Goal: Task Accomplishment & Management: Use online tool/utility

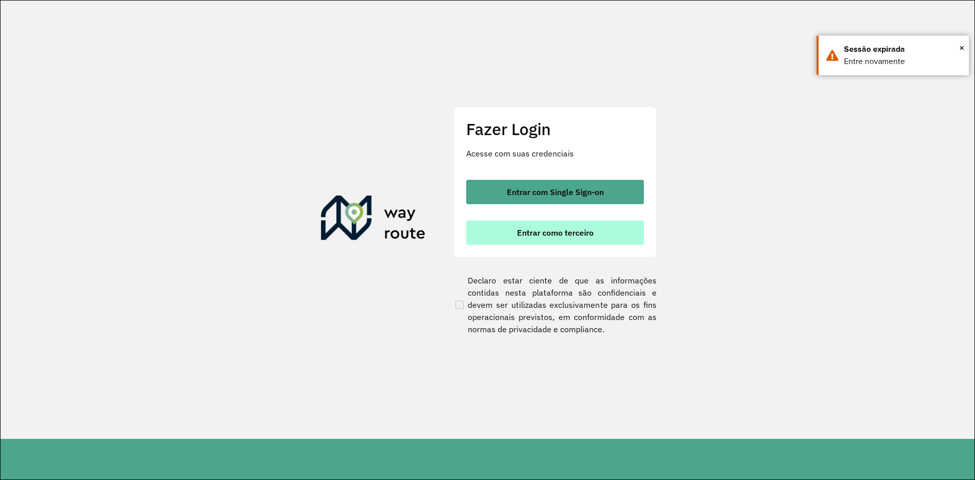
click at [524, 240] on button "Entrar como terceiro" at bounding box center [555, 232] width 178 height 24
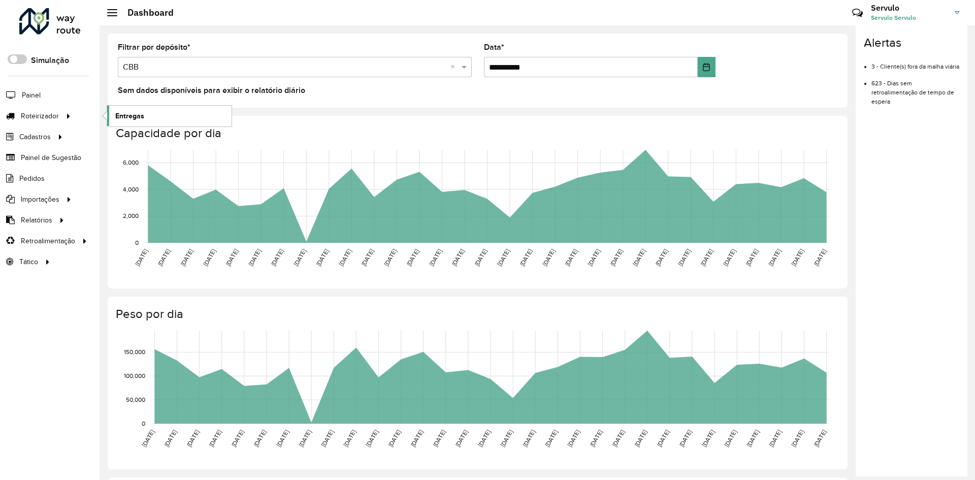
click at [123, 116] on span "Entregas" at bounding box center [129, 116] width 29 height 11
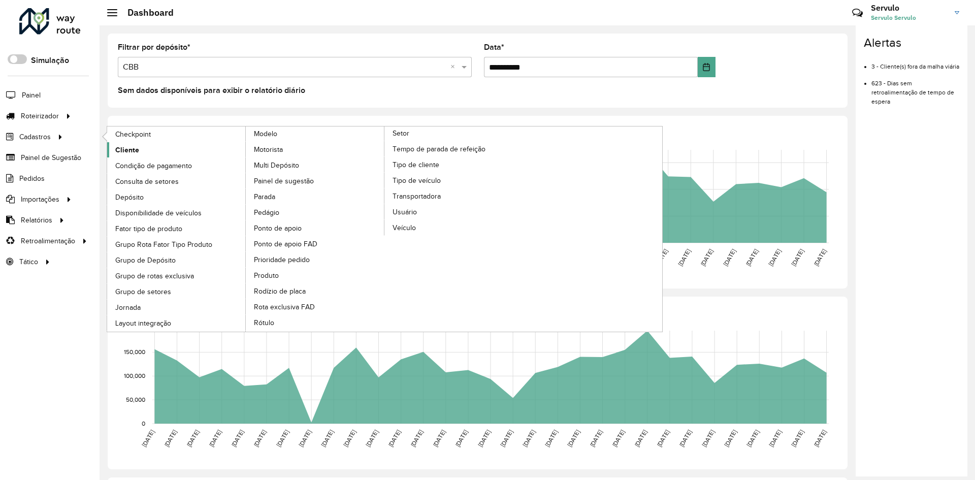
click at [136, 150] on span "Cliente" at bounding box center [127, 150] width 24 height 11
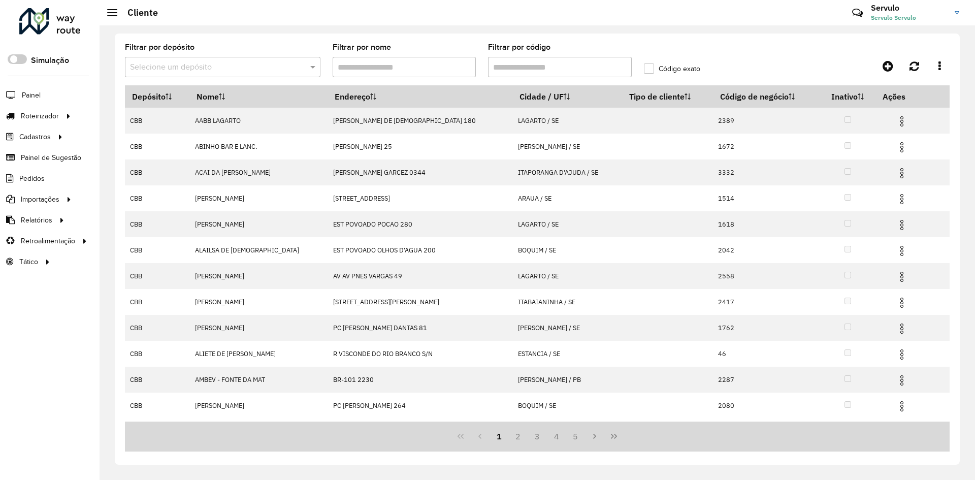
drag, startPoint x: 282, startPoint y: 70, endPoint x: 251, endPoint y: 81, distance: 32.9
click at [282, 70] on input "text" at bounding box center [212, 67] width 165 height 12
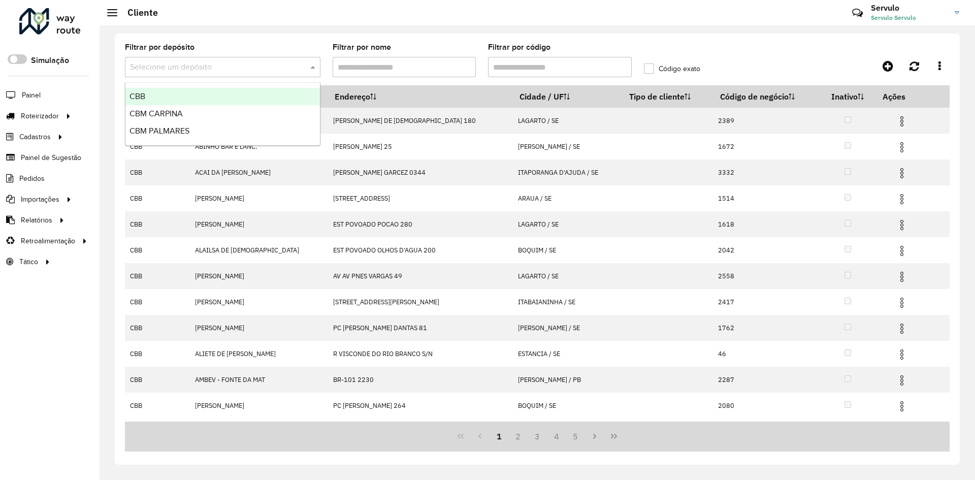
click at [215, 97] on div "CBB" at bounding box center [222, 96] width 194 height 17
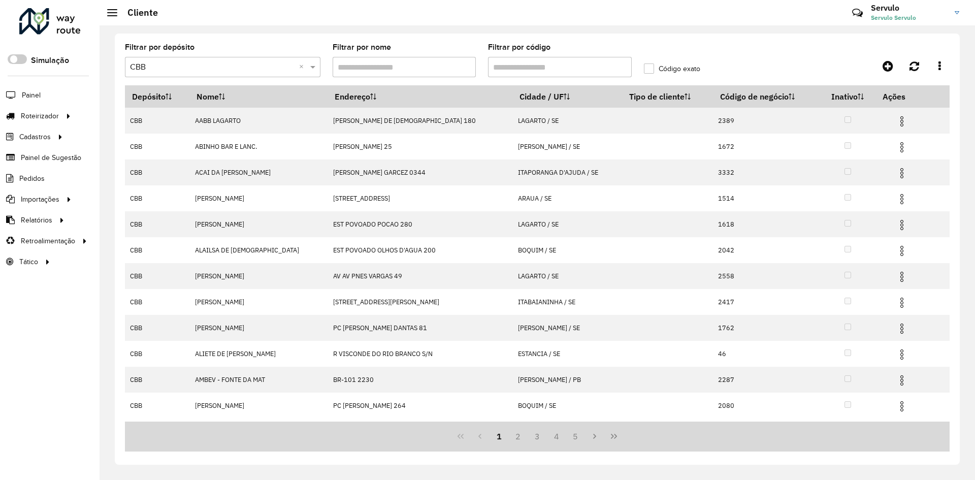
click at [555, 65] on input "Filtrar por código" at bounding box center [560, 67] width 144 height 20
type input "*****"
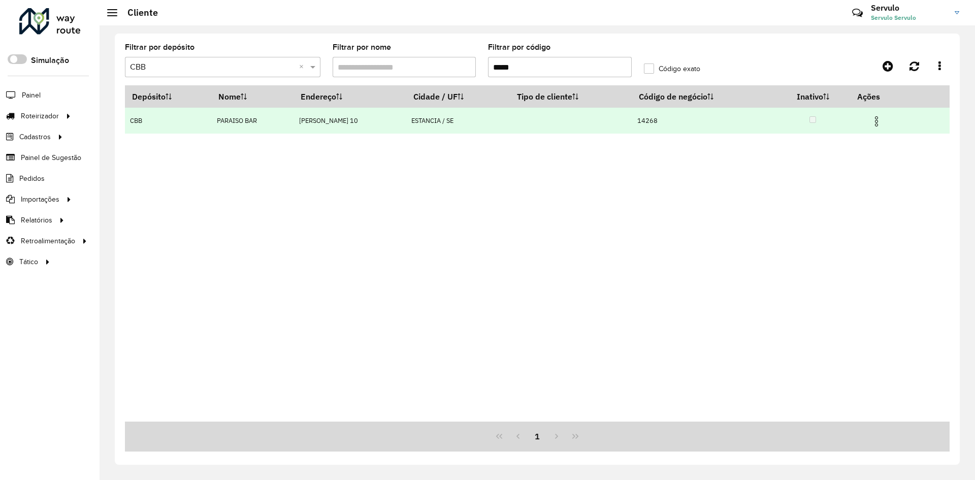
click at [883, 120] on img at bounding box center [876, 121] width 12 height 12
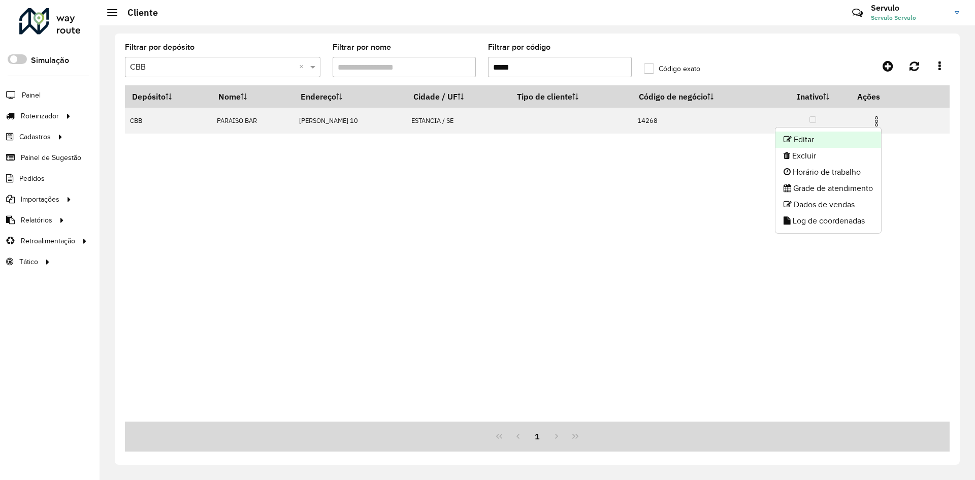
click at [841, 141] on li "Editar" at bounding box center [828, 140] width 106 height 16
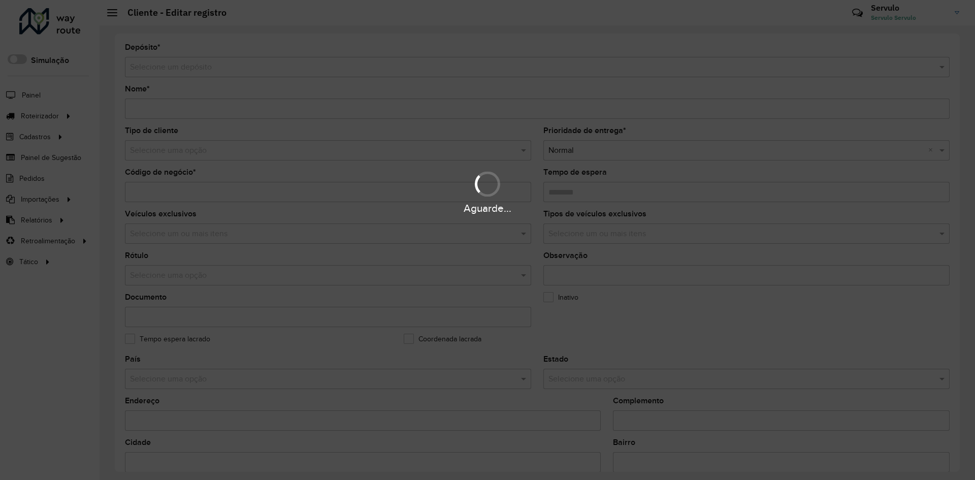
type input "**********"
type input "*****"
type input "********"
type input "**********"
type input "********"
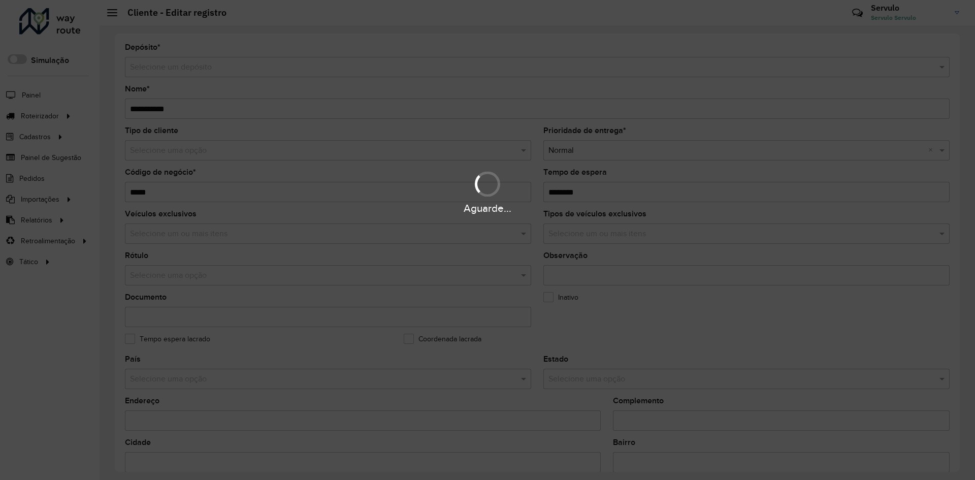
type input "******"
type input "**********"
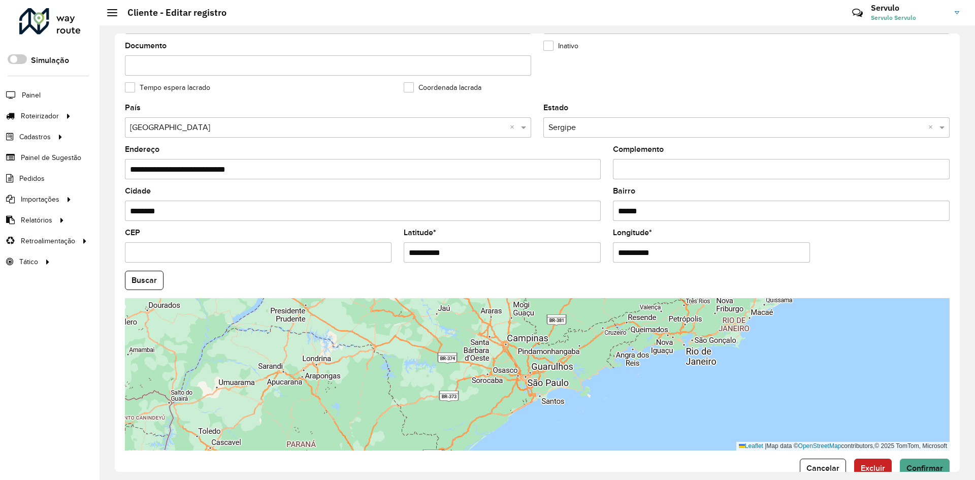
scroll to position [254, 0]
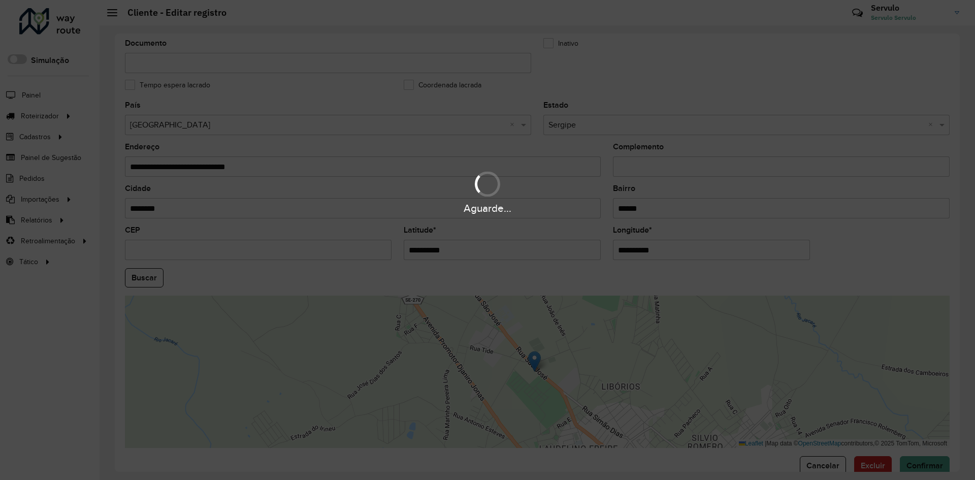
click at [463, 256] on div "Aguarde..." at bounding box center [487, 240] width 975 height 480
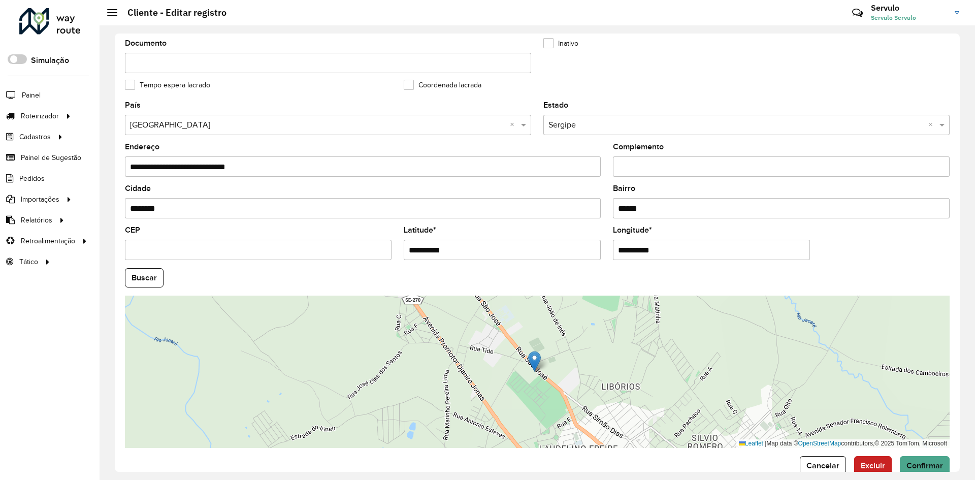
click at [463, 256] on input "**********" at bounding box center [502, 250] width 197 height 20
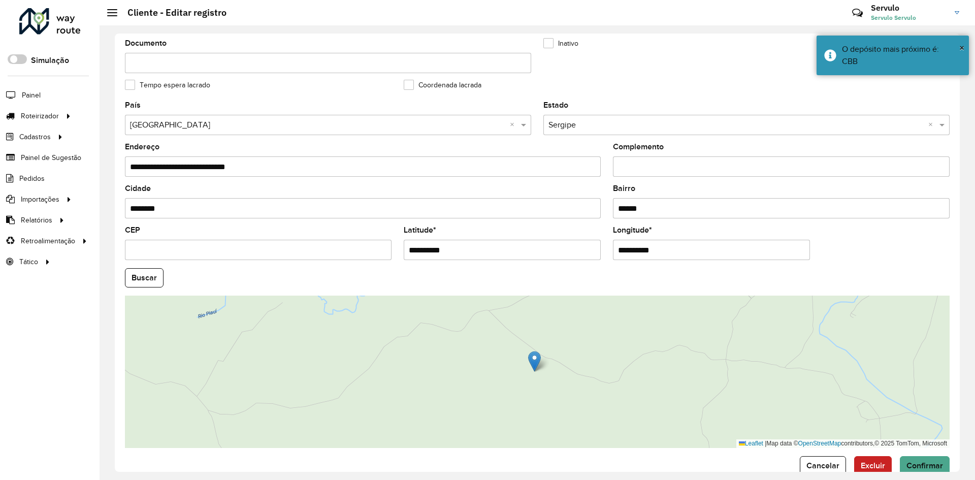
type input "**********"
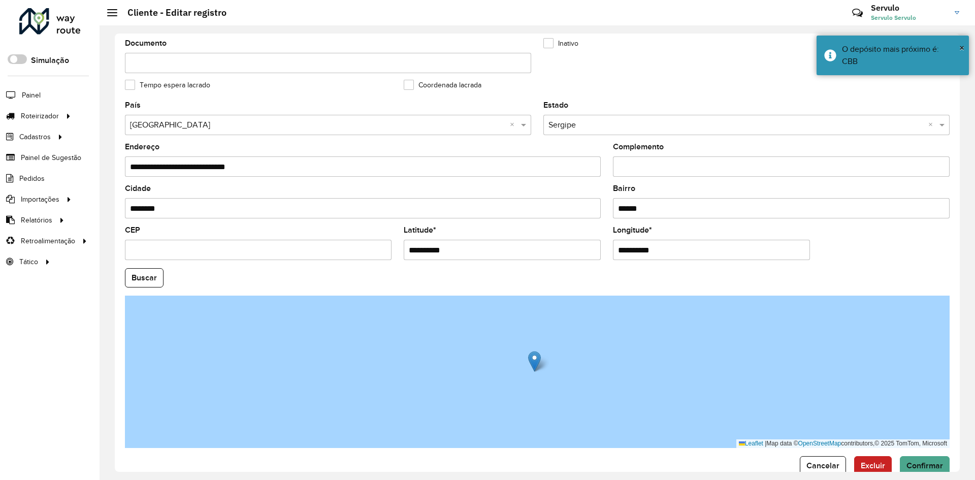
type input "**********"
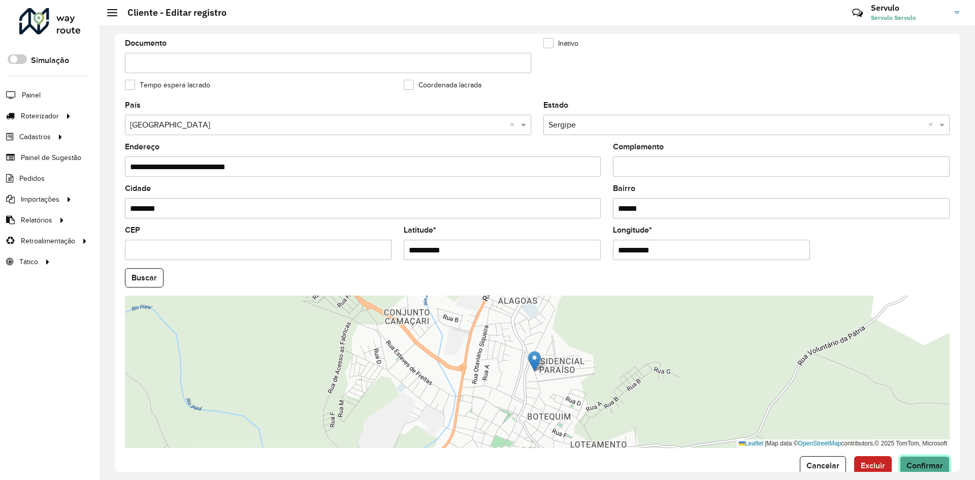
click at [913, 464] on span "Confirmar" at bounding box center [924, 465] width 37 height 9
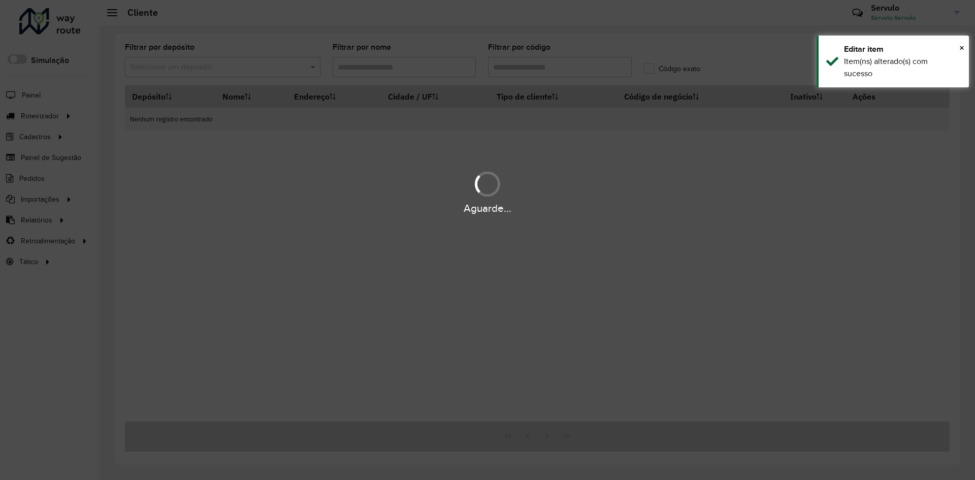
type input "*****"
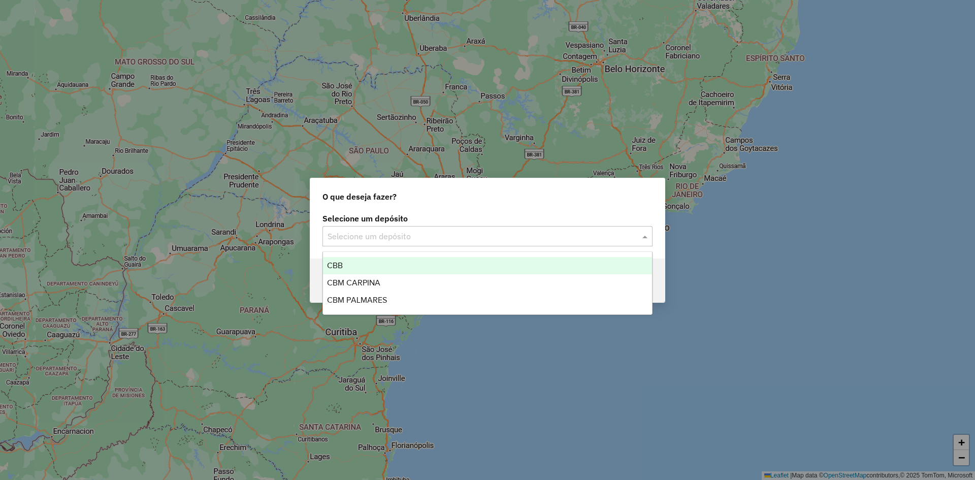
click at [386, 238] on input "text" at bounding box center [478, 237] width 300 height 12
click at [363, 260] on div "CBB" at bounding box center [487, 265] width 329 height 17
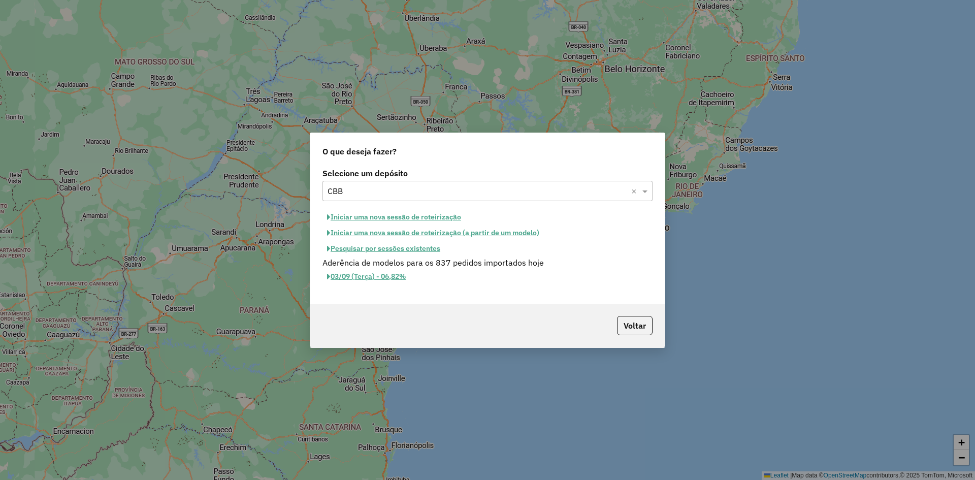
click at [364, 219] on button "Iniciar uma nova sessão de roteirização" at bounding box center [393, 217] width 143 height 16
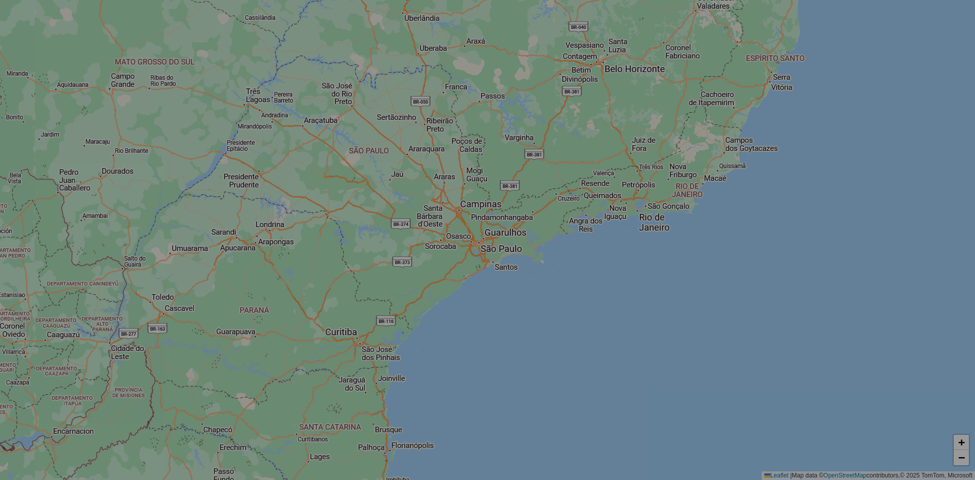
select select "*"
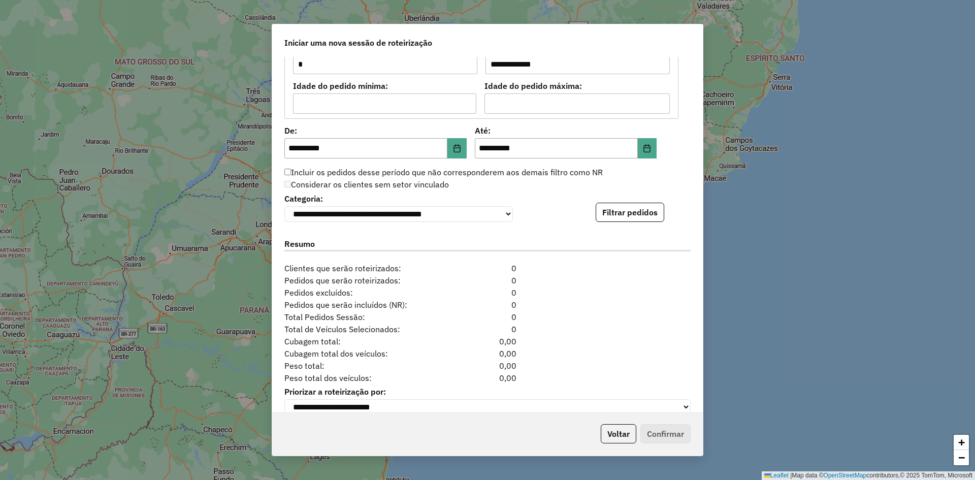
scroll to position [933, 0]
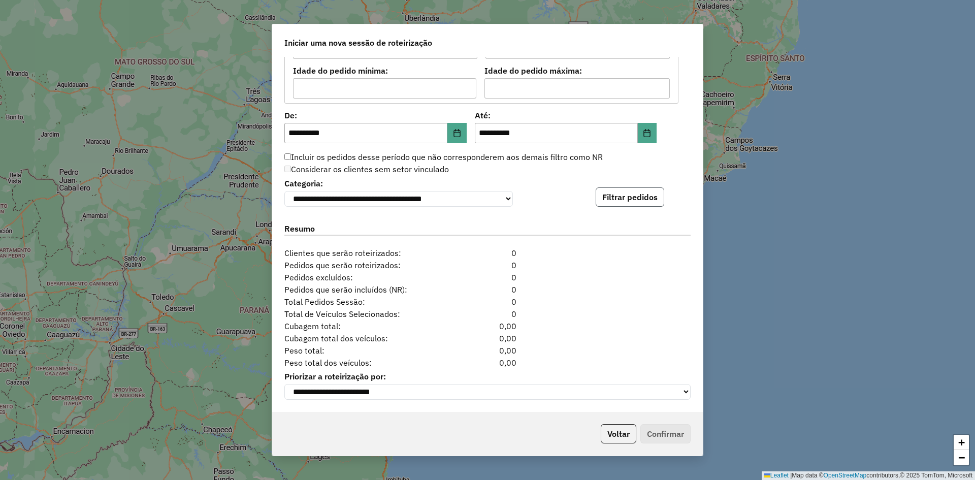
click at [614, 198] on button "Filtrar pedidos" at bounding box center [630, 196] width 69 height 19
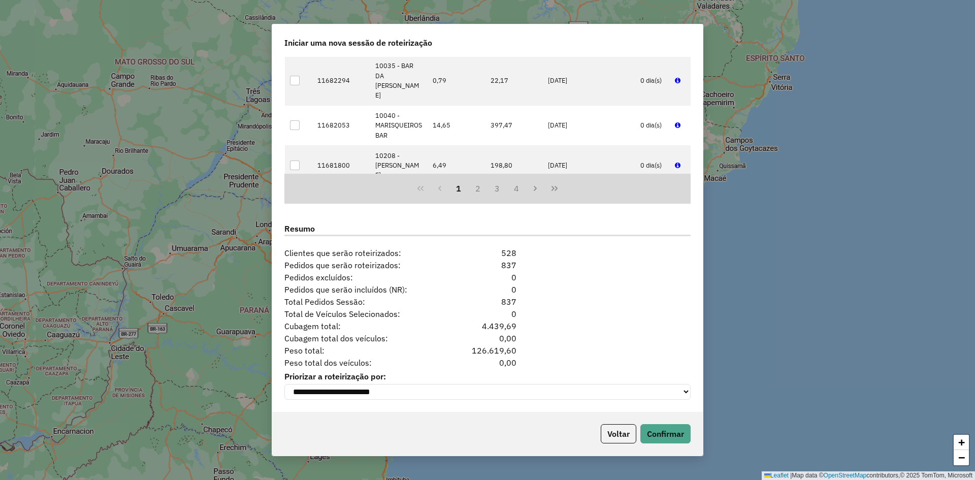
scroll to position [1142, 0]
click at [675, 435] on button "Confirmar" at bounding box center [665, 433] width 50 height 19
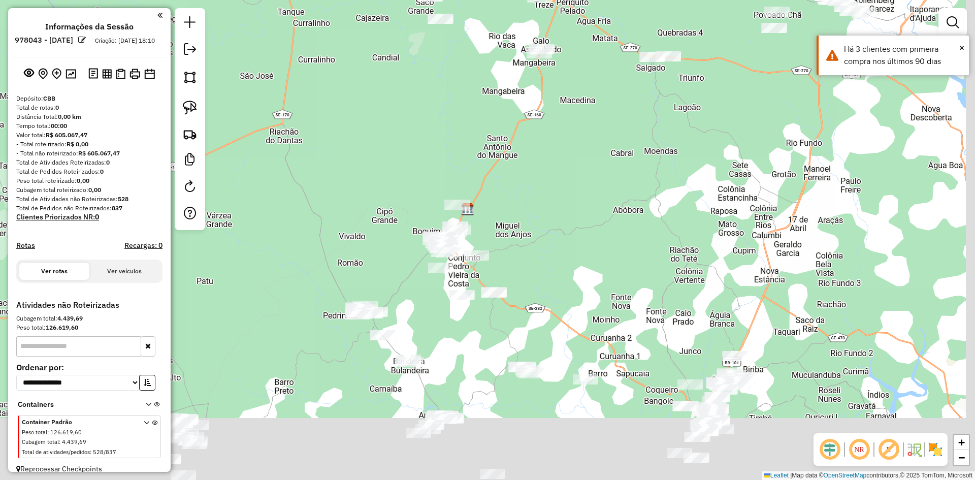
drag, startPoint x: 418, startPoint y: 300, endPoint x: 389, endPoint y: 221, distance: 83.6
click at [399, 212] on div "Janela de atendimento Grade de atendimento Capacidade Transportadoras Veículos …" at bounding box center [487, 240] width 975 height 480
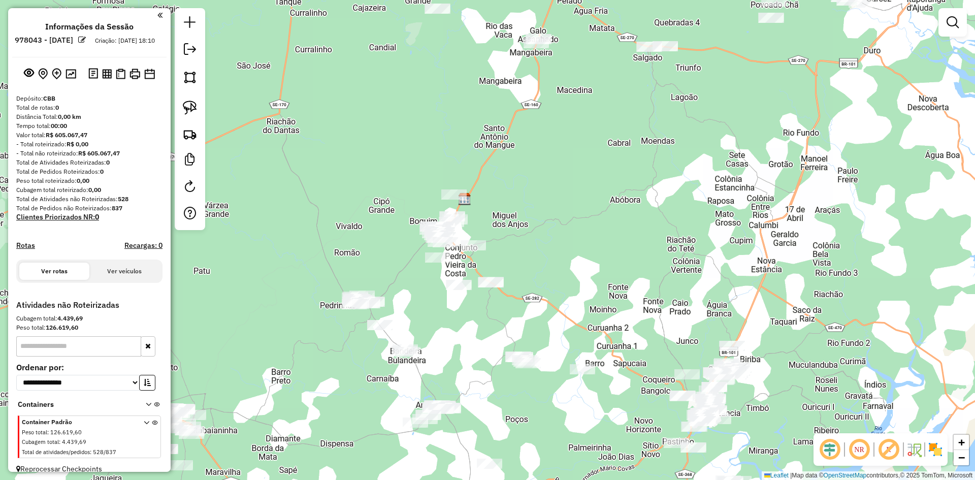
drag, startPoint x: 189, startPoint y: 80, endPoint x: 206, endPoint y: 87, distance: 18.4
click at [189, 80] on img at bounding box center [190, 77] width 14 height 14
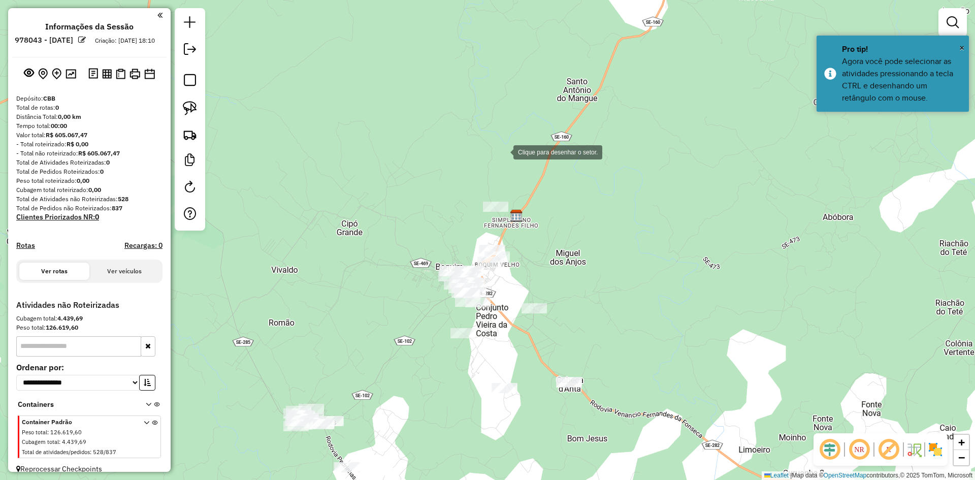
drag, startPoint x: 503, startPoint y: 151, endPoint x: 458, endPoint y: 198, distance: 65.0
click at [503, 151] on div at bounding box center [503, 151] width 20 height 20
drag, startPoint x: 373, startPoint y: 264, endPoint x: 452, endPoint y: 300, distance: 87.0
click at [374, 266] on div at bounding box center [373, 263] width 20 height 20
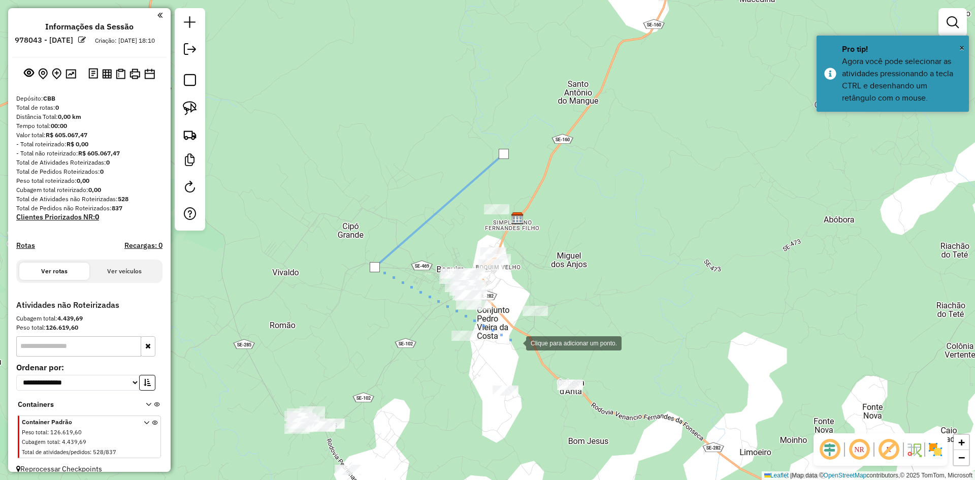
click at [517, 342] on div at bounding box center [516, 342] width 20 height 20
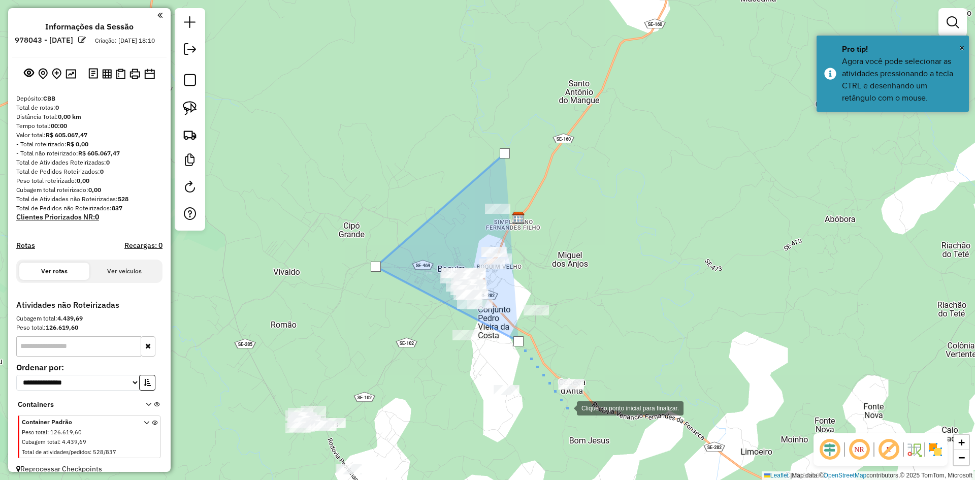
click at [569, 417] on div at bounding box center [567, 407] width 20 height 20
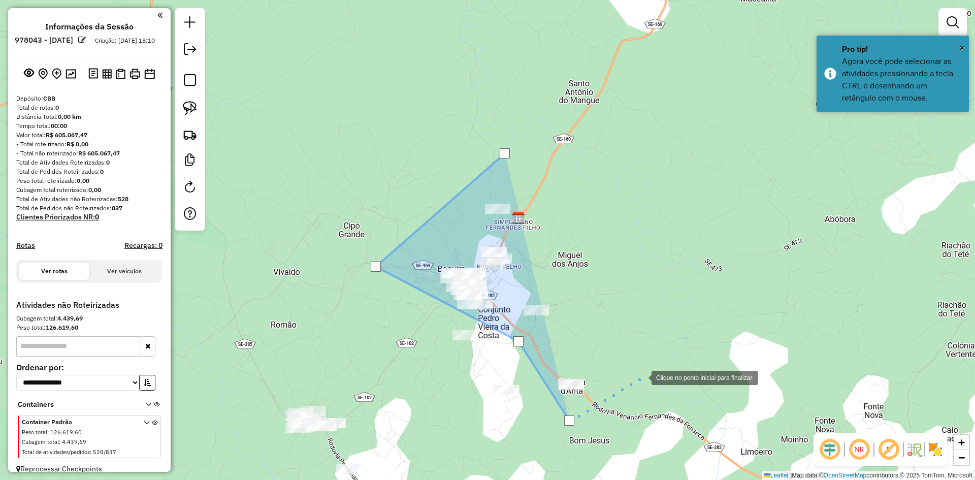
drag, startPoint x: 641, startPoint y: 377, endPoint x: 641, endPoint y: 302, distance: 75.2
click at [641, 376] on div at bounding box center [641, 377] width 20 height 20
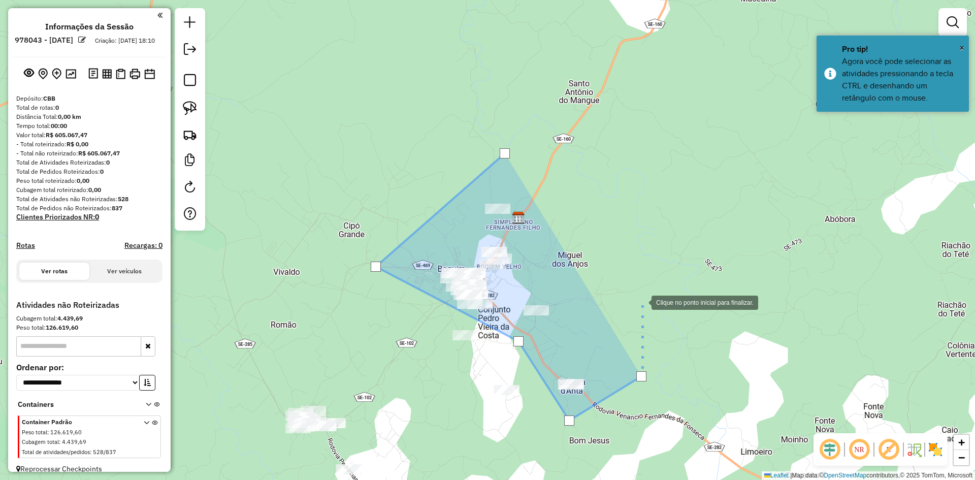
click at [641, 302] on div at bounding box center [641, 301] width 20 height 20
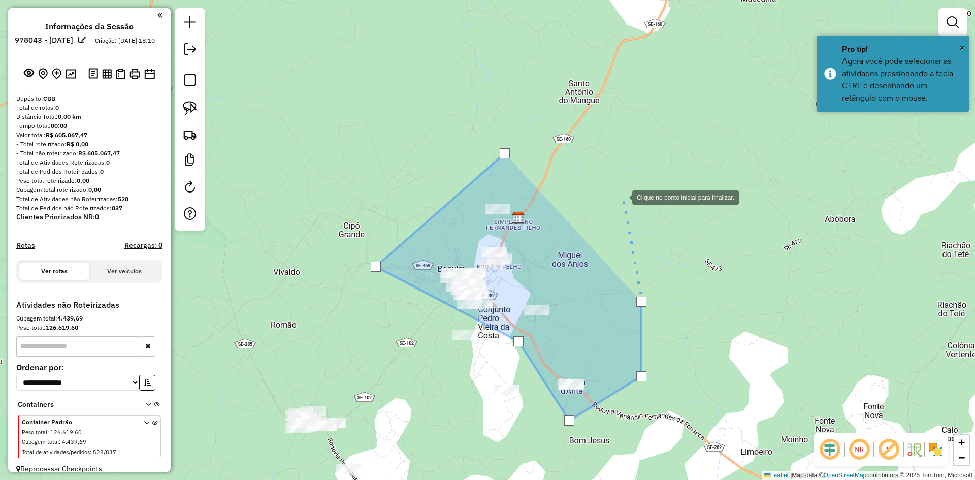
click at [622, 194] on div at bounding box center [622, 196] width 20 height 20
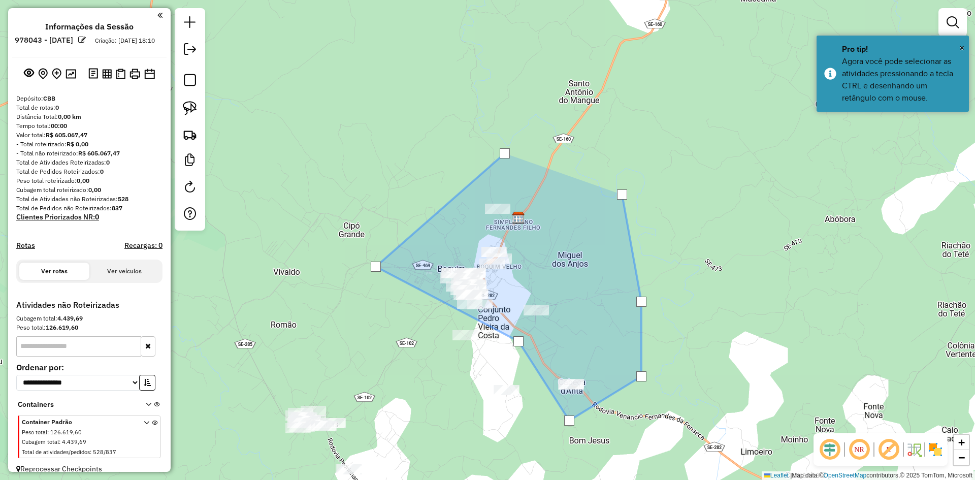
click at [622, 194] on div at bounding box center [622, 194] width 10 height 10
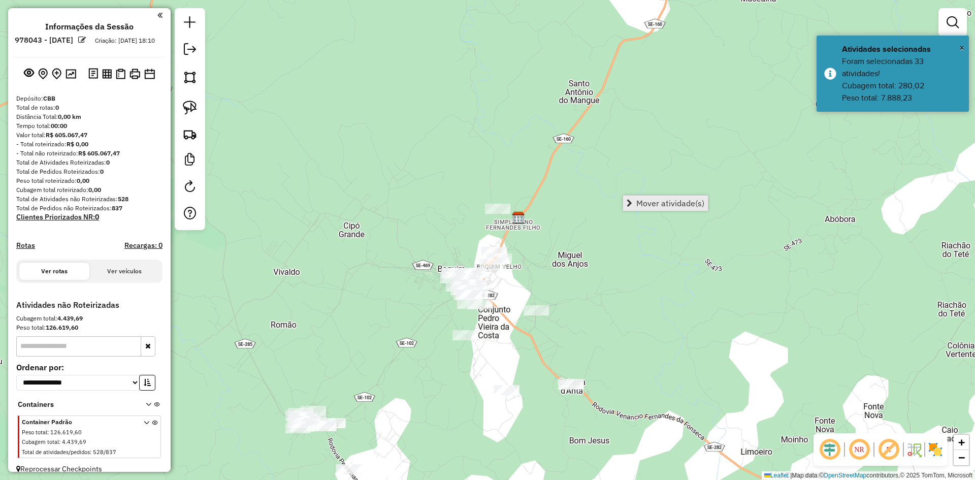
click at [653, 201] on span "Mover atividade(s)" at bounding box center [670, 203] width 68 height 8
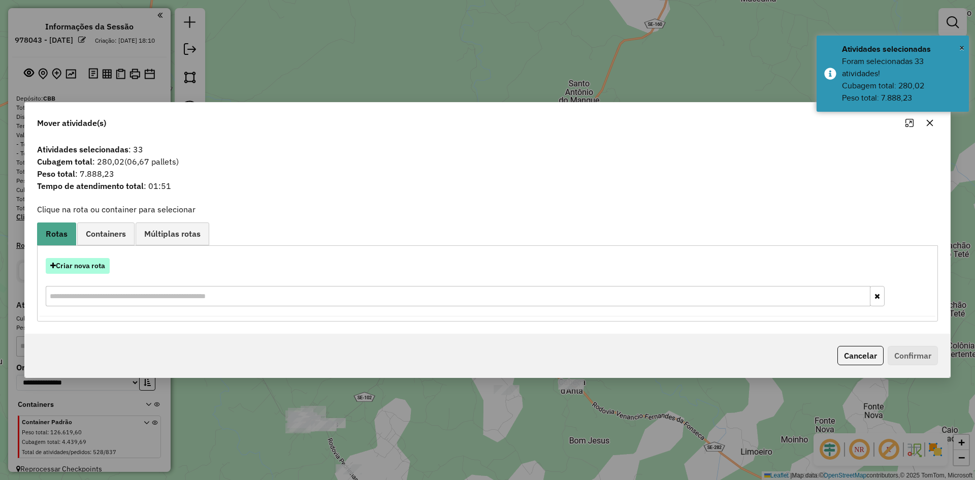
click at [83, 269] on button "Criar nova rota" at bounding box center [78, 266] width 64 height 16
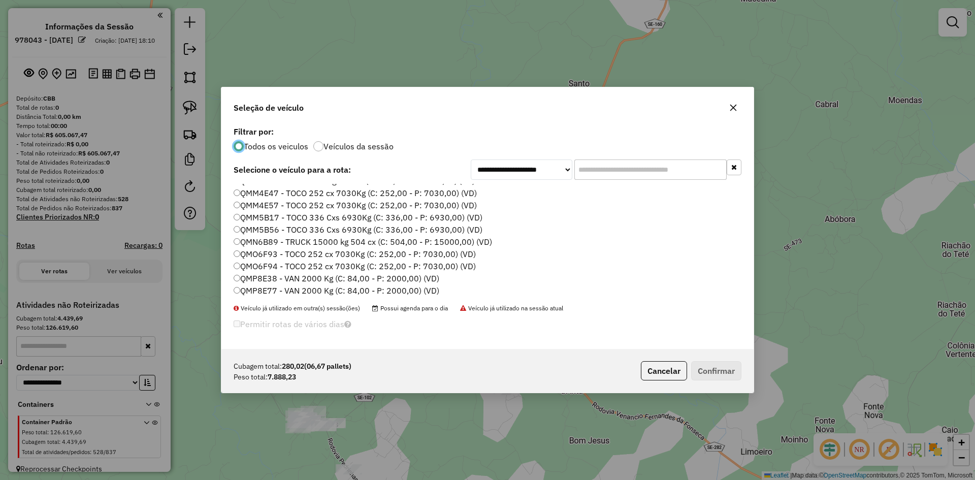
scroll to position [406, 0]
click at [270, 247] on label "QMM5B56 - TOCO 336 Cxs 6930Kg (C: 336,00 - P: 6930,00) (VD)" at bounding box center [358, 246] width 249 height 12
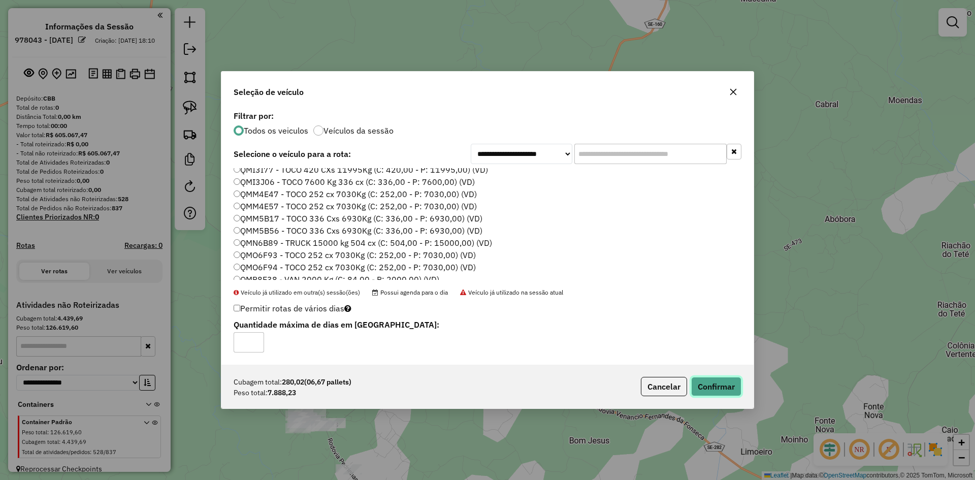
click at [720, 379] on button "Confirmar" at bounding box center [716, 386] width 50 height 19
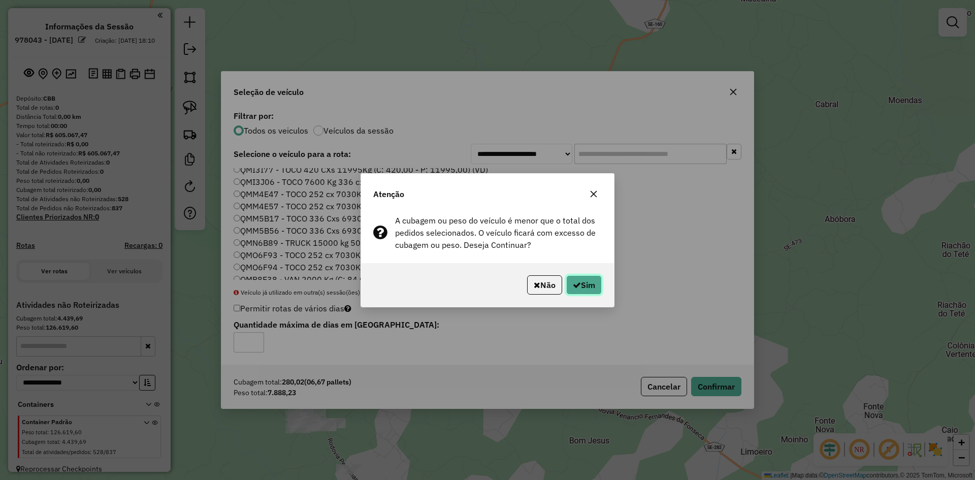
click at [590, 285] on button "Sim" at bounding box center [584, 284] width 36 height 19
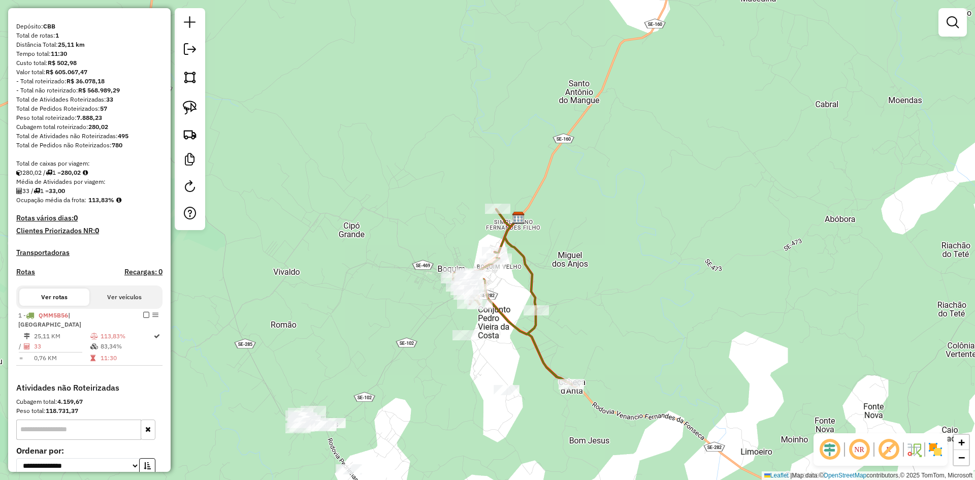
scroll to position [152, 0]
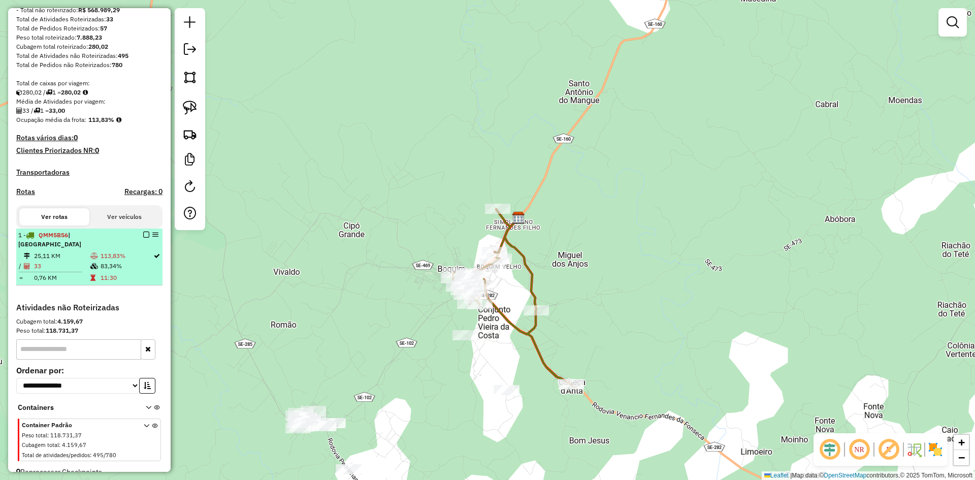
drag, startPoint x: 121, startPoint y: 263, endPoint x: 129, endPoint y: 264, distance: 8.7
click at [122, 263] on td "83,34%" at bounding box center [126, 266] width 53 height 10
select select "**********"
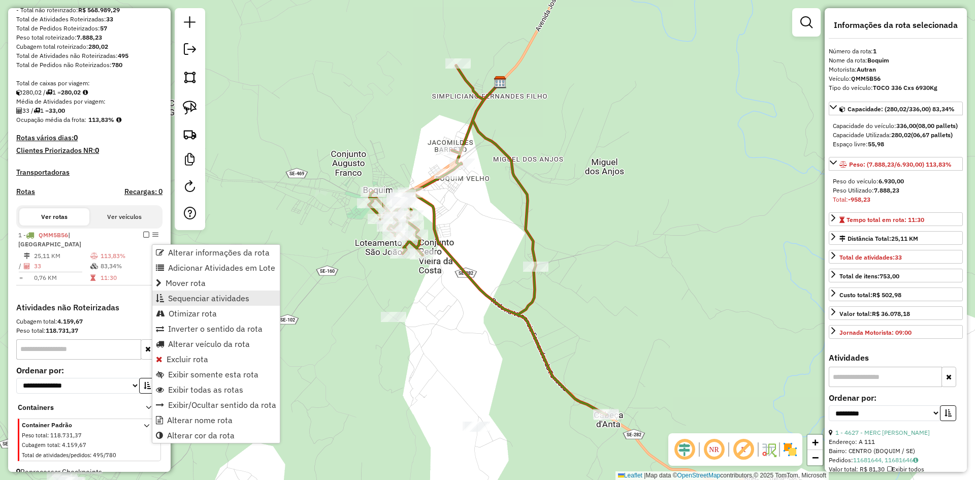
click at [209, 295] on span "Sequenciar atividades" at bounding box center [208, 298] width 81 height 8
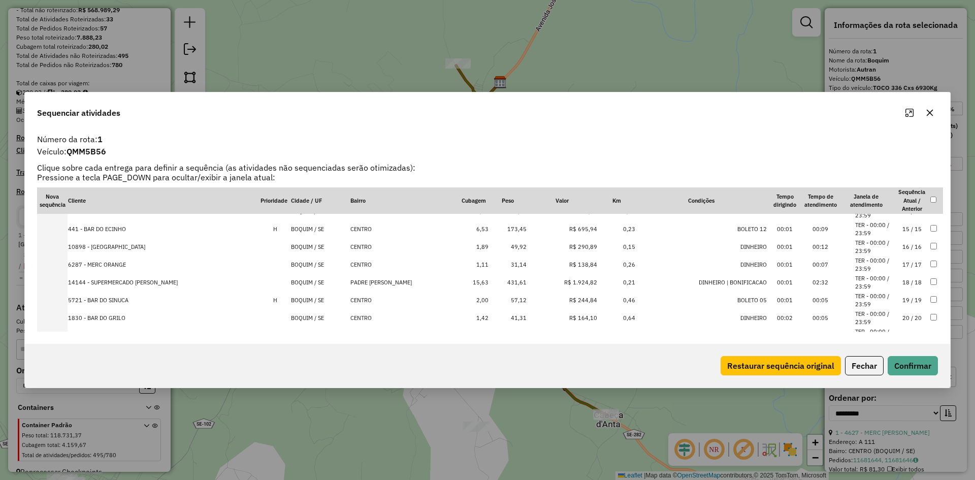
scroll to position [224, 0]
click at [823, 301] on td "02:32" at bounding box center [821, 301] width 36 height 18
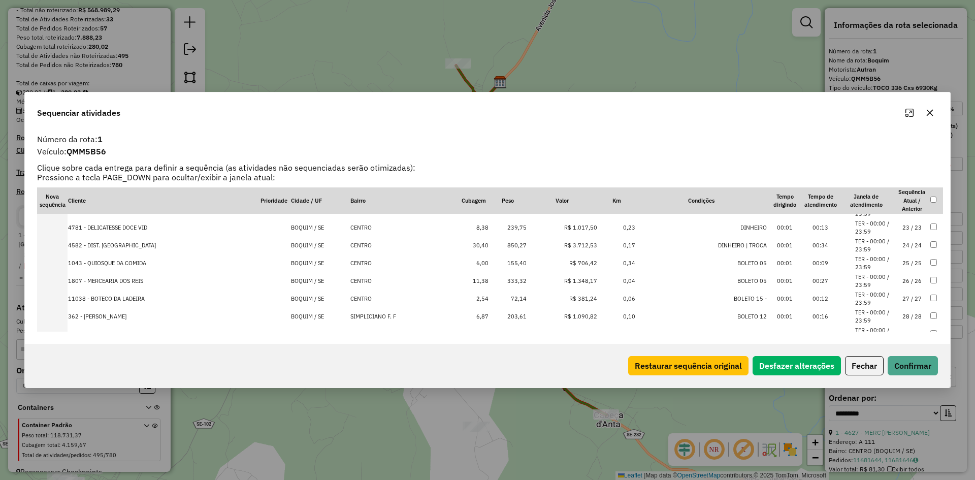
scroll to position [376, 0]
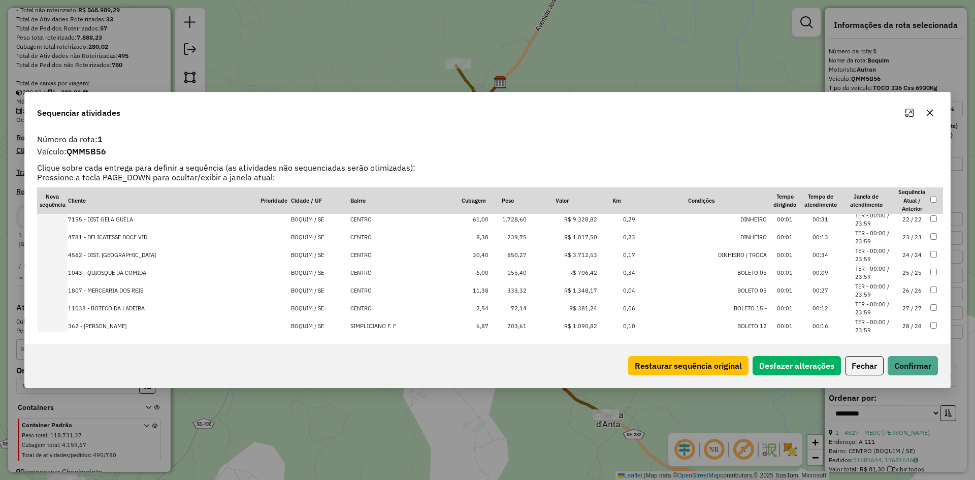
click at [518, 220] on td "1.728,60" at bounding box center [508, 220] width 38 height 18
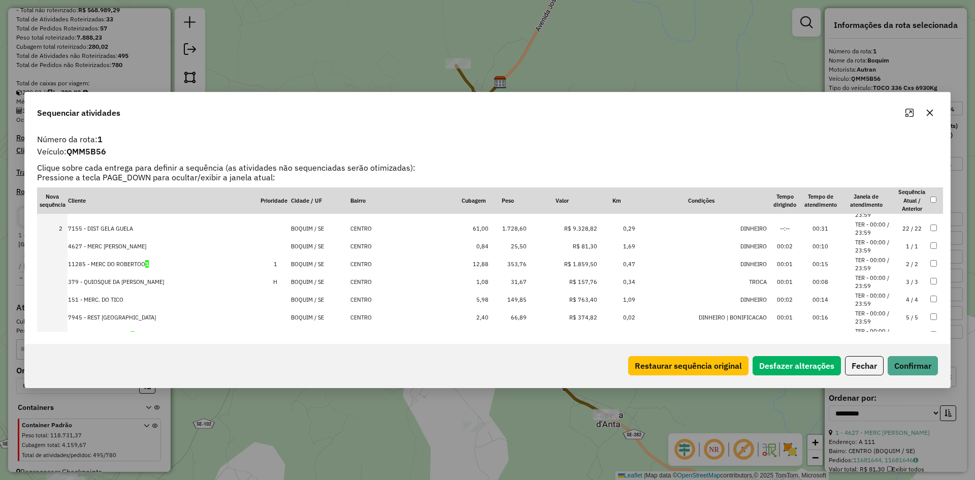
scroll to position [0, 0]
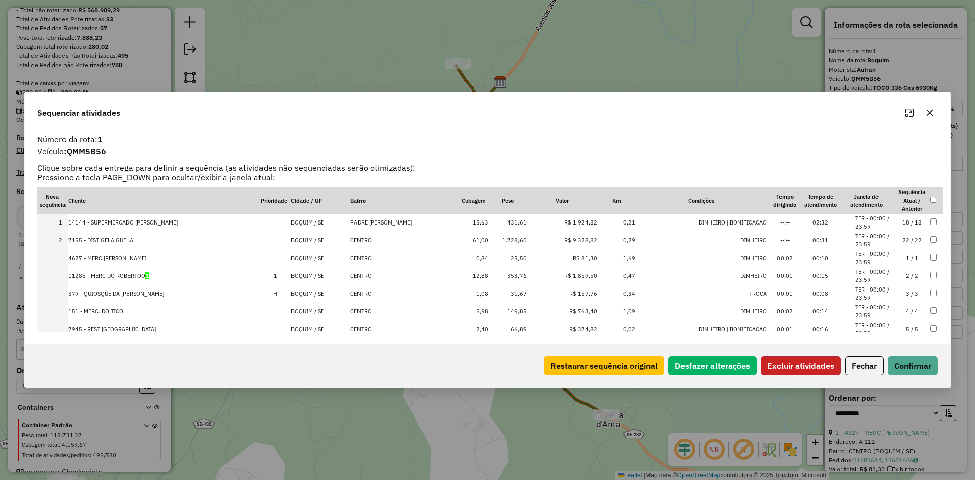
click at [791, 368] on button "Excluir atividades" at bounding box center [801, 365] width 80 height 19
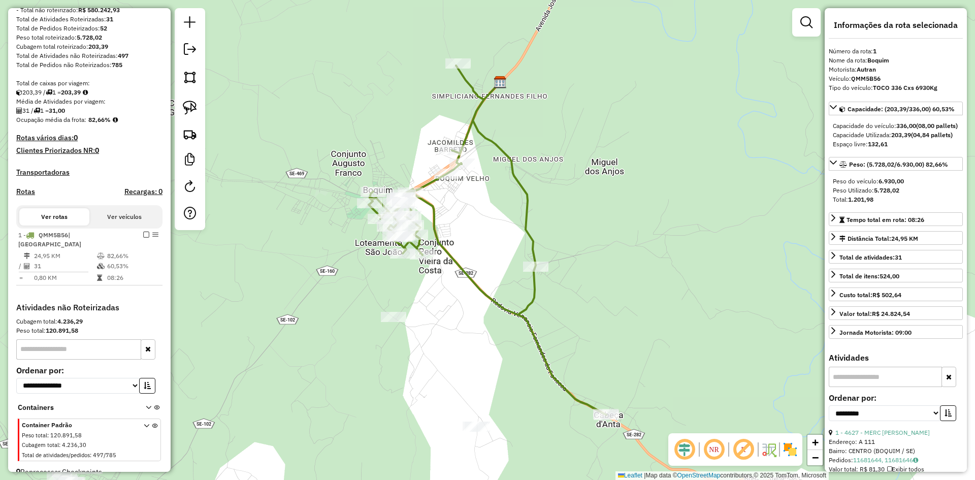
scroll to position [166, 0]
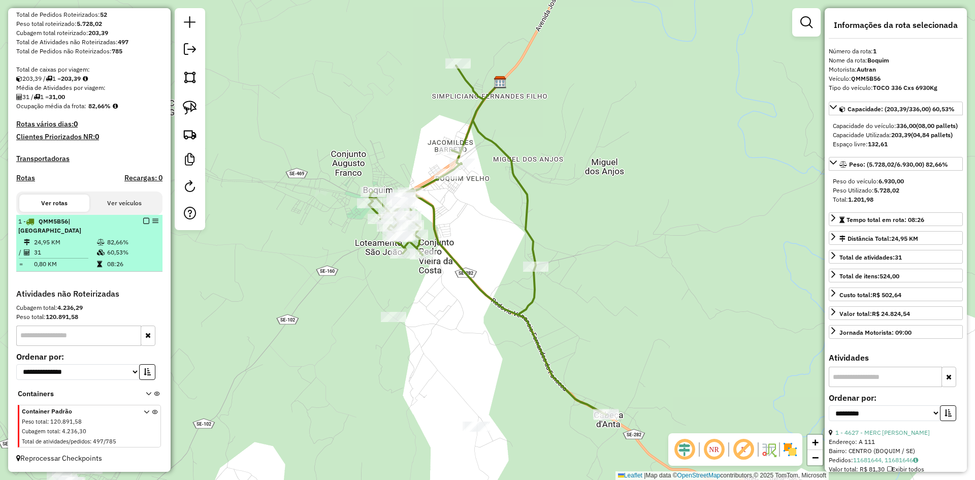
drag, startPoint x: 121, startPoint y: 249, endPoint x: 136, endPoint y: 242, distance: 16.6
click at [120, 249] on td "60,53%" at bounding box center [132, 252] width 51 height 10
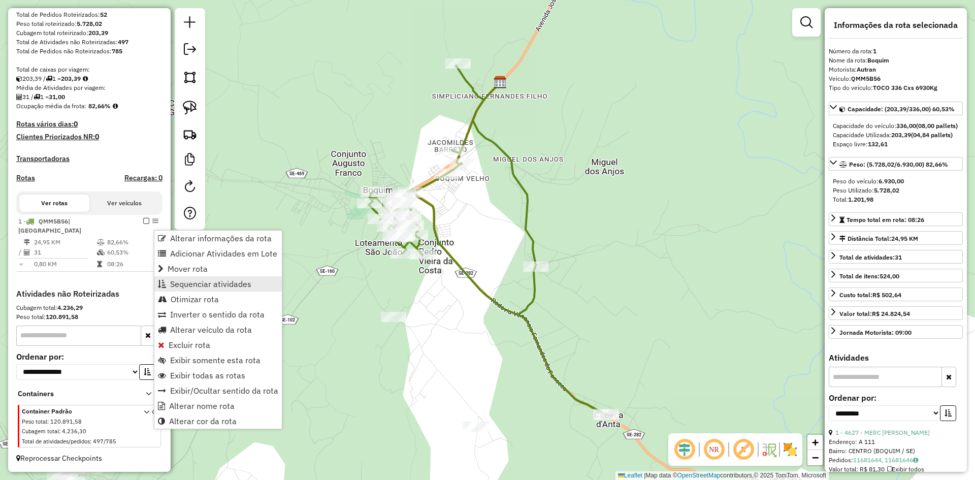
click at [245, 280] on span "Sequenciar atividades" at bounding box center [210, 284] width 81 height 8
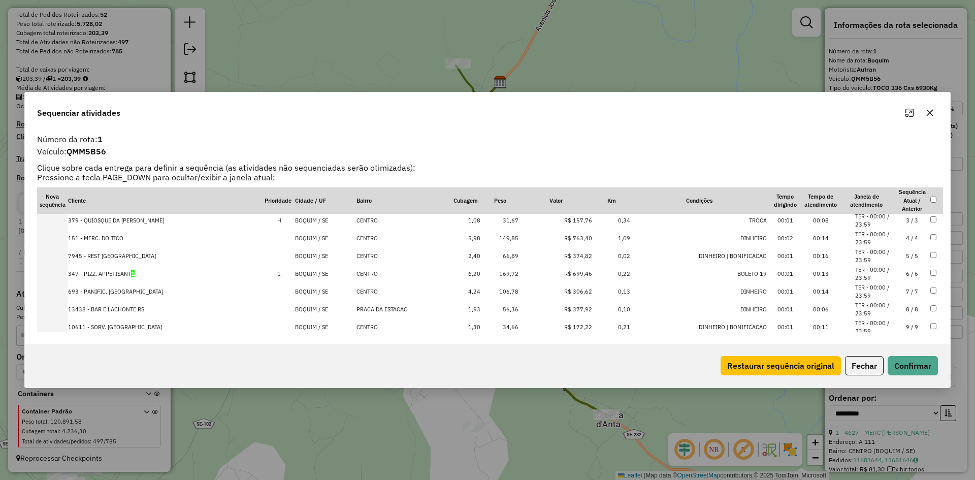
scroll to position [0, 0]
click at [866, 361] on button "Fechar" at bounding box center [864, 365] width 39 height 19
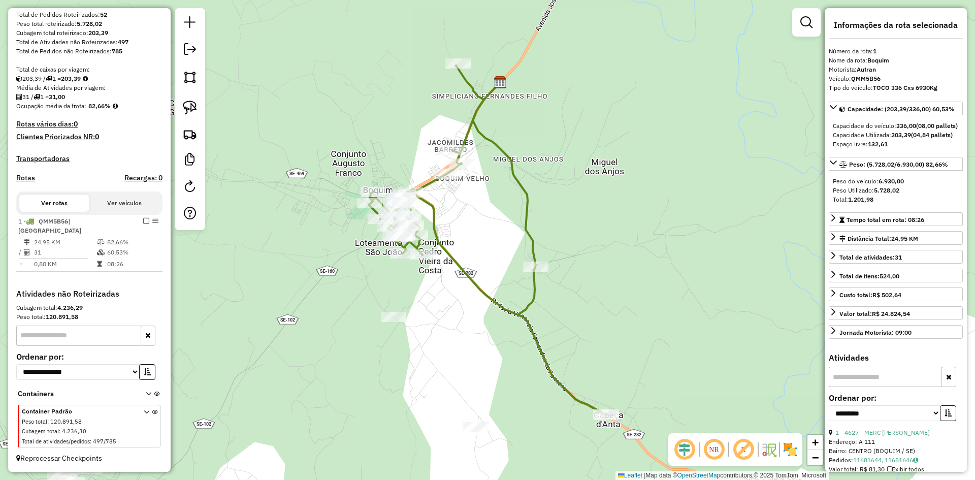
drag, startPoint x: 296, startPoint y: 351, endPoint x: 421, endPoint y: 271, distance: 148.9
click at [408, 281] on div "Janela de atendimento Grade de atendimento Capacidade Transportadoras Veículos …" at bounding box center [487, 240] width 975 height 480
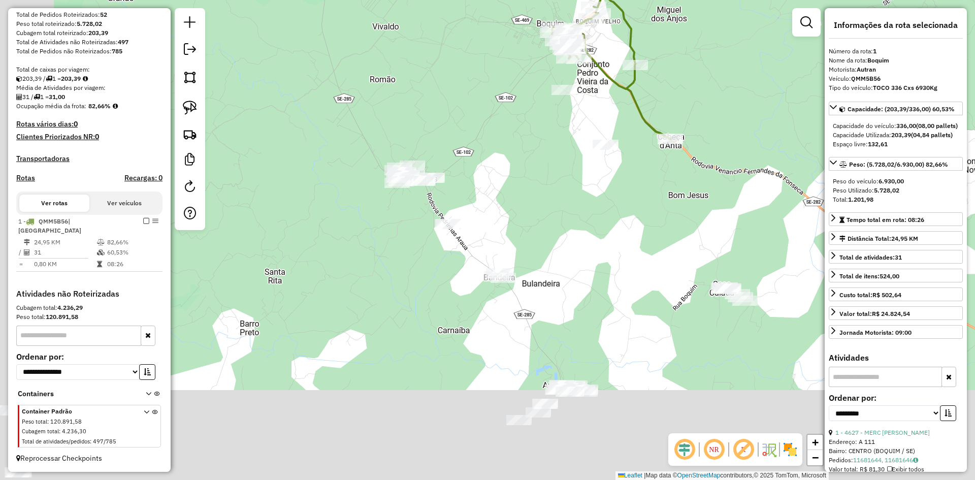
drag, startPoint x: 253, startPoint y: 395, endPoint x: 341, endPoint y: 215, distance: 200.7
click at [342, 216] on div "Janela de atendimento Grade de atendimento Capacidade Transportadoras Veículos …" at bounding box center [487, 240] width 975 height 480
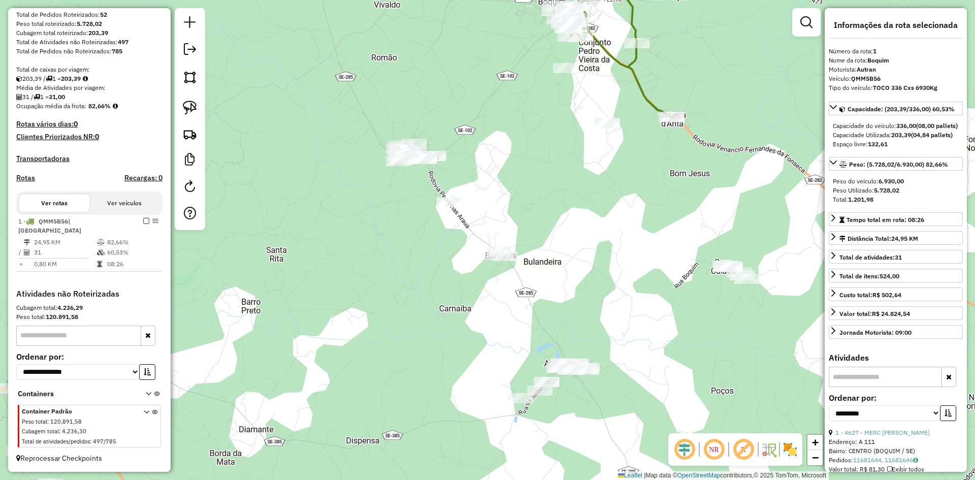
drag, startPoint x: 192, startPoint y: 81, endPoint x: 206, endPoint y: 90, distance: 16.5
click at [192, 81] on img at bounding box center [190, 77] width 14 height 14
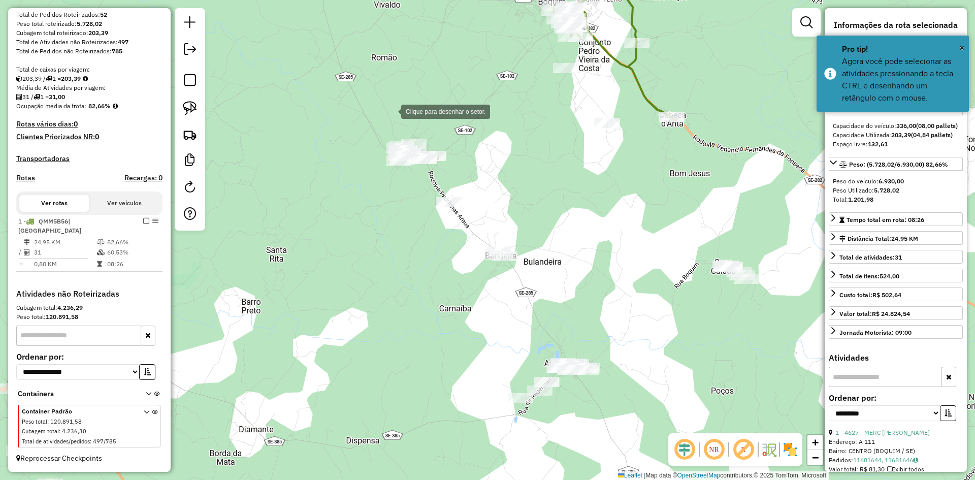
drag, startPoint x: 393, startPoint y: 106, endPoint x: 366, endPoint y: 145, distance: 47.3
click at [391, 110] on div at bounding box center [391, 111] width 20 height 20
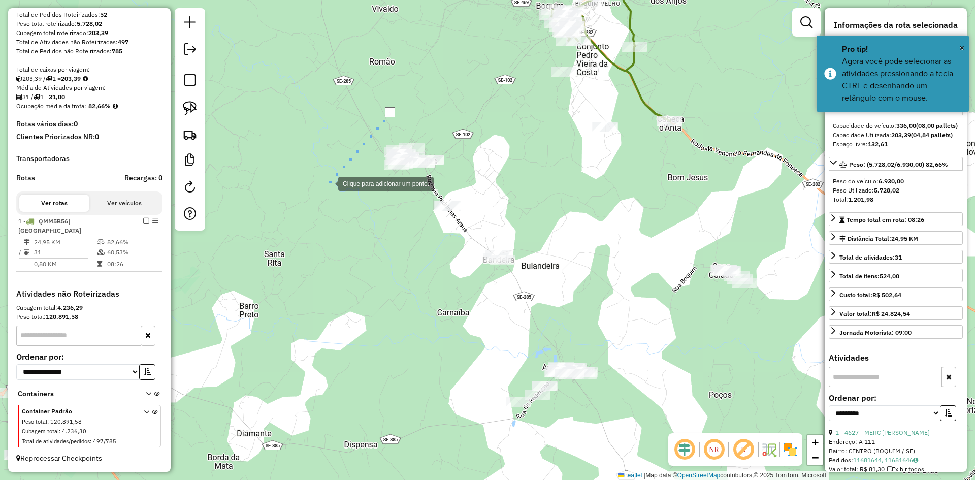
click at [328, 183] on div at bounding box center [328, 183] width 20 height 20
click at [358, 201] on div at bounding box center [358, 201] width 20 height 20
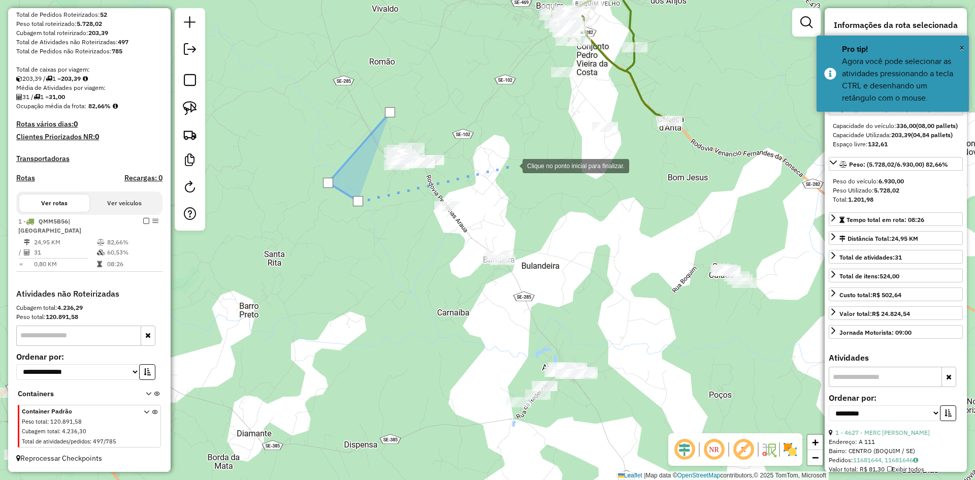
click at [513, 165] on div at bounding box center [512, 165] width 20 height 20
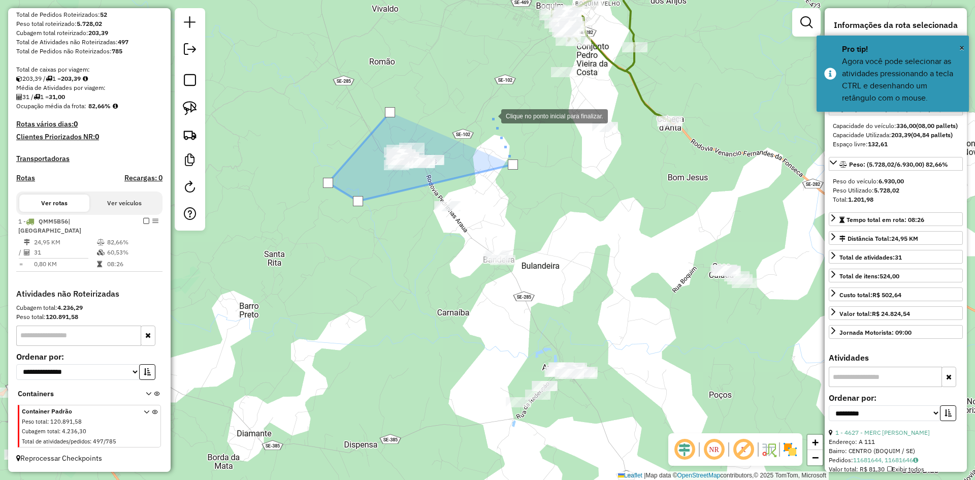
click at [491, 115] on div at bounding box center [491, 115] width 20 height 20
click at [491, 115] on div at bounding box center [491, 115] width 10 height 10
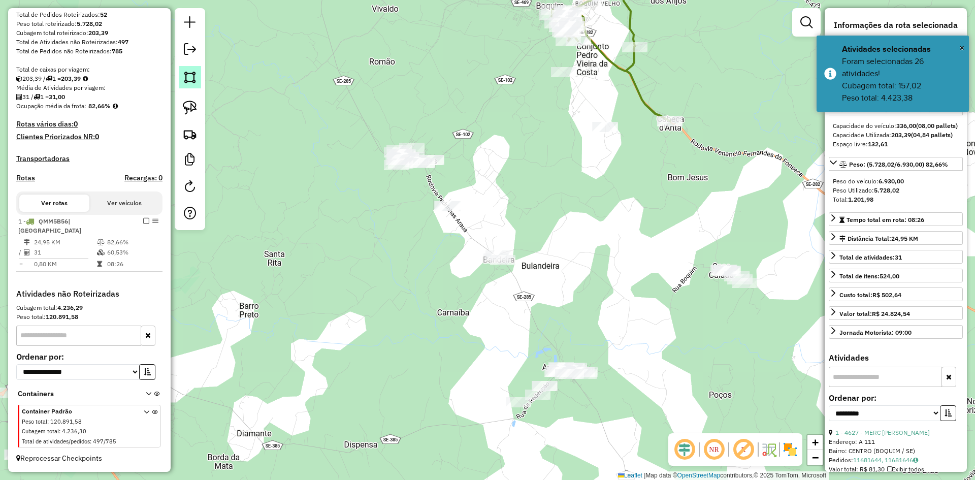
click at [190, 78] on img at bounding box center [190, 77] width 14 height 14
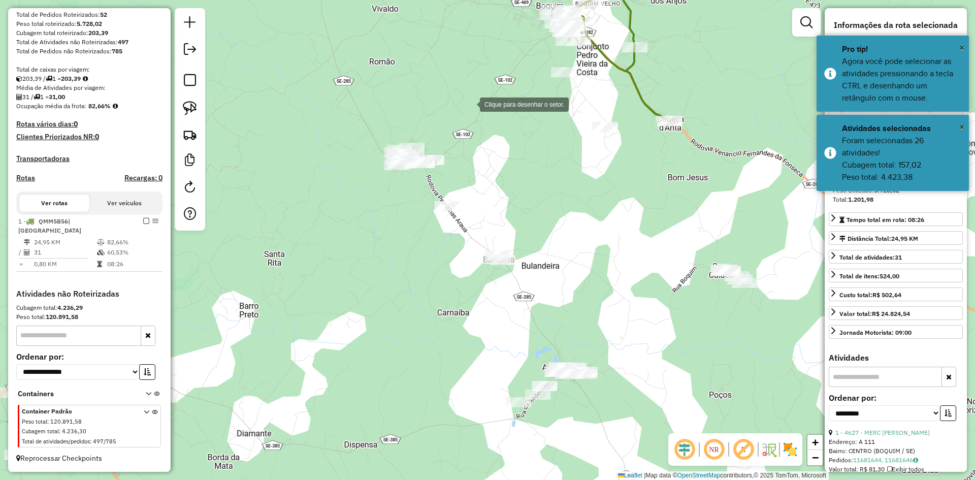
drag, startPoint x: 470, startPoint y: 103, endPoint x: 443, endPoint y: 119, distance: 31.4
click at [467, 103] on div at bounding box center [470, 103] width 20 height 20
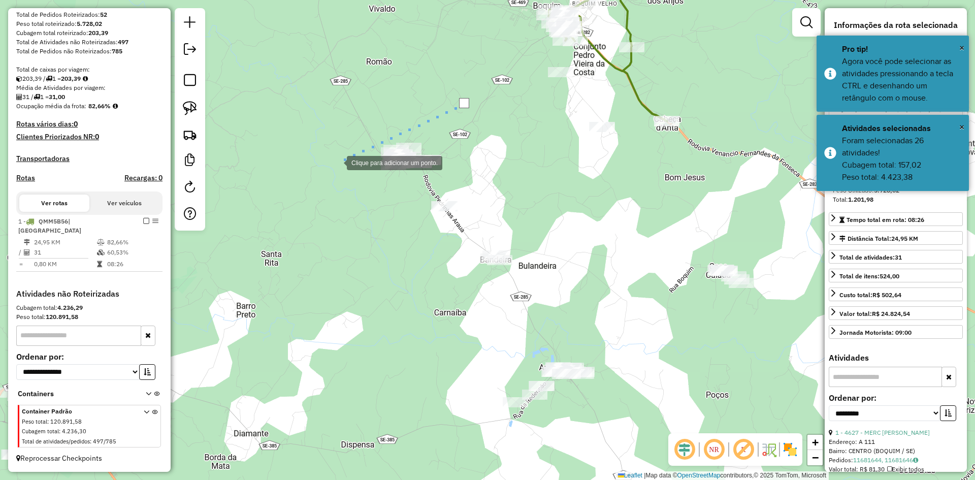
click at [326, 160] on div at bounding box center [336, 162] width 20 height 20
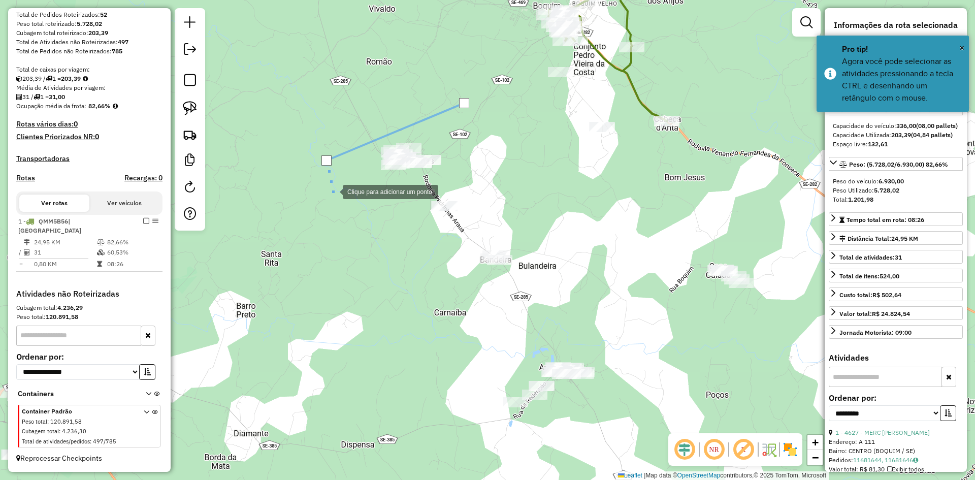
drag, startPoint x: 333, startPoint y: 190, endPoint x: 383, endPoint y: 186, distance: 50.4
click at [336, 191] on div at bounding box center [332, 191] width 20 height 20
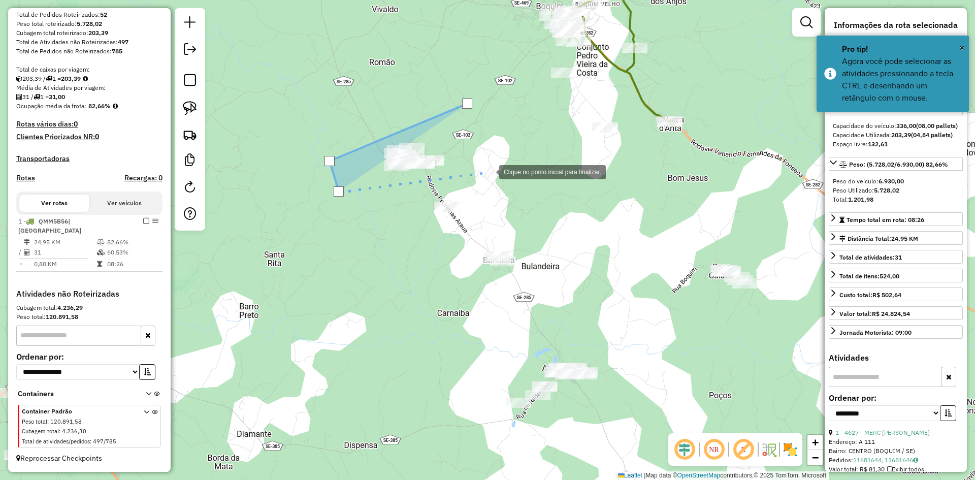
click at [489, 171] on div at bounding box center [489, 171] width 20 height 20
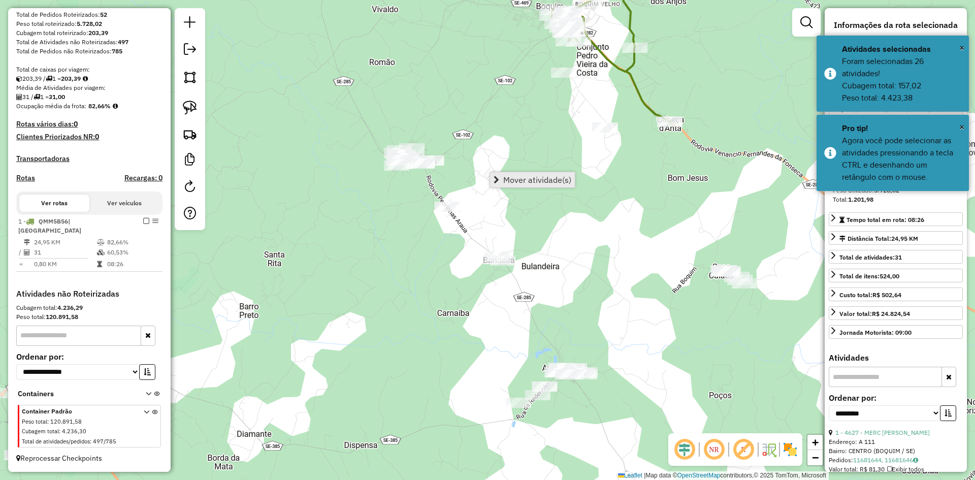
click at [520, 177] on span "Mover atividade(s)" at bounding box center [537, 180] width 68 height 8
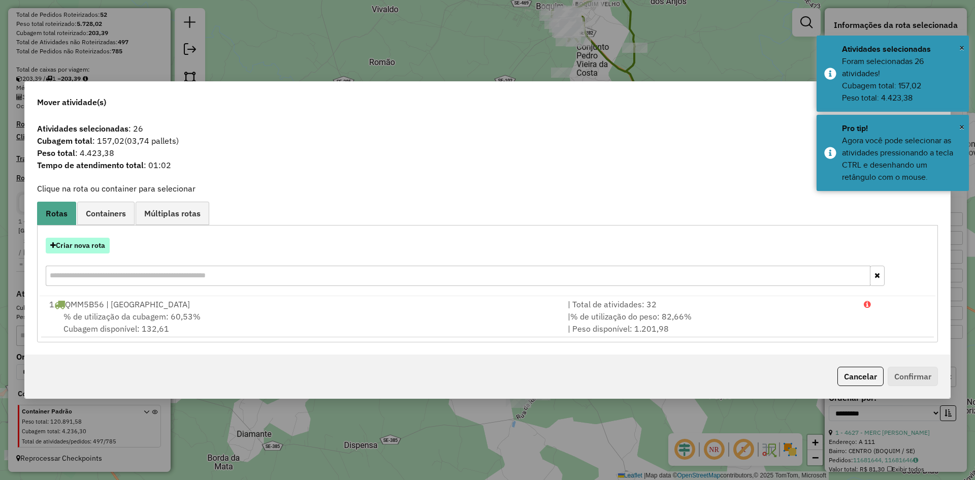
click at [87, 246] on button "Criar nova rota" at bounding box center [78, 246] width 64 height 16
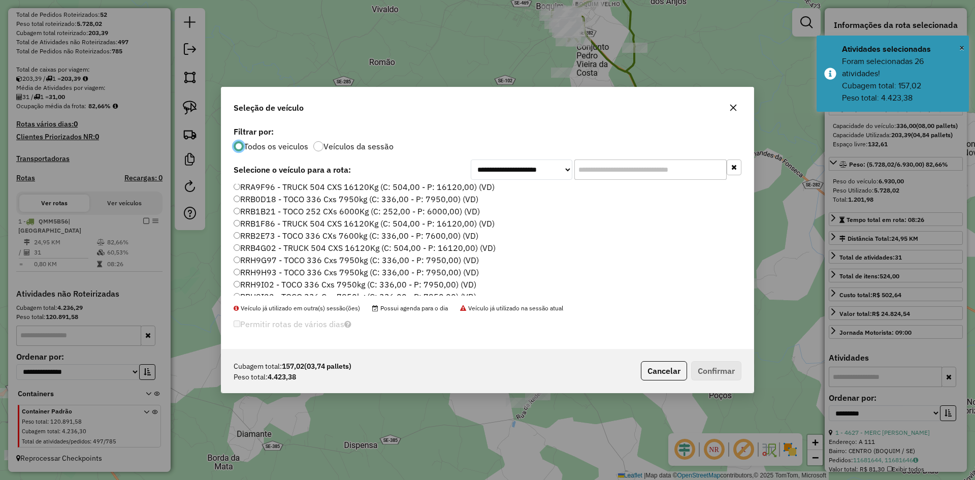
scroll to position [632, 0]
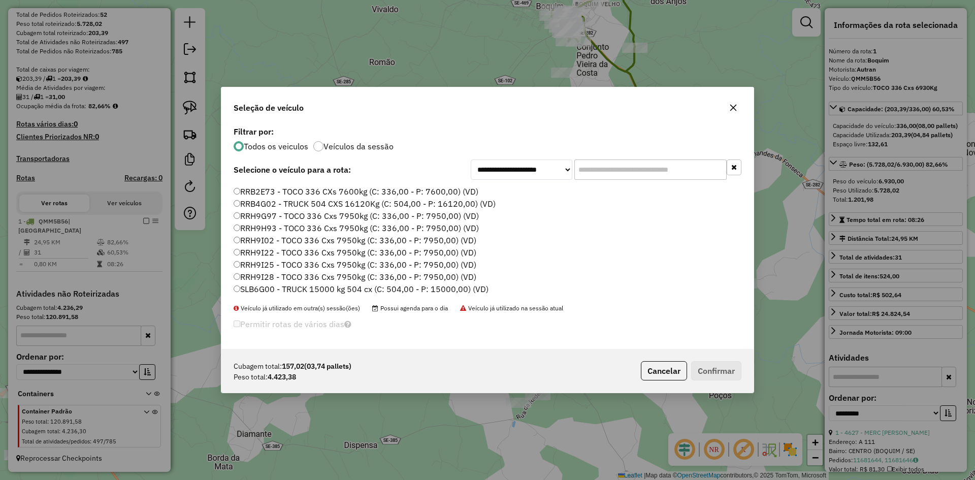
click at [262, 196] on label "RRB2E73 - TOCO 336 CXs 7600kg (C: 336,00 - P: 7600,00) (VD)" at bounding box center [356, 191] width 245 height 12
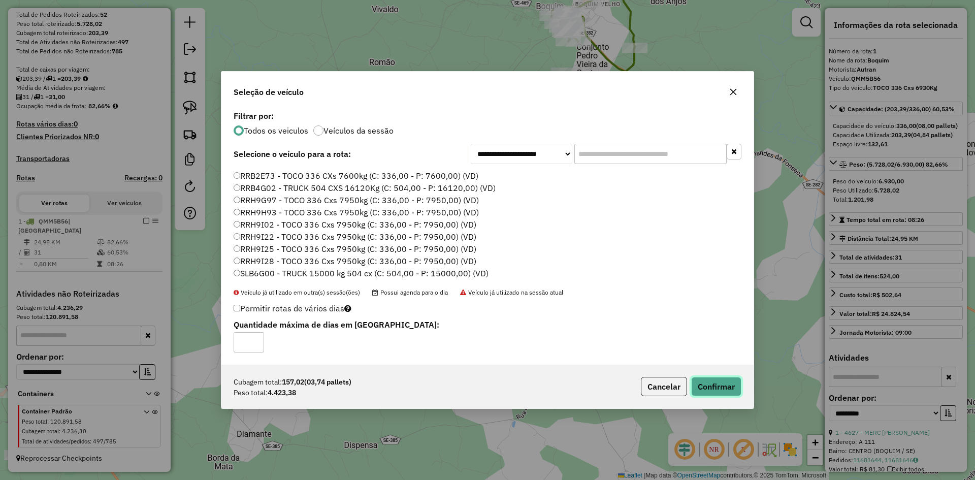
click at [733, 390] on button "Confirmar" at bounding box center [716, 386] width 50 height 19
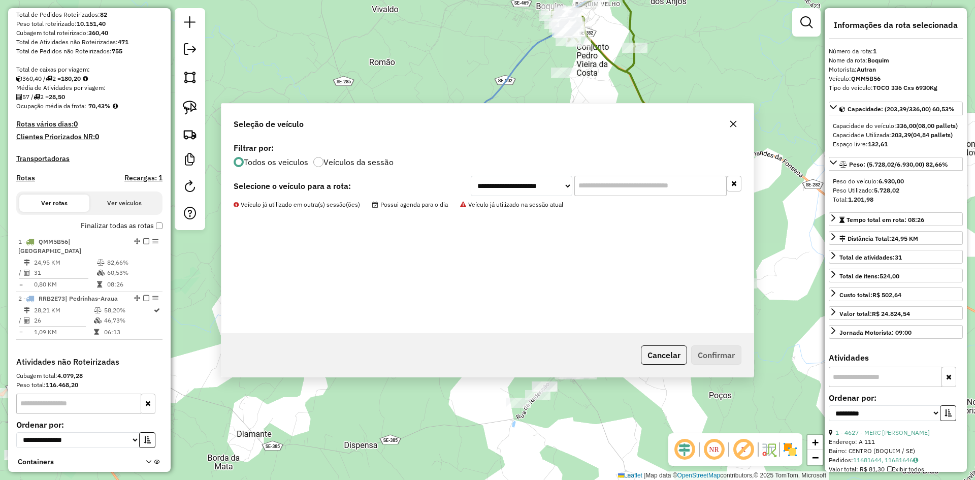
scroll to position [234, 0]
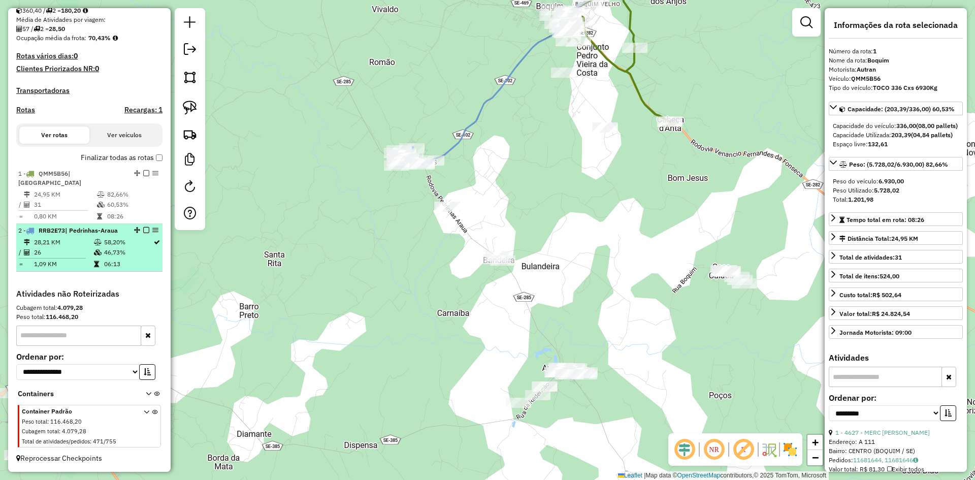
drag, startPoint x: 109, startPoint y: 241, endPoint x: 133, endPoint y: 229, distance: 26.6
click at [114, 238] on td "58,20%" at bounding box center [128, 242] width 49 height 10
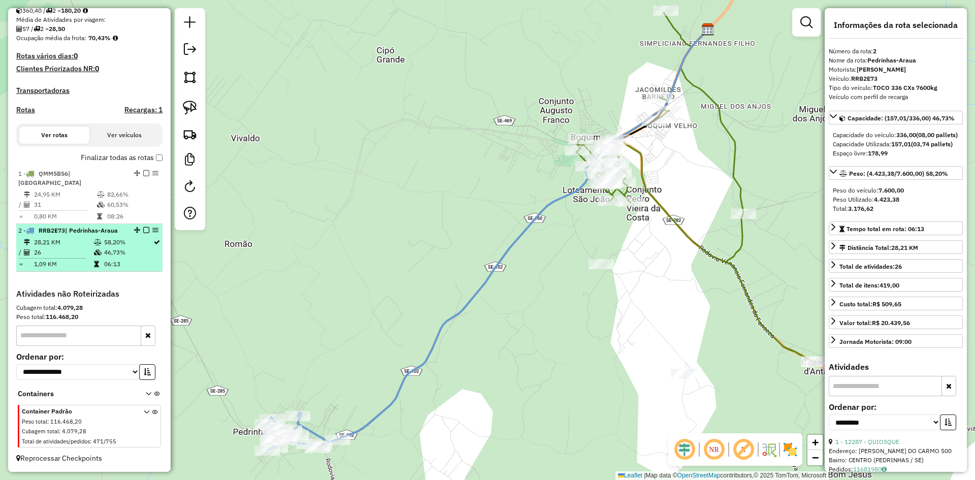
drag, startPoint x: 148, startPoint y: 229, endPoint x: 139, endPoint y: 251, distance: 24.3
click at [135, 260] on td "06:13" at bounding box center [128, 264] width 49 height 10
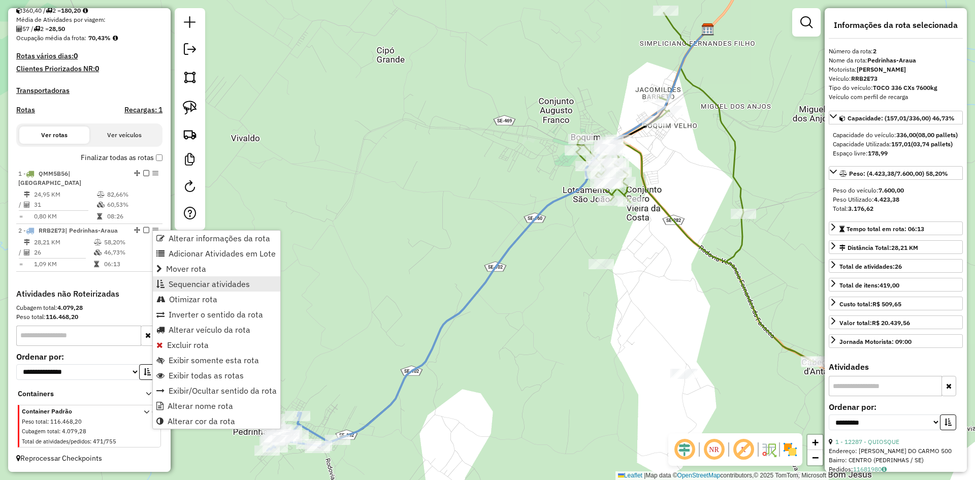
click at [196, 280] on span "Sequenciar atividades" at bounding box center [209, 284] width 81 height 8
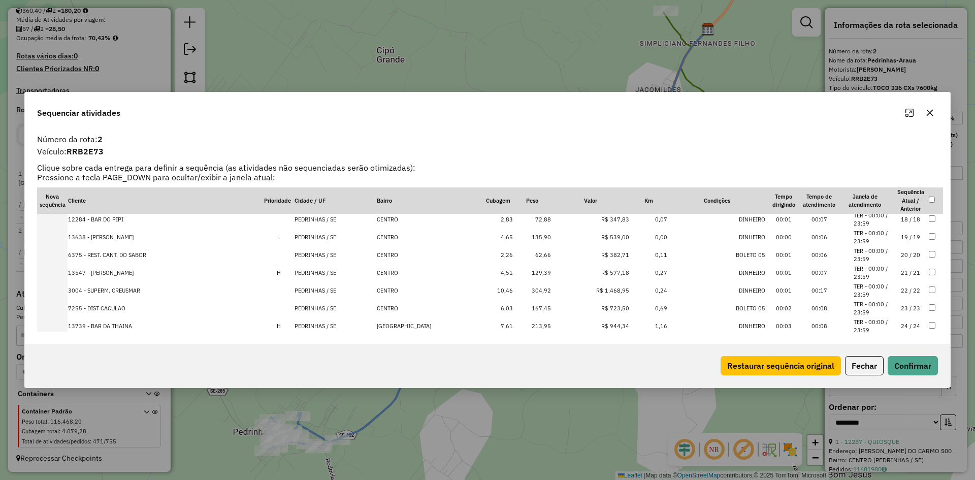
scroll to position [353, 0]
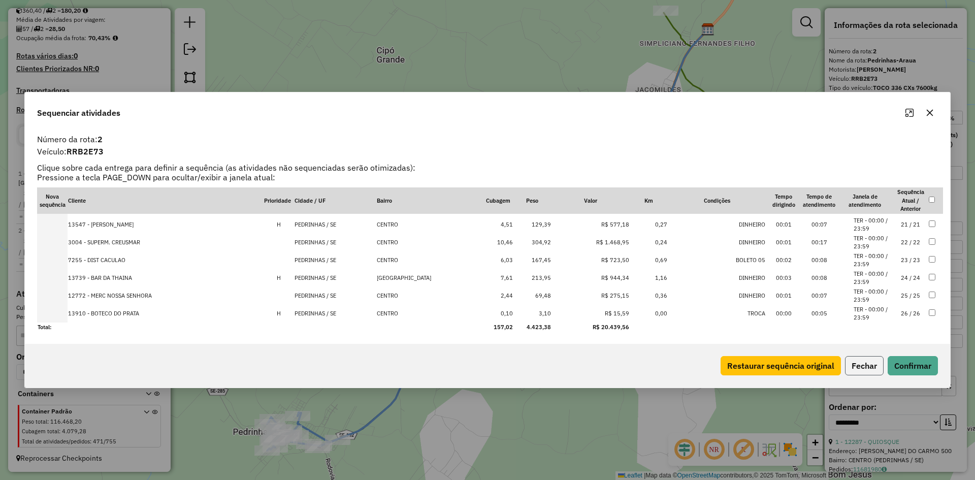
click at [857, 363] on button "Fechar" at bounding box center [864, 365] width 39 height 19
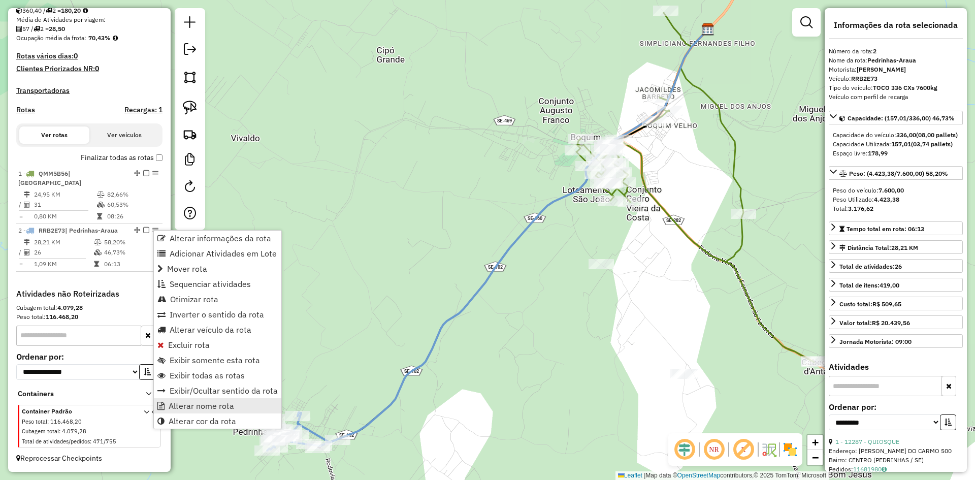
click at [223, 408] on span "Alterar nome rota" at bounding box center [202, 406] width 66 height 8
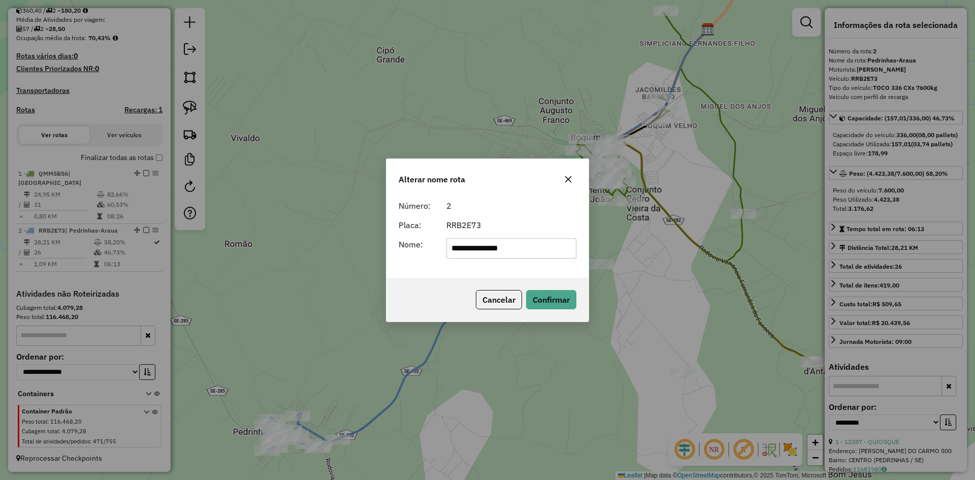
click at [488, 247] on input "**********" at bounding box center [511, 248] width 130 height 20
type input "*********"
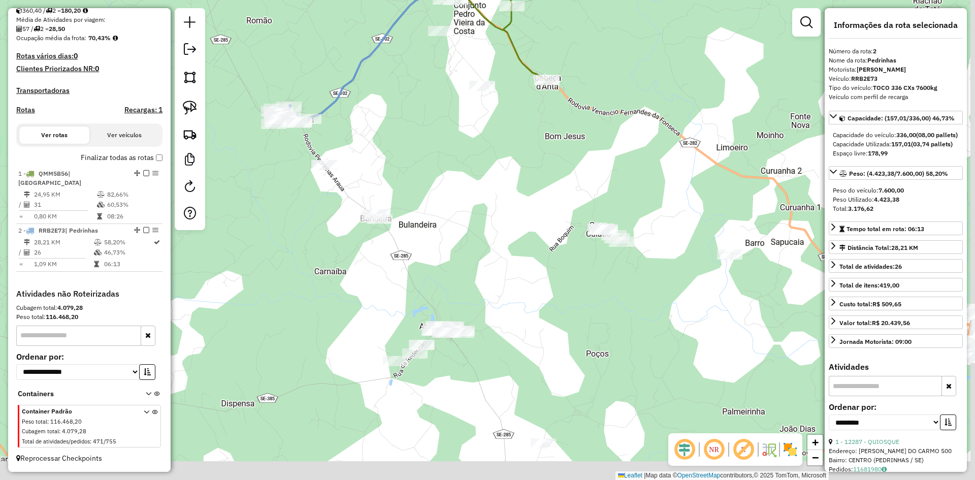
drag, startPoint x: 520, startPoint y: 312, endPoint x: 439, endPoint y: 156, distance: 175.3
click at [439, 156] on div "Janela de atendimento Grade de atendimento Capacidade Transportadoras Veículos …" at bounding box center [487, 240] width 975 height 480
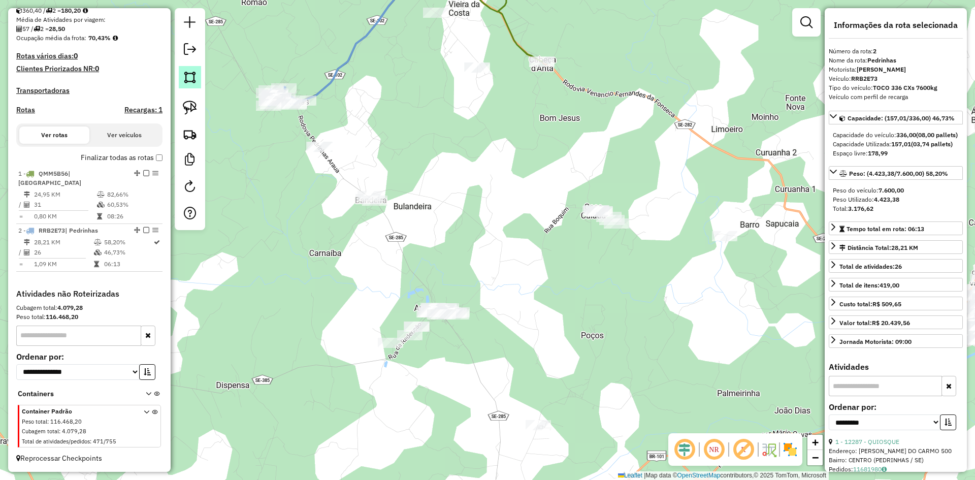
click at [191, 80] on img at bounding box center [190, 77] width 14 height 14
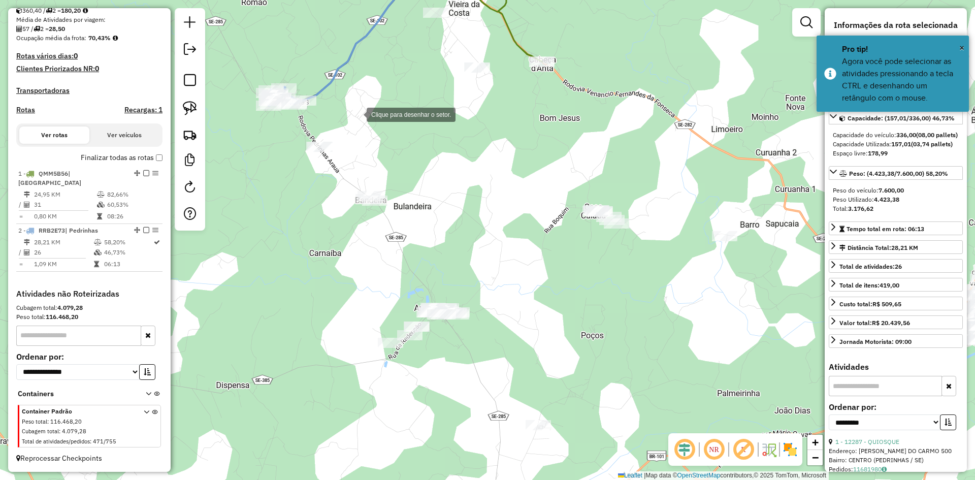
click at [357, 114] on div at bounding box center [356, 114] width 20 height 20
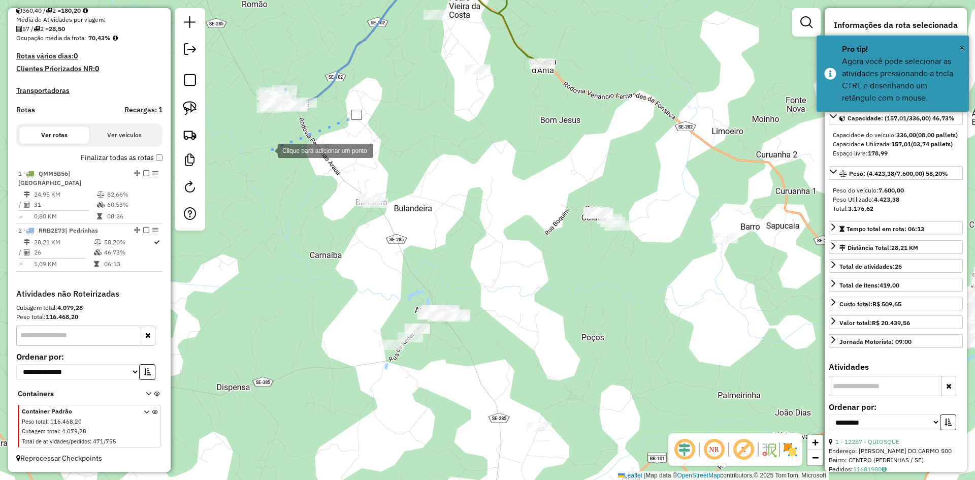
click at [268, 150] on div at bounding box center [267, 150] width 20 height 20
click at [270, 211] on div at bounding box center [270, 207] width 20 height 20
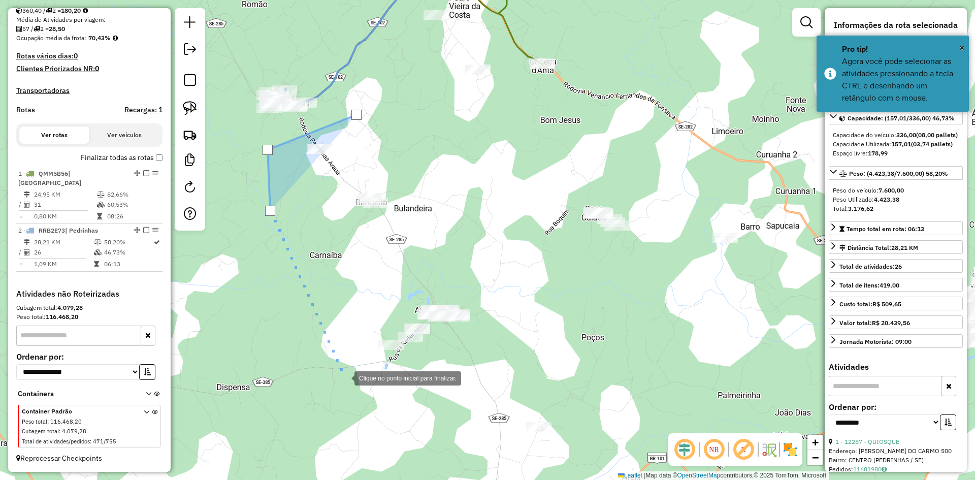
click at [346, 382] on div at bounding box center [344, 377] width 20 height 20
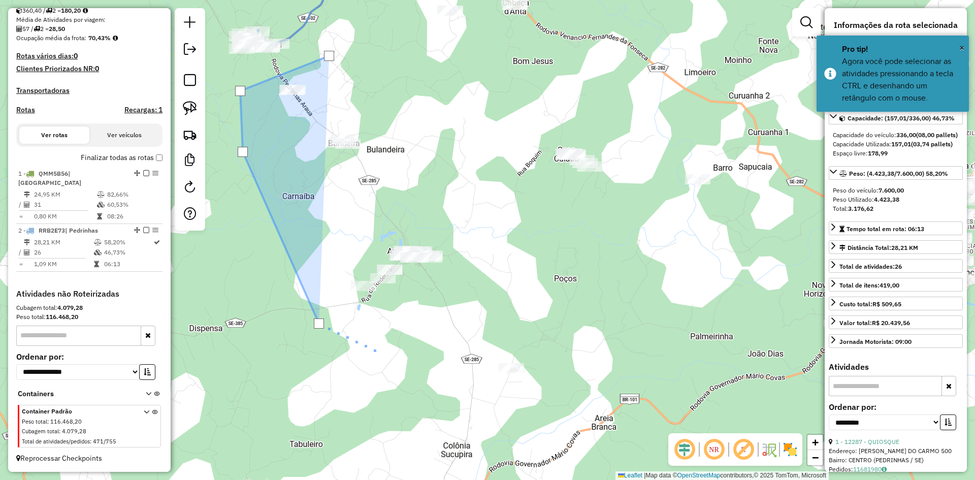
drag, startPoint x: 413, startPoint y: 431, endPoint x: 399, endPoint y: 332, distance: 100.0
click at [384, 343] on div at bounding box center [382, 353] width 20 height 20
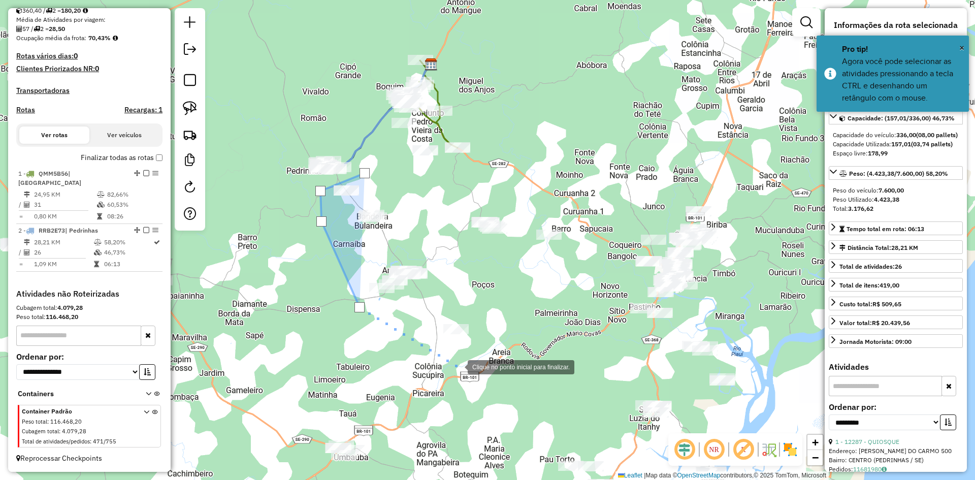
click at [459, 366] on div at bounding box center [457, 366] width 20 height 20
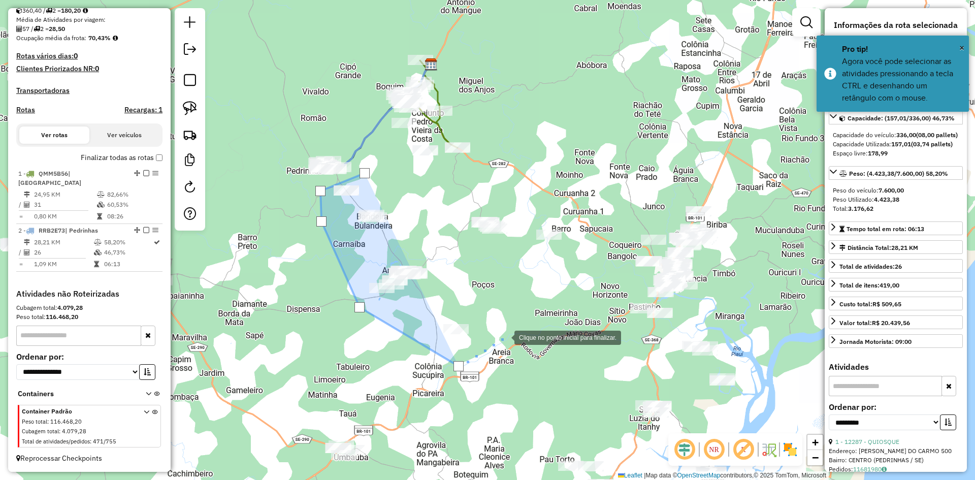
click at [510, 335] on div at bounding box center [504, 336] width 20 height 20
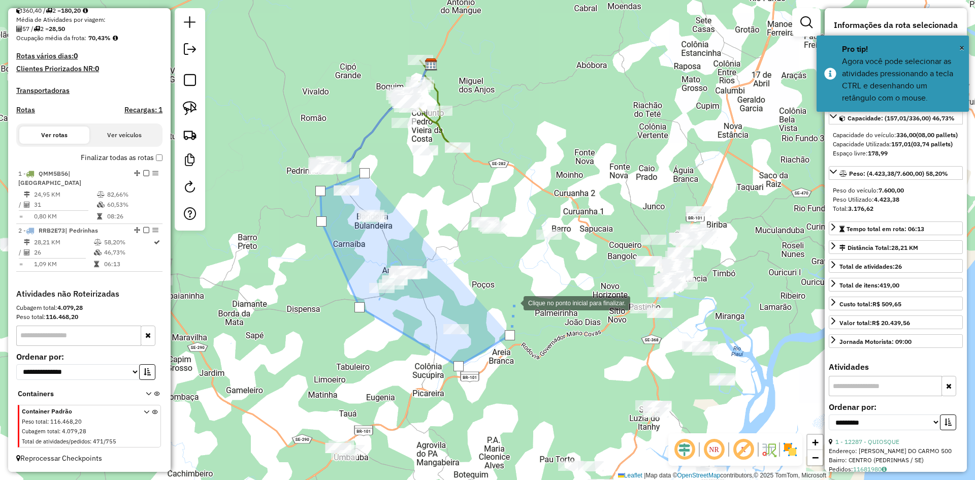
click at [514, 300] on div at bounding box center [513, 302] width 20 height 20
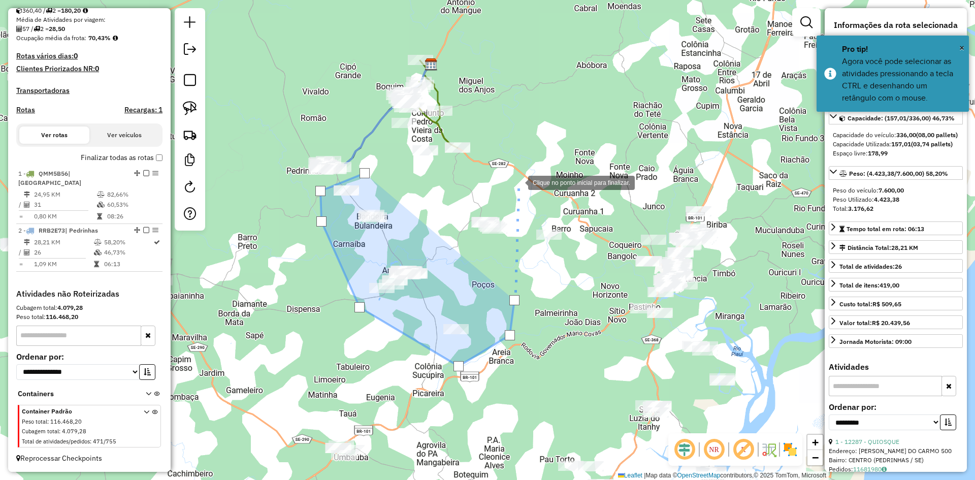
click at [518, 182] on div at bounding box center [518, 182] width 20 height 20
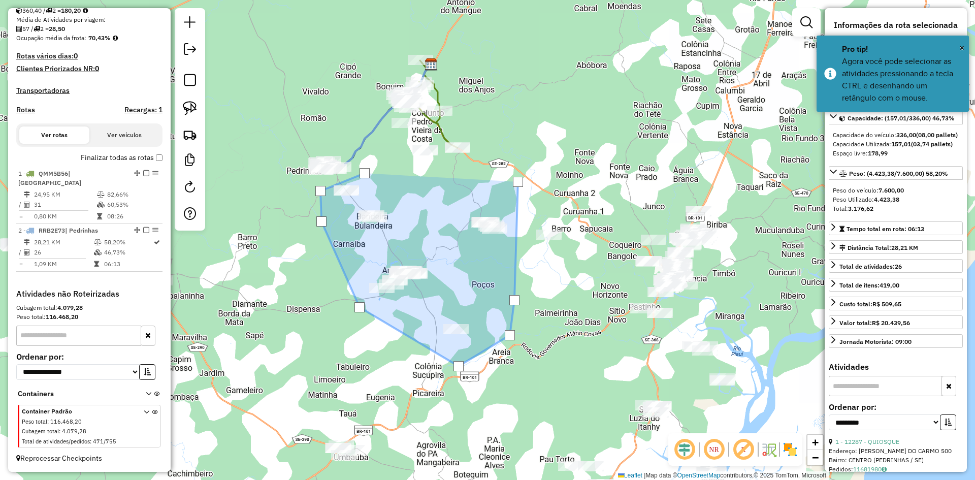
click at [518, 182] on div at bounding box center [518, 182] width 10 height 10
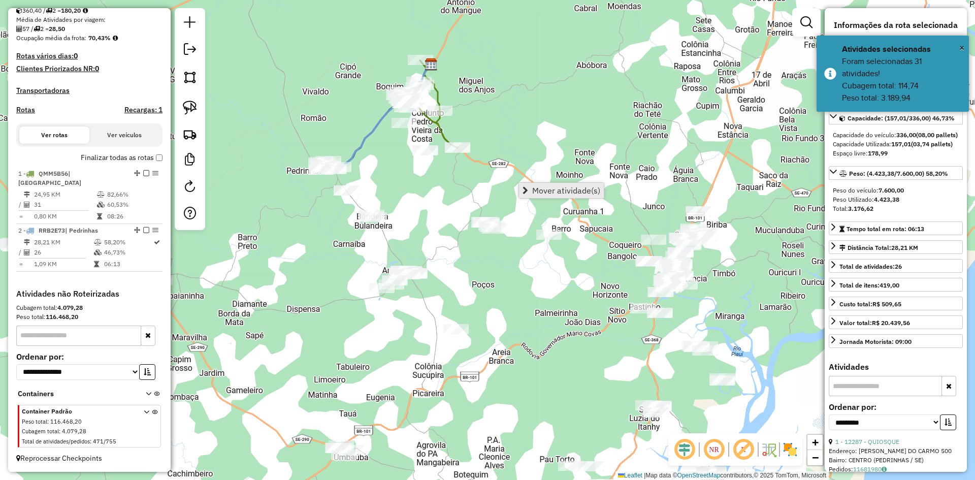
click at [542, 188] on span "Mover atividade(s)" at bounding box center [566, 190] width 68 height 8
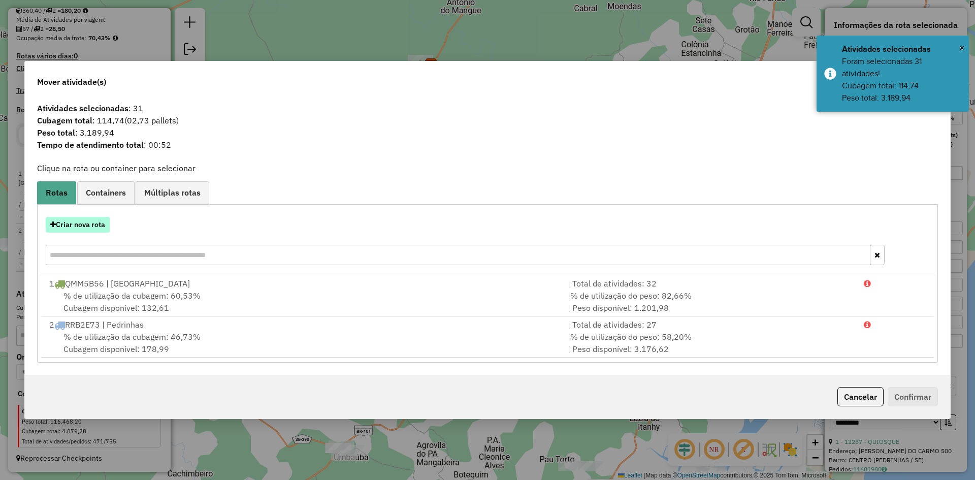
click at [90, 221] on button "Criar nova rota" at bounding box center [78, 225] width 64 height 16
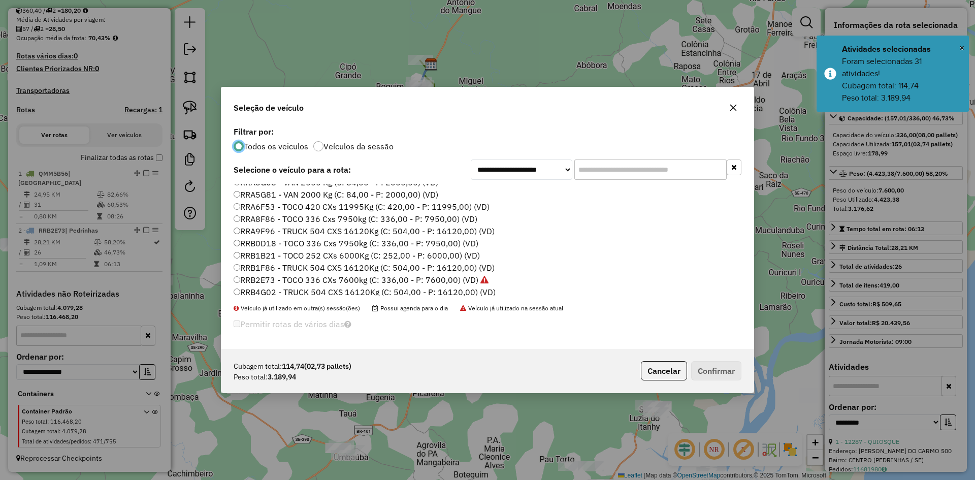
scroll to position [632, 0]
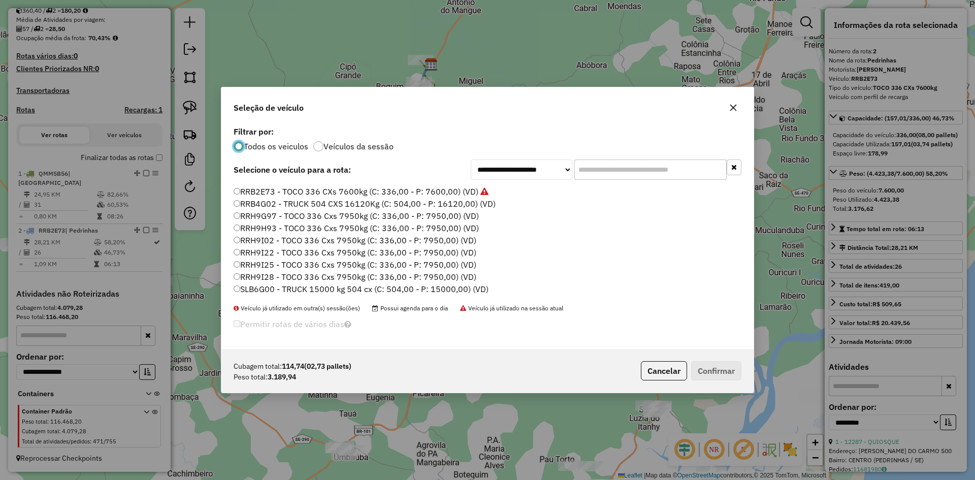
click at [273, 251] on label "RRH9I22 - TOCO 336 Cxs 7950kg (C: 336,00 - P: 7950,00) (VD)" at bounding box center [355, 252] width 243 height 12
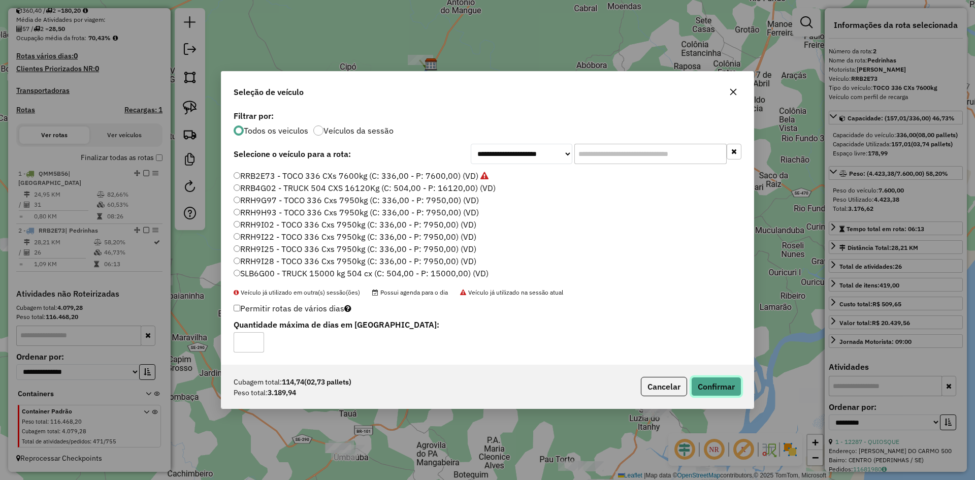
click at [713, 386] on button "Confirmar" at bounding box center [716, 386] width 50 height 19
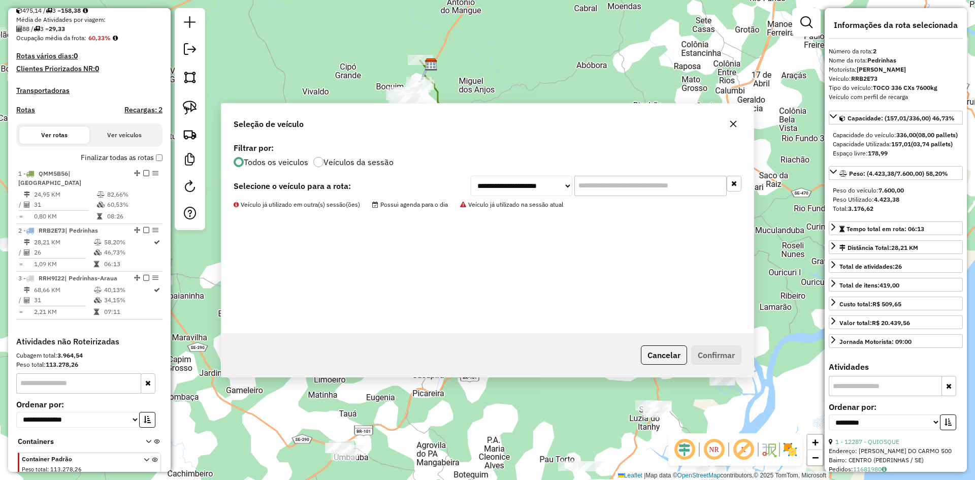
scroll to position [282, 0]
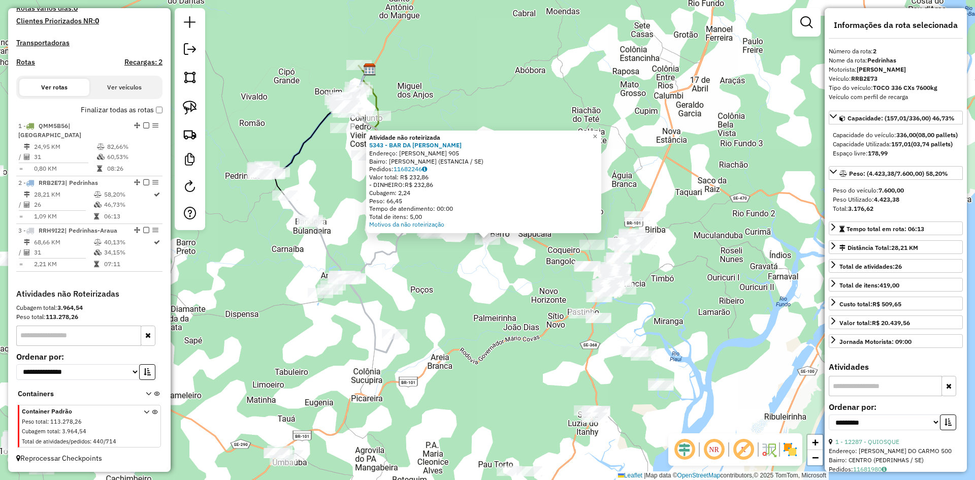
click at [476, 274] on div "Atividade não roteirizada 5343 - BAR DA LUCIENE Endereço: RAIMUNDO FREIRE 905 B…" at bounding box center [487, 240] width 975 height 480
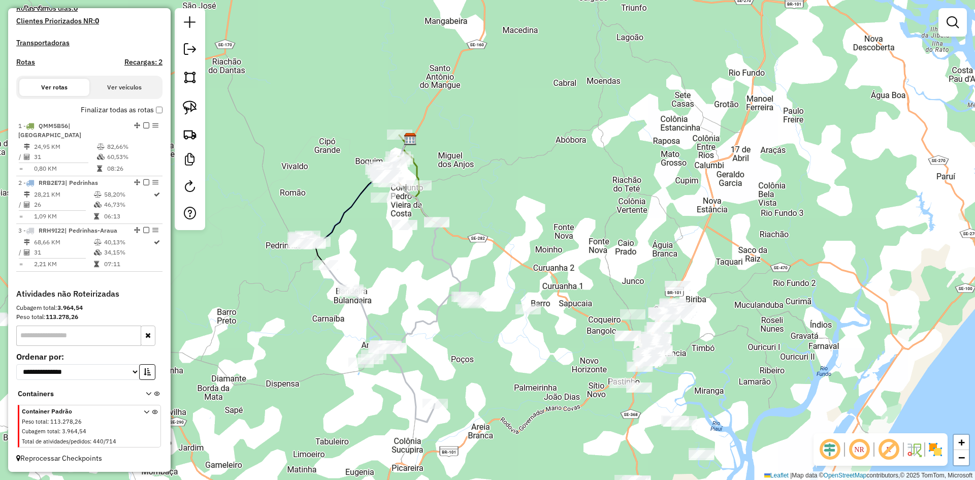
drag, startPoint x: 325, startPoint y: 173, endPoint x: 370, endPoint y: 244, distance: 84.0
click at [368, 243] on div "Janela de atendimento Grade de atendimento Capacidade Transportadoras Veículos …" at bounding box center [487, 240] width 975 height 480
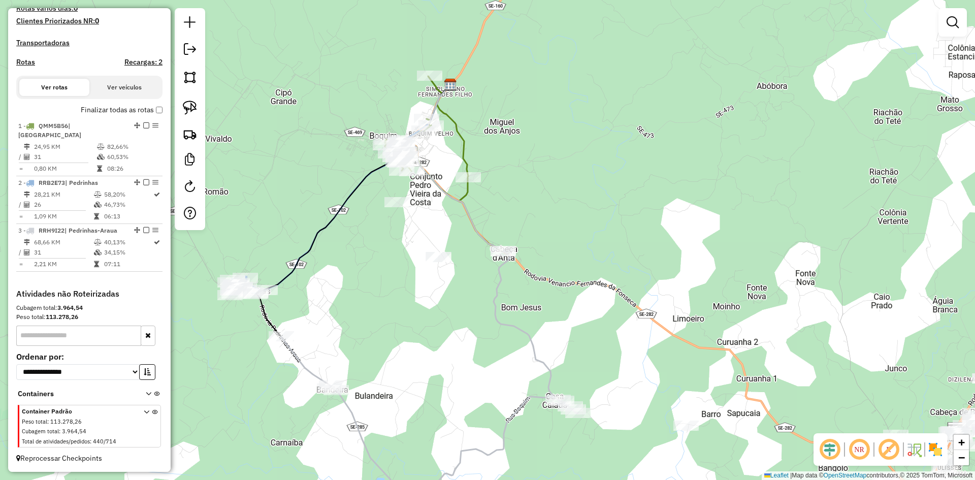
drag, startPoint x: 192, startPoint y: 81, endPoint x: 390, endPoint y: 176, distance: 219.4
click at [194, 81] on img at bounding box center [190, 77] width 14 height 14
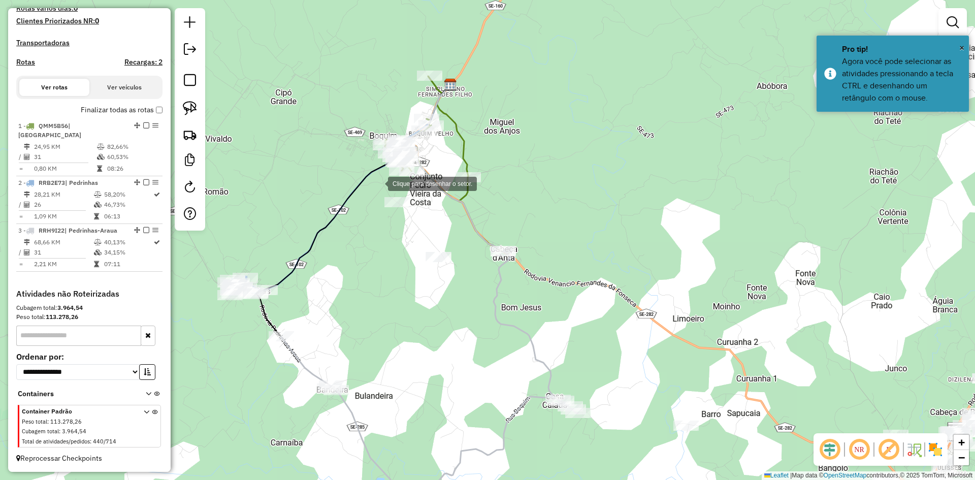
drag, startPoint x: 378, startPoint y: 183, endPoint x: 413, endPoint y: 192, distance: 36.8
click at [386, 184] on div at bounding box center [378, 183] width 20 height 20
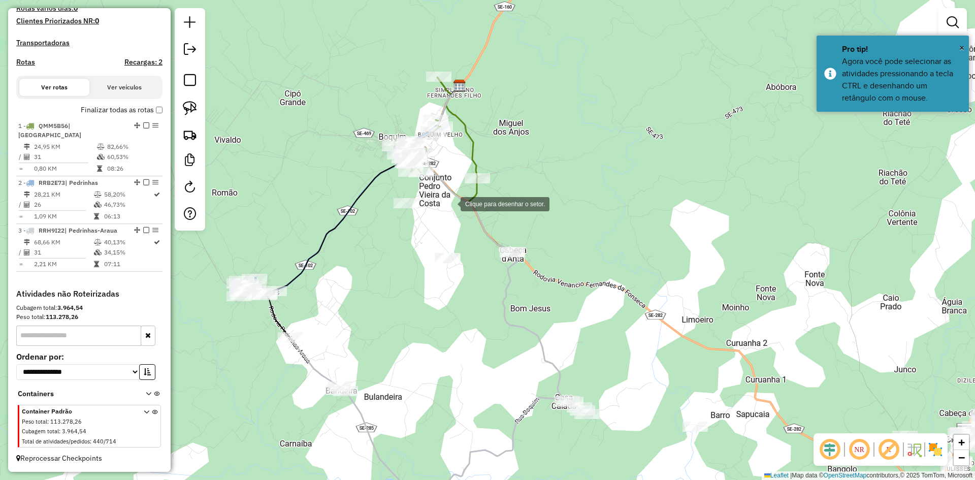
click at [450, 203] on div at bounding box center [450, 203] width 20 height 20
click at [471, 281] on div at bounding box center [463, 271] width 20 height 20
drag, startPoint x: 436, startPoint y: 293, endPoint x: 398, endPoint y: 233, distance: 71.9
click at [434, 287] on div at bounding box center [436, 293] width 20 height 20
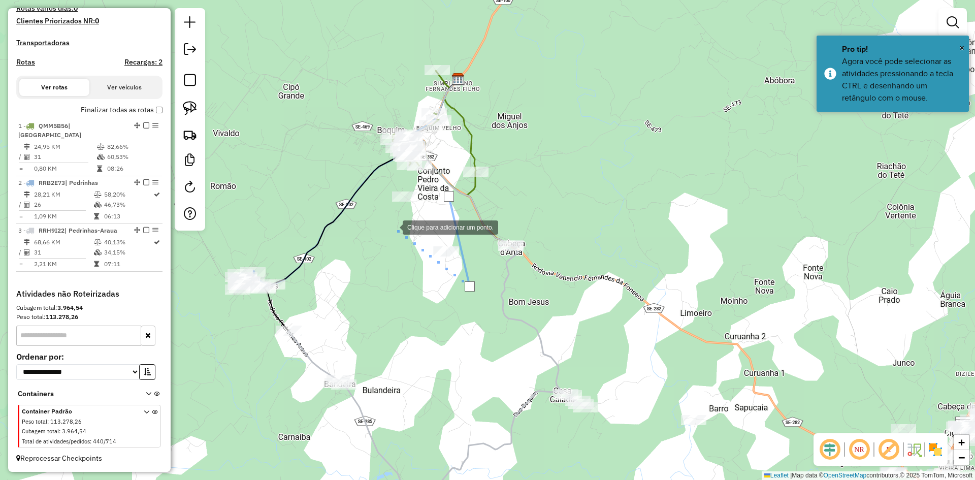
click at [390, 224] on div at bounding box center [392, 226] width 20 height 20
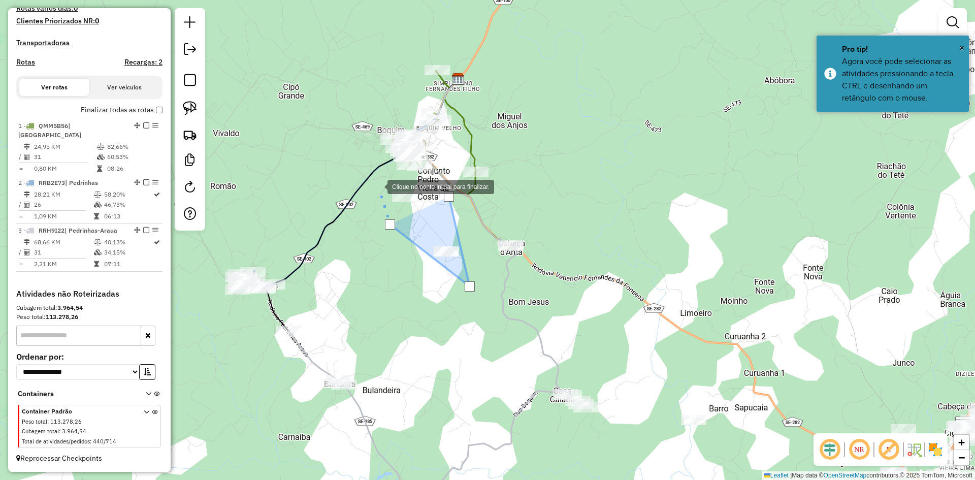
drag, startPoint x: 377, startPoint y: 186, endPoint x: 383, endPoint y: 183, distance: 6.1
click at [377, 185] on div at bounding box center [377, 186] width 20 height 20
click at [391, 180] on div at bounding box center [391, 180] width 20 height 20
click at [448, 195] on div at bounding box center [449, 196] width 10 height 10
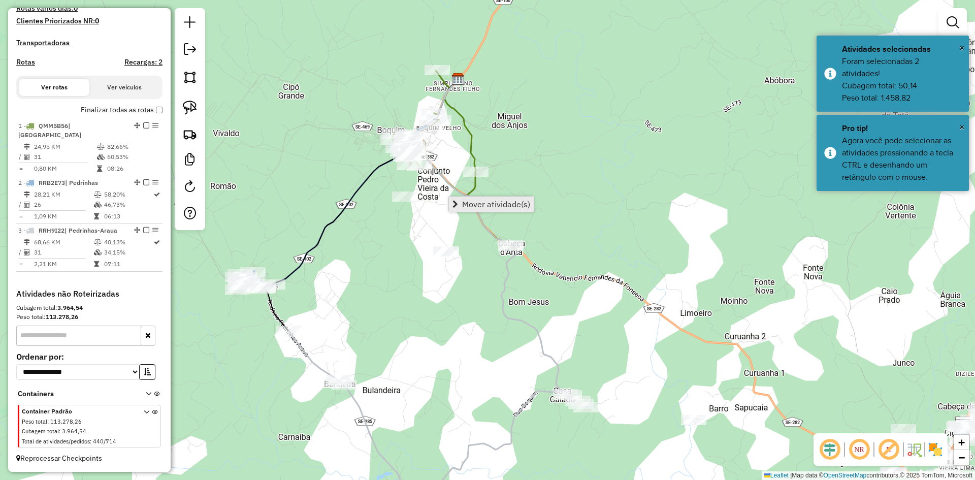
click at [477, 200] on span "Mover atividade(s)" at bounding box center [496, 204] width 68 height 8
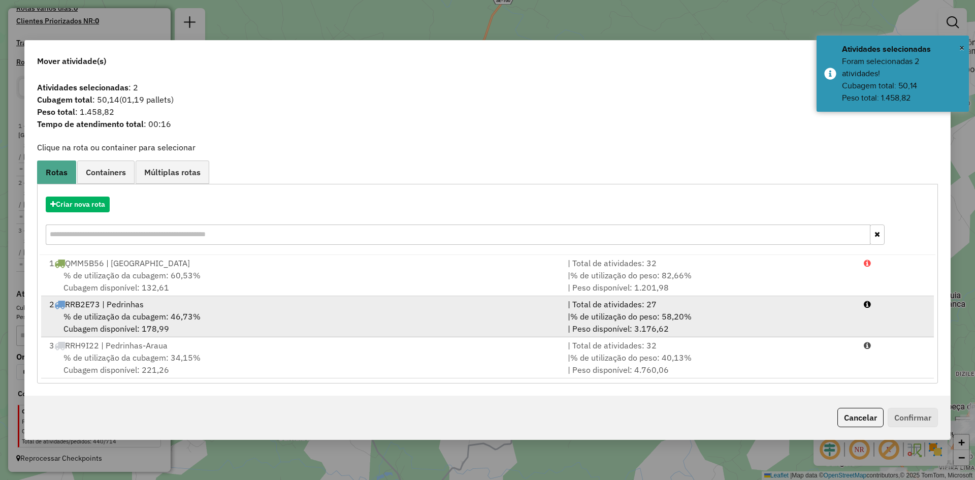
click at [141, 318] on span "% de utilização da cubagem: 46,73%" at bounding box center [131, 316] width 137 height 10
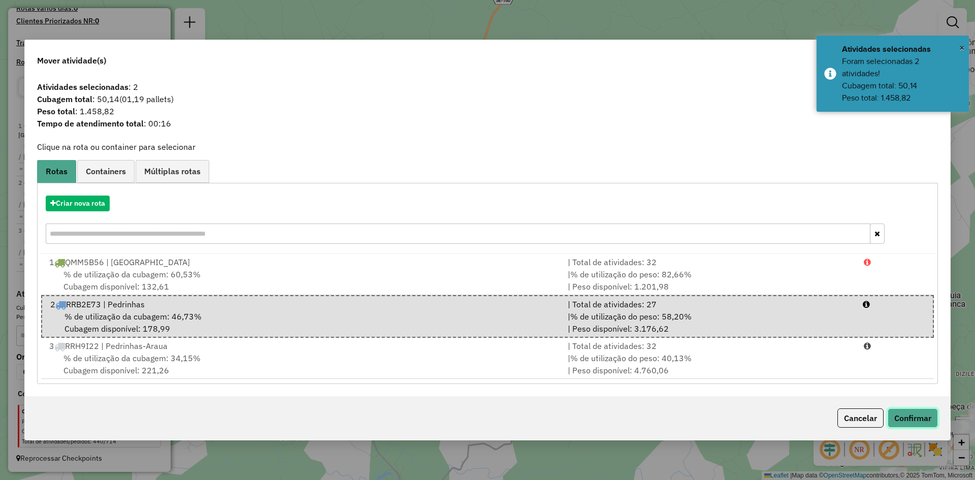
click at [913, 422] on button "Confirmar" at bounding box center [913, 417] width 50 height 19
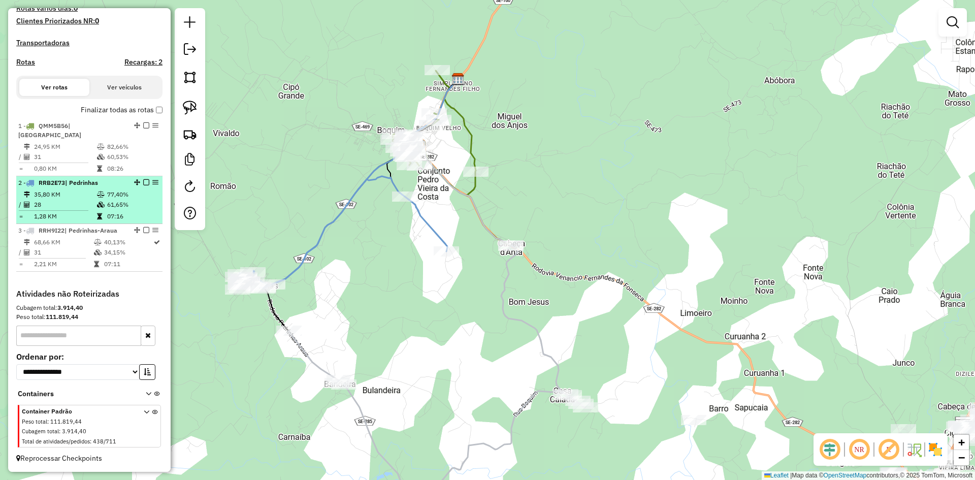
click at [125, 210] on td "61,65%" at bounding box center [132, 205] width 51 height 10
select select "**********"
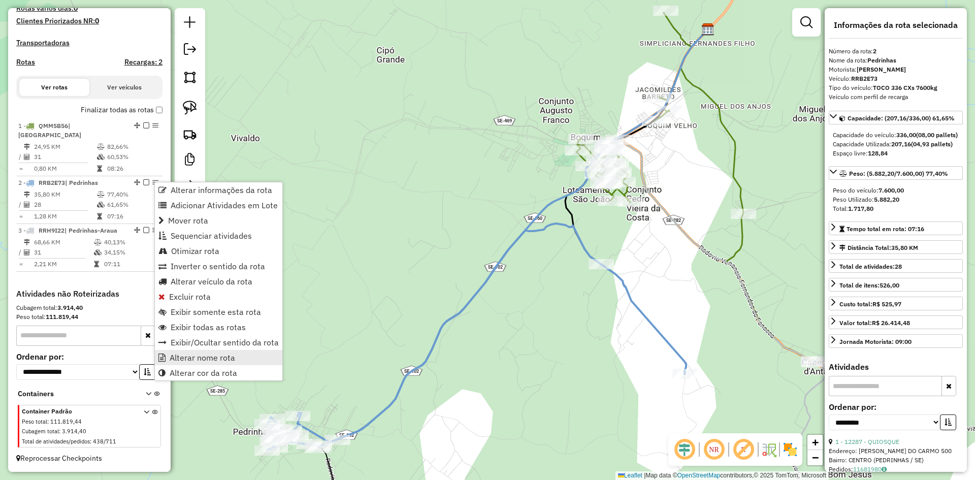
drag, startPoint x: 210, startPoint y: 356, endPoint x: 215, endPoint y: 351, distance: 7.5
click at [215, 351] on link "Alterar nome rota" at bounding box center [218, 357] width 127 height 15
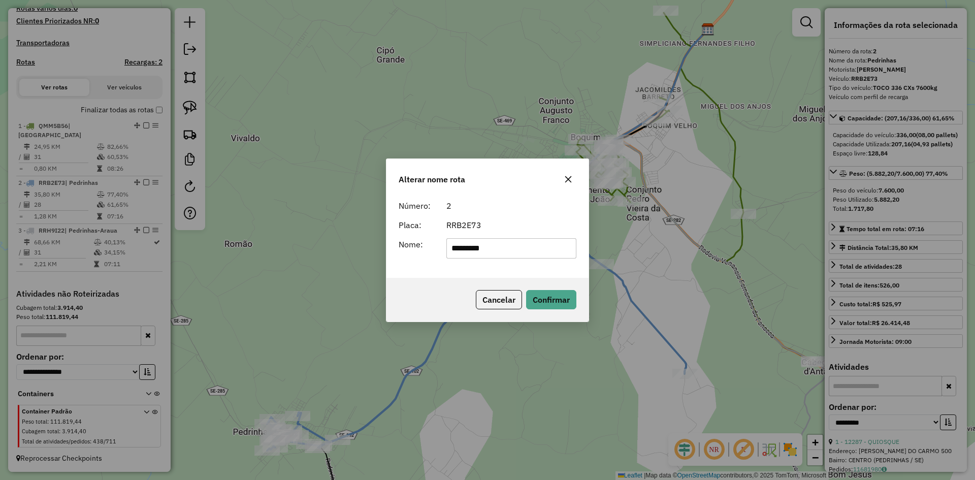
click at [516, 250] on input "*********" at bounding box center [511, 248] width 130 height 20
click at [505, 245] on input "*********" at bounding box center [511, 248] width 130 height 20
type input "**********"
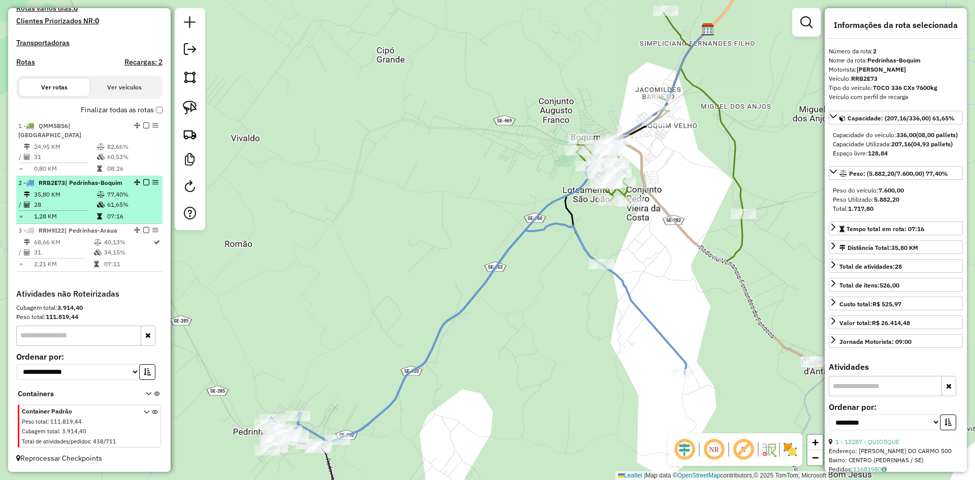
drag, startPoint x: 143, startPoint y: 217, endPoint x: 151, endPoint y: 209, distance: 11.5
click at [143, 210] on td "61,65%" at bounding box center [132, 205] width 51 height 10
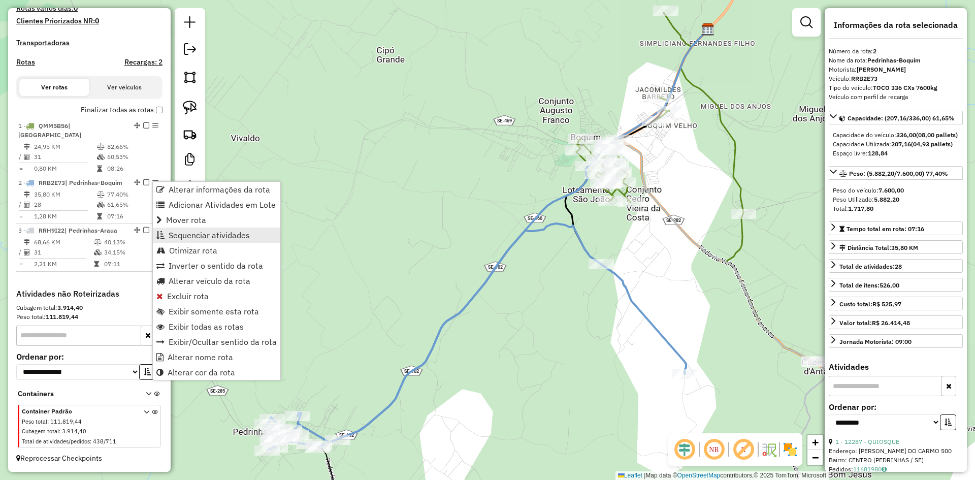
click at [219, 232] on span "Sequenciar atividades" at bounding box center [209, 235] width 81 height 8
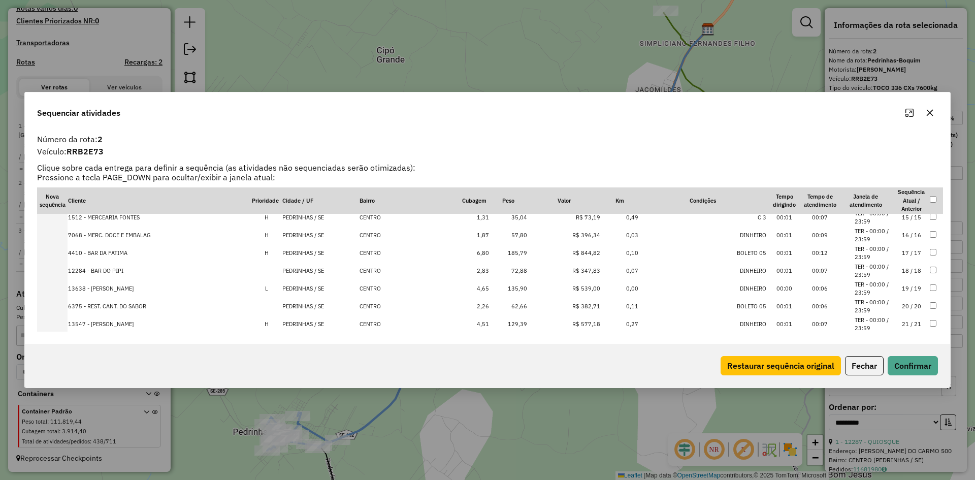
scroll to position [389, 0]
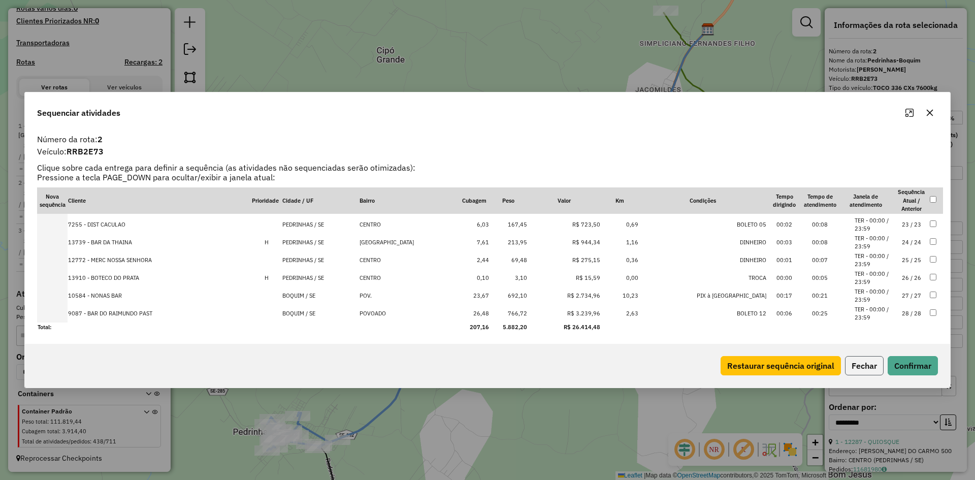
click at [870, 364] on button "Fechar" at bounding box center [864, 365] width 39 height 19
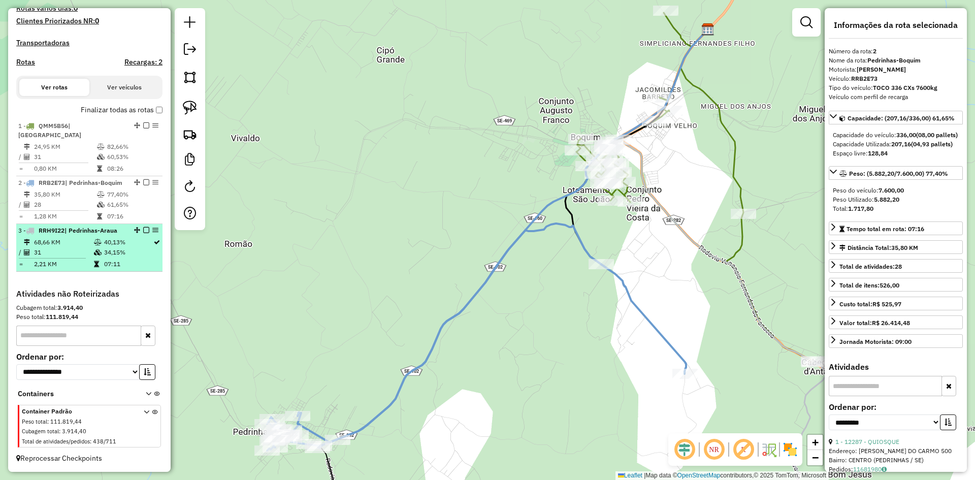
click at [130, 257] on td "34,15%" at bounding box center [128, 252] width 49 height 10
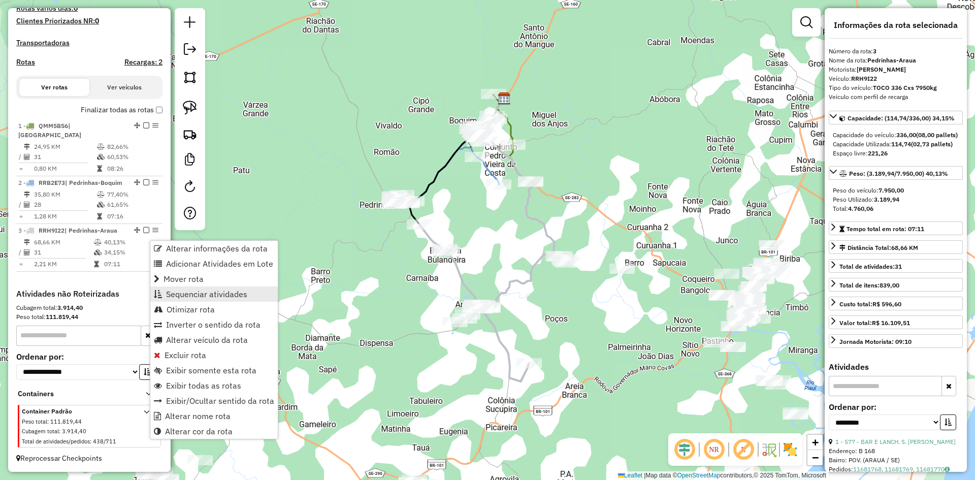
click at [206, 295] on span "Sequenciar atividades" at bounding box center [206, 294] width 81 height 8
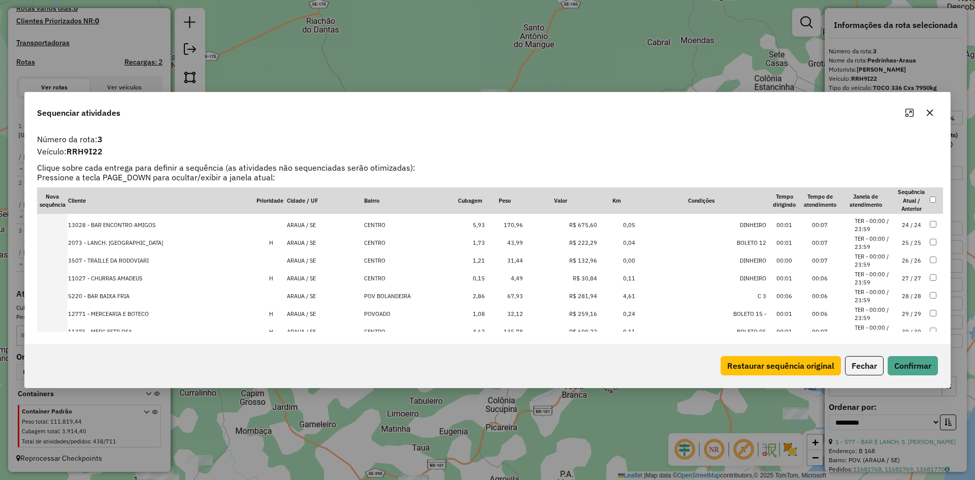
scroll to position [442, 0]
click at [872, 362] on button "Fechar" at bounding box center [864, 365] width 39 height 19
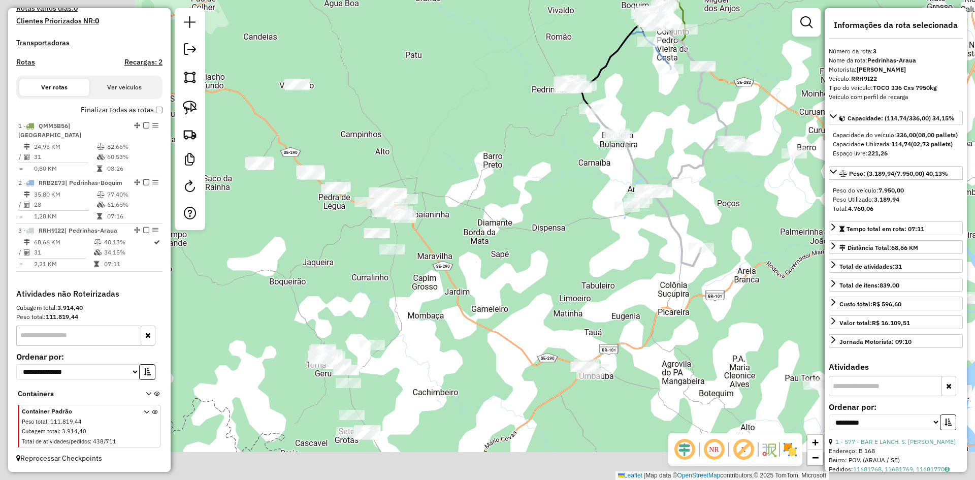
drag, startPoint x: 422, startPoint y: 399, endPoint x: 597, endPoint y: 275, distance: 213.9
click at [631, 274] on div "Janela de atendimento Grade de atendimento Capacidade Transportadoras Veículos …" at bounding box center [487, 240] width 975 height 480
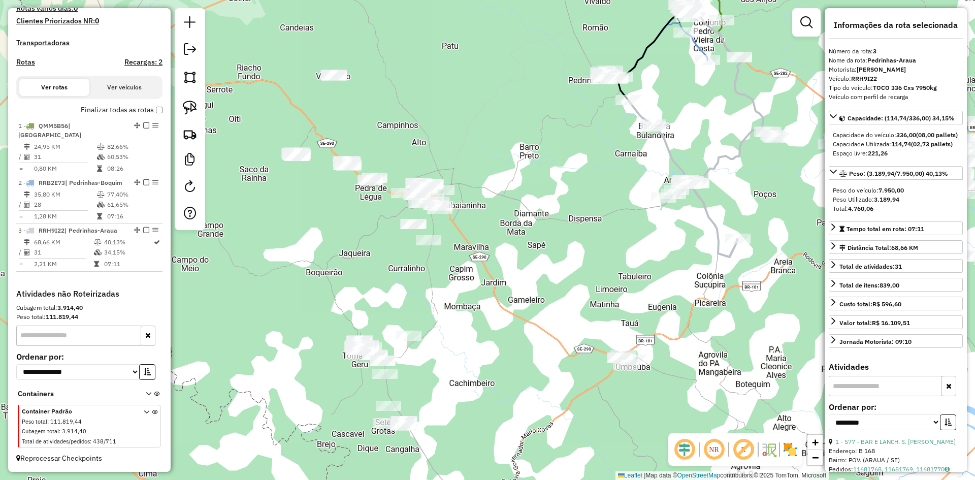
drag, startPoint x: 348, startPoint y: 290, endPoint x: 367, endPoint y: 312, distance: 29.2
click at [366, 312] on div "Janela de atendimento Grade de atendimento Capacidade Transportadoras Veículos …" at bounding box center [487, 240] width 975 height 480
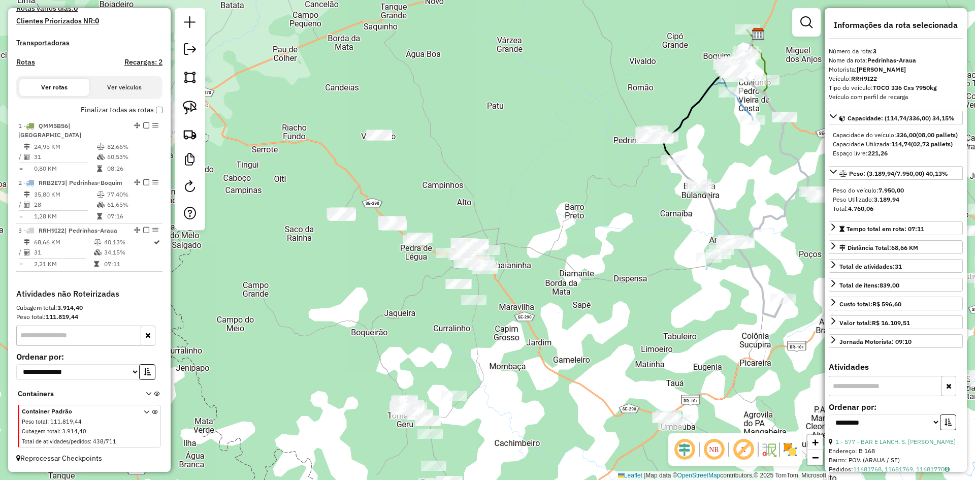
drag, startPoint x: 191, startPoint y: 82, endPoint x: 208, endPoint y: 82, distance: 16.8
click at [191, 82] on img at bounding box center [190, 77] width 14 height 14
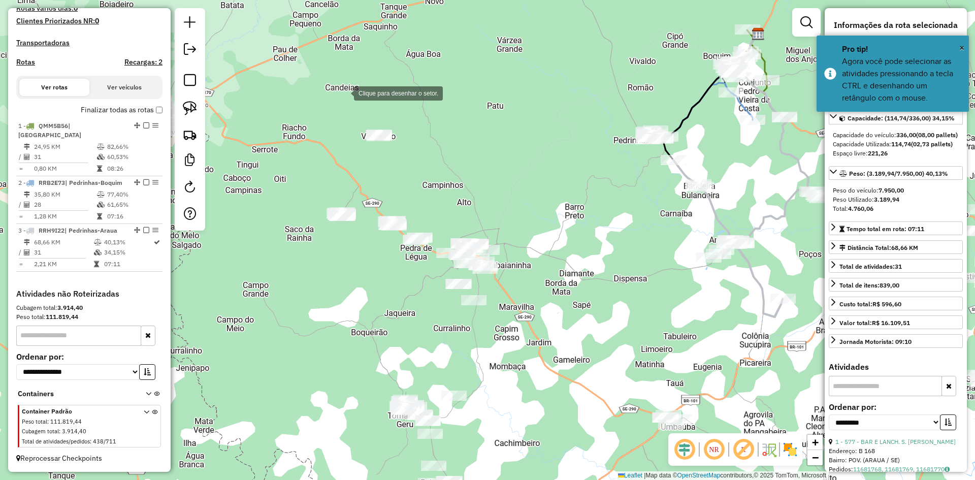
click at [344, 90] on div at bounding box center [344, 92] width 20 height 20
click at [297, 174] on div at bounding box center [305, 164] width 20 height 20
click at [314, 241] on div at bounding box center [314, 241] width 20 height 20
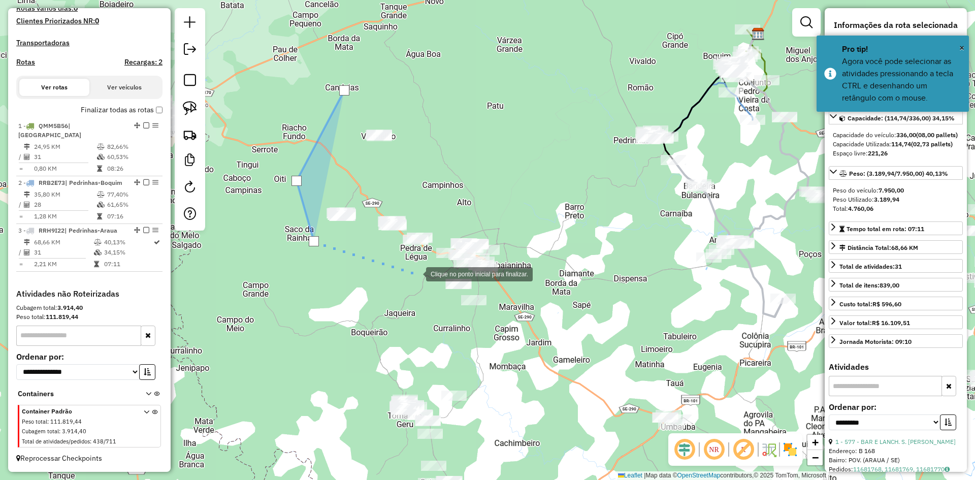
click at [426, 282] on div at bounding box center [416, 273] width 20 height 20
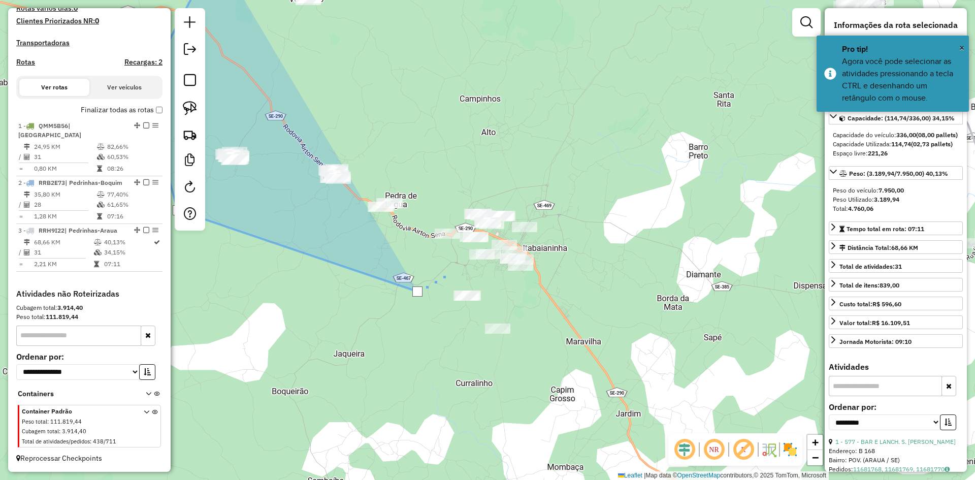
click at [450, 272] on div at bounding box center [450, 272] width 20 height 20
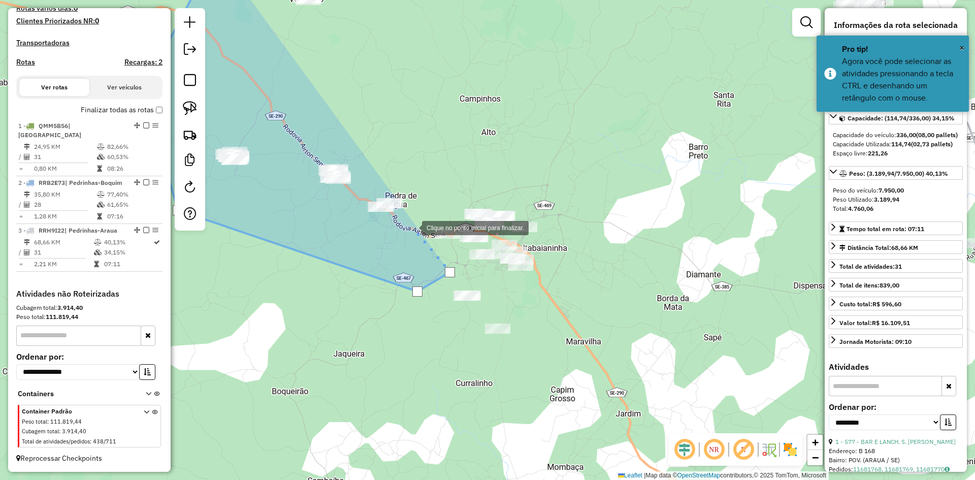
drag, startPoint x: 412, startPoint y: 227, endPoint x: 432, endPoint y: 164, distance: 66.5
click at [412, 226] on div at bounding box center [412, 227] width 20 height 20
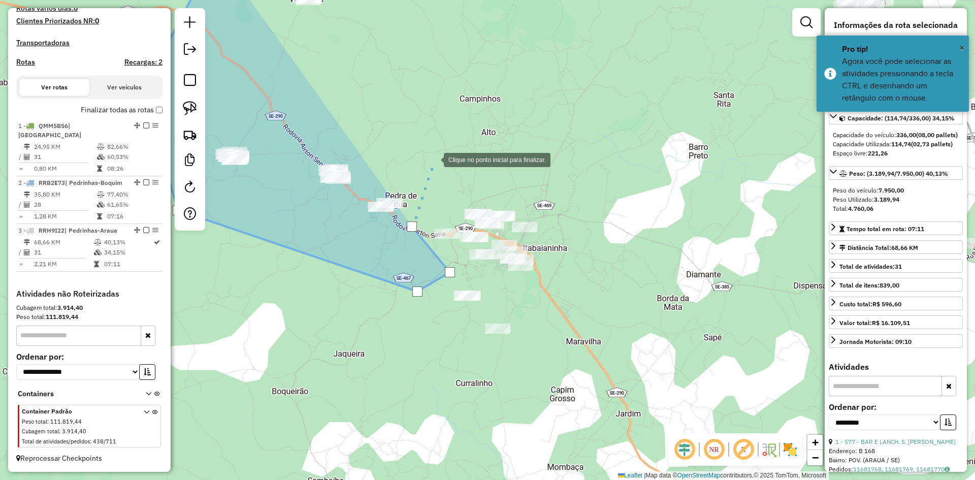
click at [434, 159] on div at bounding box center [433, 159] width 20 height 20
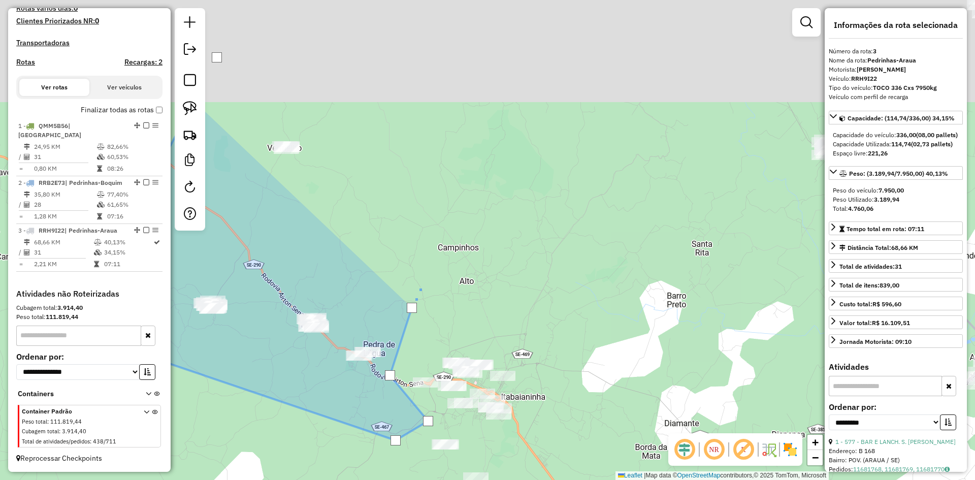
drag, startPoint x: 439, startPoint y: 224, endPoint x: 423, endPoint y: 265, distance: 43.9
click at [424, 275] on div at bounding box center [421, 285] width 20 height 20
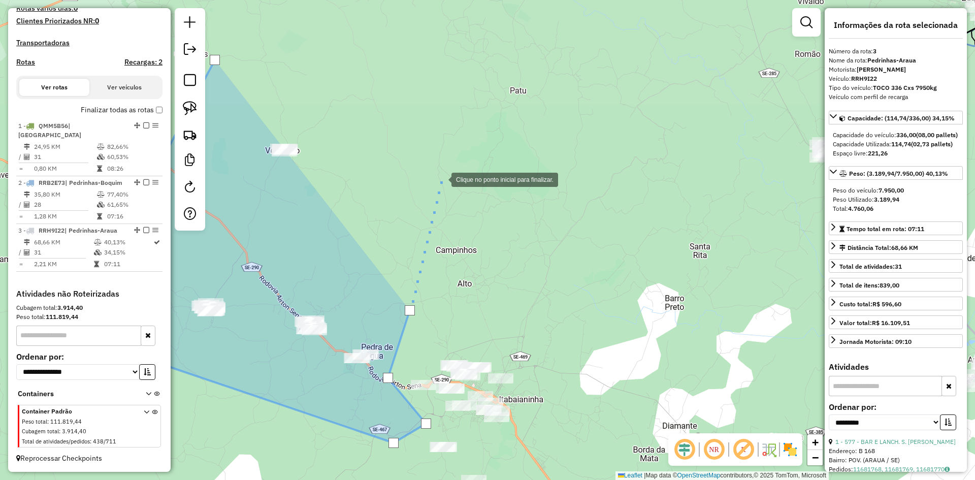
click at [443, 173] on div at bounding box center [441, 179] width 20 height 20
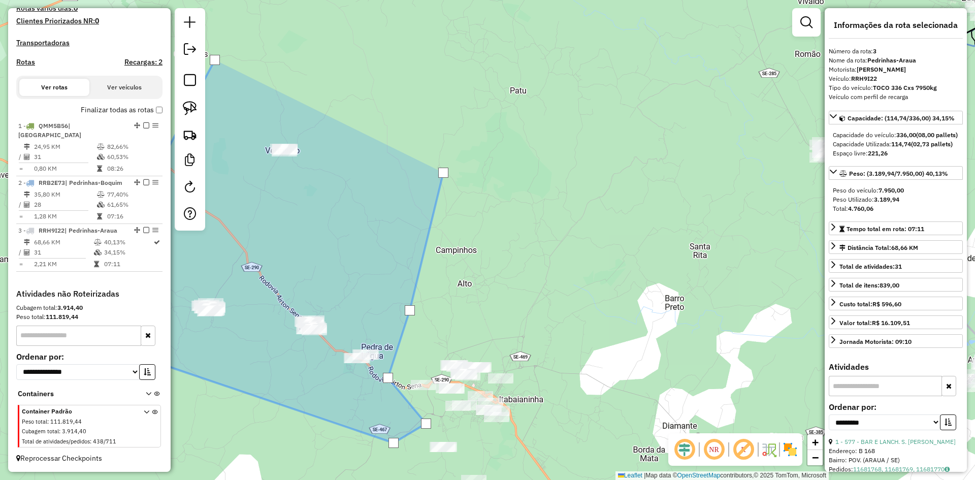
click at [443, 173] on div at bounding box center [443, 173] width 10 height 10
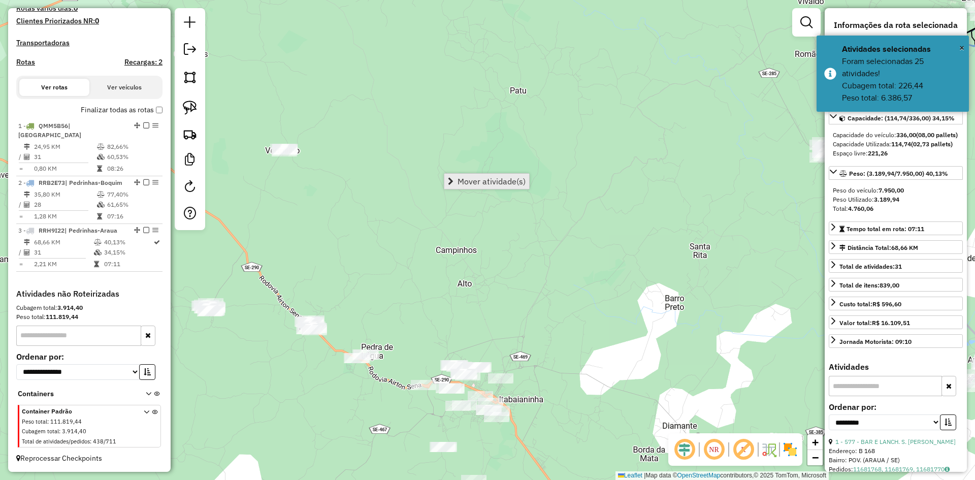
click at [459, 180] on span "Mover atividade(s)" at bounding box center [492, 181] width 68 height 8
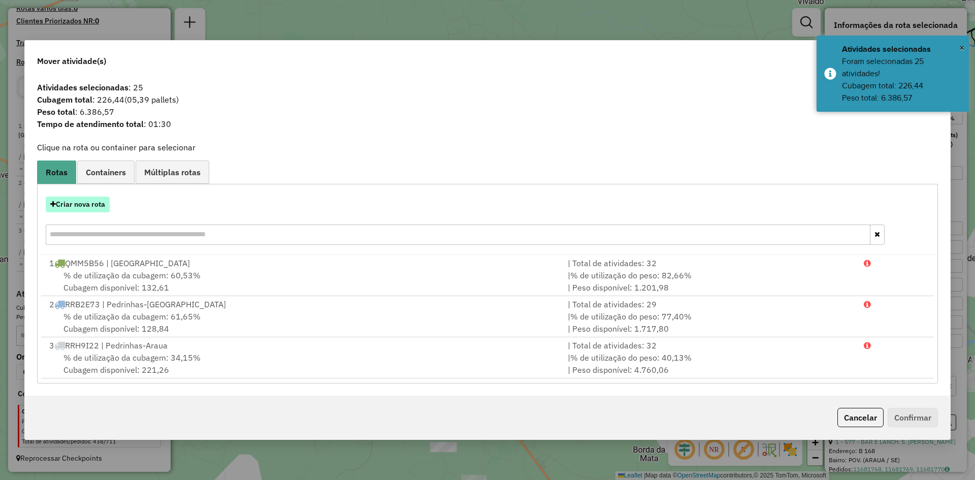
click at [96, 206] on button "Criar nova rota" at bounding box center [78, 205] width 64 height 16
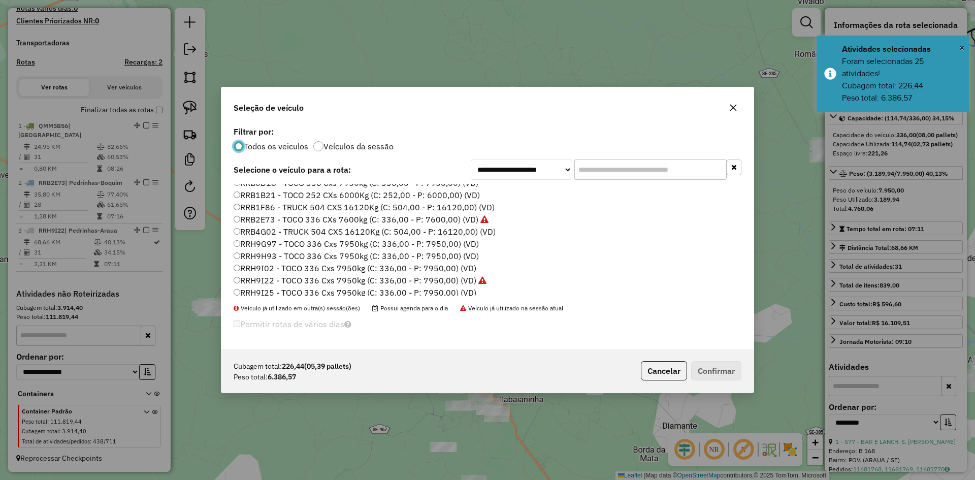
scroll to position [581, 0]
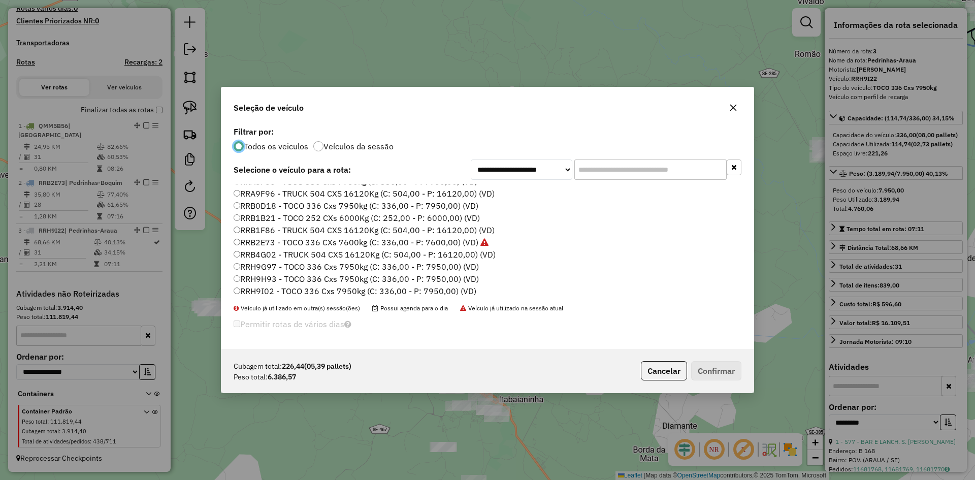
click at [266, 206] on label "RRB0D18 - TOCO 336 Cxs 7950kg (C: 336,00 - P: 7950,00) (VD)" at bounding box center [356, 206] width 245 height 12
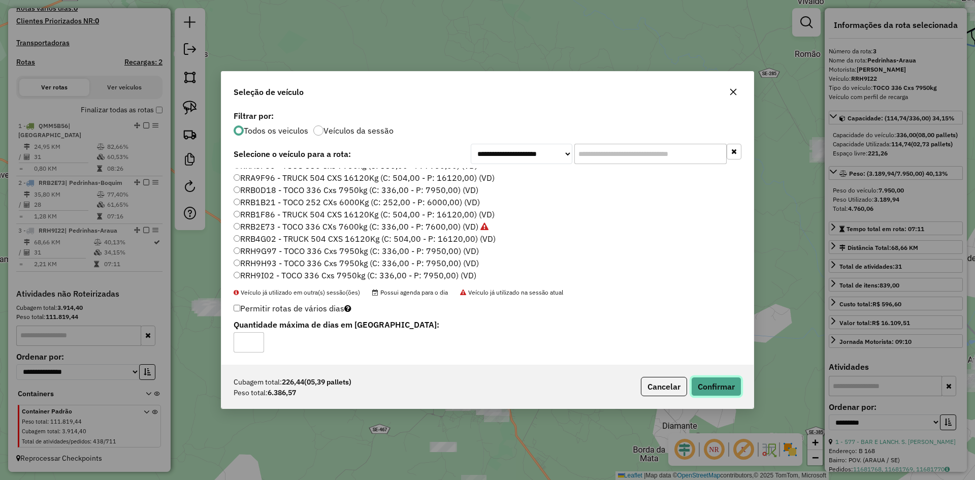
click at [718, 381] on button "Confirmar" at bounding box center [716, 386] width 50 height 19
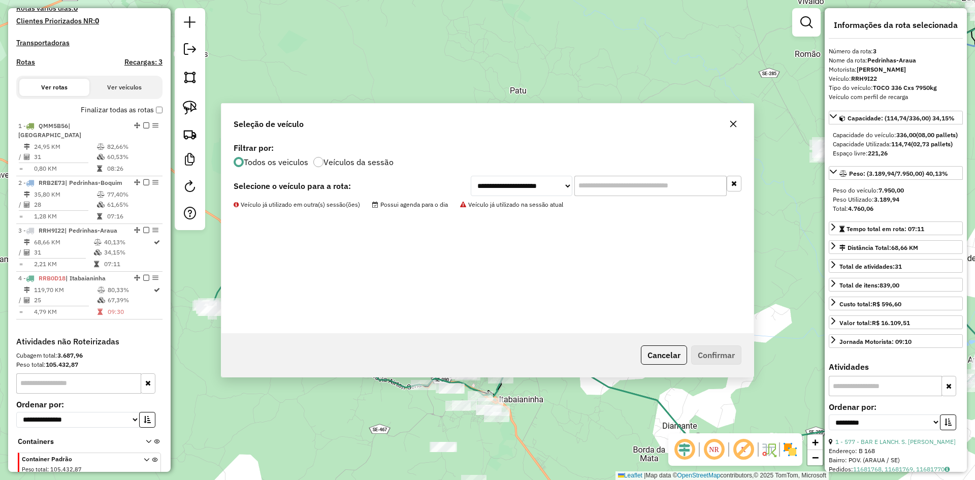
scroll to position [339, 0]
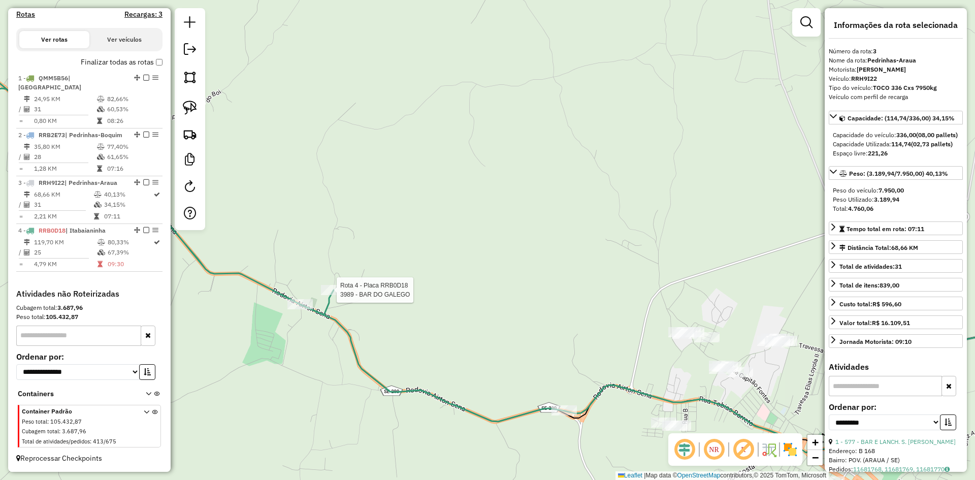
click at [331, 295] on div at bounding box center [333, 290] width 25 height 10
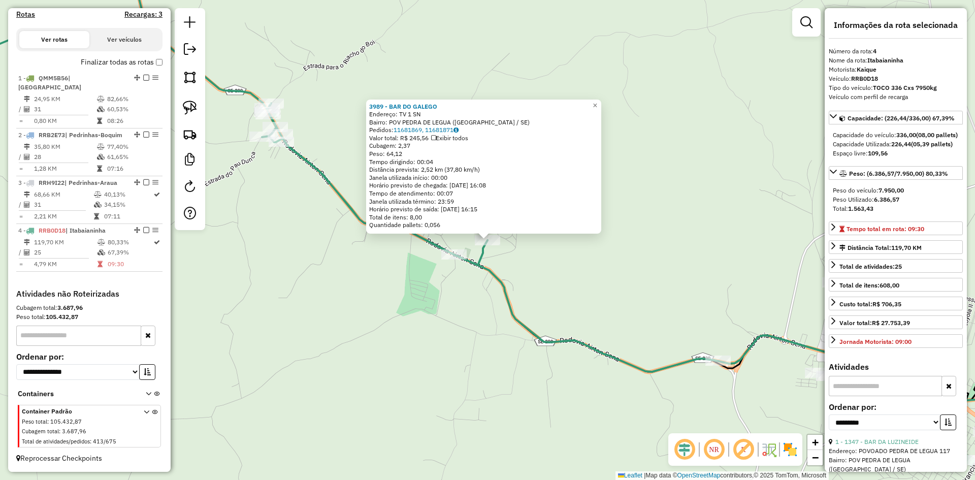
click at [390, 311] on div "3989 - BAR DO GALEGO Endereço: TV 1 SN Bairro: POV PEDRA DE LEGUA (ITABAIANINHA…" at bounding box center [487, 240] width 975 height 480
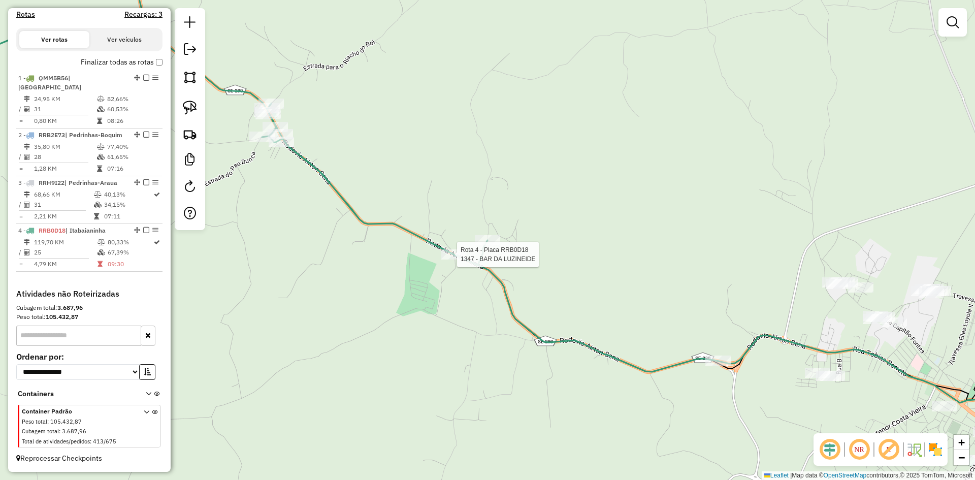
select select "**********"
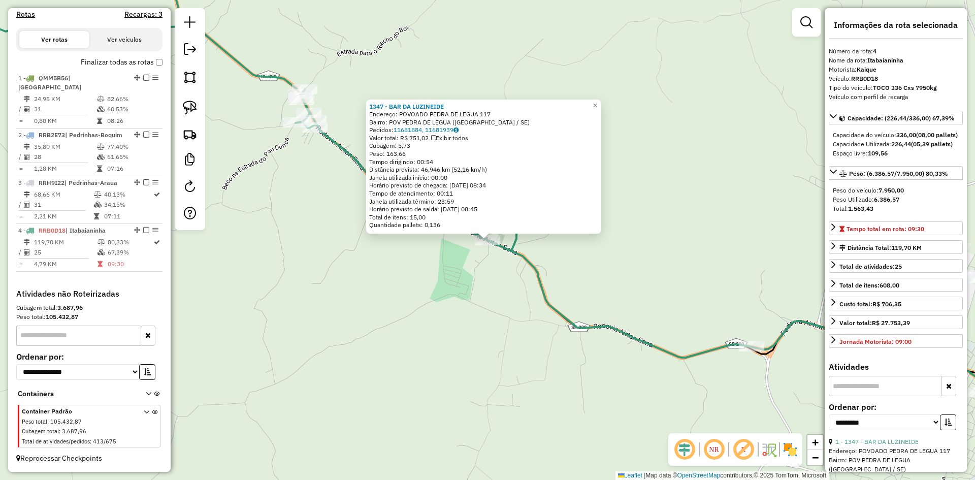
click at [446, 293] on div "1347 - BAR DA LUZINEIDE Endereço: POVOADO PEDRA DE LEGUA 117 Bairro: POV PEDRA …" at bounding box center [487, 240] width 975 height 480
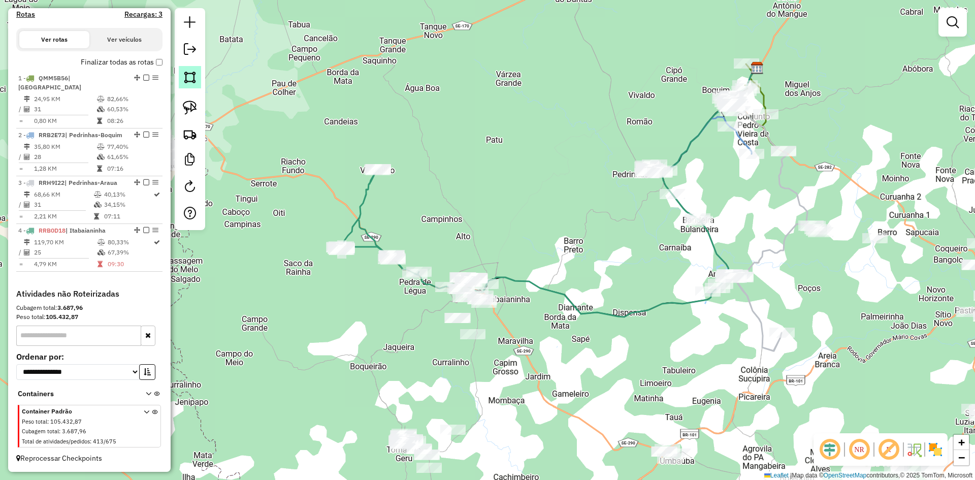
click at [189, 80] on img at bounding box center [190, 77] width 14 height 14
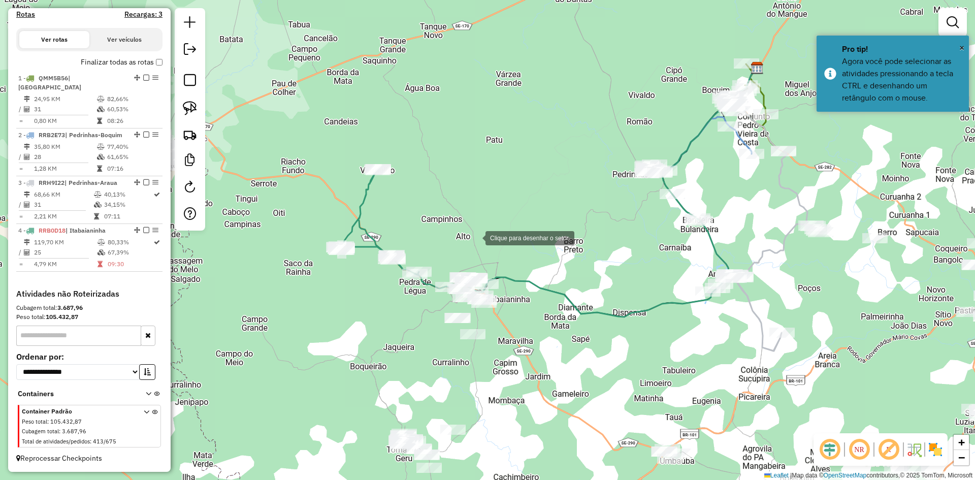
drag, startPoint x: 475, startPoint y: 237, endPoint x: 451, endPoint y: 257, distance: 31.7
click at [475, 237] on div at bounding box center [475, 237] width 20 height 20
drag, startPoint x: 403, startPoint y: 305, endPoint x: 461, endPoint y: 379, distance: 94.0
click at [404, 305] on div at bounding box center [403, 305] width 20 height 20
drag, startPoint x: 462, startPoint y: 382, endPoint x: 469, endPoint y: 382, distance: 7.1
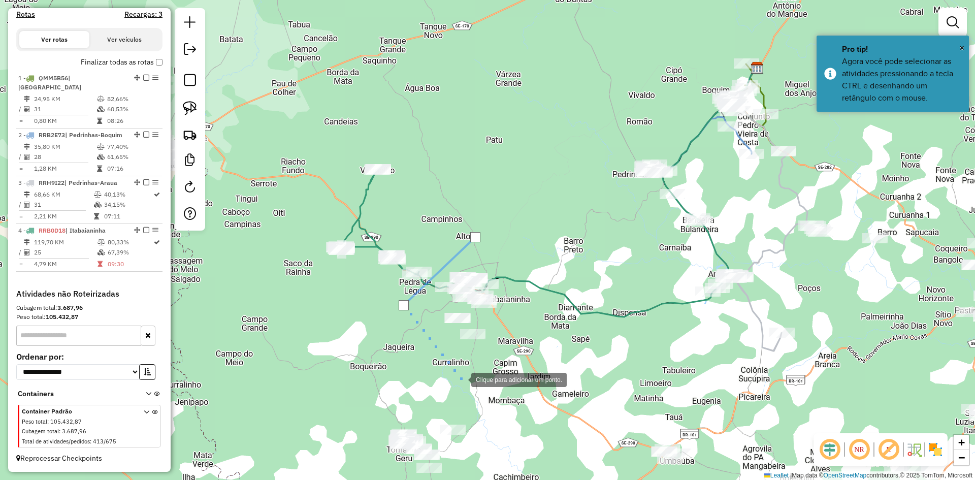
click at [463, 382] on div at bounding box center [461, 379] width 20 height 20
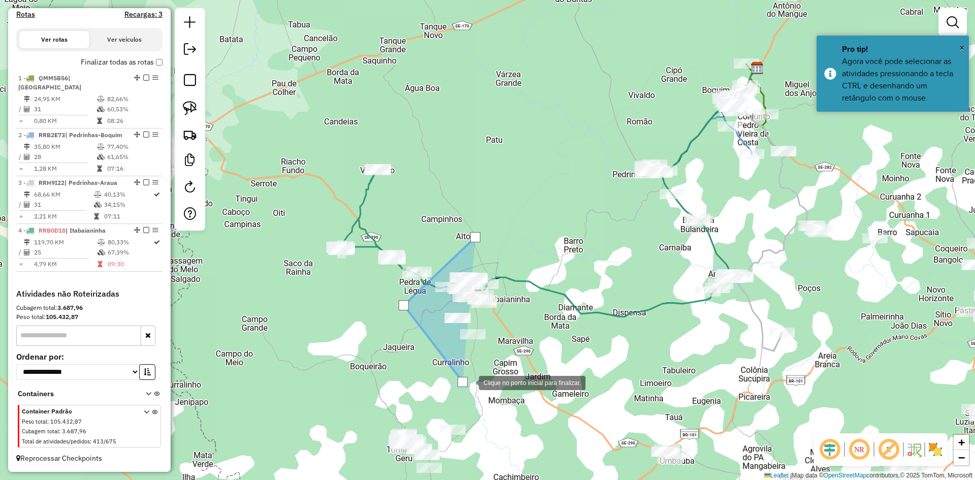
click at [479, 372] on div at bounding box center [469, 382] width 20 height 20
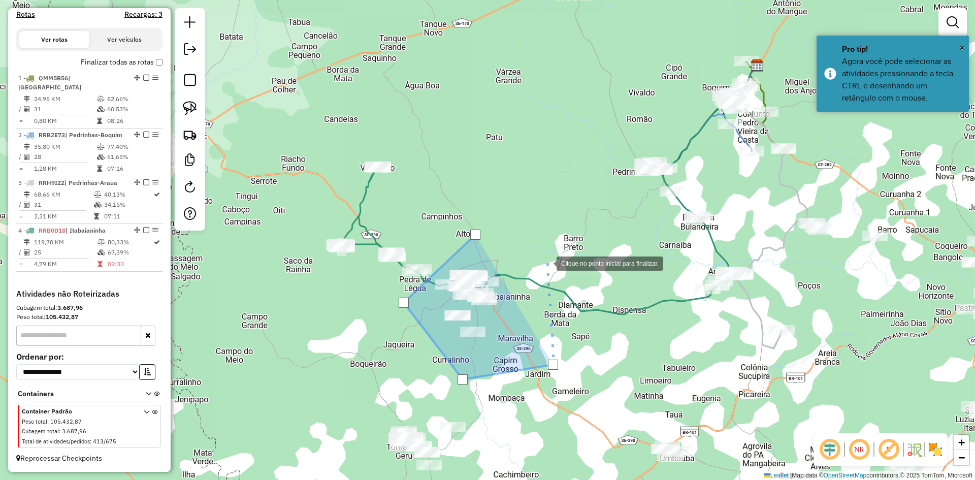
click at [546, 263] on div at bounding box center [546, 262] width 20 height 20
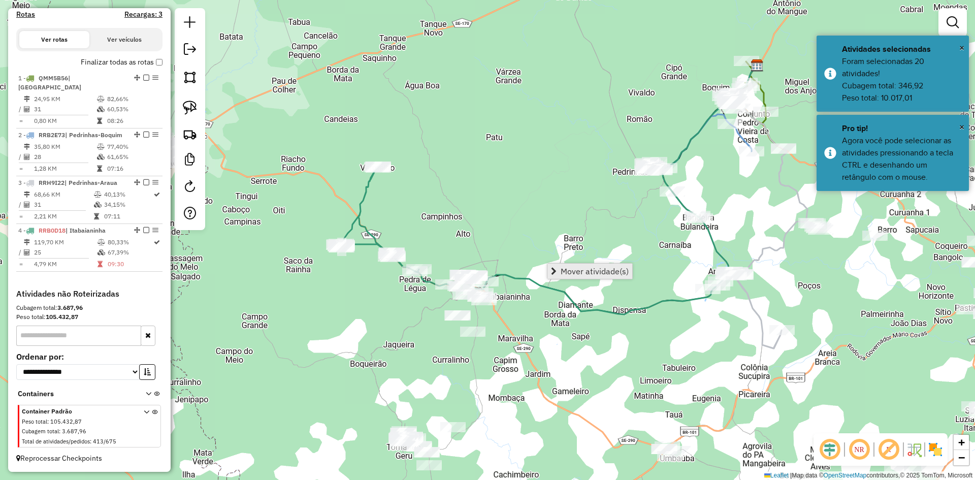
click at [580, 269] on span "Mover atividade(s)" at bounding box center [595, 271] width 68 height 8
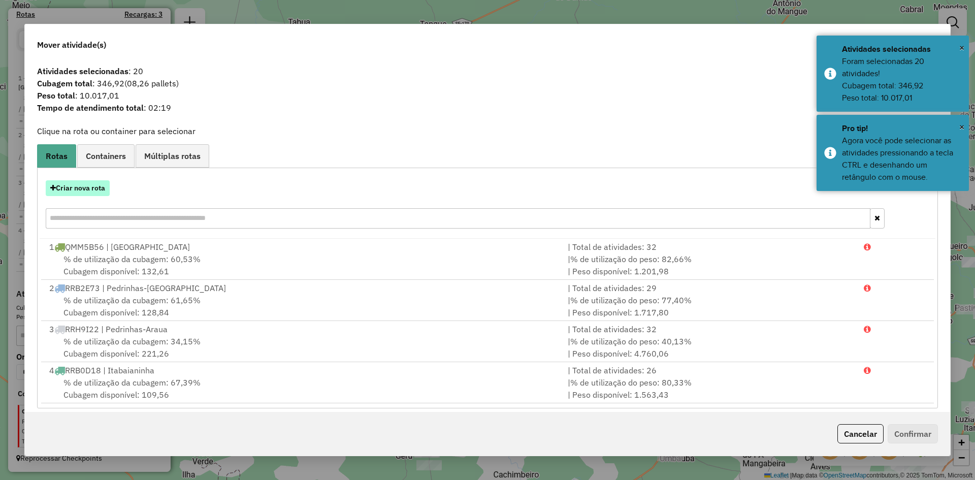
click at [96, 188] on button "Criar nova rota" at bounding box center [78, 188] width 64 height 16
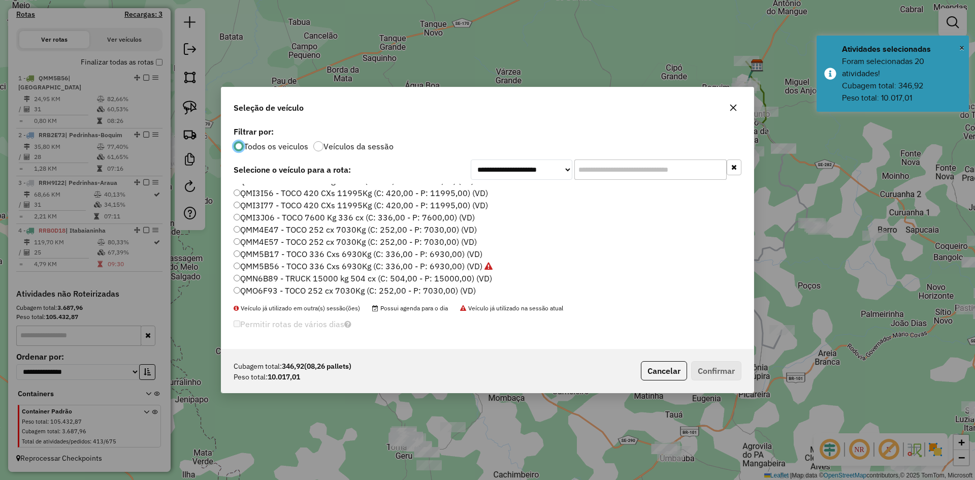
scroll to position [406, 0]
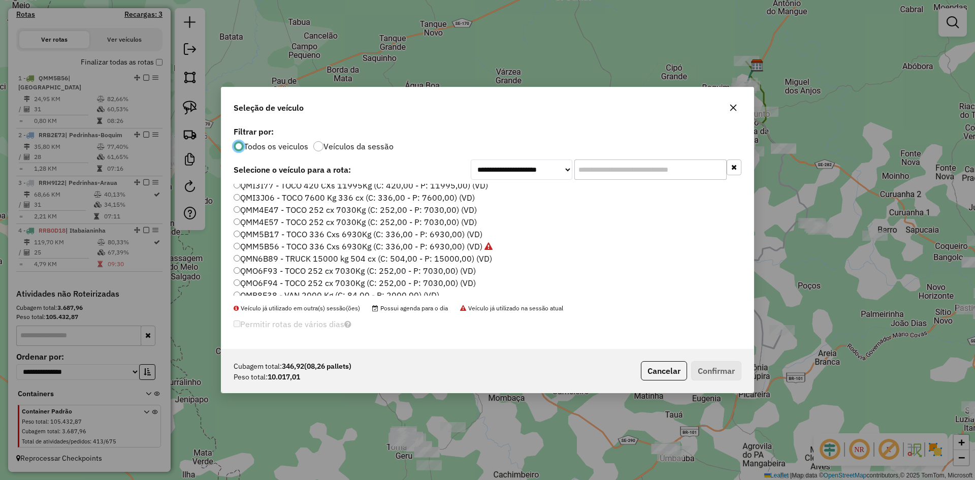
click at [266, 196] on label "QMI3J06 - TOCO 7600 Kg 336 cx (C: 336,00 - P: 7600,00) (VD)" at bounding box center [354, 197] width 241 height 12
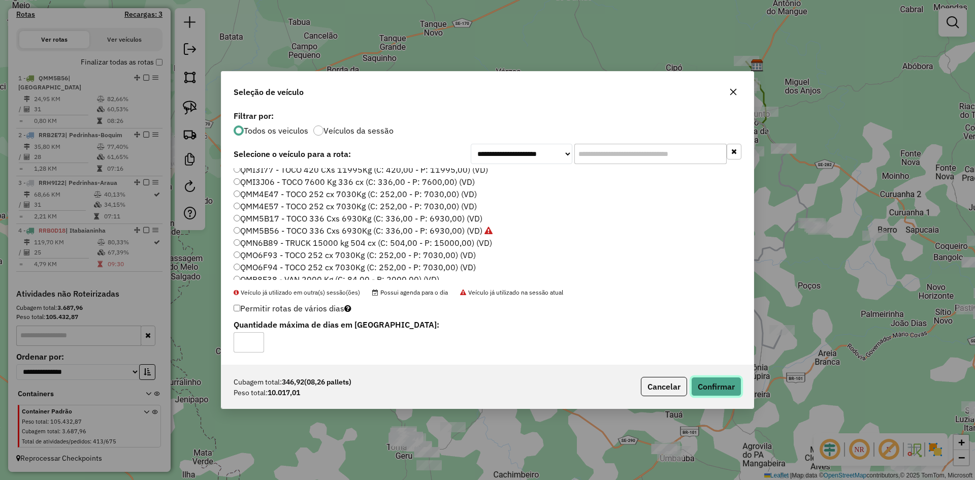
click at [721, 386] on button "Confirmar" at bounding box center [716, 386] width 50 height 19
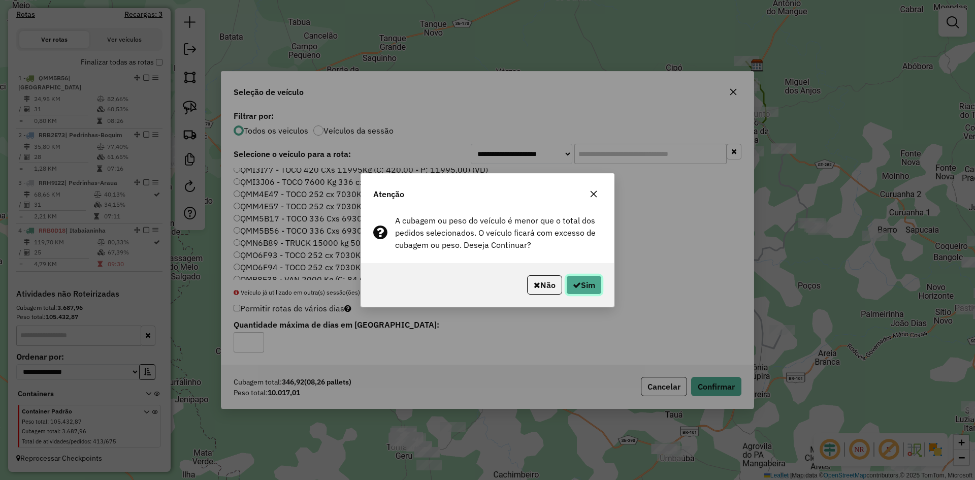
click at [577, 279] on button "Sim" at bounding box center [584, 284] width 36 height 19
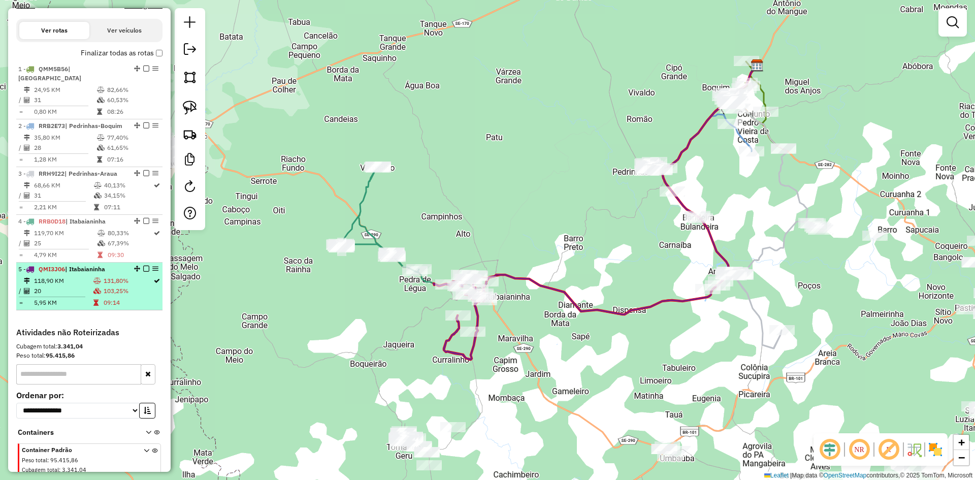
click at [128, 308] on td "09:14" at bounding box center [128, 303] width 50 height 10
select select "**********"
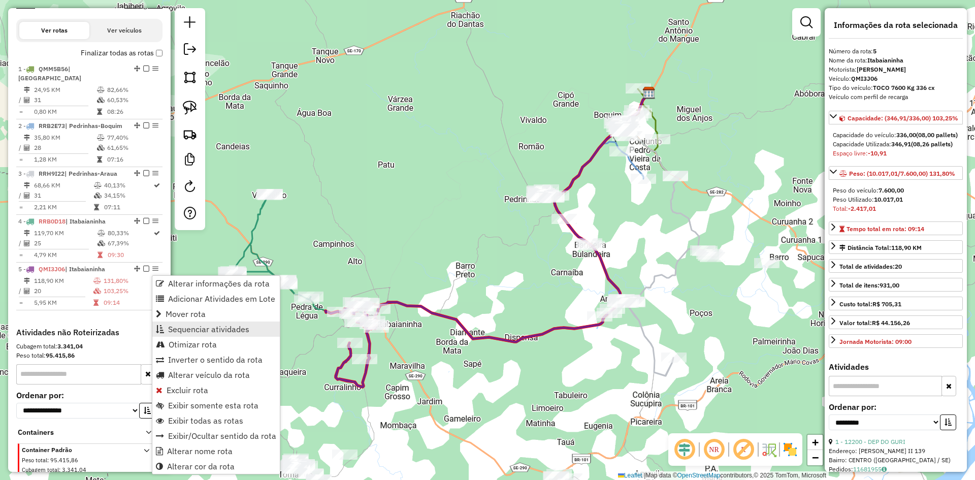
click at [191, 325] on span "Sequenciar atividades" at bounding box center [208, 329] width 81 height 8
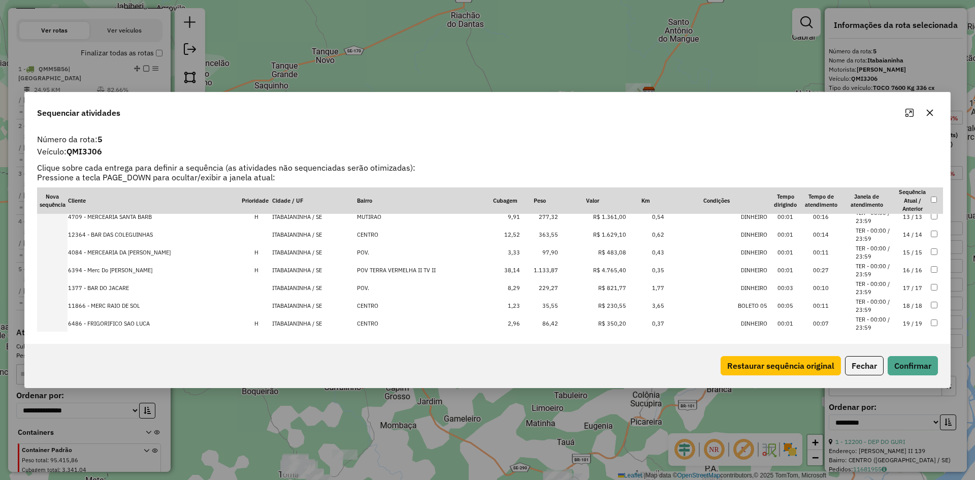
scroll to position [247, 0]
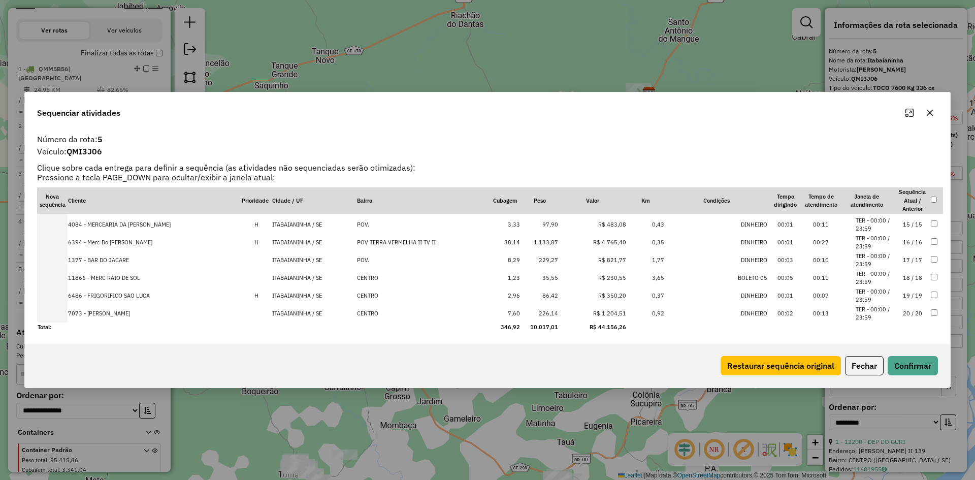
click at [551, 242] on td "1.133,87" at bounding box center [539, 243] width 38 height 18
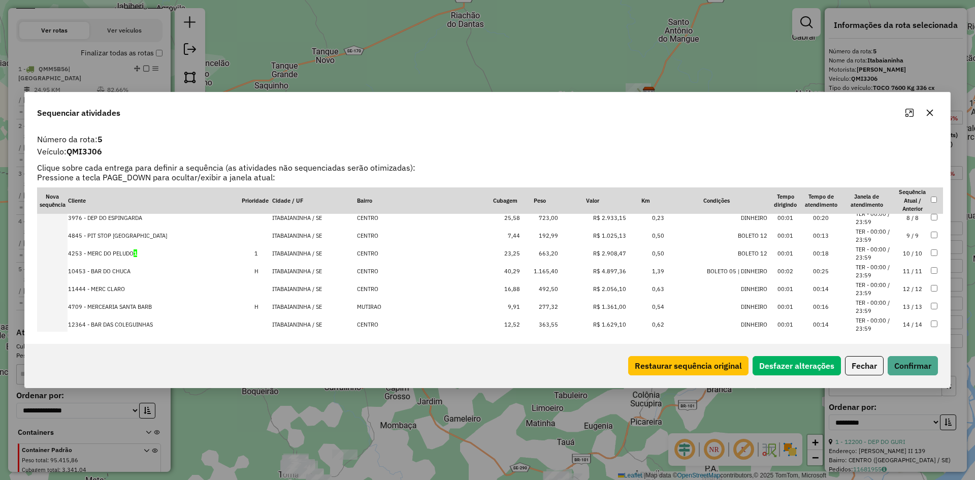
scroll to position [145, 0]
click at [541, 273] on td "1.165,40" at bounding box center [539, 273] width 38 height 18
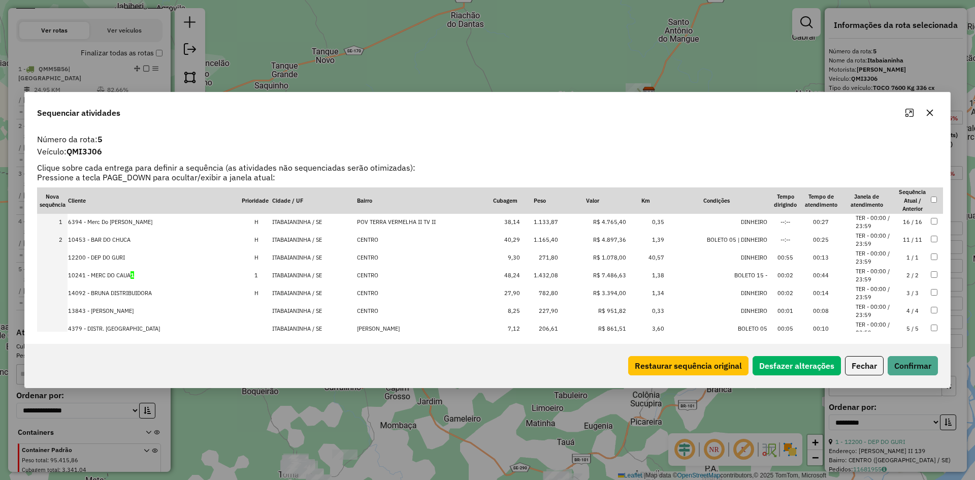
scroll to position [0, 0]
click at [551, 277] on td "1.432,08" at bounding box center [539, 276] width 38 height 18
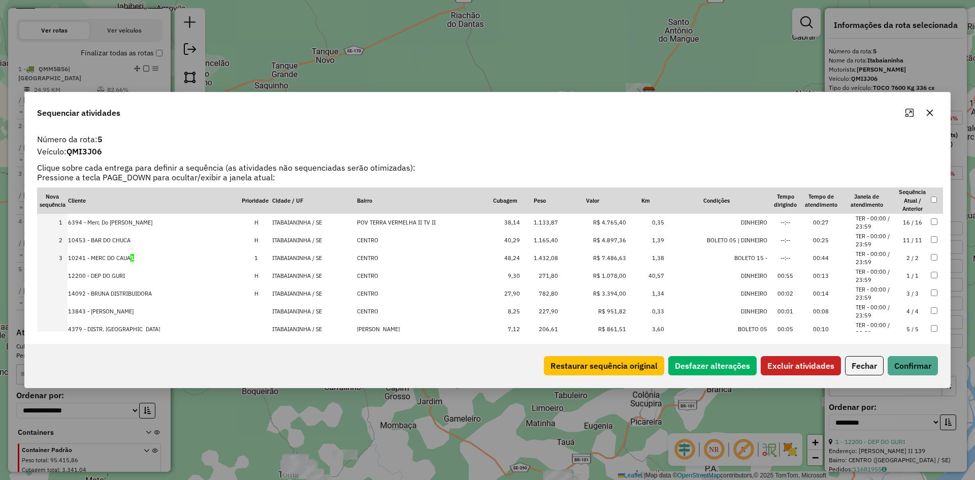
click at [792, 364] on button "Excluir atividades" at bounding box center [801, 365] width 80 height 19
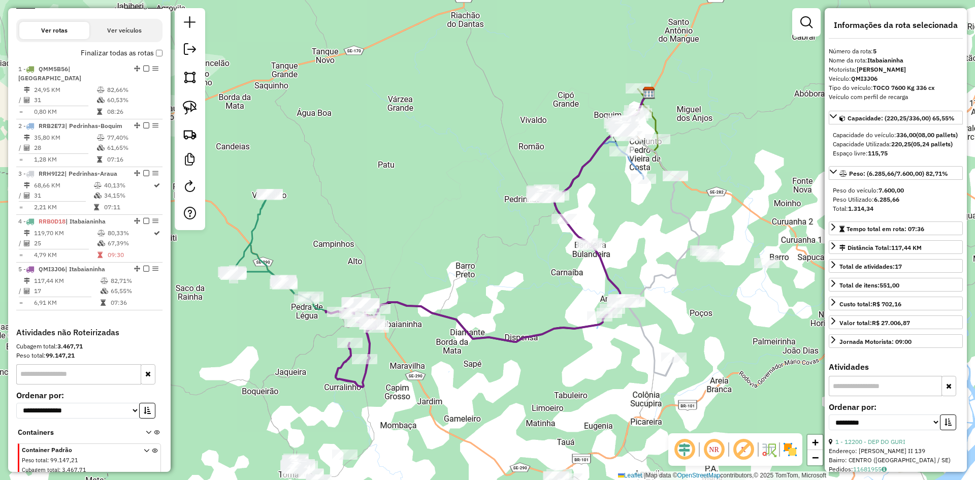
scroll to position [386, 0]
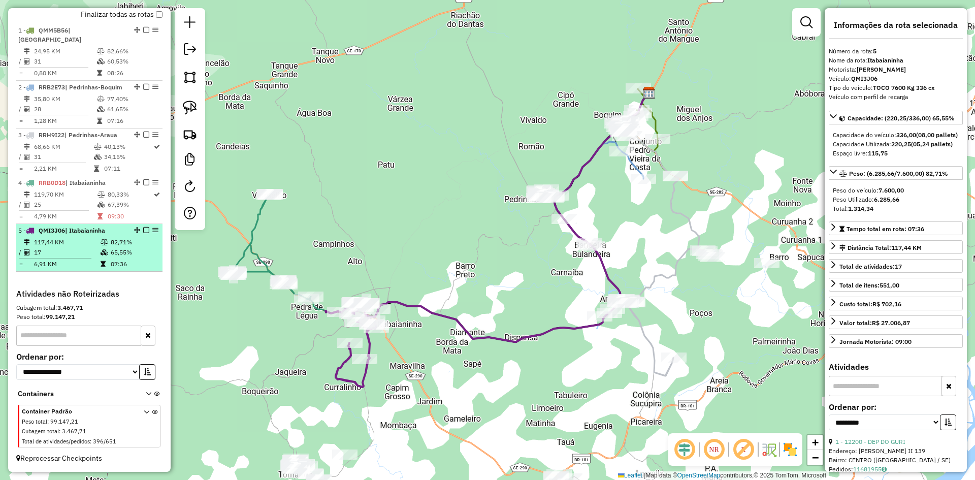
click at [113, 251] on td "65,55%" at bounding box center [134, 252] width 48 height 10
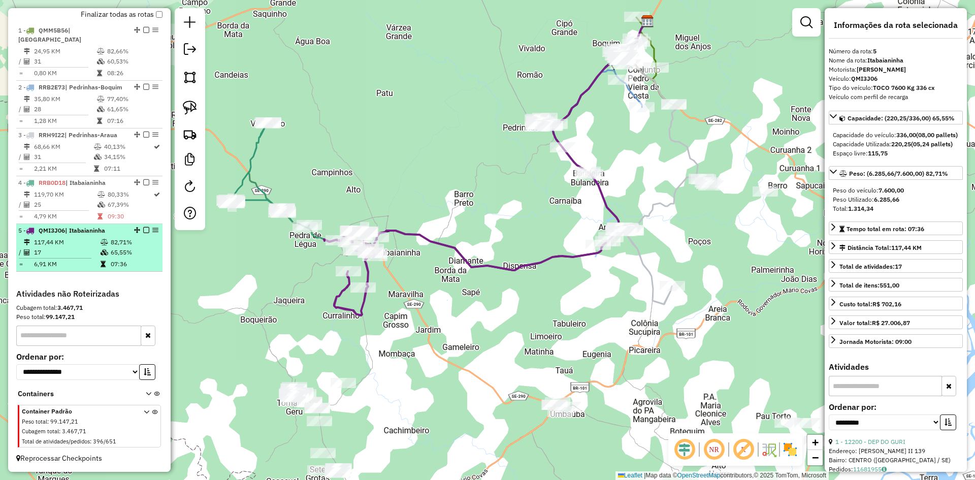
drag, startPoint x: 114, startPoint y: 250, endPoint x: 135, endPoint y: 239, distance: 23.9
click at [115, 250] on td "65,55%" at bounding box center [134, 252] width 48 height 10
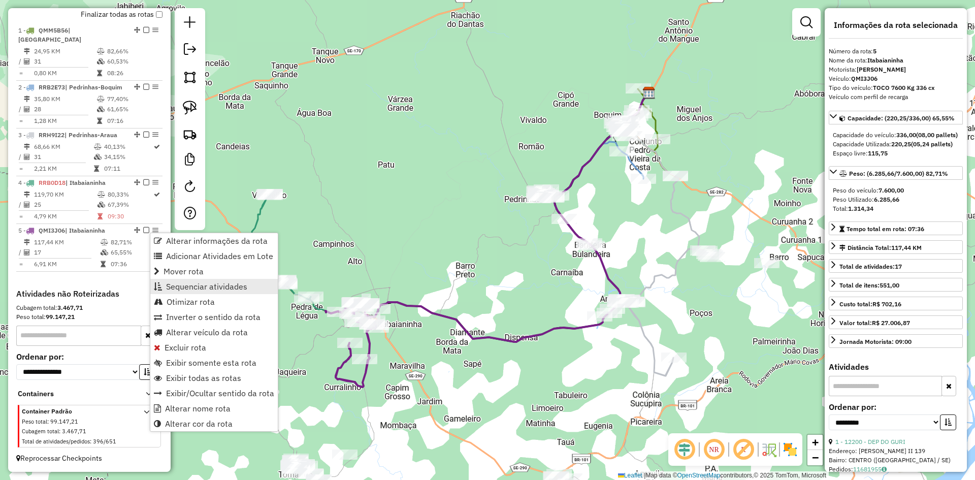
click at [239, 285] on span "Sequenciar atividades" at bounding box center [206, 286] width 81 height 8
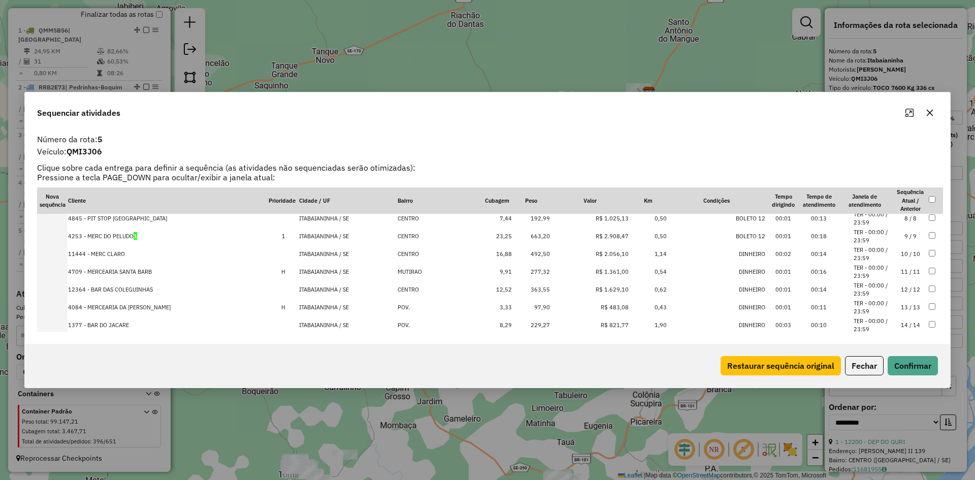
scroll to position [193, 0]
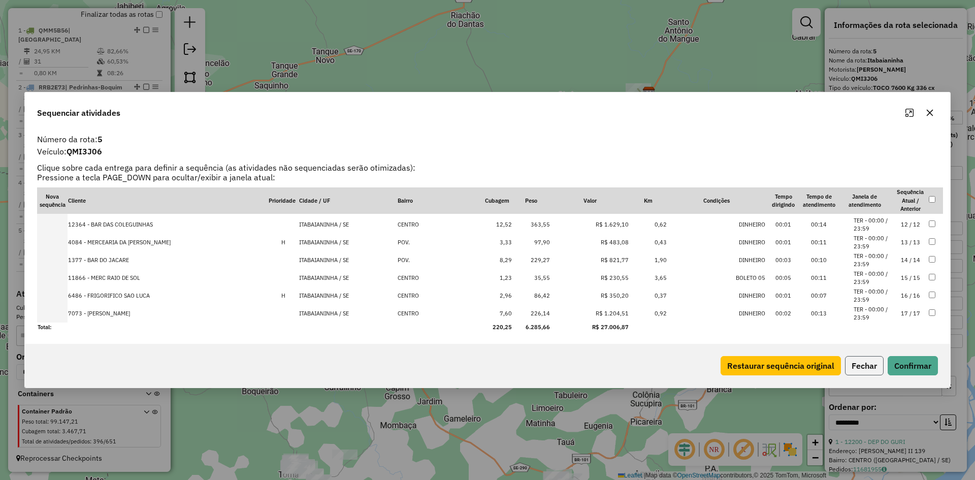
click at [860, 367] on button "Fechar" at bounding box center [864, 365] width 39 height 19
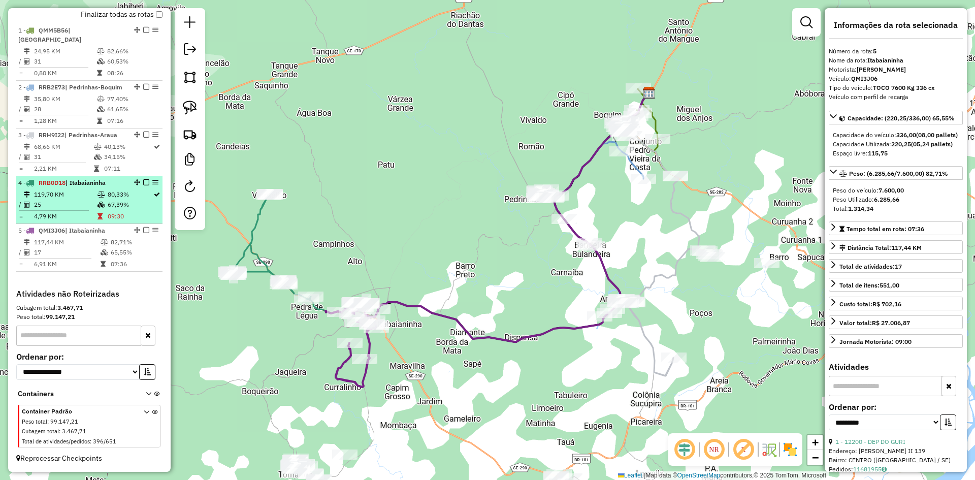
click at [123, 194] on td "80,33%" at bounding box center [130, 194] width 46 height 10
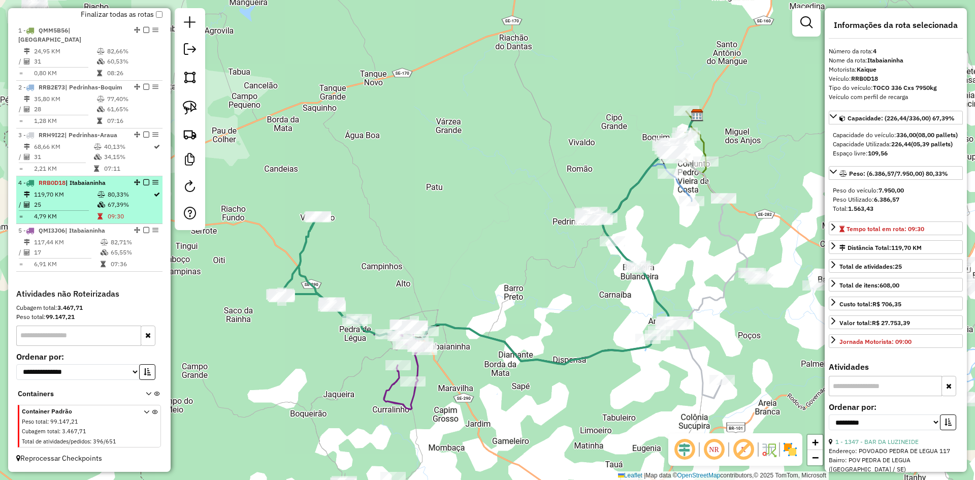
click at [134, 204] on td "67,39%" at bounding box center [130, 205] width 46 height 10
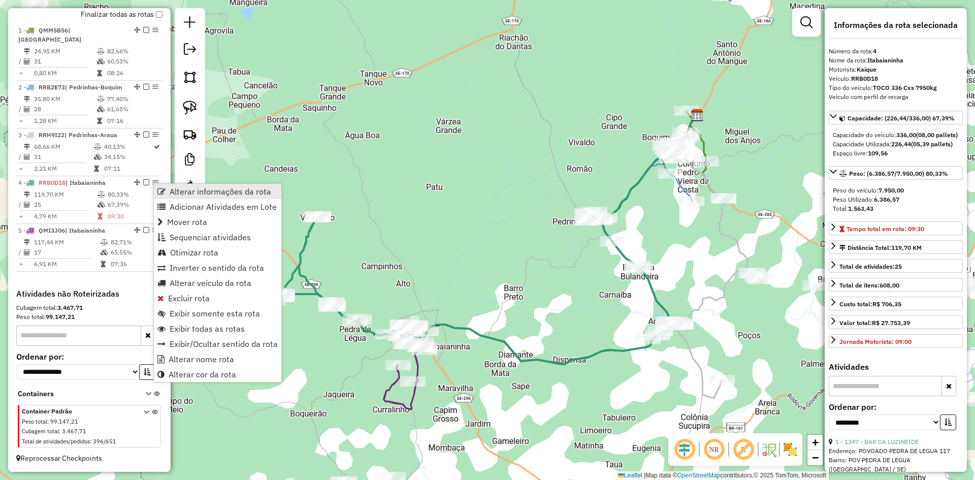
click at [242, 194] on span "Alterar informações da rota" at bounding box center [221, 191] width 102 height 8
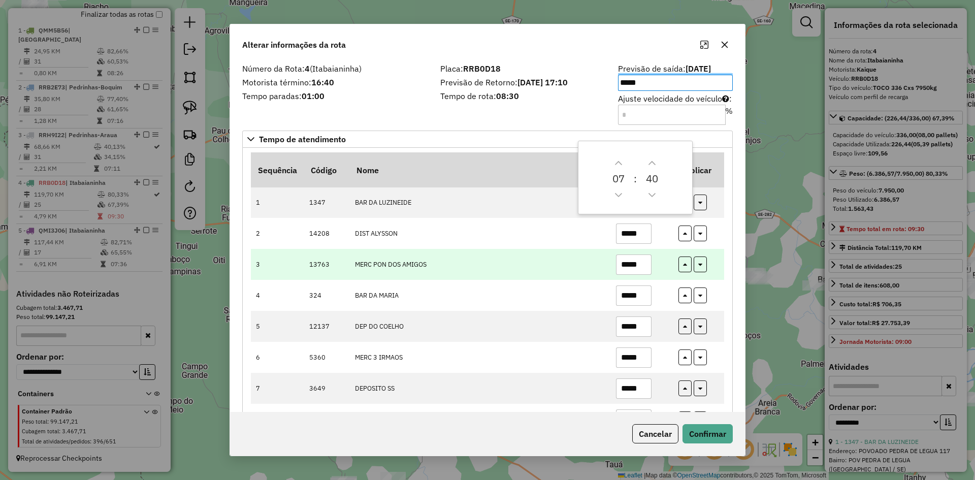
click at [550, 259] on td "MERC PON DOS AMIGOS" at bounding box center [479, 264] width 261 height 31
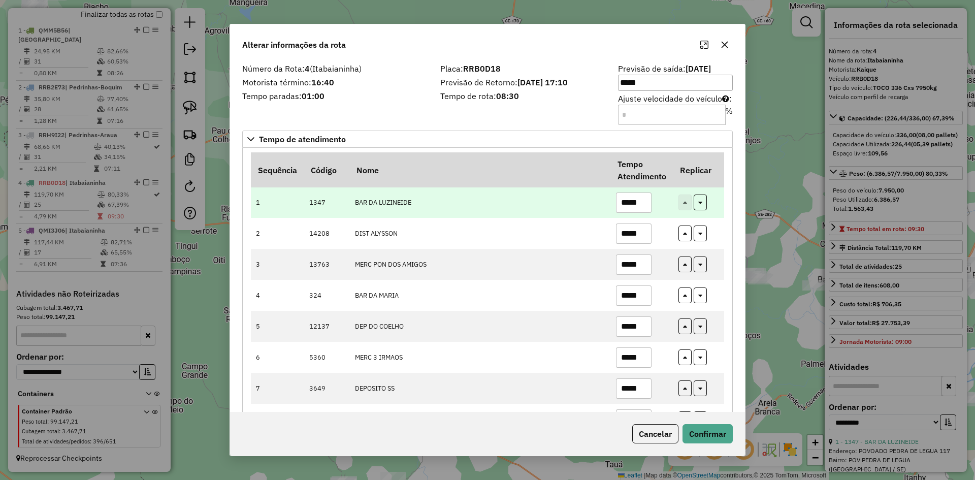
click at [643, 197] on input "*****" at bounding box center [634, 202] width 36 height 20
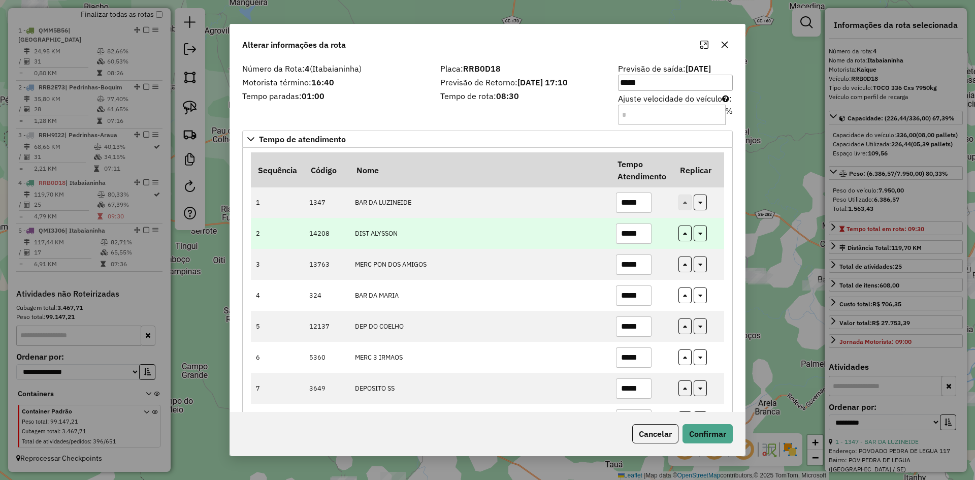
type input "*****"
drag, startPoint x: 578, startPoint y: 243, endPoint x: 618, endPoint y: 236, distance: 40.2
click at [581, 244] on td "DIST ALYSSON" at bounding box center [479, 233] width 261 height 31
drag, startPoint x: 645, startPoint y: 233, endPoint x: 639, endPoint y: 238, distance: 7.6
click at [645, 234] on input "*****" at bounding box center [634, 233] width 36 height 20
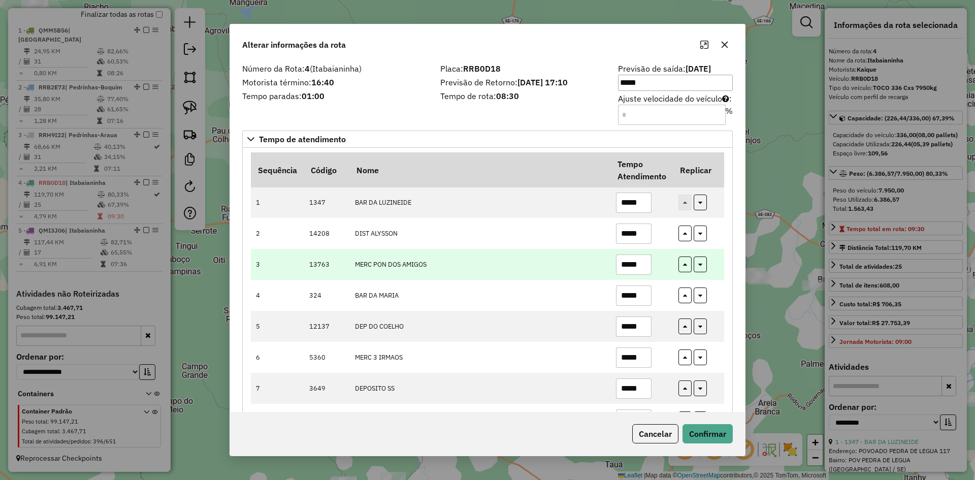
type input "*****"
click at [644, 265] on input "*****" at bounding box center [634, 264] width 36 height 20
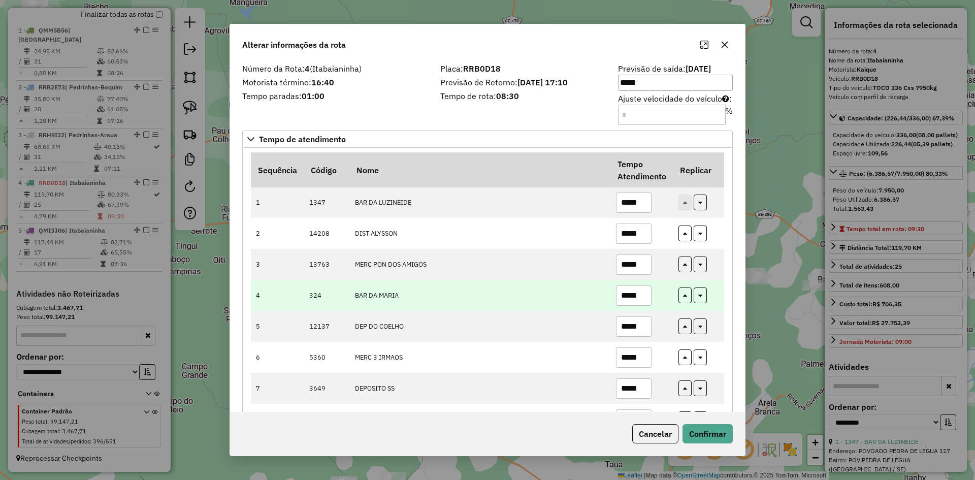
type input "*****"
click at [645, 291] on input "*****" at bounding box center [634, 295] width 36 height 20
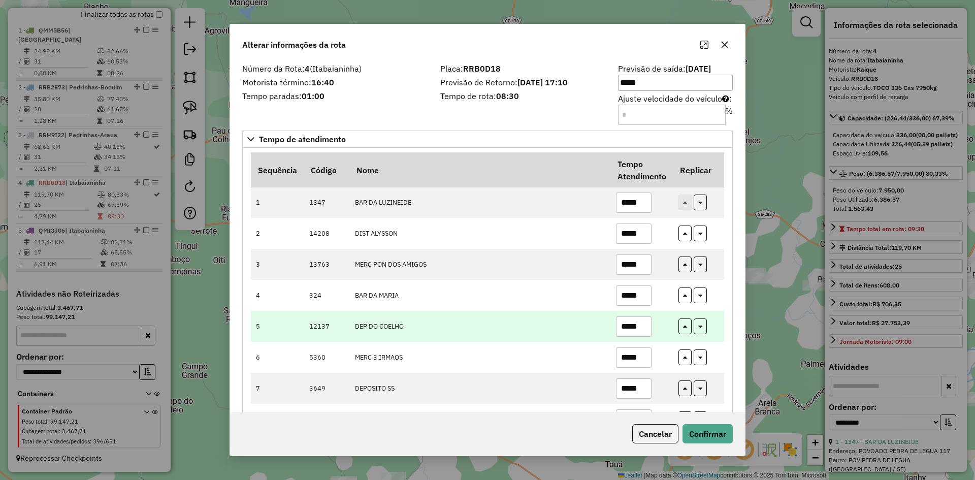
type input "*****"
click at [642, 325] on input "*****" at bounding box center [634, 326] width 36 height 20
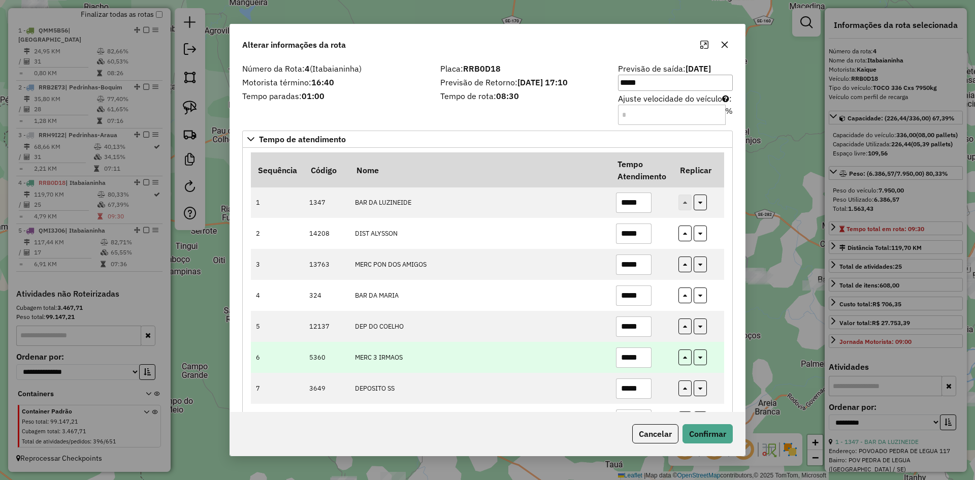
type input "*****"
click at [640, 364] on input "*****" at bounding box center [634, 357] width 36 height 20
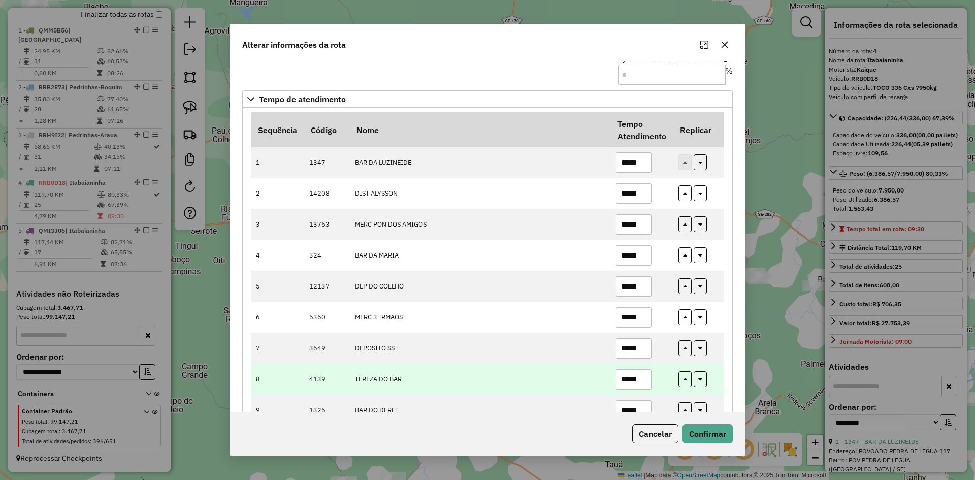
scroll to position [51, 0]
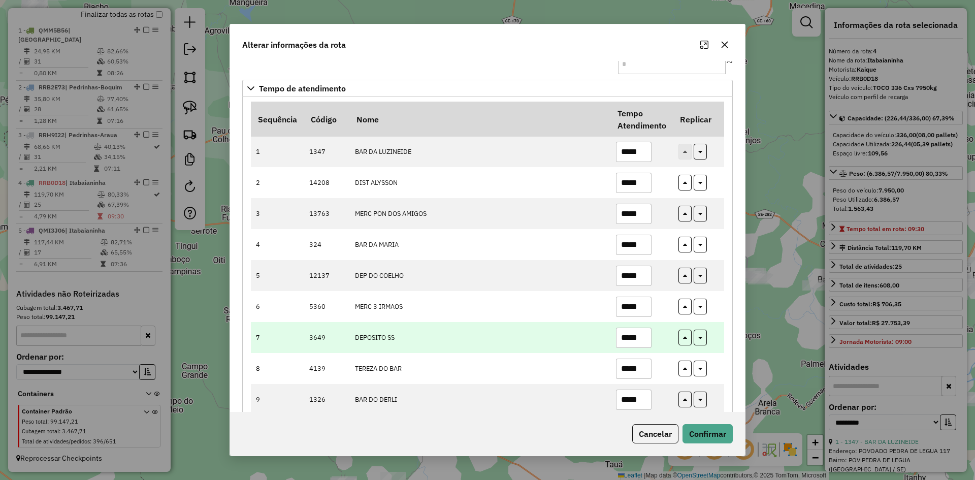
type input "*****"
click at [645, 332] on input "*****" at bounding box center [634, 338] width 36 height 20
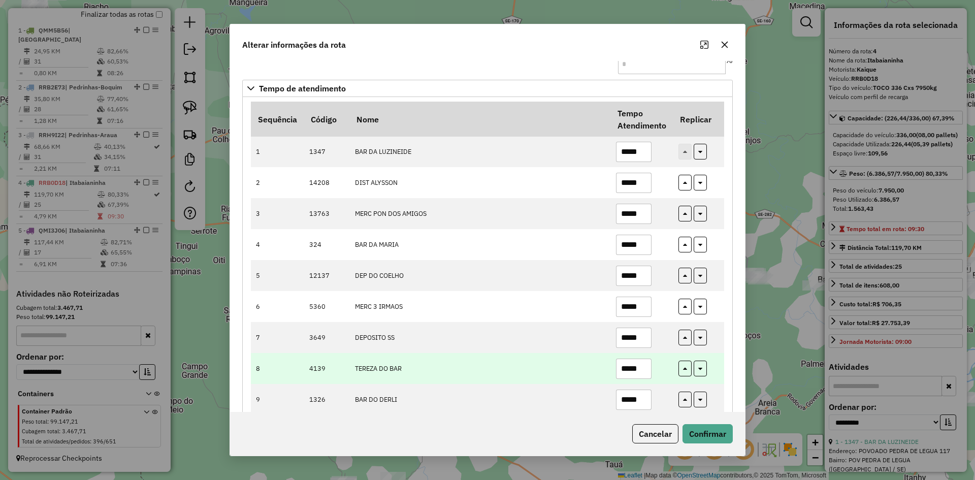
type input "*****"
click at [644, 369] on input "*****" at bounding box center [634, 368] width 36 height 20
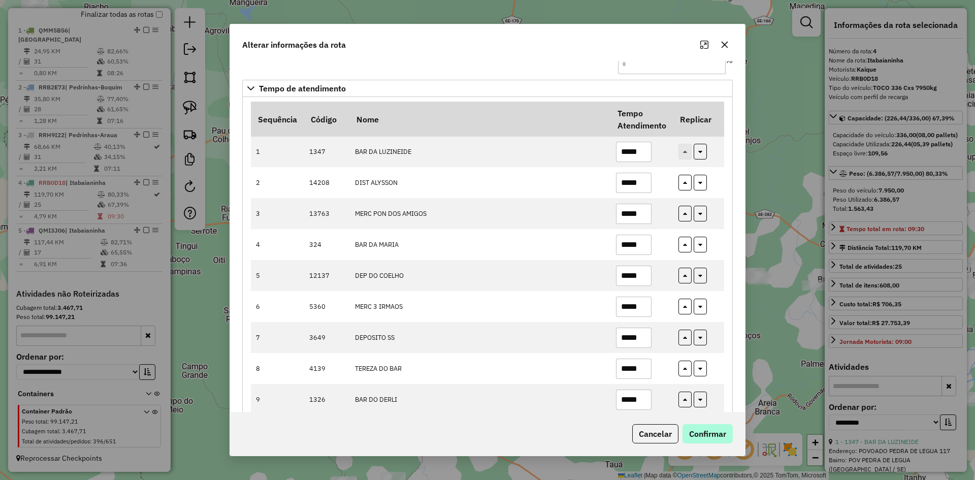
type input "*****"
click at [701, 433] on button "Confirmar" at bounding box center [707, 433] width 50 height 19
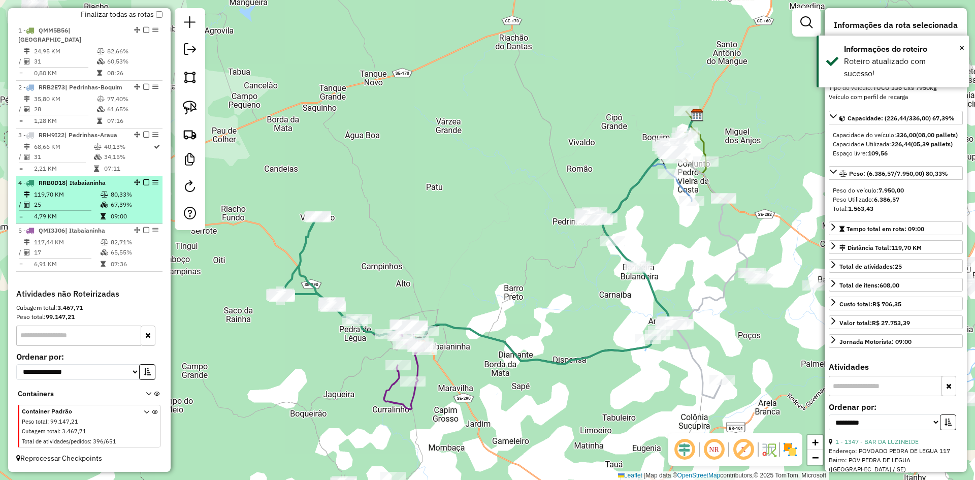
drag, startPoint x: 112, startPoint y: 199, endPoint x: 126, endPoint y: 189, distance: 17.5
click at [114, 198] on td "80,33%" at bounding box center [134, 194] width 48 height 10
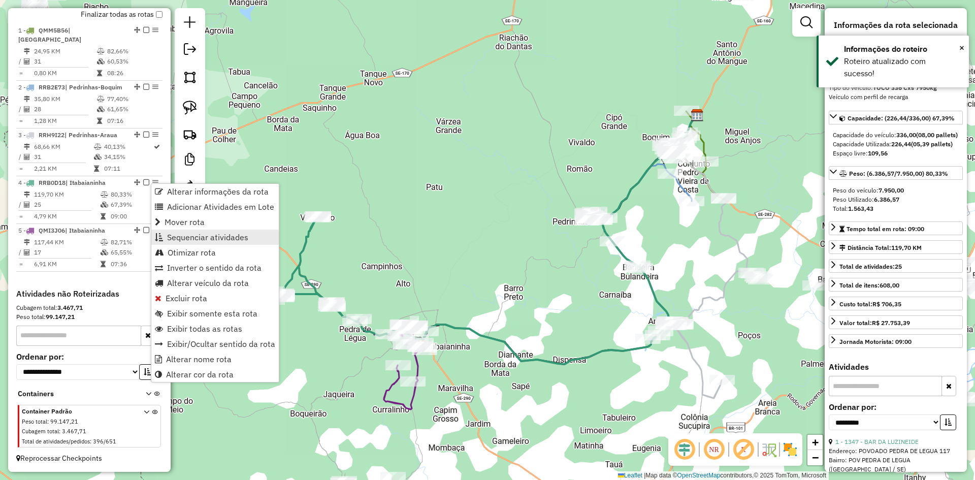
click at [218, 234] on span "Sequenciar atividades" at bounding box center [207, 237] width 81 height 8
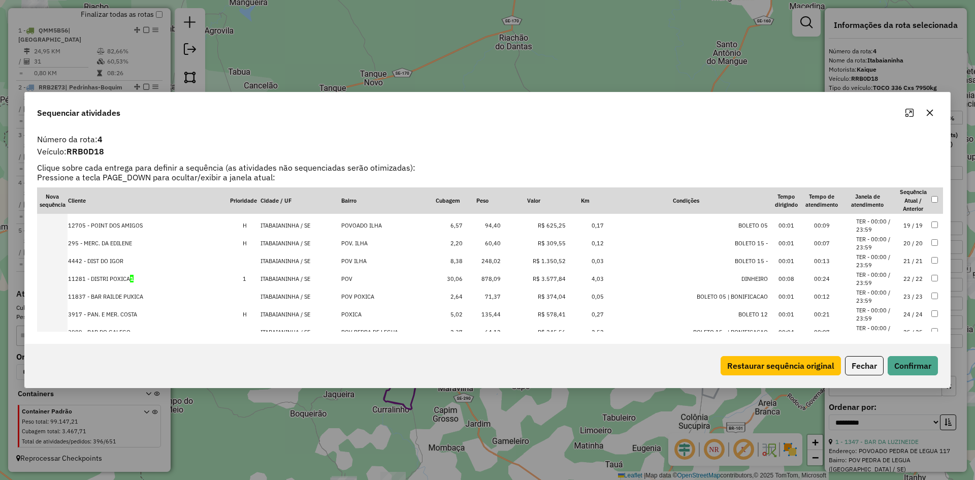
scroll to position [336, 0]
click at [866, 362] on button "Fechar" at bounding box center [864, 365] width 39 height 19
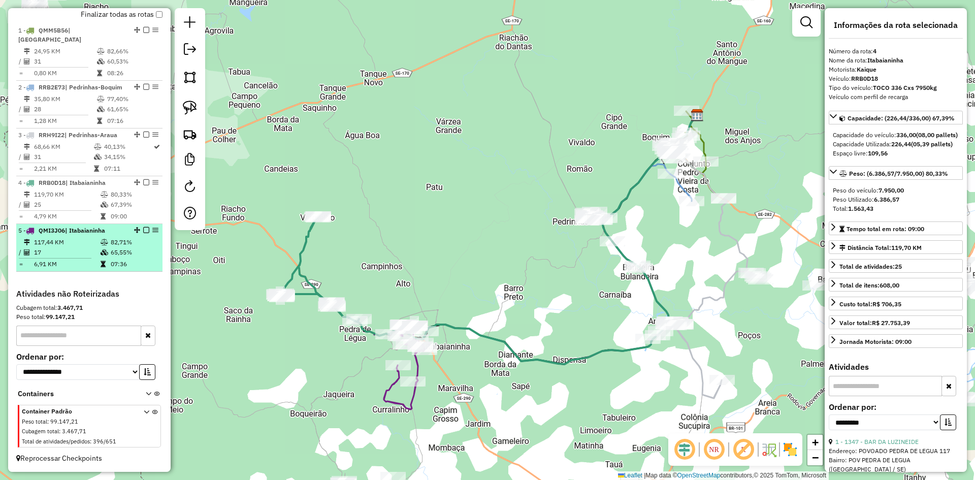
drag, startPoint x: 82, startPoint y: 240, endPoint x: 100, endPoint y: 238, distance: 18.4
click at [82, 240] on td "117,44 KM" at bounding box center [67, 242] width 67 height 10
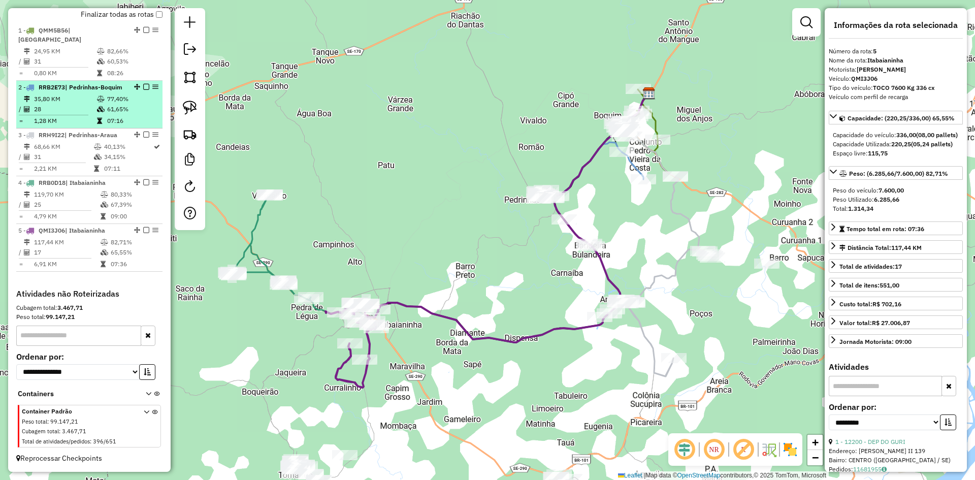
click at [116, 98] on td "77,40%" at bounding box center [132, 99] width 51 height 10
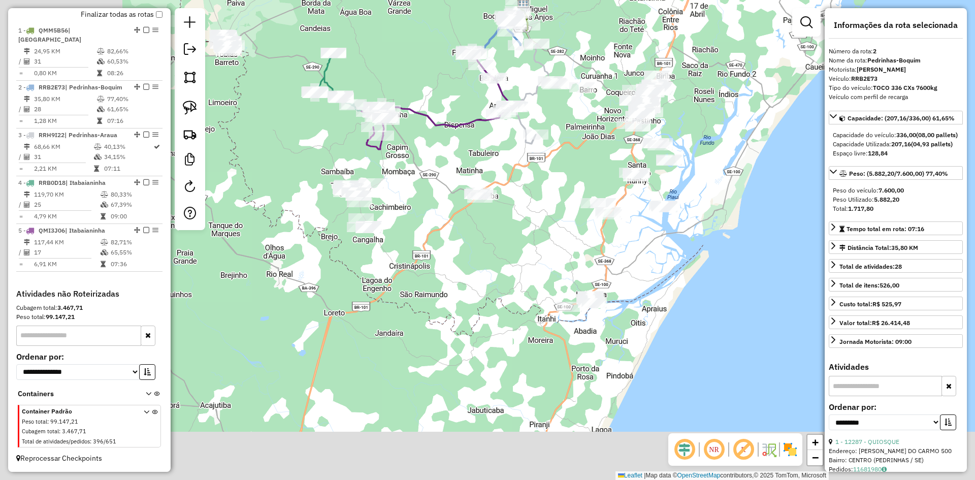
drag, startPoint x: 295, startPoint y: 302, endPoint x: 466, endPoint y: 114, distance: 254.1
click at [474, 106] on div "Janela de atendimento Grade de atendimento Capacidade Transportadoras Veículos …" at bounding box center [487, 240] width 975 height 480
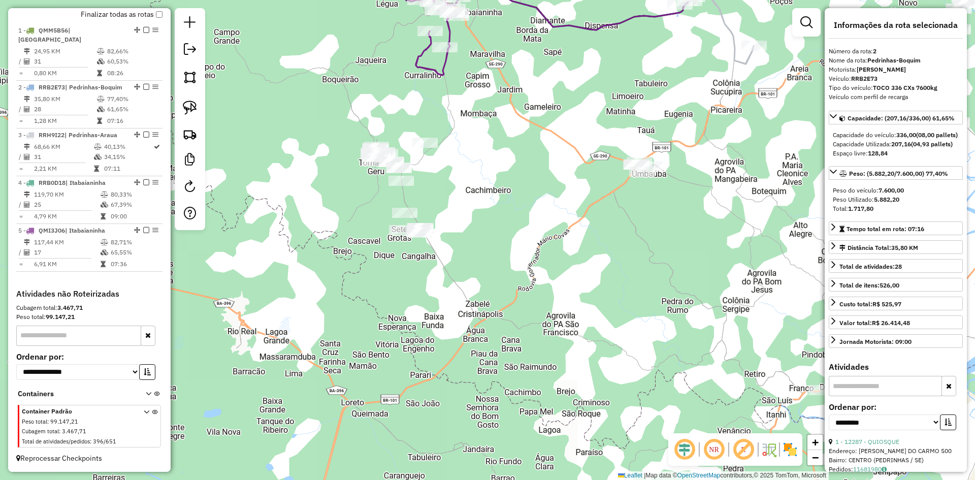
drag, startPoint x: 188, startPoint y: 77, endPoint x: 212, endPoint y: 78, distance: 23.4
click at [189, 77] on img at bounding box center [190, 77] width 14 height 14
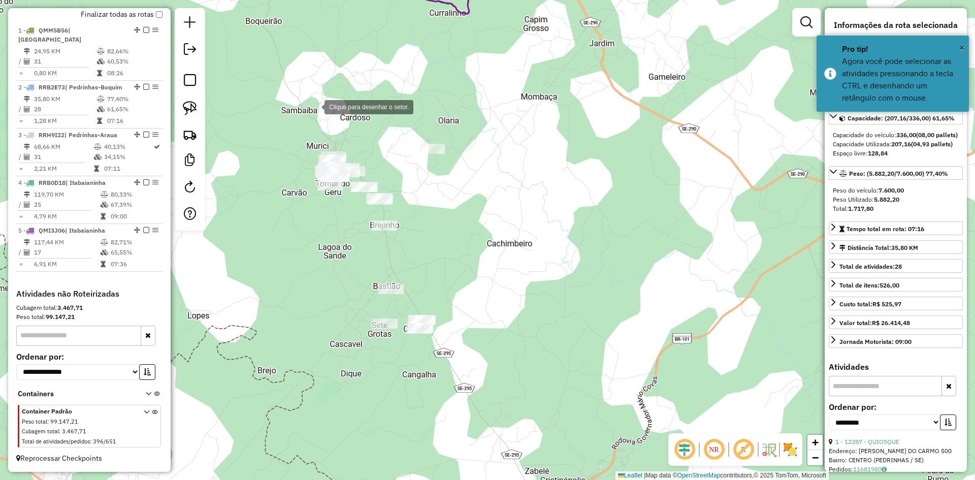
click at [314, 106] on div at bounding box center [314, 106] width 20 height 20
click at [272, 181] on div at bounding box center [280, 171] width 20 height 20
click at [286, 213] on div at bounding box center [288, 213] width 20 height 20
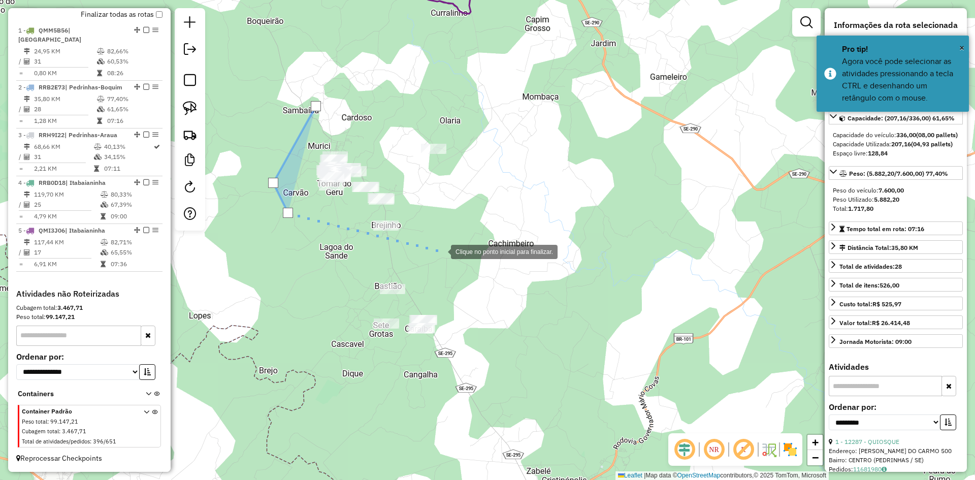
click at [441, 251] on div at bounding box center [441, 251] width 20 height 20
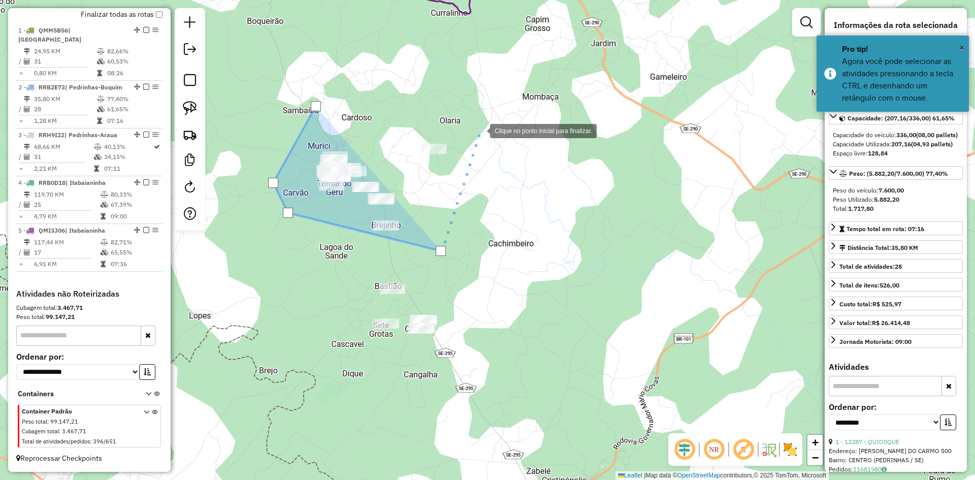
click at [480, 130] on div at bounding box center [480, 130] width 20 height 20
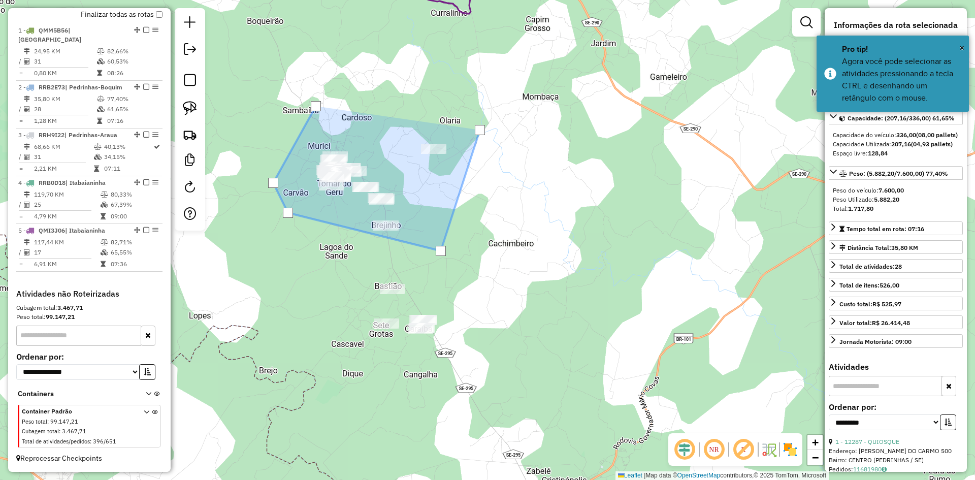
click at [480, 130] on div at bounding box center [480, 130] width 10 height 10
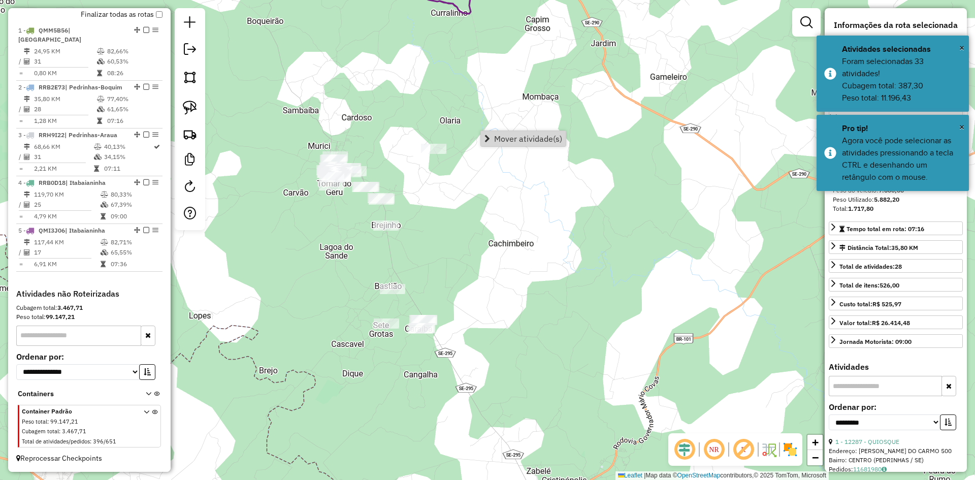
drag, startPoint x: 522, startPoint y: 134, endPoint x: 516, endPoint y: 134, distance: 5.6
click at [522, 135] on span "Mover atividade(s)" at bounding box center [528, 139] width 68 height 8
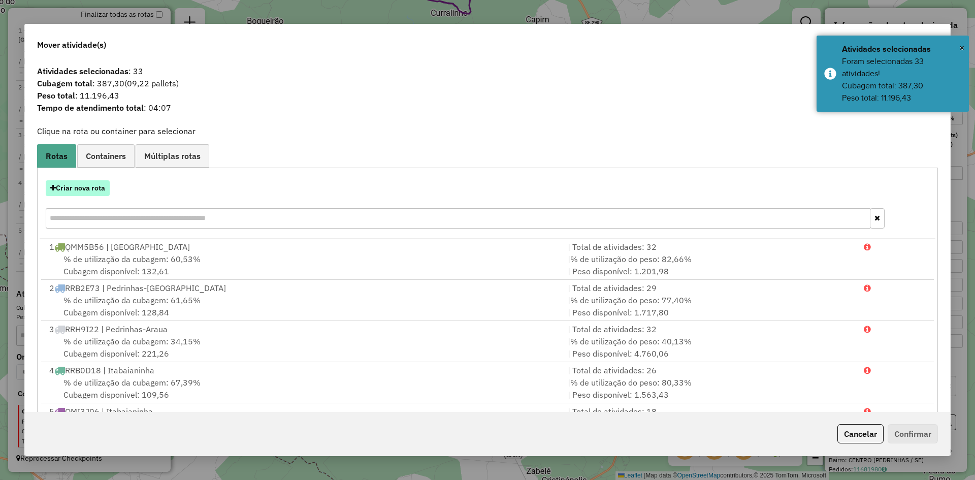
click at [87, 188] on button "Criar nova rota" at bounding box center [78, 188] width 64 height 16
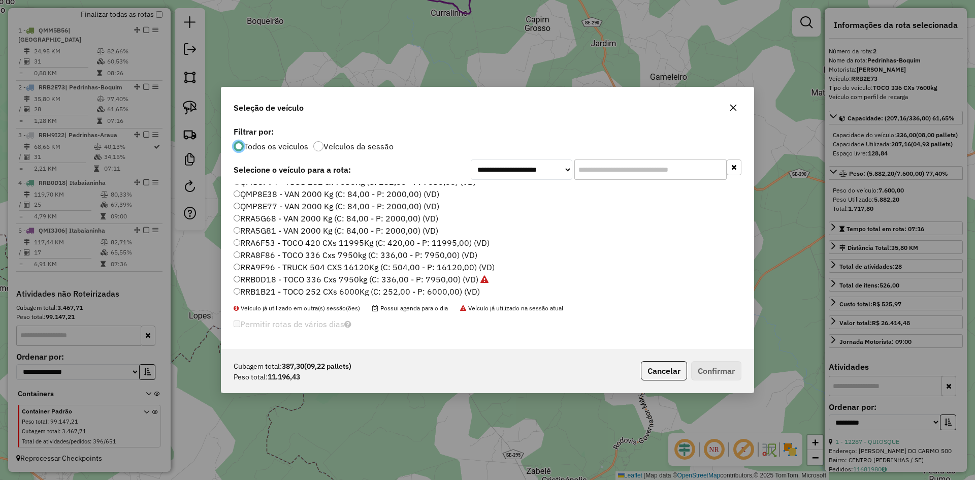
scroll to position [508, 0]
click at [267, 233] on label "RRA5G81 - VAN 2000 Kg (C: 84,00 - P: 2000,00) (VD)" at bounding box center [336, 230] width 205 height 12
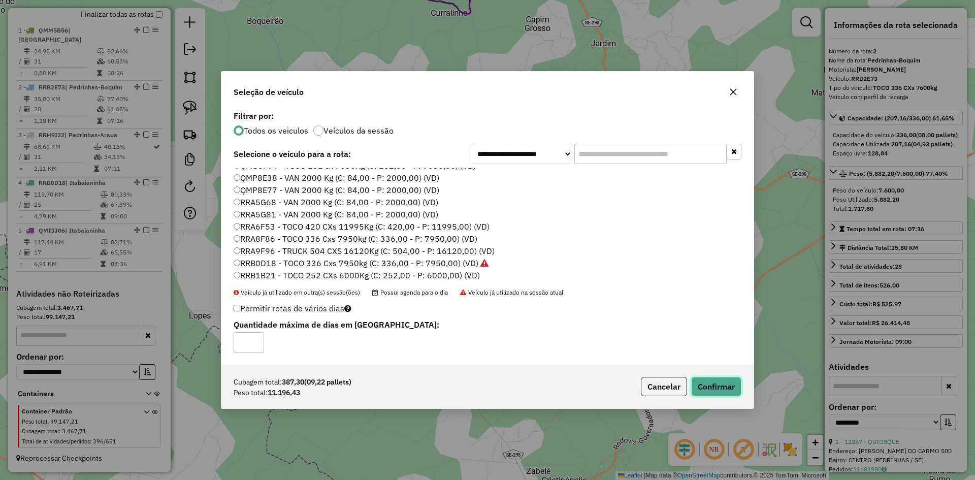
click at [721, 388] on button "Confirmar" at bounding box center [716, 386] width 50 height 19
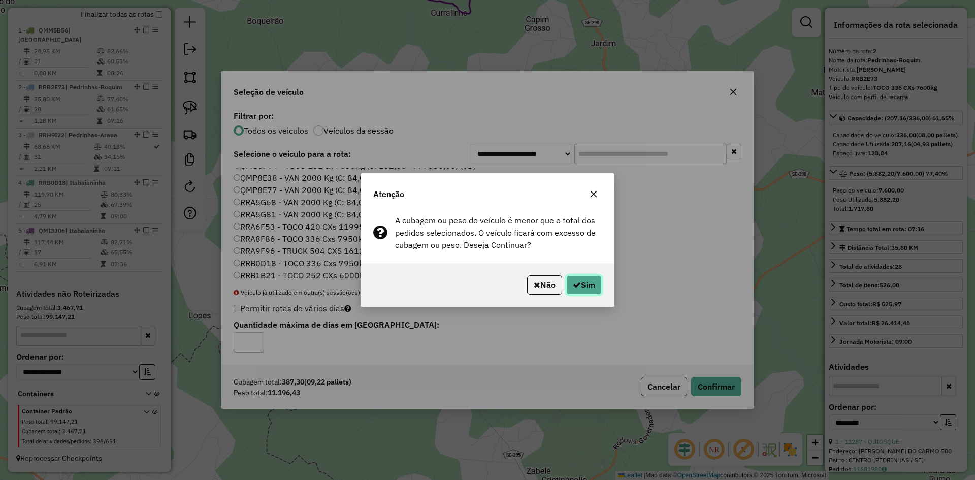
click at [597, 281] on button "Sim" at bounding box center [584, 284] width 36 height 19
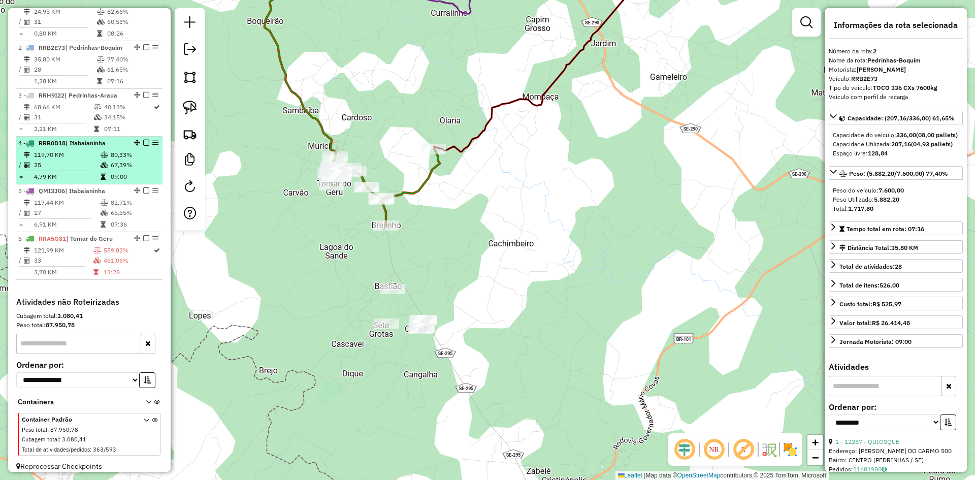
scroll to position [434, 0]
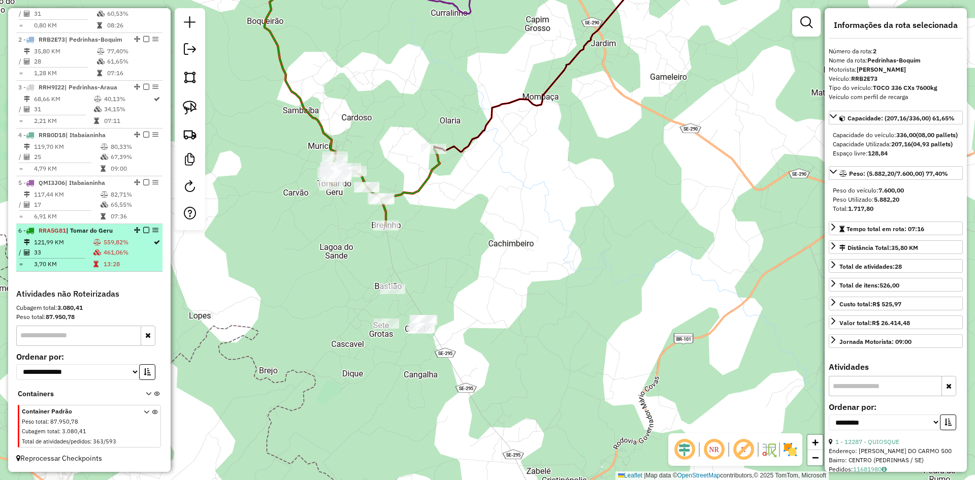
drag, startPoint x: 118, startPoint y: 260, endPoint x: 132, endPoint y: 255, distance: 14.9
click at [120, 260] on td "13:28" at bounding box center [128, 264] width 50 height 10
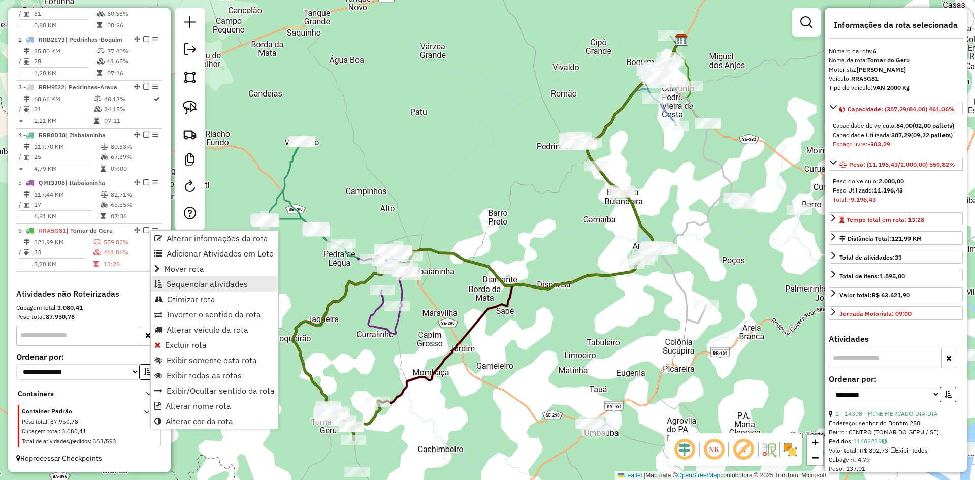
click at [225, 285] on span "Sequenciar atividades" at bounding box center [207, 284] width 81 height 8
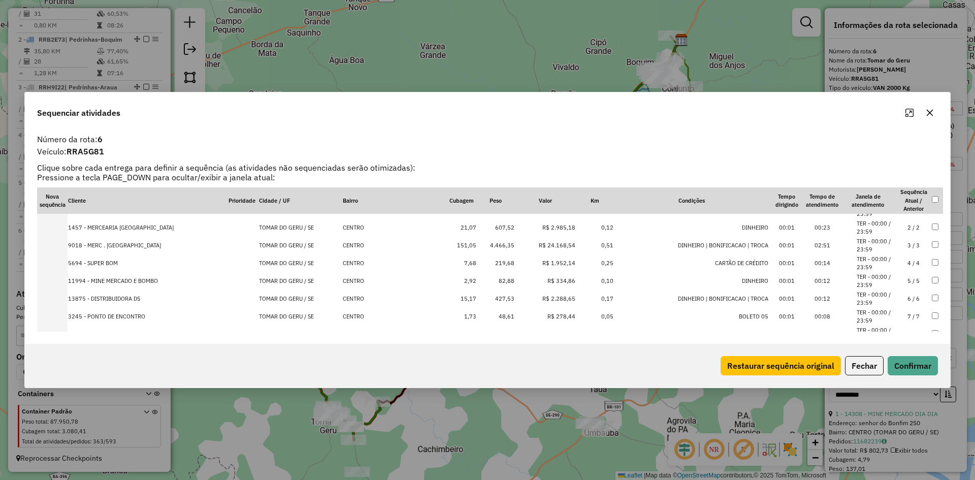
scroll to position [0, 0]
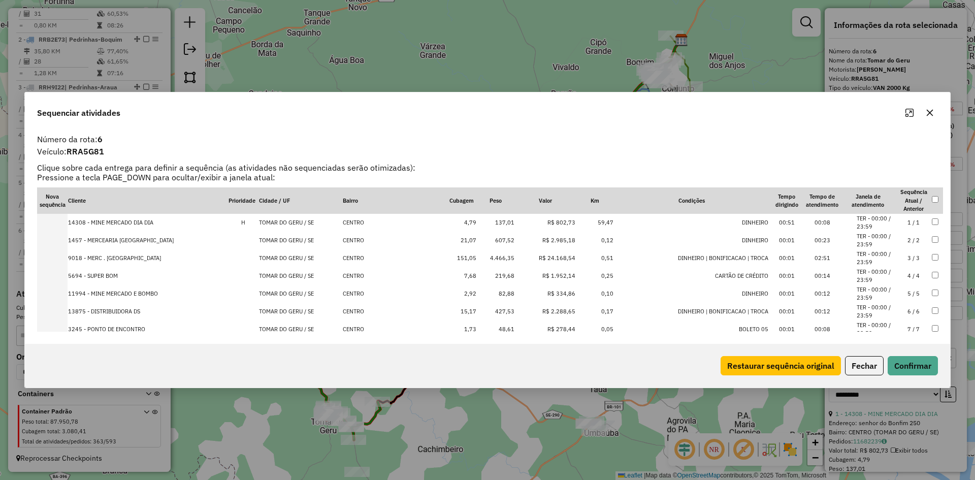
click at [515, 240] on td "R$ 2.985,18" at bounding box center [545, 241] width 61 height 18
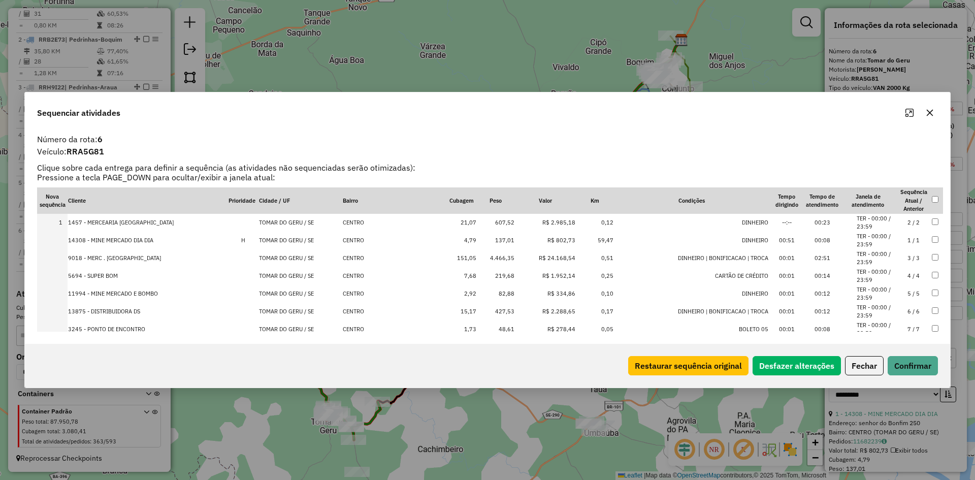
click at [494, 254] on td "4.466,35" at bounding box center [496, 258] width 38 height 18
click at [490, 274] on td "219,68" at bounding box center [496, 276] width 38 height 18
click at [515, 312] on td "R$ 2.288,65" at bounding box center [545, 312] width 61 height 18
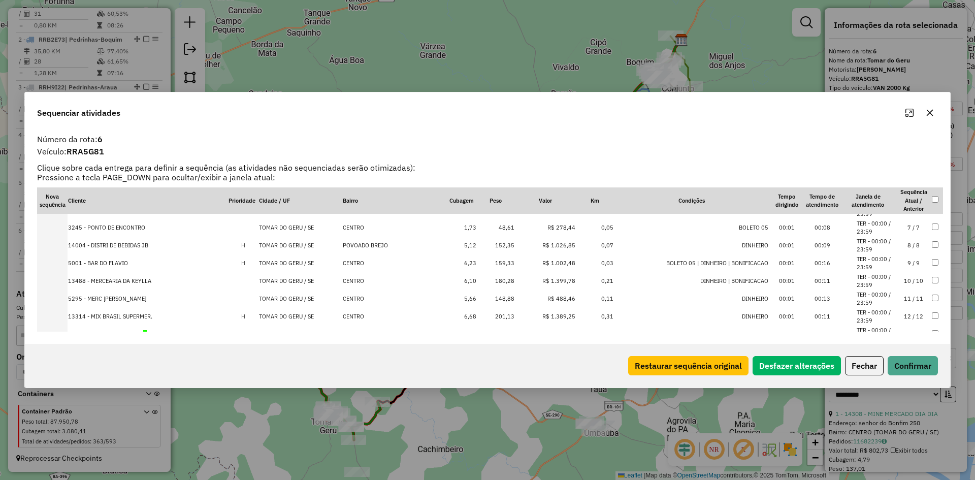
click at [494, 260] on td "159,33" at bounding box center [496, 263] width 38 height 18
click at [482, 262] on td "180,28" at bounding box center [496, 263] width 38 height 18
click at [487, 277] on td "201,13" at bounding box center [496, 281] width 38 height 18
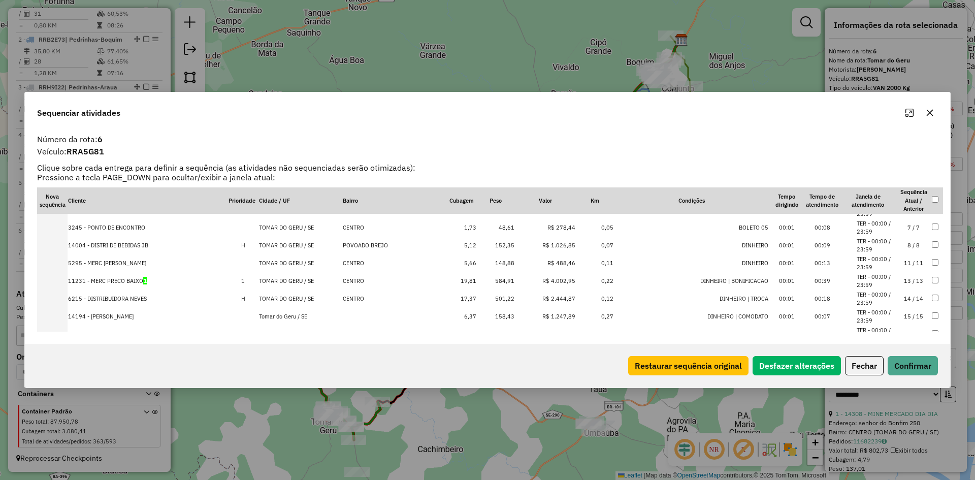
click at [485, 284] on td "584,91" at bounding box center [496, 281] width 38 height 18
click at [485, 282] on td "501,22" at bounding box center [496, 281] width 38 height 18
click at [489, 247] on td "176,62" at bounding box center [496, 248] width 38 height 18
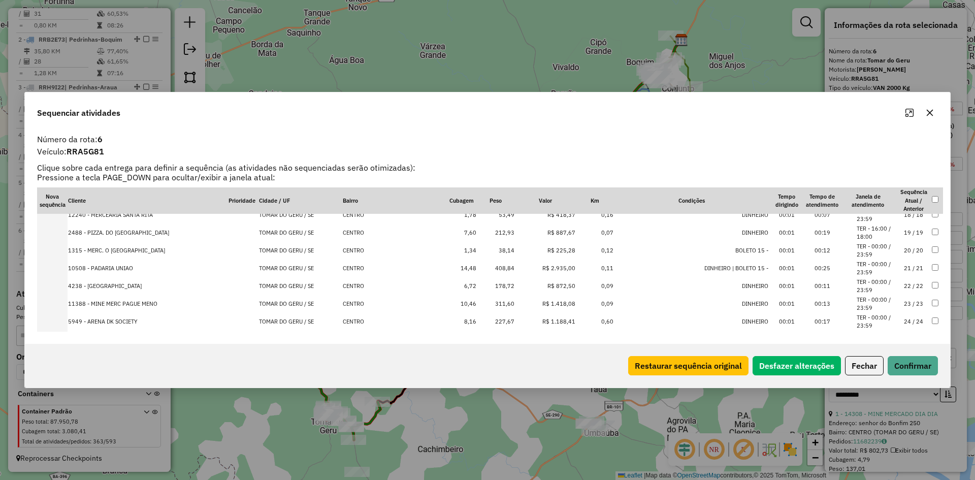
click at [488, 235] on td "212,93" at bounding box center [496, 233] width 38 height 18
click at [489, 254] on td "408,84" at bounding box center [496, 251] width 38 height 18
click at [486, 268] on td "311,60" at bounding box center [496, 268] width 38 height 18
click at [488, 273] on td "227,67" at bounding box center [496, 268] width 38 height 18
click at [488, 273] on td "273,95" at bounding box center [496, 268] width 38 height 18
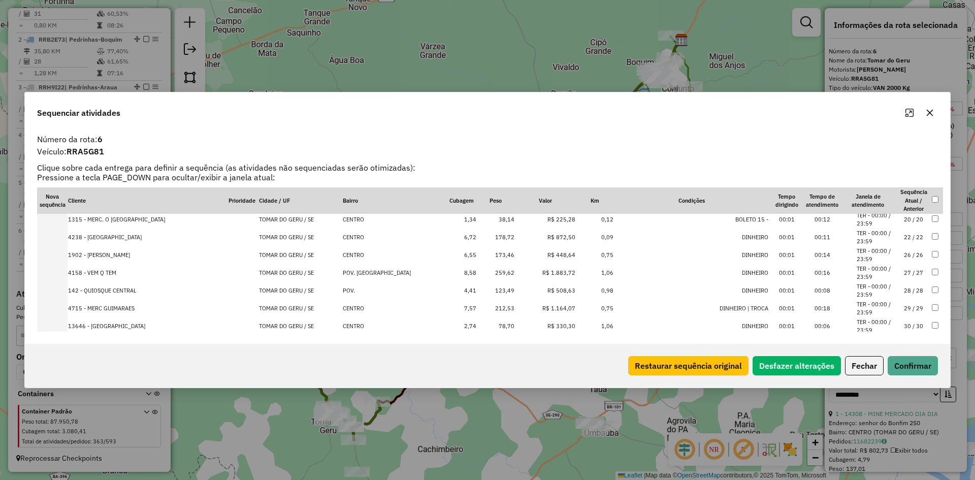
scroll to position [449, 0]
click at [493, 236] on td "259,62" at bounding box center [496, 235] width 38 height 18
click at [490, 254] on td "212,53" at bounding box center [496, 253] width 38 height 18
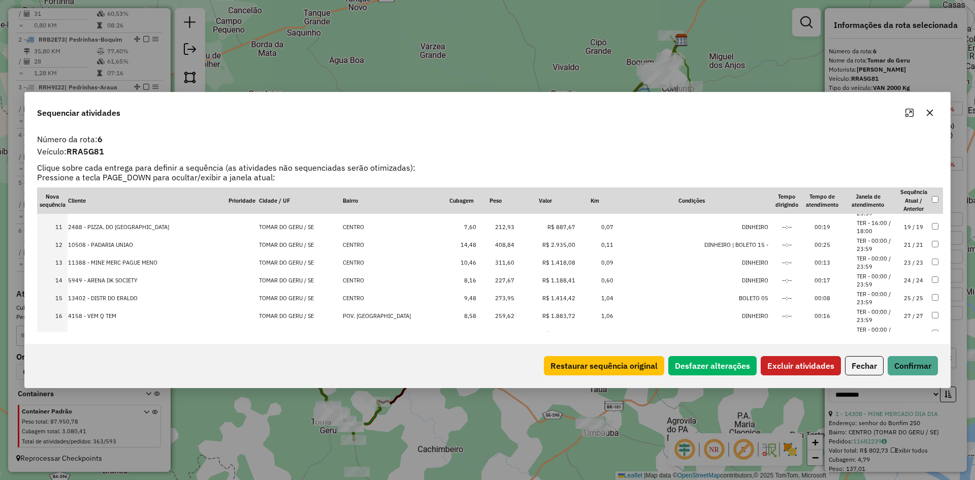
click at [933, 256] on td at bounding box center [937, 263] width 12 height 18
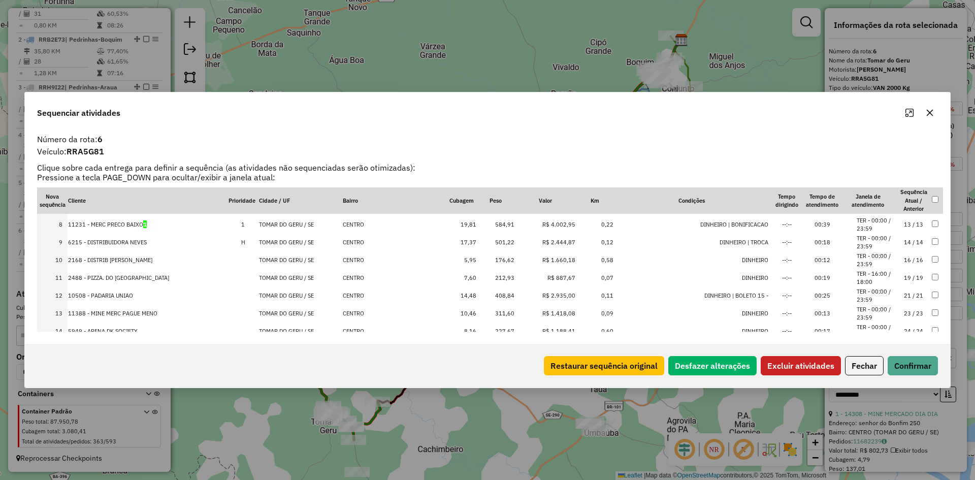
click at [931, 245] on td at bounding box center [937, 243] width 12 height 18
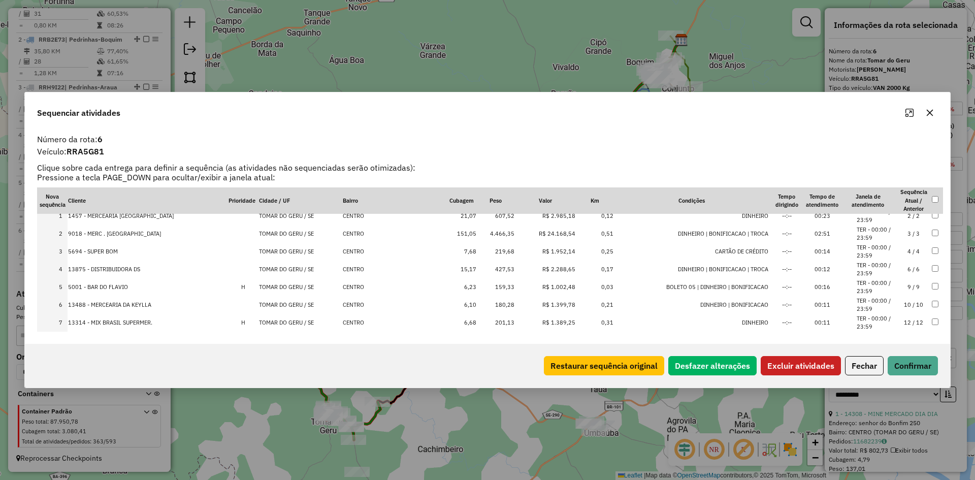
scroll to position [0, 0]
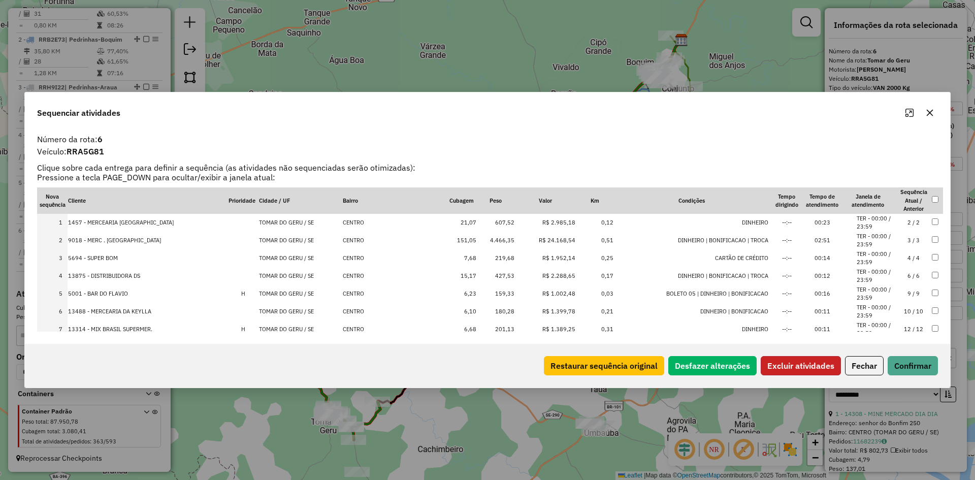
click at [799, 363] on button "Excluir atividades" at bounding box center [801, 365] width 80 height 19
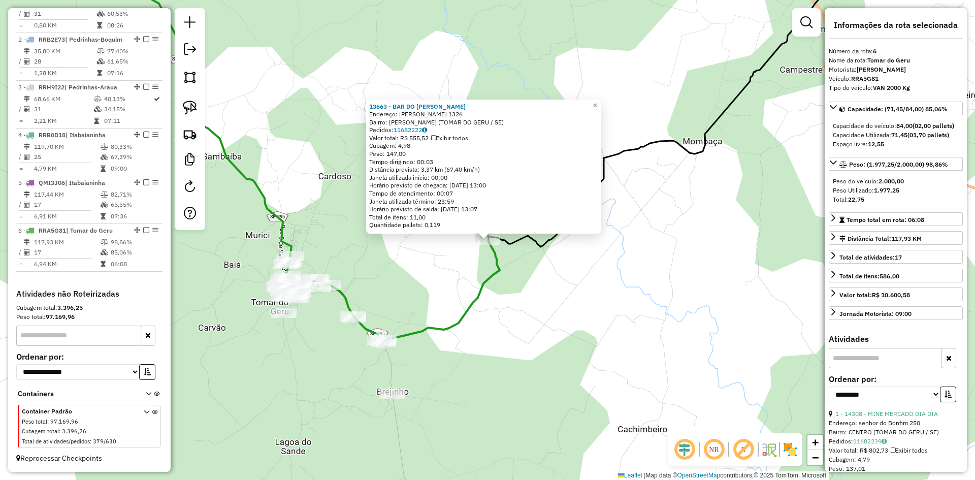
click at [479, 307] on div "13663 - BAR DO ROBERTO Endereço: POV BARREIRO 1326 Bairro: POV BARREIRO (TOMAR …" at bounding box center [487, 240] width 975 height 480
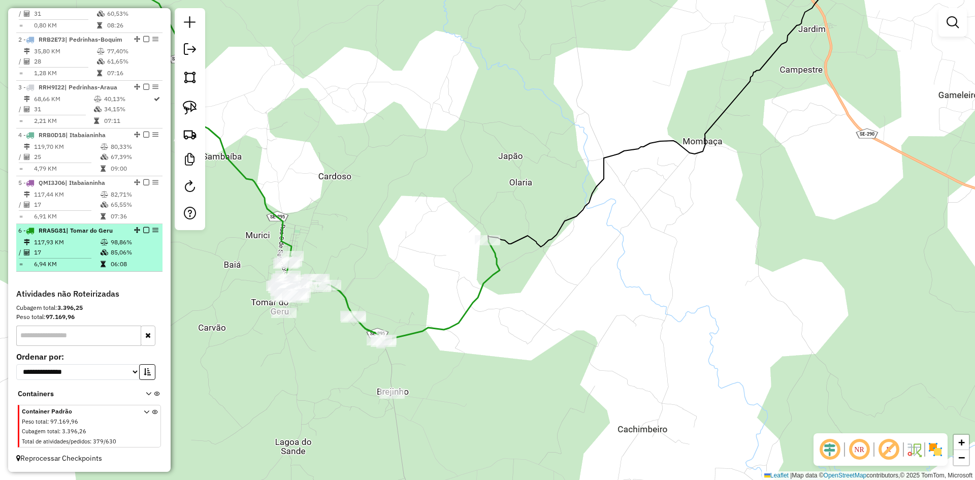
drag, startPoint x: 136, startPoint y: 246, endPoint x: 146, endPoint y: 241, distance: 10.9
click at [138, 246] on td "98,86%" at bounding box center [134, 242] width 48 height 10
select select "**********"
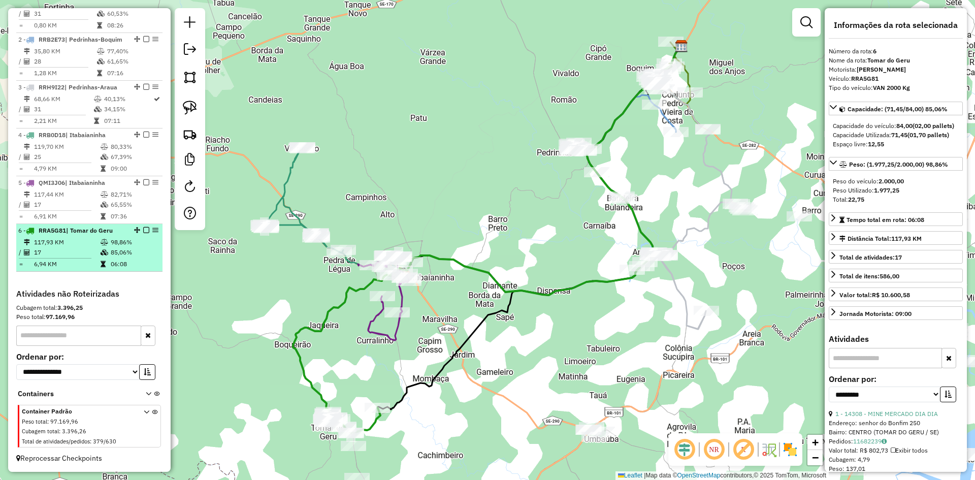
drag, startPoint x: 149, startPoint y: 229, endPoint x: 143, endPoint y: 242, distance: 14.5
click at [129, 251] on td "85,06%" at bounding box center [134, 252] width 48 height 10
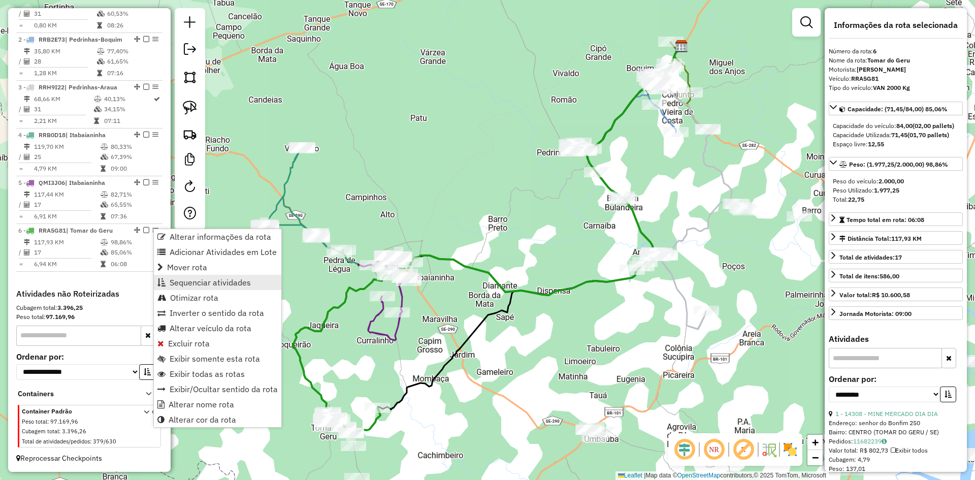
click at [222, 281] on span "Sequenciar atividades" at bounding box center [210, 282] width 81 height 8
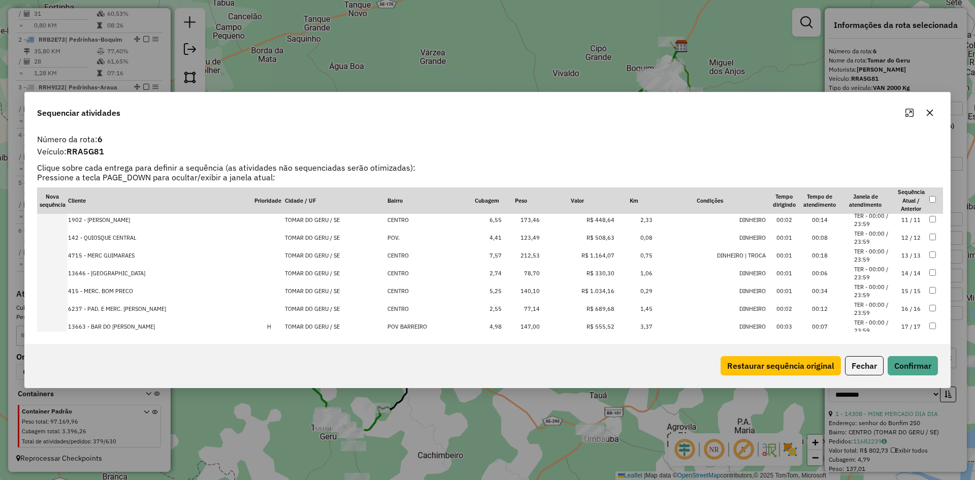
scroll to position [193, 0]
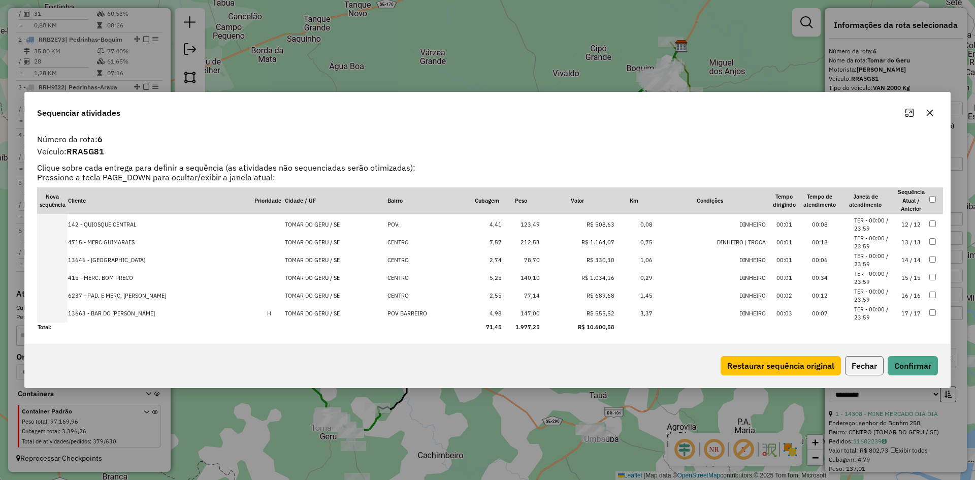
click at [866, 367] on button "Fechar" at bounding box center [864, 365] width 39 height 19
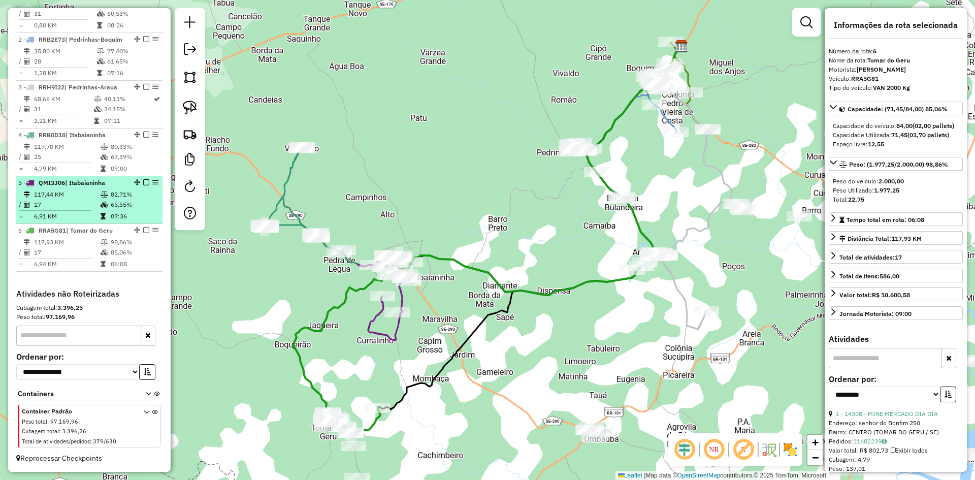
click at [111, 197] on td "82,71%" at bounding box center [134, 194] width 48 height 10
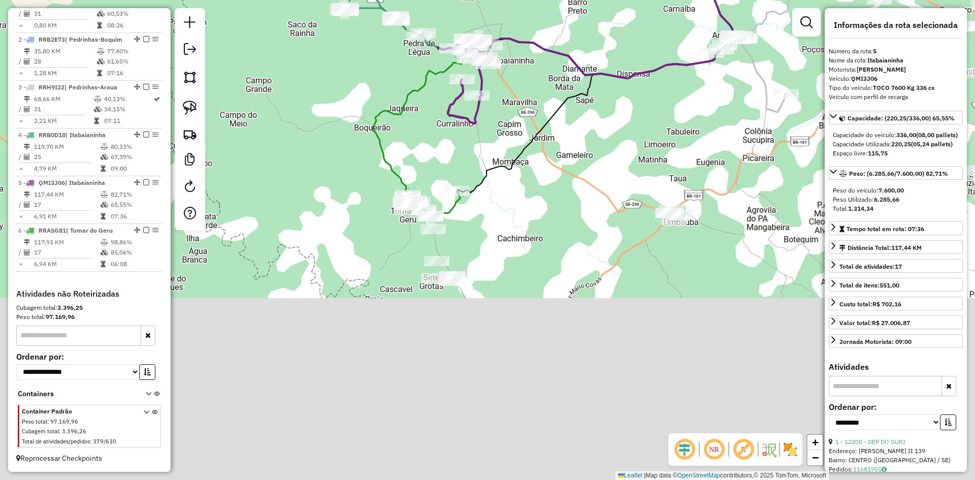
drag, startPoint x: 265, startPoint y: 391, endPoint x: 384, endPoint y: 109, distance: 306.2
click at [384, 109] on icon at bounding box center [567, 12] width 388 height 366
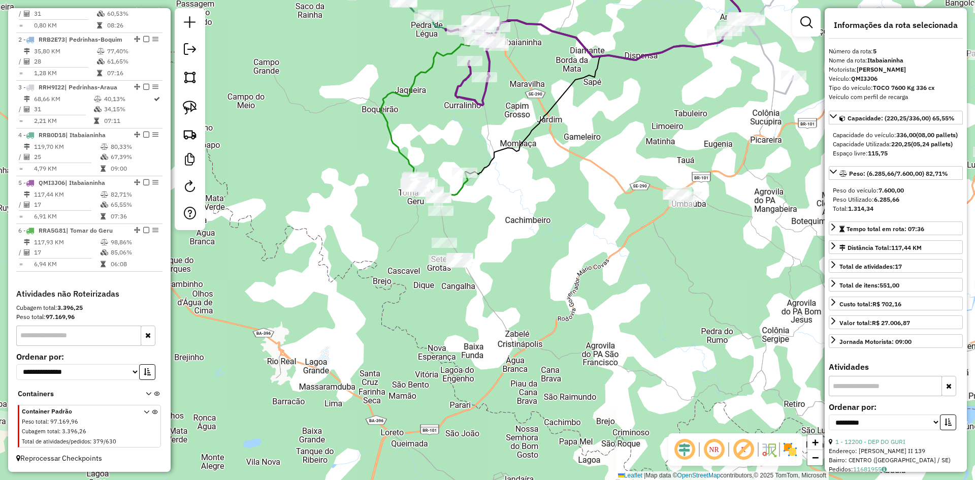
drag, startPoint x: 183, startPoint y: 78, endPoint x: 210, endPoint y: 81, distance: 27.1
click at [183, 78] on img at bounding box center [190, 77] width 14 height 14
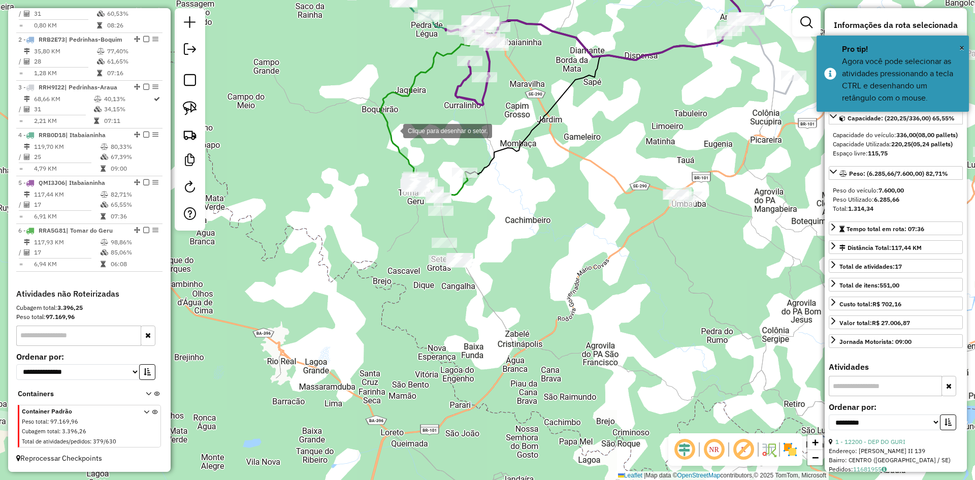
click at [403, 125] on div at bounding box center [393, 130] width 20 height 20
click at [343, 183] on div at bounding box center [343, 183] width 20 height 20
click at [378, 259] on div at bounding box center [376, 259] width 20 height 20
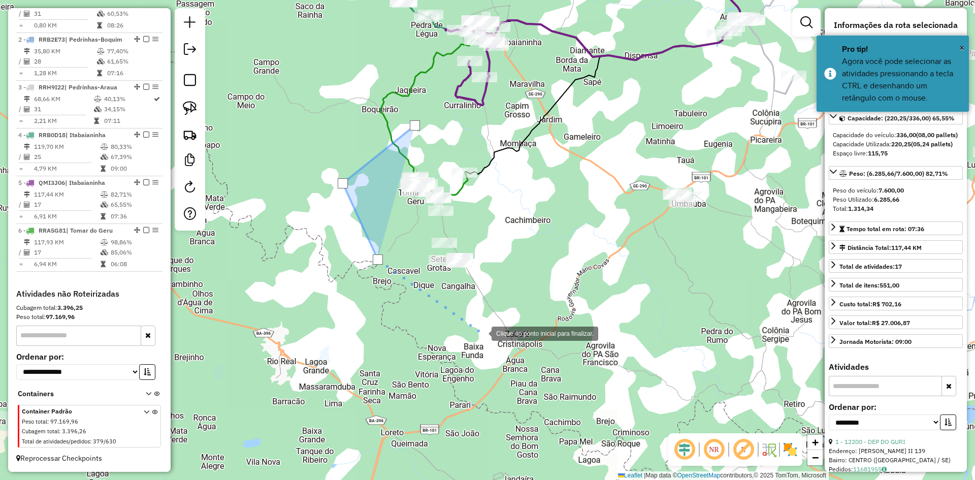
click at [481, 333] on div at bounding box center [481, 332] width 20 height 20
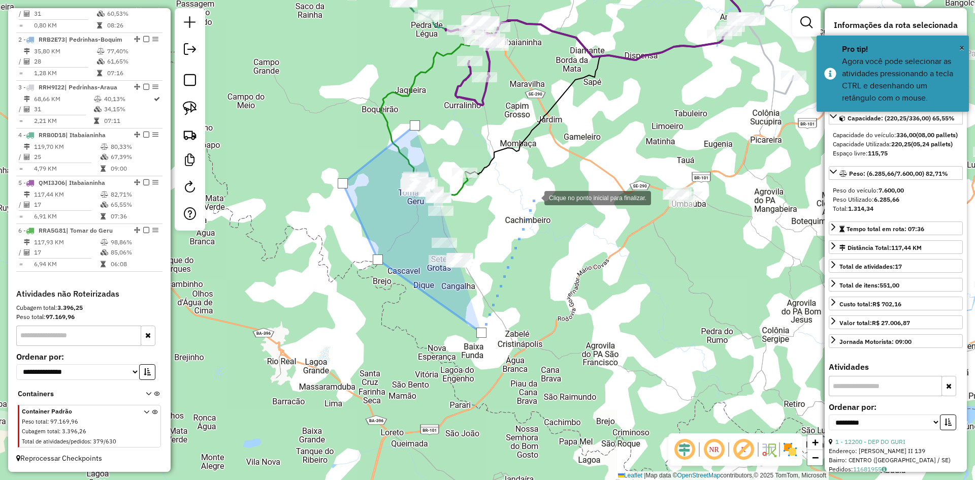
click at [534, 197] on div at bounding box center [534, 197] width 20 height 20
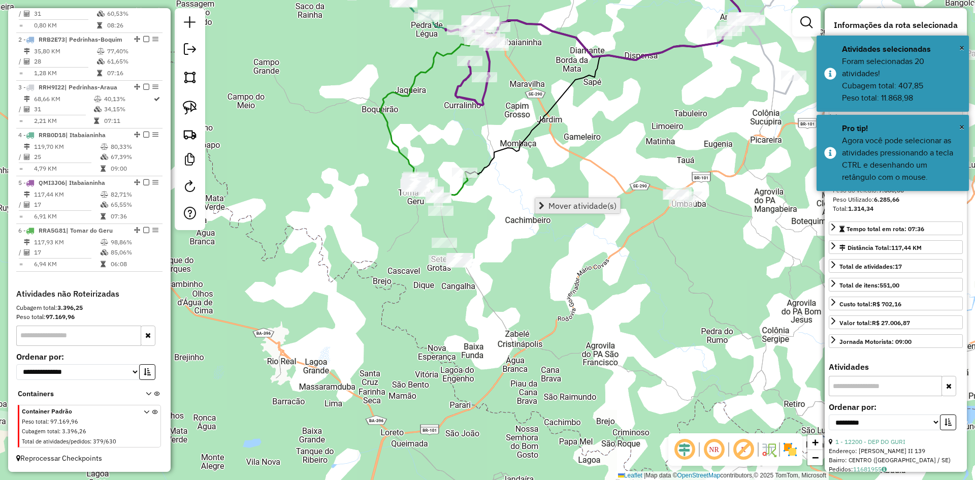
click at [558, 204] on span "Mover atividade(s)" at bounding box center [582, 206] width 68 height 8
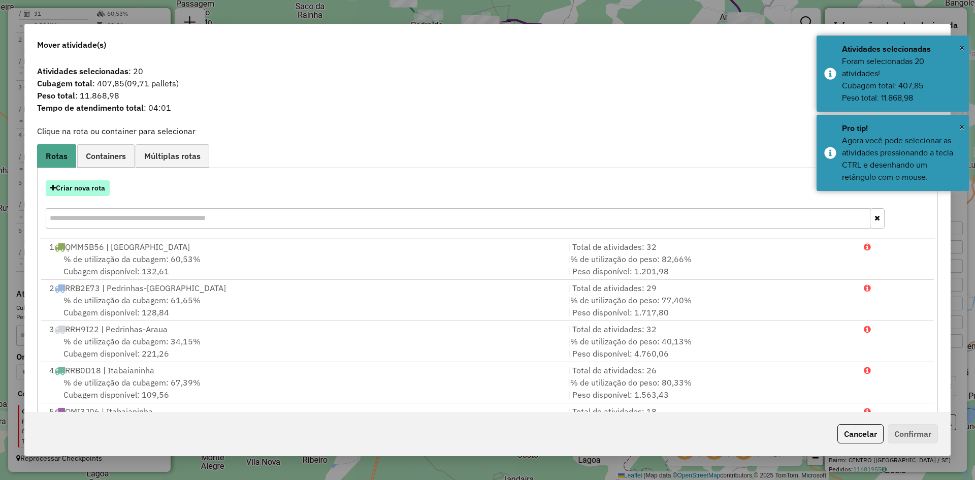
click at [76, 184] on button "Criar nova rota" at bounding box center [78, 188] width 64 height 16
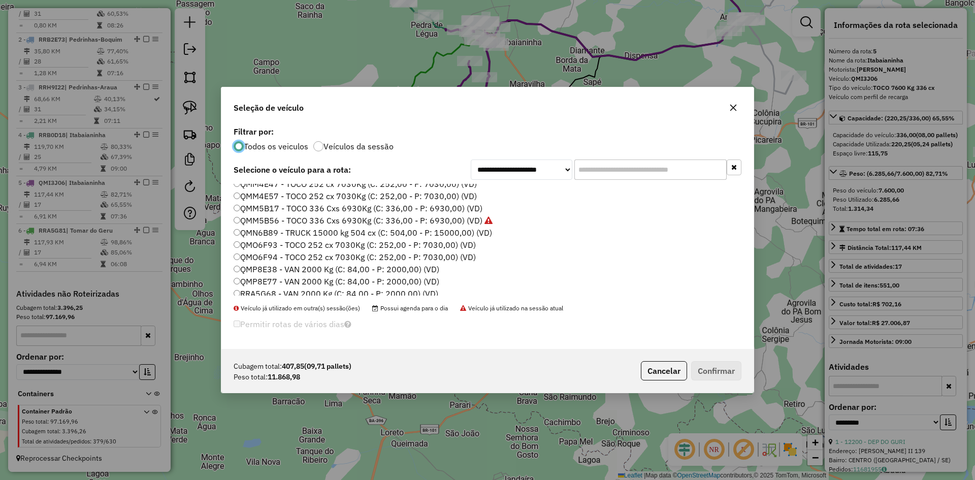
scroll to position [457, 0]
click at [274, 233] on label "QMO6F94 - TOCO 252 cx 7030Kg (C: 252,00 - P: 7030,00) (VD)" at bounding box center [355, 232] width 242 height 12
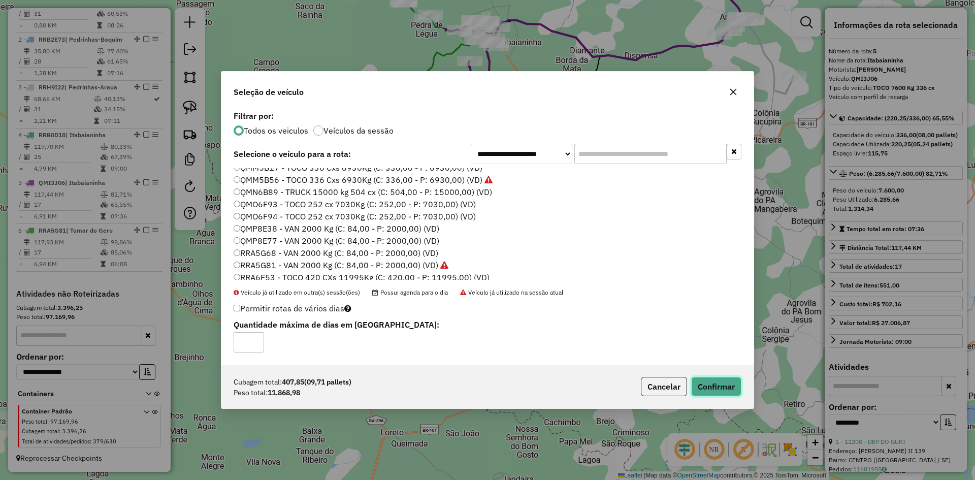
click at [717, 387] on button "Confirmar" at bounding box center [716, 386] width 50 height 19
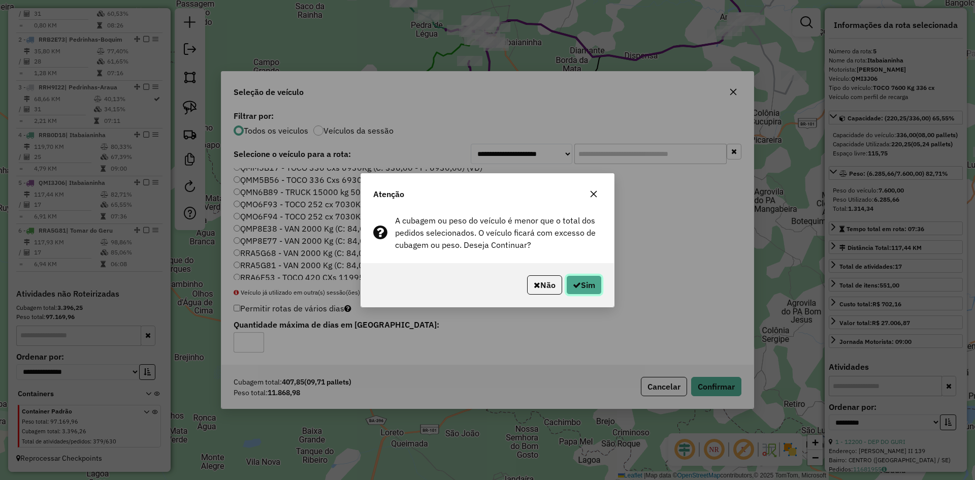
click at [568, 289] on button "Sim" at bounding box center [584, 284] width 36 height 19
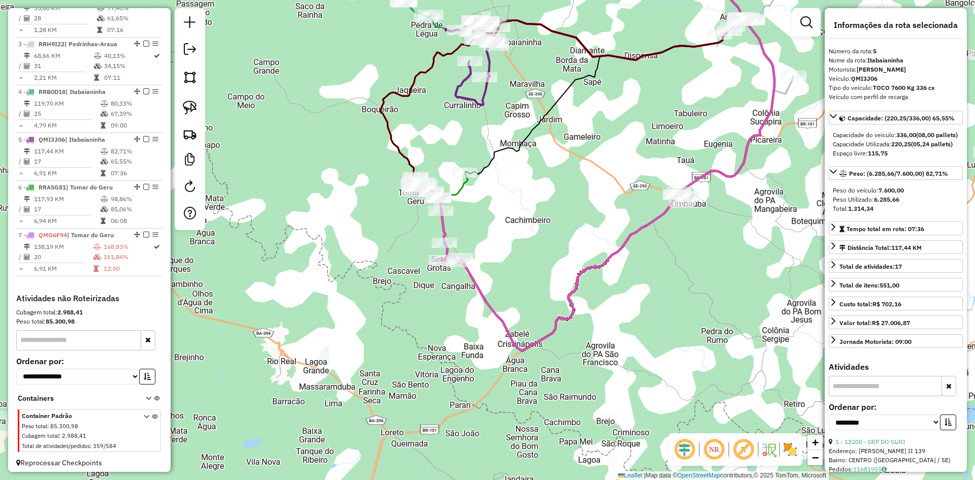
scroll to position [482, 0]
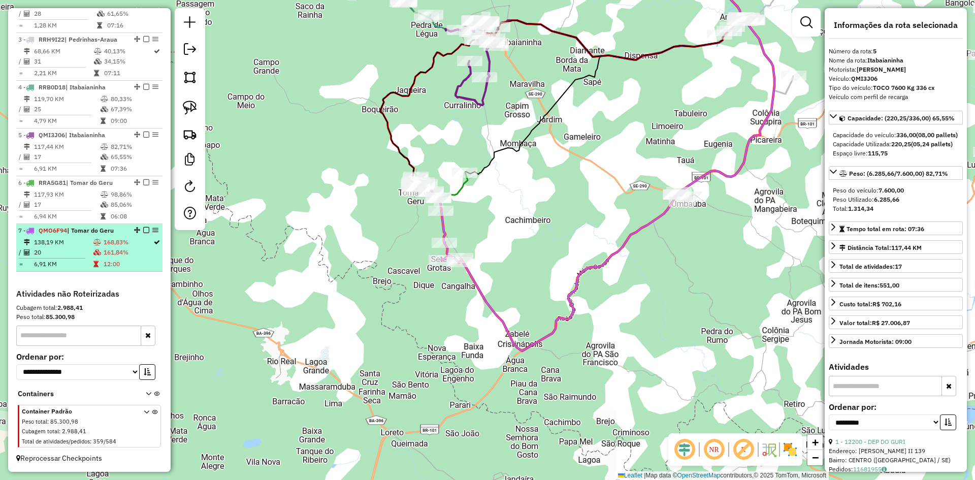
click at [144, 271] on li "7 - QMO6F94 | Tomar do Geru 138,19 KM 168,83% / 20 161,84% = 6,91 KM 12:00" at bounding box center [89, 248] width 146 height 48
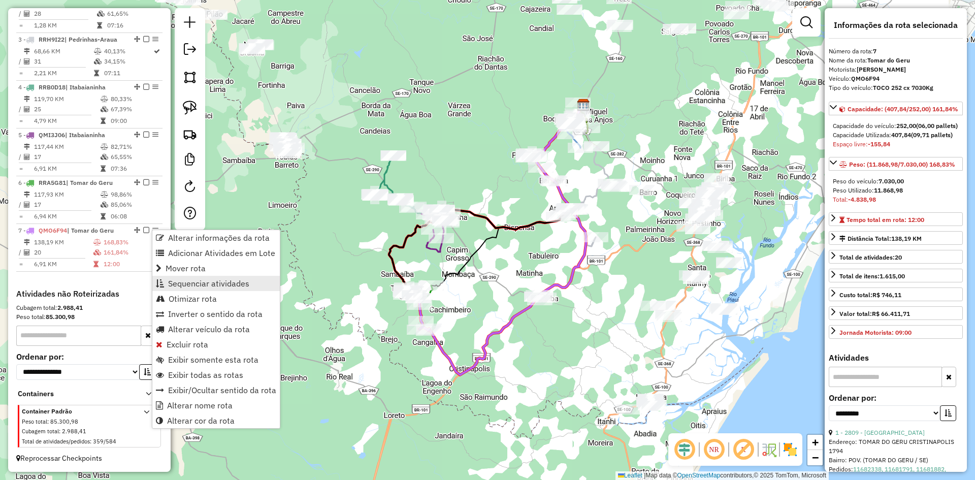
click at [196, 289] on link "Sequenciar atividades" at bounding box center [215, 283] width 127 height 15
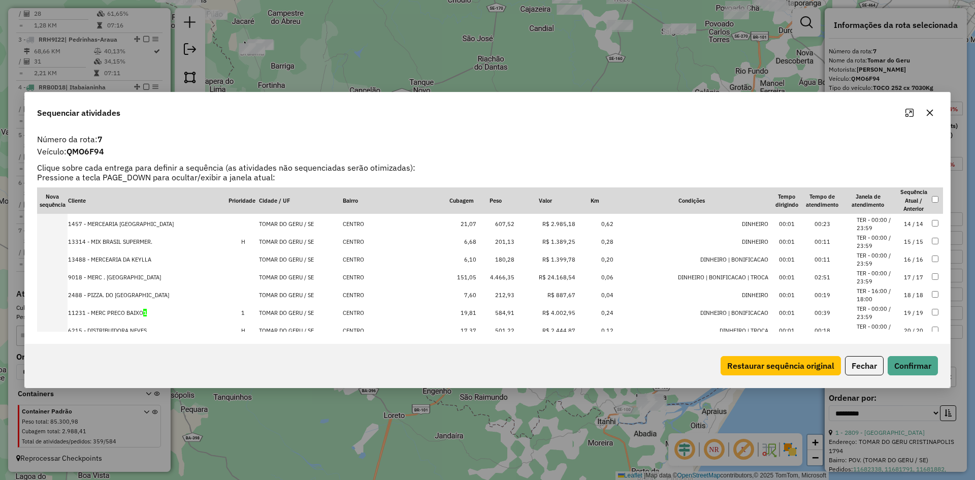
scroll to position [247, 0]
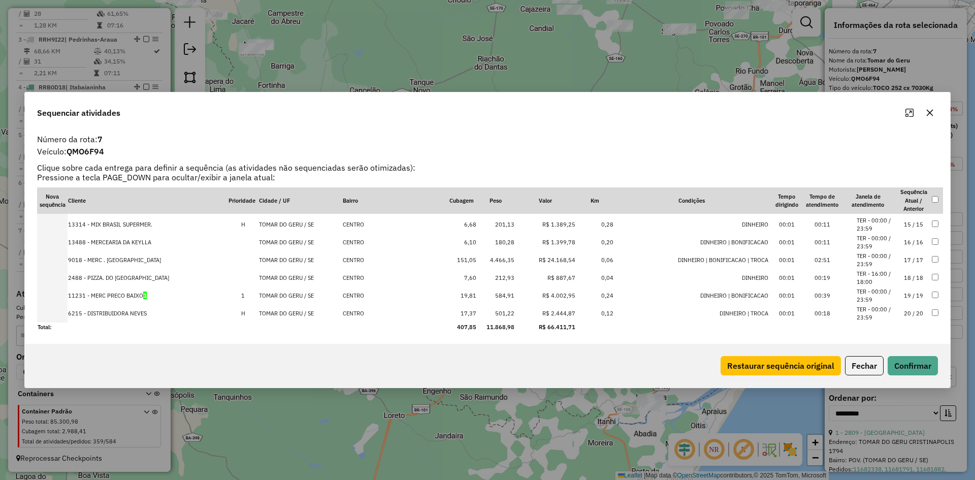
click at [485, 258] on td "4.466,35" at bounding box center [496, 260] width 38 height 18
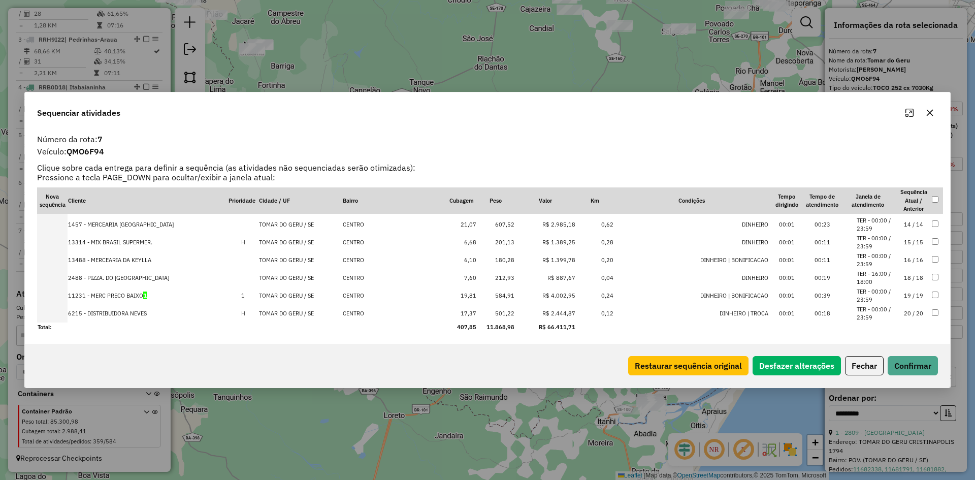
click at [487, 295] on td "584,91" at bounding box center [496, 296] width 38 height 18
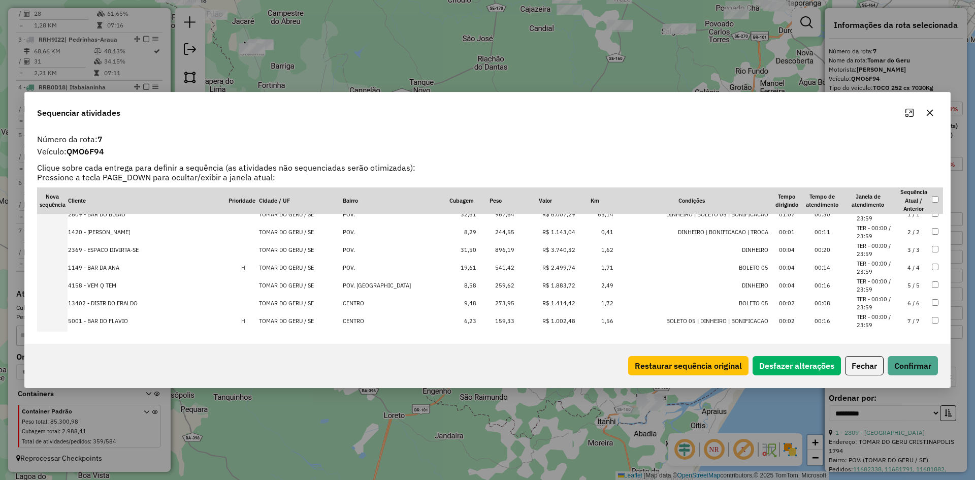
scroll to position [0, 0]
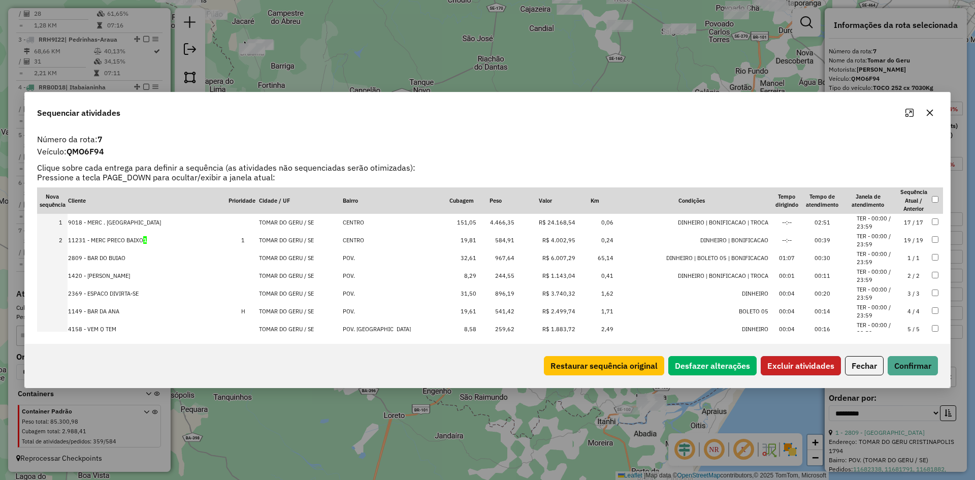
click at [774, 367] on button "Excluir atividades" at bounding box center [801, 365] width 80 height 19
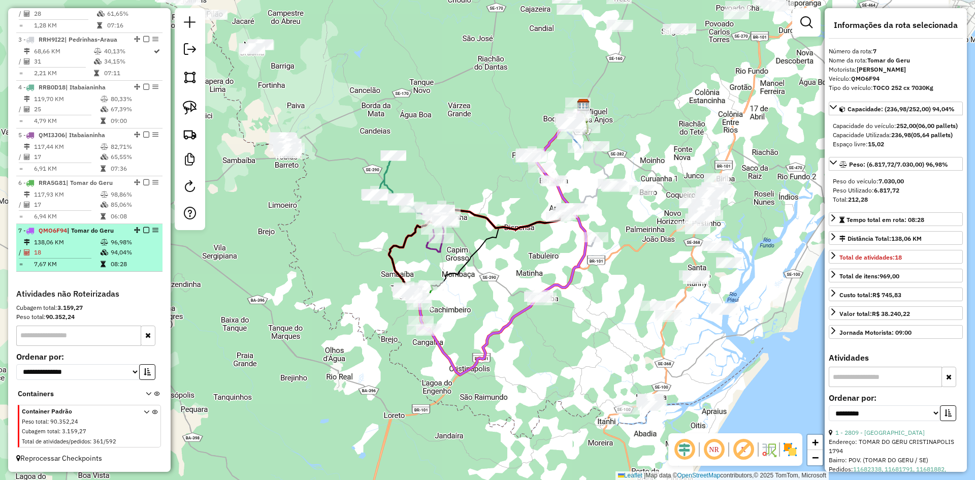
click at [120, 253] on td "94,04%" at bounding box center [134, 252] width 48 height 10
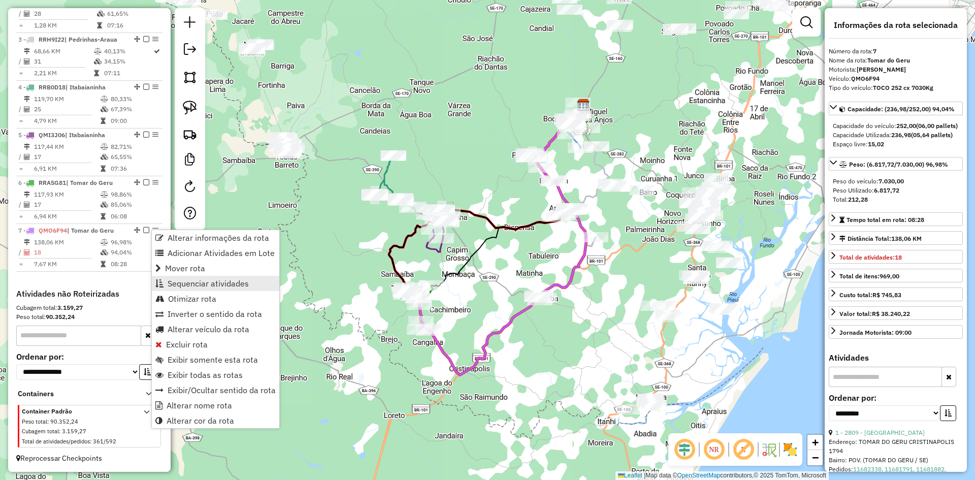
click at [200, 285] on span "Sequenciar atividades" at bounding box center [208, 283] width 81 height 8
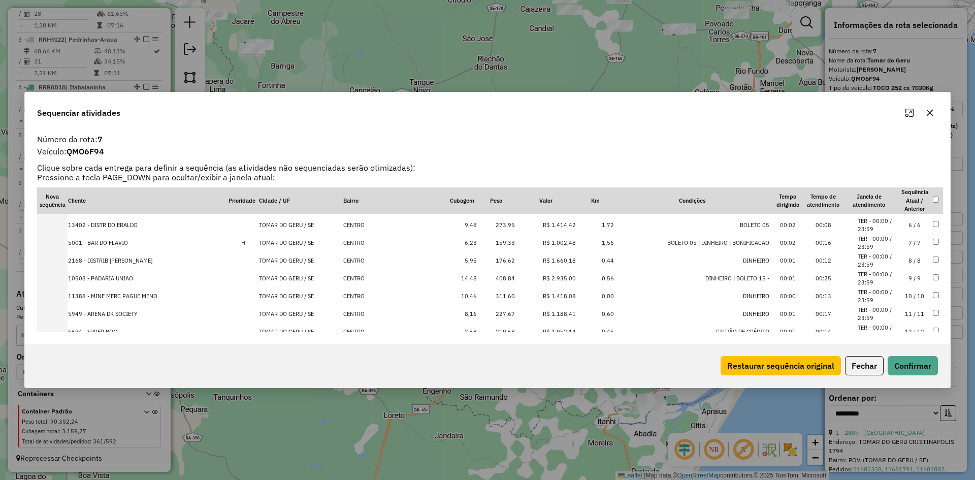
scroll to position [102, 0]
click at [486, 266] on td "408,84" at bounding box center [496, 263] width 38 height 18
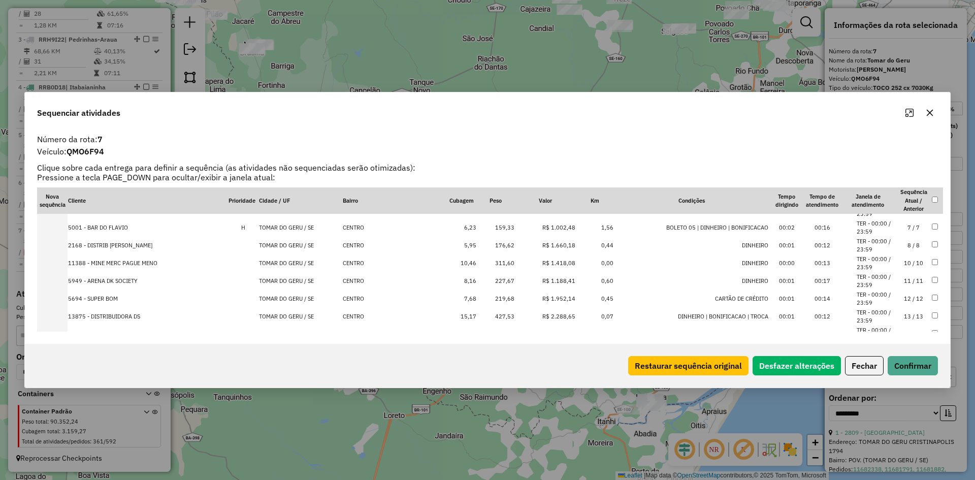
scroll to position [170, 0]
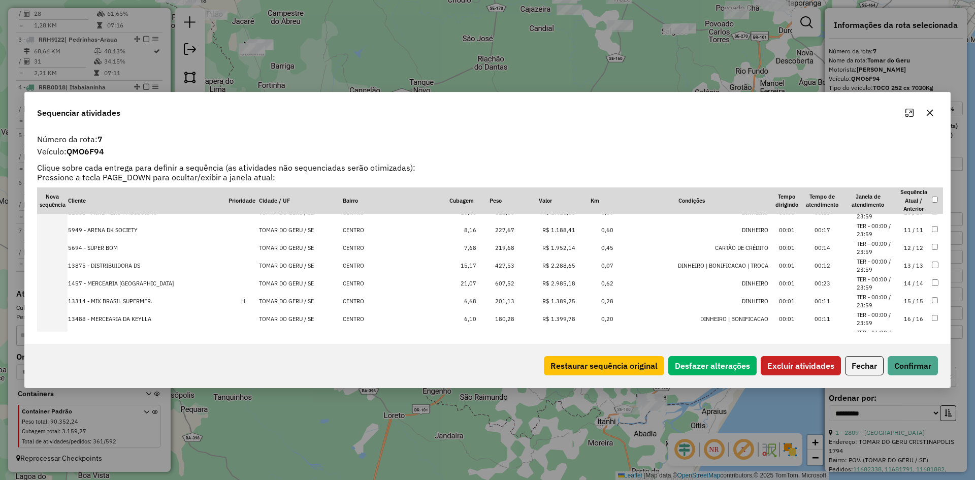
click at [812, 363] on button "Excluir atividades" at bounding box center [801, 365] width 80 height 19
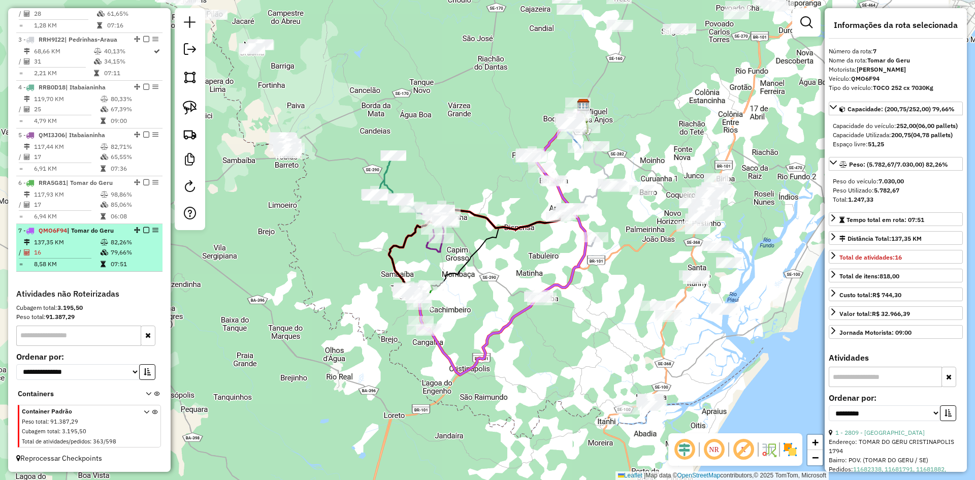
click at [125, 253] on td "79,66%" at bounding box center [134, 252] width 48 height 10
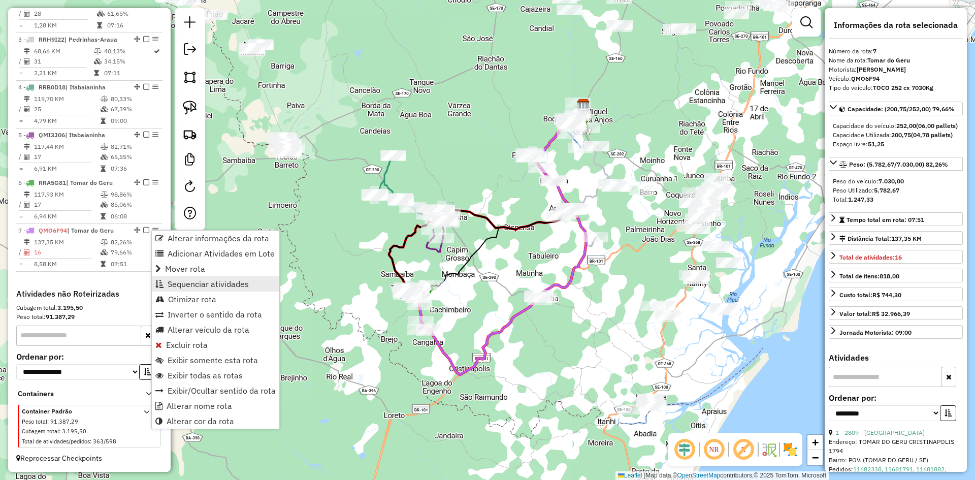
click at [184, 282] on span "Sequenciar atividades" at bounding box center [208, 284] width 81 height 8
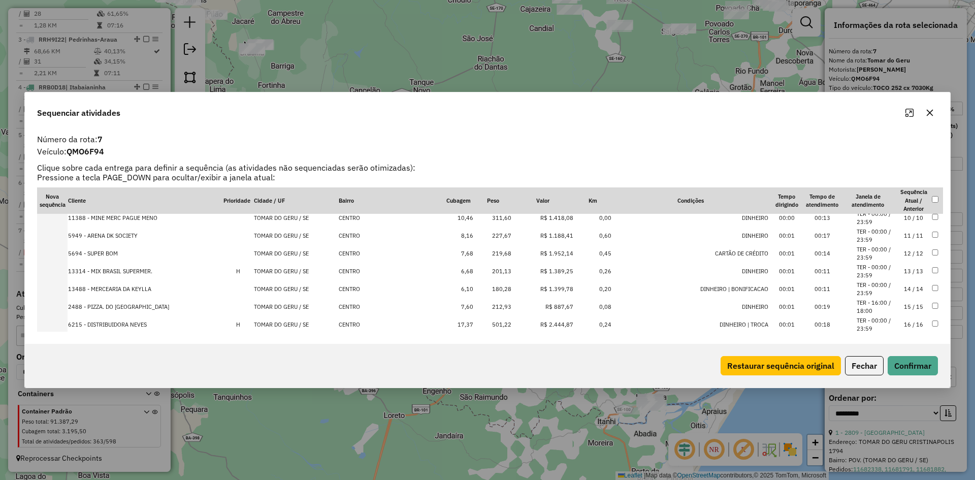
scroll to position [176, 0]
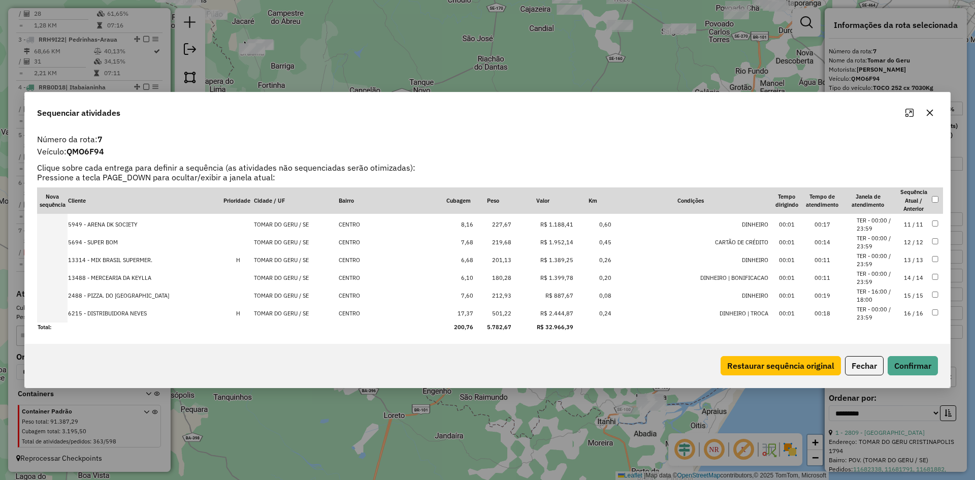
click at [861, 362] on button "Fechar" at bounding box center [864, 365] width 39 height 19
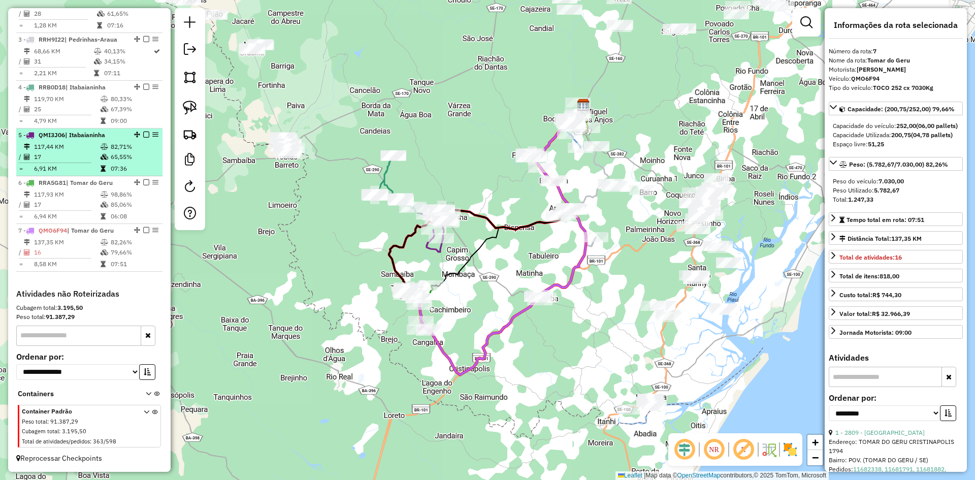
click at [110, 148] on td "82,71%" at bounding box center [134, 147] width 48 height 10
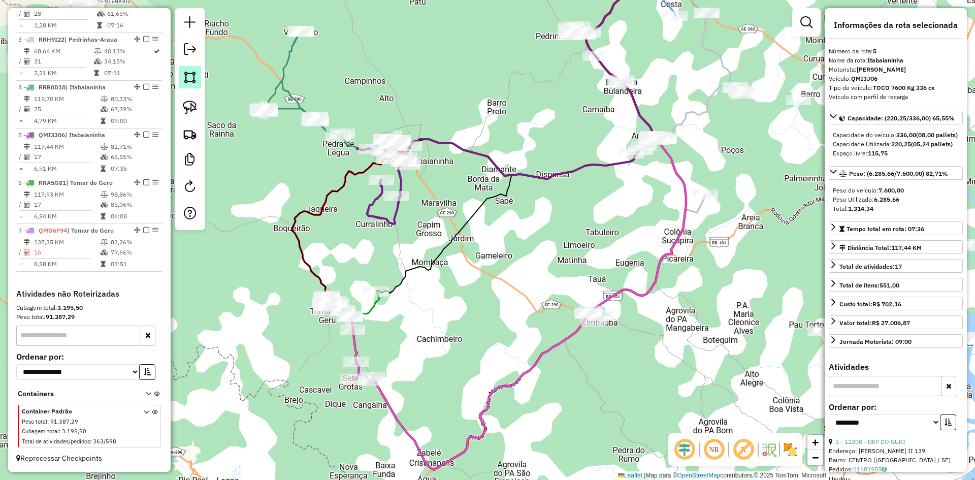
click at [190, 83] on img at bounding box center [190, 77] width 14 height 14
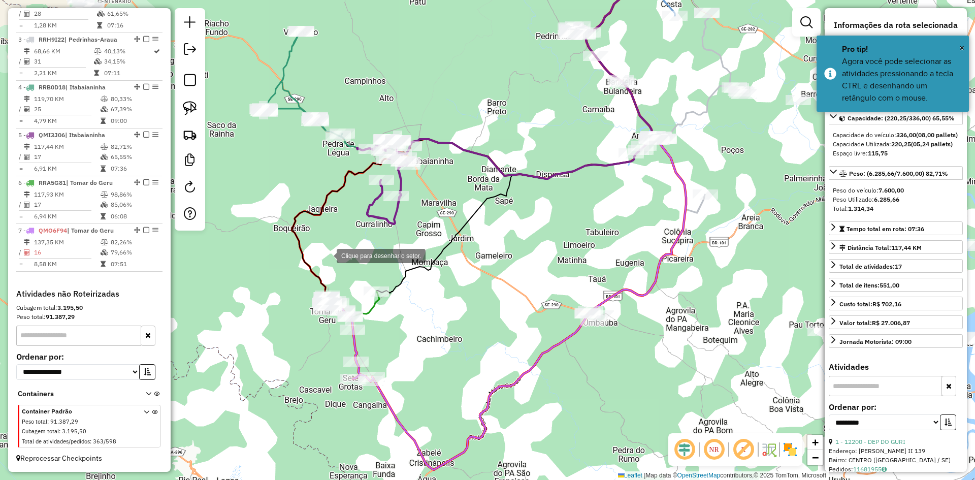
drag, startPoint x: 328, startPoint y: 255, endPoint x: 316, endPoint y: 269, distance: 18.0
click at [326, 255] on div at bounding box center [326, 255] width 20 height 20
click at [276, 321] on div at bounding box center [276, 321] width 20 height 20
click at [280, 338] on div at bounding box center [280, 338] width 20 height 20
click at [421, 316] on div at bounding box center [415, 317] width 20 height 20
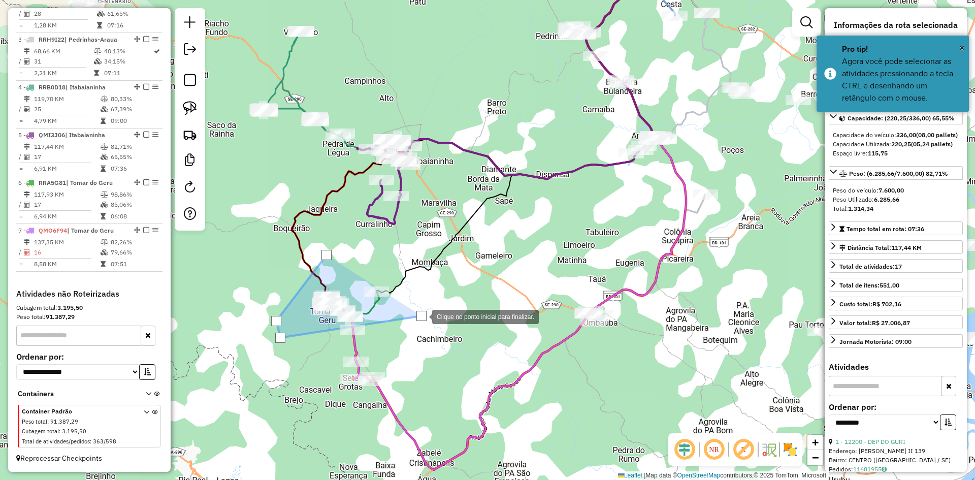
click at [422, 316] on div at bounding box center [421, 316] width 10 height 10
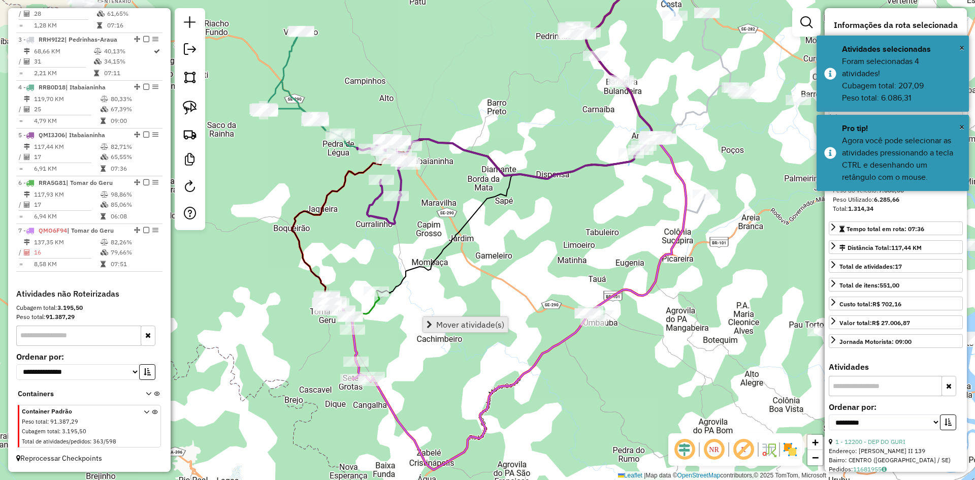
click at [456, 329] on span "Mover atividade(s)" at bounding box center [470, 324] width 68 height 8
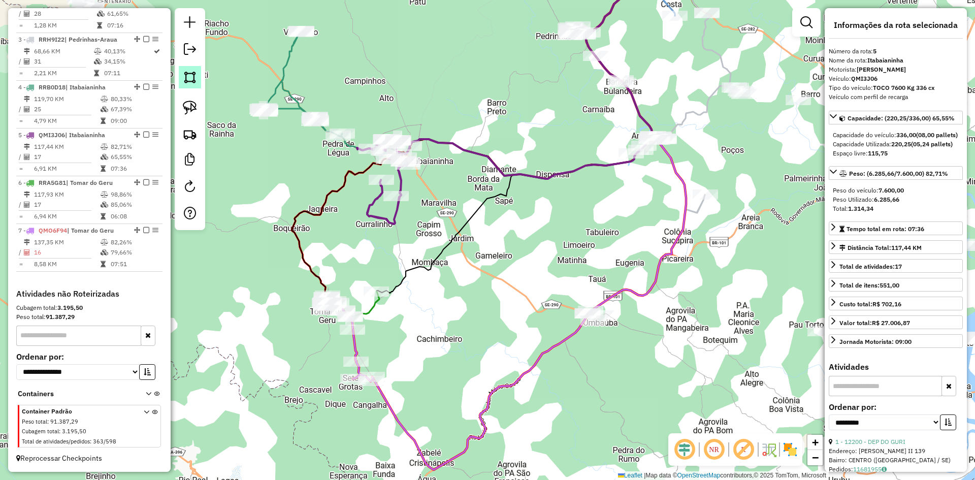
click at [187, 79] on img at bounding box center [190, 77] width 14 height 14
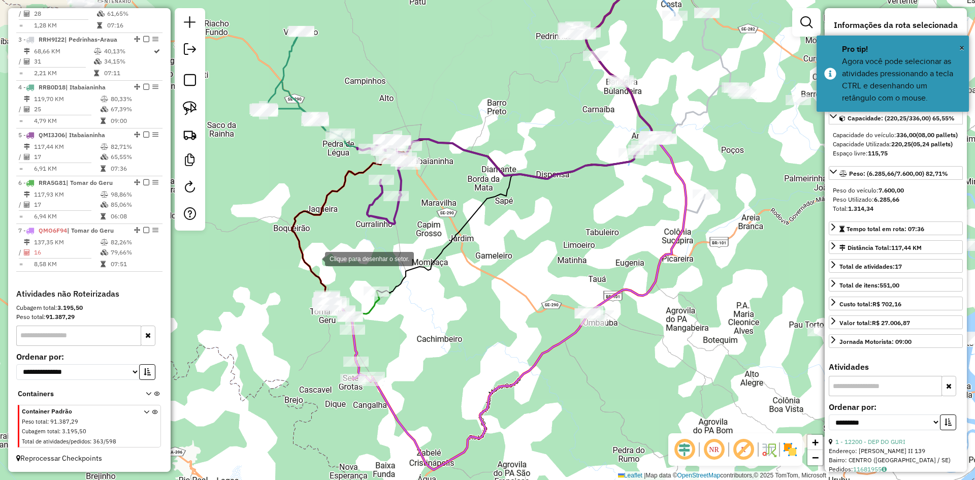
click at [315, 258] on div at bounding box center [315, 258] width 20 height 20
click at [271, 319] on div at bounding box center [281, 309] width 20 height 20
click at [305, 346] on div at bounding box center [305, 346] width 20 height 20
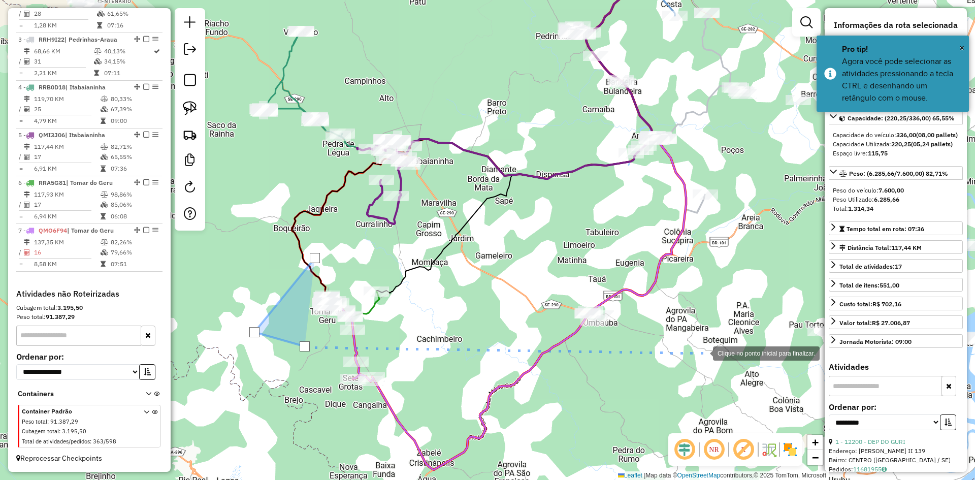
click at [703, 352] on div at bounding box center [703, 352] width 20 height 20
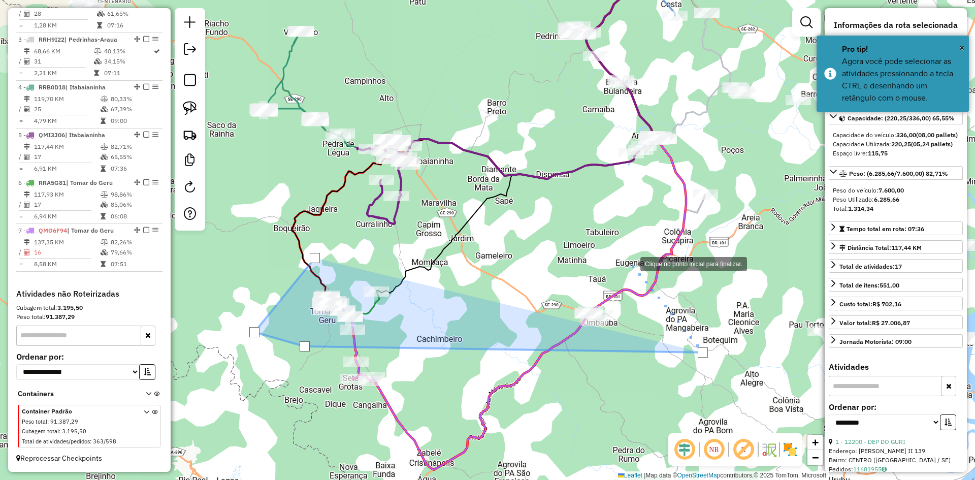
click at [630, 263] on div at bounding box center [630, 263] width 20 height 20
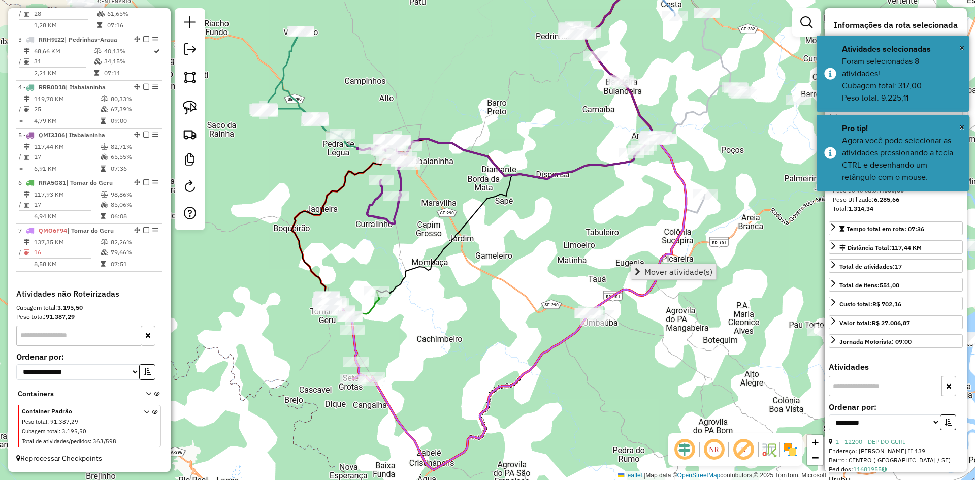
click at [665, 272] on span "Mover atividade(s)" at bounding box center [678, 272] width 68 height 8
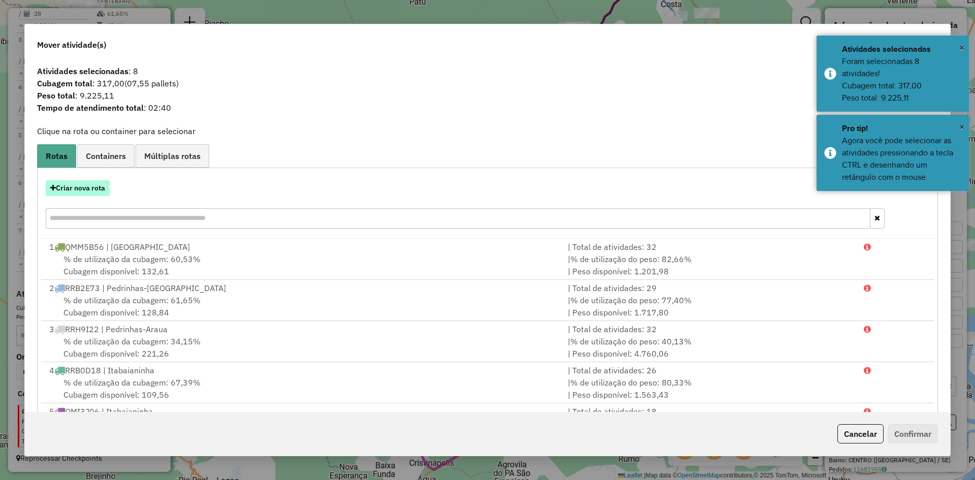
click at [84, 183] on button "Criar nova rota" at bounding box center [78, 188] width 64 height 16
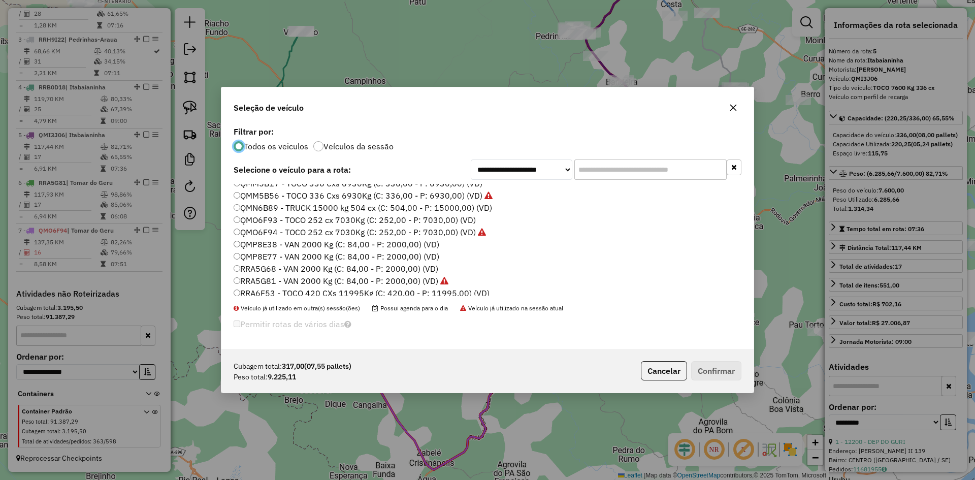
scroll to position [508, 0]
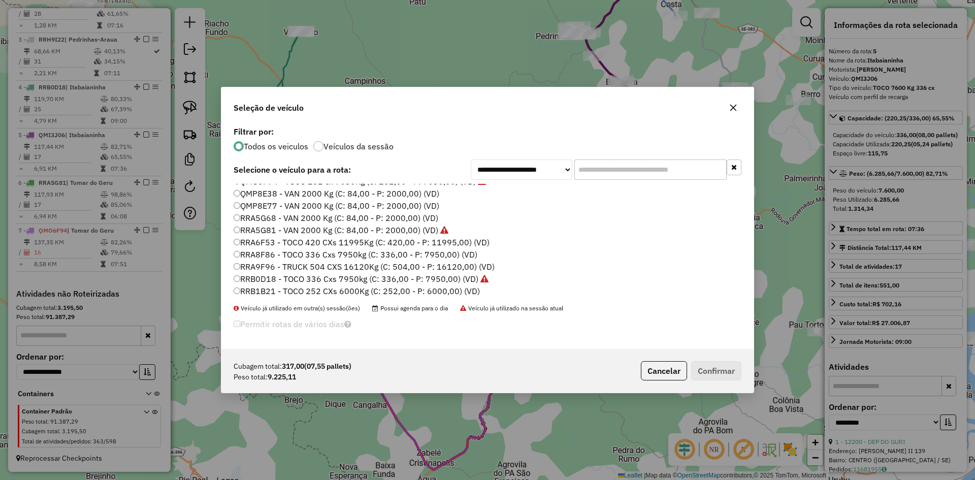
click at [273, 240] on label "RRA6F53 - TOCO 420 CXs 11995Kg (C: 420,00 - P: 11995,00) (VD)" at bounding box center [362, 242] width 256 height 12
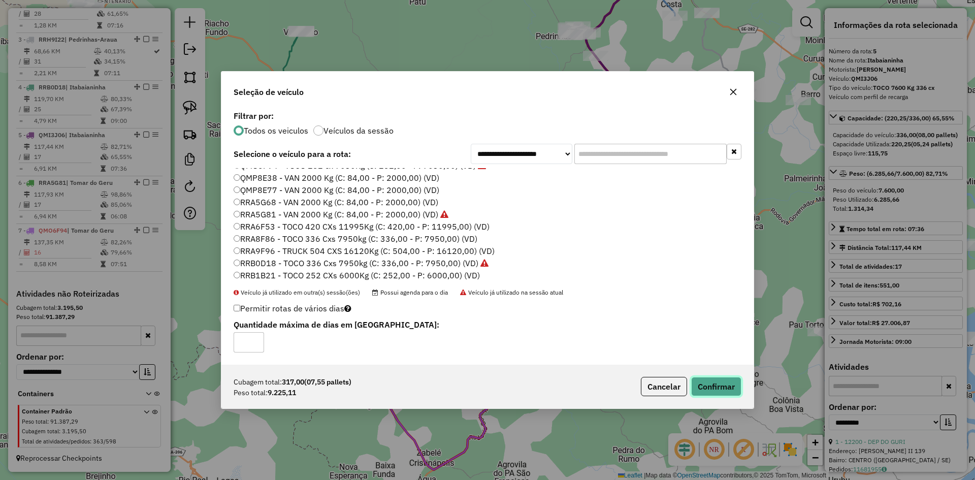
click at [727, 383] on button "Confirmar" at bounding box center [716, 386] width 50 height 19
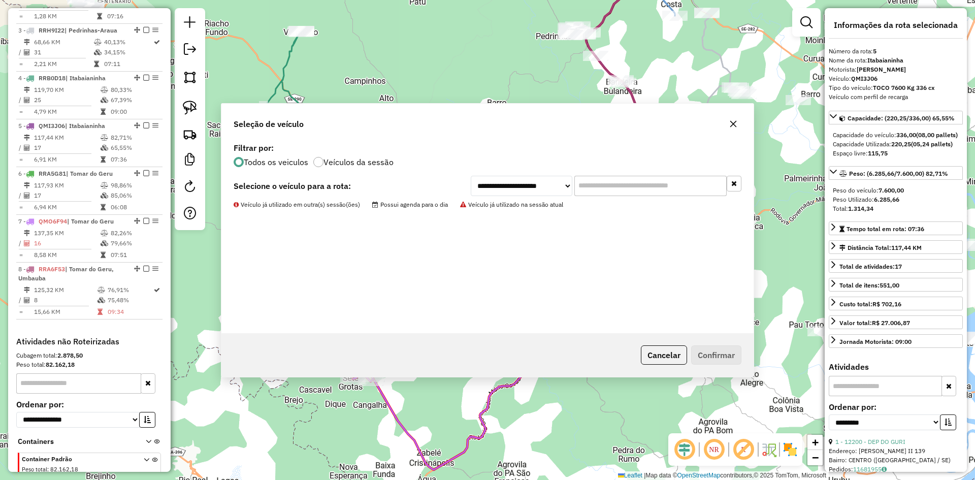
scroll to position [539, 0]
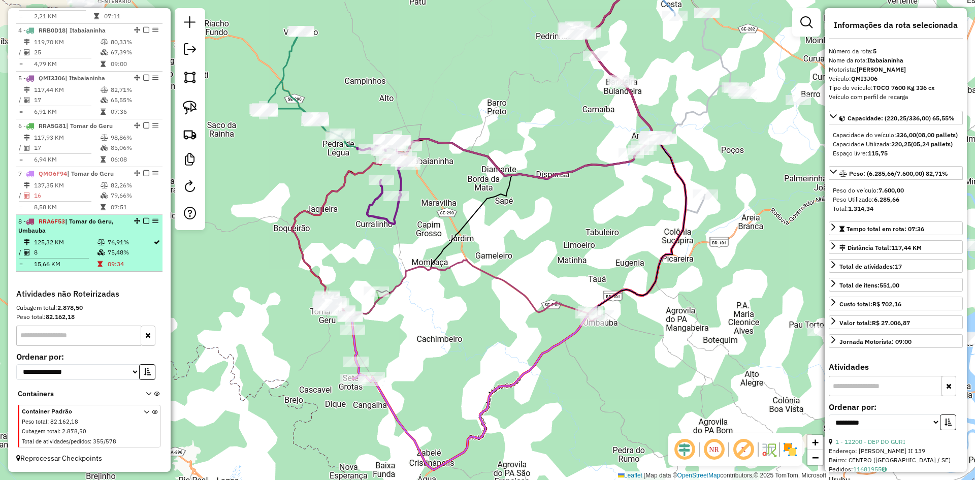
drag, startPoint x: 127, startPoint y: 238, endPoint x: 144, endPoint y: 231, distance: 18.4
click at [127, 238] on td "76,91%" at bounding box center [130, 242] width 46 height 10
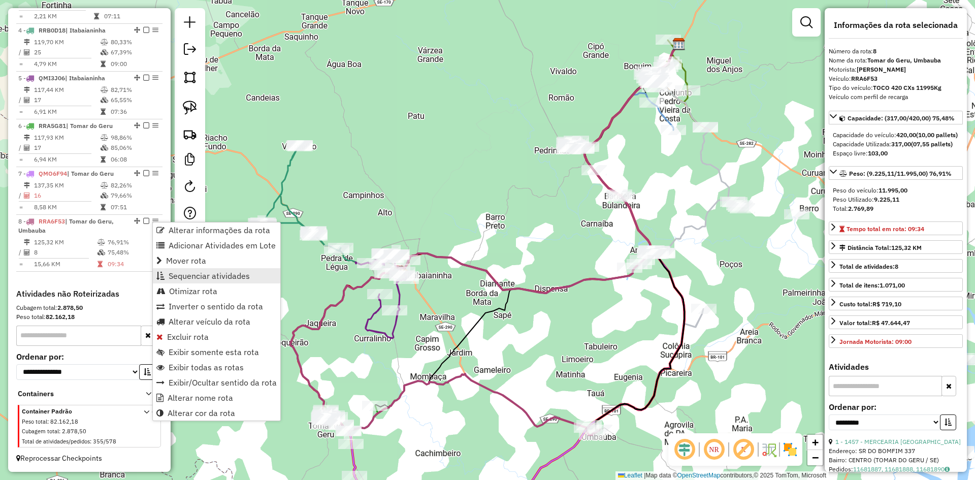
click at [197, 274] on span "Sequenciar atividades" at bounding box center [209, 276] width 81 height 8
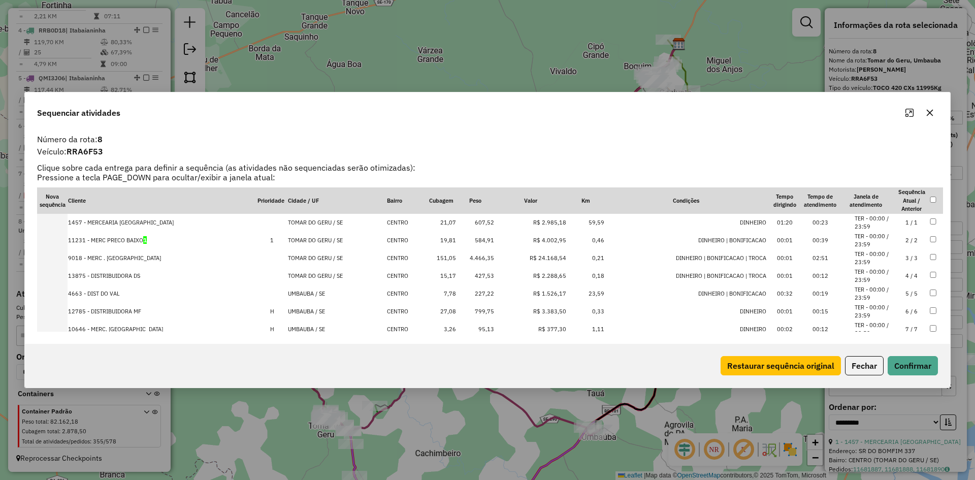
scroll to position [34, 0]
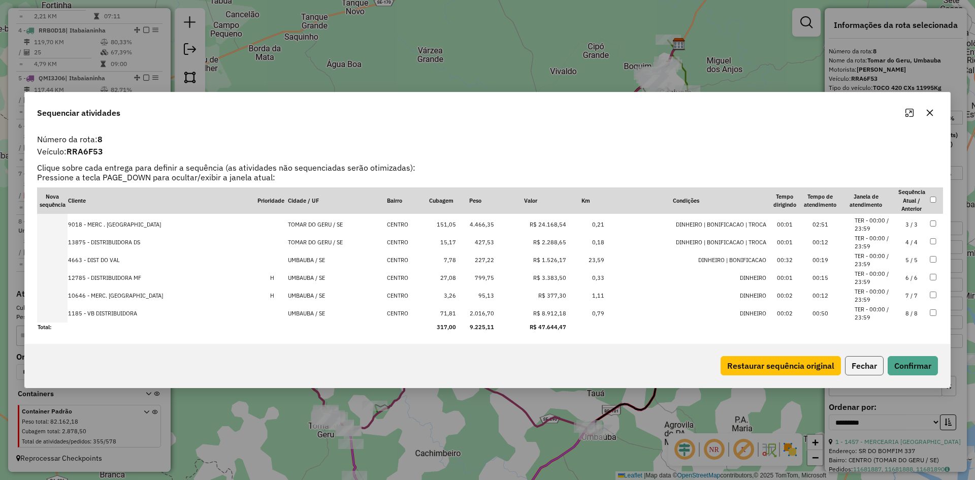
click at [861, 365] on button "Fechar" at bounding box center [864, 365] width 39 height 19
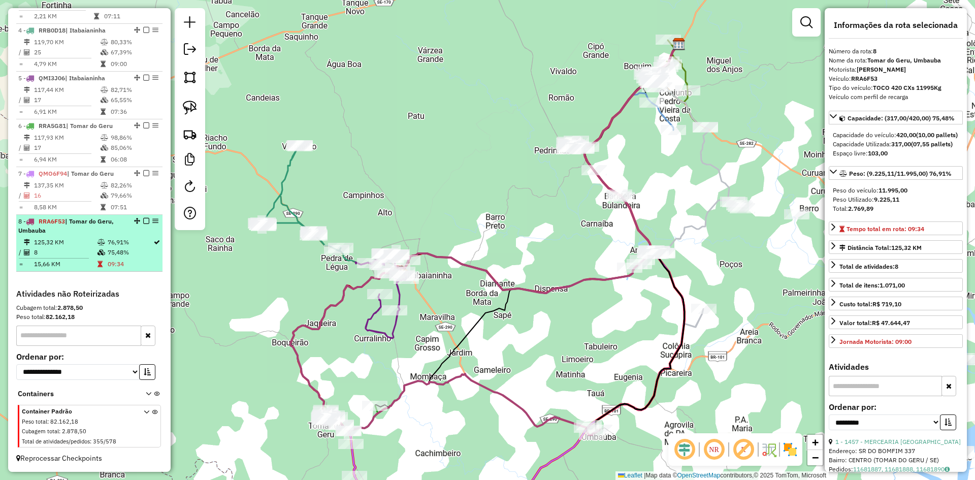
drag, startPoint x: 103, startPoint y: 245, endPoint x: 118, endPoint y: 234, distance: 18.5
click at [107, 244] on tr "125,32 KM 76,91%" at bounding box center [89, 242] width 142 height 10
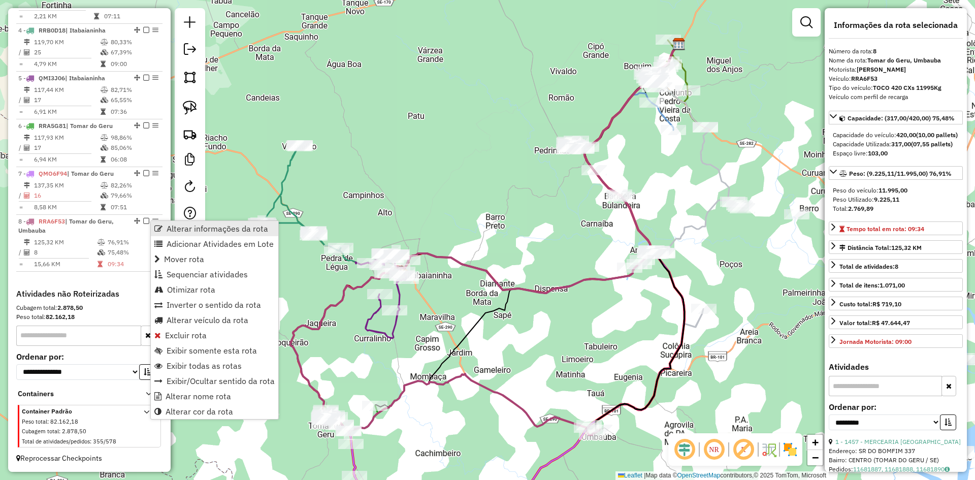
click at [174, 225] on span "Alterar informações da rota" at bounding box center [218, 228] width 102 height 8
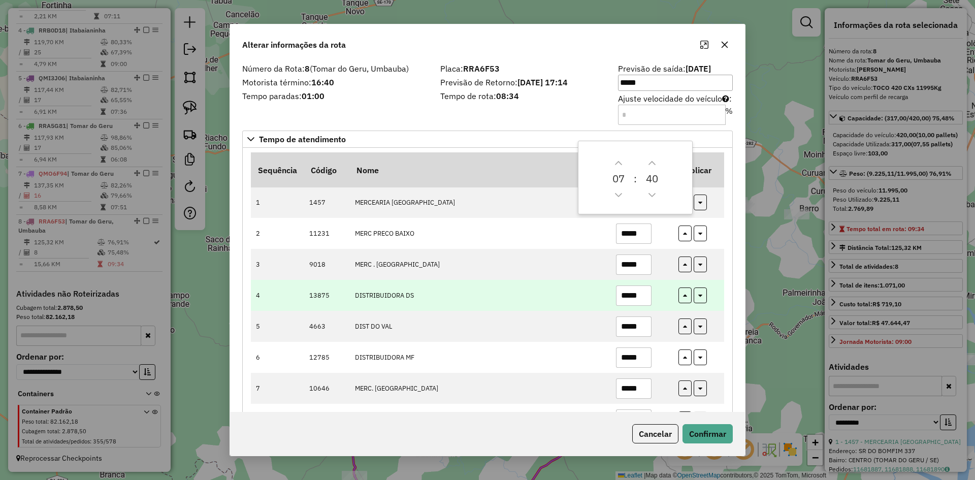
drag, startPoint x: 473, startPoint y: 308, endPoint x: 685, endPoint y: 275, distance: 214.8
click at [475, 308] on td "DISTRIBUIDORA DS" at bounding box center [479, 295] width 261 height 31
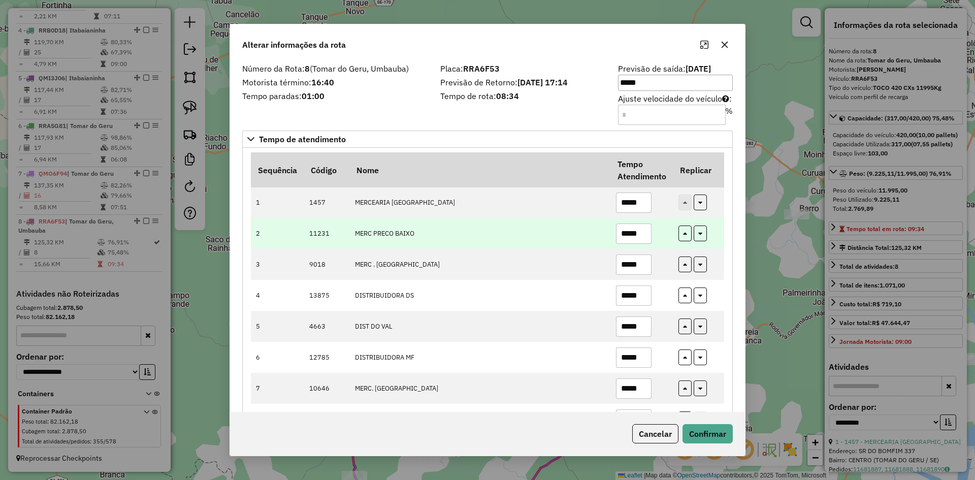
scroll to position [42, 0]
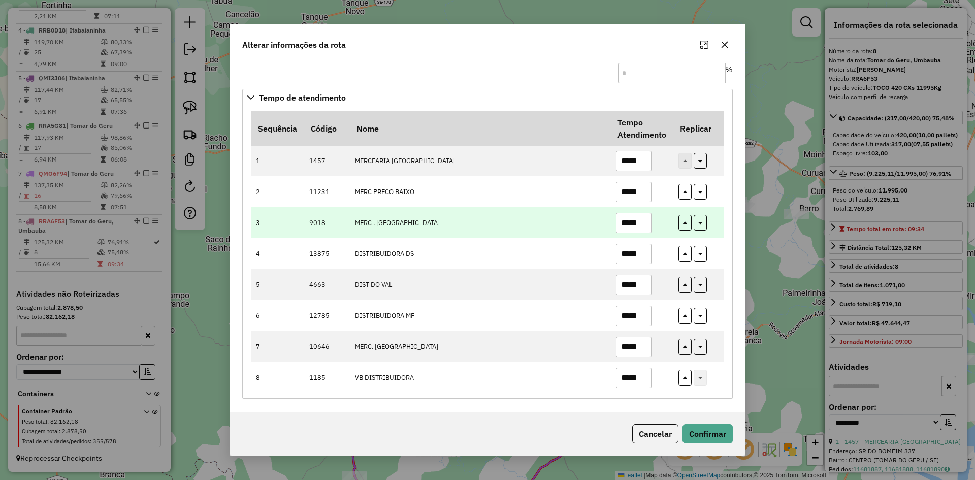
click at [642, 225] on input "*****" at bounding box center [634, 223] width 36 height 20
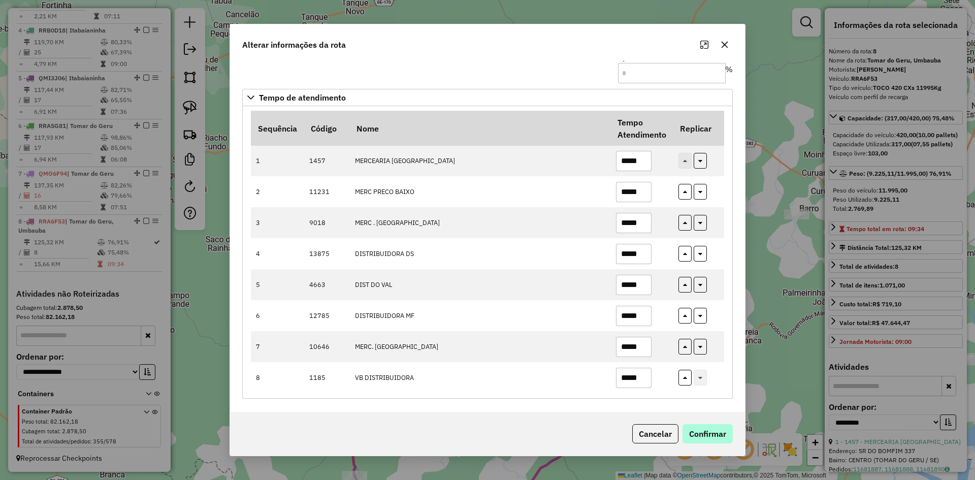
type input "*****"
click at [702, 431] on button "Confirmar" at bounding box center [707, 433] width 50 height 19
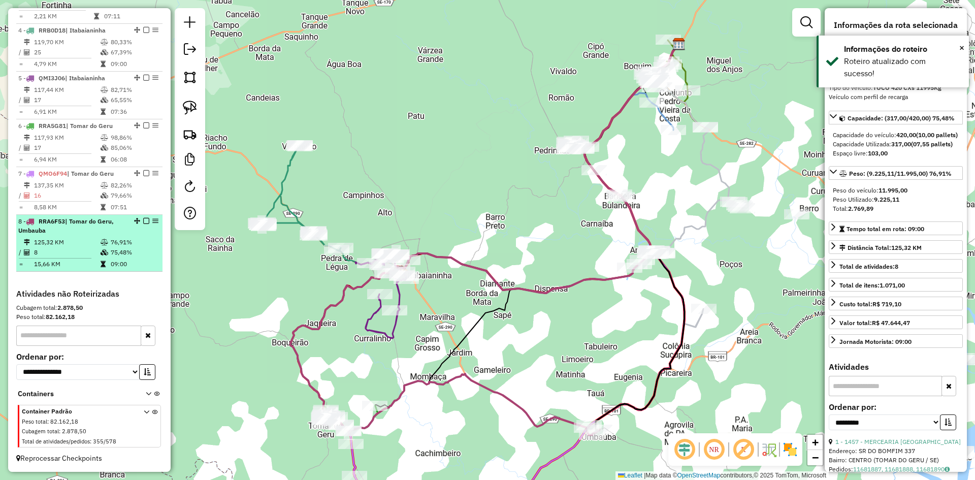
click at [110, 252] on td "75,48%" at bounding box center [134, 252] width 48 height 10
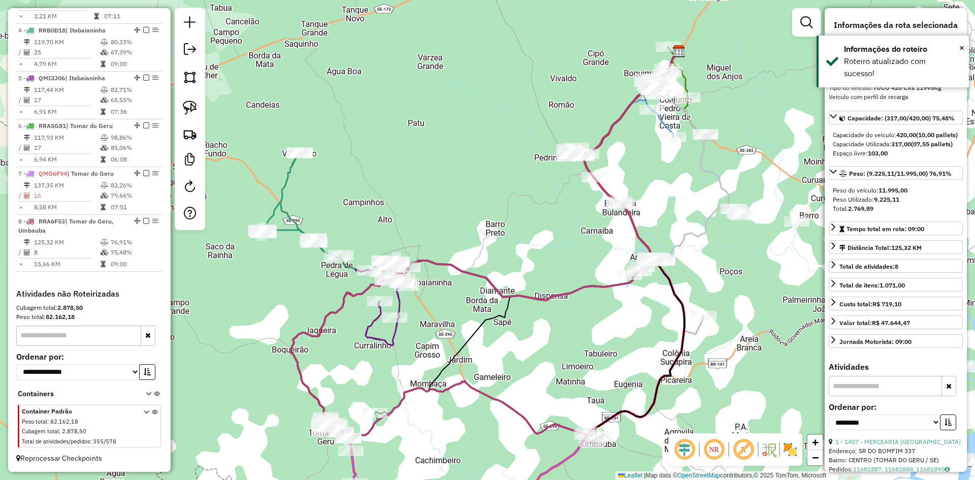
drag, startPoint x: 391, startPoint y: 137, endPoint x: 279, endPoint y: 226, distance: 143.8
click at [321, 235] on div "Janela de atendimento Grade de atendimento Capacidade Transportadoras Veículos …" at bounding box center [487, 240] width 975 height 480
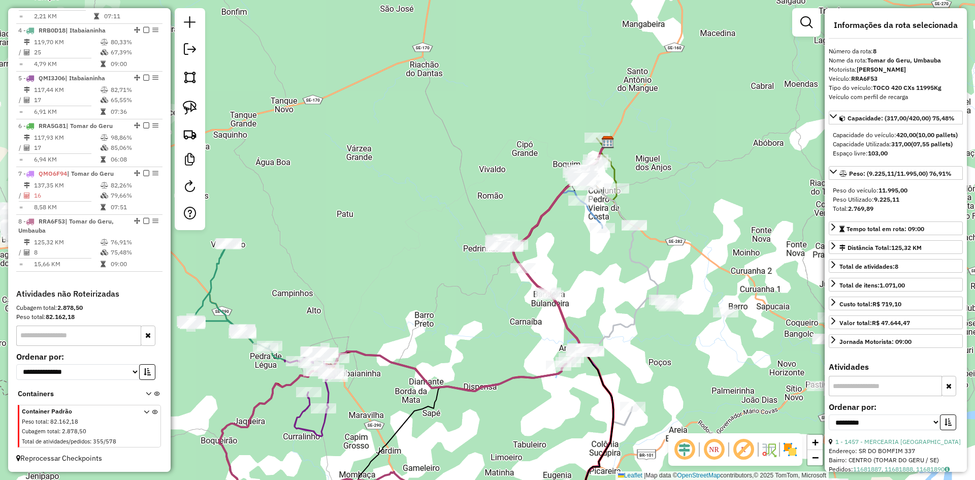
drag, startPoint x: 189, startPoint y: 82, endPoint x: 205, endPoint y: 89, distance: 16.8
click at [189, 82] on img at bounding box center [190, 77] width 14 height 14
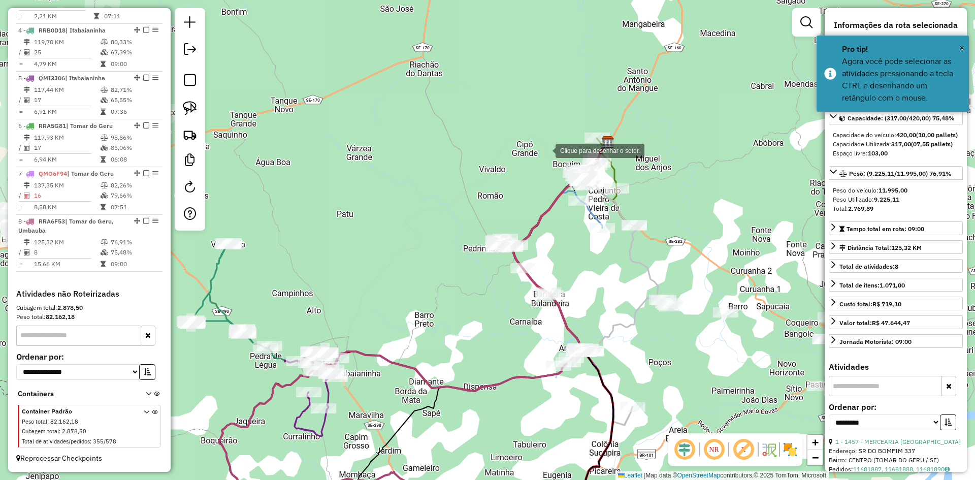
click at [545, 150] on div at bounding box center [545, 150] width 20 height 20
click at [284, 322] on div at bounding box center [290, 319] width 20 height 20
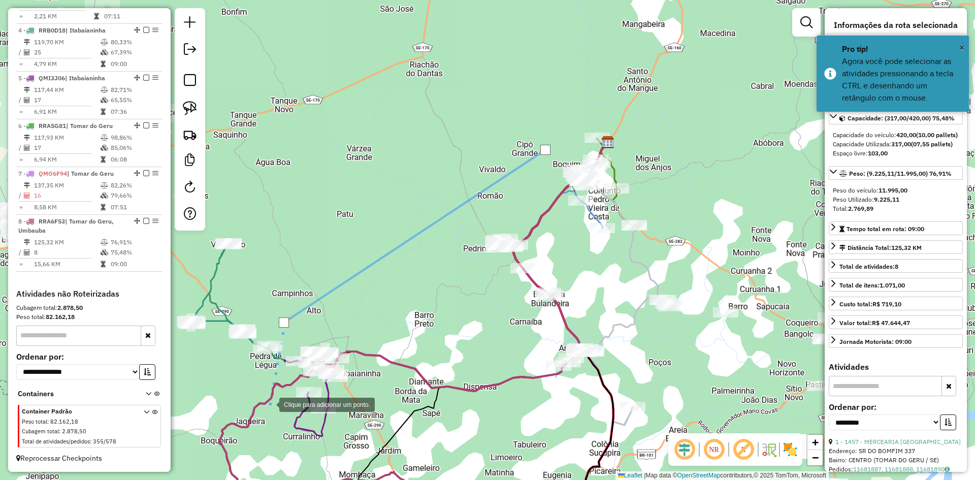
drag, startPoint x: 269, startPoint y: 404, endPoint x: 276, endPoint y: 404, distance: 7.1
click at [270, 404] on div at bounding box center [269, 404] width 20 height 20
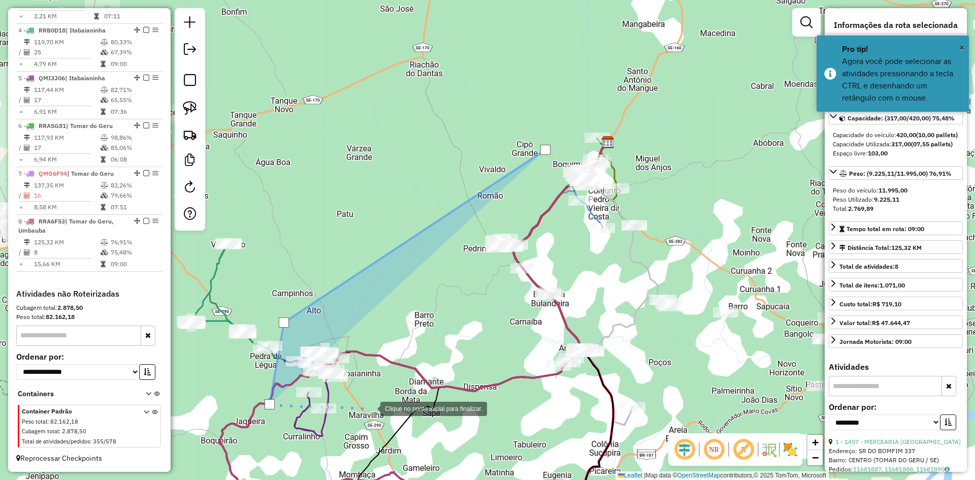
click at [380, 403] on div at bounding box center [370, 408] width 20 height 20
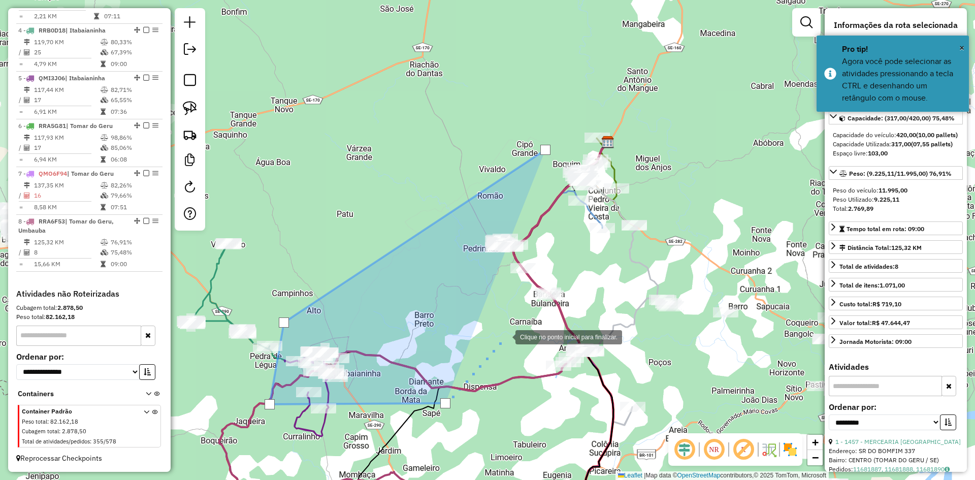
click at [505, 336] on div at bounding box center [505, 336] width 20 height 20
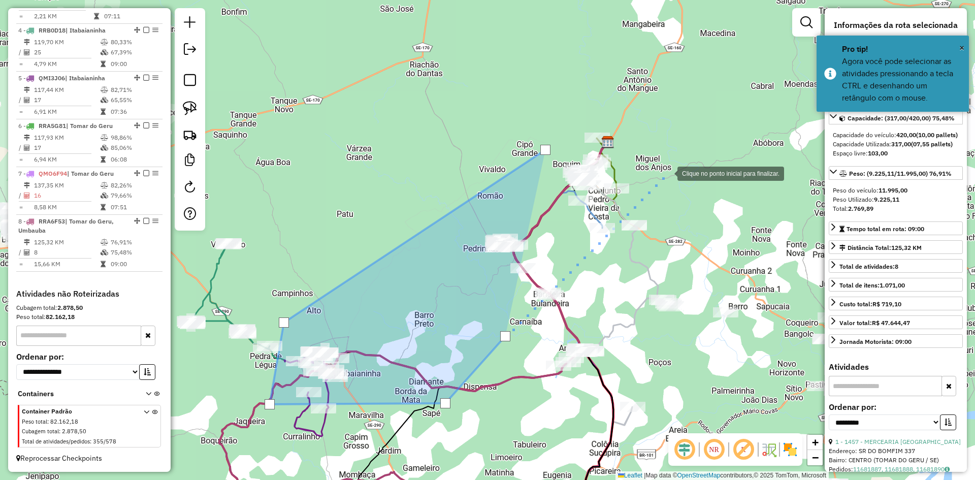
click at [667, 173] on div at bounding box center [667, 172] width 20 height 20
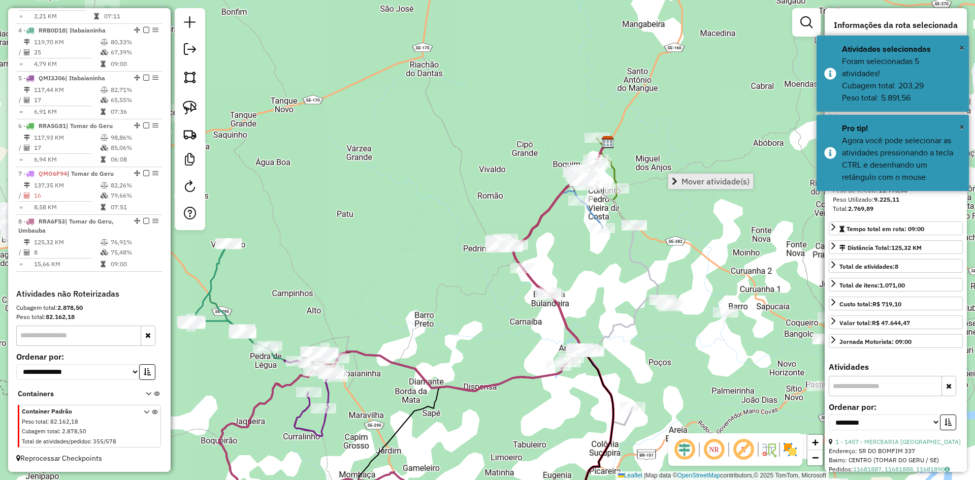
click at [687, 178] on span "Mover atividade(s)" at bounding box center [715, 181] width 68 height 8
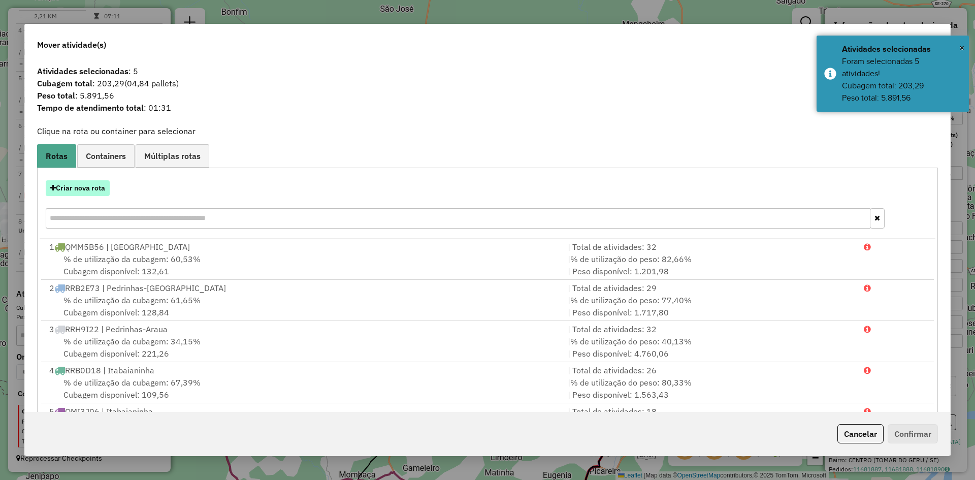
click at [97, 184] on button "Criar nova rota" at bounding box center [78, 188] width 64 height 16
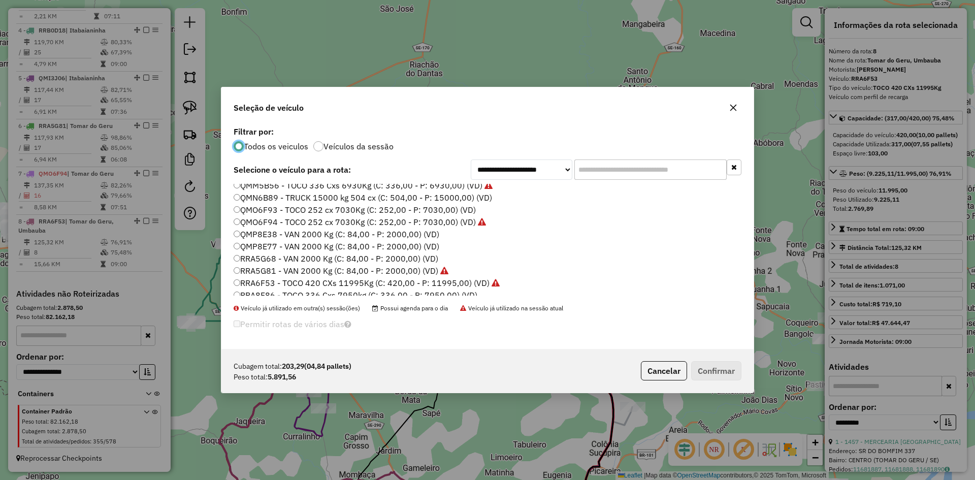
scroll to position [559, 0]
click at [264, 203] on label "RRA8F86 - TOCO 336 Cxs 7950kg (C: 336,00 - P: 7950,00) (VD)" at bounding box center [356, 204] width 244 height 12
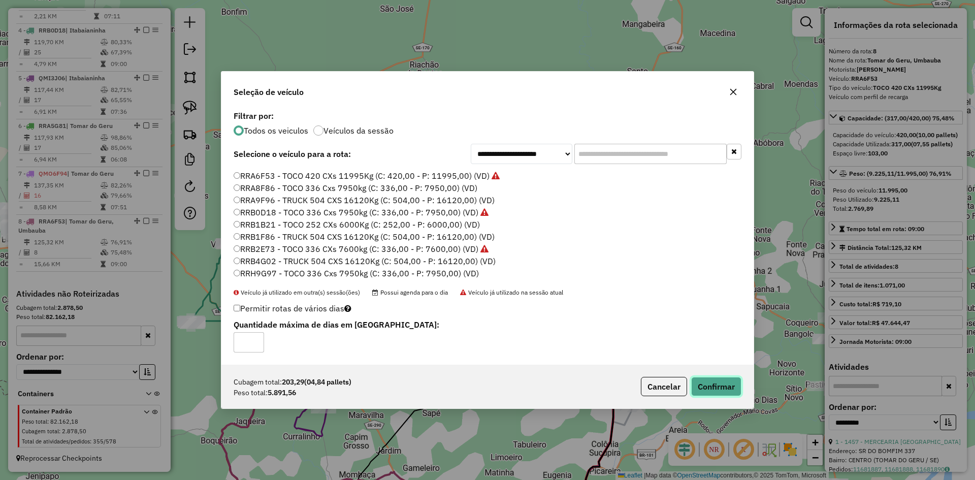
click at [724, 382] on button "Confirmar" at bounding box center [716, 386] width 50 height 19
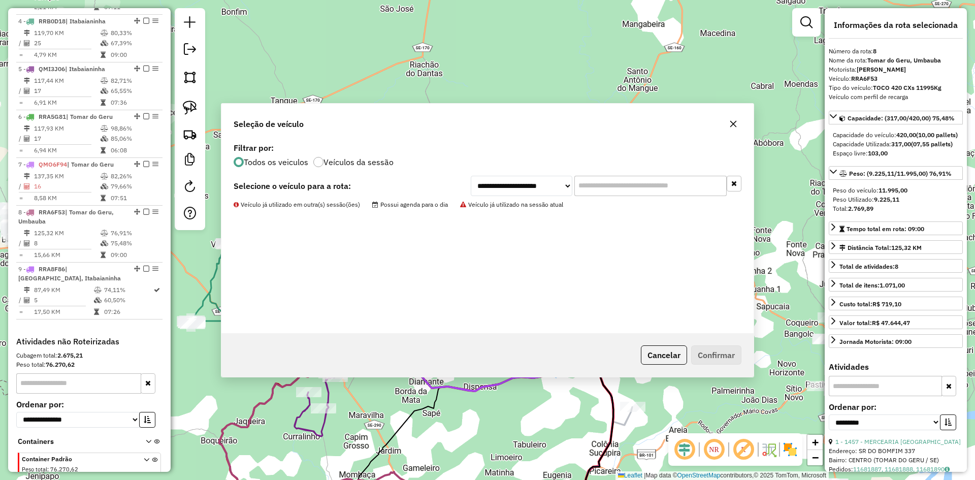
scroll to position [596, 0]
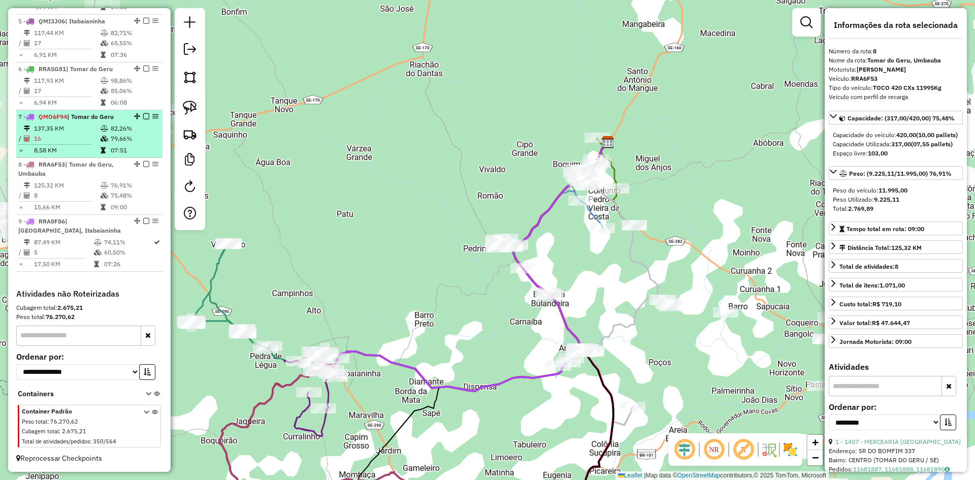
drag, startPoint x: 106, startPoint y: 130, endPoint x: 107, endPoint y: 122, distance: 8.8
click at [107, 130] on td at bounding box center [105, 128] width 10 height 10
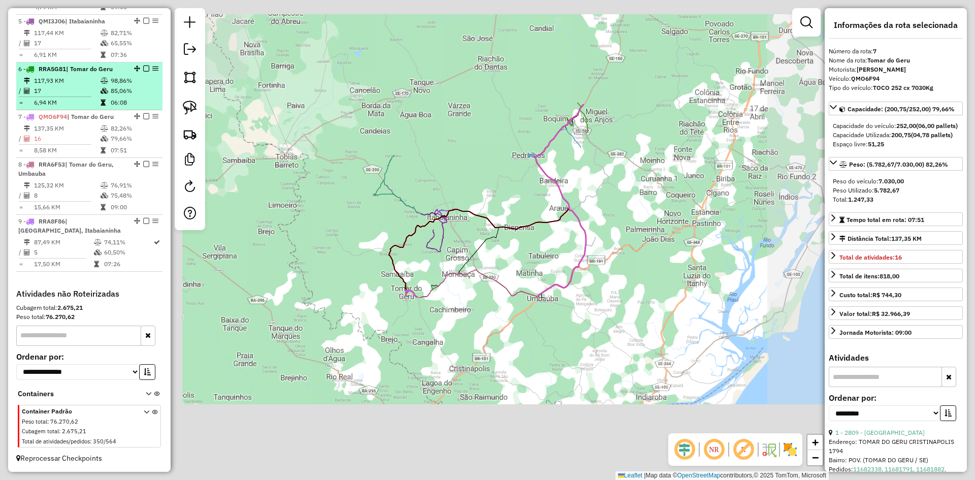
click at [105, 86] on td at bounding box center [105, 91] width 10 height 10
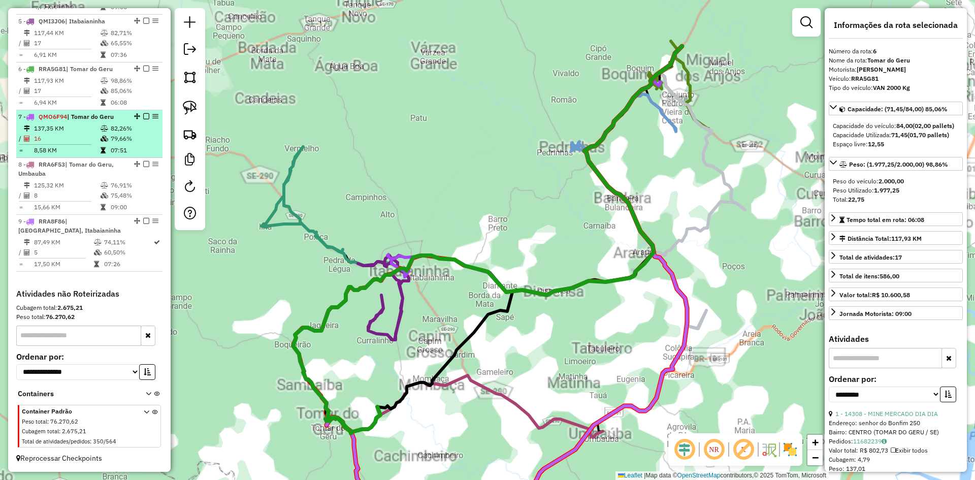
click at [97, 133] on td "137,35 KM" at bounding box center [67, 128] width 67 height 10
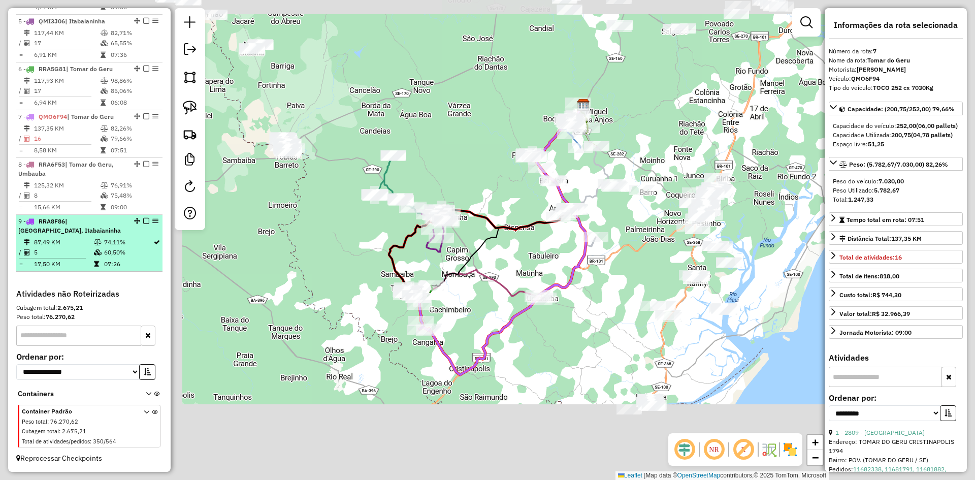
drag, startPoint x: 97, startPoint y: 189, endPoint x: 95, endPoint y: 215, distance: 26.0
click at [100, 191] on table "125,32 KM 76,91% / 8 75,48% = 15,66 KM 09:00" at bounding box center [89, 196] width 142 height 32
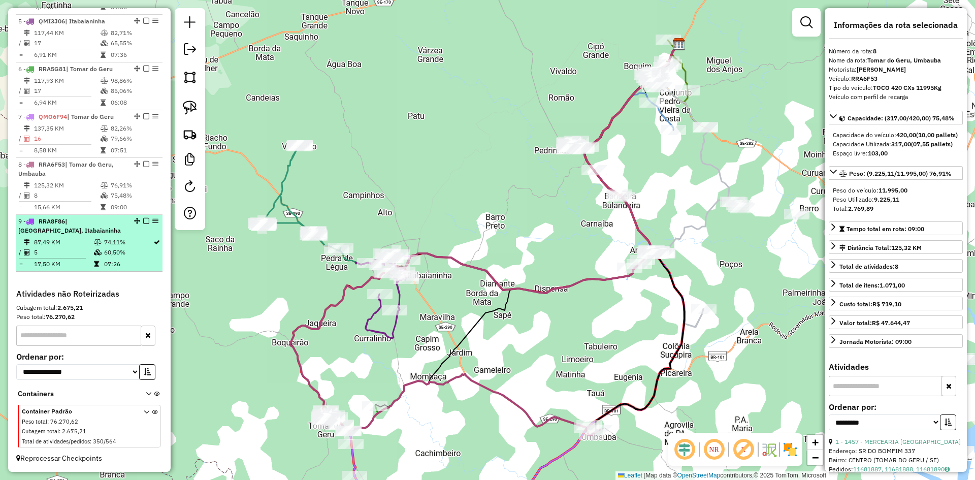
click at [90, 236] on li "9 - RRA8F86 | Boquim, Itabaianinha 87,49 KM 74,11% / 5 60,50% = 17,50 KM 07:26" at bounding box center [89, 243] width 146 height 57
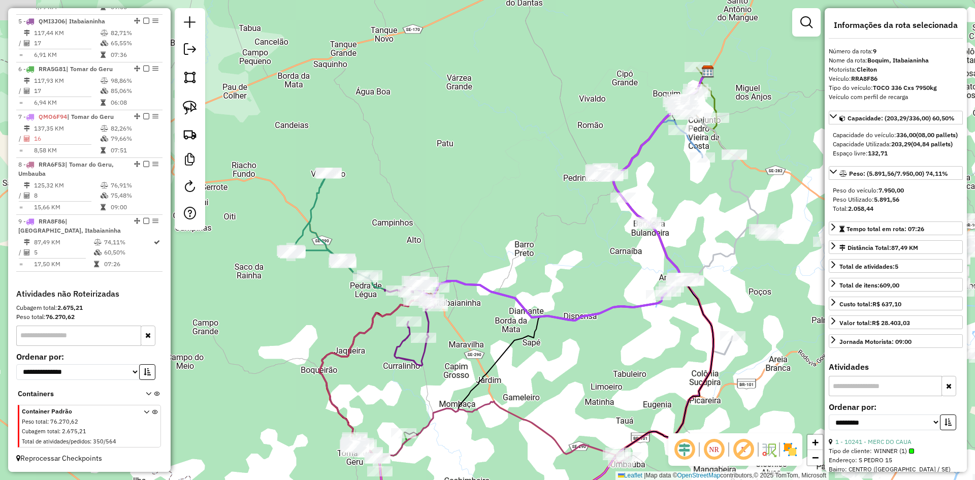
drag, startPoint x: 290, startPoint y: 378, endPoint x: 388, endPoint y: 328, distance: 110.4
click at [379, 331] on icon at bounding box center [513, 255] width 388 height 367
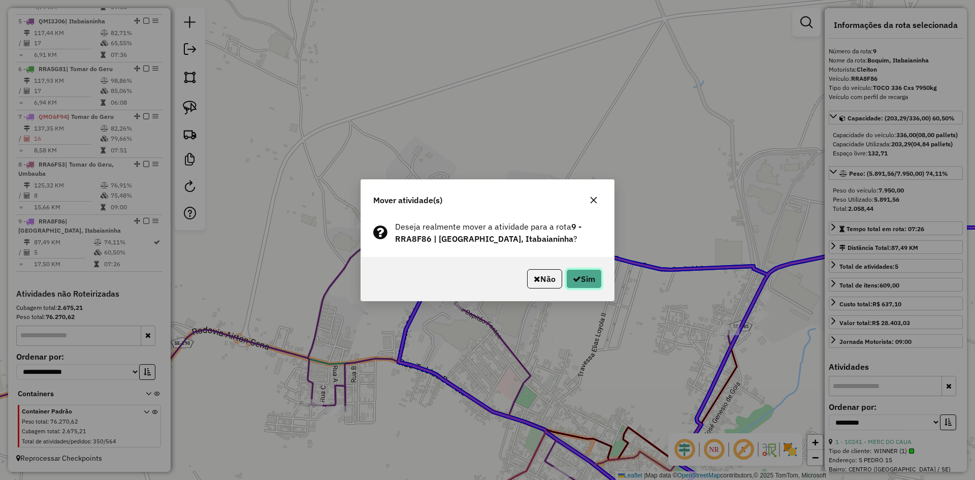
click at [578, 280] on icon "button" at bounding box center [577, 279] width 8 height 8
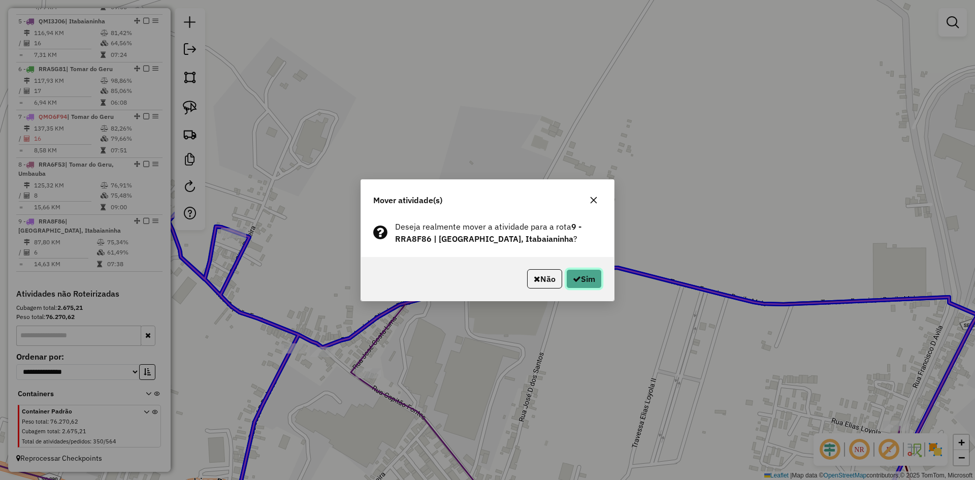
click at [593, 277] on button "Sim" at bounding box center [584, 278] width 36 height 19
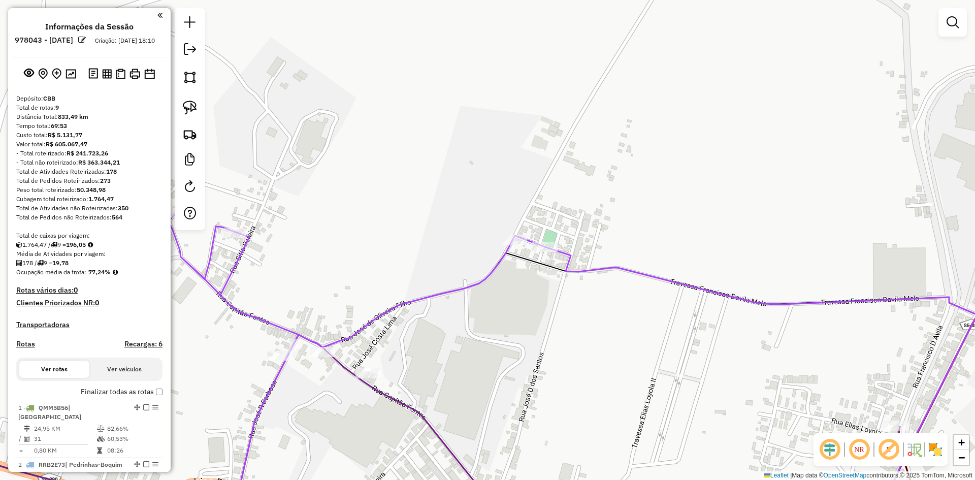
scroll to position [596, 0]
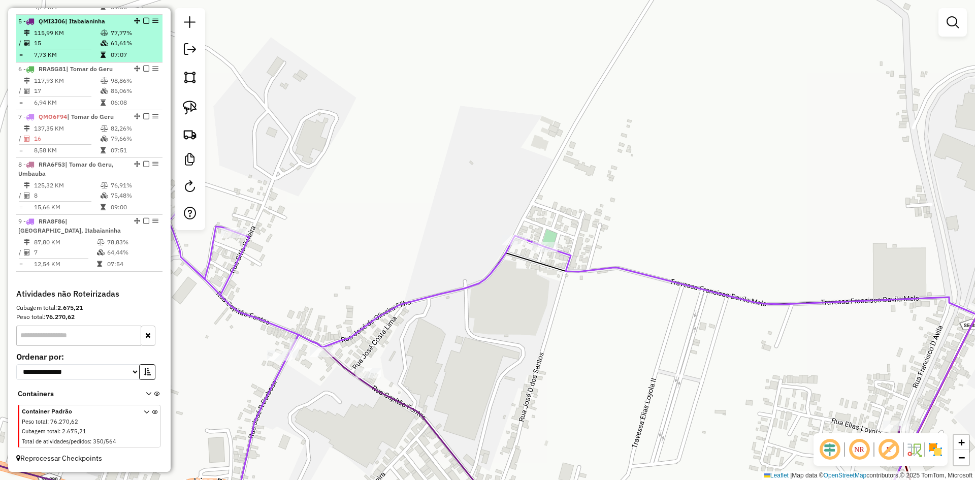
click at [124, 46] on td "61,61%" at bounding box center [134, 43] width 48 height 10
select select "**********"
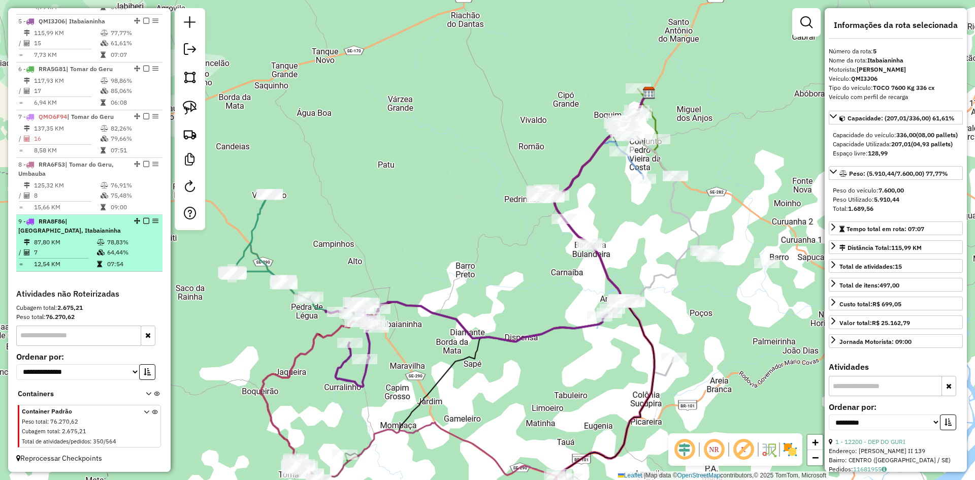
click at [110, 239] on td "78,83%" at bounding box center [132, 242] width 51 height 10
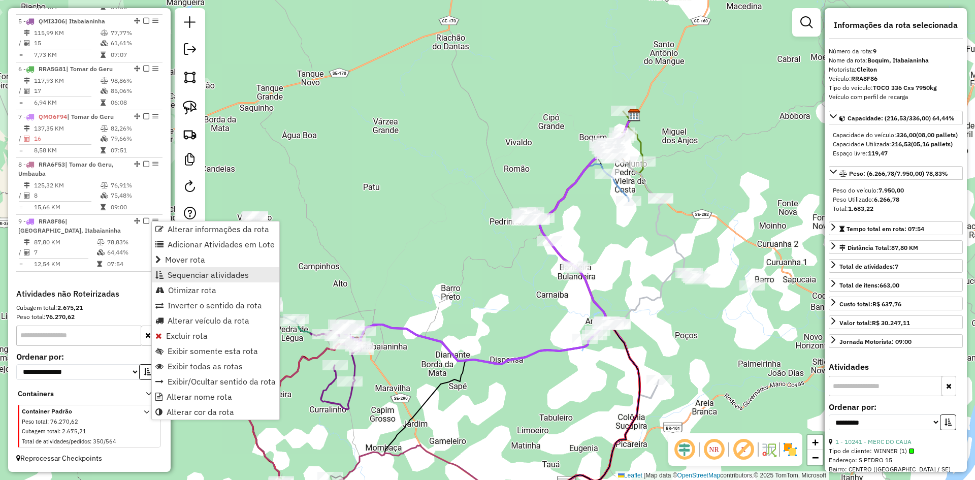
click at [203, 274] on span "Sequenciar atividades" at bounding box center [208, 275] width 81 height 8
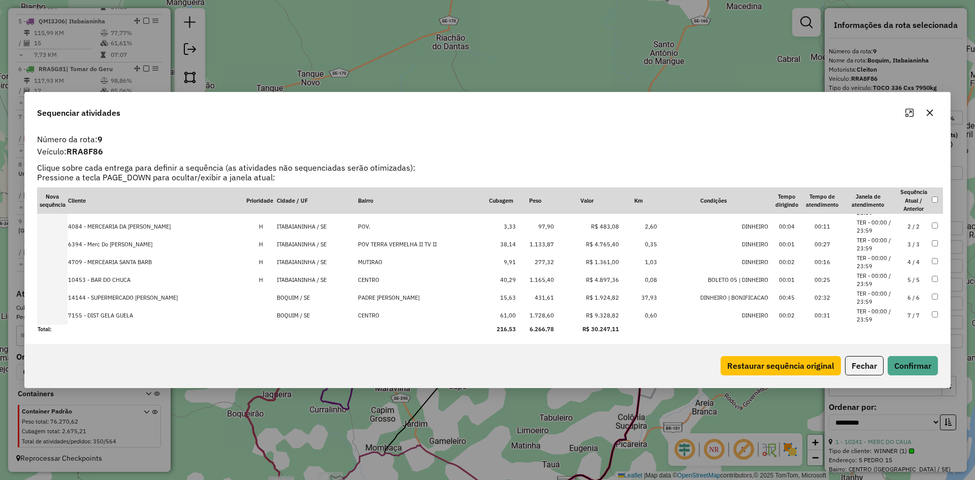
scroll to position [16, 0]
click at [861, 364] on button "Fechar" at bounding box center [864, 365] width 39 height 19
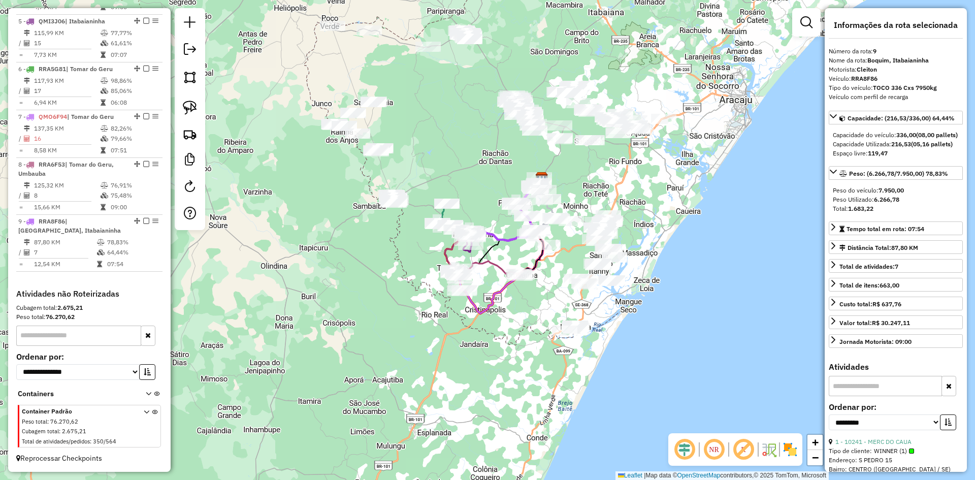
drag, startPoint x: 293, startPoint y: 182, endPoint x: 322, endPoint y: 246, distance: 70.0
click at [314, 249] on div "Janela de atendimento Grade de atendimento Capacidade Transportadoras Veículos …" at bounding box center [487, 240] width 975 height 480
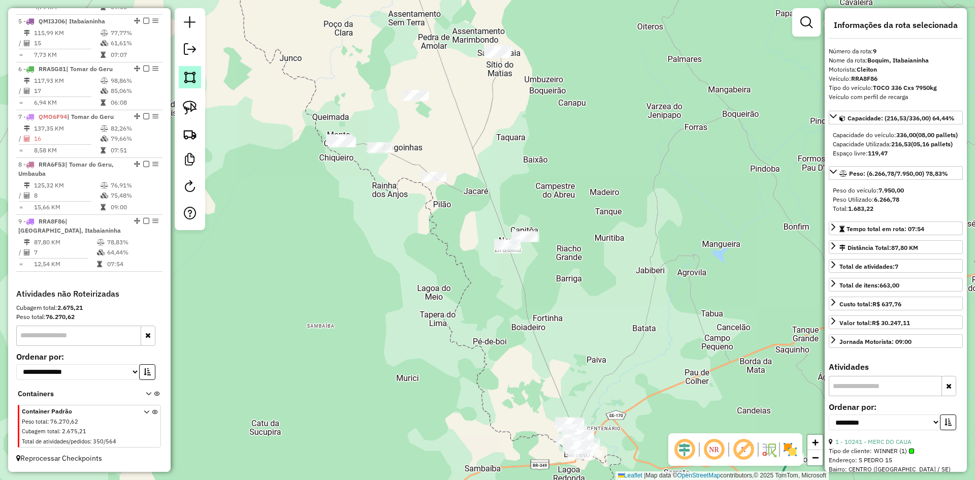
click at [187, 77] on img at bounding box center [190, 77] width 14 height 14
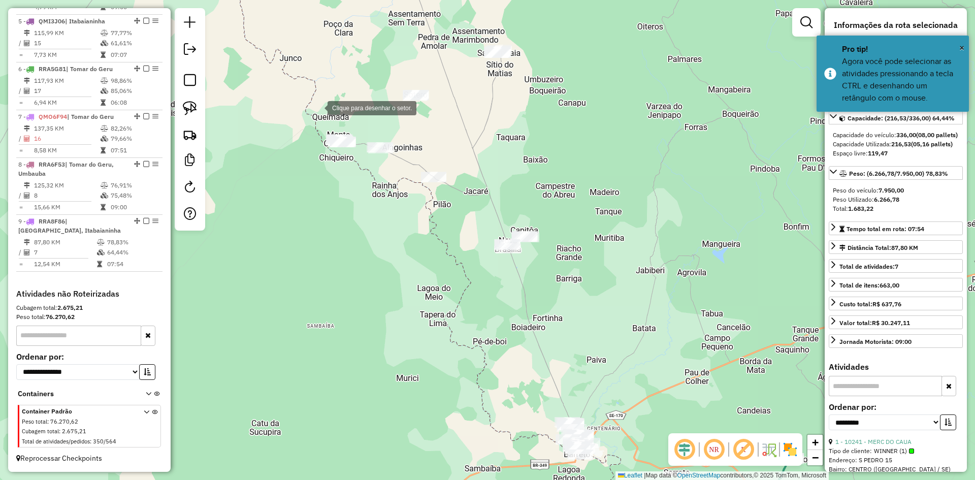
click at [317, 107] on div at bounding box center [317, 107] width 20 height 20
click at [566, 202] on div at bounding box center [566, 201] width 20 height 20
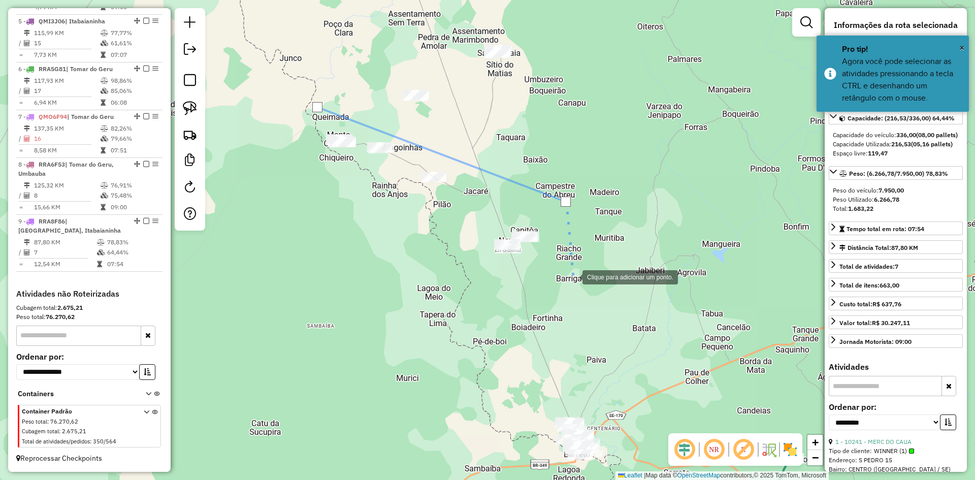
click at [576, 280] on div at bounding box center [572, 276] width 20 height 20
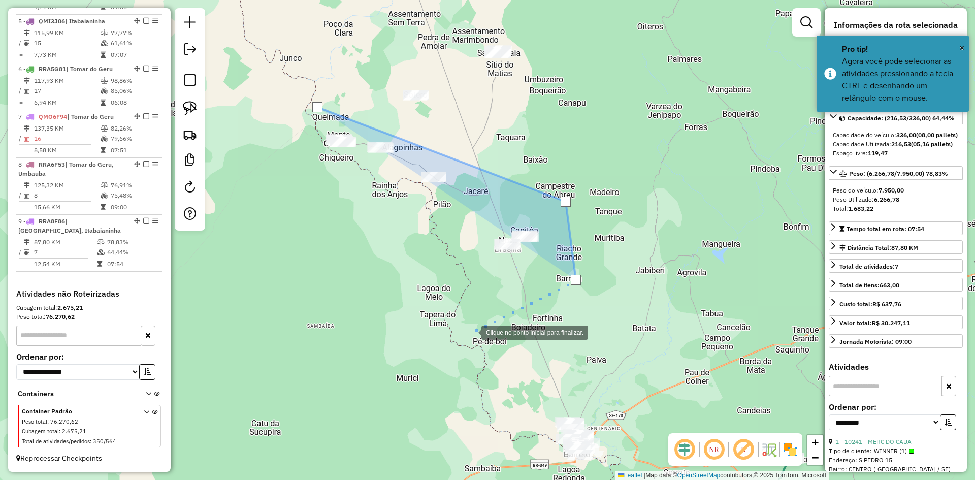
click at [461, 336] on div at bounding box center [471, 331] width 20 height 20
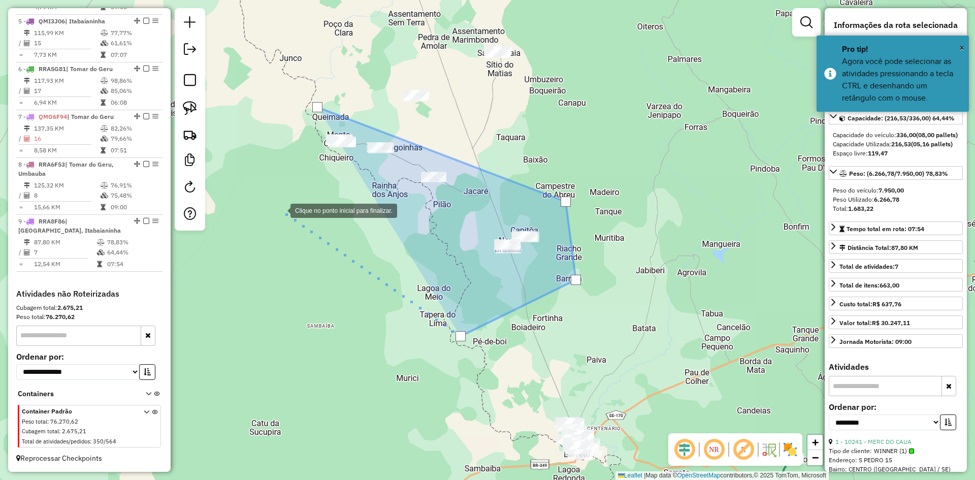
click at [273, 206] on div at bounding box center [280, 210] width 20 height 20
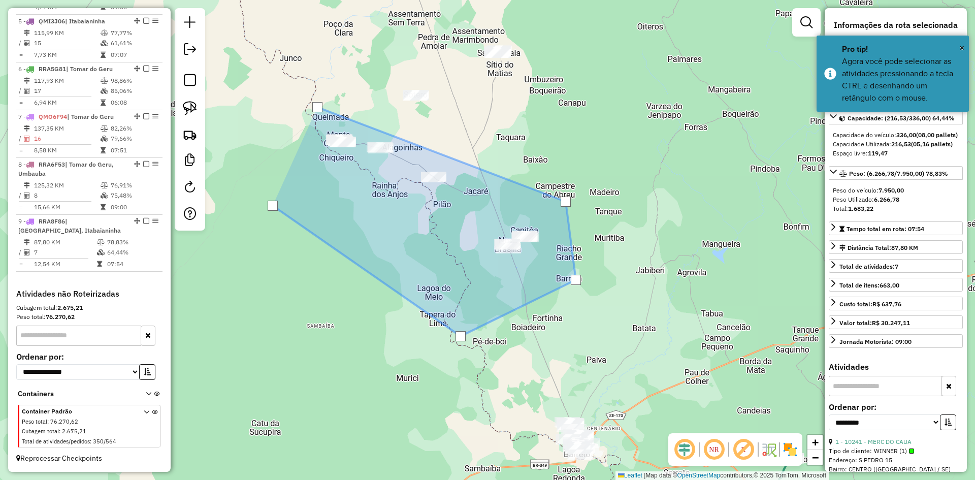
click at [273, 206] on div at bounding box center [273, 206] width 10 height 10
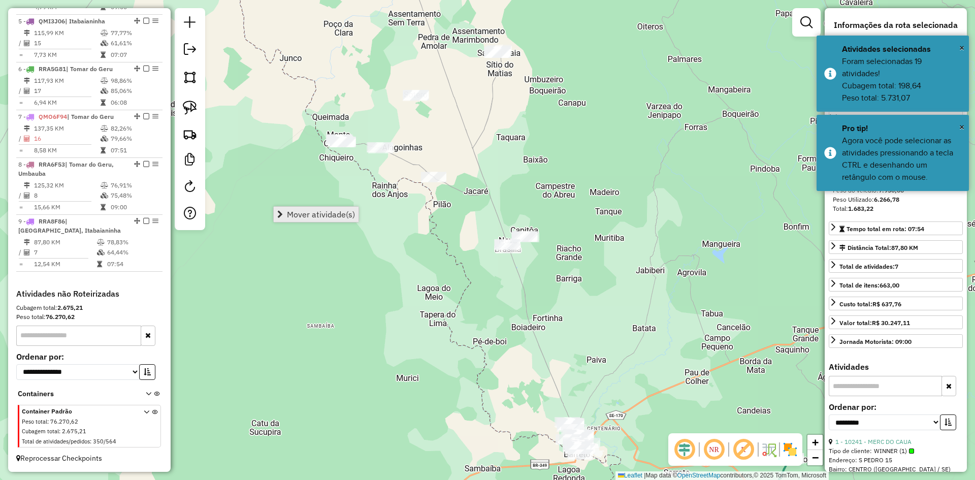
click at [295, 210] on span "Mover atividade(s)" at bounding box center [321, 214] width 68 height 8
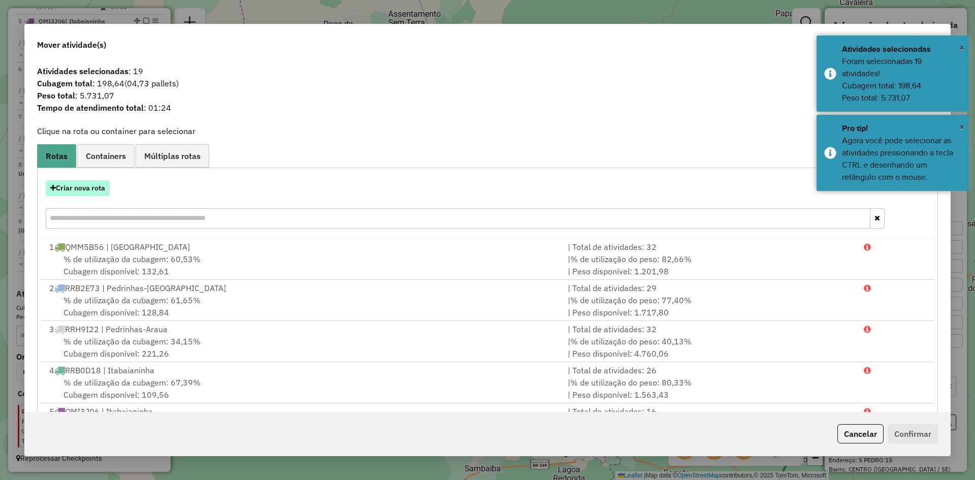
click at [79, 185] on button "Criar nova rota" at bounding box center [78, 188] width 64 height 16
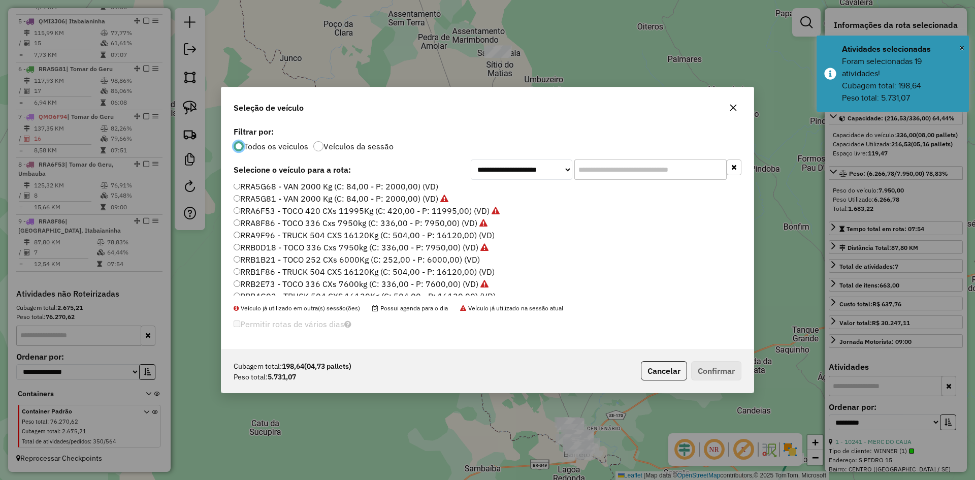
scroll to position [632, 0]
click at [270, 215] on label "RRH9G97 - TOCO 336 Cxs 7950kg (C: 336,00 - P: 7950,00) (VD)" at bounding box center [356, 216] width 245 height 12
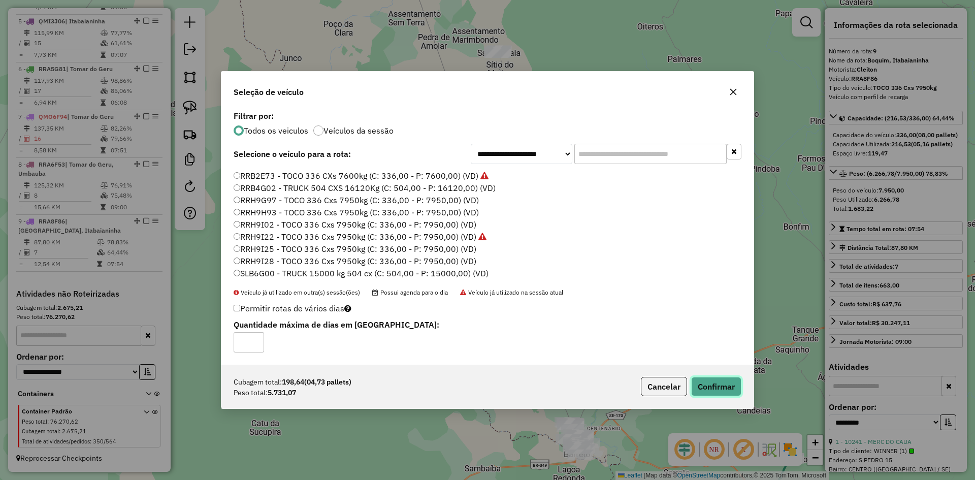
click at [718, 382] on button "Confirmar" at bounding box center [716, 386] width 50 height 19
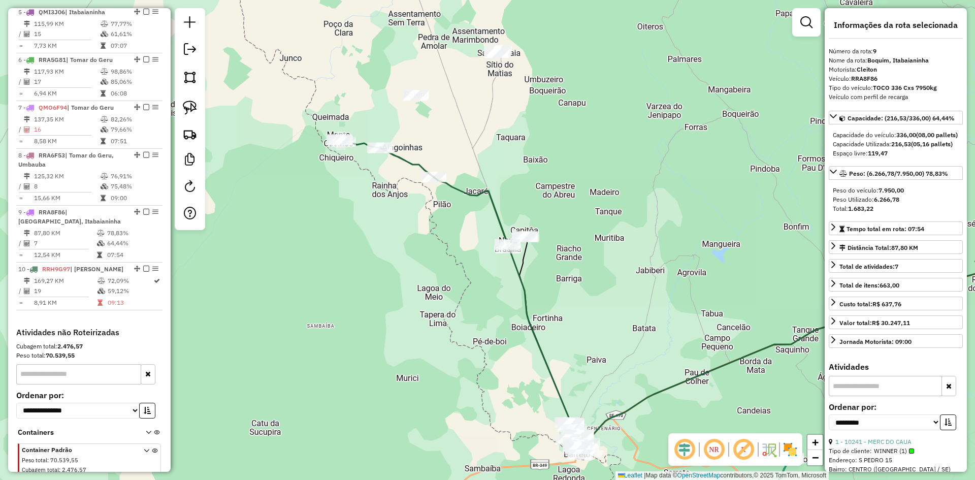
scroll to position [643, 0]
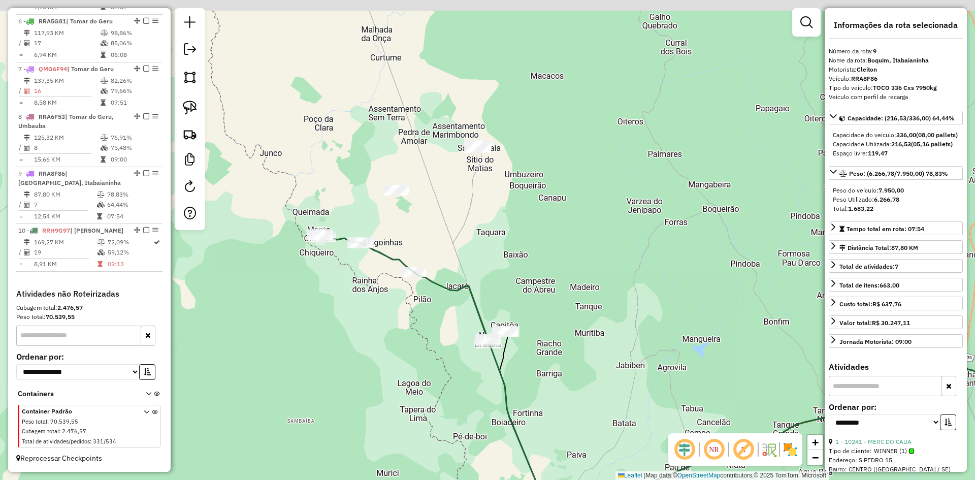
drag, startPoint x: 425, startPoint y: 235, endPoint x: 213, endPoint y: 216, distance: 212.5
click at [373, 397] on div "Janela de atendimento Grade de atendimento Capacidade Transportadoras Veículos …" at bounding box center [487, 240] width 975 height 480
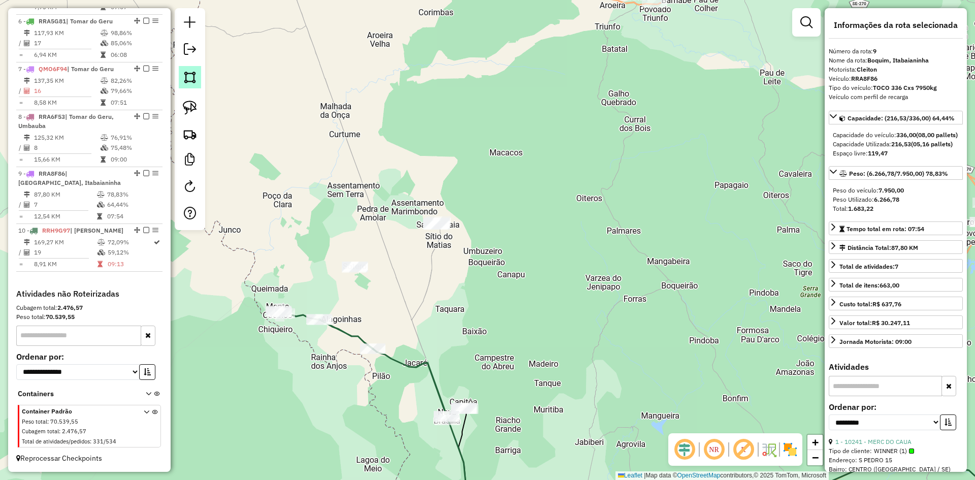
click at [192, 72] on img at bounding box center [190, 77] width 14 height 14
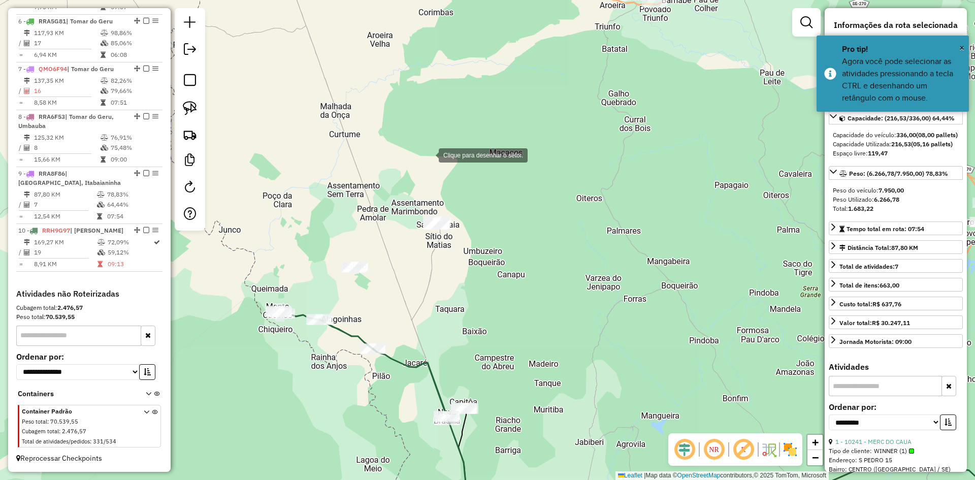
click at [429, 154] on div at bounding box center [428, 154] width 20 height 20
click at [292, 292] on div at bounding box center [295, 291] width 20 height 20
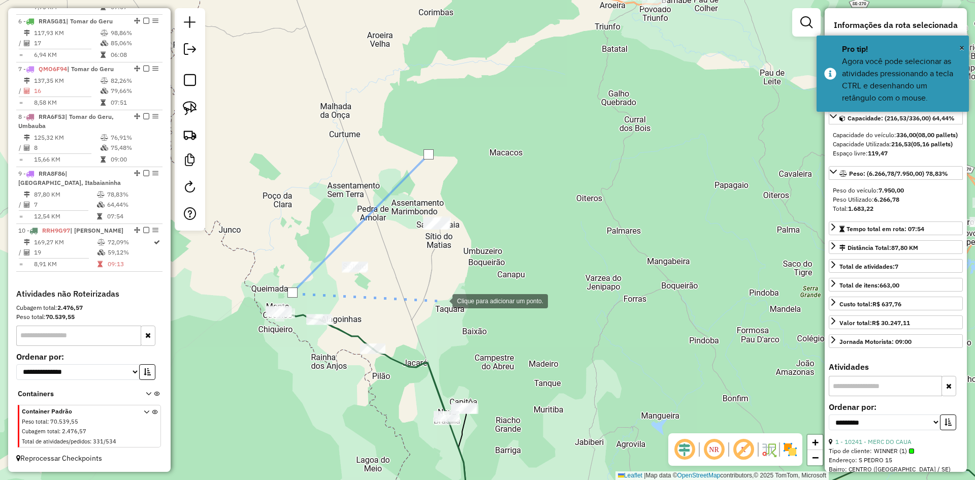
drag, startPoint x: 442, startPoint y: 300, endPoint x: 517, endPoint y: 252, distance: 89.0
click at [443, 300] on div at bounding box center [442, 300] width 20 height 20
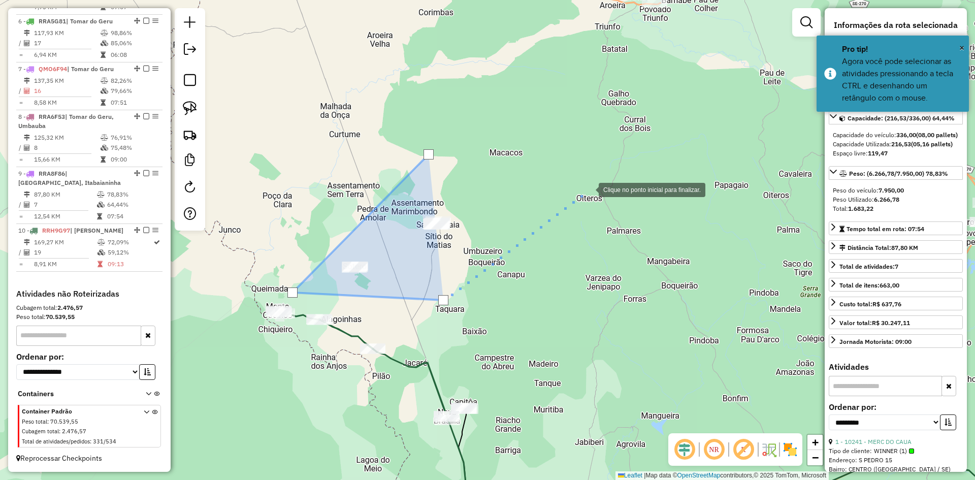
click at [589, 189] on div at bounding box center [588, 189] width 20 height 20
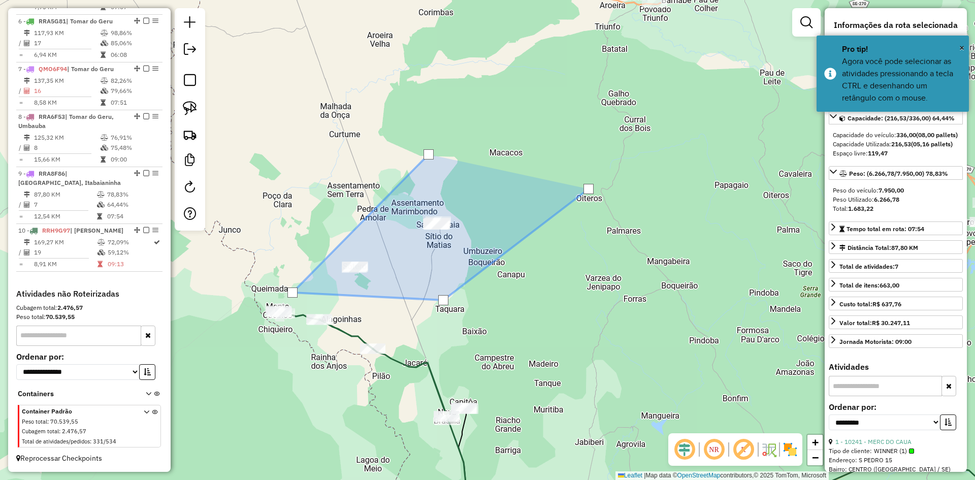
click at [589, 189] on div at bounding box center [588, 189] width 10 height 10
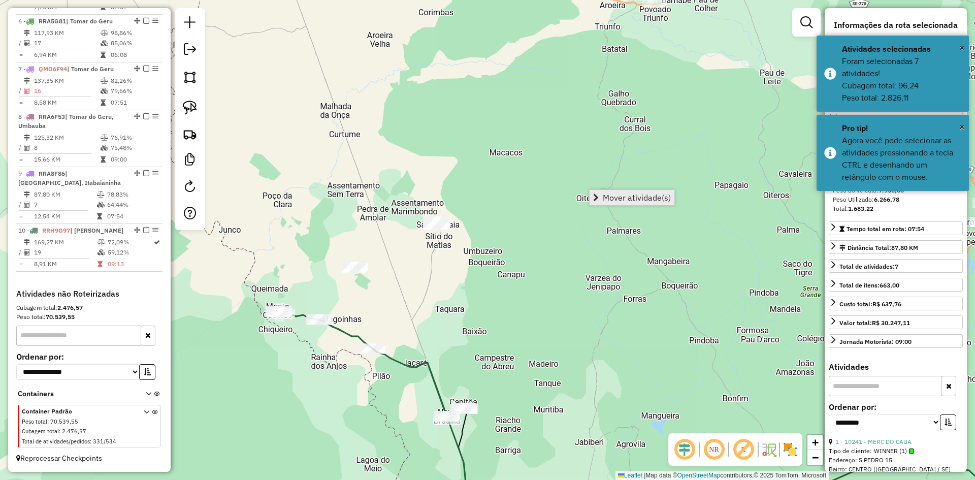
click at [609, 198] on span "Mover atividade(s)" at bounding box center [637, 197] width 68 height 8
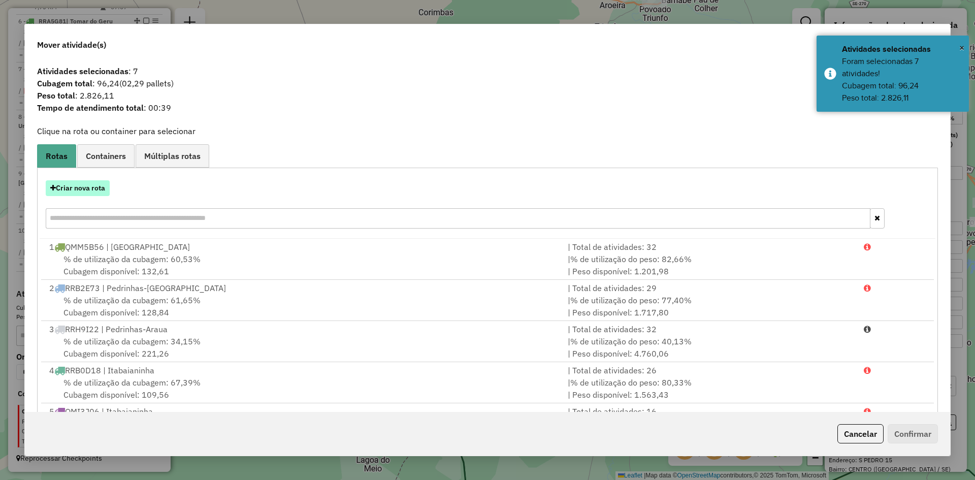
click at [98, 186] on button "Criar nova rota" at bounding box center [78, 188] width 64 height 16
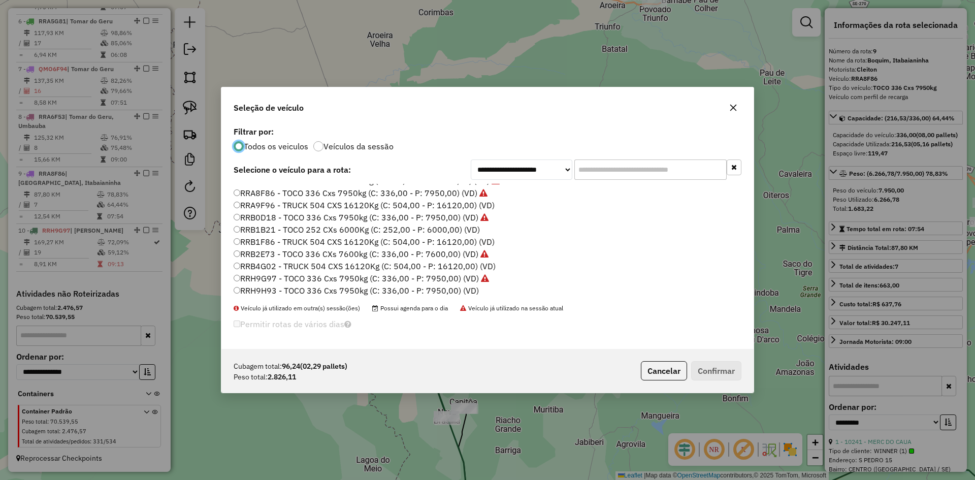
scroll to position [632, 0]
click at [278, 239] on label "RRH9I02 - TOCO 336 Cxs 7950kg (C: 336,00 - P: 7950,00) (VD)" at bounding box center [355, 240] width 243 height 12
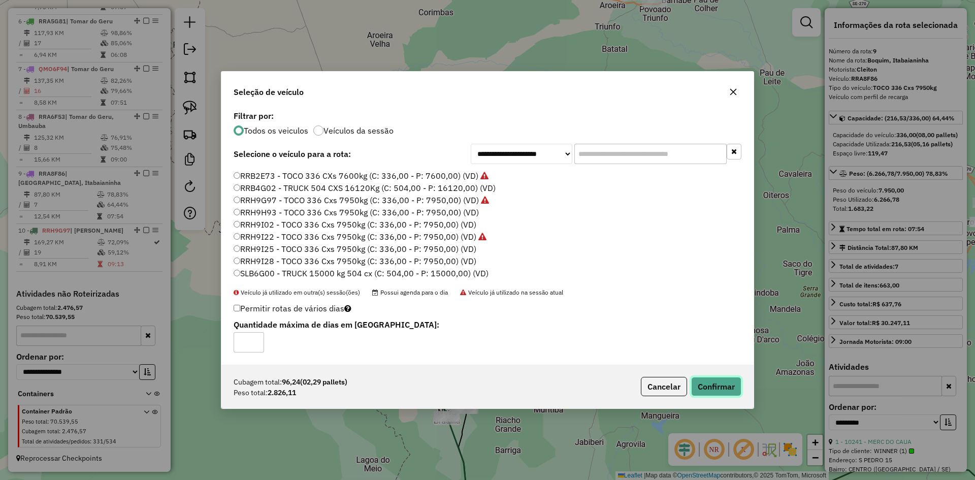
click at [721, 390] on button "Confirmar" at bounding box center [716, 386] width 50 height 19
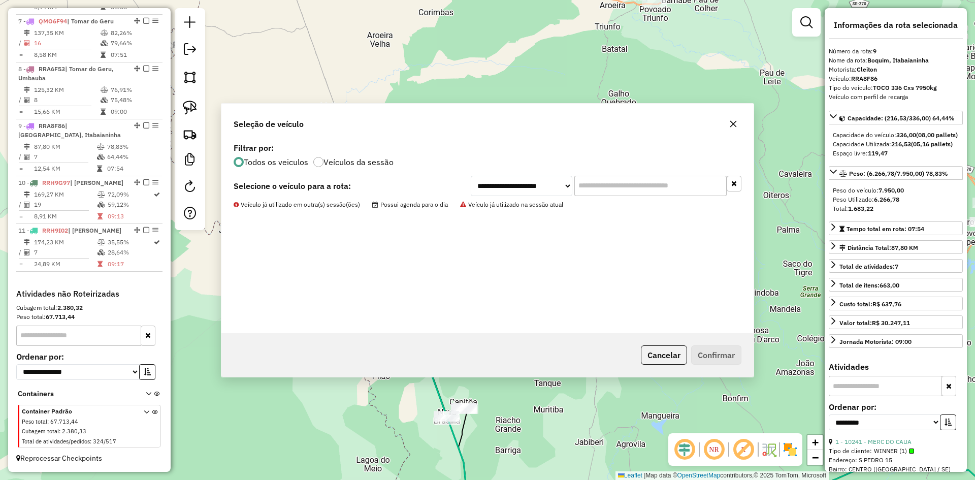
scroll to position [691, 0]
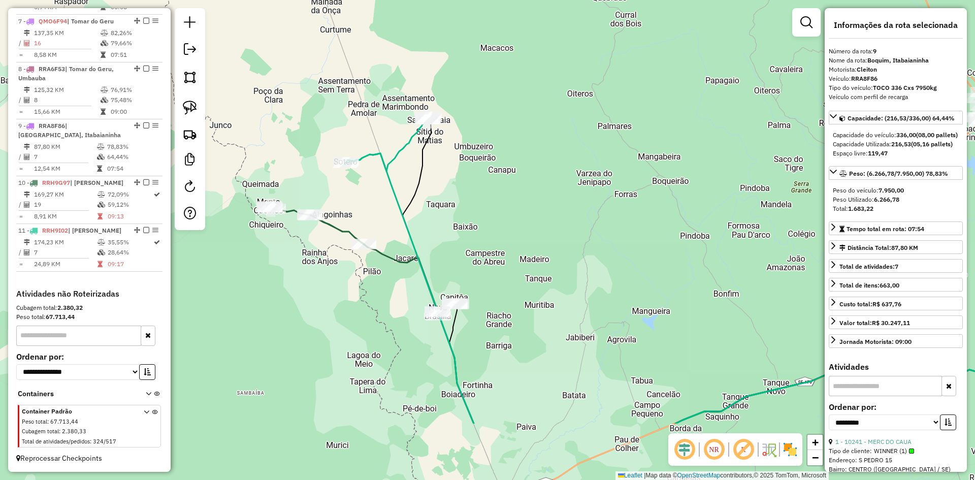
drag, startPoint x: 353, startPoint y: 414, endPoint x: 344, endPoint y: 309, distance: 105.0
click at [344, 309] on div "Janela de atendimento Grade de atendimento Capacidade Transportadoras Veículos …" at bounding box center [487, 240] width 975 height 480
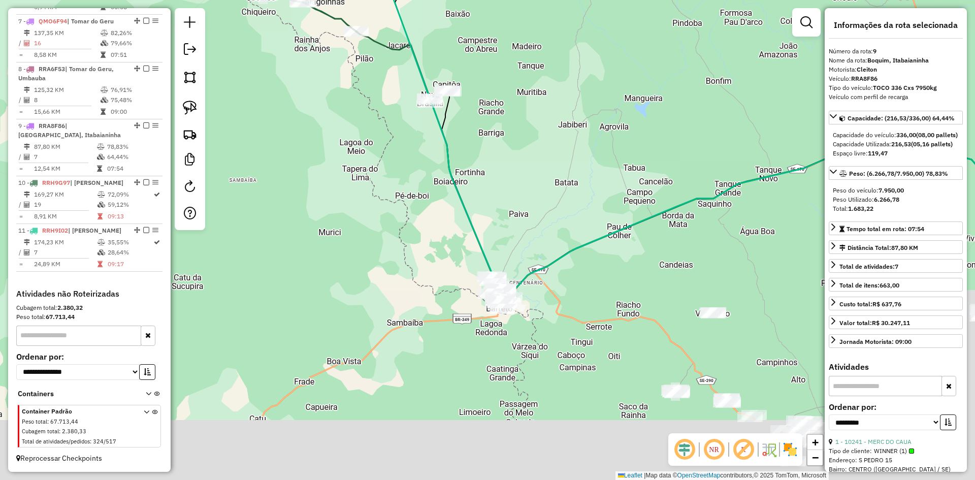
drag, startPoint x: 364, startPoint y: 404, endPoint x: 346, endPoint y: 155, distance: 249.9
click at [347, 156] on div "Janela de atendimento Grade de atendimento Capacidade Transportadoras Veículos …" at bounding box center [487, 240] width 975 height 480
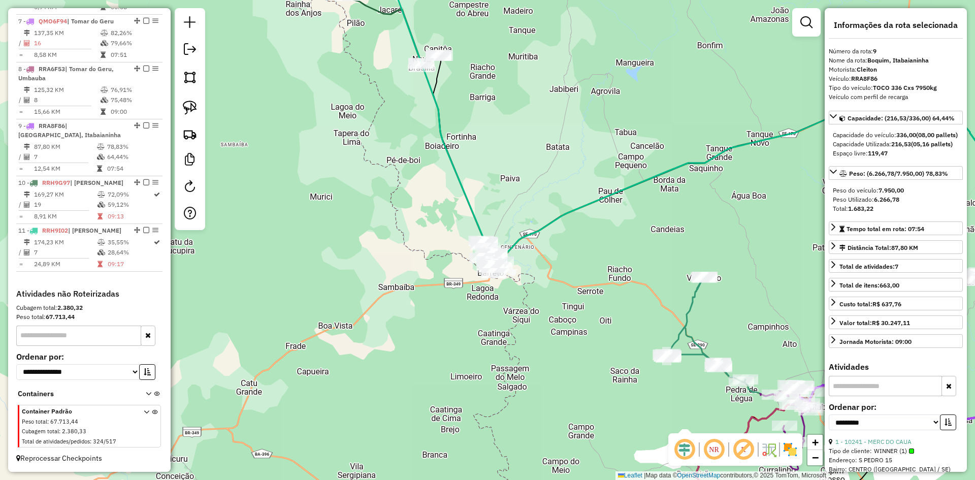
drag, startPoint x: 189, startPoint y: 81, endPoint x: 224, endPoint y: 97, distance: 38.6
click at [189, 81] on img at bounding box center [190, 77] width 14 height 14
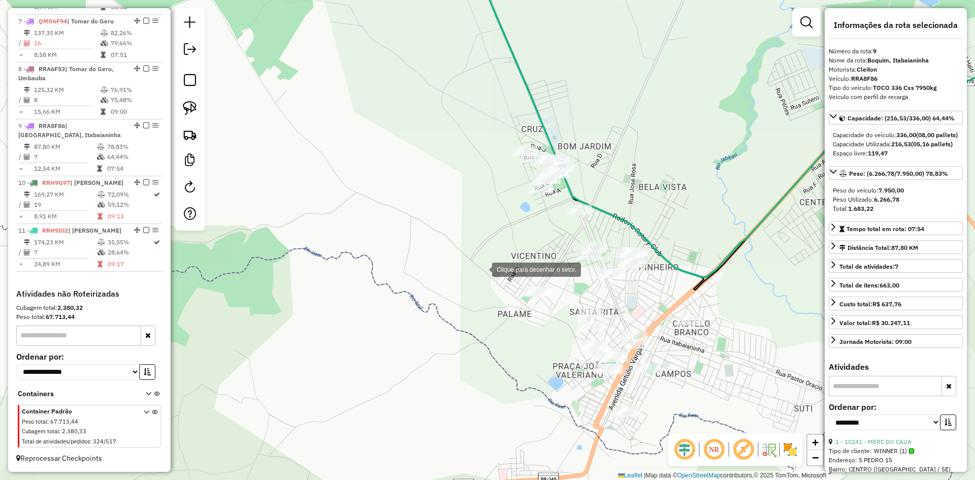
click at [482, 269] on div at bounding box center [482, 268] width 20 height 20
click at [457, 340] on div at bounding box center [467, 330] width 20 height 20
click at [672, 447] on div "NR R" at bounding box center [735, 449] width 134 height 32
click at [640, 443] on div at bounding box center [640, 443] width 20 height 20
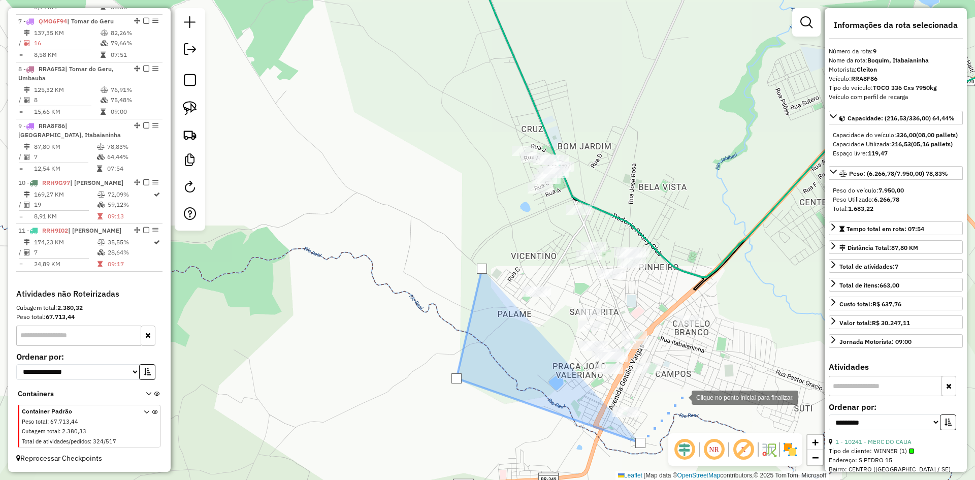
click at [682, 396] on div at bounding box center [681, 396] width 20 height 20
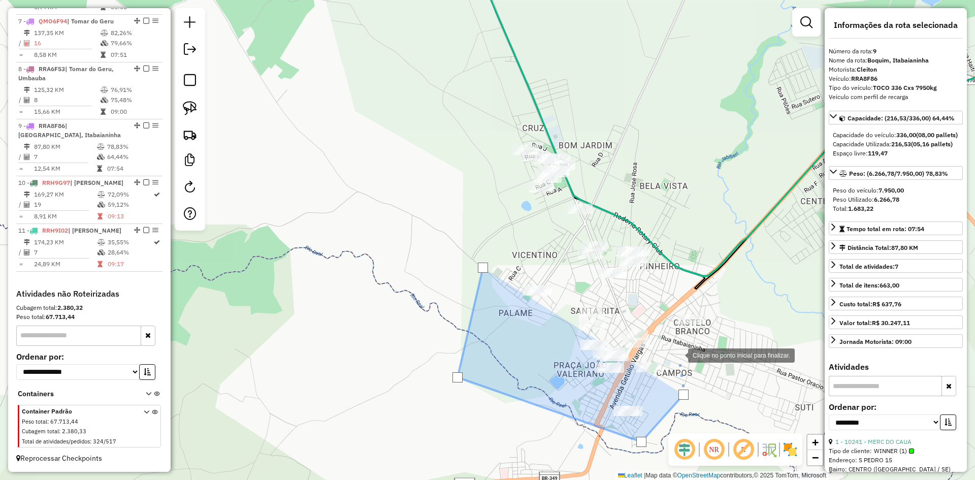
click at [678, 352] on div at bounding box center [678, 354] width 20 height 20
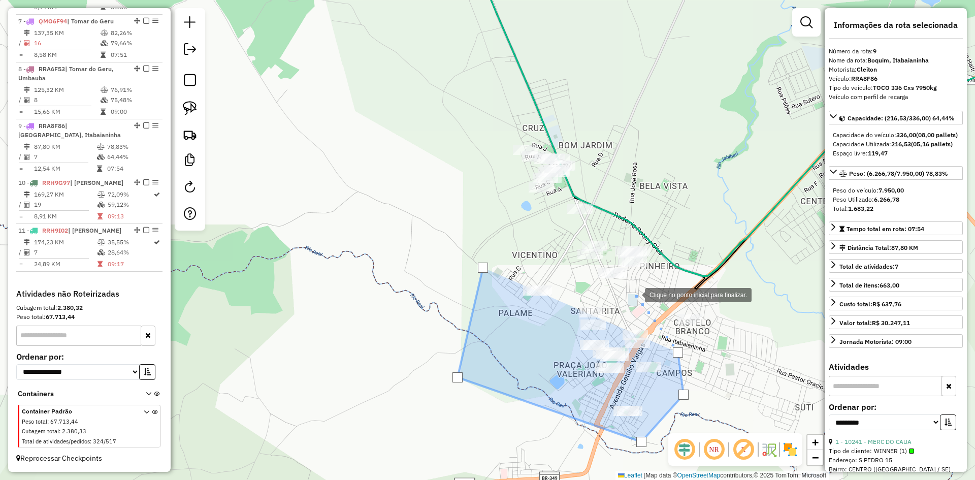
click at [635, 294] on div at bounding box center [635, 294] width 20 height 20
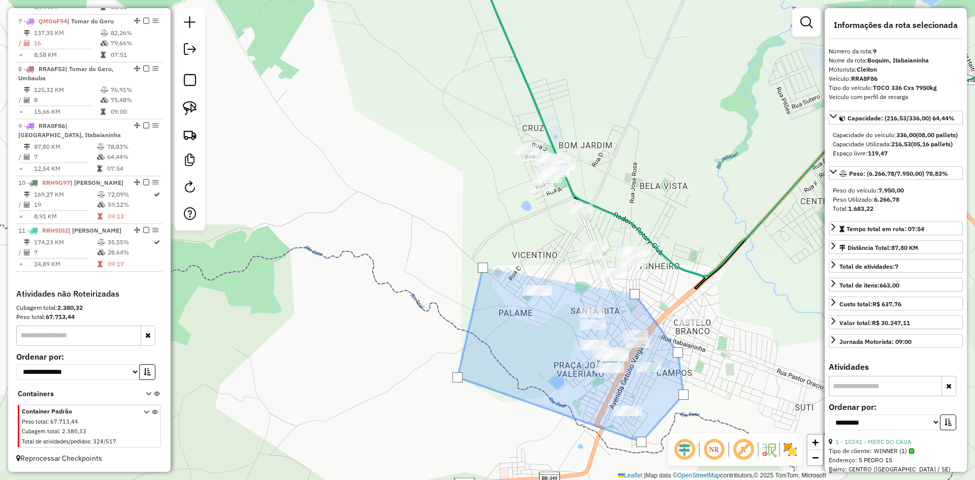
click at [635, 294] on div at bounding box center [635, 294] width 10 height 10
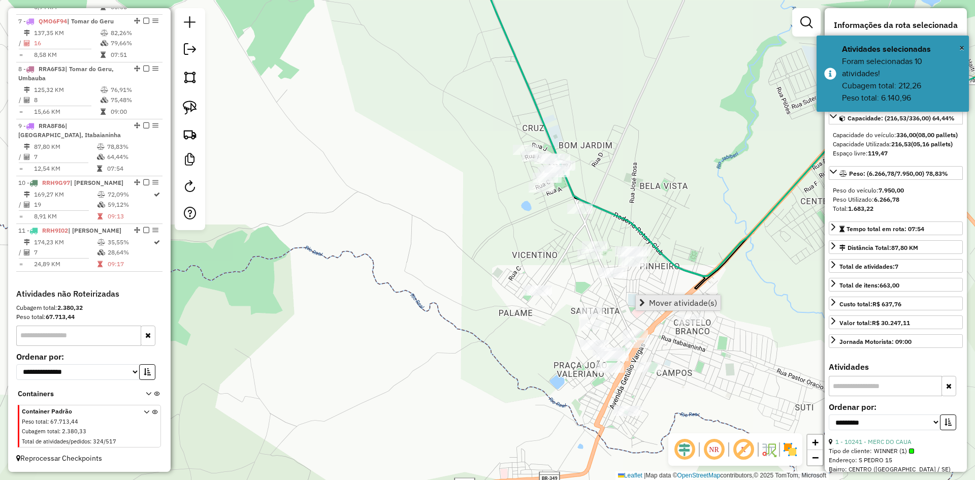
click at [658, 299] on span "Mover atividade(s)" at bounding box center [683, 303] width 68 height 8
click at [190, 75] on img at bounding box center [190, 77] width 14 height 14
click at [509, 263] on div at bounding box center [519, 263] width 20 height 20
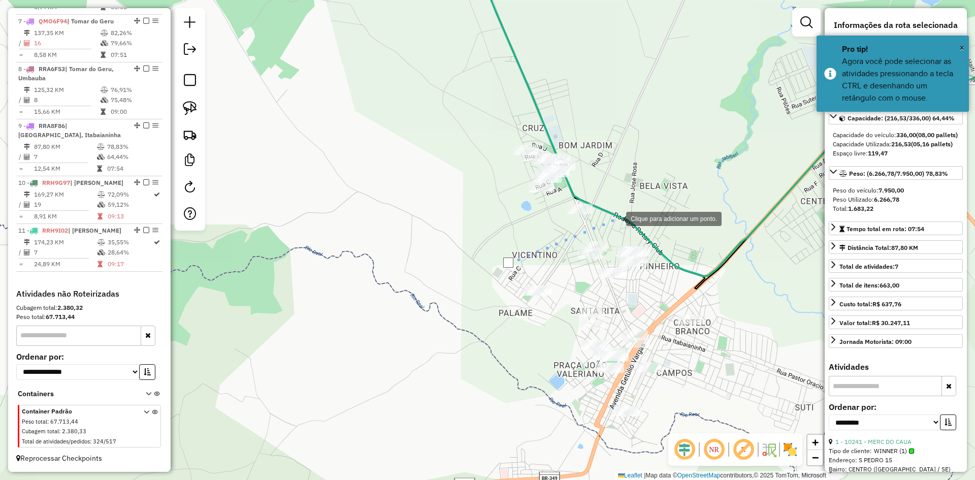
click at [623, 212] on div at bounding box center [616, 218] width 20 height 20
click at [697, 247] on div at bounding box center [686, 243] width 20 height 20
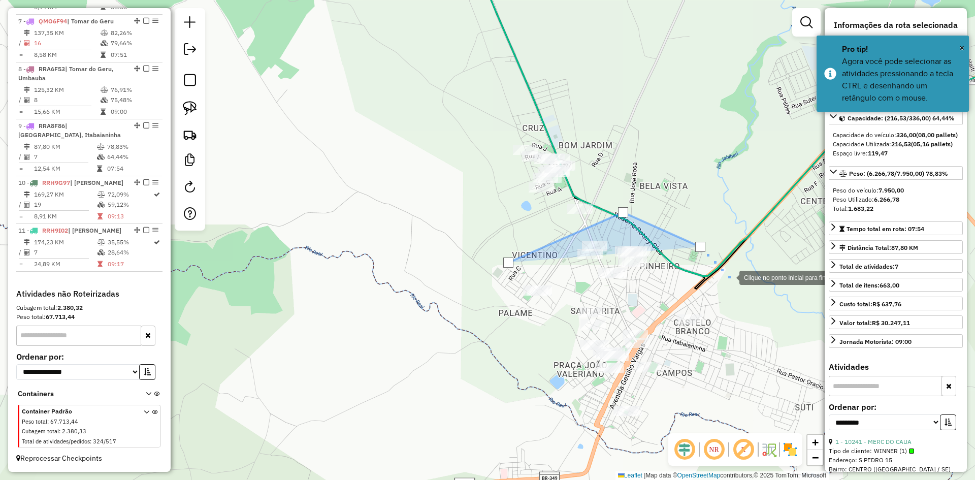
click at [729, 277] on div at bounding box center [729, 277] width 20 height 20
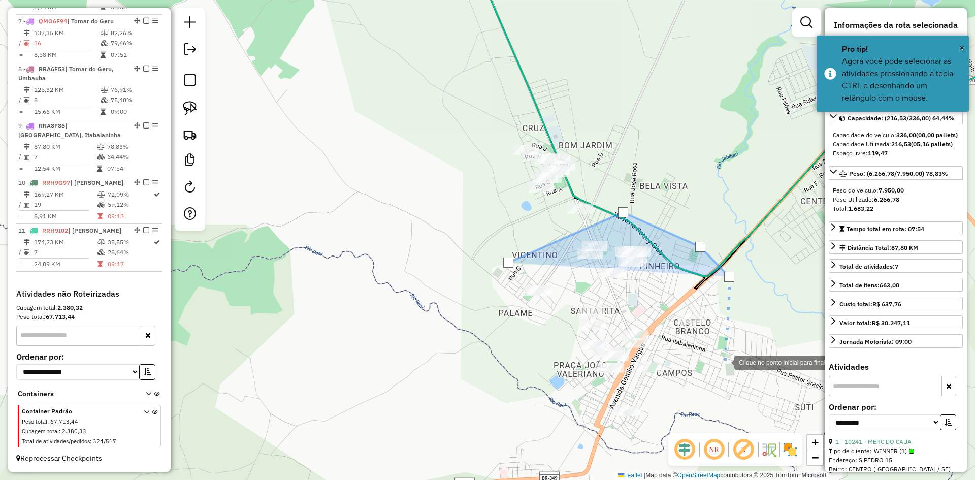
click at [724, 362] on div at bounding box center [724, 361] width 20 height 20
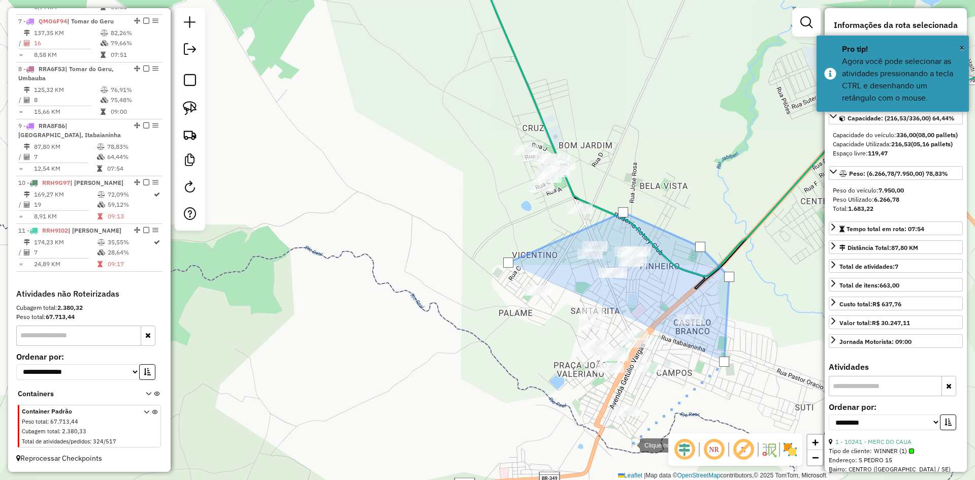
drag, startPoint x: 630, startPoint y: 444, endPoint x: 553, endPoint y: 413, distance: 82.4
click at [630, 444] on div at bounding box center [629, 444] width 20 height 20
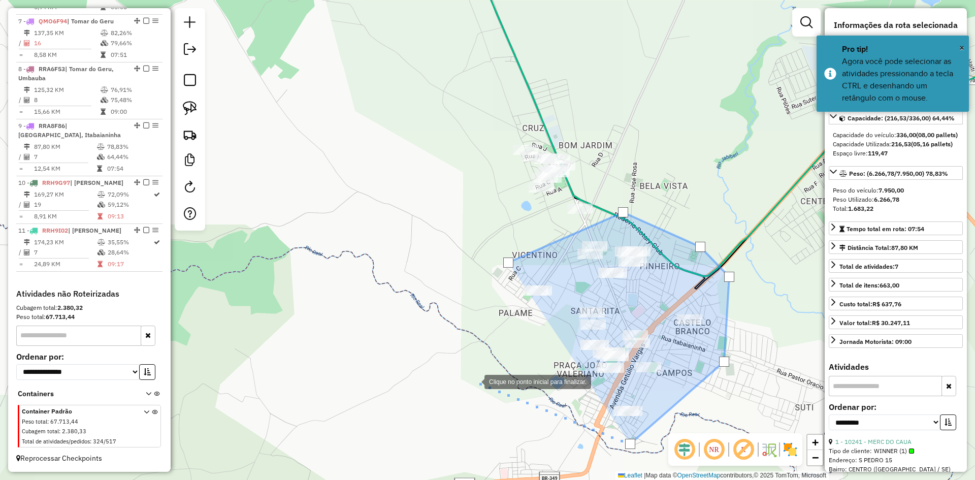
click at [465, 377] on div at bounding box center [474, 381] width 20 height 20
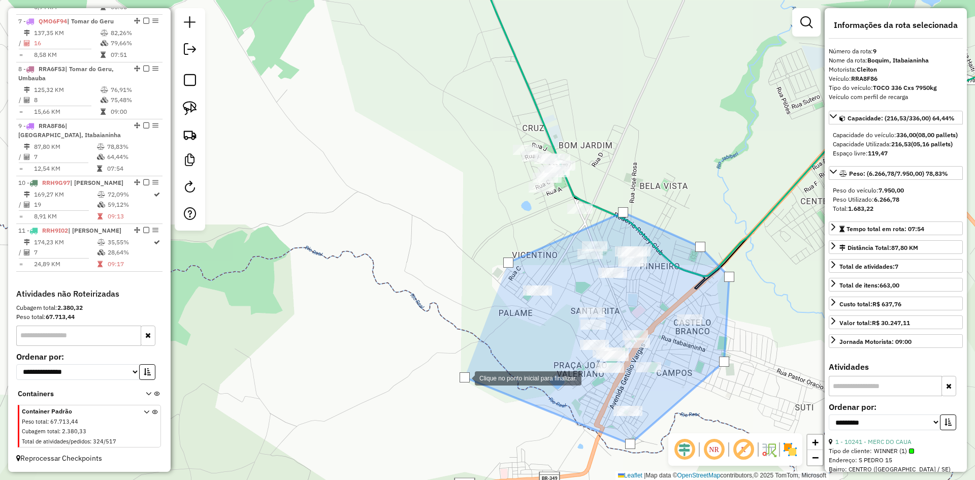
click at [465, 377] on div at bounding box center [465, 377] width 10 height 10
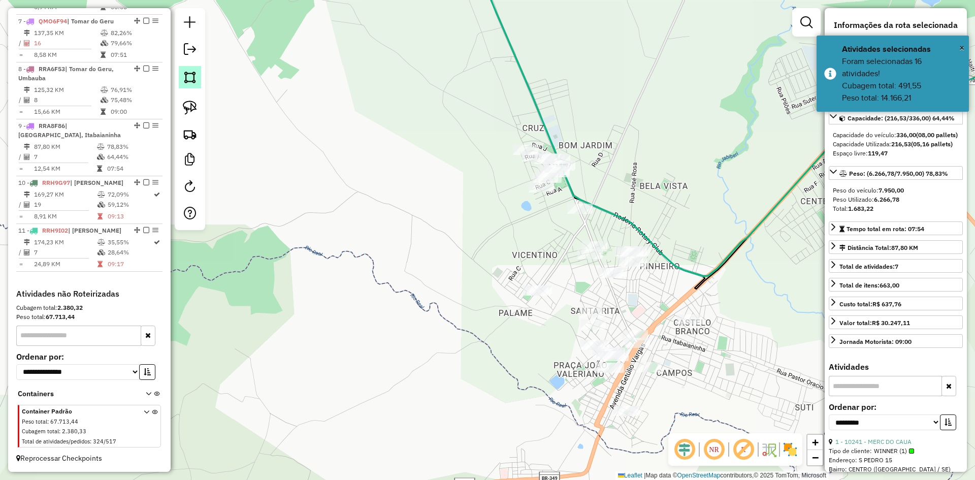
click at [192, 75] on img at bounding box center [190, 77] width 14 height 14
click at [338, 244] on div at bounding box center [338, 244] width 20 height 20
click at [437, 229] on div at bounding box center [437, 229] width 20 height 20
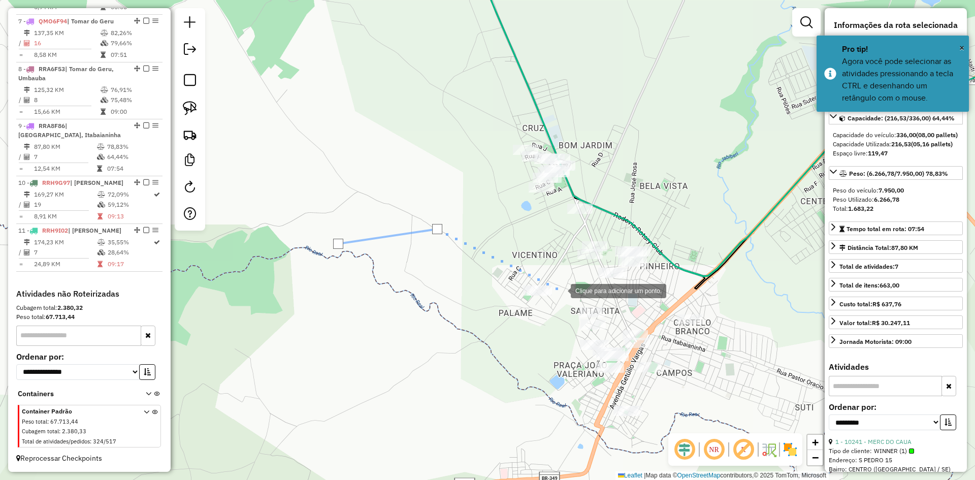
drag, startPoint x: 564, startPoint y: 291, endPoint x: 575, endPoint y: 291, distance: 11.2
click at [564, 291] on div at bounding box center [560, 290] width 20 height 20
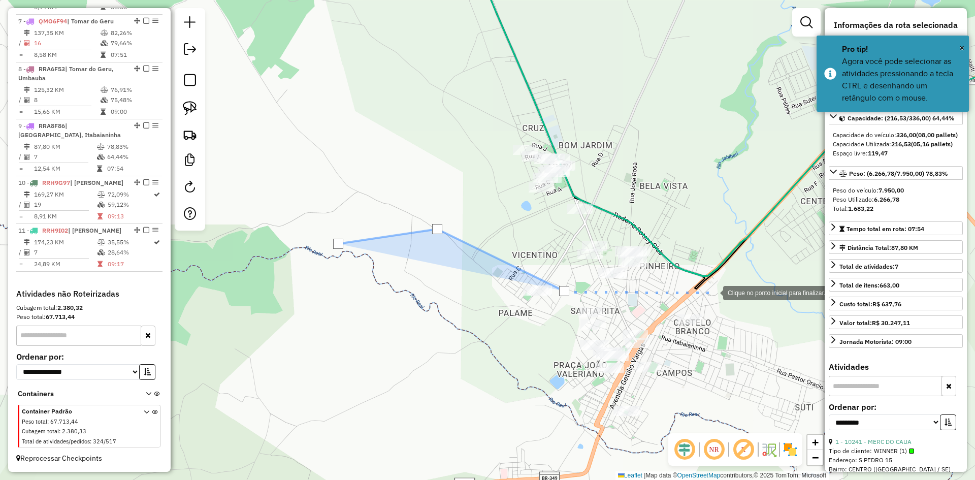
click at [714, 291] on div at bounding box center [713, 292] width 20 height 20
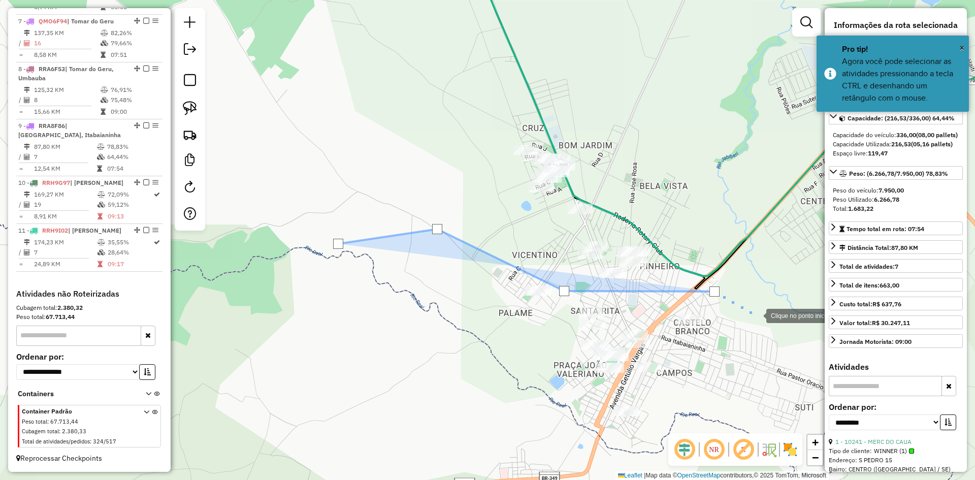
click at [757, 315] on div at bounding box center [756, 315] width 20 height 20
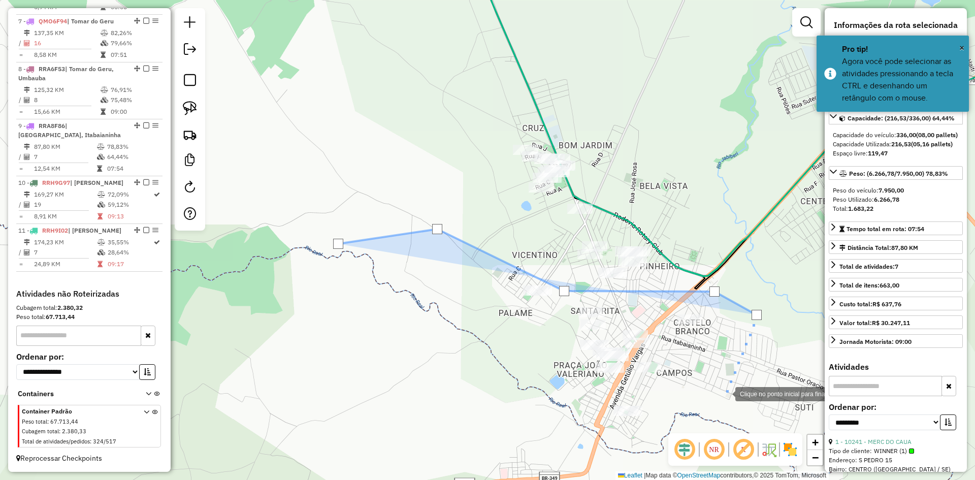
click at [725, 393] on div at bounding box center [725, 393] width 20 height 20
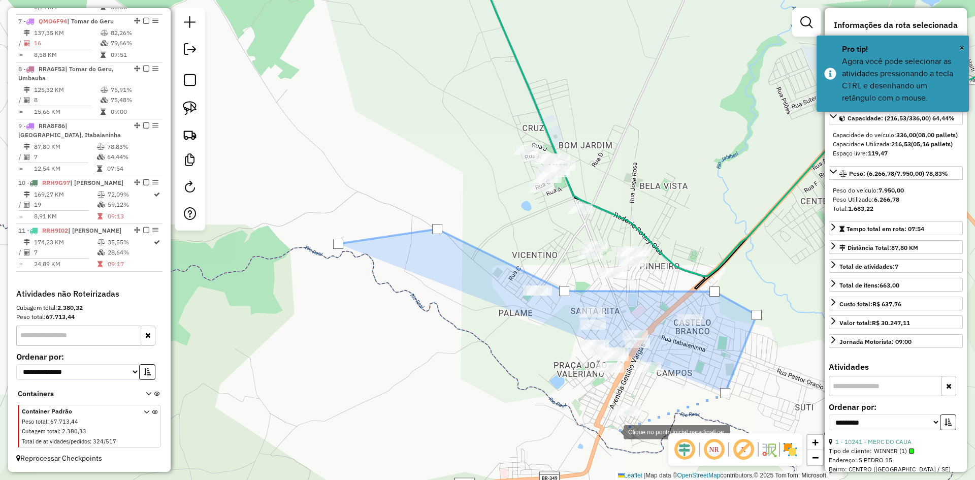
click at [613, 431] on div at bounding box center [613, 431] width 20 height 20
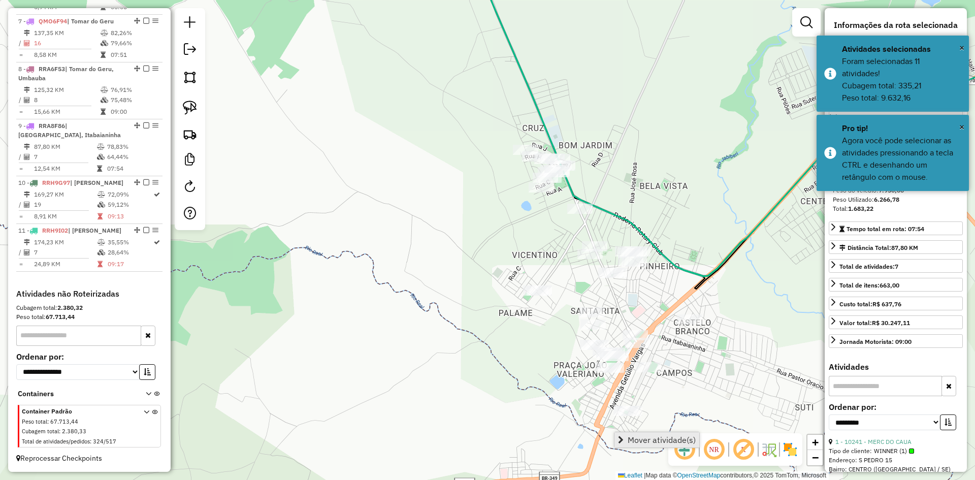
click at [643, 436] on span "Mover atividade(s)" at bounding box center [662, 440] width 68 height 8
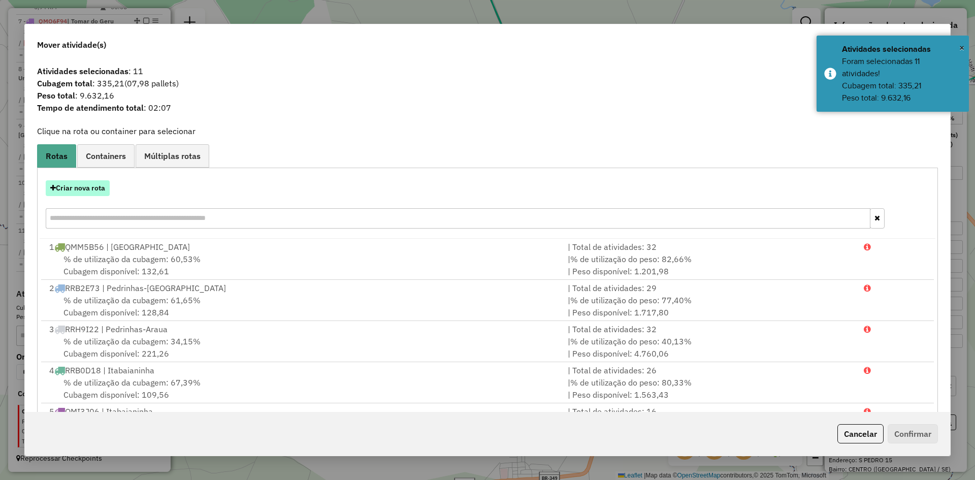
click at [91, 185] on button "Criar nova rota" at bounding box center [78, 188] width 64 height 16
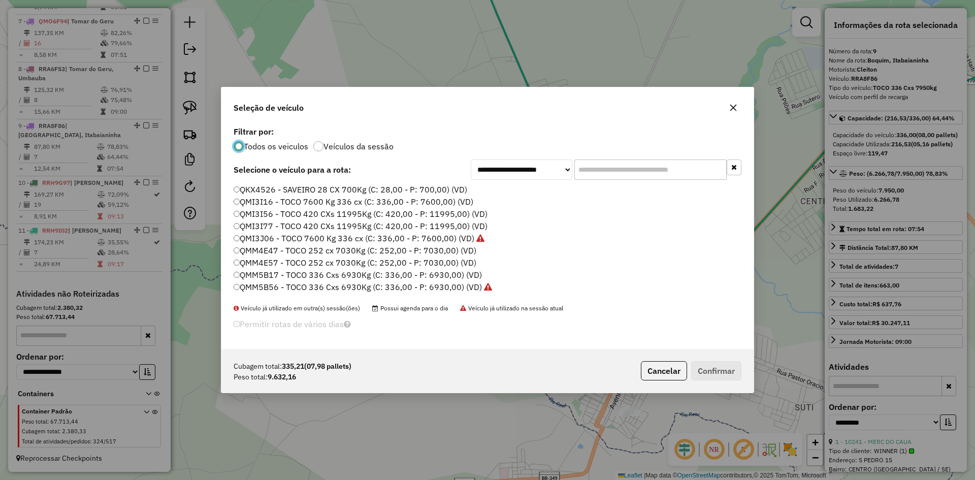
scroll to position [355, 0]
click at [269, 234] on label "QMI3I77 - TOCO 420 CXs 11995Kg (C: 420,00 - P: 11995,00) (VD)" at bounding box center [361, 236] width 254 height 12
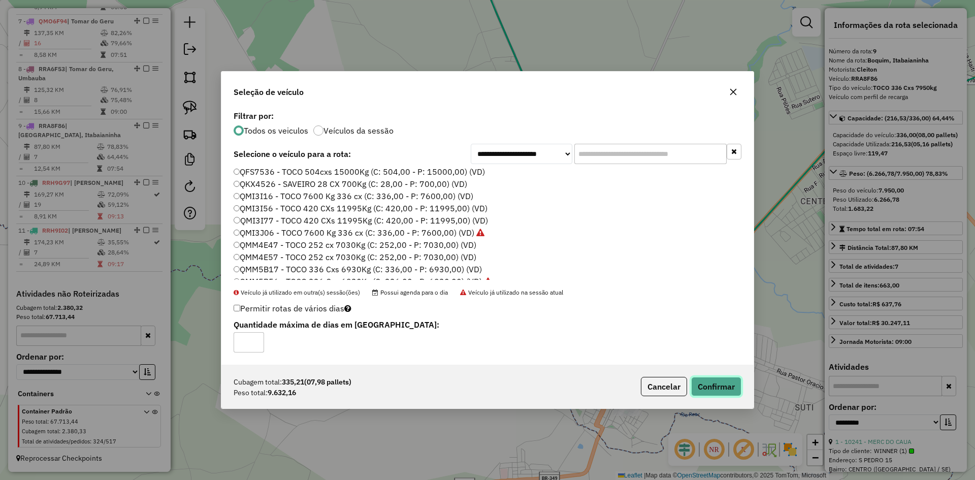
click at [727, 380] on button "Confirmar" at bounding box center [716, 386] width 50 height 19
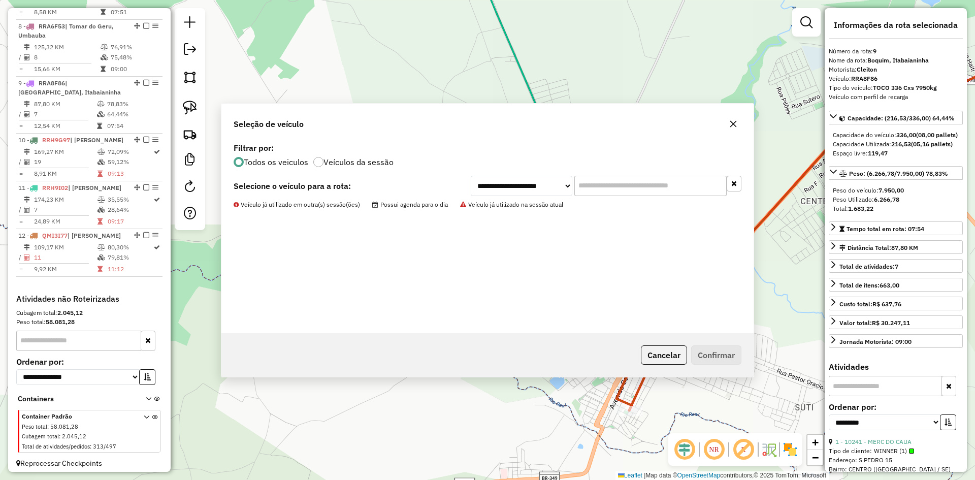
scroll to position [739, 0]
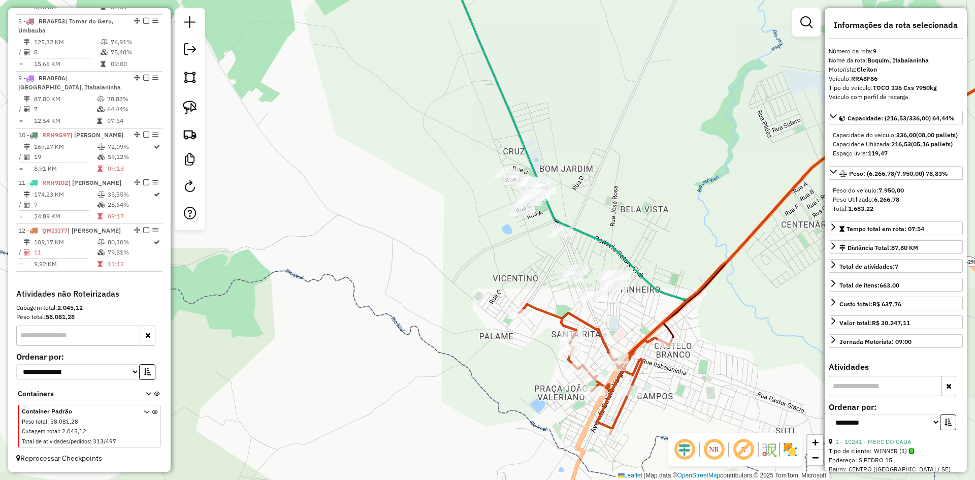
drag, startPoint x: 368, startPoint y: 237, endPoint x: 279, endPoint y: 208, distance: 93.5
click at [355, 241] on div "Janela de atendimento Grade de atendimento Capacidade Transportadoras Veículos …" at bounding box center [487, 240] width 975 height 480
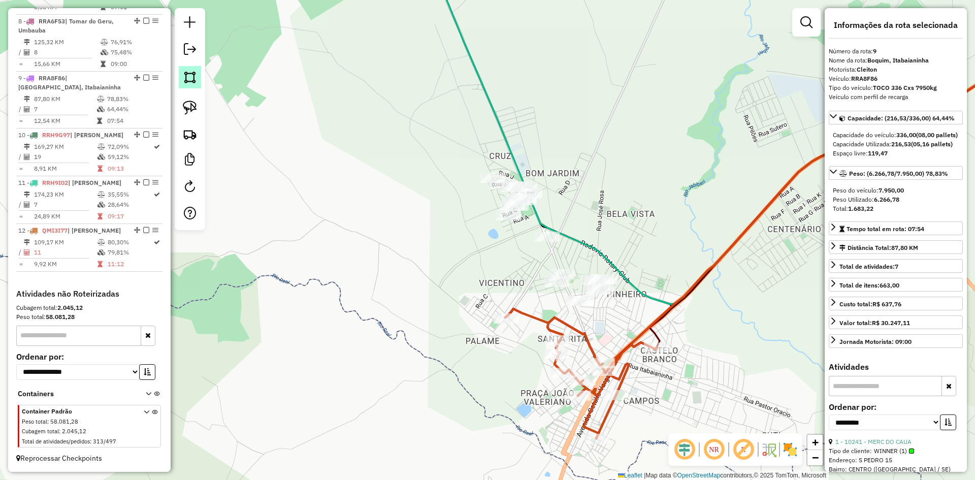
click at [188, 75] on img at bounding box center [190, 77] width 14 height 14
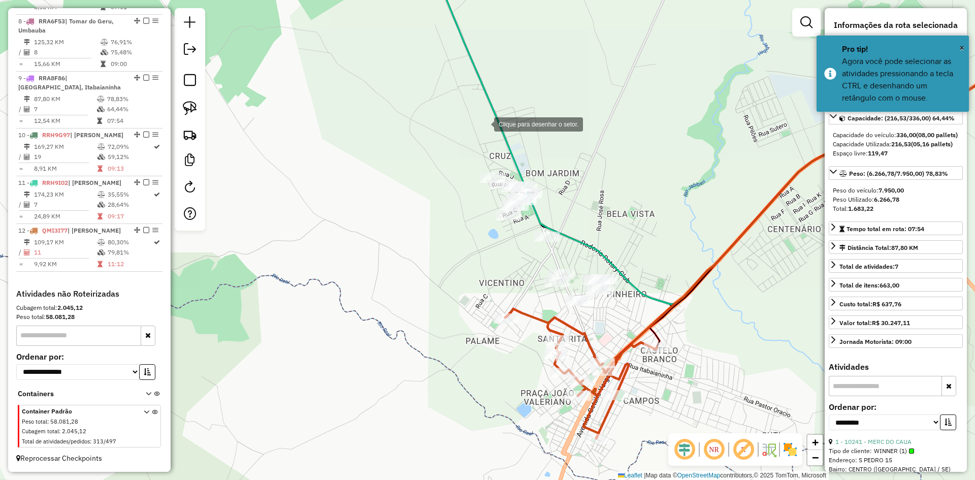
click at [485, 122] on div at bounding box center [484, 123] width 20 height 20
click at [433, 174] on div at bounding box center [443, 163] width 20 height 20
click at [437, 186] on div at bounding box center [426, 176] width 20 height 20
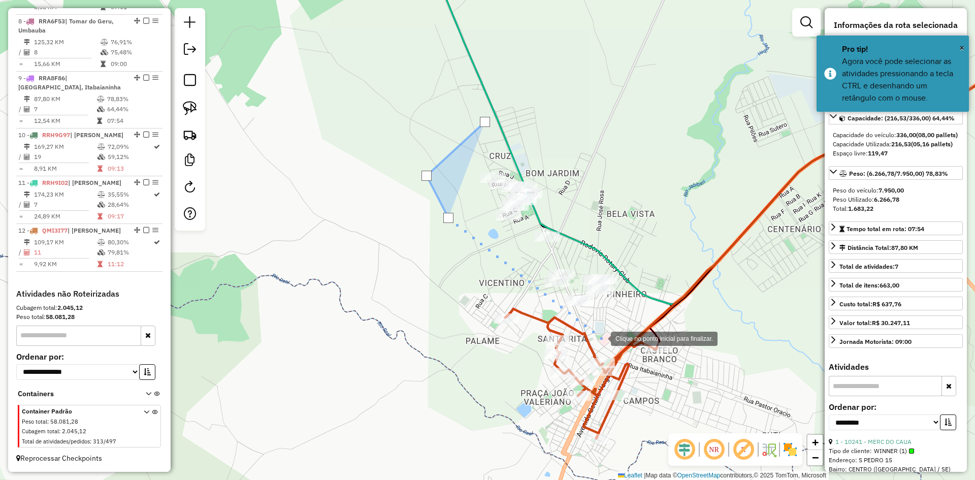
click at [601, 338] on div at bounding box center [601, 338] width 20 height 20
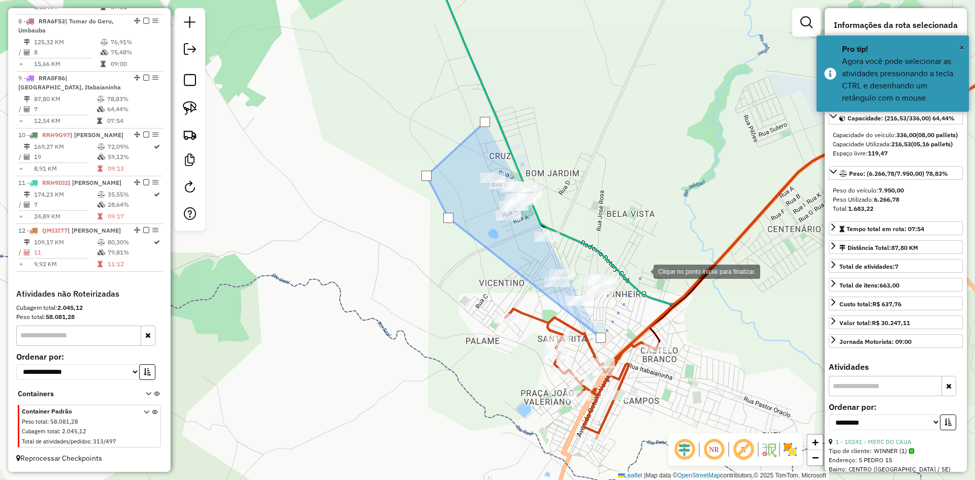
click at [651, 260] on div at bounding box center [643, 270] width 20 height 20
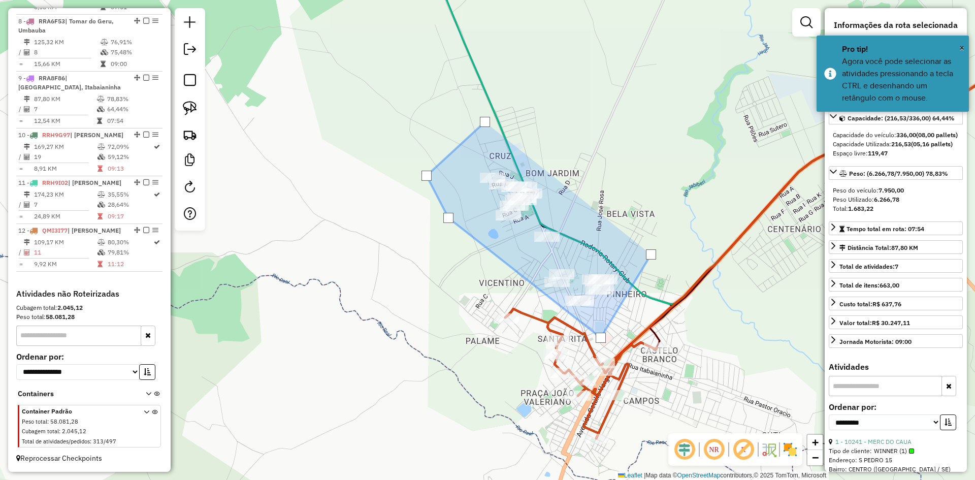
click at [651, 254] on div at bounding box center [651, 254] width 10 height 10
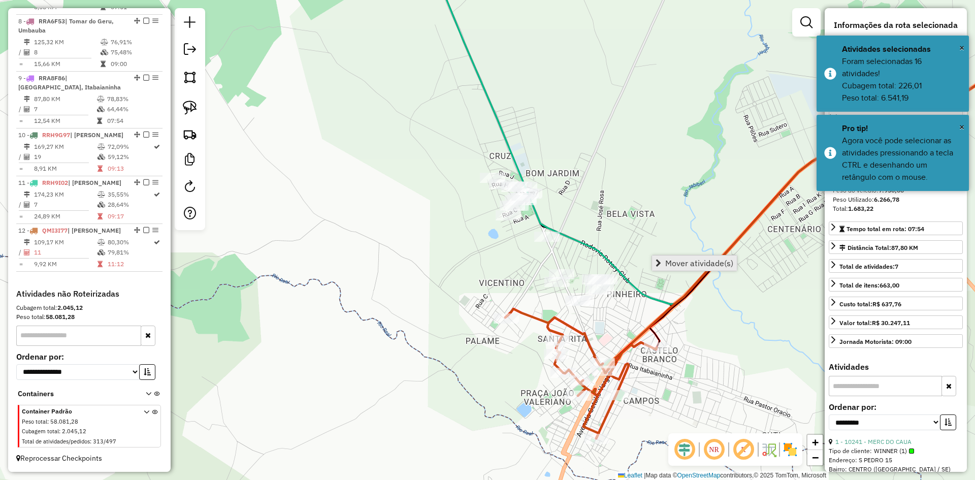
click at [679, 264] on span "Mover atividade(s)" at bounding box center [699, 263] width 68 height 8
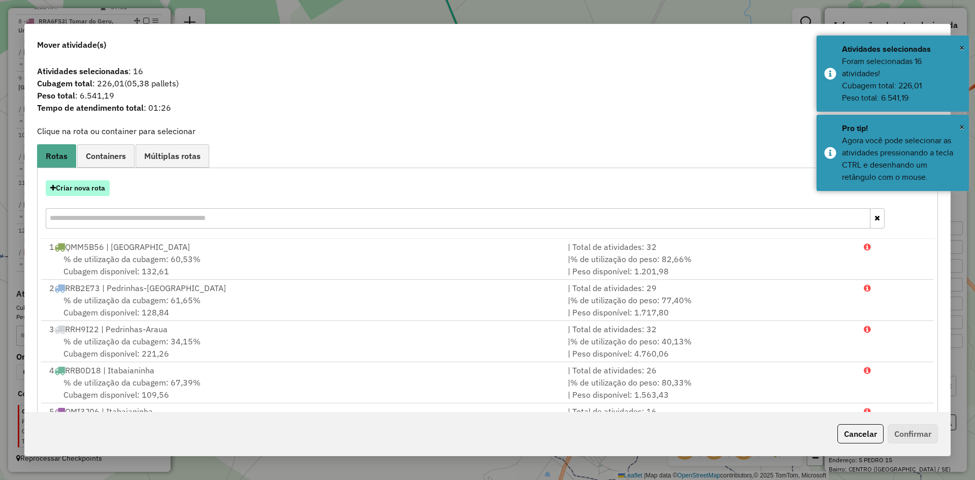
click at [99, 187] on button "Criar nova rota" at bounding box center [78, 188] width 64 height 16
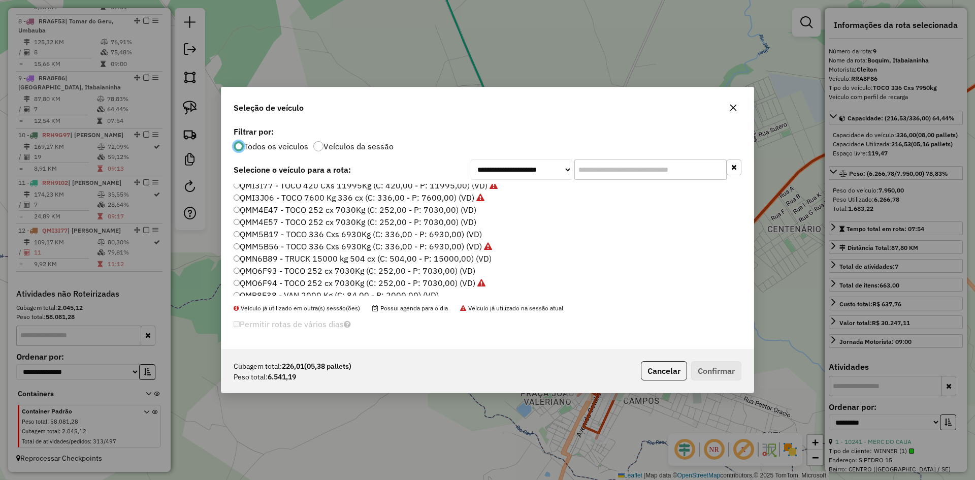
scroll to position [355, 0]
click at [267, 220] on label "QMI3I56 - TOCO 420 CXs 11995Kg (C: 420,00 - P: 11995,00) (VD)" at bounding box center [361, 224] width 254 height 12
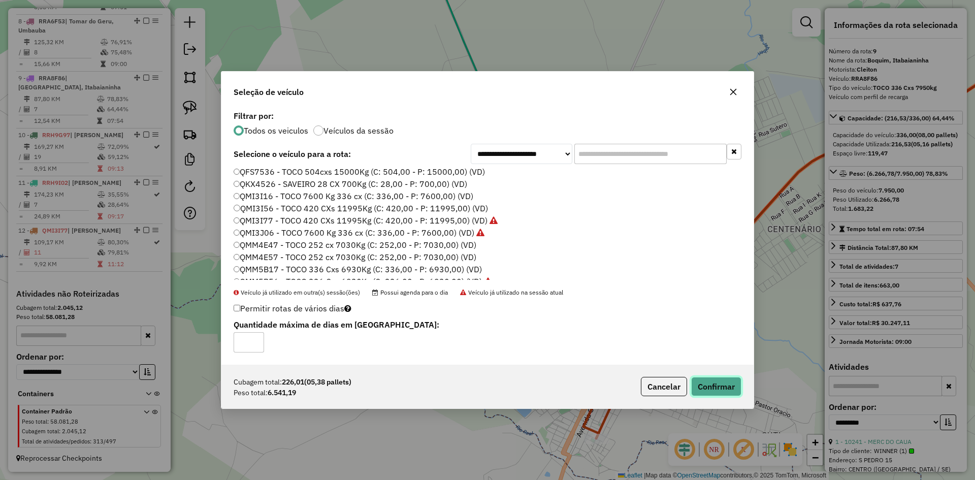
click at [696, 393] on button "Confirmar" at bounding box center [716, 386] width 50 height 19
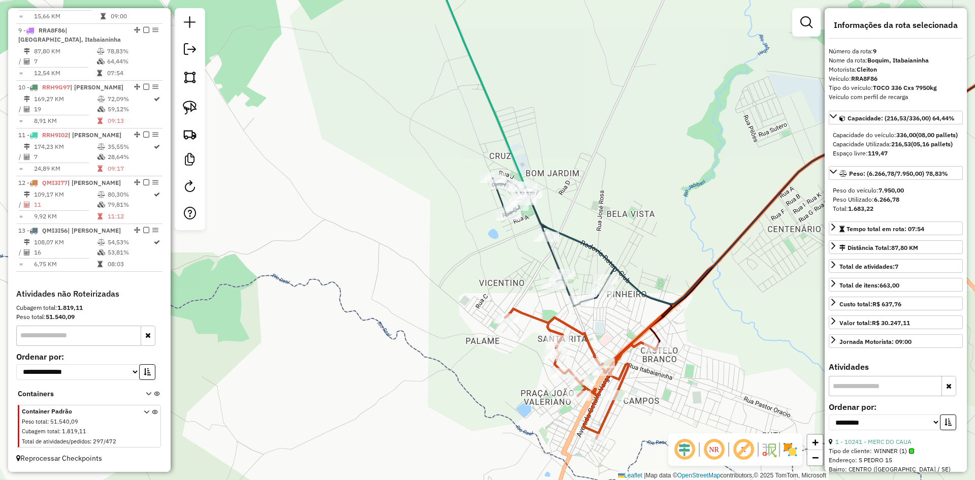
scroll to position [787, 0]
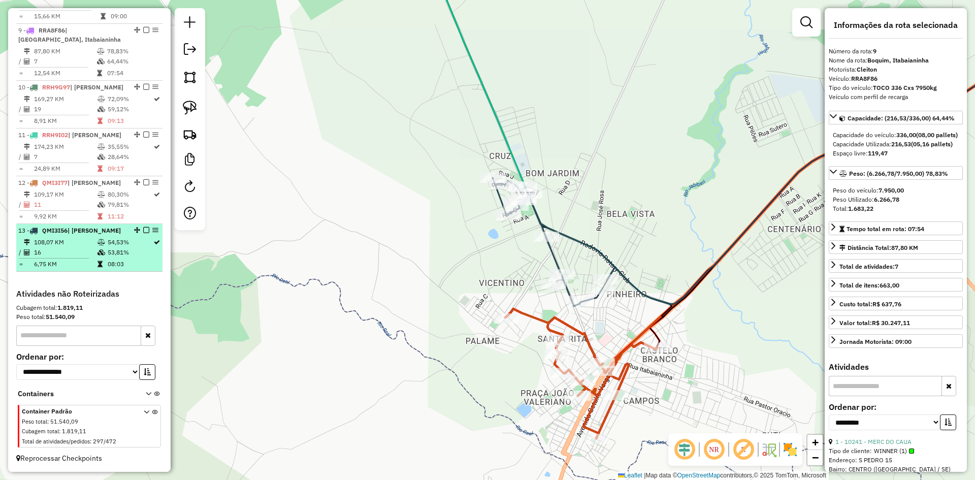
click at [128, 252] on td "53,81%" at bounding box center [130, 252] width 46 height 10
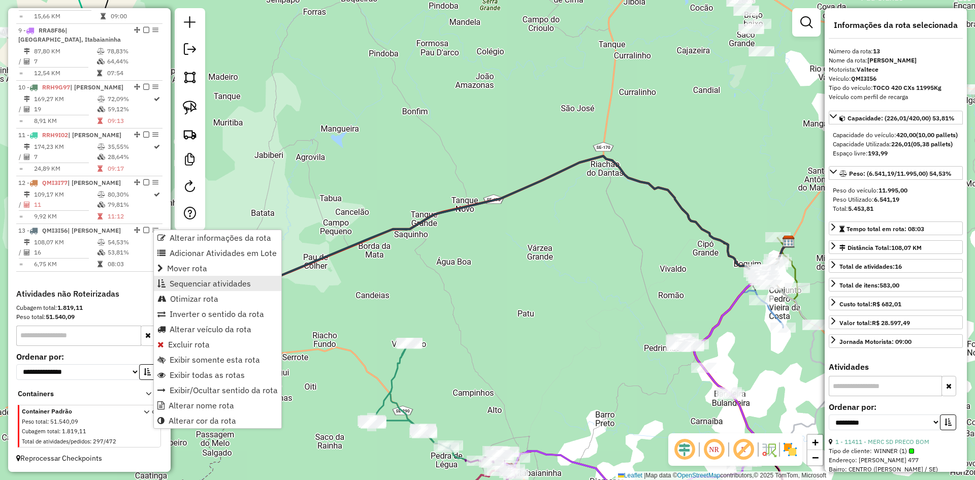
click at [224, 279] on span "Sequenciar atividades" at bounding box center [210, 283] width 81 height 8
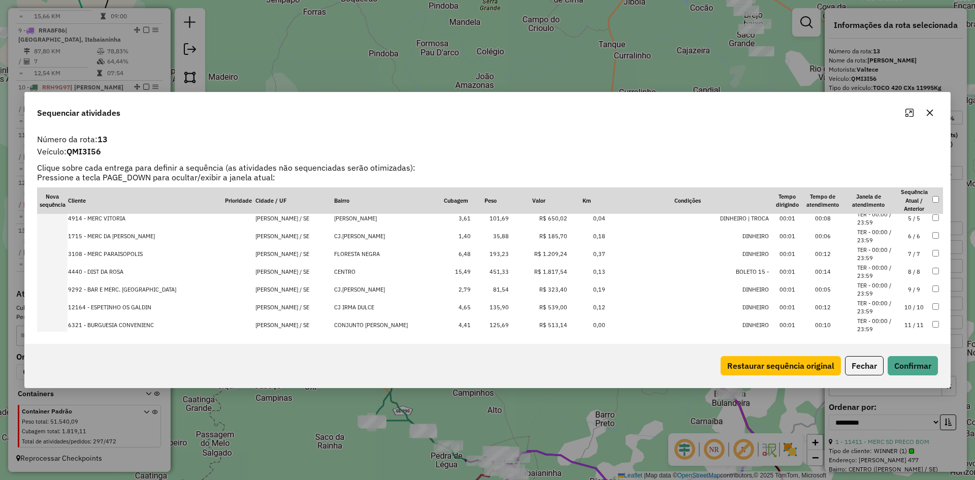
scroll to position [176, 0]
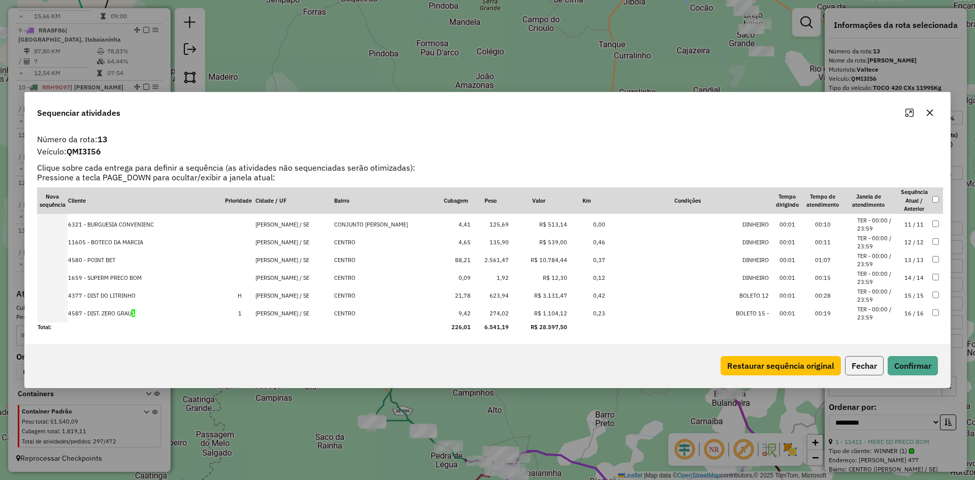
click at [870, 362] on button "Fechar" at bounding box center [864, 365] width 39 height 19
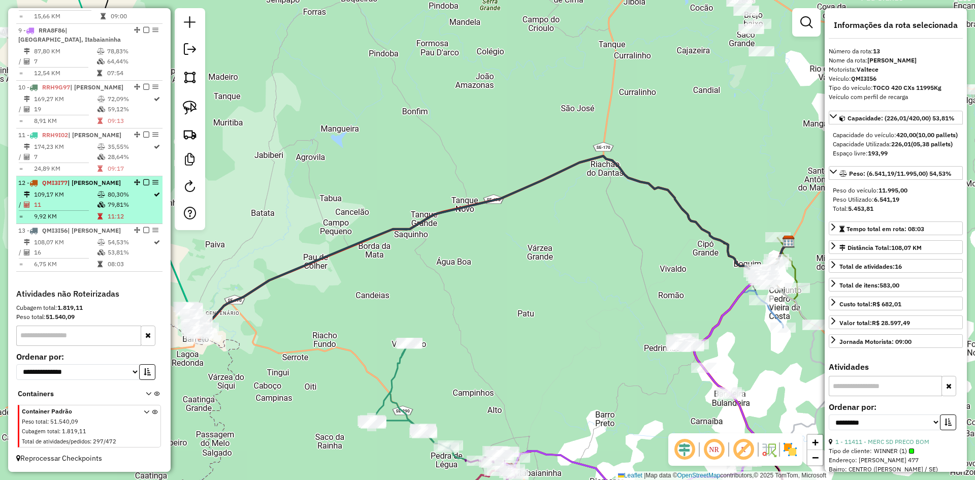
click at [130, 204] on td "79,81%" at bounding box center [130, 205] width 46 height 10
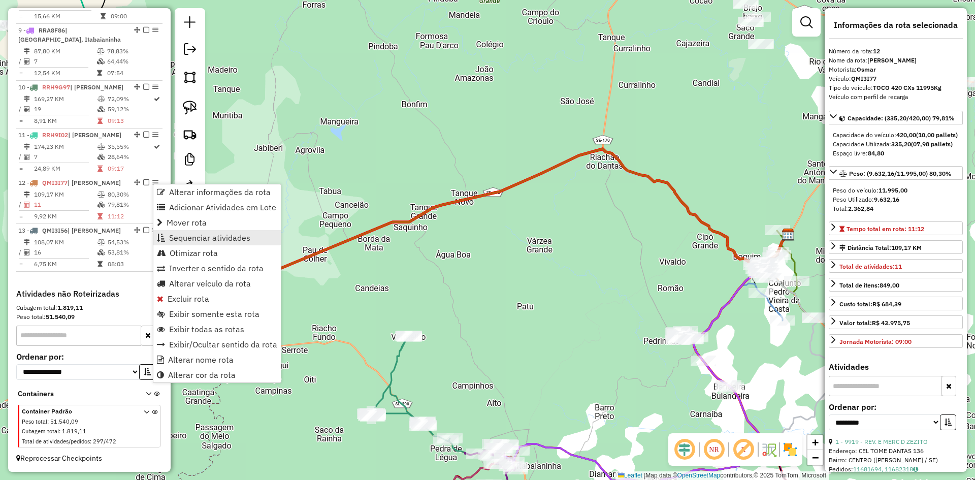
click at [208, 234] on span "Sequenciar atividades" at bounding box center [209, 238] width 81 height 8
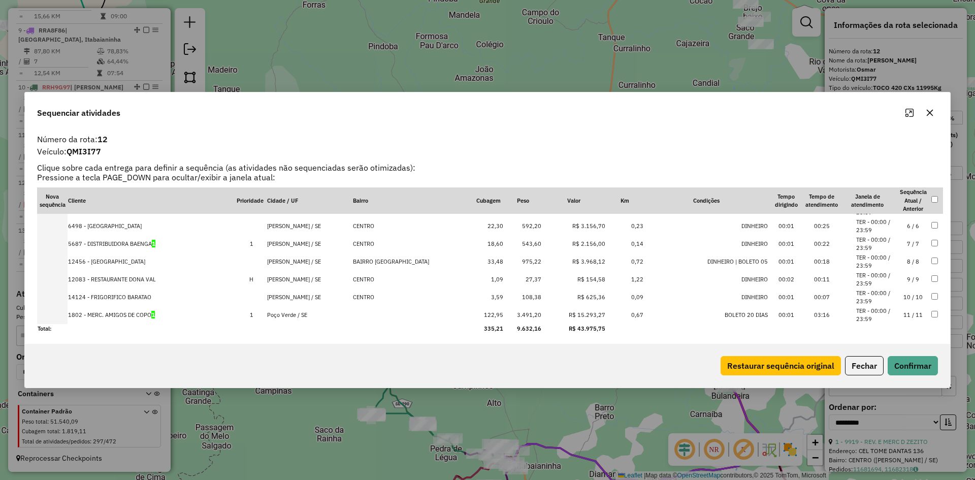
scroll to position [87, 0]
click at [863, 363] on button "Fechar" at bounding box center [864, 365] width 39 height 19
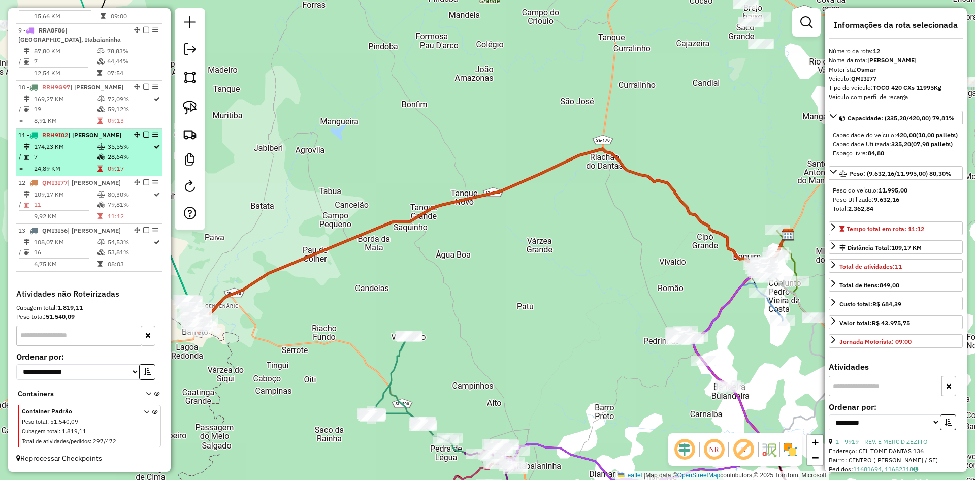
click at [139, 156] on td "28,64%" at bounding box center [130, 157] width 46 height 10
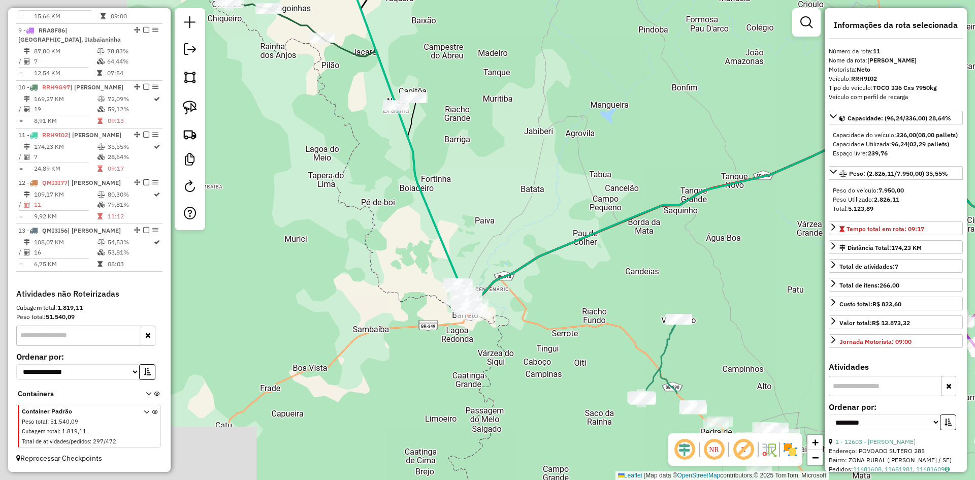
drag, startPoint x: 242, startPoint y: 320, endPoint x: 453, endPoint y: 165, distance: 262.9
click at [453, 165] on div "Janela de atendimento Grade de atendimento Capacidade Transportadoras Veículos …" at bounding box center [487, 240] width 975 height 480
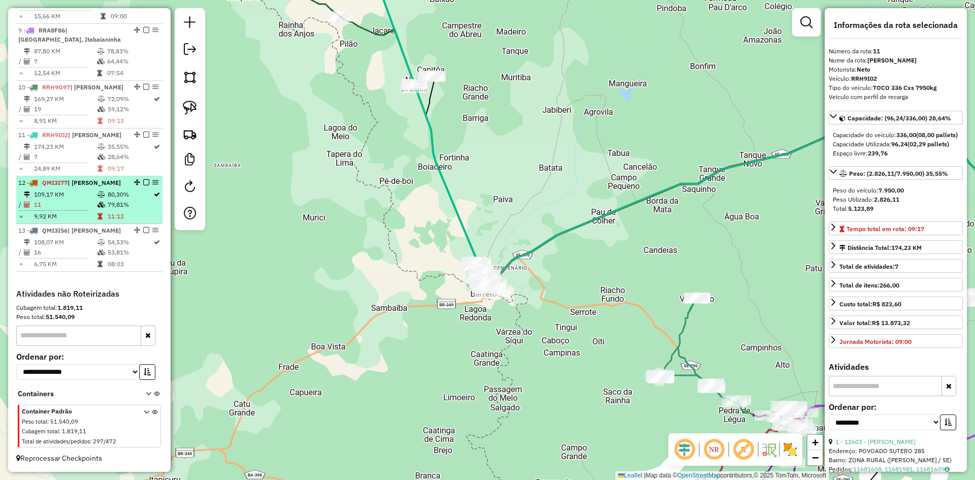
click at [139, 199] on td "80,30%" at bounding box center [130, 194] width 46 height 10
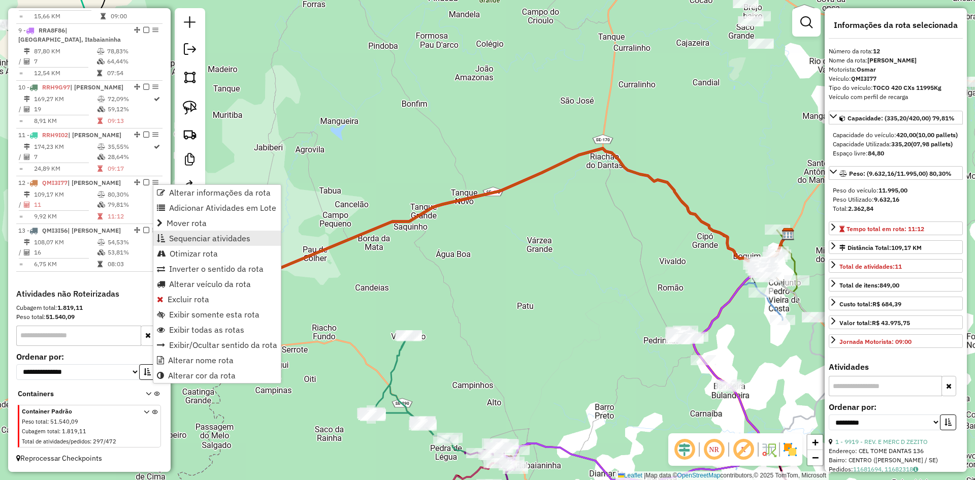
click at [212, 239] on span "Sequenciar atividades" at bounding box center [209, 238] width 81 height 8
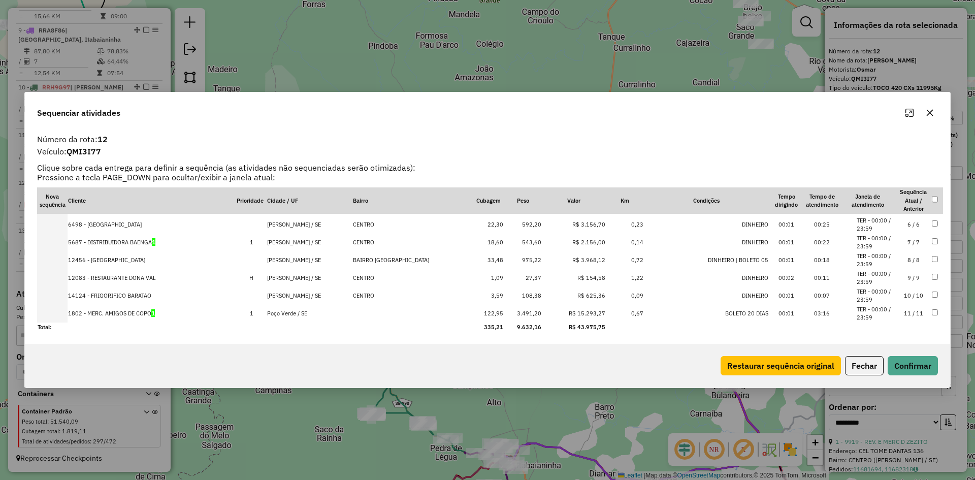
scroll to position [0, 0]
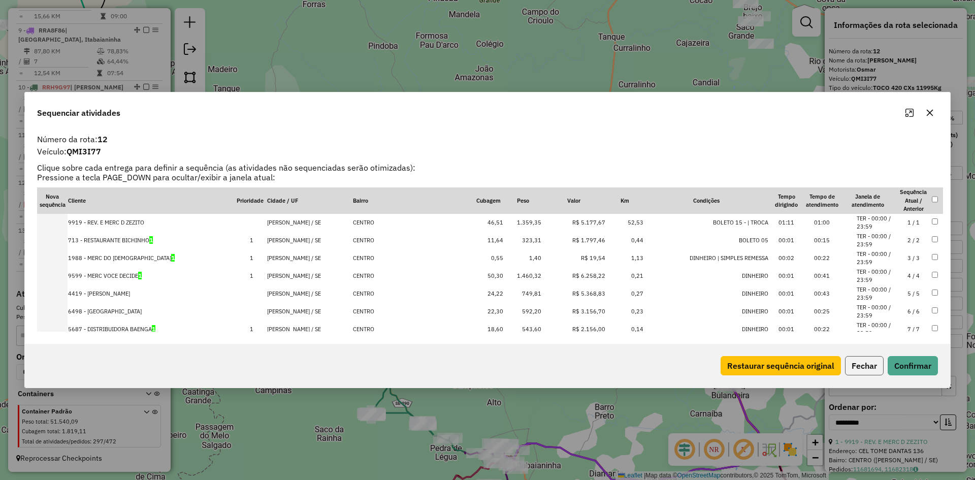
click at [853, 369] on button "Fechar" at bounding box center [864, 365] width 39 height 19
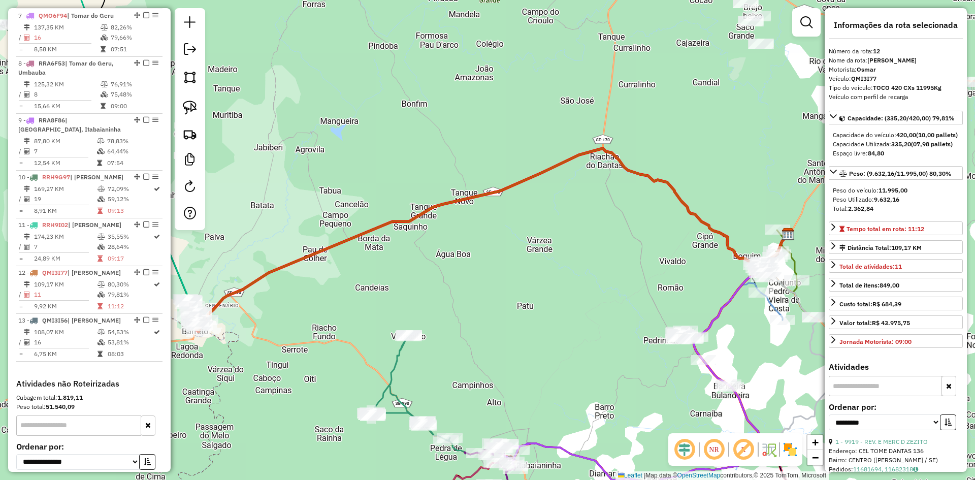
scroll to position [583, 0]
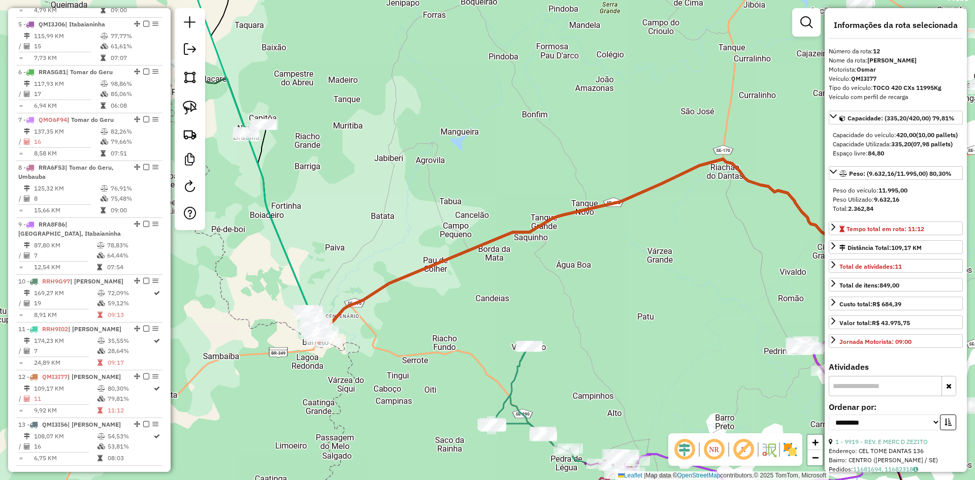
drag, startPoint x: 258, startPoint y: 356, endPoint x: 379, endPoint y: 367, distance: 121.3
click at [379, 367] on div "Janela de atendimento Grade de atendimento Capacidade Transportadoras Veículos …" at bounding box center [487, 240] width 975 height 480
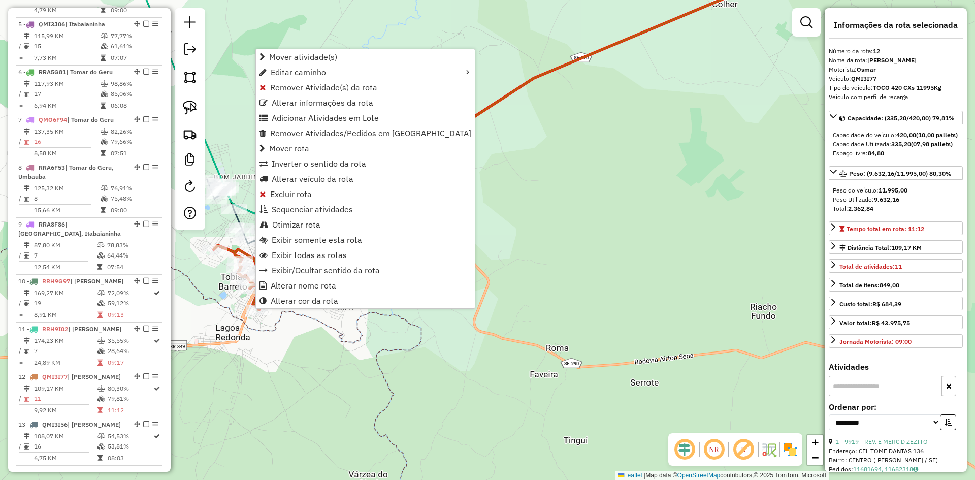
scroll to position [787, 0]
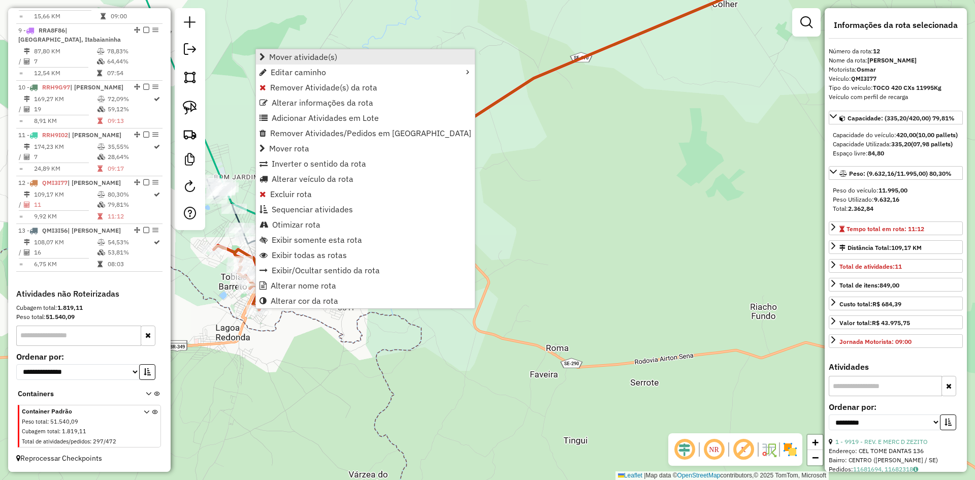
click at [314, 54] on span "Mover atividade(s)" at bounding box center [303, 57] width 68 height 8
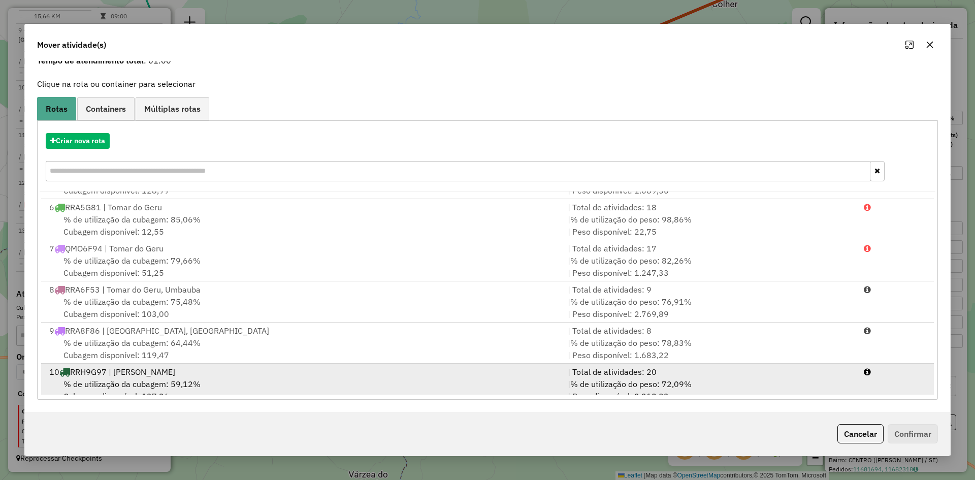
scroll to position [290, 0]
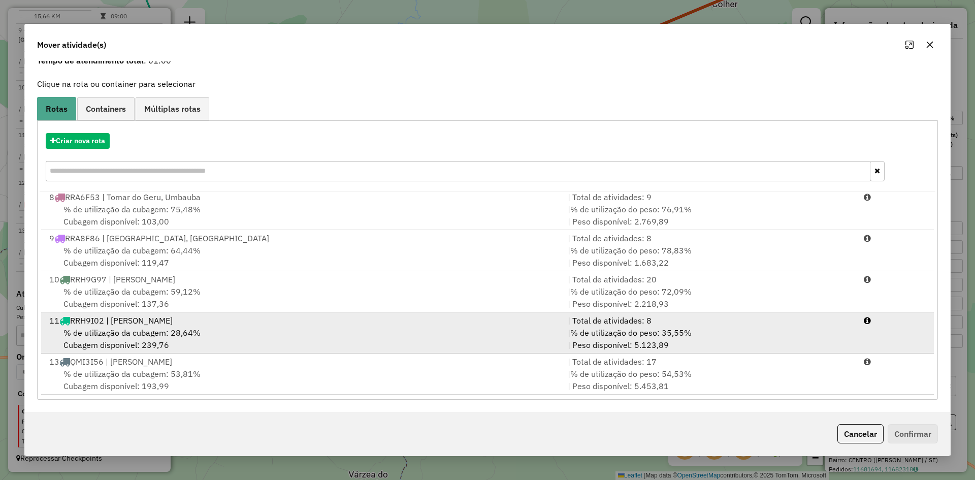
click at [182, 329] on span "% de utilização da cubagem: 28,64%" at bounding box center [131, 333] width 137 height 10
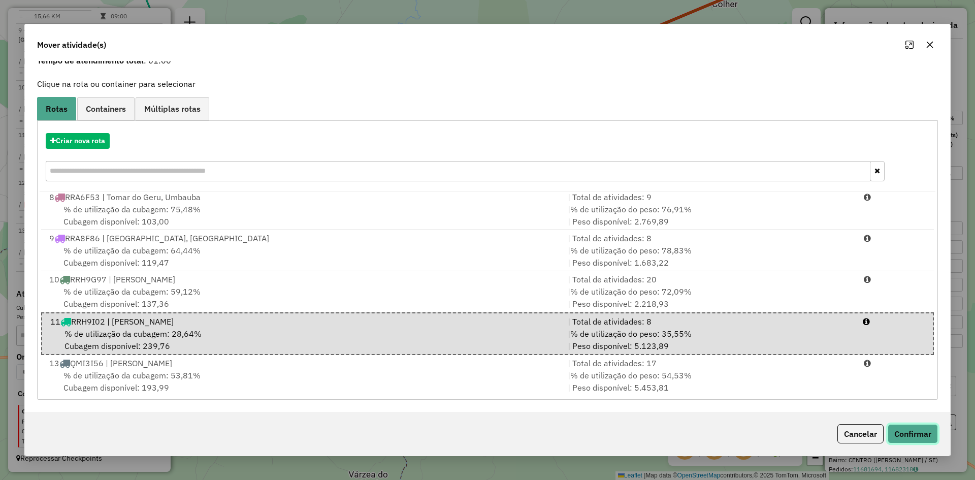
click at [922, 438] on button "Confirmar" at bounding box center [913, 433] width 50 height 19
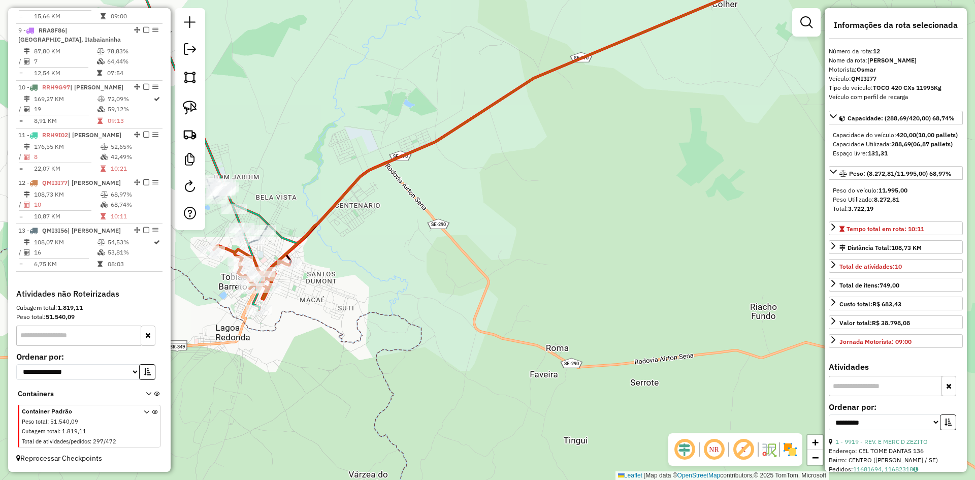
scroll to position [0, 0]
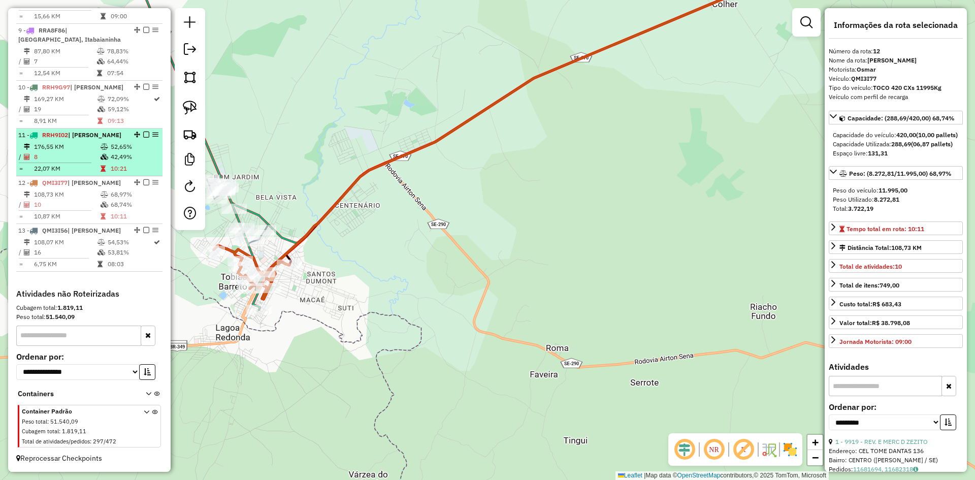
click at [140, 157] on td "42,49%" at bounding box center [134, 157] width 48 height 10
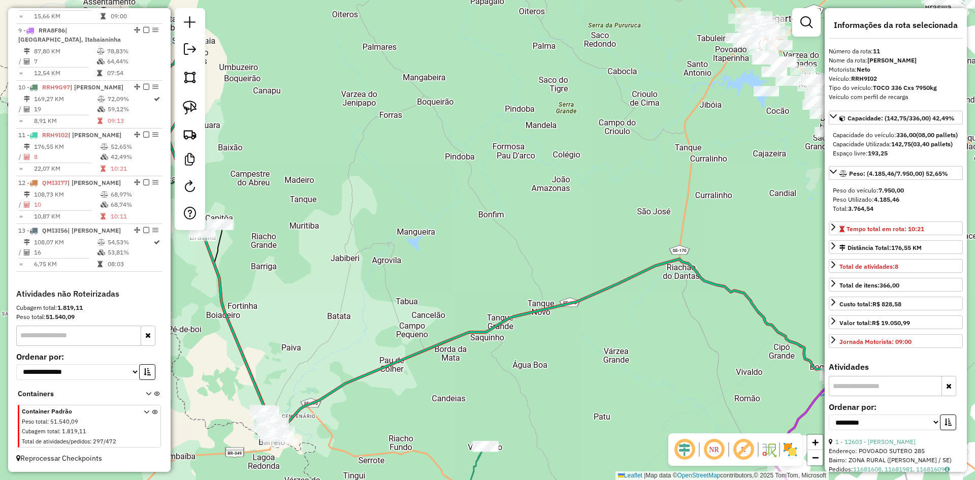
drag, startPoint x: 230, startPoint y: 269, endPoint x: 428, endPoint y: 311, distance: 202.4
click at [428, 311] on div "Janela de atendimento Grade de atendimento Capacidade Transportadoras Veículos …" at bounding box center [487, 240] width 975 height 480
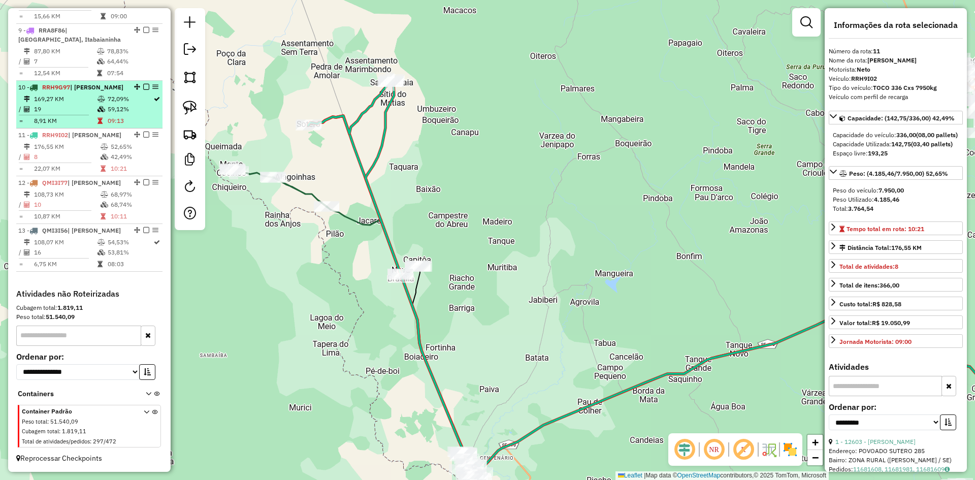
click at [115, 109] on td "59,12%" at bounding box center [130, 109] width 46 height 10
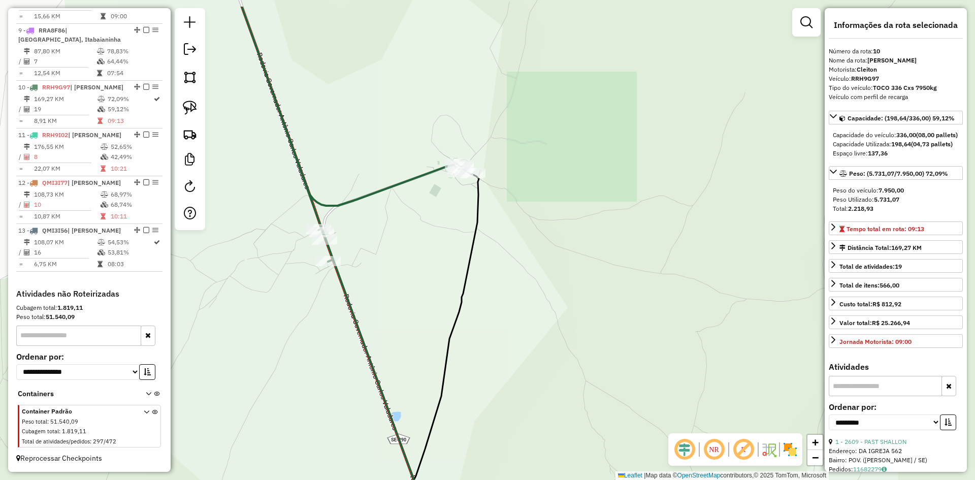
drag, startPoint x: 293, startPoint y: 195, endPoint x: 379, endPoint y: 251, distance: 102.8
click at [383, 250] on div "Janela de atendimento Grade de atendimento Capacidade Transportadoras Veículos …" at bounding box center [487, 240] width 975 height 480
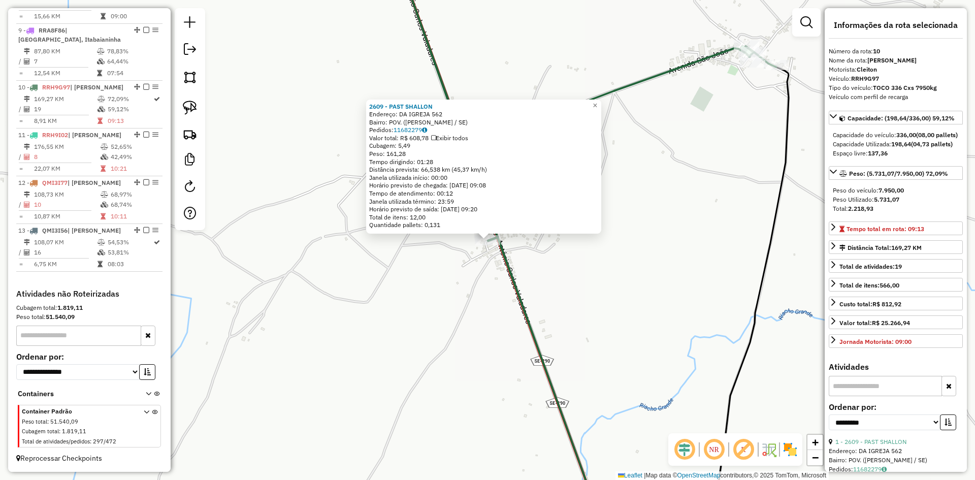
click at [365, 302] on div "2609 - PAST SHALLON Endereço: DA IGREJA 562 Bairro: POV. (TOBIAS BARRETO / SE) …" at bounding box center [487, 240] width 975 height 480
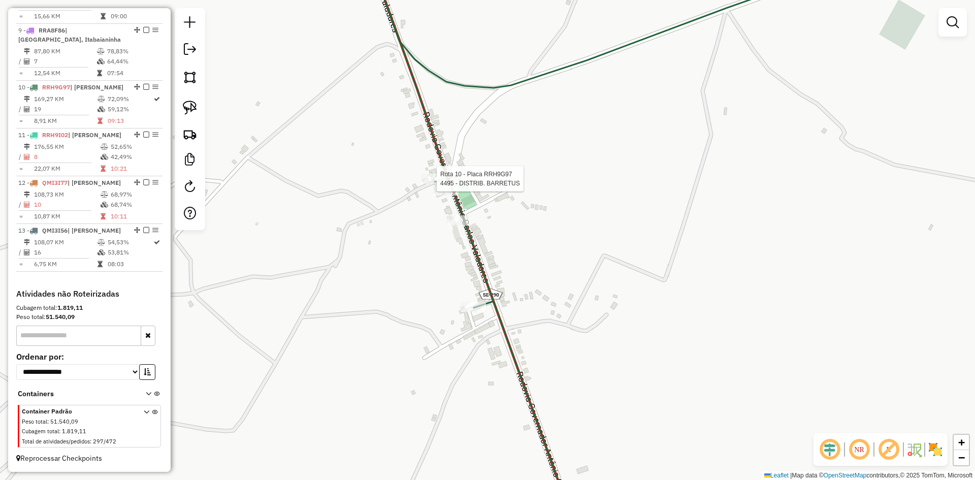
select select "**********"
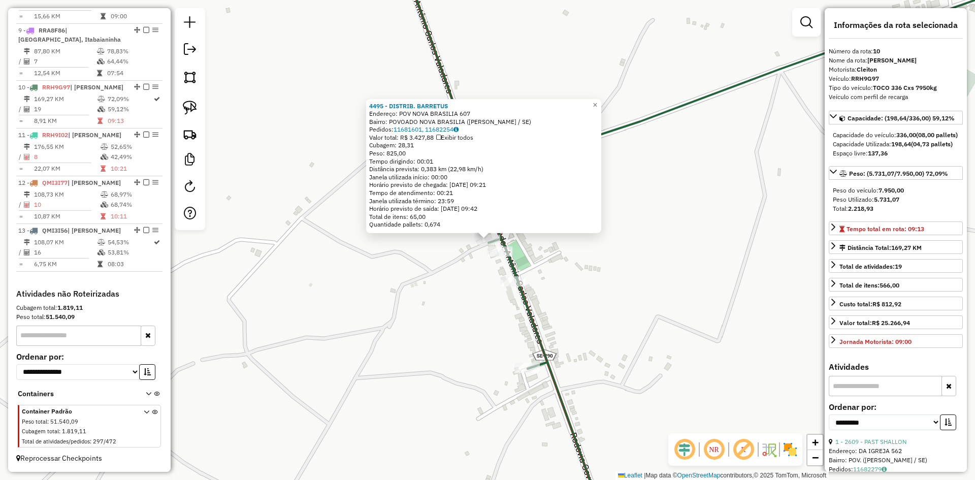
click at [413, 286] on div "4495 - DISTRIB. BARRETUS Endereço: POV NOVA BRASILIA 607 Bairro: POVOADO NOVA B…" at bounding box center [487, 240] width 975 height 480
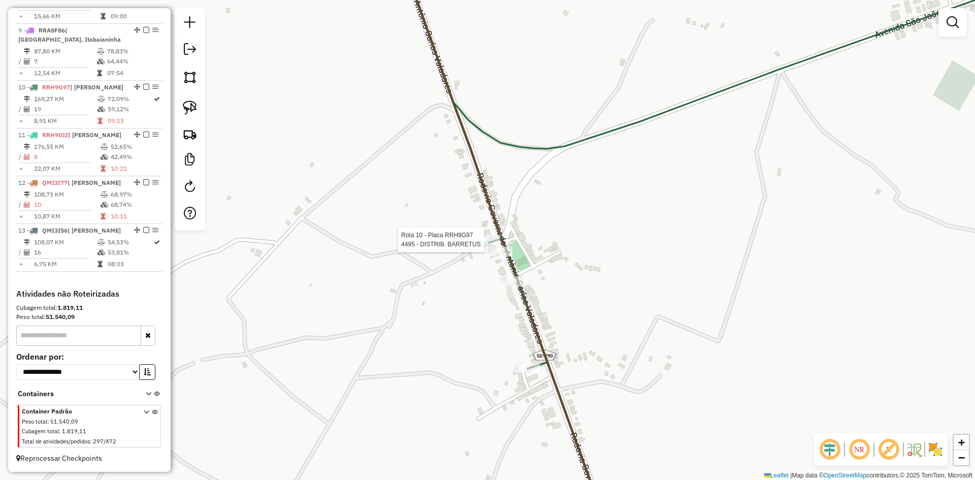
select select "**********"
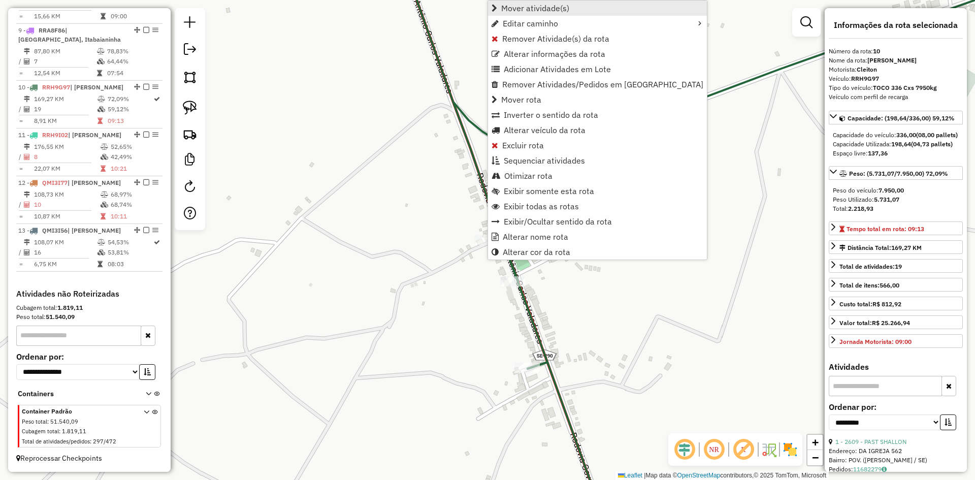
click at [537, 10] on span "Mover atividade(s)" at bounding box center [535, 8] width 68 height 8
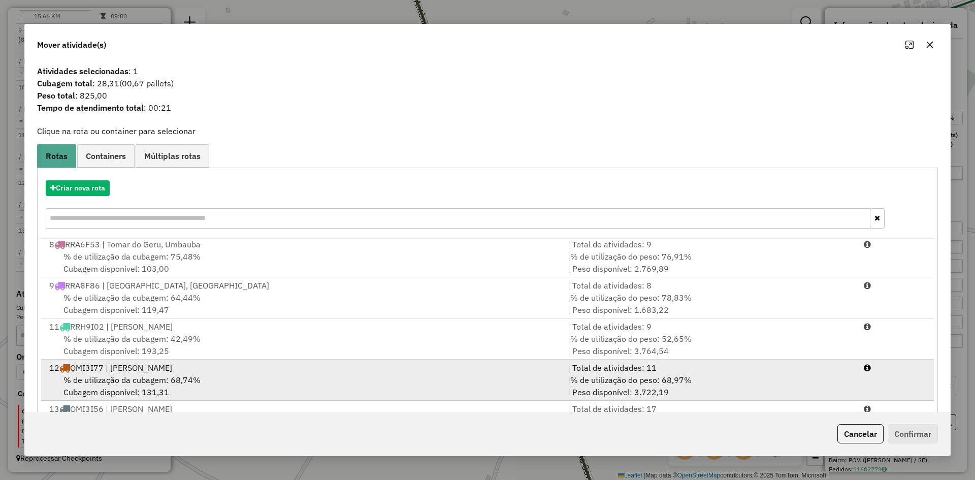
scroll to position [47, 0]
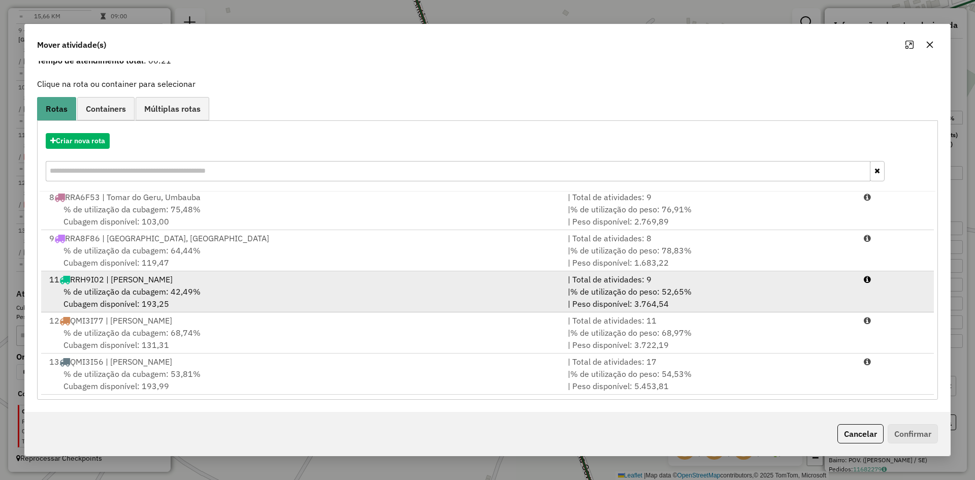
click at [167, 302] on div "% de utilização da cubagem: 42,49% Cubagem disponível: 193,25" at bounding box center [302, 297] width 518 height 24
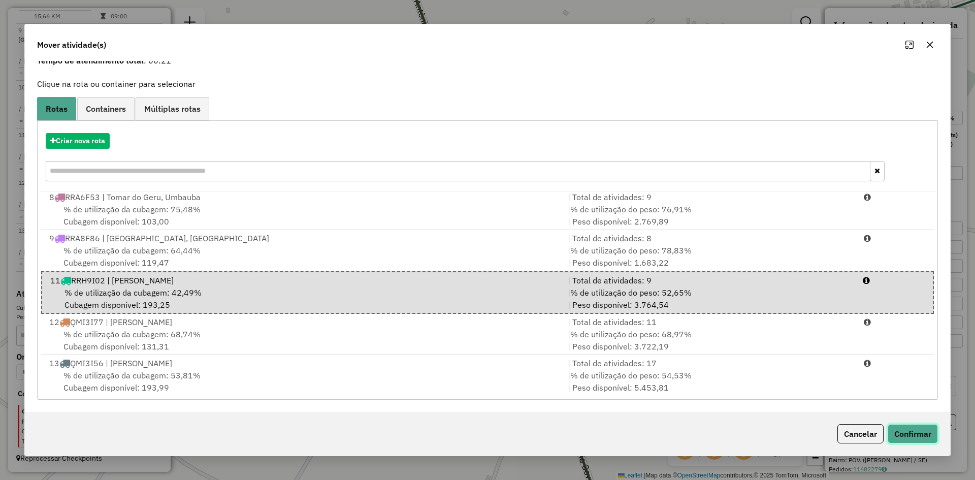
click at [916, 432] on button "Confirmar" at bounding box center [913, 433] width 50 height 19
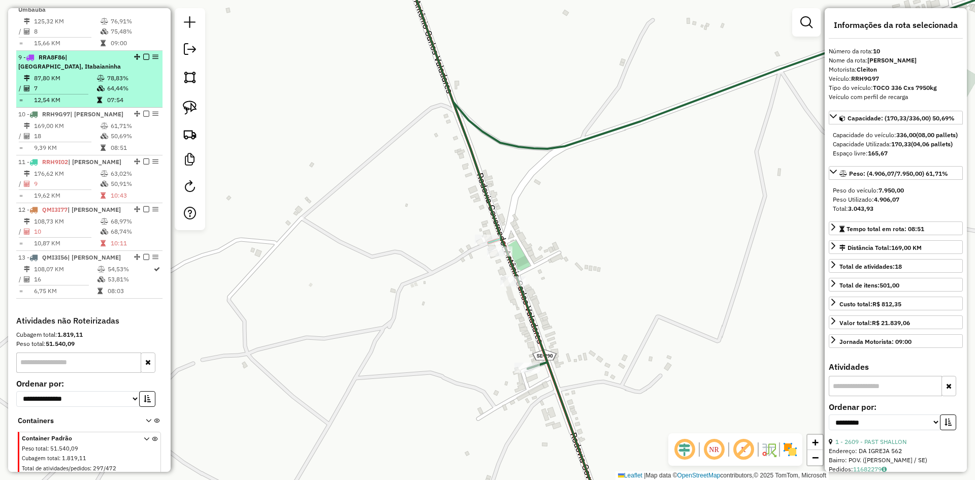
scroll to position [736, 0]
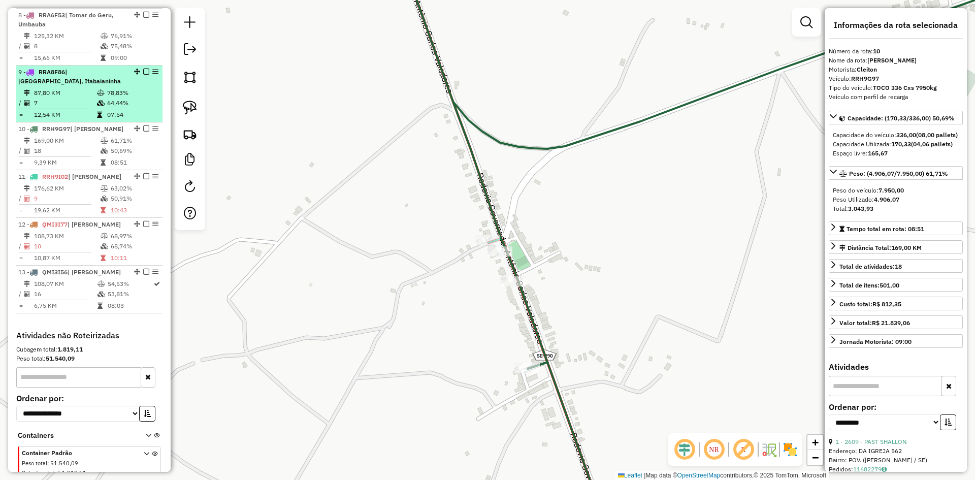
drag, startPoint x: 99, startPoint y: 107, endPoint x: 96, endPoint y: 121, distance: 14.4
click at [99, 107] on td at bounding box center [101, 103] width 10 height 10
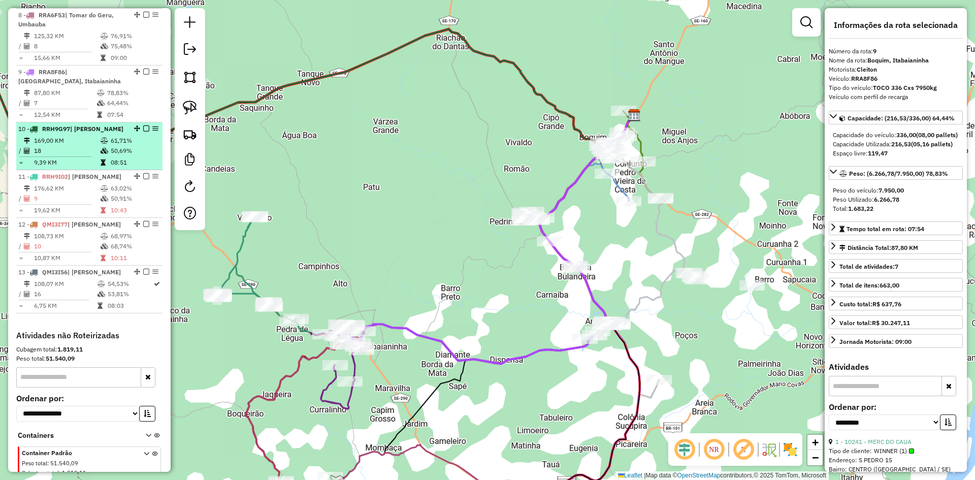
click at [94, 146] on td "169,00 KM" at bounding box center [67, 141] width 67 height 10
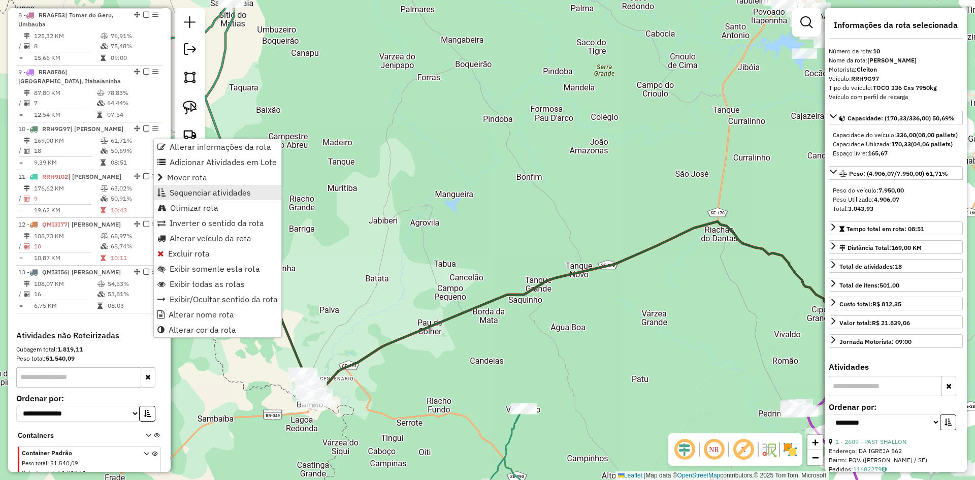
click at [223, 187] on link "Sequenciar atividades" at bounding box center [217, 192] width 127 height 15
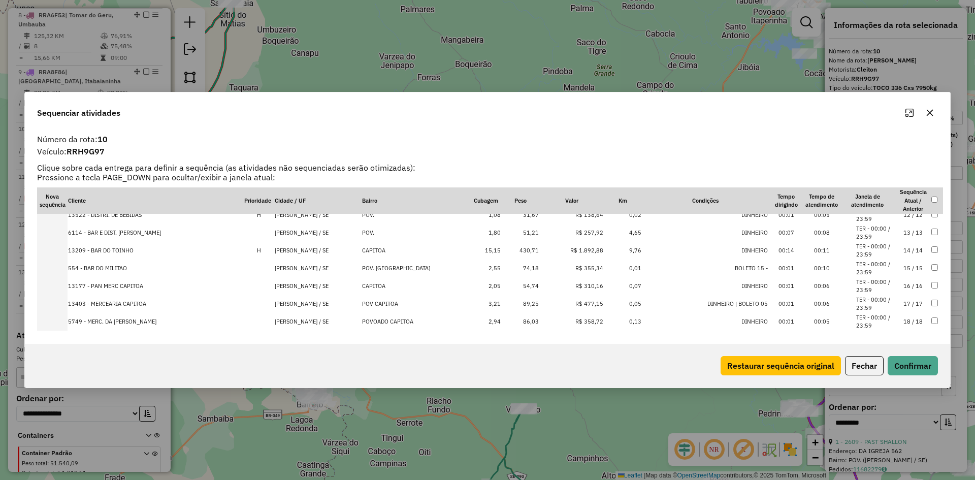
scroll to position [211, 0]
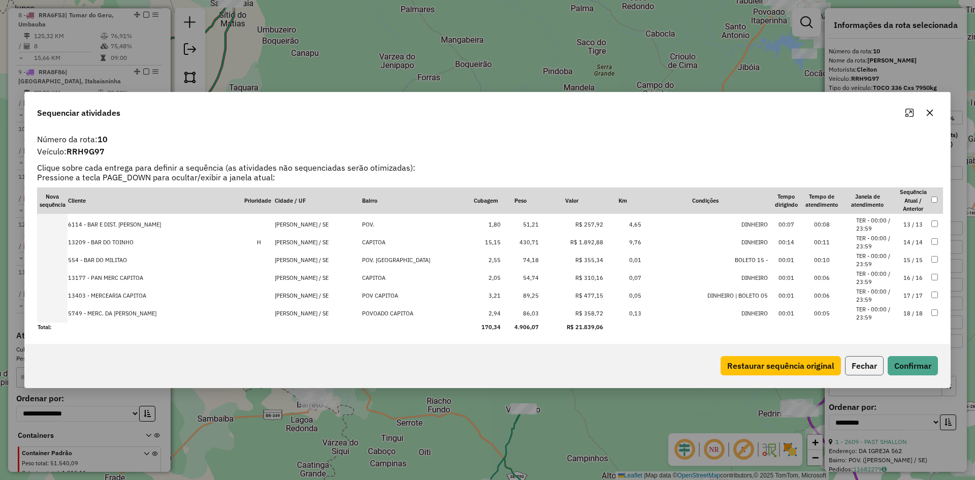
click at [879, 367] on button "Fechar" at bounding box center [864, 365] width 39 height 19
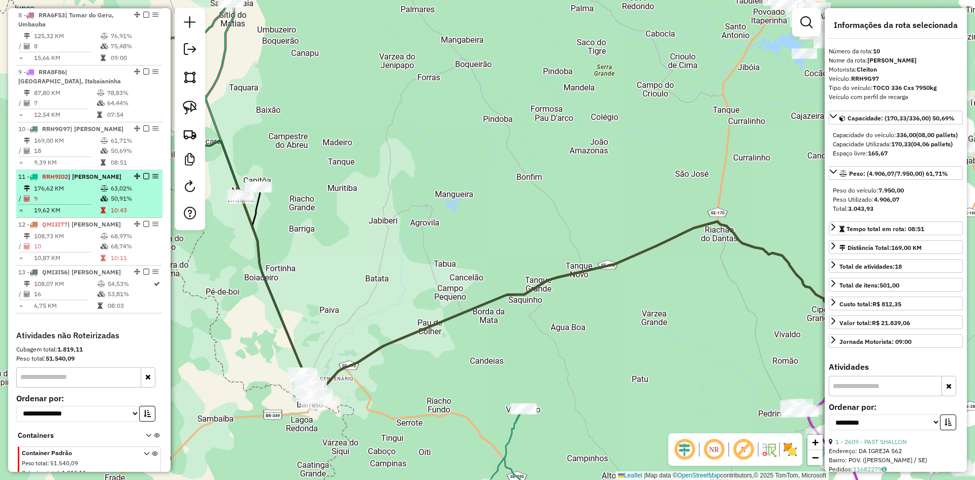
click at [141, 204] on td "50,91%" at bounding box center [134, 198] width 48 height 10
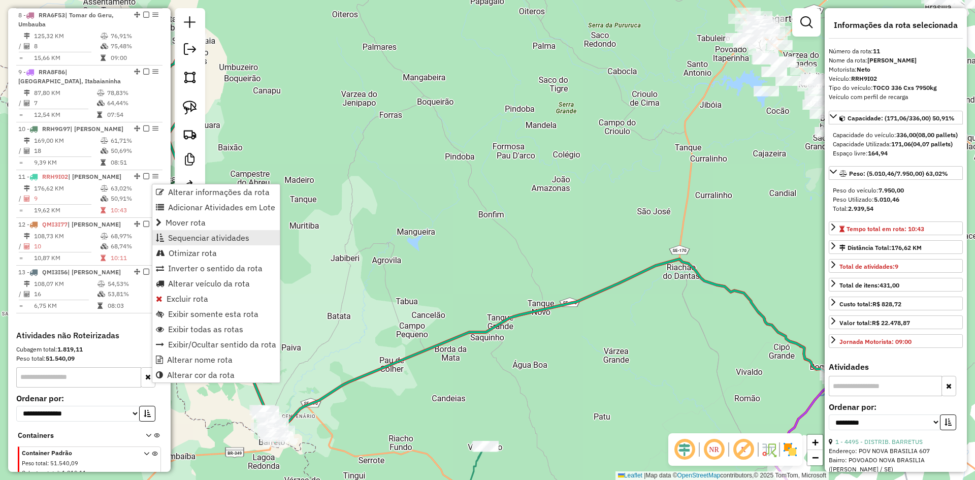
click at [201, 236] on span "Sequenciar atividades" at bounding box center [208, 238] width 81 height 8
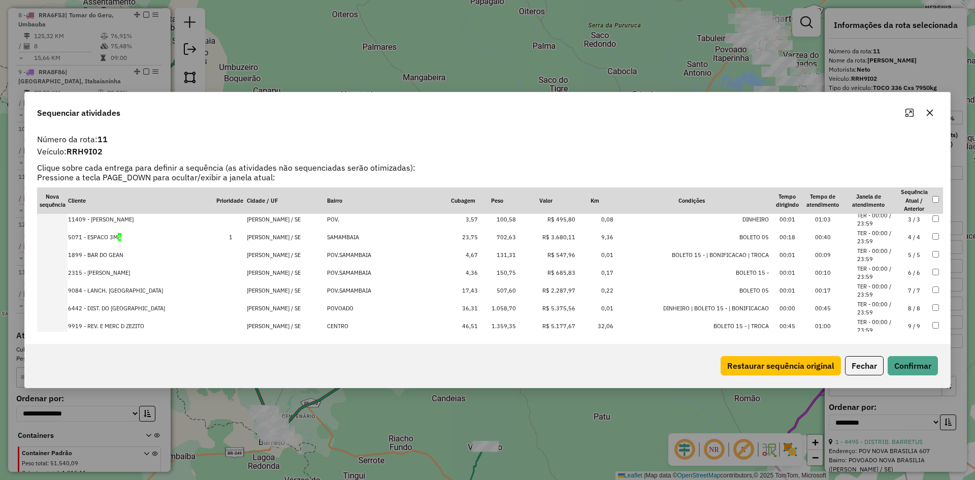
scroll to position [51, 0]
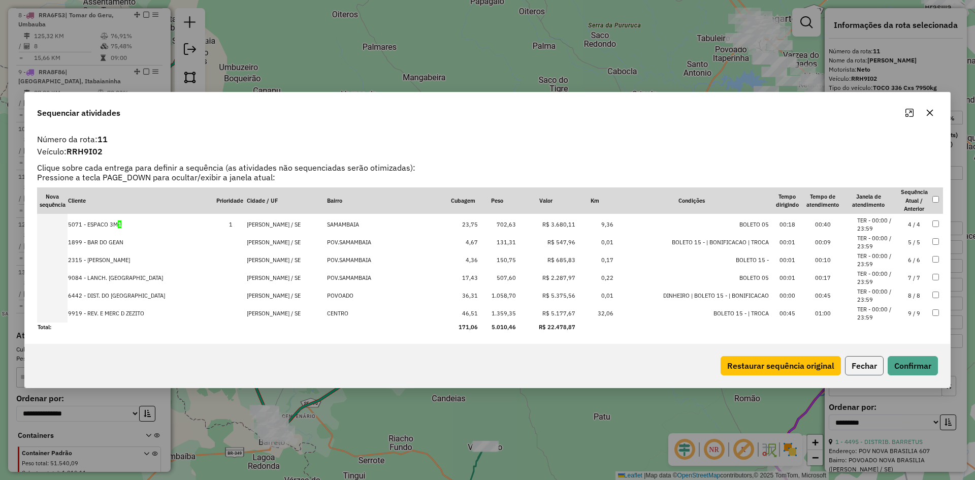
click at [856, 364] on button "Fechar" at bounding box center [864, 365] width 39 height 19
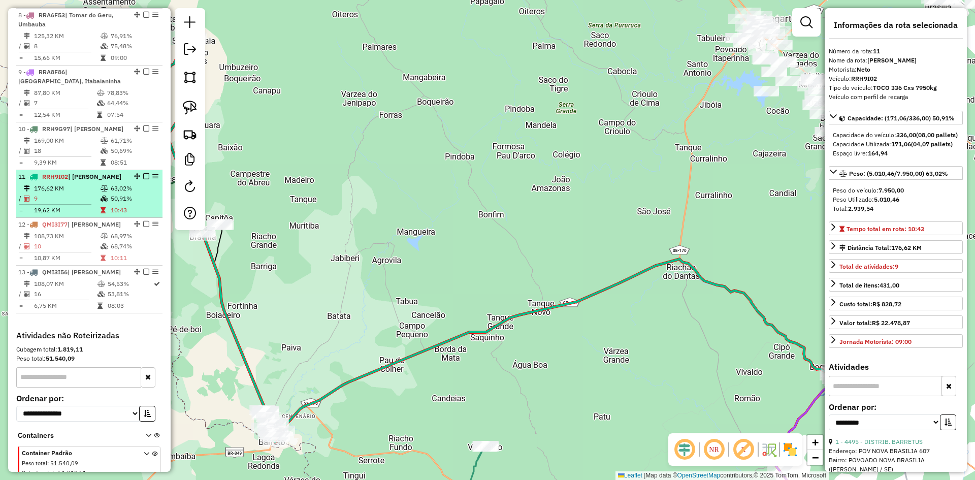
drag, startPoint x: 126, startPoint y: 200, endPoint x: 142, endPoint y: 193, distance: 17.3
click at [128, 193] on td "63,02%" at bounding box center [134, 188] width 48 height 10
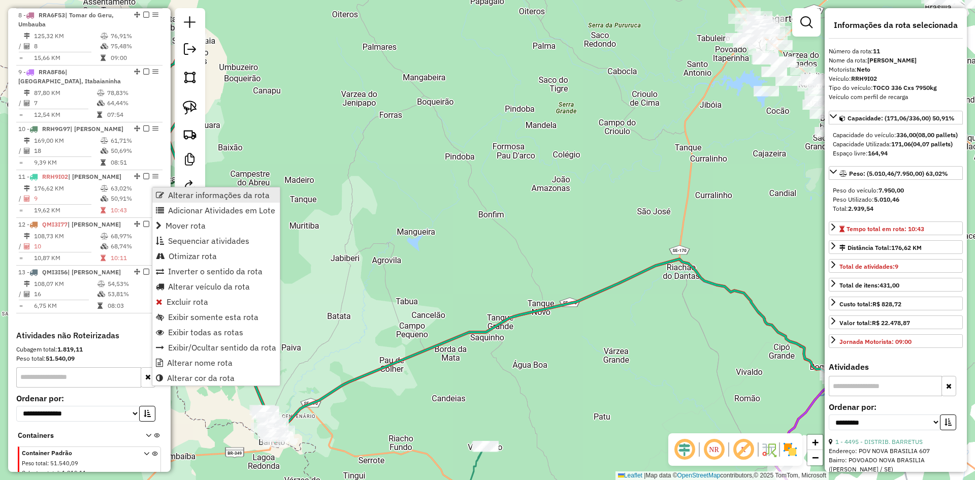
click at [169, 193] on span "Alterar informações da rota" at bounding box center [219, 195] width 102 height 8
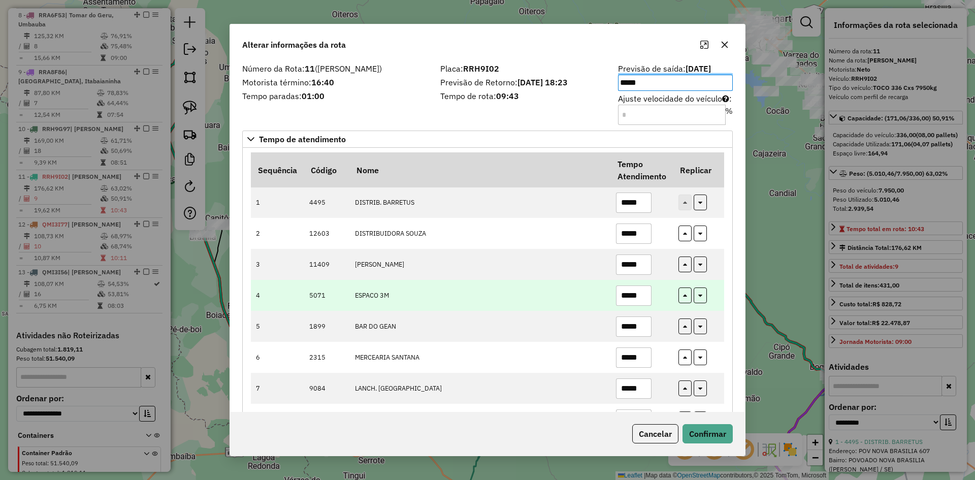
click at [462, 288] on td "ESPACO 3M" at bounding box center [479, 295] width 261 height 31
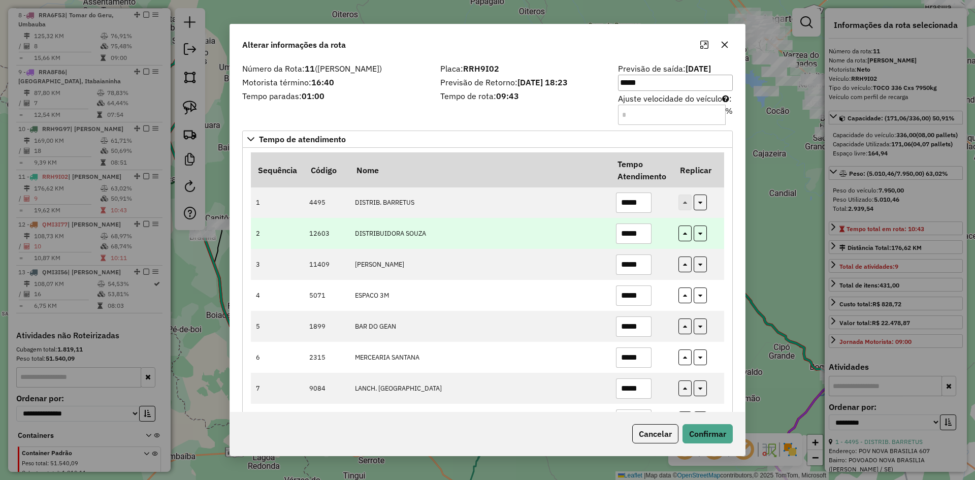
click at [639, 231] on input "*****" at bounding box center [634, 233] width 36 height 20
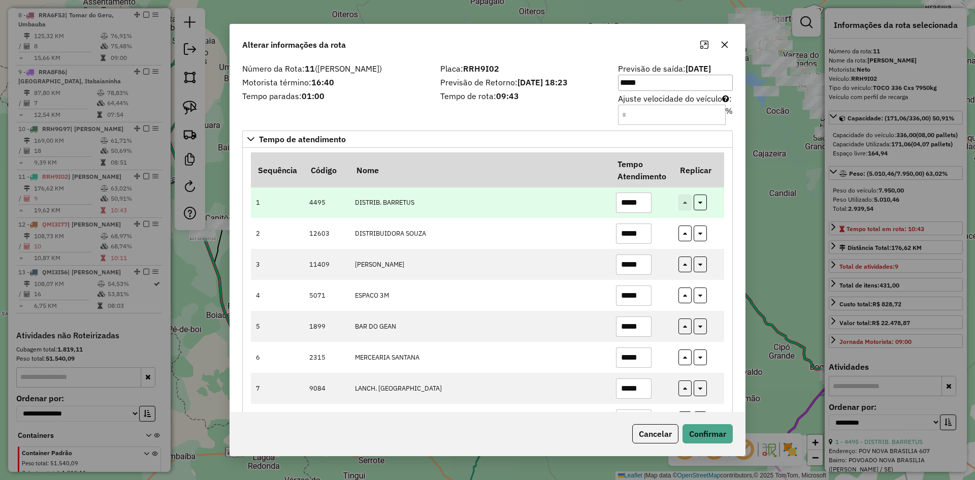
drag, startPoint x: 639, startPoint y: 231, endPoint x: 700, endPoint y: 214, distance: 63.3
click at [638, 232] on input "*****" at bounding box center [634, 233] width 36 height 20
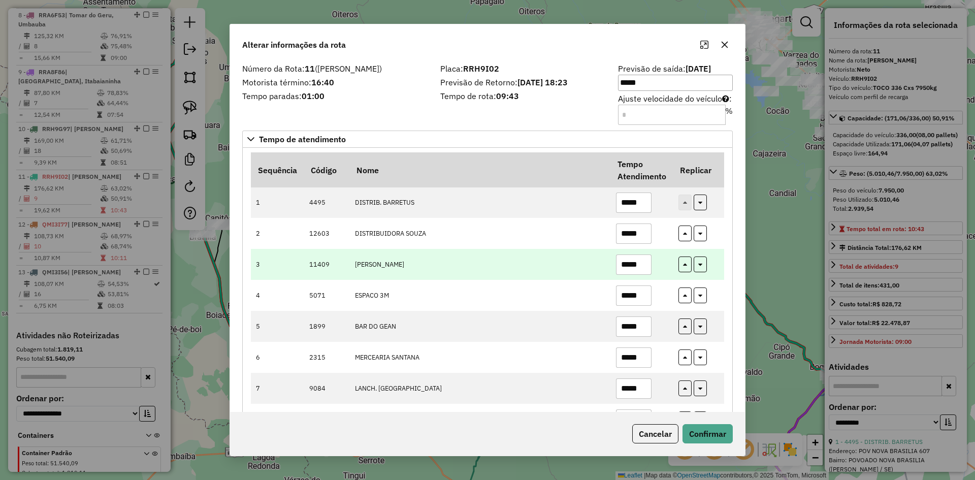
type input "*****"
click at [523, 266] on td "MERC SOUZA" at bounding box center [479, 264] width 261 height 31
click at [636, 264] on input "*****" at bounding box center [634, 264] width 36 height 20
click at [636, 260] on input "*****" at bounding box center [634, 264] width 36 height 20
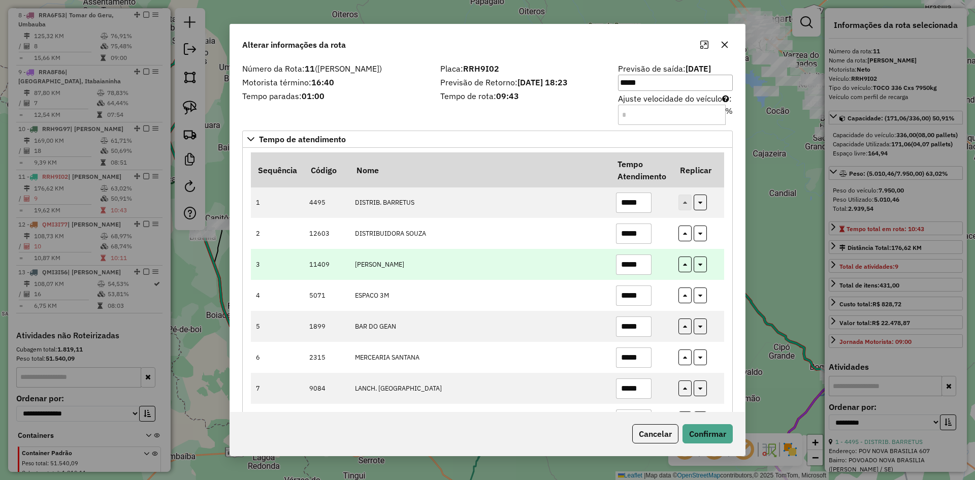
click at [638, 264] on input "*****" at bounding box center [634, 264] width 36 height 20
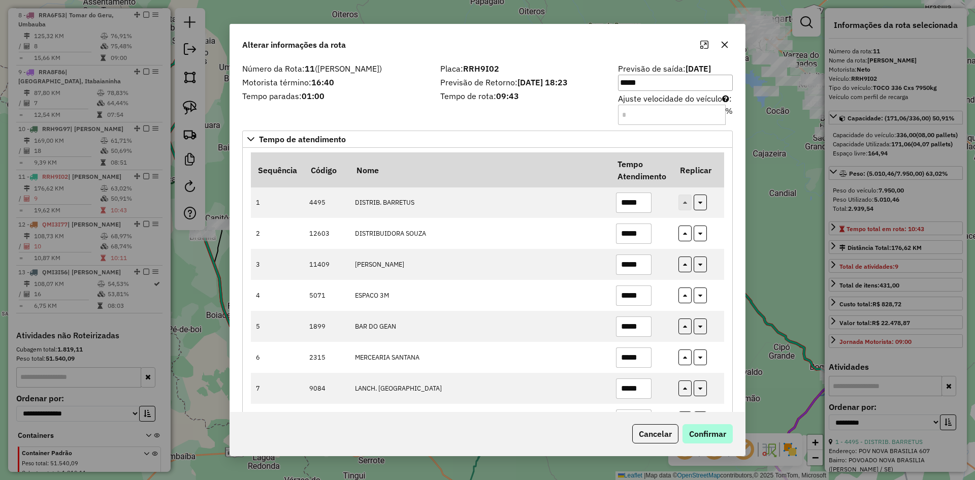
type input "*****"
click at [696, 434] on button "Confirmar" at bounding box center [707, 433] width 50 height 19
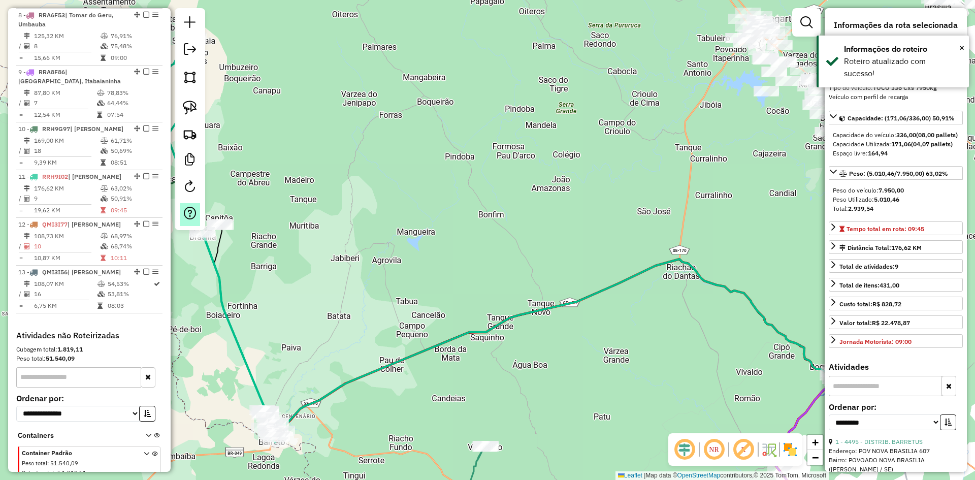
scroll to position [787, 0]
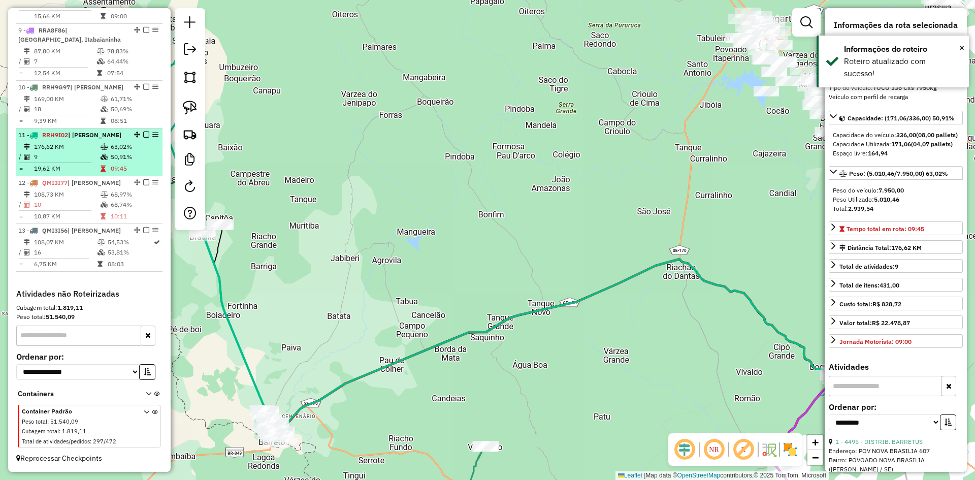
click at [137, 158] on td "50,91%" at bounding box center [134, 157] width 48 height 10
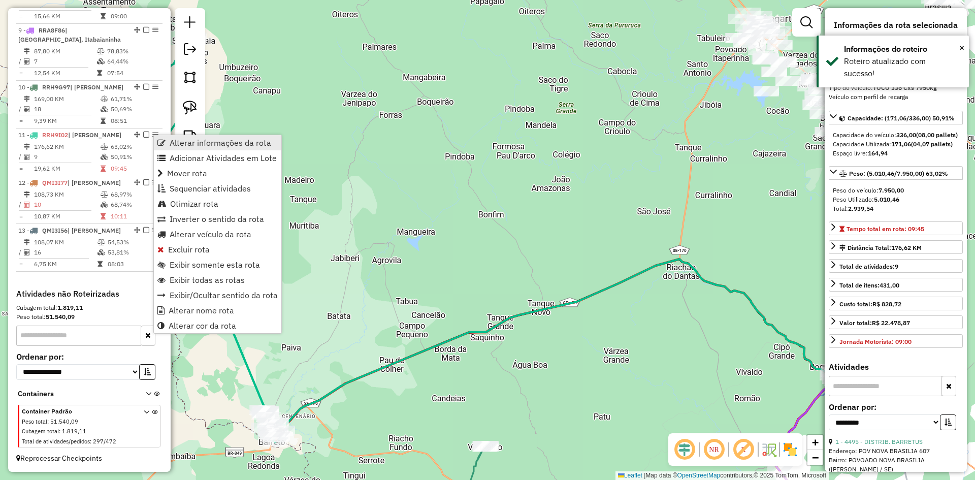
click at [190, 148] on link "Alterar informações da rota" at bounding box center [217, 142] width 127 height 15
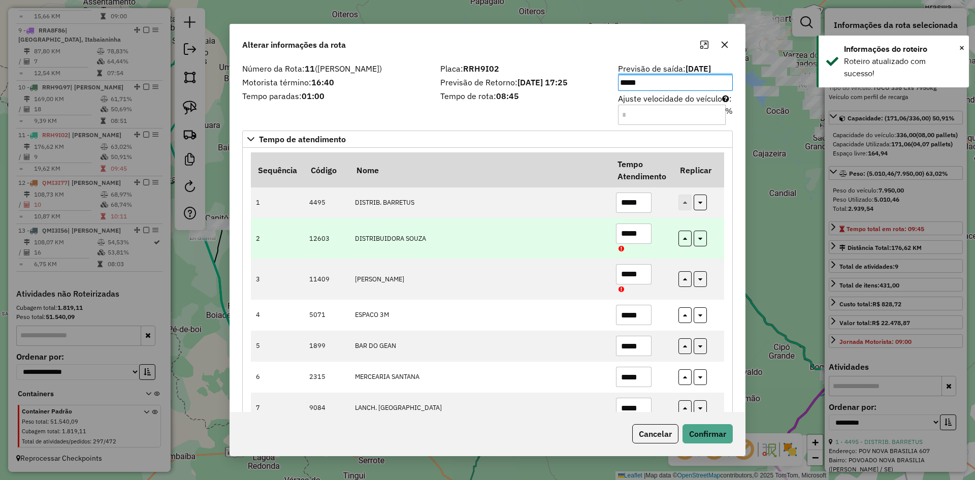
click at [485, 252] on td "DISTRIBUIDORA SOUZA" at bounding box center [479, 238] width 261 height 41
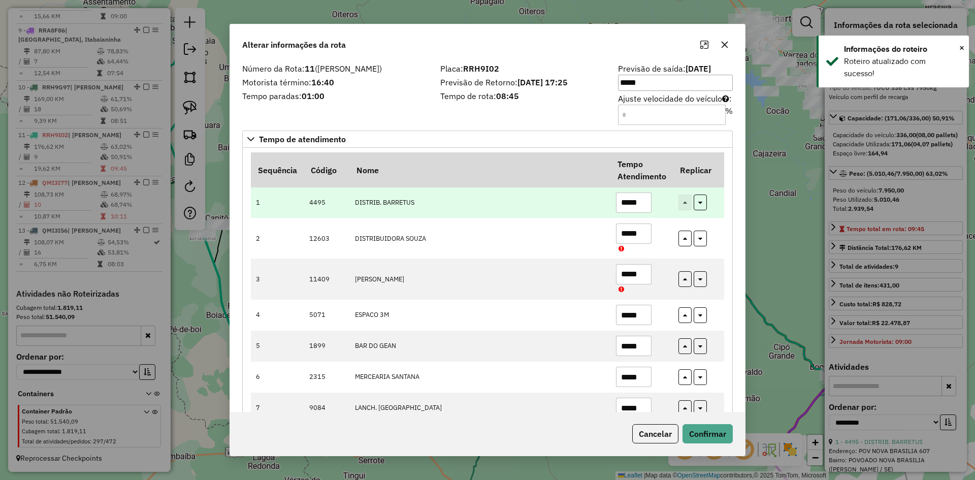
click at [651, 194] on td "*****" at bounding box center [641, 202] width 62 height 31
click at [644, 207] on input "*****" at bounding box center [634, 202] width 36 height 20
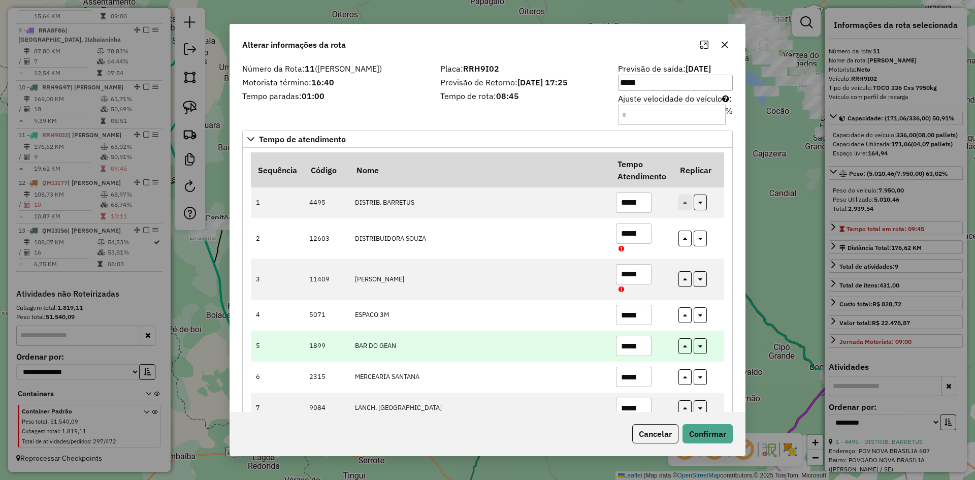
type input "*****"
drag, startPoint x: 564, startPoint y: 343, endPoint x: 569, endPoint y: 343, distance: 5.1
click at [564, 343] on td "BAR DO GEAN" at bounding box center [479, 346] width 261 height 31
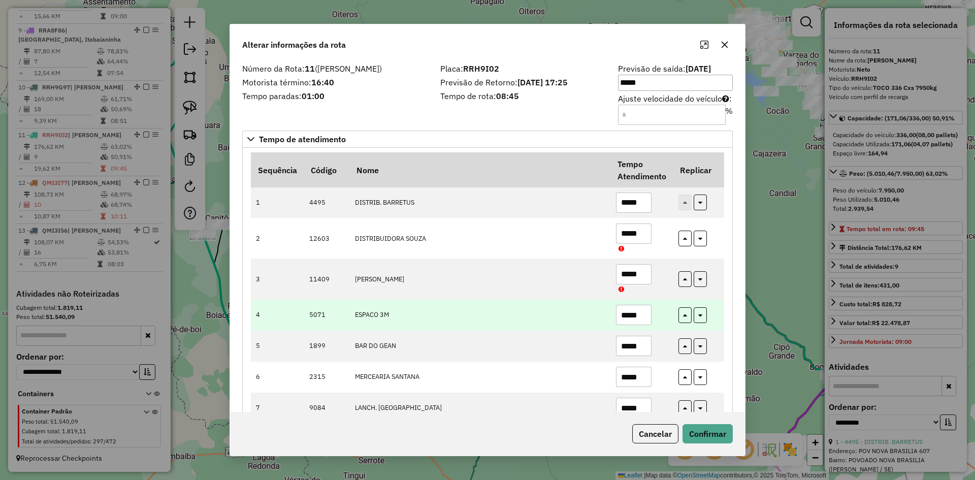
click at [648, 317] on input "*****" at bounding box center [634, 315] width 36 height 20
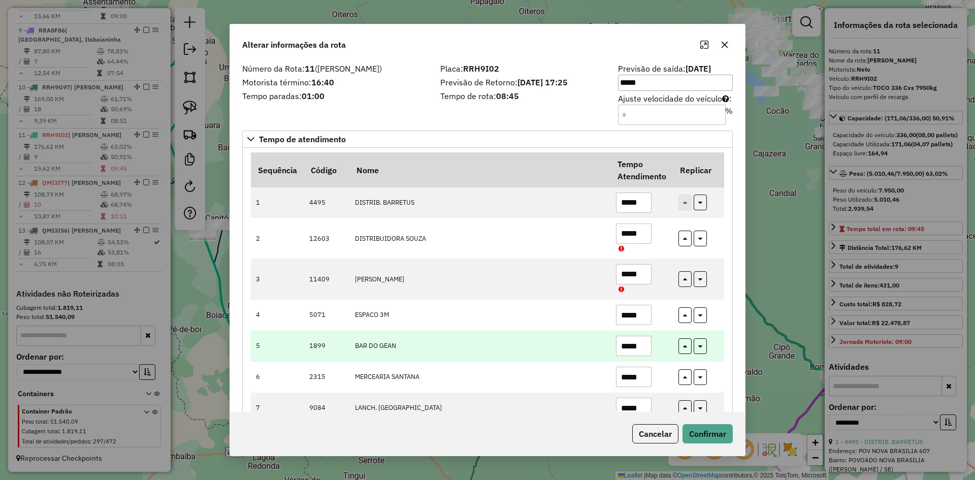
type input "*****"
click at [644, 351] on input "*****" at bounding box center [634, 346] width 36 height 20
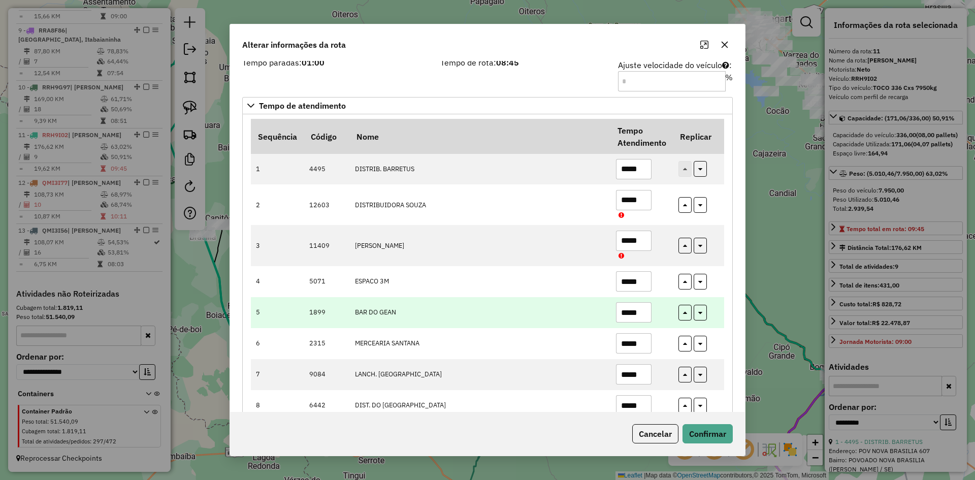
scroll to position [92, 0]
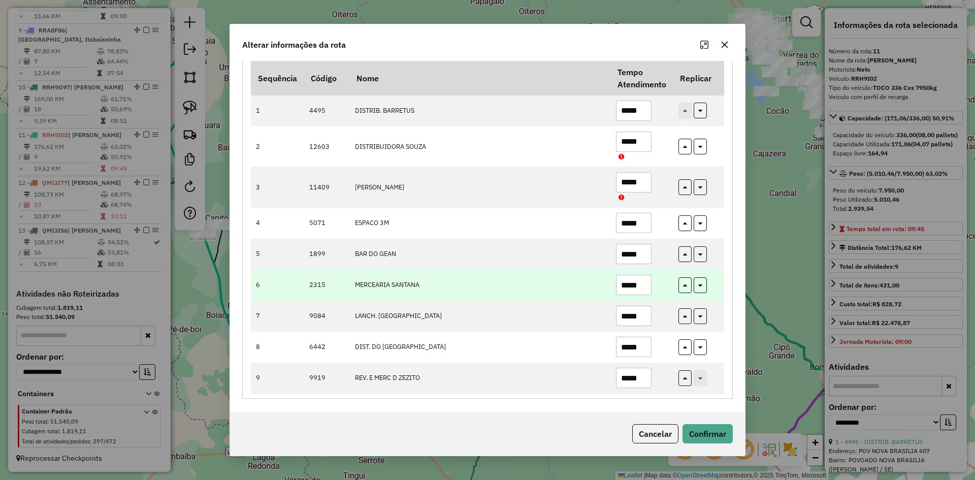
type input "*****"
click at [644, 283] on input "*****" at bounding box center [634, 285] width 36 height 20
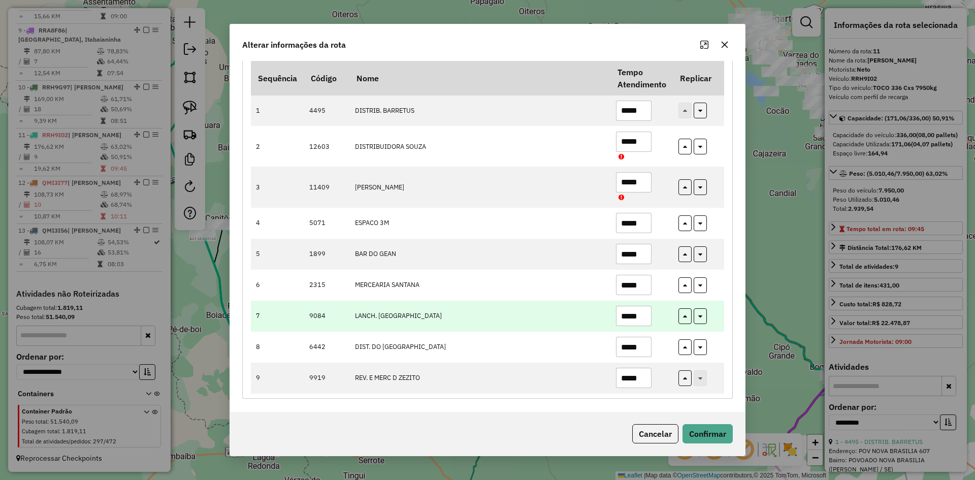
type input "*****"
click at [580, 309] on td "LANCH. BELA VISTA" at bounding box center [479, 316] width 261 height 31
click at [645, 318] on input "*****" at bounding box center [634, 316] width 36 height 20
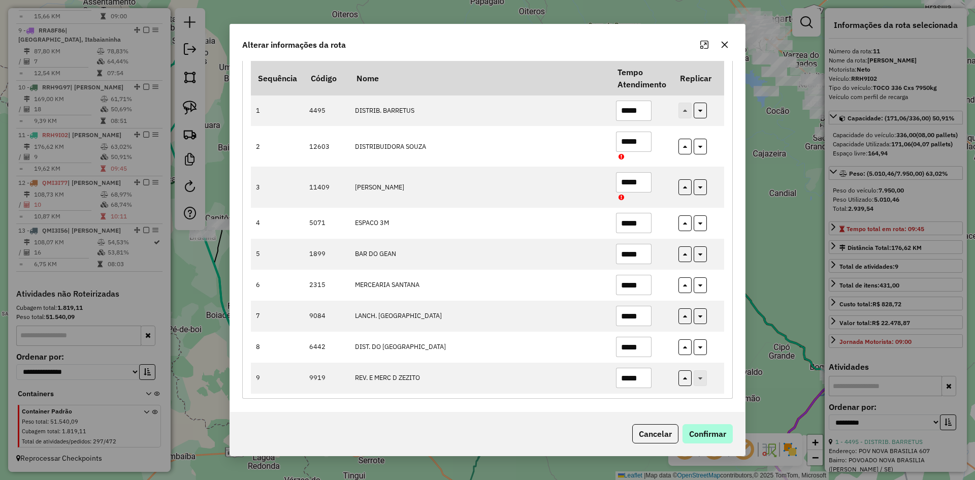
type input "*****"
click at [712, 436] on button "Confirmar" at bounding box center [707, 433] width 50 height 19
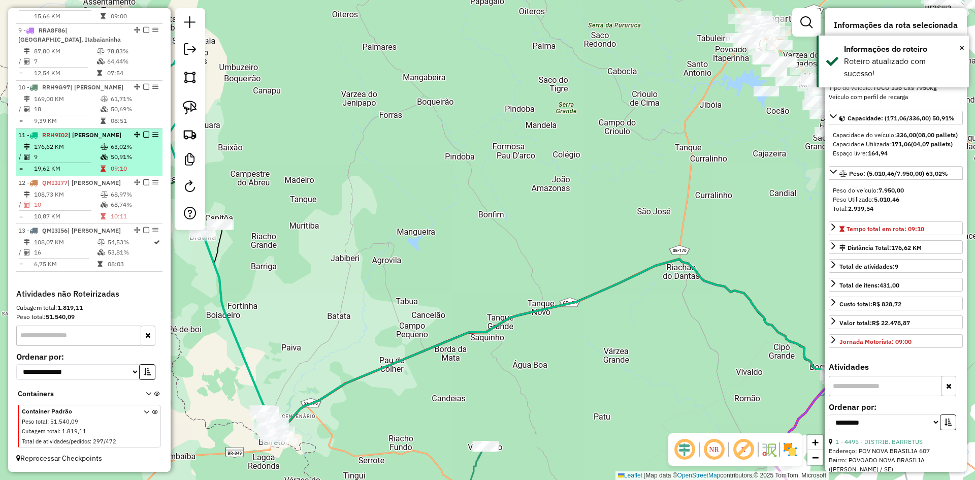
drag, startPoint x: 130, startPoint y: 139, endPoint x: 139, endPoint y: 139, distance: 8.1
click at [131, 139] on div "11 - RRH9I02 | Tobias Barreto" at bounding box center [89, 134] width 142 height 9
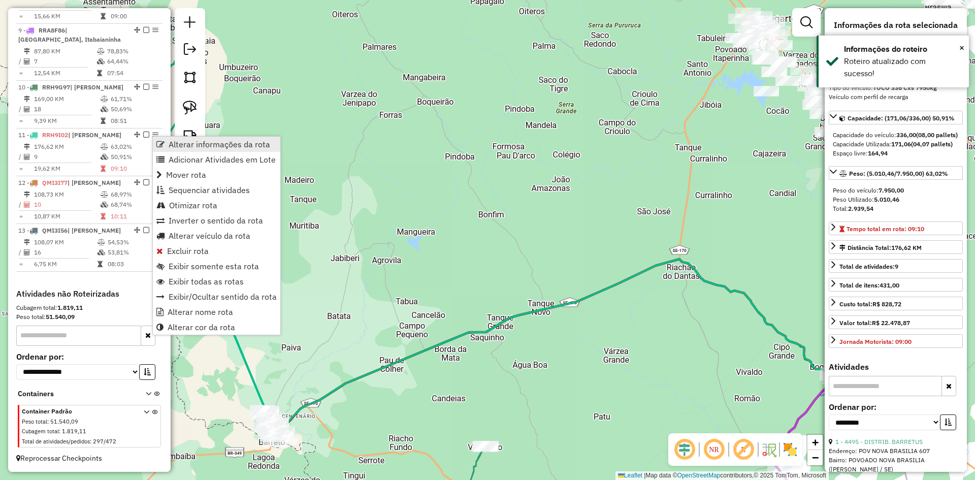
click at [169, 144] on span "Alterar informações da rota" at bounding box center [220, 144] width 102 height 8
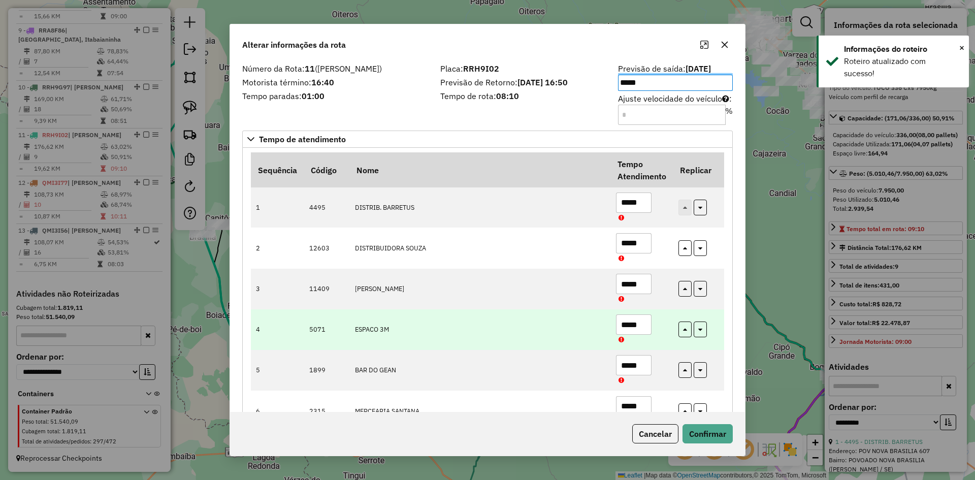
click at [435, 327] on td "ESPACO 3M" at bounding box center [479, 329] width 261 height 41
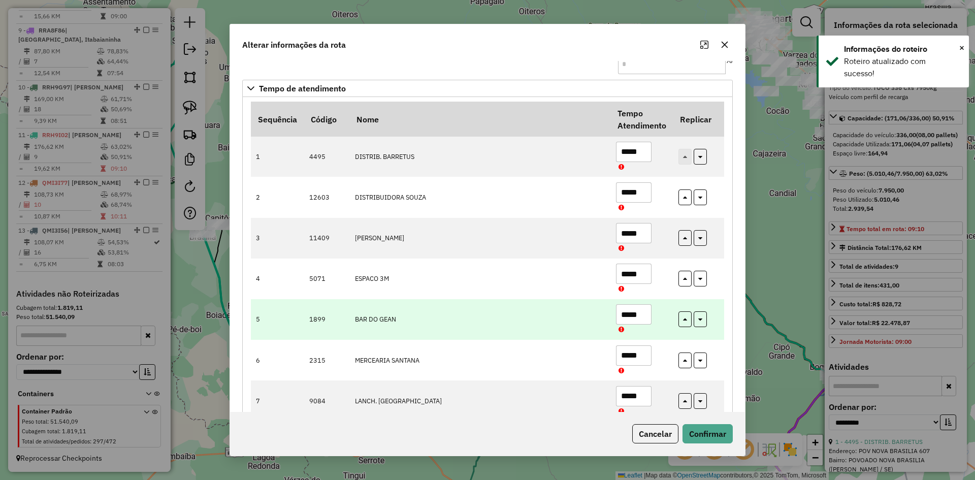
scroll to position [141, 0]
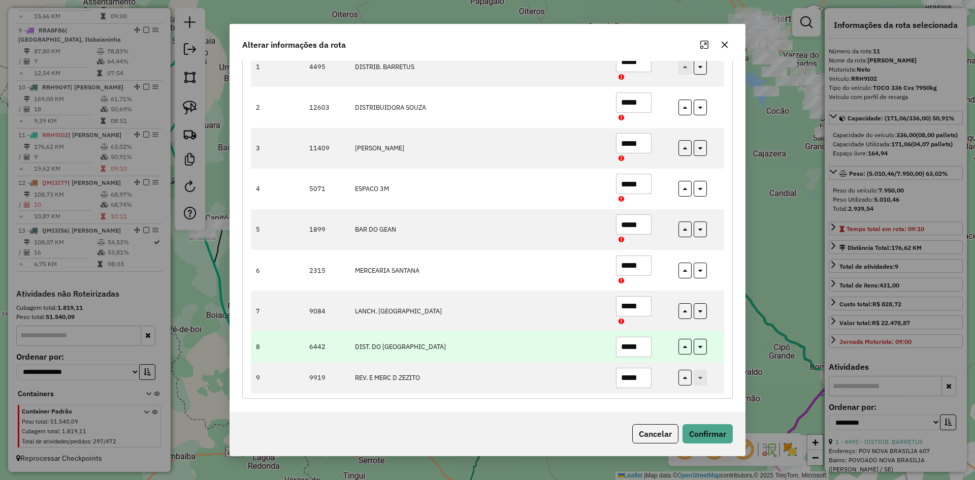
click at [650, 349] on td "*****" at bounding box center [641, 346] width 62 height 31
click at [640, 350] on input "*****" at bounding box center [634, 347] width 36 height 20
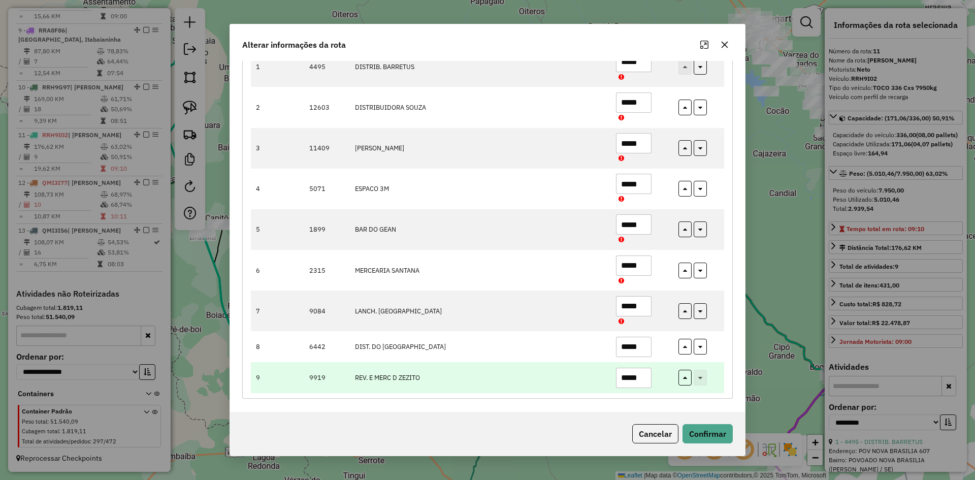
click at [639, 373] on input "*****" at bounding box center [634, 378] width 36 height 20
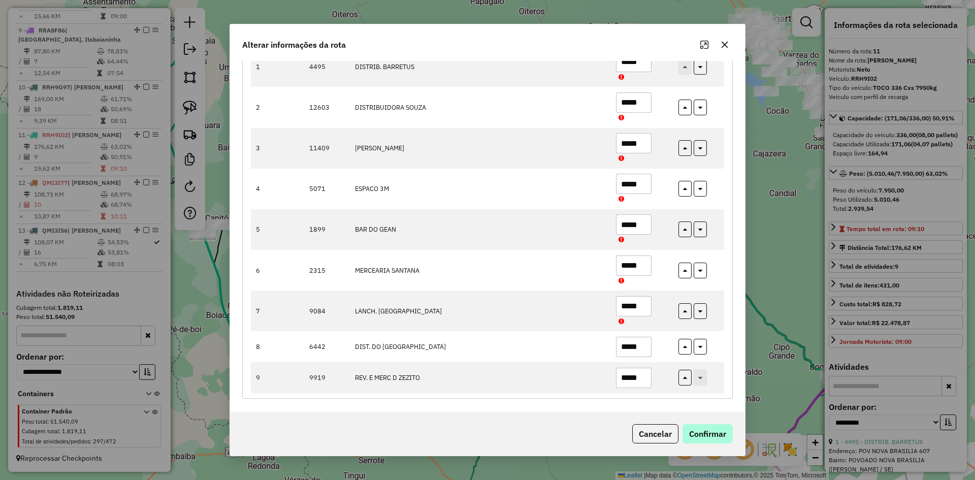
type input "*****"
click at [697, 427] on button "Confirmar" at bounding box center [707, 433] width 50 height 19
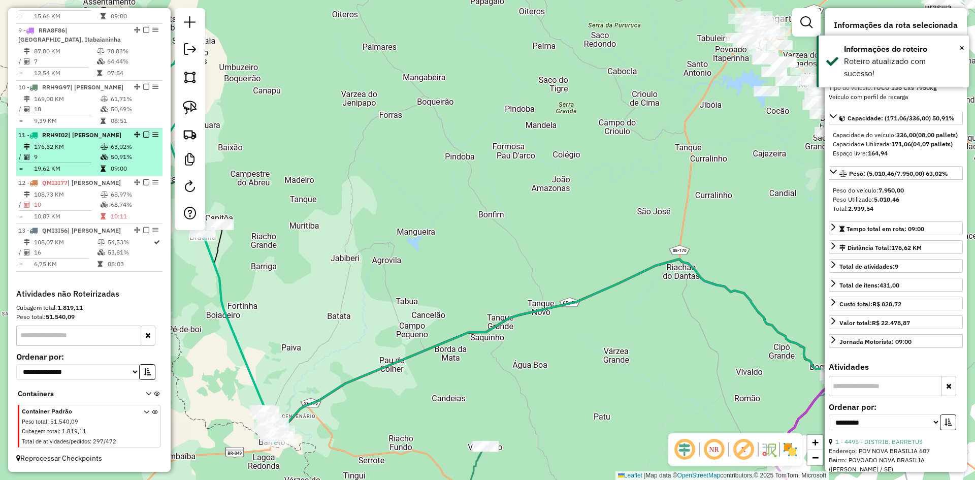
drag, startPoint x: 146, startPoint y: 156, endPoint x: 148, endPoint y: 141, distance: 15.4
click at [146, 154] on td "50,91%" at bounding box center [134, 157] width 48 height 10
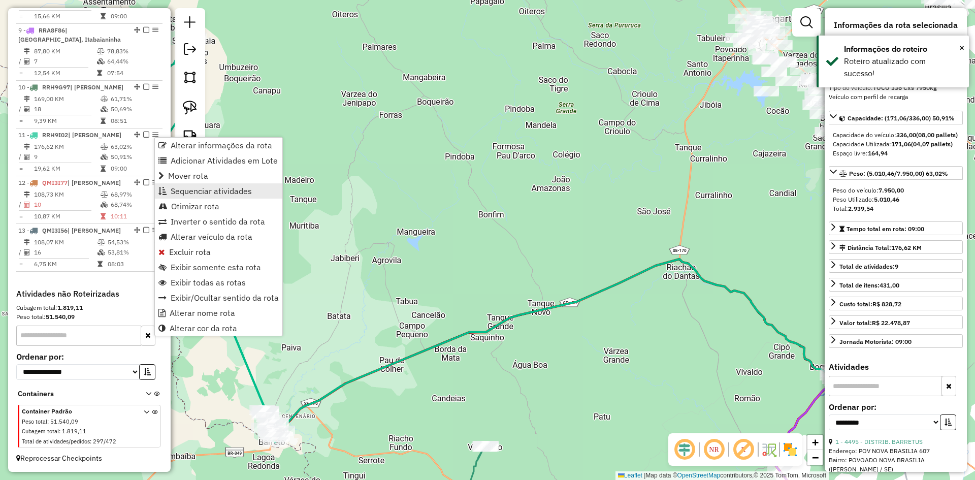
click at [216, 188] on span "Sequenciar atividades" at bounding box center [211, 191] width 81 height 8
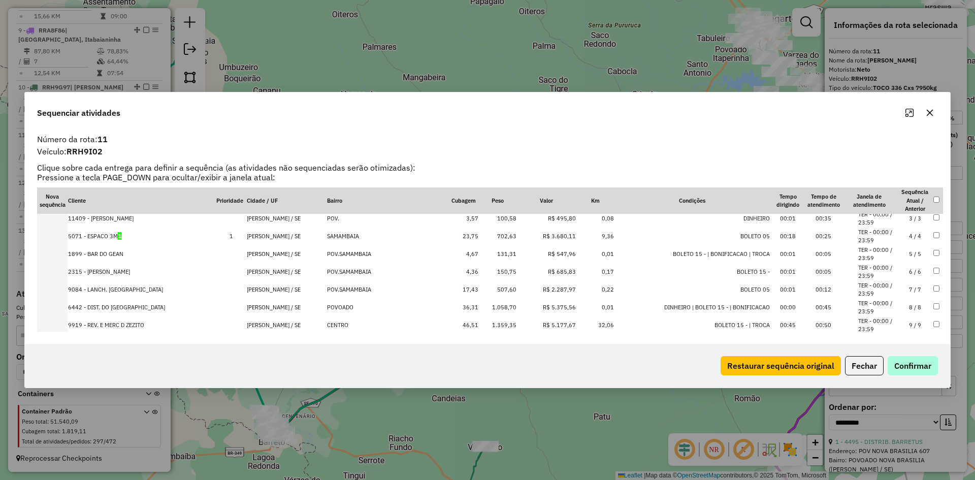
scroll to position [51, 0]
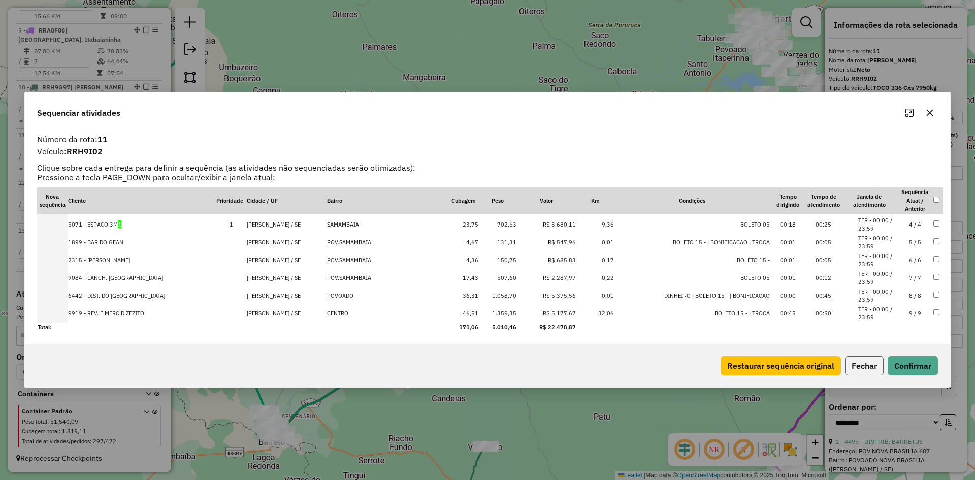
click at [856, 362] on button "Fechar" at bounding box center [864, 365] width 39 height 19
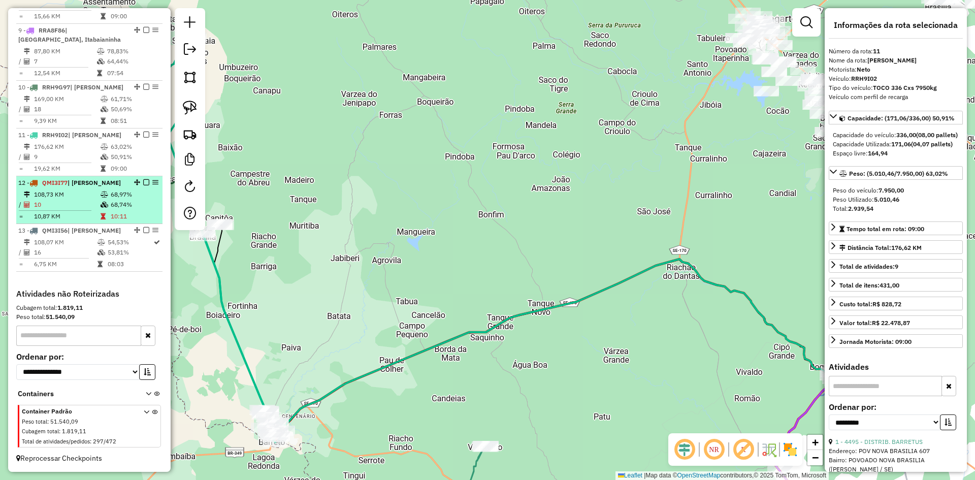
click at [104, 213] on td at bounding box center [105, 216] width 10 height 10
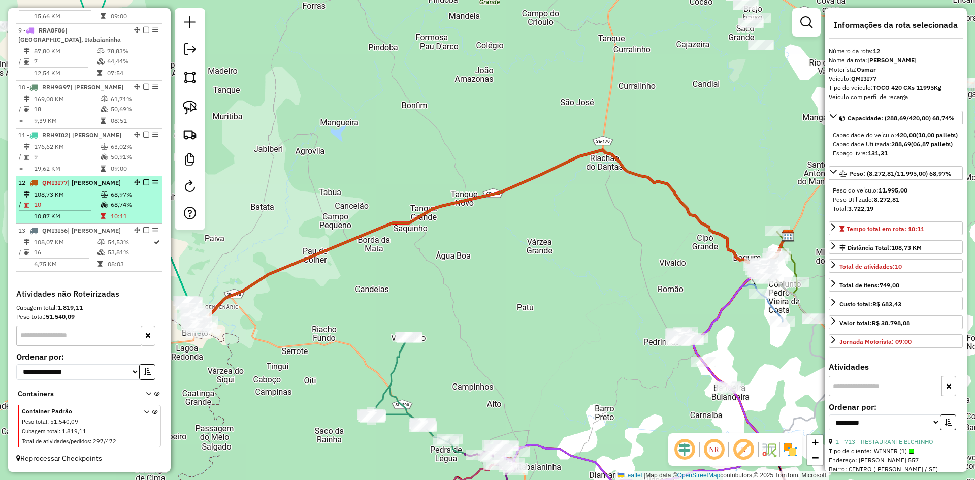
click at [158, 191] on li "12 - QMI3I77 | Tobias Barreto 108,73 KM 68,97% / 10 68,74% = 10,87 KM 10:11" at bounding box center [89, 200] width 146 height 48
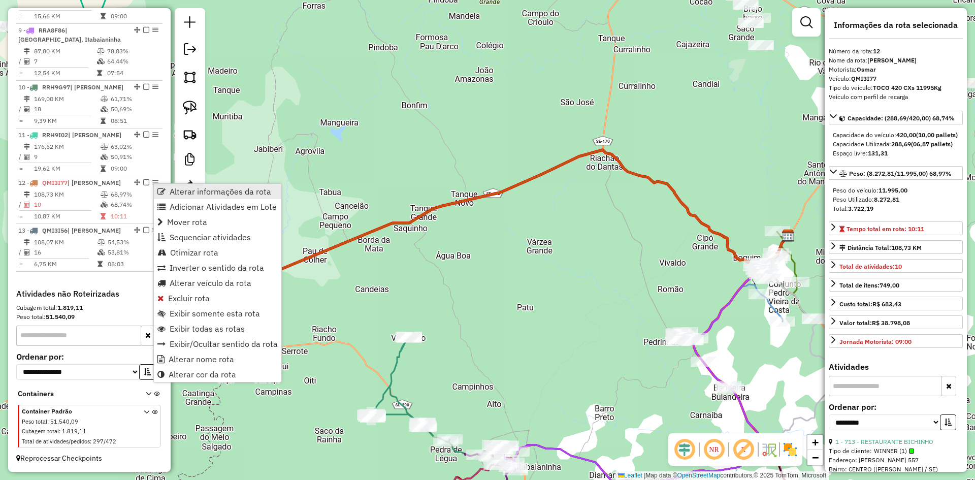
click at [187, 192] on span "Alterar informações da rota" at bounding box center [221, 191] width 102 height 8
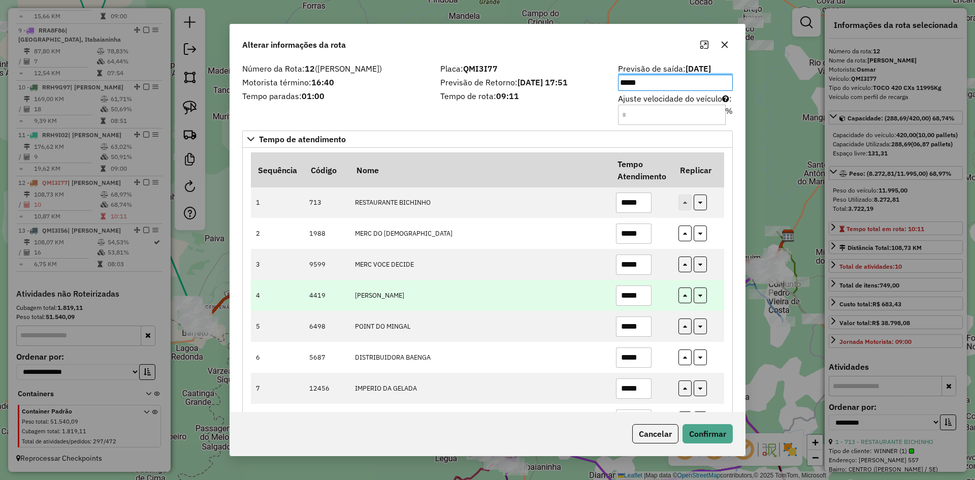
click at [588, 308] on td "MERC SANTOS" at bounding box center [479, 295] width 261 height 31
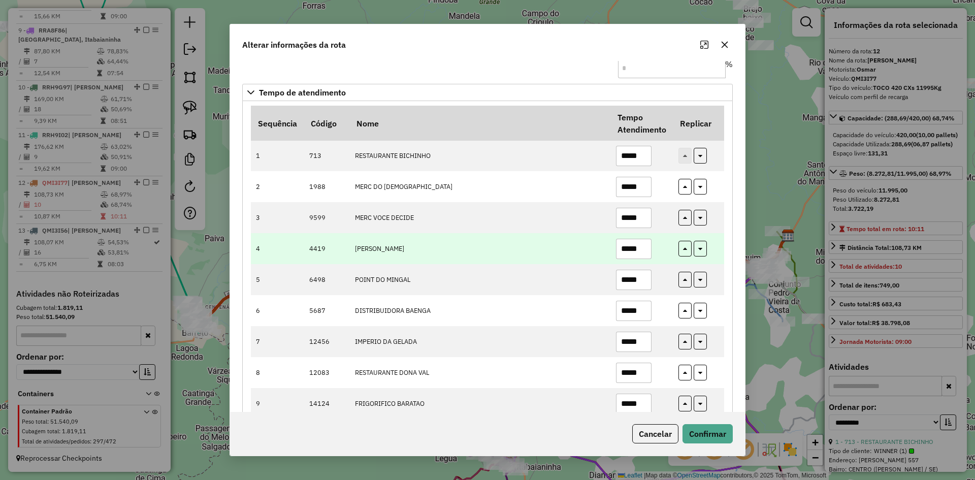
scroll to position [104, 0]
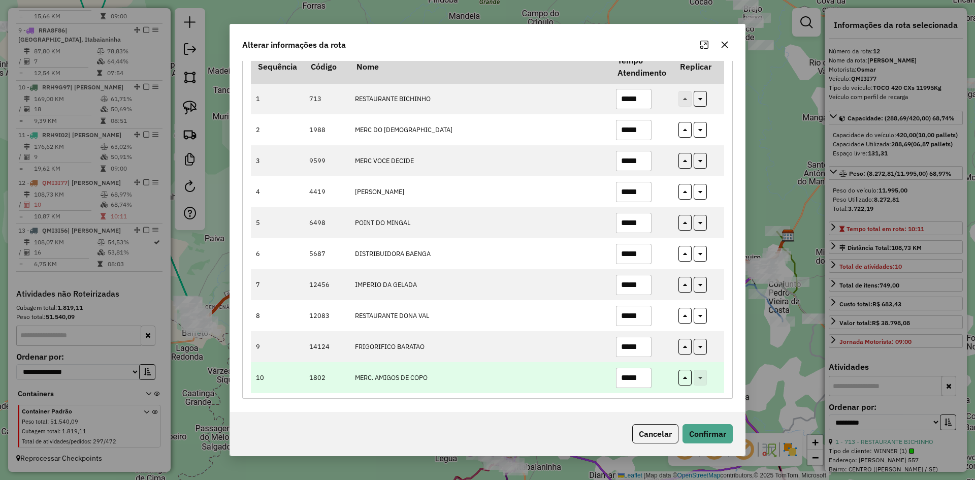
click at [643, 372] on input "*****" at bounding box center [634, 378] width 36 height 20
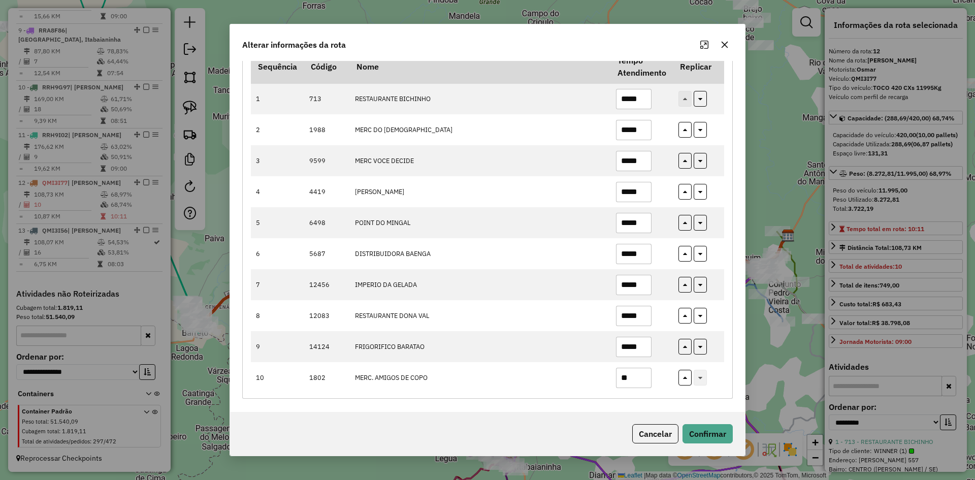
type input "*"
type input "*****"
click at [712, 432] on button "Confirmar" at bounding box center [707, 433] width 50 height 19
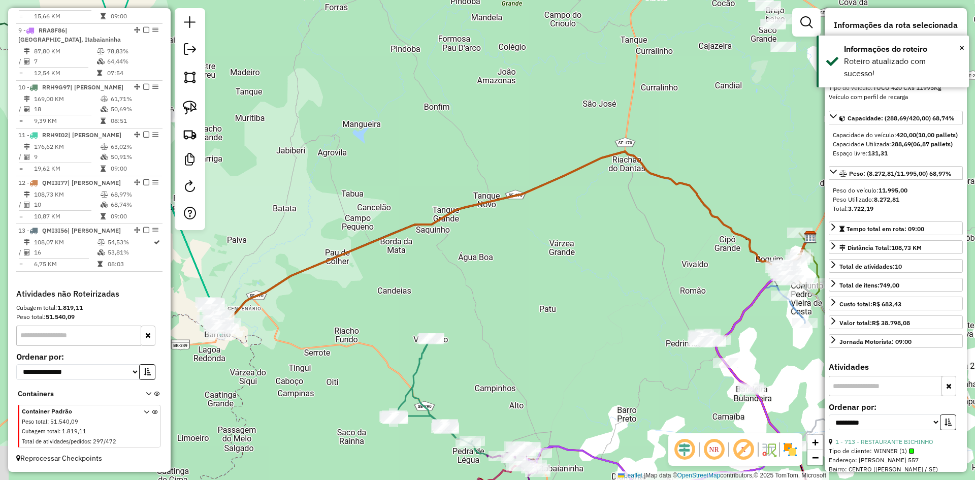
drag, startPoint x: 247, startPoint y: 371, endPoint x: 352, endPoint y: 365, distance: 105.3
click at [354, 371] on div "Janela de atendimento Grade de atendimento Capacidade Transportadoras Veículos …" at bounding box center [487, 240] width 975 height 480
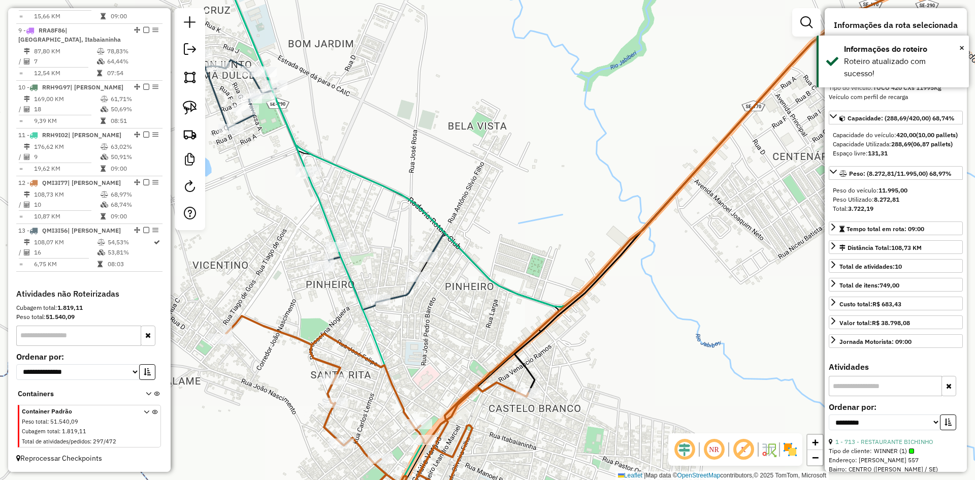
click at [528, 387] on icon at bounding box center [377, 403] width 302 height 174
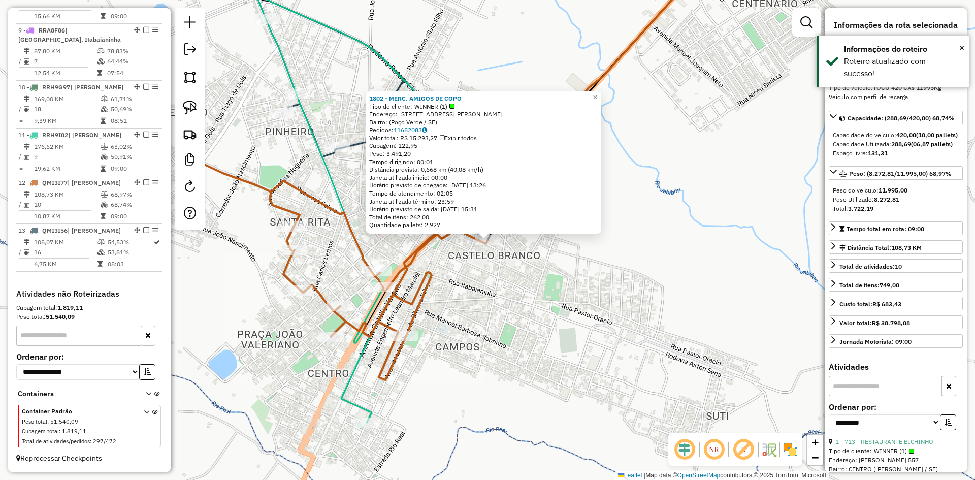
click at [544, 318] on div "1802 - MERC. AMIGOS DE COPO Tipo de cliente: WINNER (1) Endereço: Rodovia Pedro…" at bounding box center [487, 240] width 975 height 480
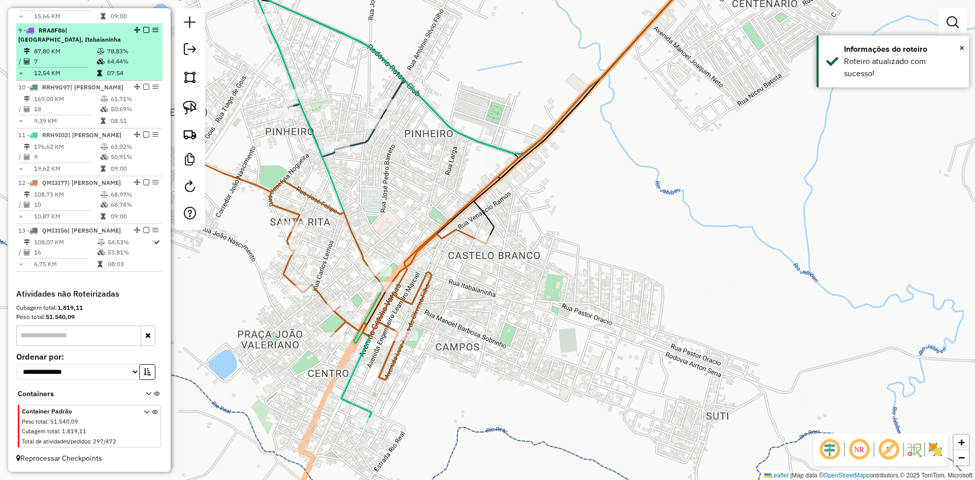
click at [115, 32] on div "9 - RRA8F86 | Boquim, Itabaianinha" at bounding box center [72, 35] width 108 height 18
select select "**********"
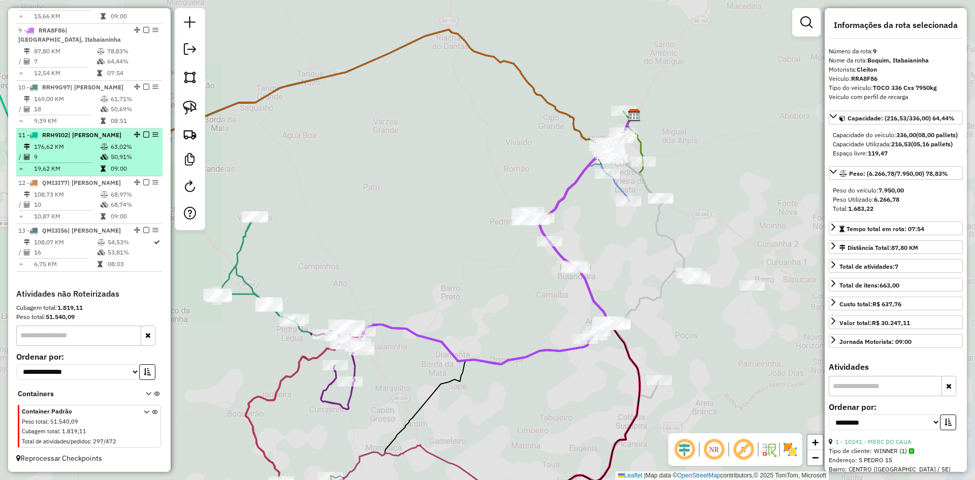
drag, startPoint x: 103, startPoint y: 101, endPoint x: 101, endPoint y: 153, distance: 52.4
click at [103, 104] on td at bounding box center [105, 99] width 10 height 10
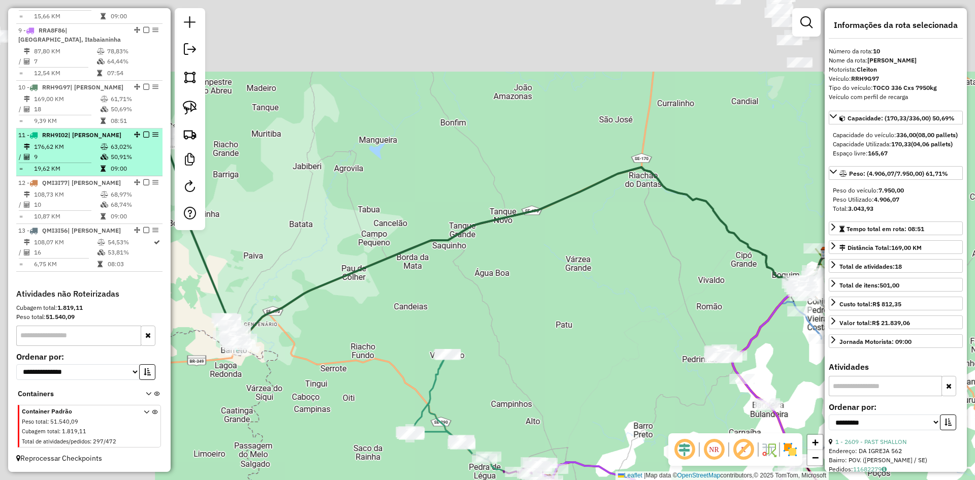
click at [100, 160] on td at bounding box center [105, 157] width 10 height 10
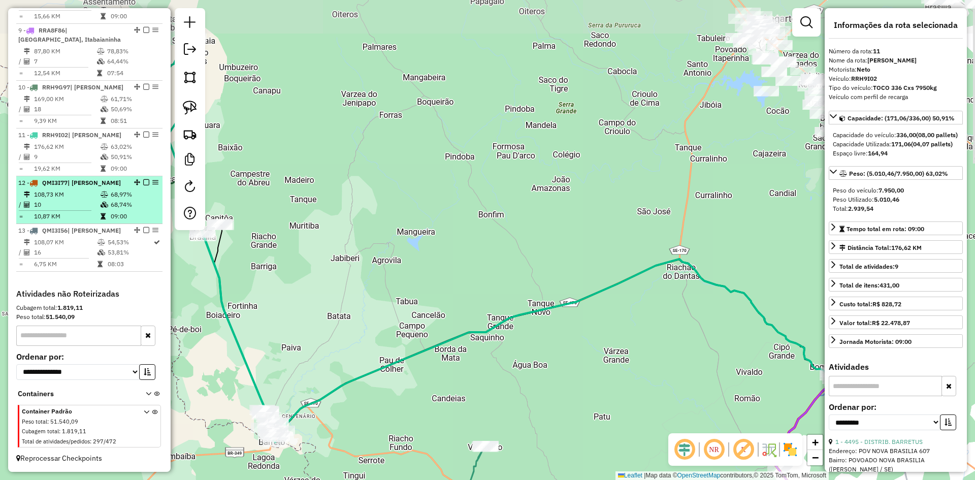
click at [101, 216] on icon at bounding box center [103, 216] width 5 height 6
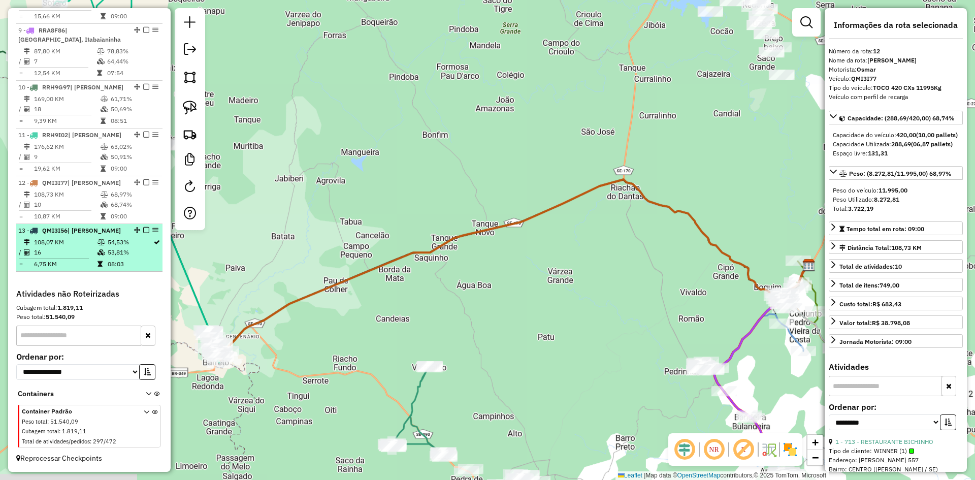
click at [99, 246] on td at bounding box center [102, 242] width 10 height 10
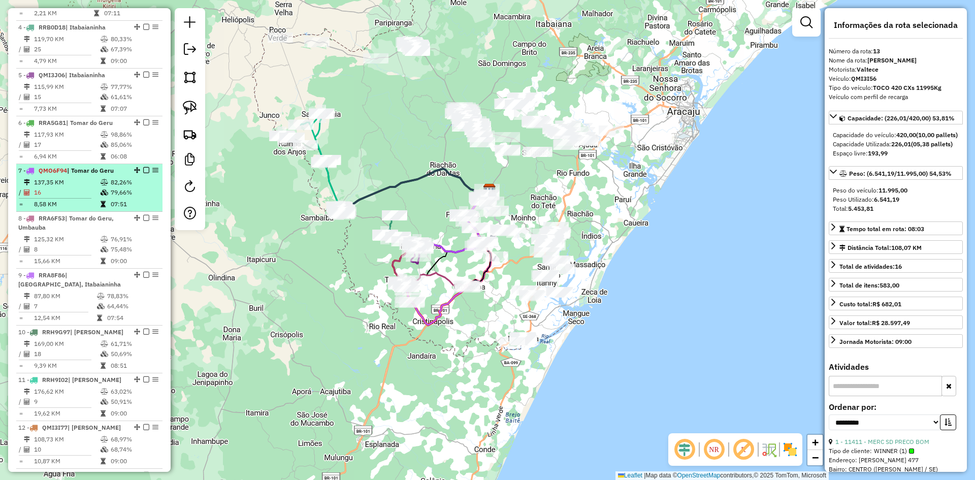
scroll to position [330, 0]
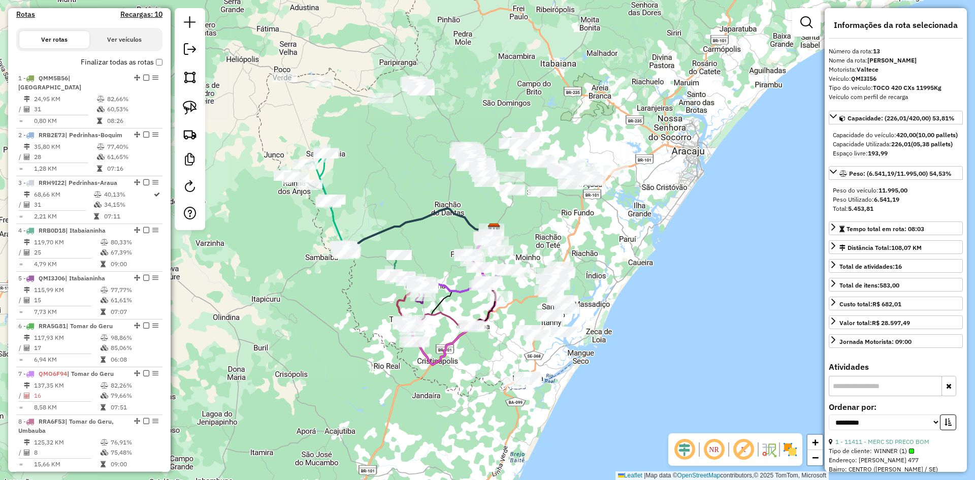
drag, startPoint x: 402, startPoint y: 141, endPoint x: 405, endPoint y: 183, distance: 42.8
click at [406, 182] on div "Janela de atendimento Grade de atendimento Capacidade Transportadoras Veículos …" at bounding box center [487, 240] width 975 height 480
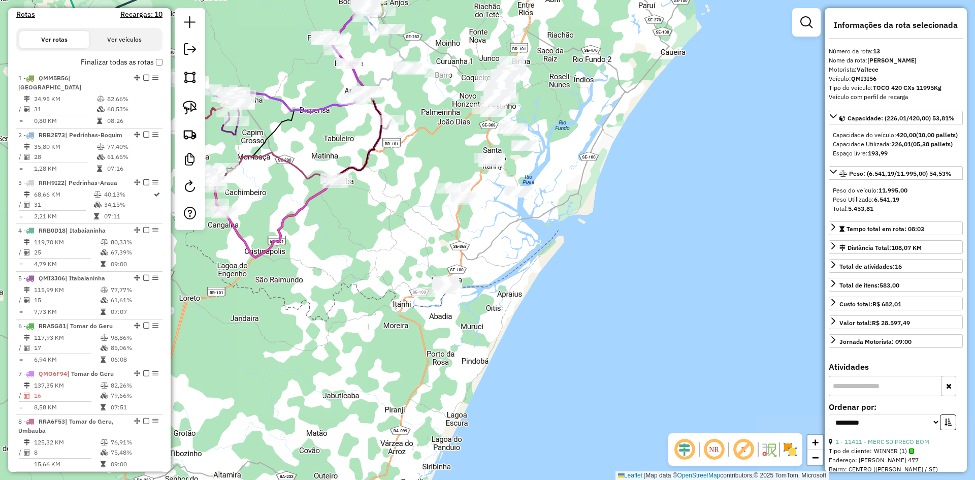
drag, startPoint x: 491, startPoint y: 289, endPoint x: 419, endPoint y: 140, distance: 164.9
click at [419, 140] on div "Janela de atendimento Grade de atendimento Capacidade Transportadoras Veículos …" at bounding box center [487, 240] width 975 height 480
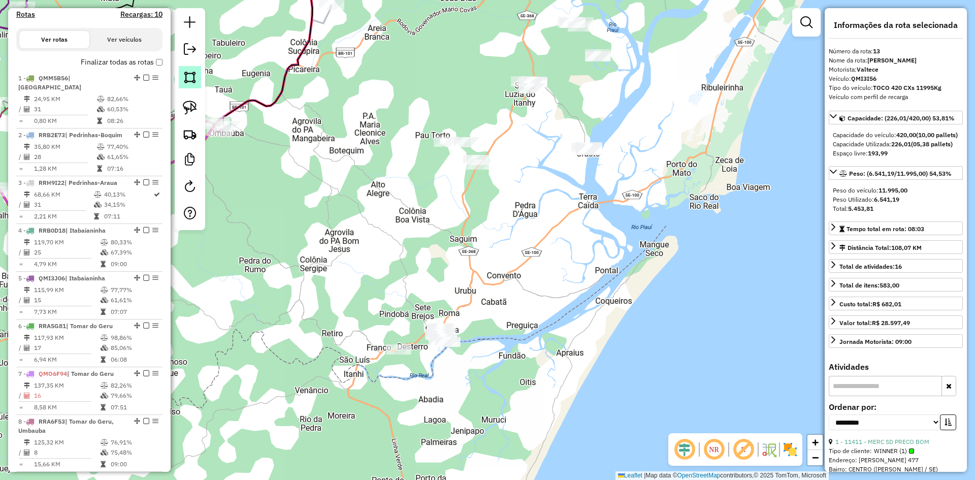
click at [192, 83] on img at bounding box center [190, 77] width 14 height 14
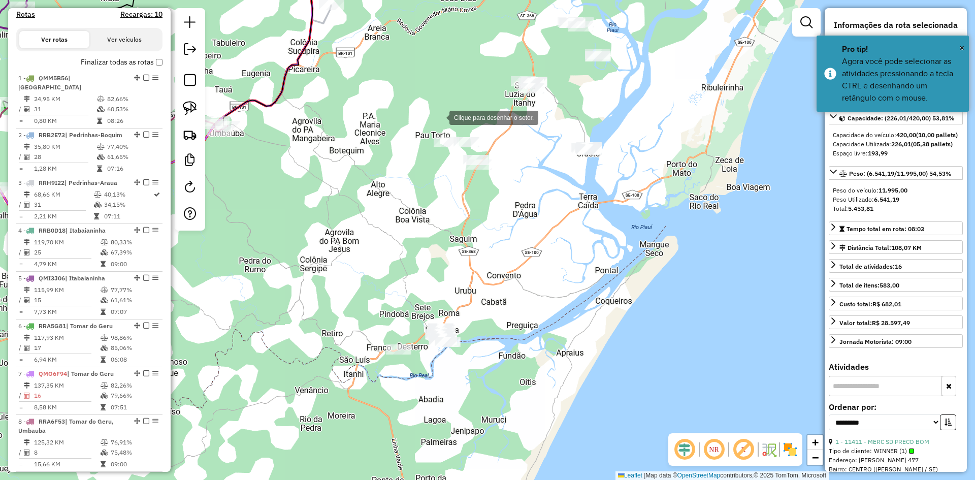
click at [439, 117] on div at bounding box center [439, 117] width 20 height 20
click at [334, 310] on div at bounding box center [333, 310] width 20 height 20
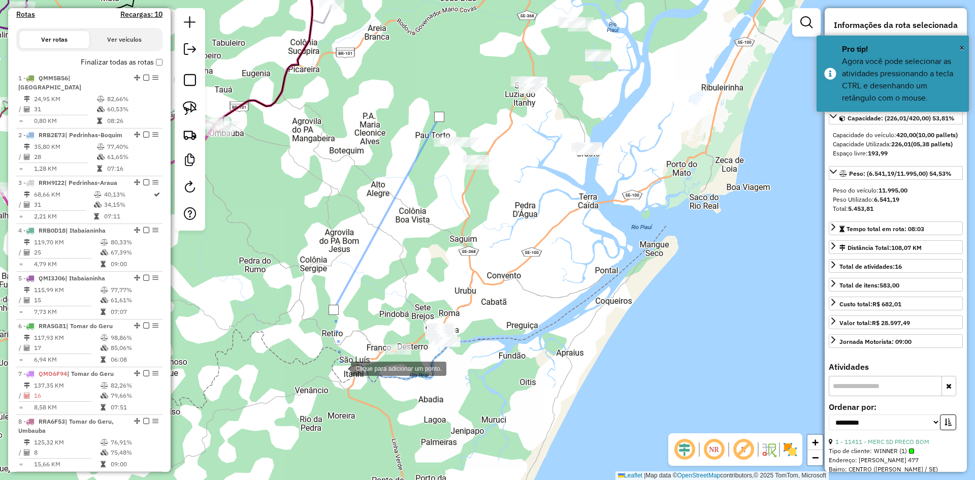
click at [341, 368] on div at bounding box center [341, 367] width 20 height 20
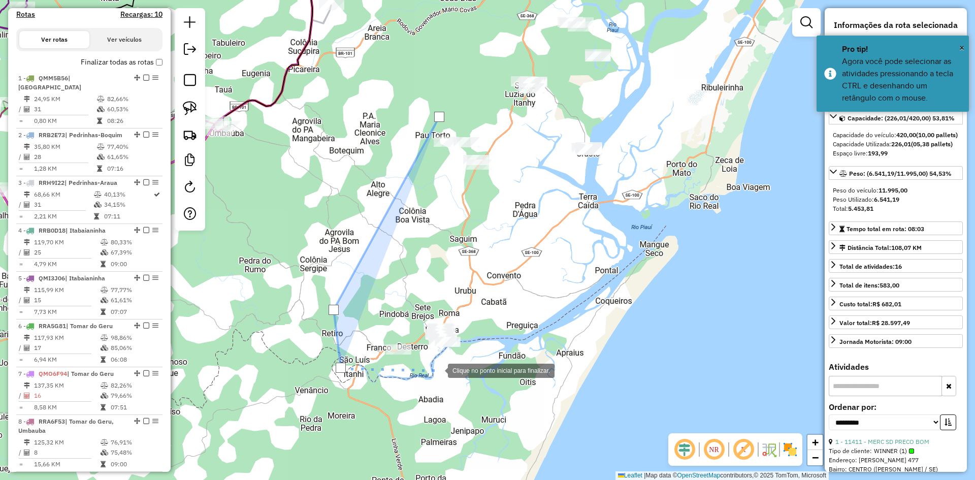
drag, startPoint x: 468, startPoint y: 376, endPoint x: 491, endPoint y: 320, distance: 59.9
click at [448, 374] on div at bounding box center [438, 370] width 20 height 20
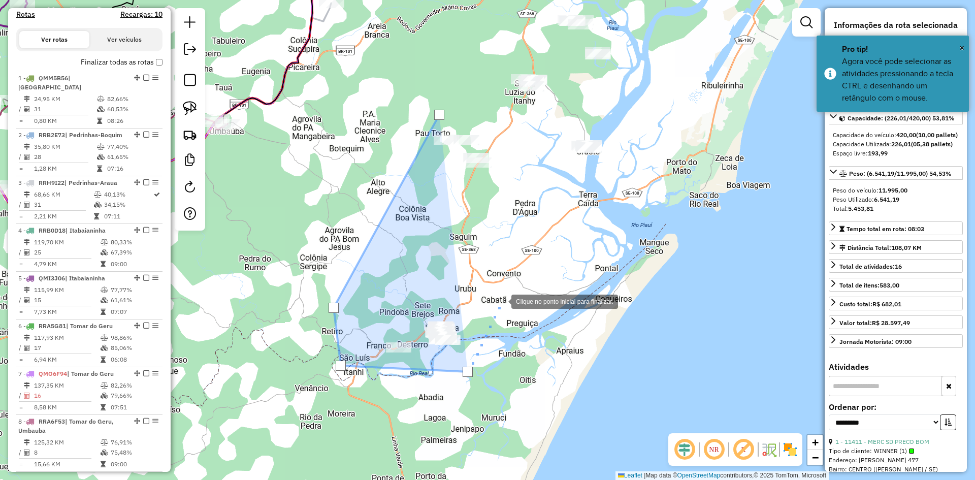
click at [501, 301] on div at bounding box center [501, 300] width 20 height 20
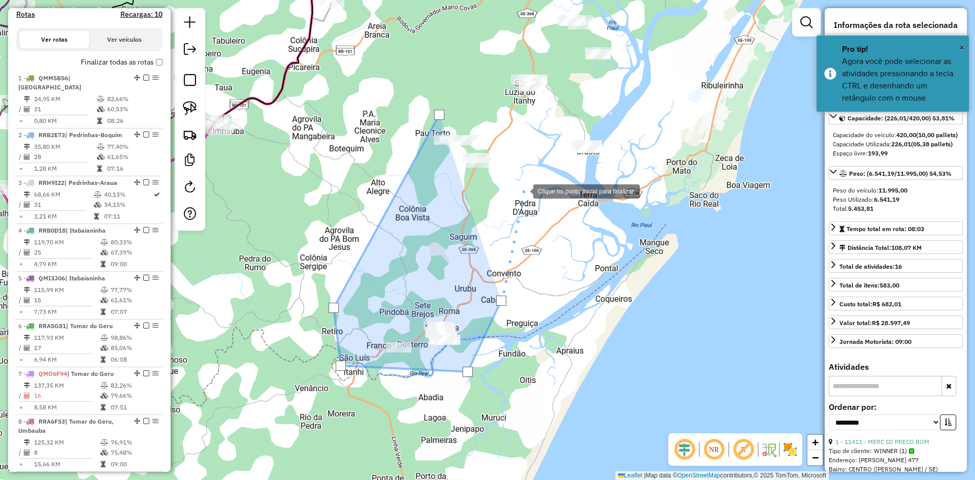
click at [523, 190] on div at bounding box center [523, 190] width 20 height 20
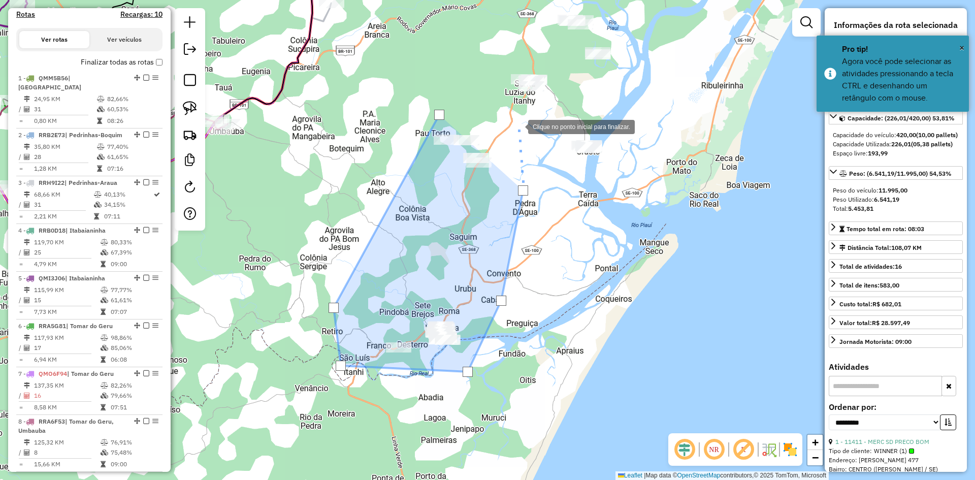
click at [518, 126] on div at bounding box center [518, 126] width 20 height 20
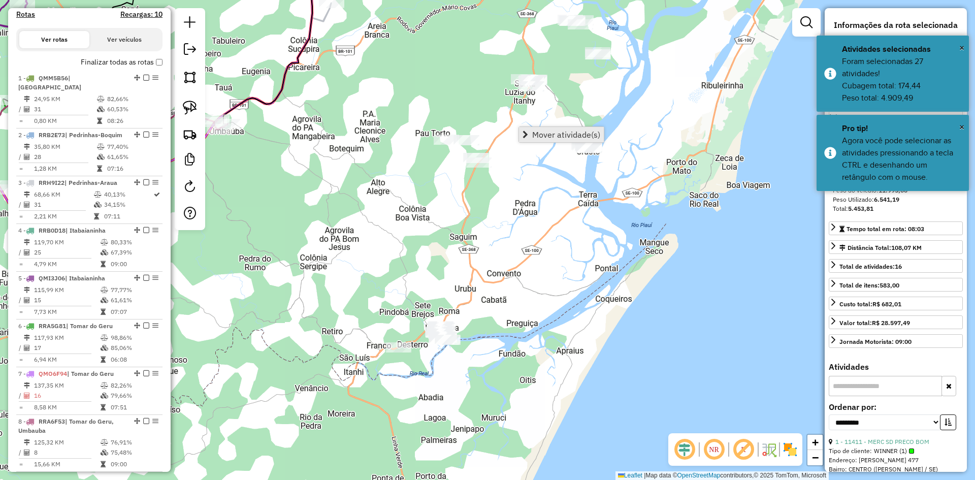
click at [540, 130] on span "Mover atividade(s)" at bounding box center [566, 134] width 68 height 8
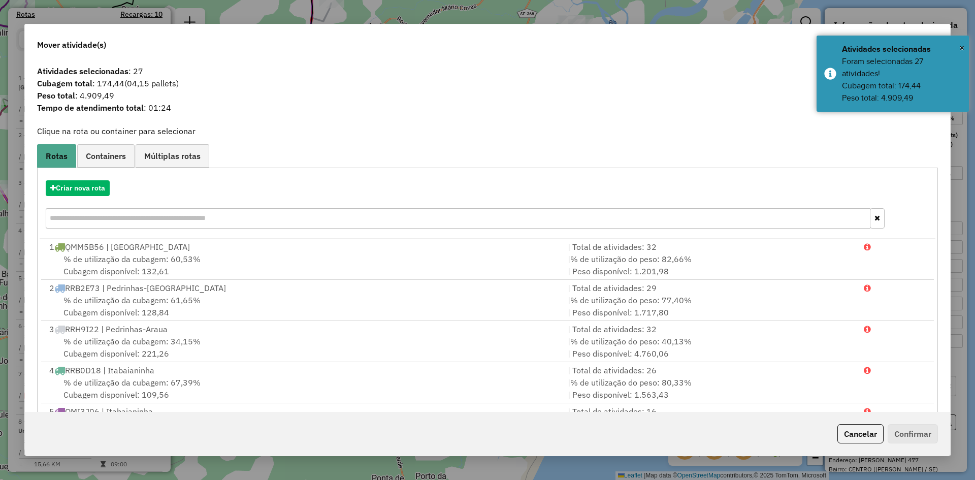
click at [99, 179] on div "Criar nova rota" at bounding box center [488, 206] width 896 height 66
click at [99, 186] on button "Criar nova rota" at bounding box center [78, 188] width 64 height 16
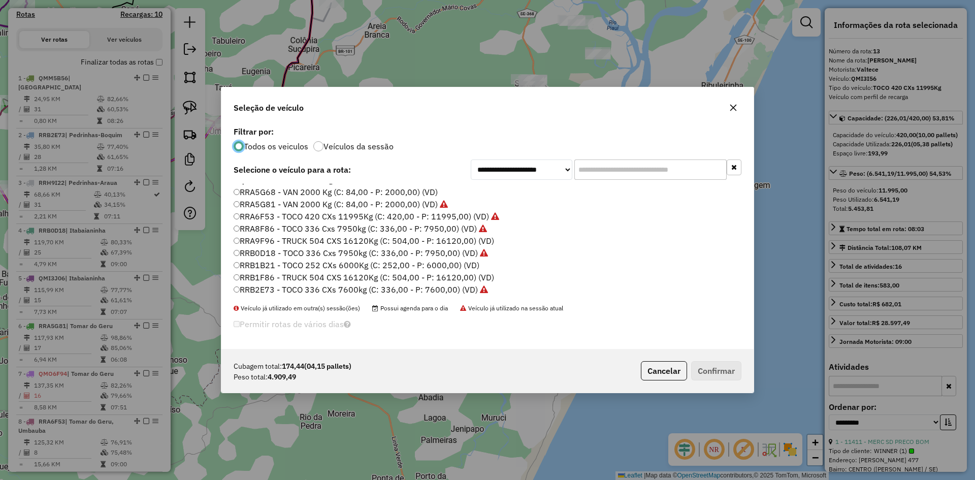
scroll to position [530, 0]
click at [263, 273] on label "RRB1B21 - TOCO 252 CXs 6000Kg (C: 252,00 - P: 6000,00) (VD)" at bounding box center [357, 269] width 246 height 12
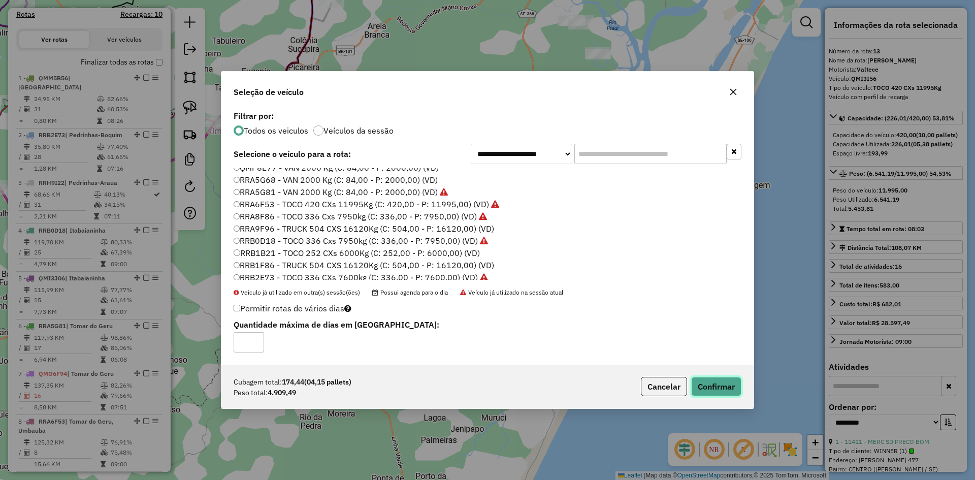
click at [714, 383] on button "Confirmar" at bounding box center [716, 386] width 50 height 19
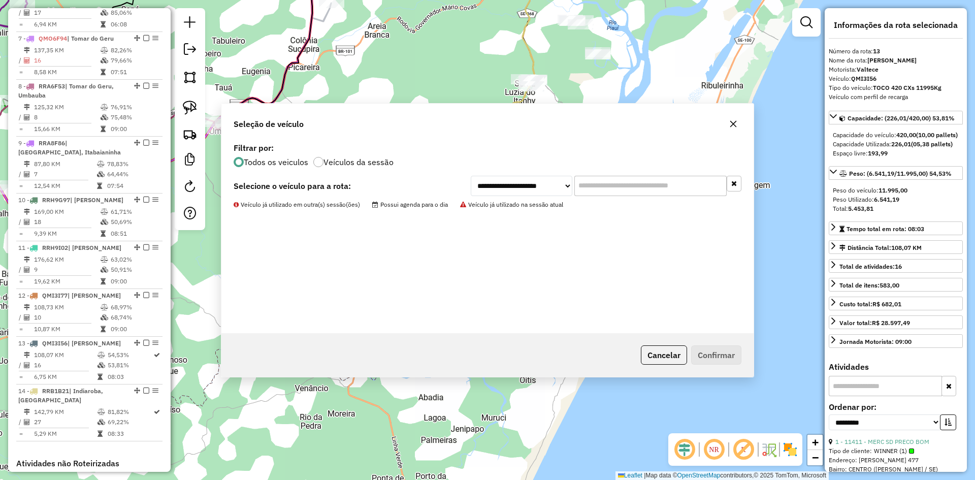
scroll to position [843, 0]
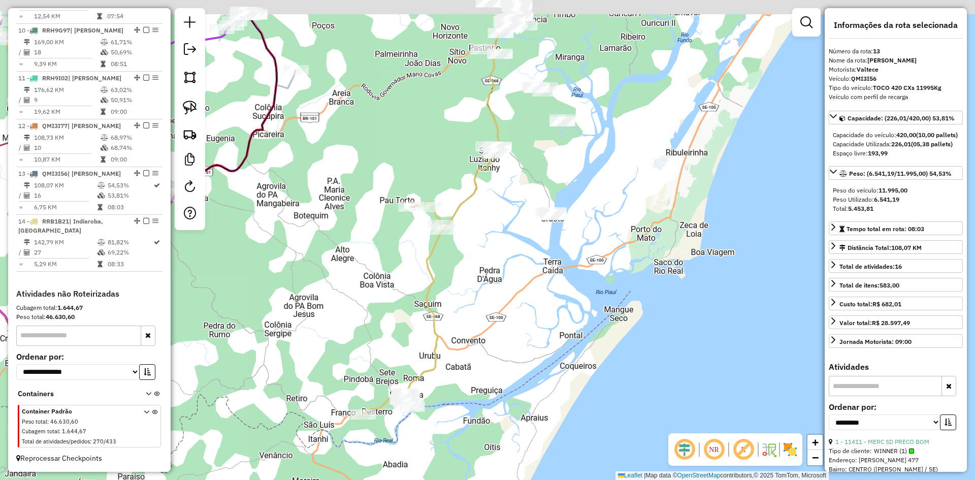
drag, startPoint x: 522, startPoint y: 153, endPoint x: 474, endPoint y: 250, distance: 108.1
click at [475, 249] on div "Janela de atendimento Grade de atendimento Capacidade Transportadoras Veículos …" at bounding box center [487, 240] width 975 height 480
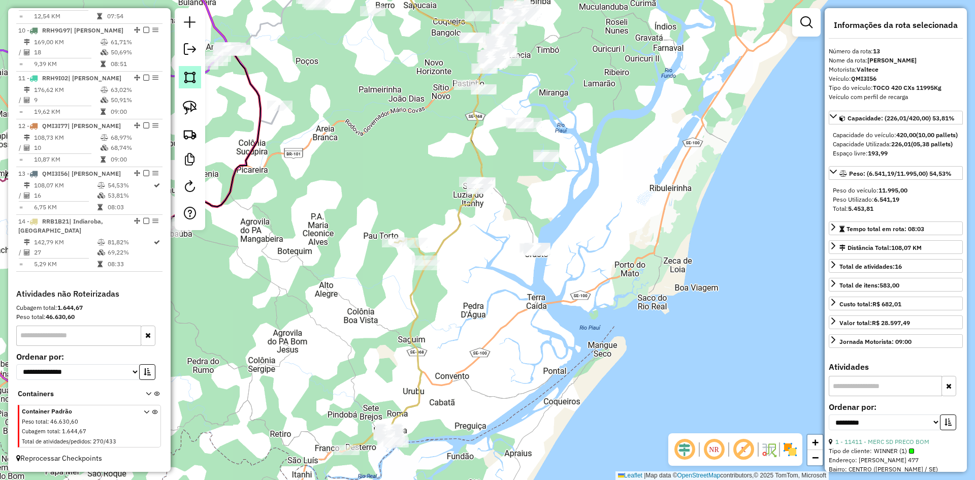
click at [185, 78] on img at bounding box center [190, 77] width 14 height 14
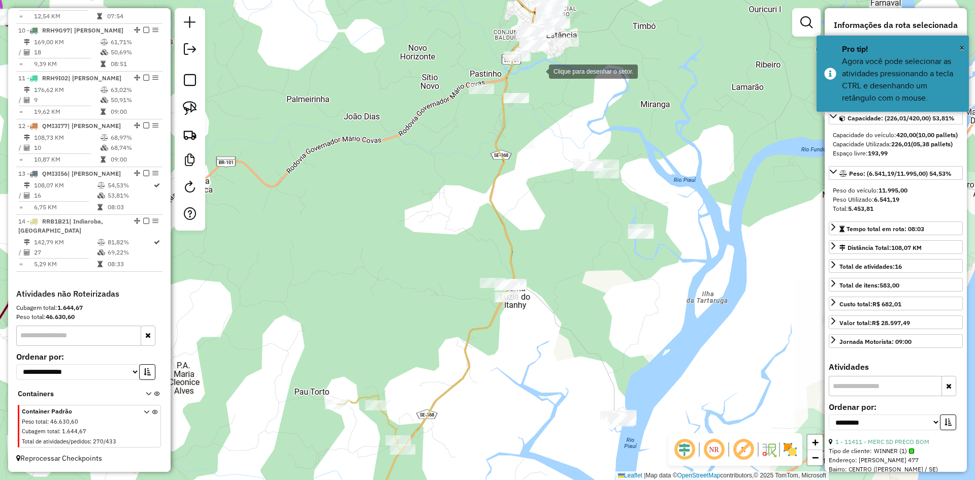
drag, startPoint x: 541, startPoint y: 70, endPoint x: 535, endPoint y: 72, distance: 6.6
click at [541, 70] on div at bounding box center [539, 70] width 20 height 20
drag, startPoint x: 492, startPoint y: 101, endPoint x: 481, endPoint y: 133, distance: 33.7
click at [492, 105] on div at bounding box center [492, 99] width 20 height 20
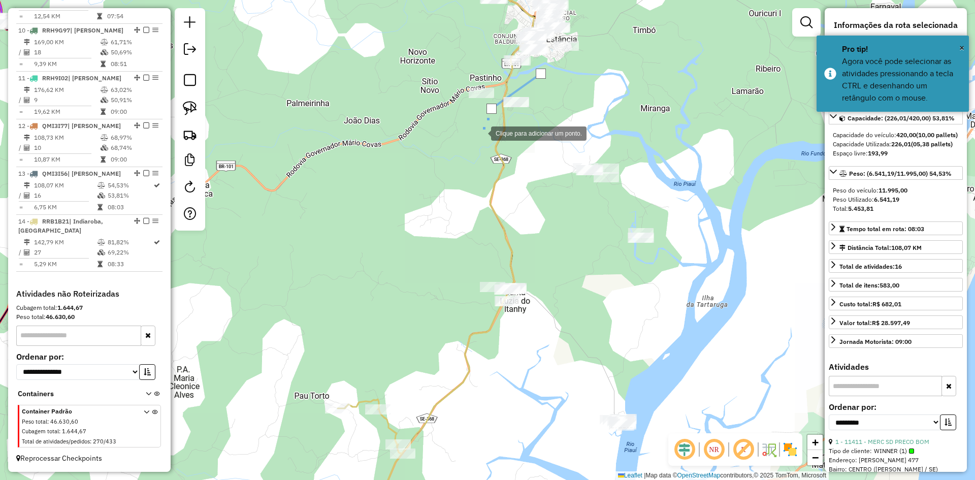
drag, startPoint x: 443, startPoint y: 183, endPoint x: 443, endPoint y: 216, distance: 33.0
click at [471, 143] on div at bounding box center [481, 132] width 20 height 20
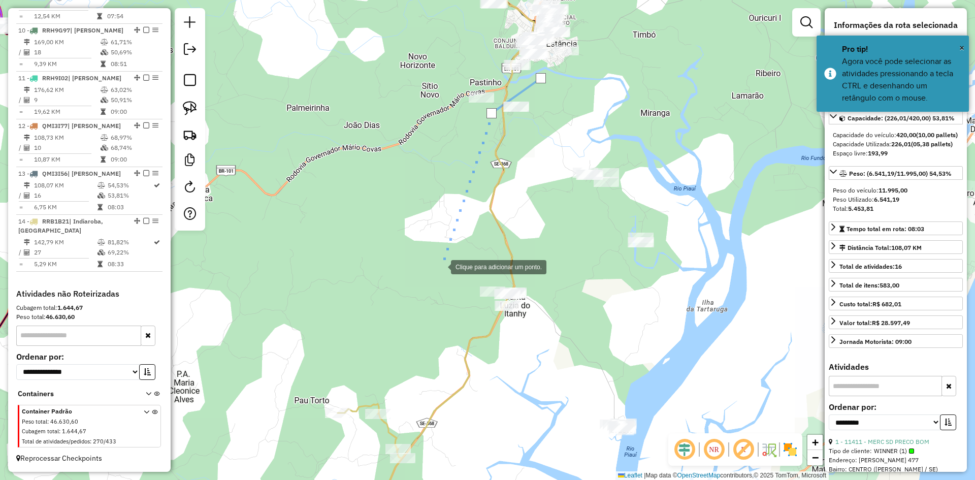
drag, startPoint x: 441, startPoint y: 266, endPoint x: 472, endPoint y: 329, distance: 70.4
click at [441, 267] on div at bounding box center [441, 266] width 20 height 20
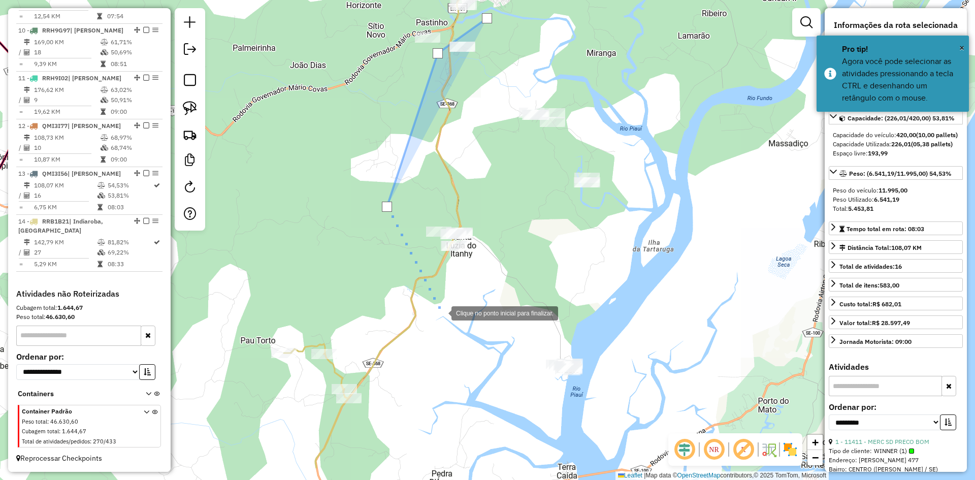
drag, startPoint x: 502, startPoint y: 381, endPoint x: 401, endPoint y: 237, distance: 176.0
click at [431, 302] on div at bounding box center [441, 312] width 20 height 20
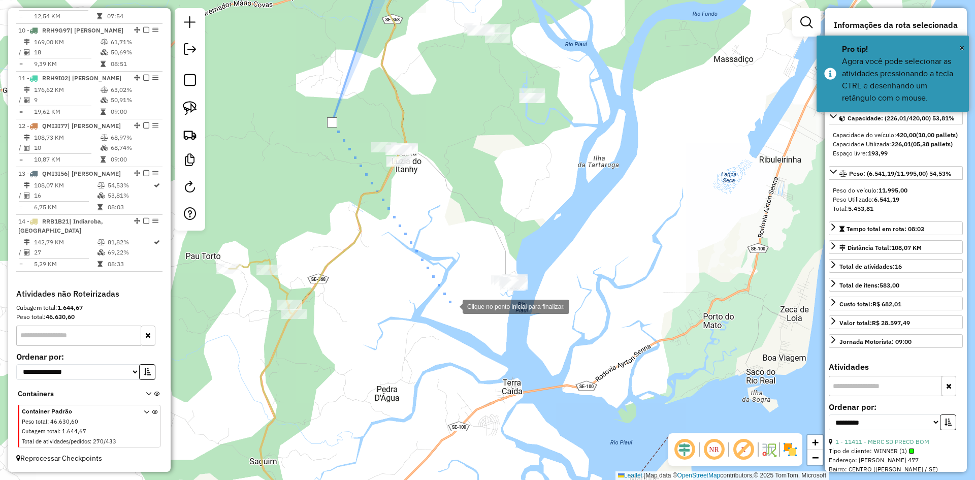
click at [452, 306] on div at bounding box center [452, 306] width 20 height 20
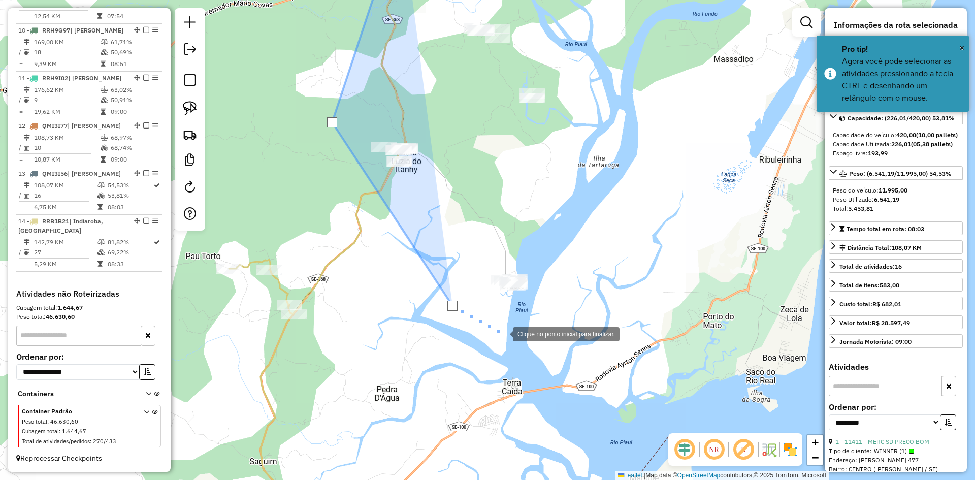
click at [513, 343] on div at bounding box center [503, 333] width 20 height 20
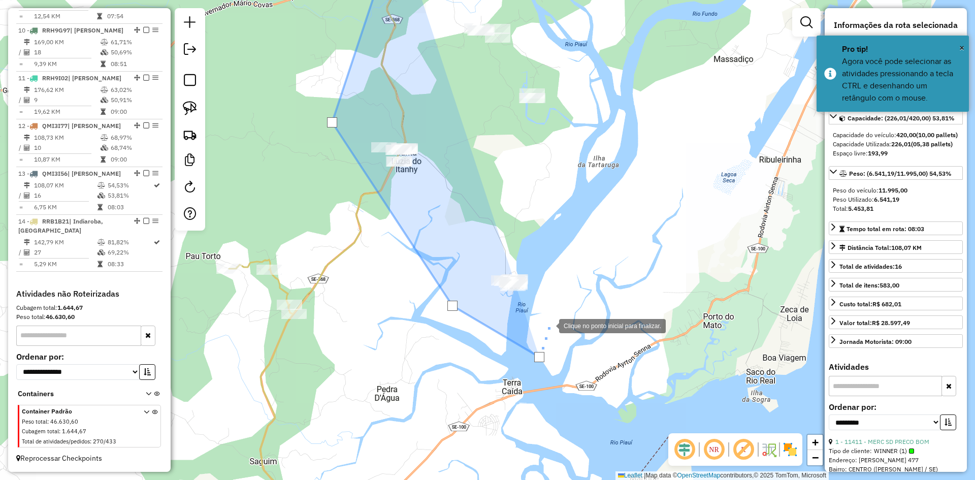
drag, startPoint x: 563, startPoint y: 300, endPoint x: 570, endPoint y: 277, distance: 23.9
click at [559, 315] on div at bounding box center [549, 325] width 20 height 20
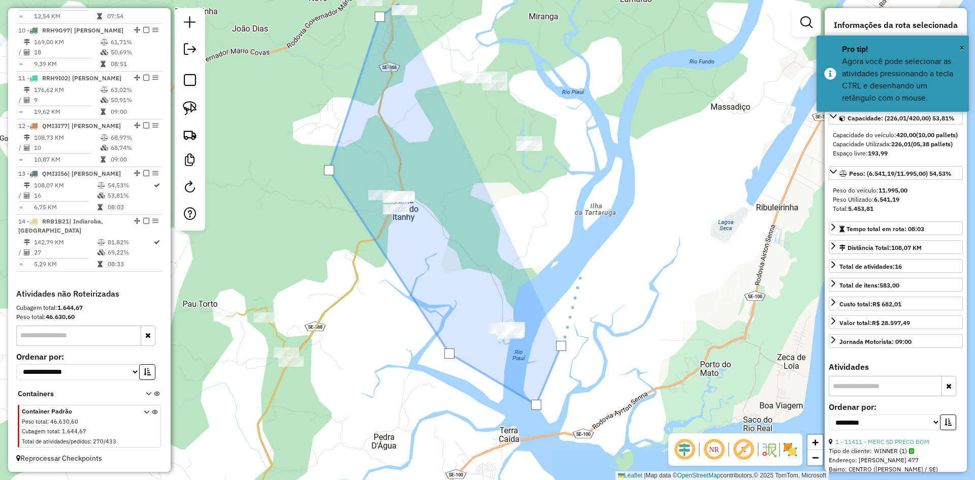
drag, startPoint x: 589, startPoint y: 232, endPoint x: 570, endPoint y: 306, distance: 77.1
click at [571, 280] on div at bounding box center [581, 270] width 20 height 20
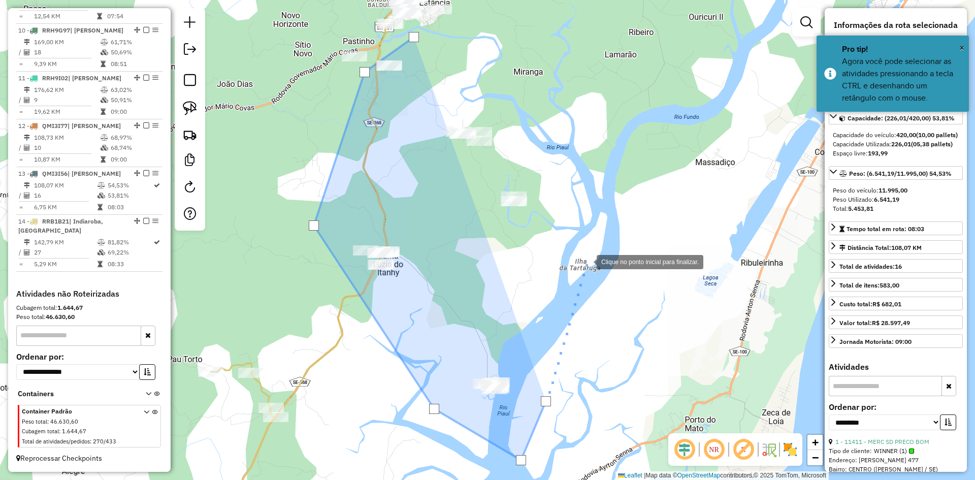
click at [586, 261] on div at bounding box center [586, 261] width 20 height 20
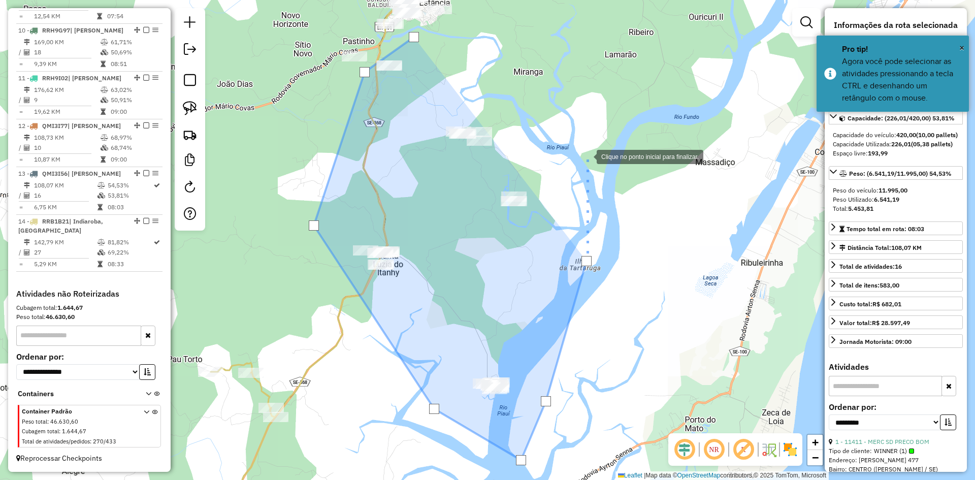
click at [586, 156] on div at bounding box center [586, 156] width 20 height 20
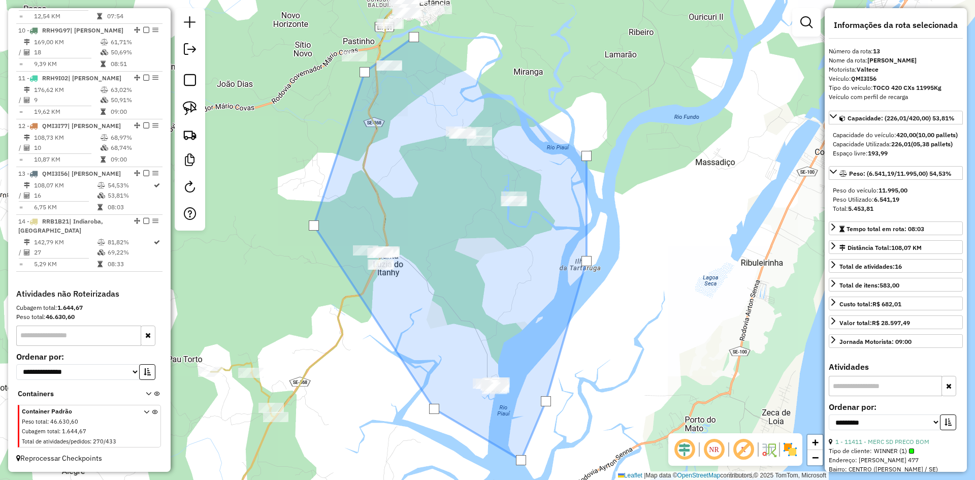
click at [586, 156] on div at bounding box center [586, 156] width 10 height 10
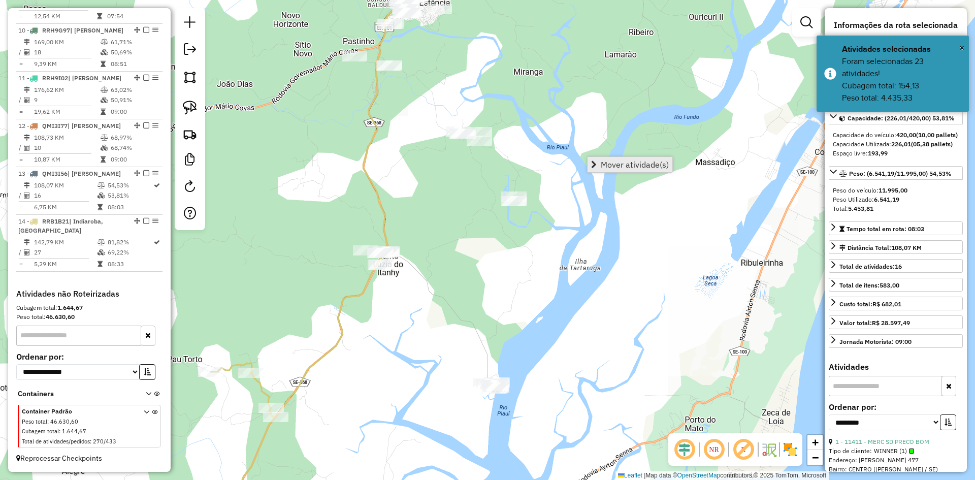
click at [620, 165] on span "Mover atividade(s)" at bounding box center [635, 164] width 68 height 8
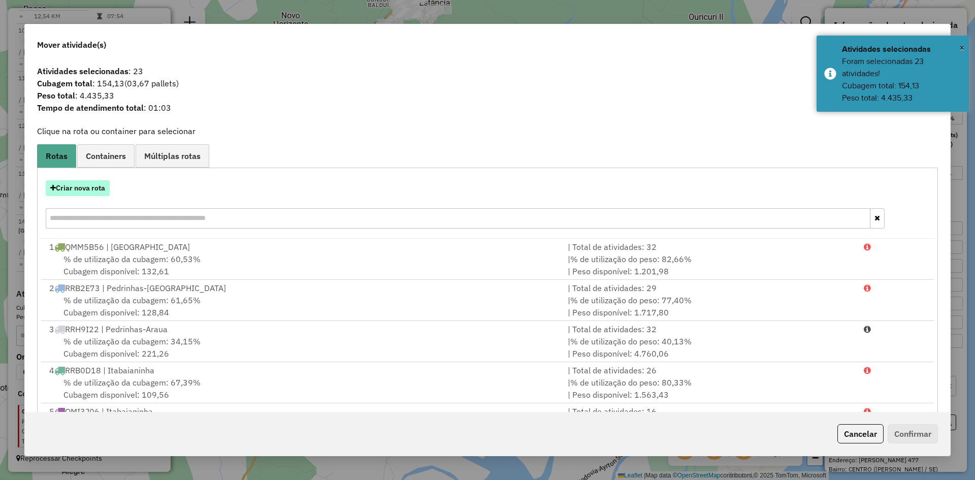
click at [107, 189] on button "Criar nova rota" at bounding box center [78, 188] width 64 height 16
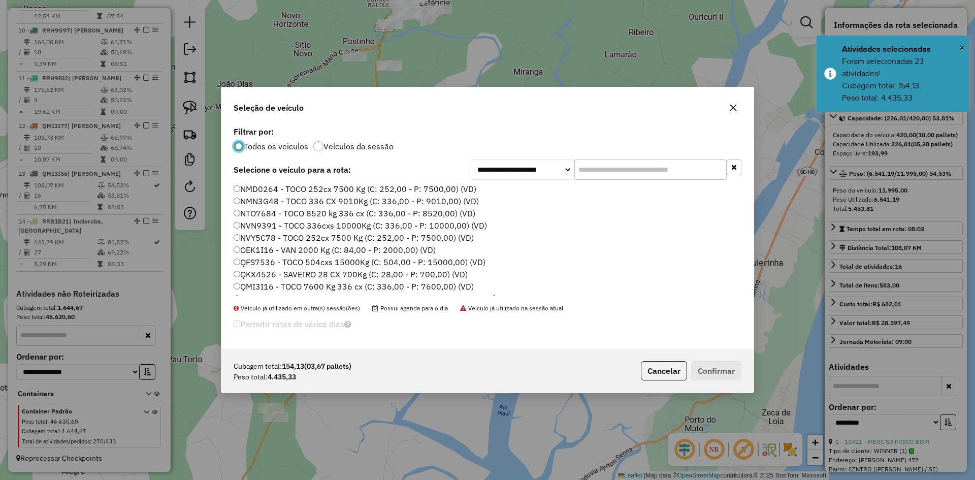
scroll to position [355, 0]
click at [278, 270] on label "QMM4E57 - TOCO 252 cx 7030Kg (C: 252,00 - P: 7030,00) (VD)" at bounding box center [355, 273] width 243 height 12
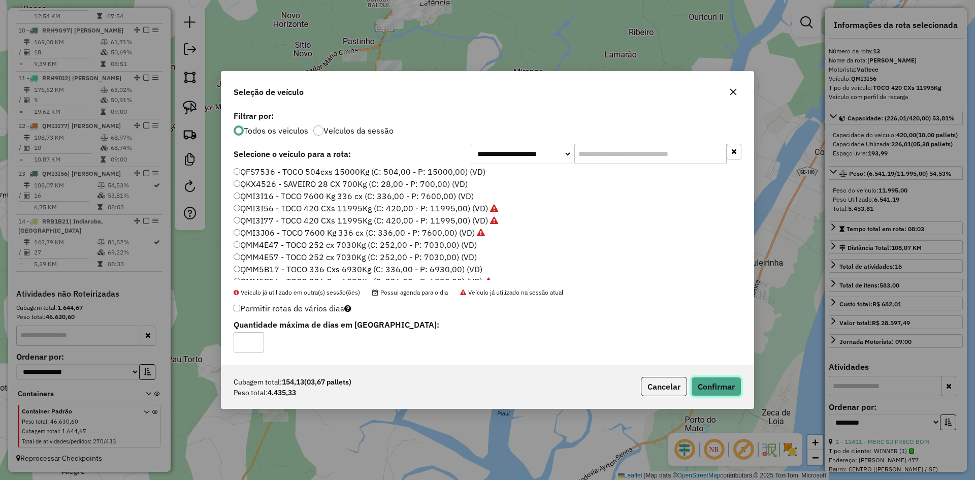
click at [722, 381] on button "Confirmar" at bounding box center [716, 386] width 50 height 19
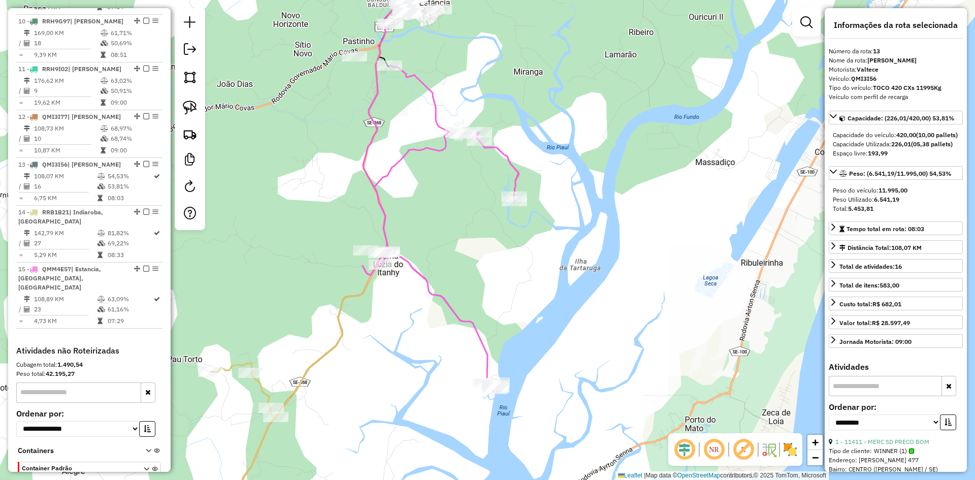
scroll to position [900, 0]
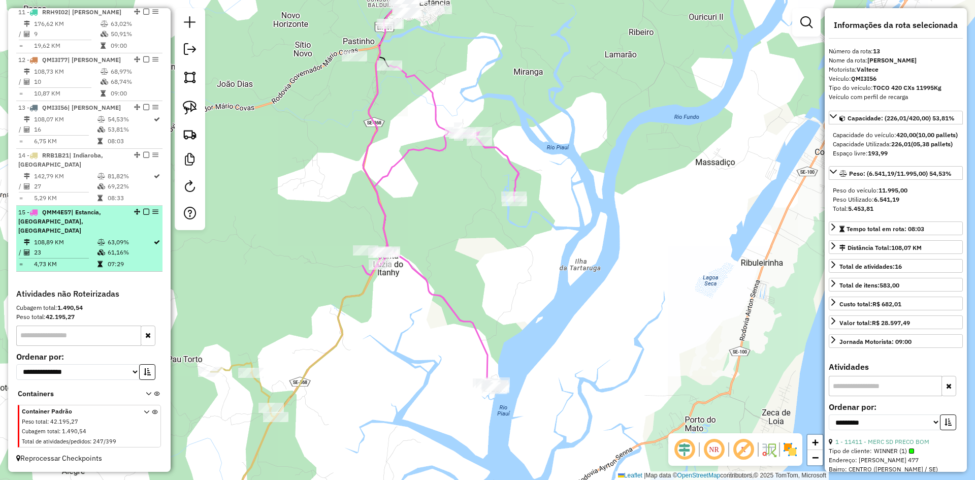
click at [104, 245] on td at bounding box center [102, 242] width 10 height 10
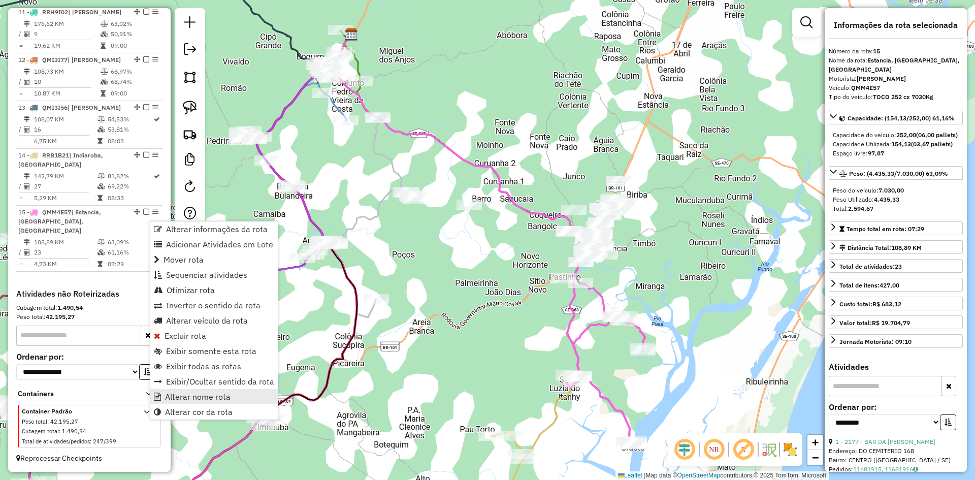
click at [215, 396] on span "Alterar nome rota" at bounding box center [198, 397] width 66 height 8
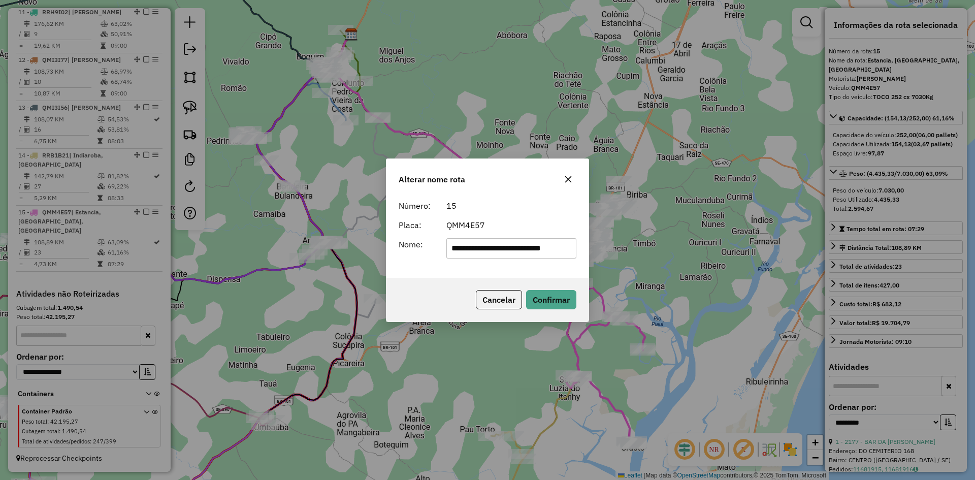
click at [489, 250] on input "**********" at bounding box center [511, 248] width 130 height 20
type input "**********"
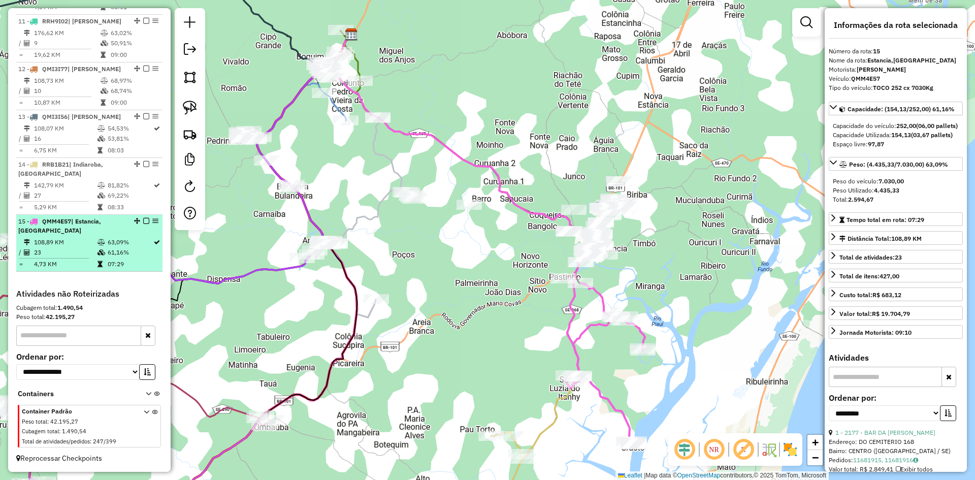
drag, startPoint x: 126, startPoint y: 255, endPoint x: 140, endPoint y: 247, distance: 16.4
click at [126, 255] on td "61,16%" at bounding box center [130, 252] width 46 height 10
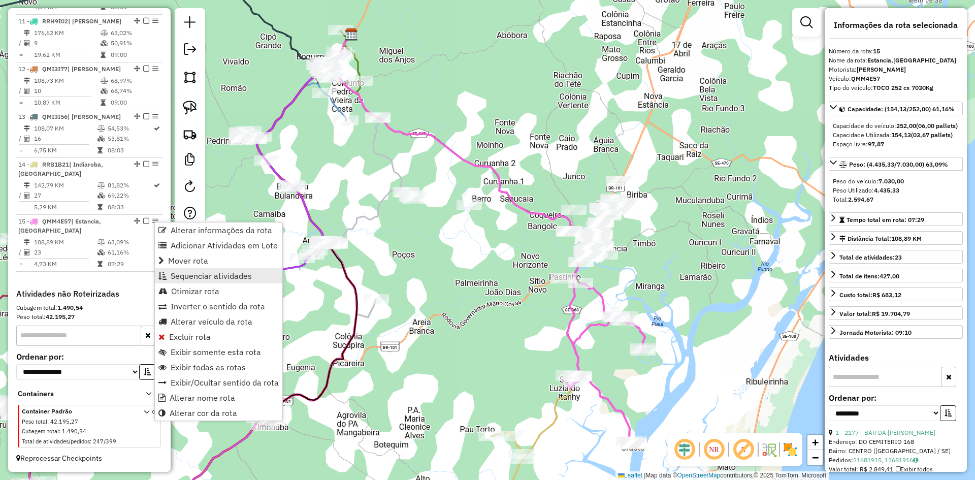
click at [207, 272] on span "Sequenciar atividades" at bounding box center [211, 276] width 81 height 8
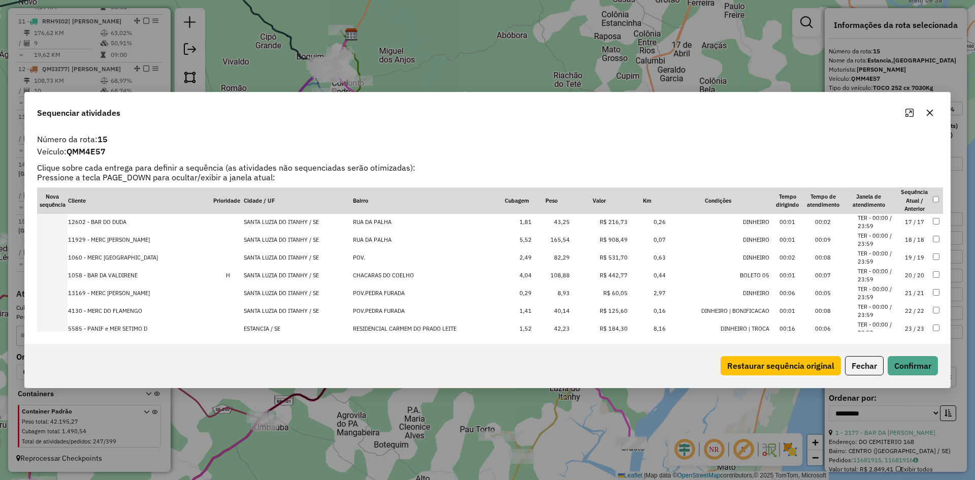
scroll to position [300, 0]
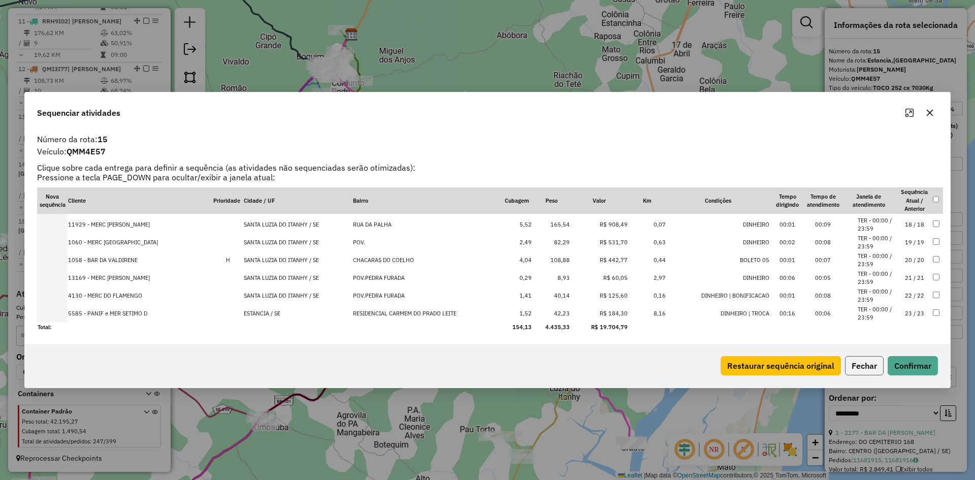
click at [857, 366] on button "Fechar" at bounding box center [864, 365] width 39 height 19
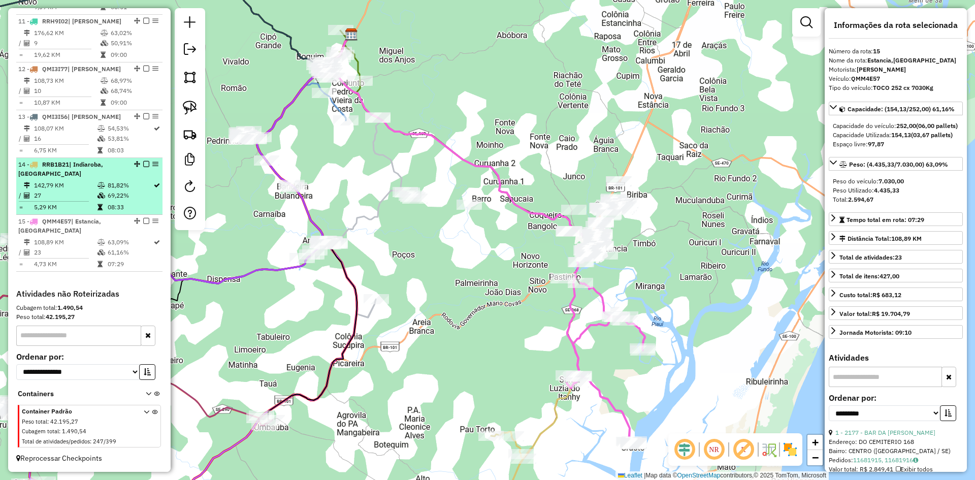
drag, startPoint x: 111, startPoint y: 184, endPoint x: 133, endPoint y: 170, distance: 26.2
click at [114, 180] on td "81,82%" at bounding box center [130, 185] width 46 height 10
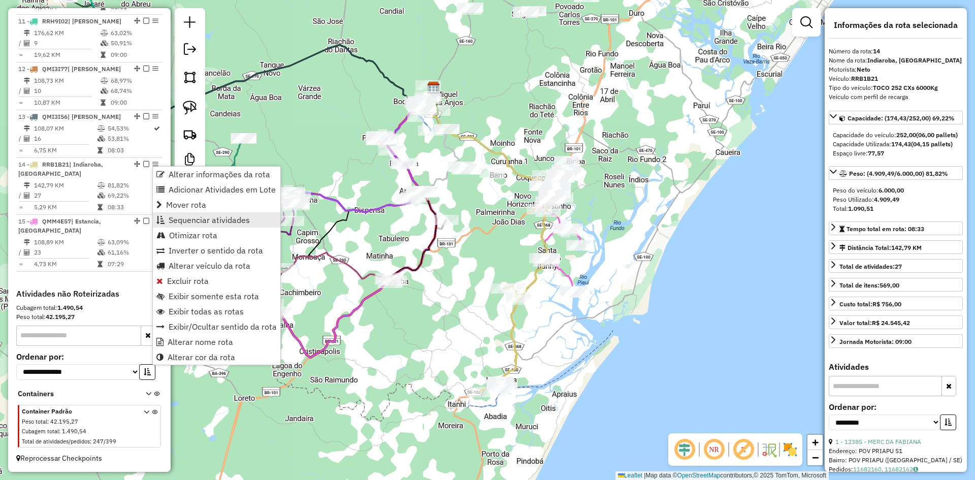
click at [236, 220] on span "Sequenciar atividades" at bounding box center [209, 220] width 81 height 8
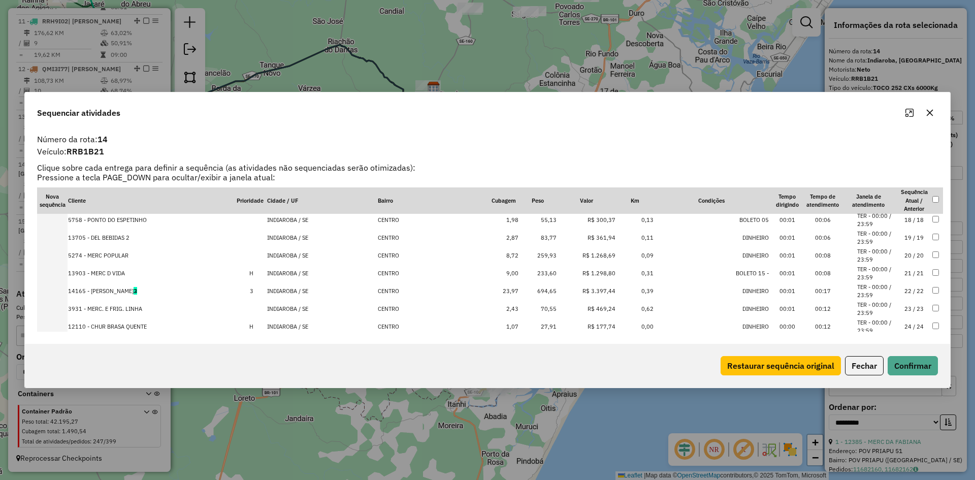
scroll to position [371, 0]
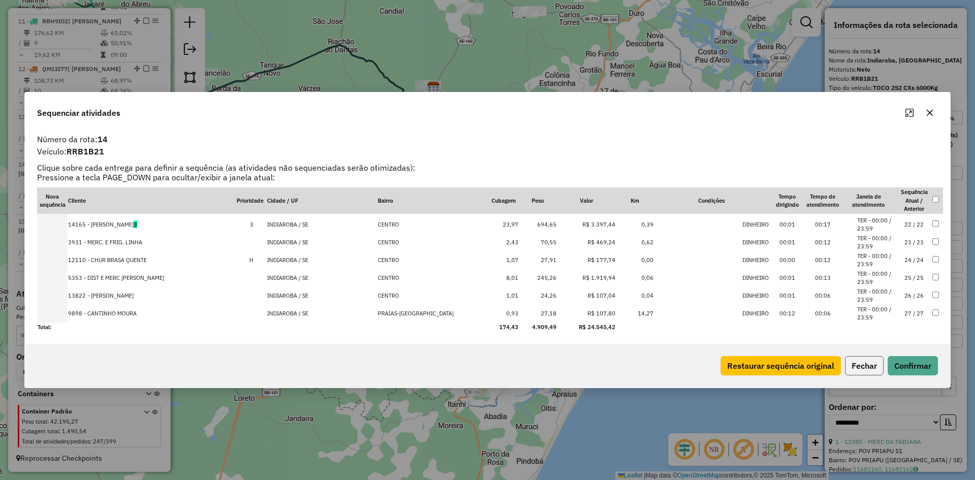
click at [867, 369] on button "Fechar" at bounding box center [864, 365] width 39 height 19
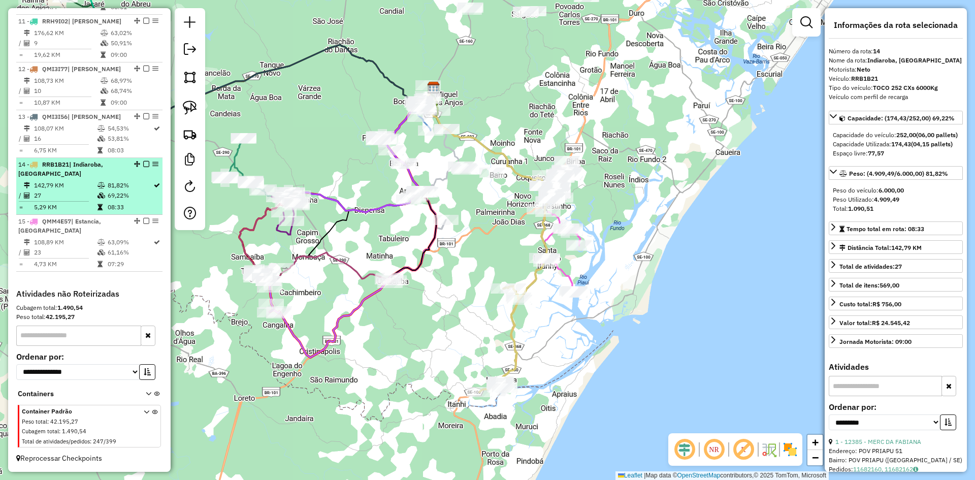
click at [104, 182] on td at bounding box center [102, 185] width 10 height 10
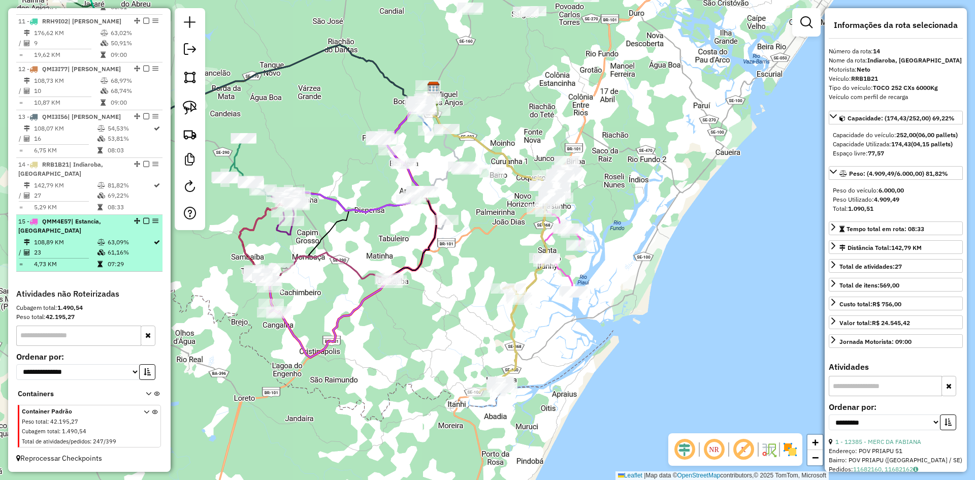
click at [104, 239] on td at bounding box center [102, 242] width 10 height 10
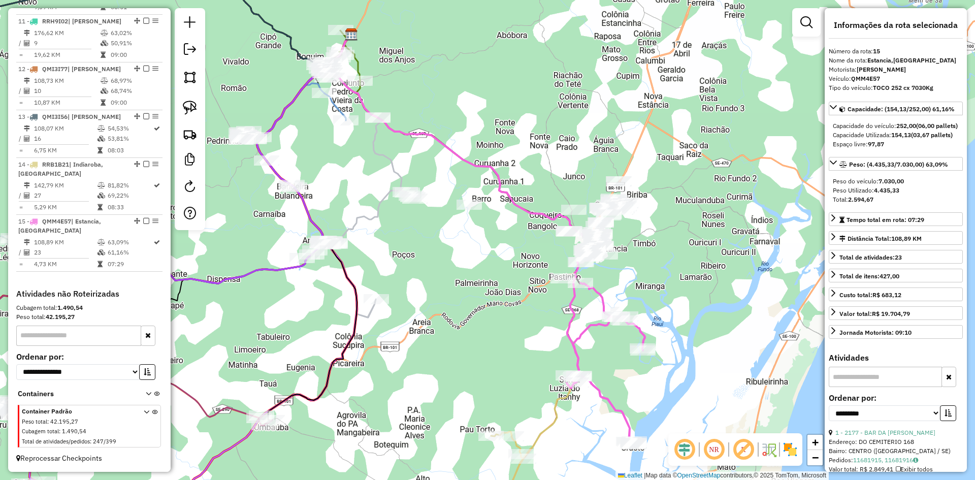
drag, startPoint x: 501, startPoint y: 255, endPoint x: 407, endPoint y: 256, distance: 93.9
click at [407, 256] on div "Janela de atendimento Grade de atendimento Capacidade Transportadoras Veículos …" at bounding box center [487, 240] width 975 height 480
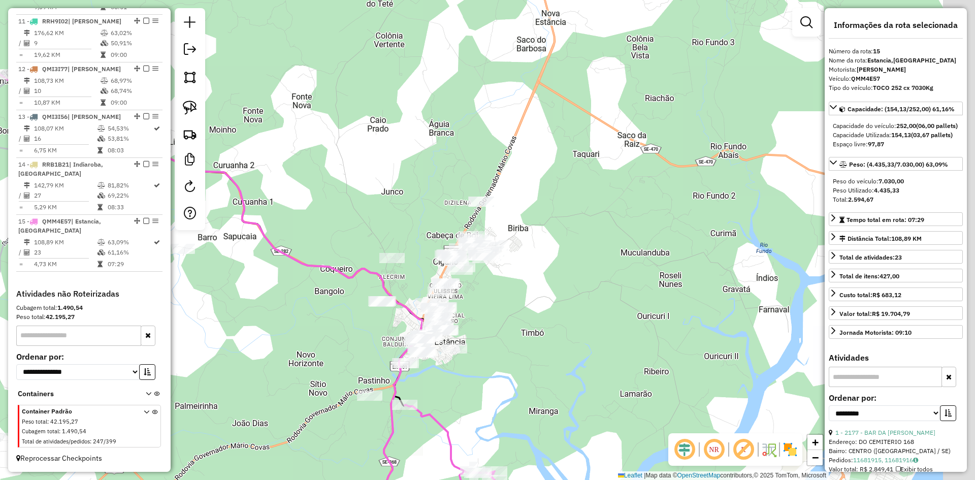
drag, startPoint x: 480, startPoint y: 95, endPoint x: 347, endPoint y: 169, distance: 151.8
click at [370, 169] on div "Janela de atendimento Grade de atendimento Capacidade Transportadoras Veículos …" at bounding box center [487, 240] width 975 height 480
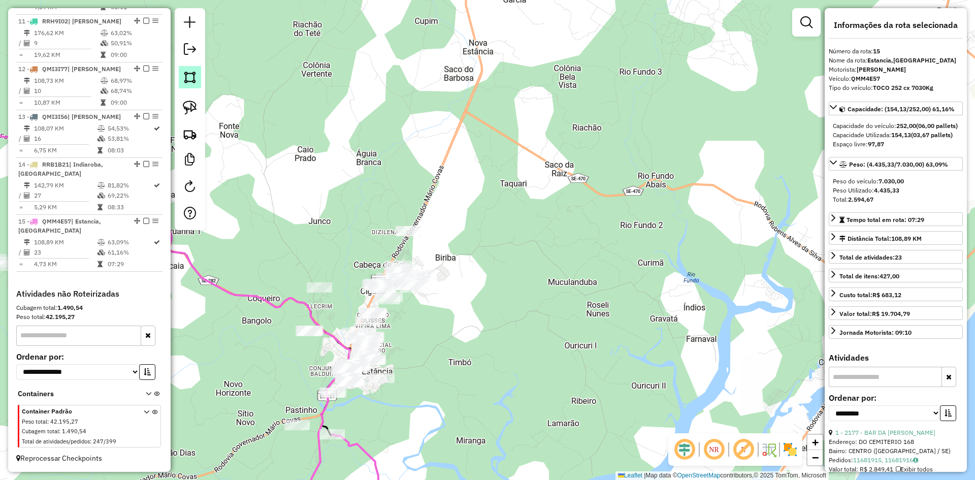
click at [192, 81] on img at bounding box center [190, 77] width 14 height 14
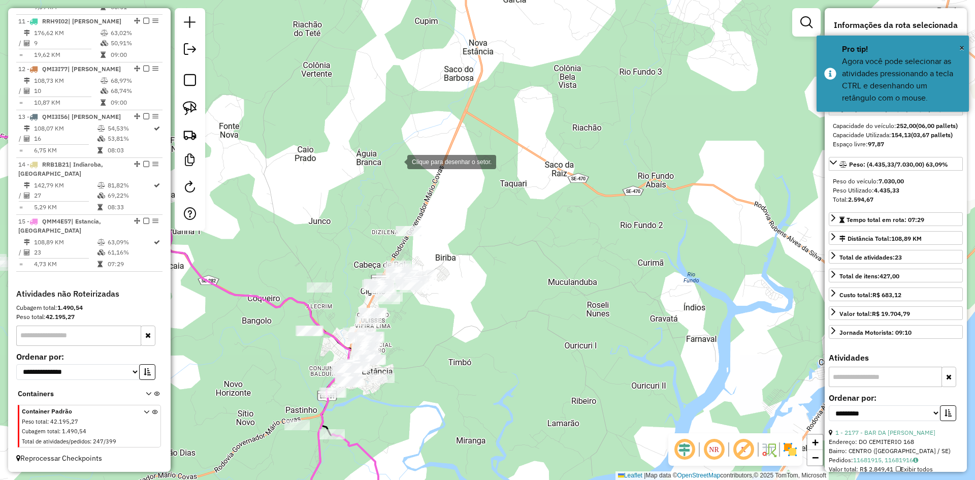
drag, startPoint x: 397, startPoint y: 161, endPoint x: 347, endPoint y: 233, distance: 87.5
click at [397, 161] on div at bounding box center [397, 161] width 20 height 20
click at [337, 242] on div at bounding box center [337, 242] width 20 height 20
click at [339, 314] on div at bounding box center [339, 314] width 20 height 20
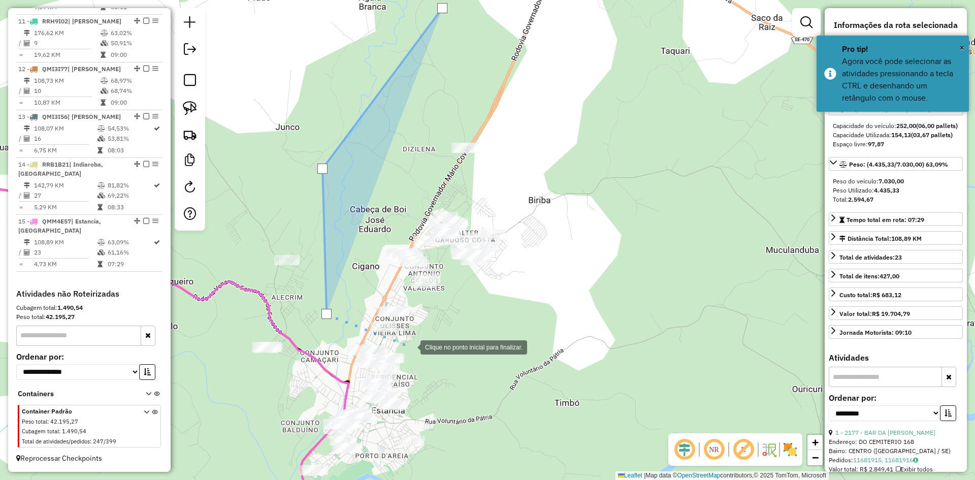
click at [410, 346] on div at bounding box center [410, 346] width 20 height 20
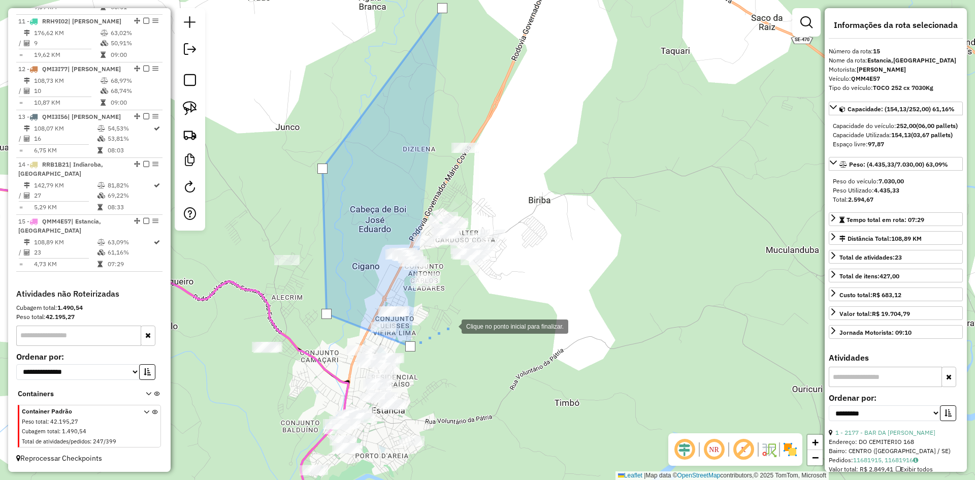
click at [462, 318] on div at bounding box center [451, 325] width 20 height 20
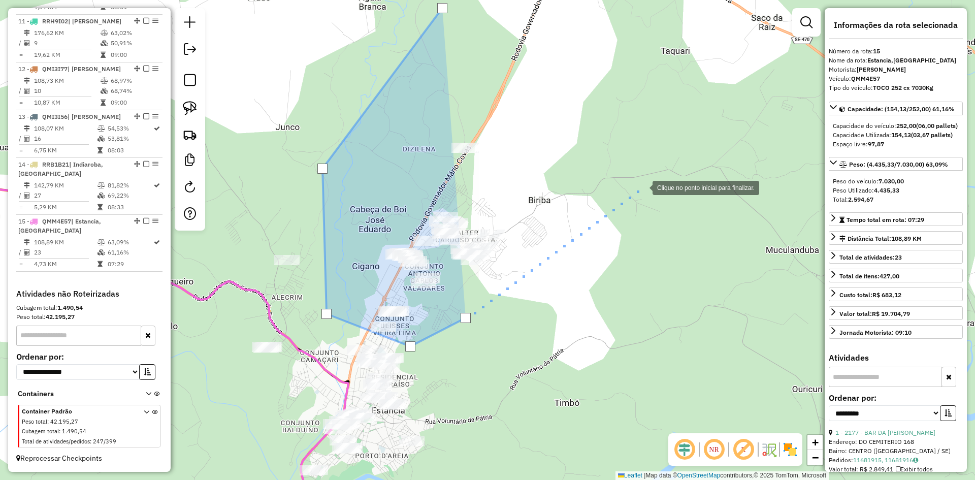
click at [642, 187] on div at bounding box center [642, 187] width 20 height 20
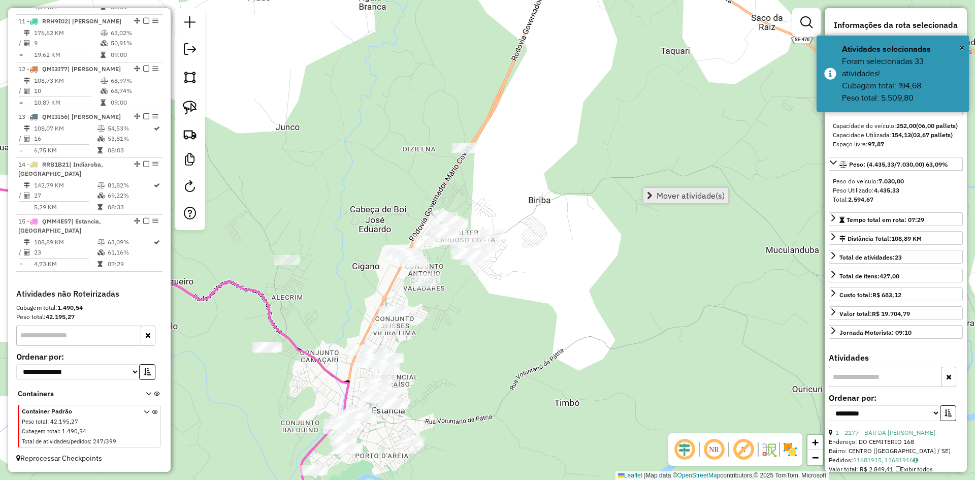
click at [669, 194] on span "Mover atividade(s)" at bounding box center [691, 195] width 68 height 8
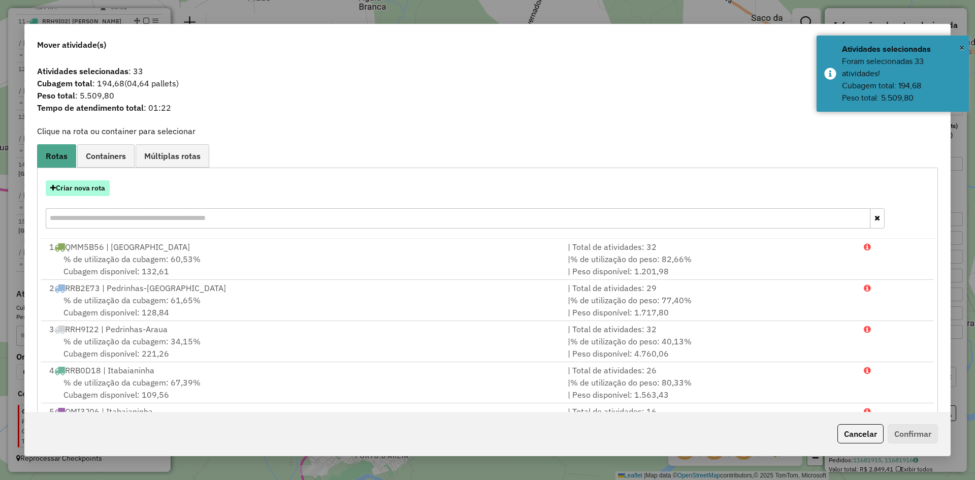
click at [97, 187] on button "Criar nova rota" at bounding box center [78, 188] width 64 height 16
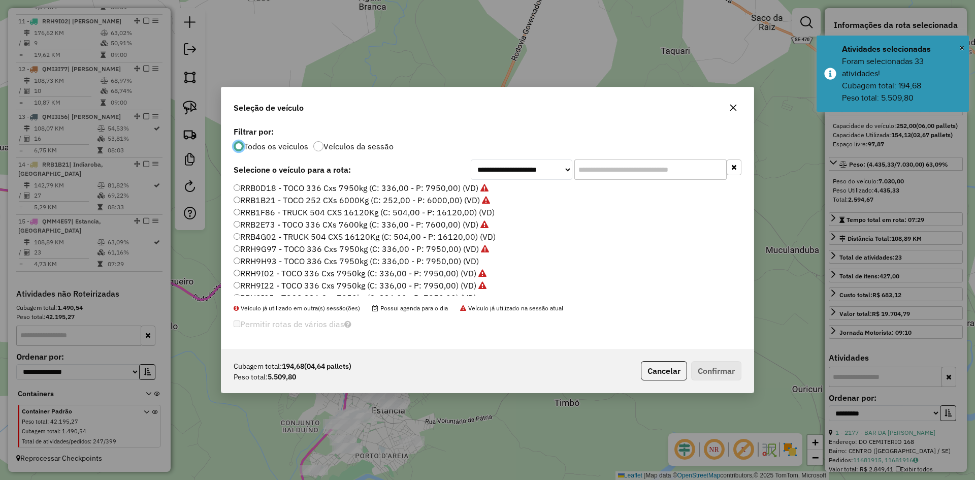
scroll to position [632, 0]
click at [268, 265] on label "RRH9I25 - TOCO 336 Cxs 7950kg (C: 336,00 - P: 7950,00) (VD)" at bounding box center [355, 264] width 243 height 12
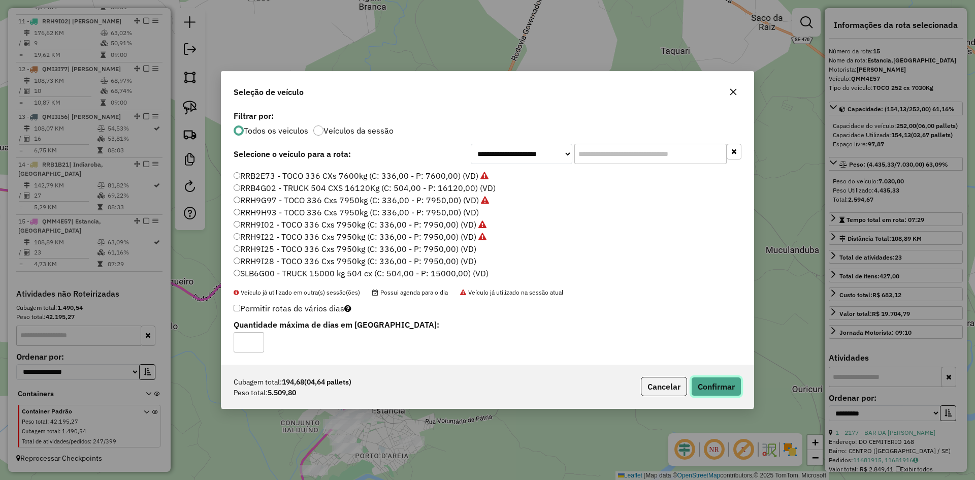
click at [718, 384] on button "Confirmar" at bounding box center [716, 386] width 50 height 19
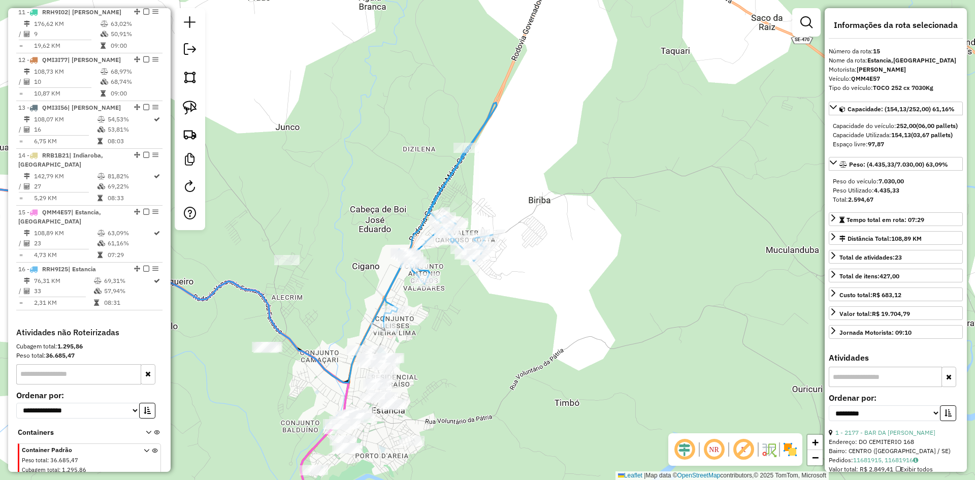
scroll to position [948, 0]
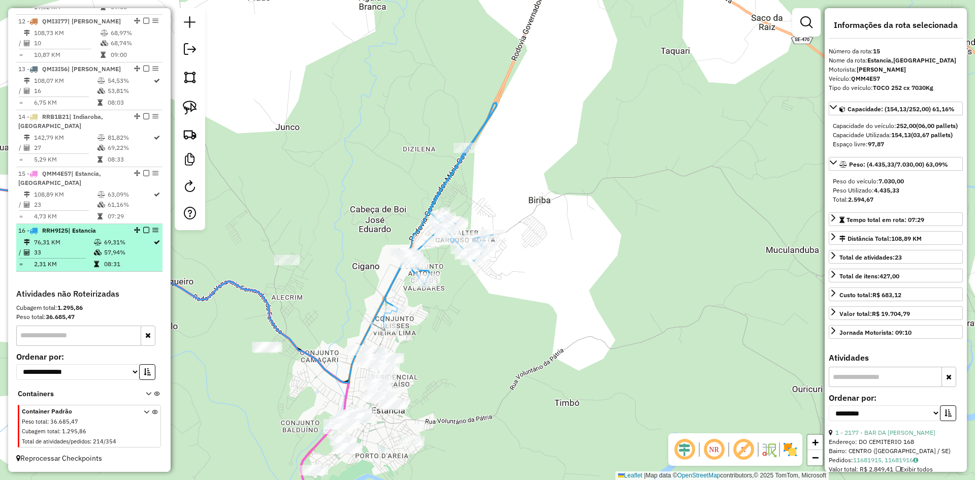
drag, startPoint x: 125, startPoint y: 252, endPoint x: 146, endPoint y: 245, distance: 21.5
click at [130, 252] on td "57,94%" at bounding box center [128, 252] width 49 height 10
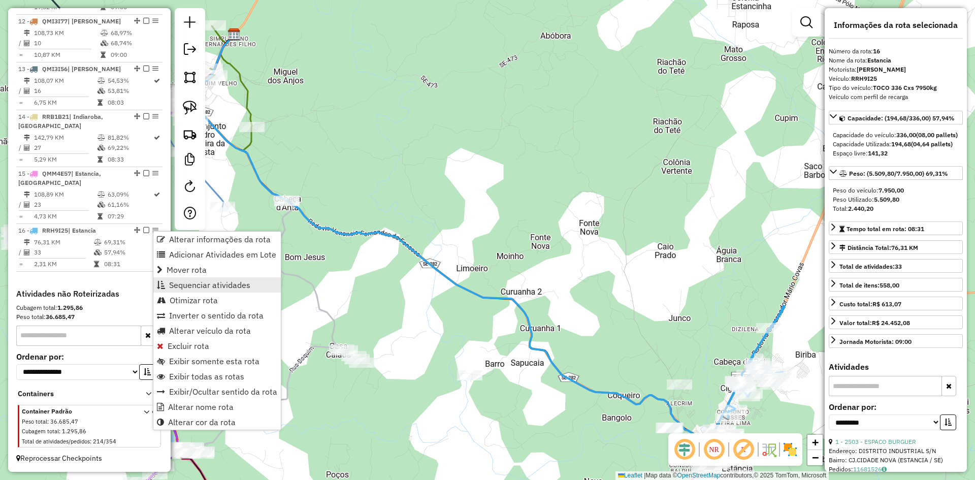
click at [214, 283] on span "Sequenciar atividades" at bounding box center [209, 285] width 81 height 8
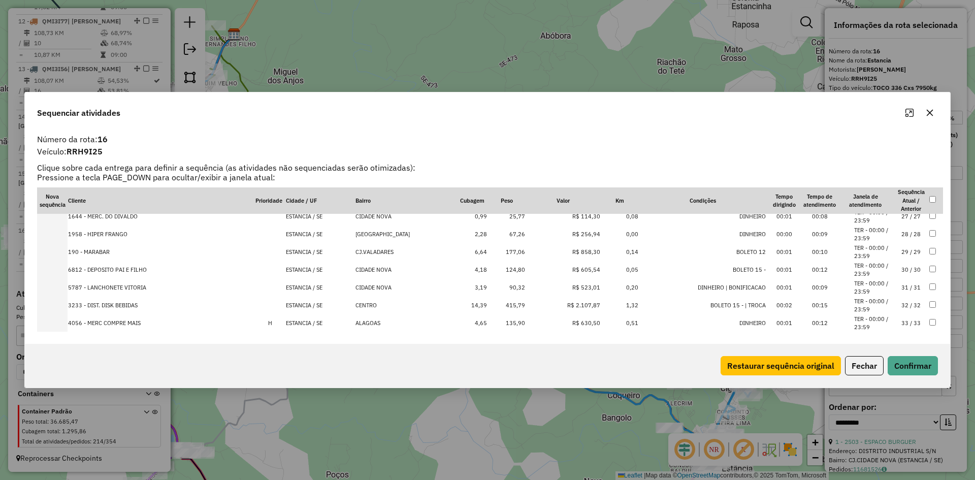
scroll to position [478, 0]
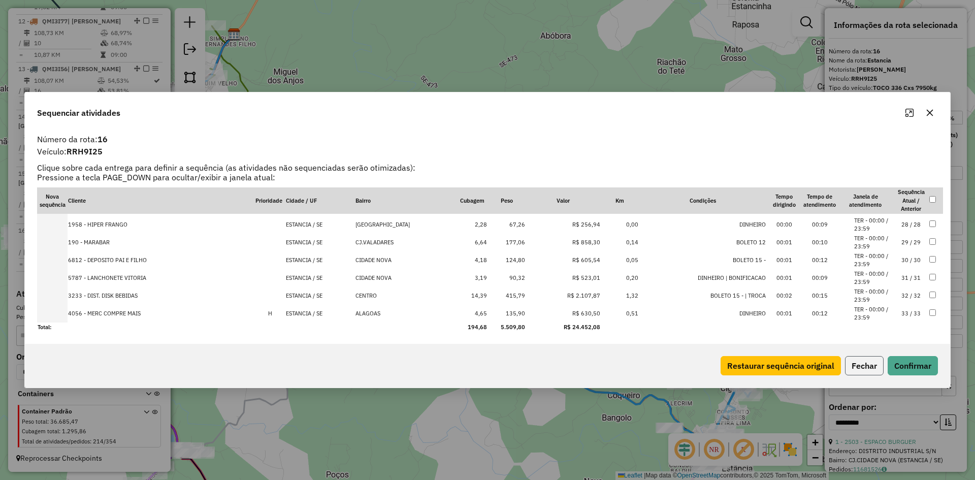
click at [861, 366] on button "Fechar" at bounding box center [864, 365] width 39 height 19
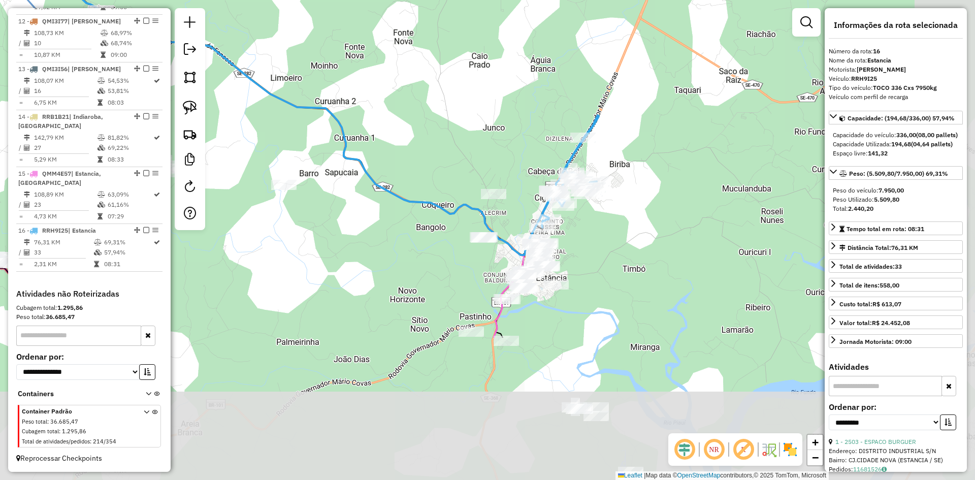
drag, startPoint x: 556, startPoint y: 386, endPoint x: 388, endPoint y: 214, distance: 240.2
click at [382, 206] on div "Janela de atendimento Grade de atendimento Capacidade Transportadoras Veículos …" at bounding box center [487, 240] width 975 height 480
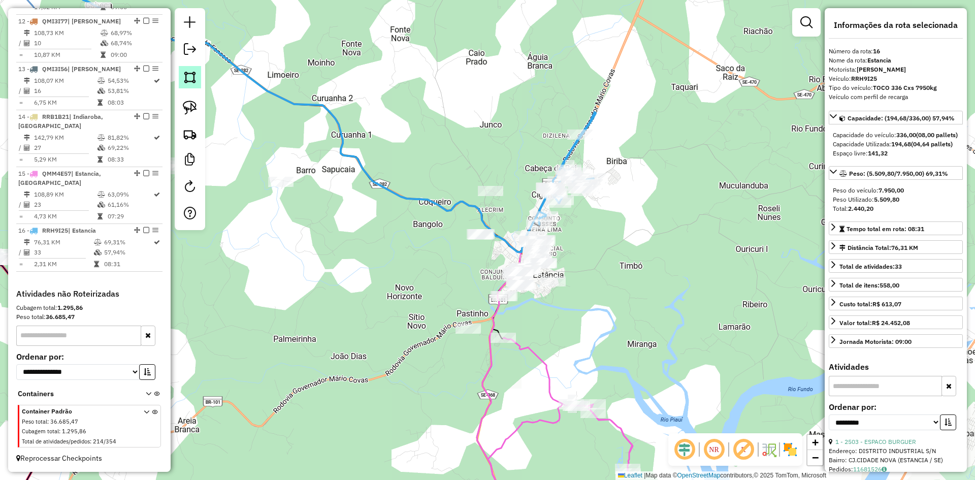
click at [195, 79] on img at bounding box center [190, 77] width 14 height 14
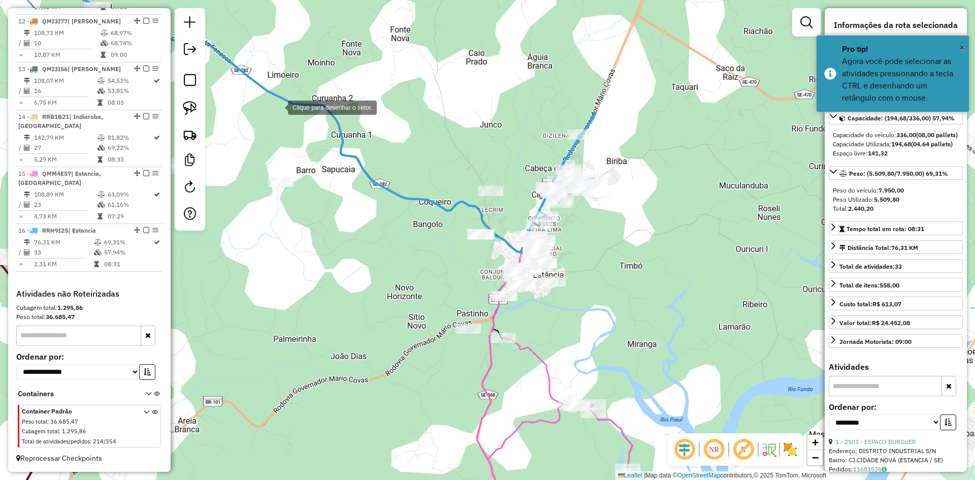
drag, startPoint x: 299, startPoint y: 93, endPoint x: 288, endPoint y: 102, distance: 13.3
click at [288, 96] on div at bounding box center [278, 106] width 20 height 20
drag, startPoint x: 242, startPoint y: 161, endPoint x: 242, endPoint y: 186, distance: 25.4
click at [241, 162] on div at bounding box center [245, 158] width 20 height 20
click at [243, 197] on div at bounding box center [242, 186] width 20 height 20
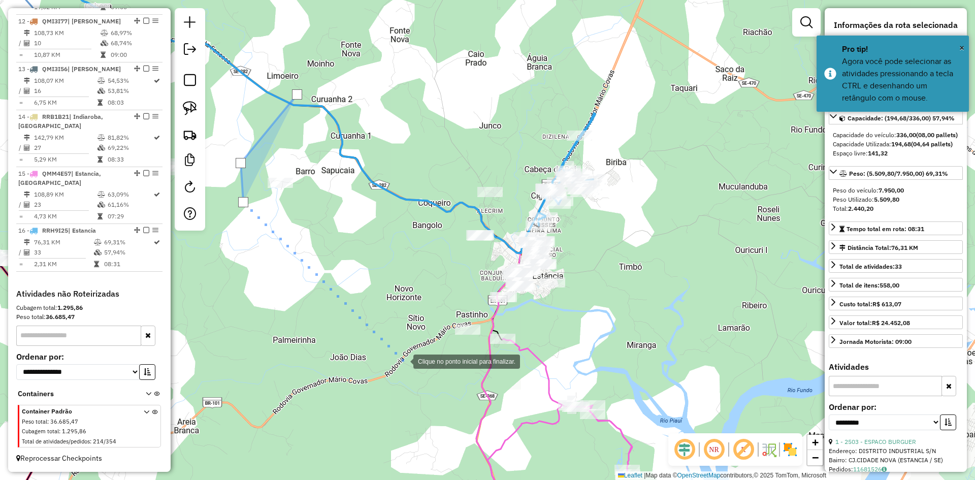
click at [403, 361] on div at bounding box center [403, 360] width 20 height 20
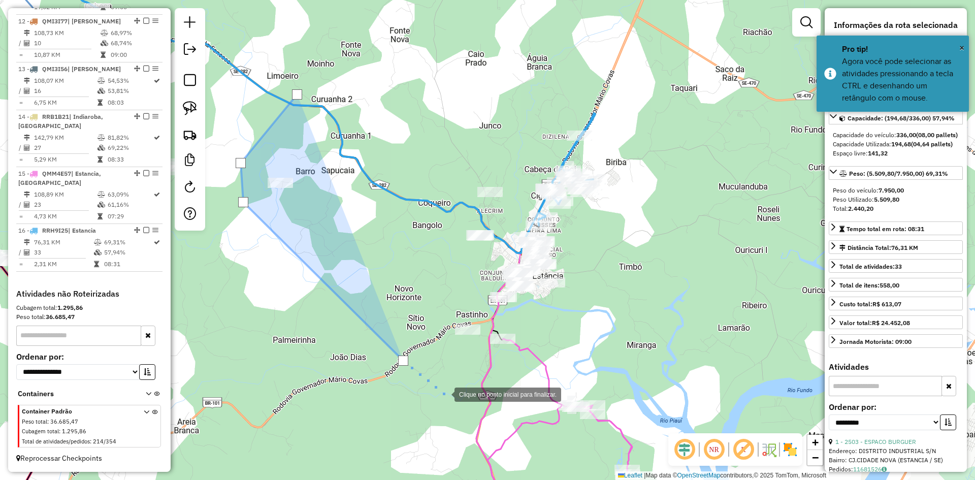
click at [444, 394] on div at bounding box center [444, 393] width 20 height 20
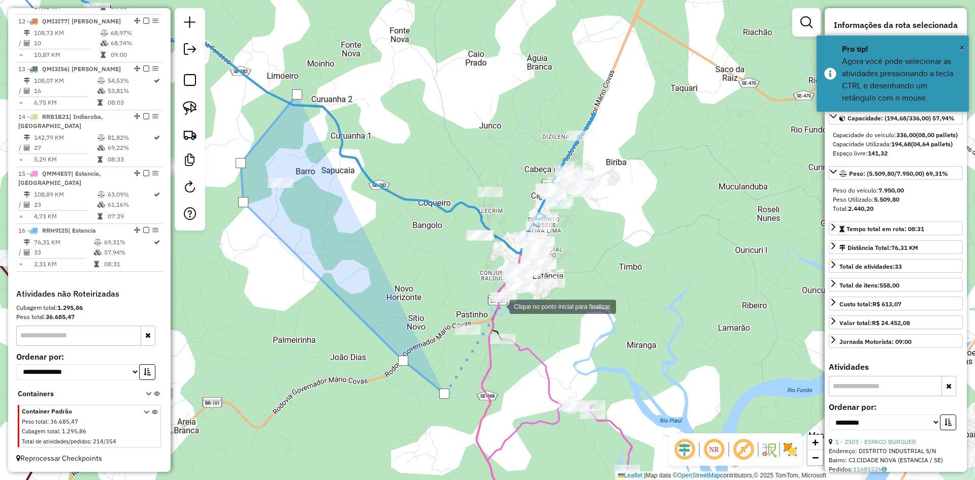
click at [499, 306] on div at bounding box center [499, 306] width 20 height 20
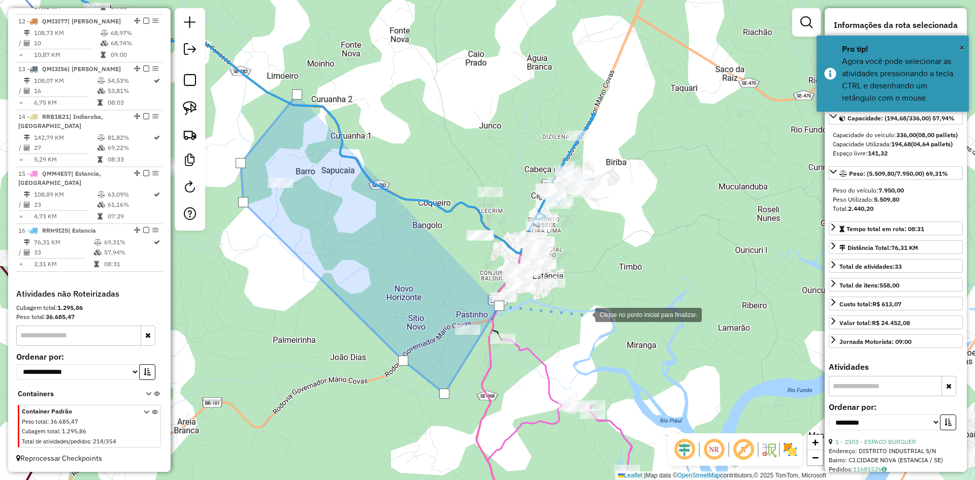
click at [585, 314] on div at bounding box center [585, 314] width 20 height 20
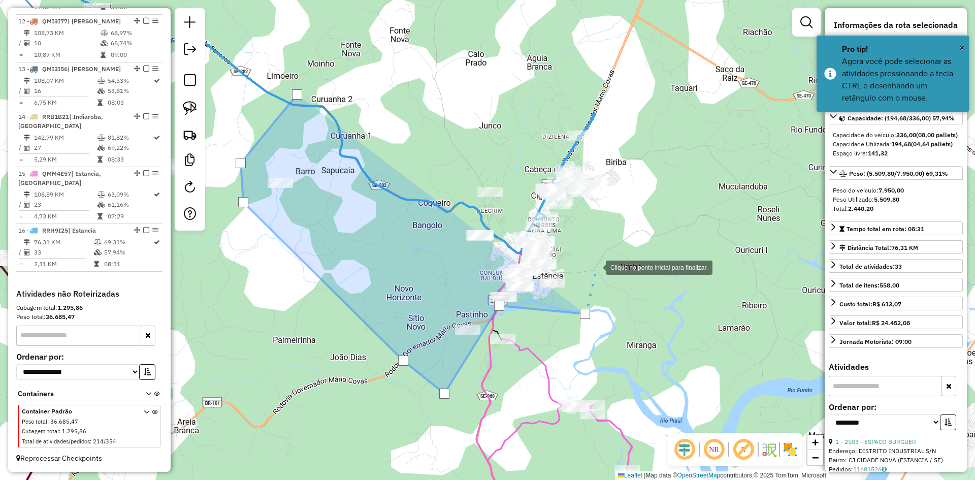
click at [596, 267] on div at bounding box center [595, 266] width 20 height 20
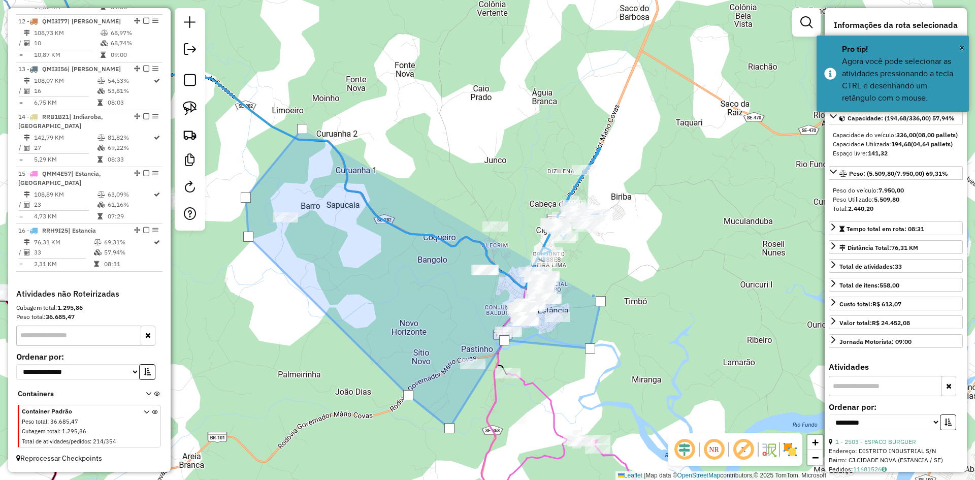
drag, startPoint x: 582, startPoint y: 243, endPoint x: 594, endPoint y: 313, distance: 71.1
click at [594, 303] on div at bounding box center [589, 292] width 20 height 20
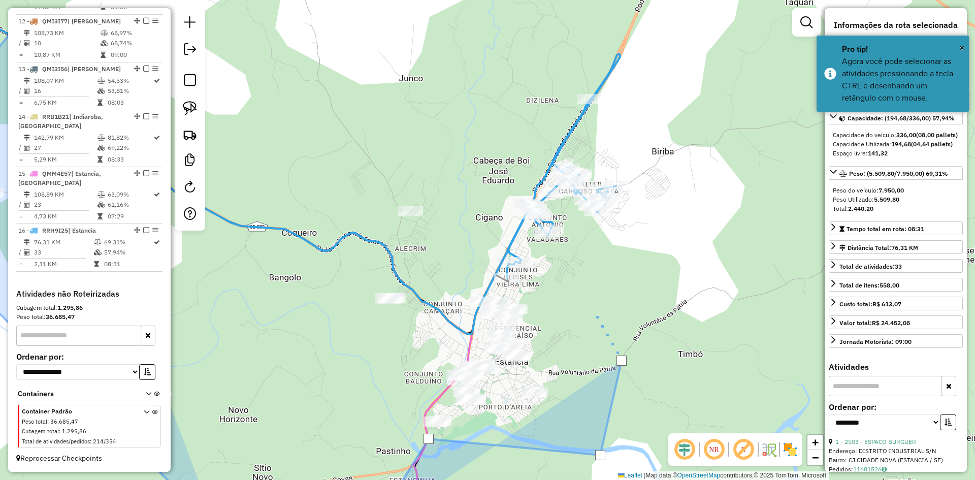
click at [594, 313] on div at bounding box center [594, 313] width 20 height 20
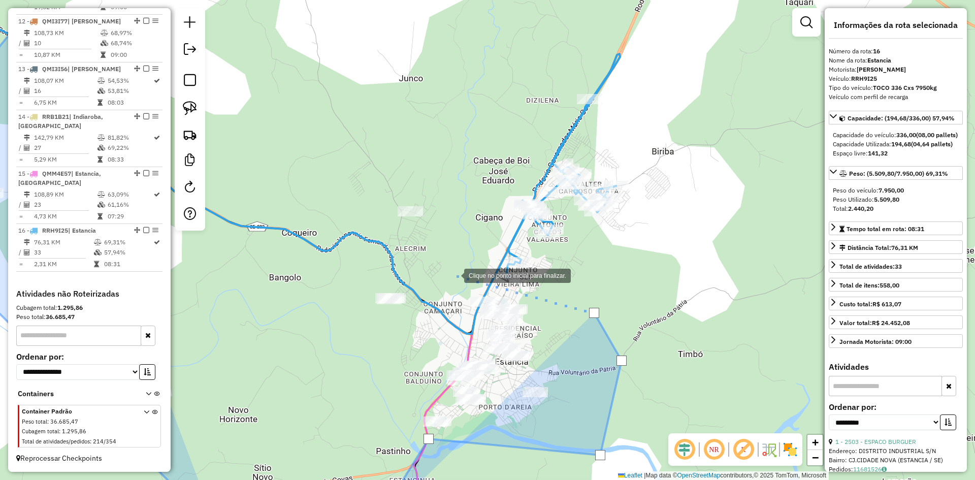
click at [454, 275] on div at bounding box center [454, 275] width 20 height 20
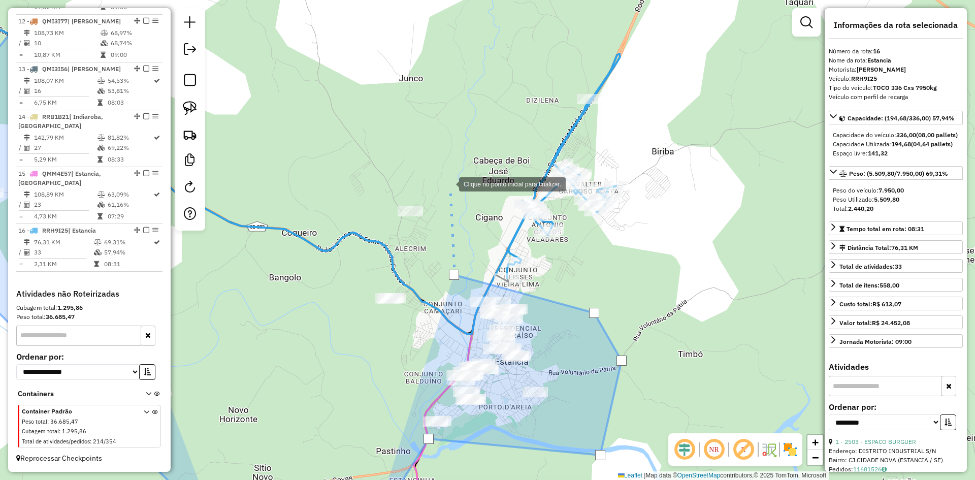
click at [449, 183] on div at bounding box center [449, 183] width 20 height 20
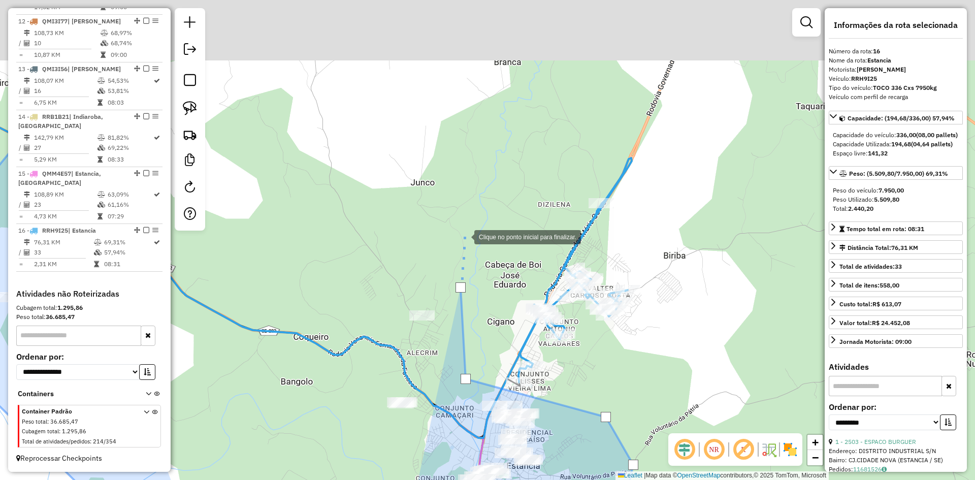
drag, startPoint x: 456, startPoint y: 154, endPoint x: 464, endPoint y: 230, distance: 75.5
click at [464, 230] on div at bounding box center [464, 236] width 20 height 20
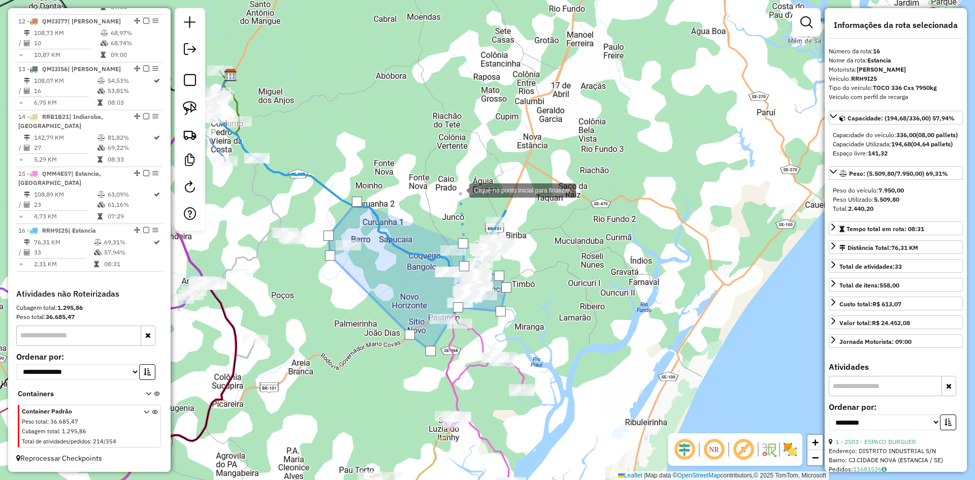
click at [459, 189] on div at bounding box center [459, 189] width 20 height 20
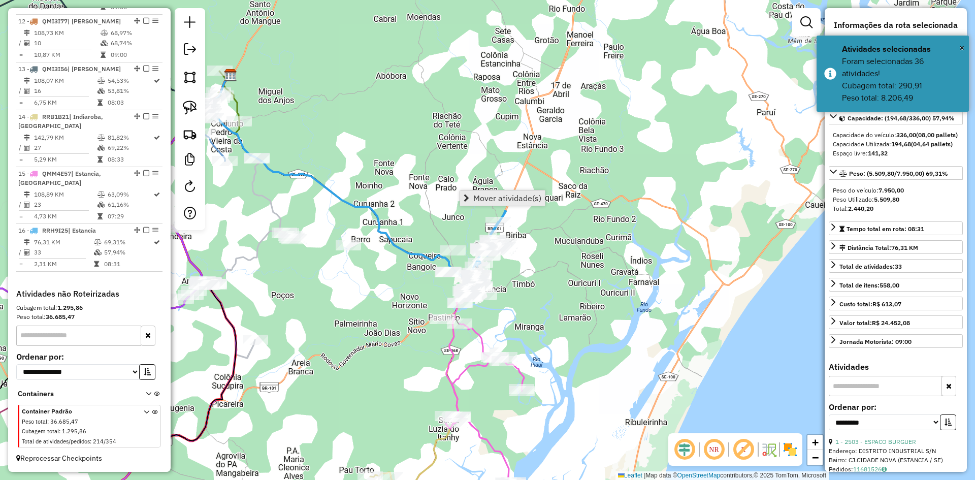
click at [478, 194] on span "Mover atividade(s)" at bounding box center [507, 198] width 68 height 8
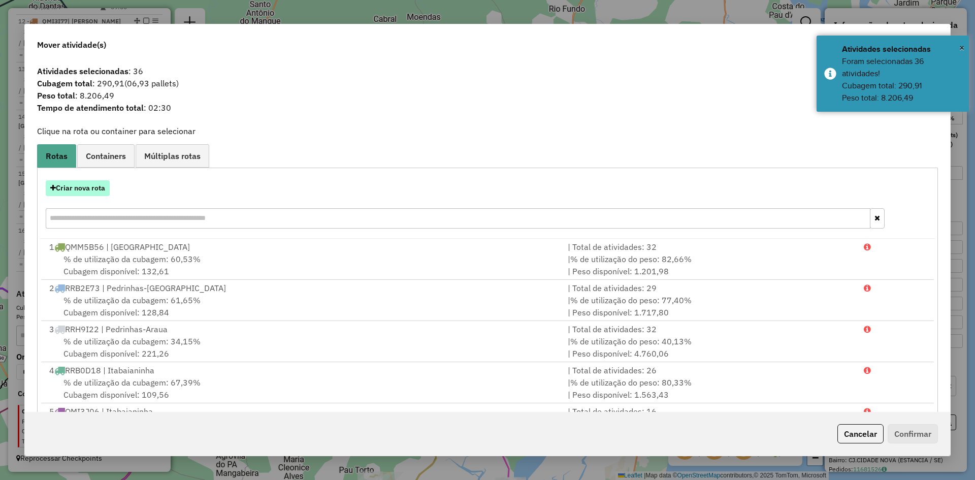
click at [84, 184] on button "Criar nova rota" at bounding box center [78, 188] width 64 height 16
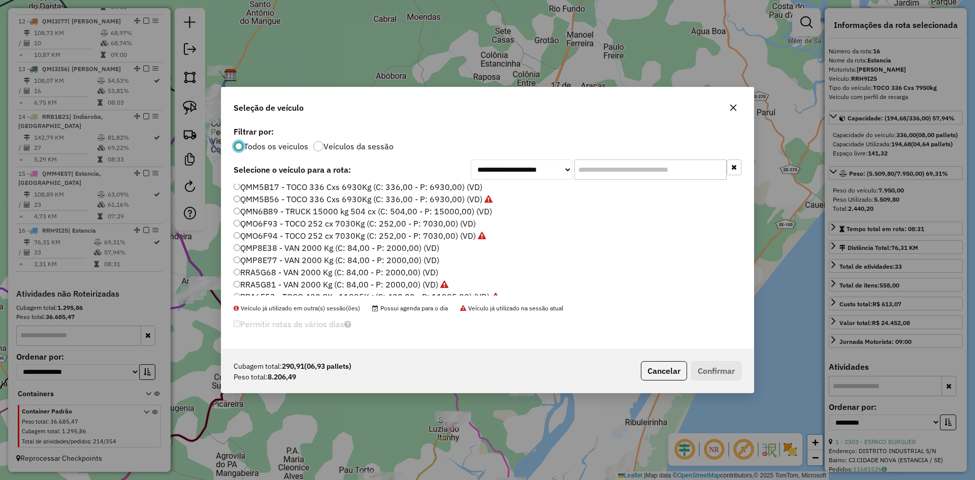
scroll to position [457, 0]
click at [261, 256] on label "QMP8E77 - VAN 2000 Kg (C: 84,00 - P: 2000,00) (VD)" at bounding box center [337, 256] width 206 height 12
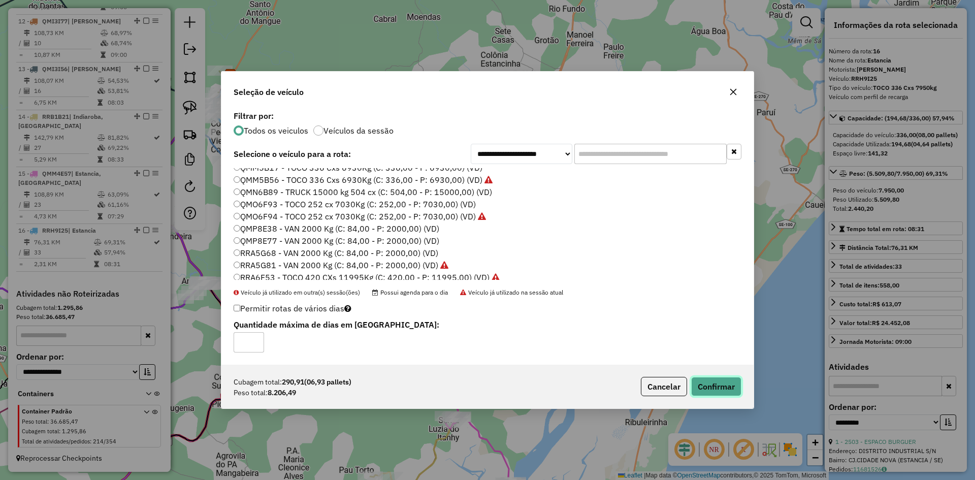
click at [711, 382] on button "Confirmar" at bounding box center [716, 386] width 50 height 19
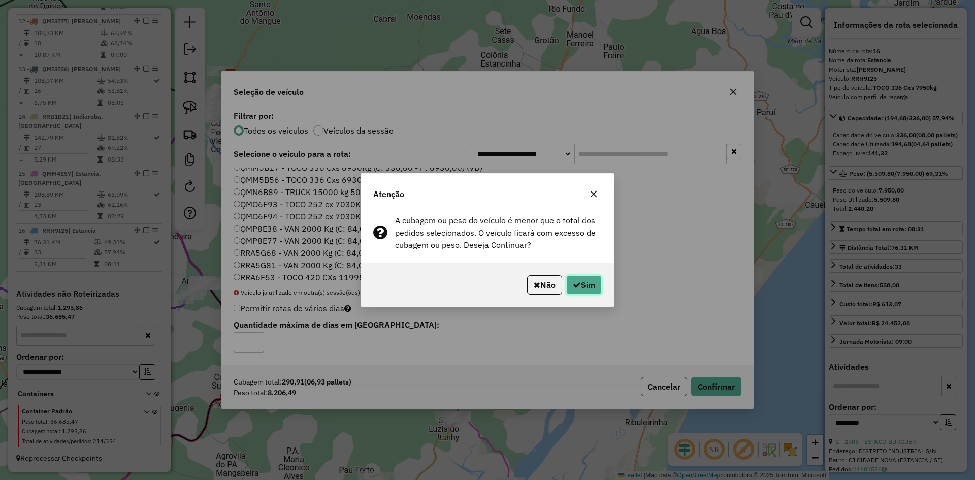
click at [590, 287] on button "Sim" at bounding box center [584, 284] width 36 height 19
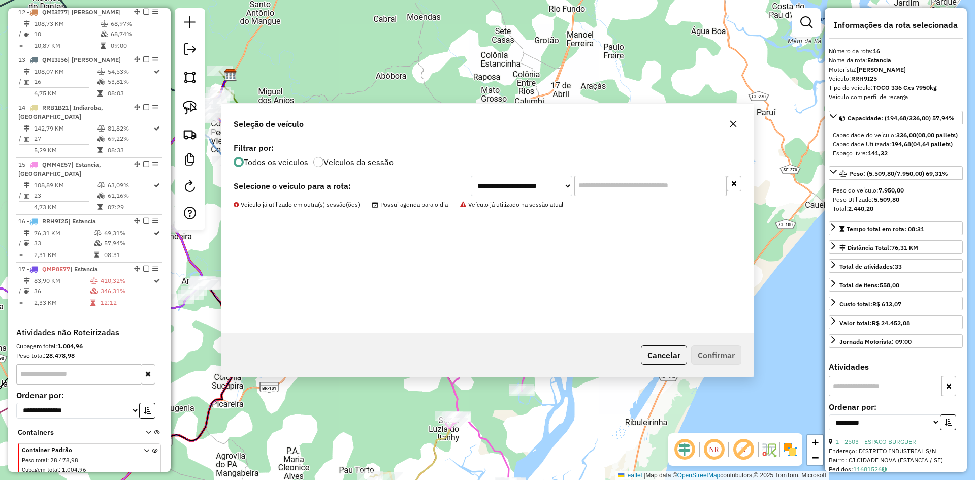
scroll to position [996, 0]
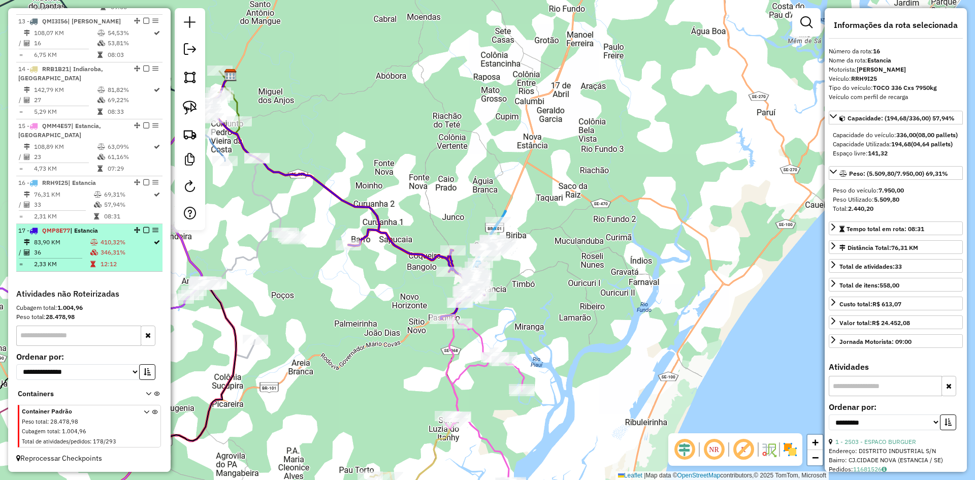
click at [118, 258] on table "83,90 KM 410,32% / 36 346,31% = 2,33 KM 12:12" at bounding box center [89, 253] width 142 height 32
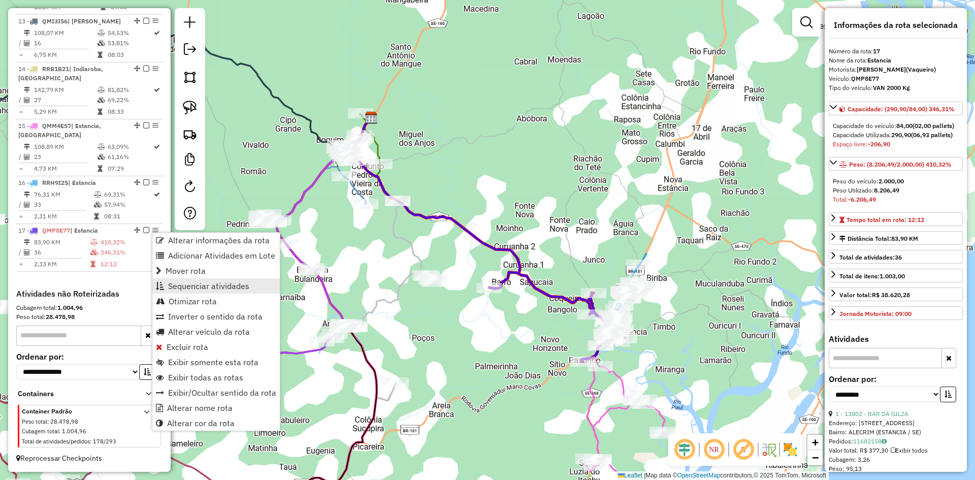
click at [251, 282] on link "Sequenciar atividades" at bounding box center [215, 285] width 127 height 15
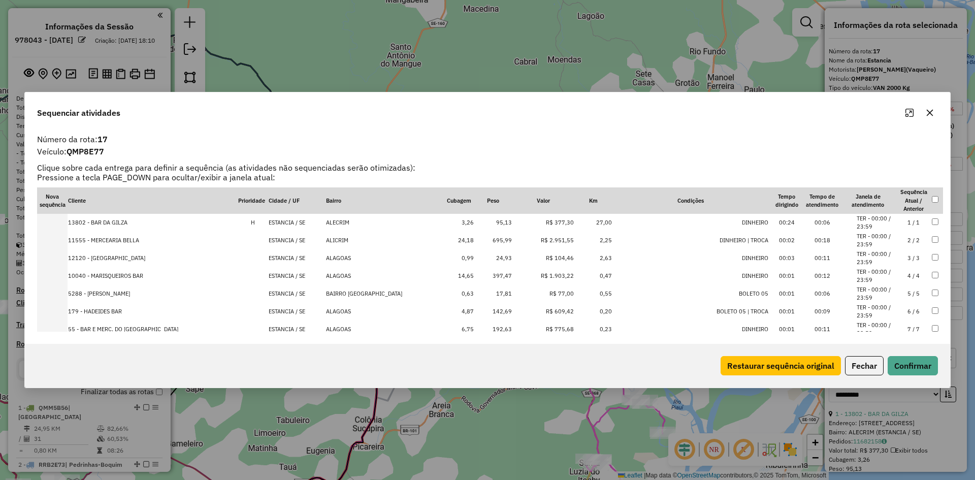
select select "**********"
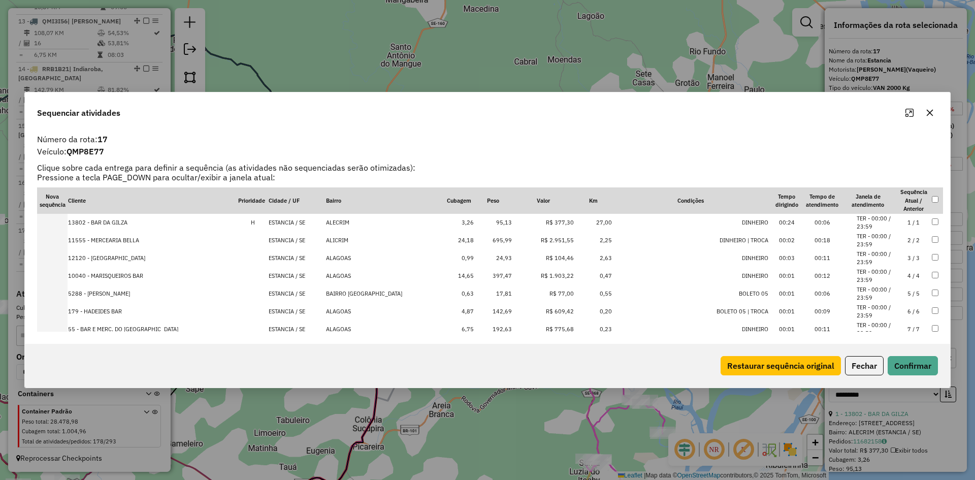
click at [512, 241] on td "R$ 2.951,55" at bounding box center [543, 241] width 62 height 18
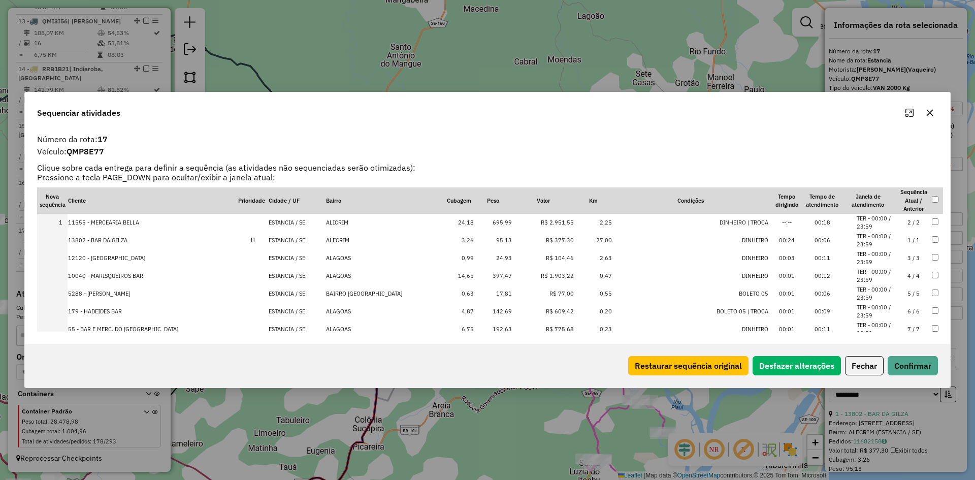
click at [477, 276] on td "397,47" at bounding box center [493, 276] width 38 height 18
click at [478, 276] on td "192,63" at bounding box center [493, 279] width 38 height 18
click at [477, 281] on td "142,69" at bounding box center [493, 279] width 38 height 18
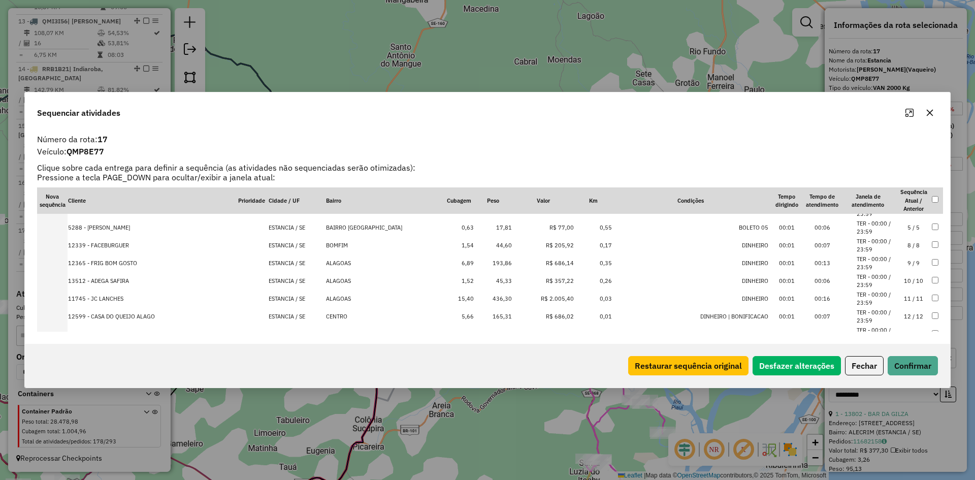
click at [479, 258] on td "193,86" at bounding box center [493, 263] width 38 height 18
click at [476, 278] on td "436,30" at bounding box center [493, 281] width 38 height 18
click at [476, 278] on td "165,31" at bounding box center [493, 281] width 38 height 18
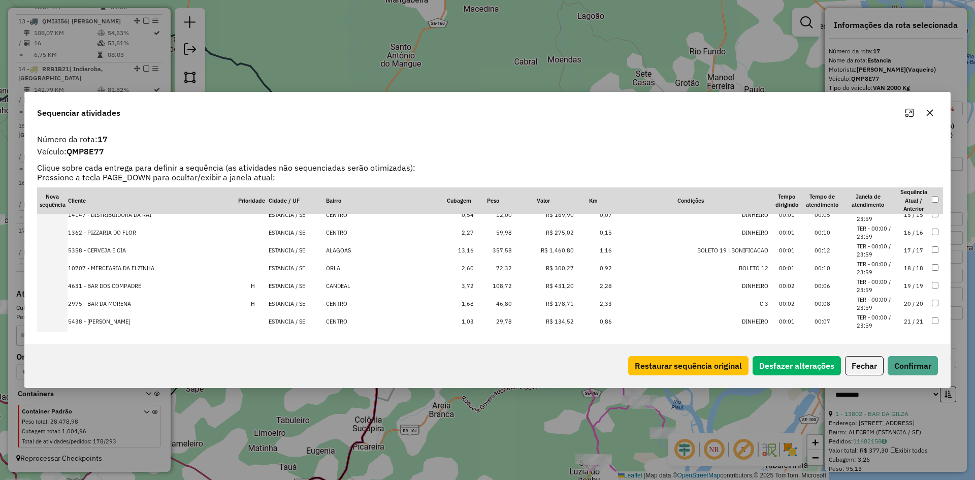
click at [482, 252] on td "357,58" at bounding box center [493, 251] width 38 height 18
click at [477, 276] on td "645,65" at bounding box center [493, 271] width 38 height 18
click at [477, 274] on td "404,93" at bounding box center [493, 271] width 38 height 18
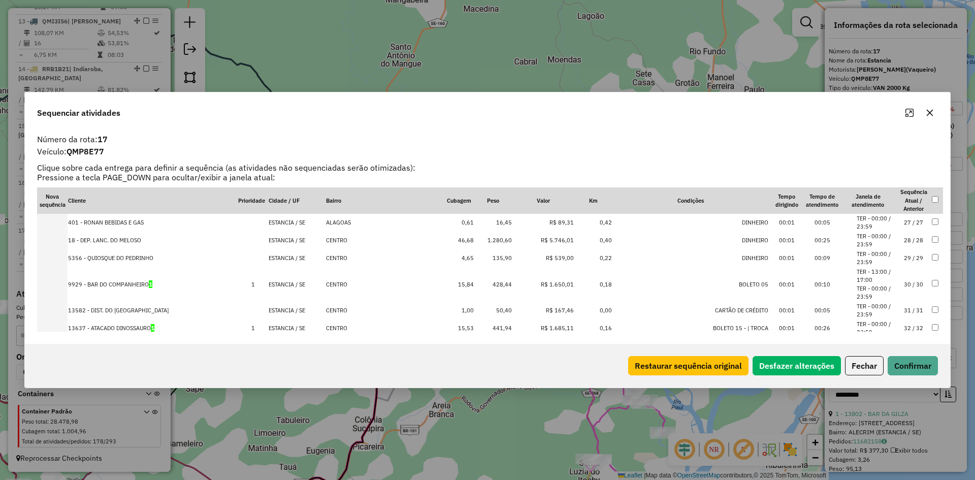
click at [480, 243] on td "1.280,60" at bounding box center [493, 241] width 38 height 18
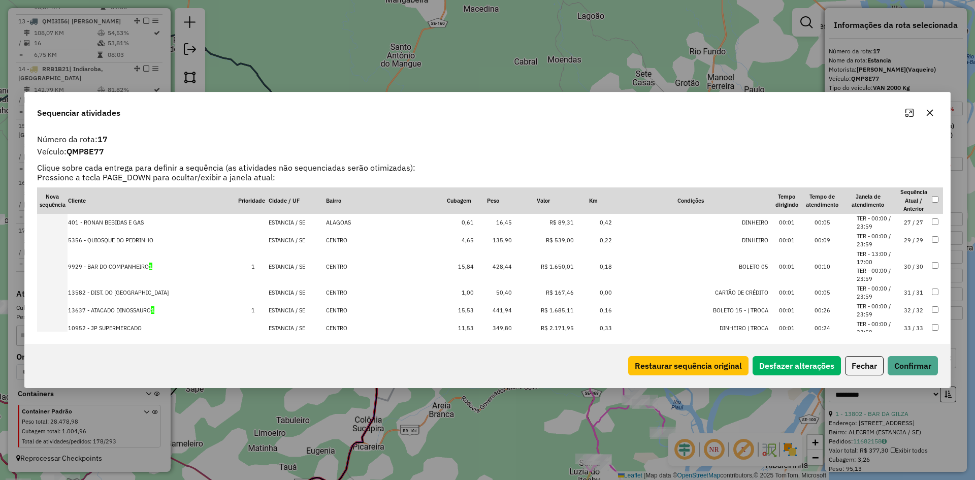
click at [480, 266] on td "428,44" at bounding box center [493, 266] width 38 height 35
click at [477, 275] on td "441,94" at bounding box center [493, 276] width 38 height 18
click at [477, 275] on td "349,80" at bounding box center [493, 276] width 38 height 18
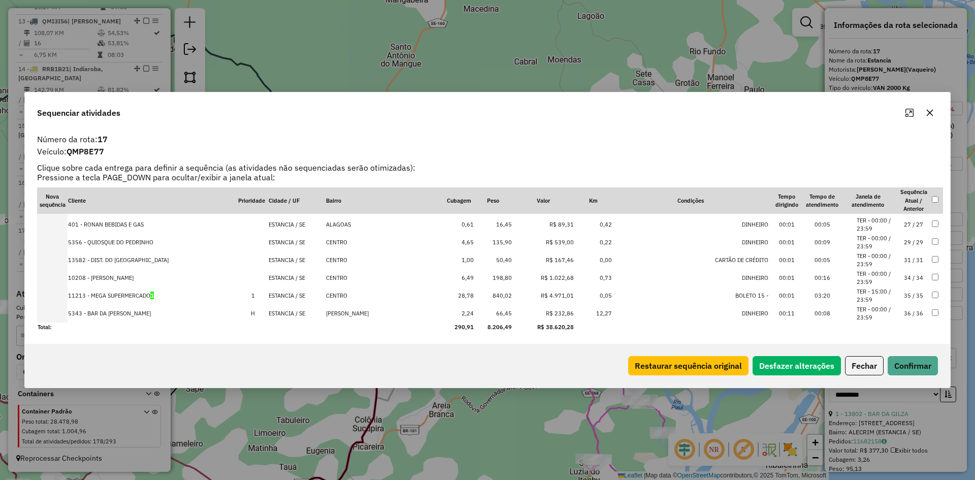
click at [484, 275] on td "198,80" at bounding box center [493, 278] width 38 height 18
click at [475, 297] on td "840,02" at bounding box center [493, 296] width 38 height 18
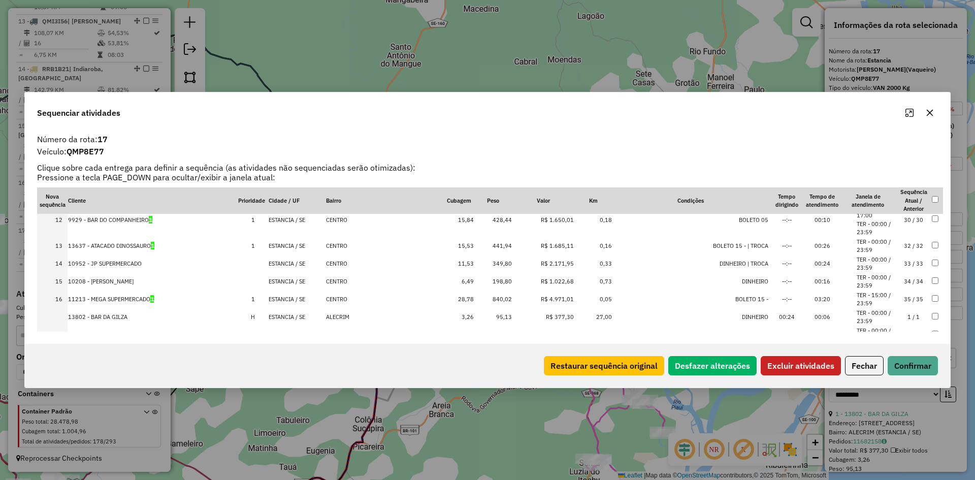
scroll to position [192, 0]
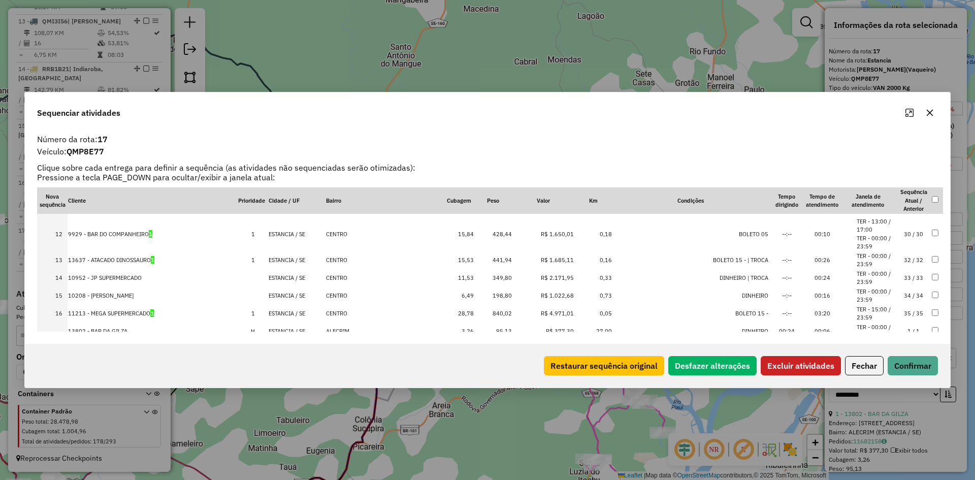
click at [931, 255] on td at bounding box center [937, 260] width 12 height 18
click at [933, 227] on td at bounding box center [937, 234] width 12 height 35
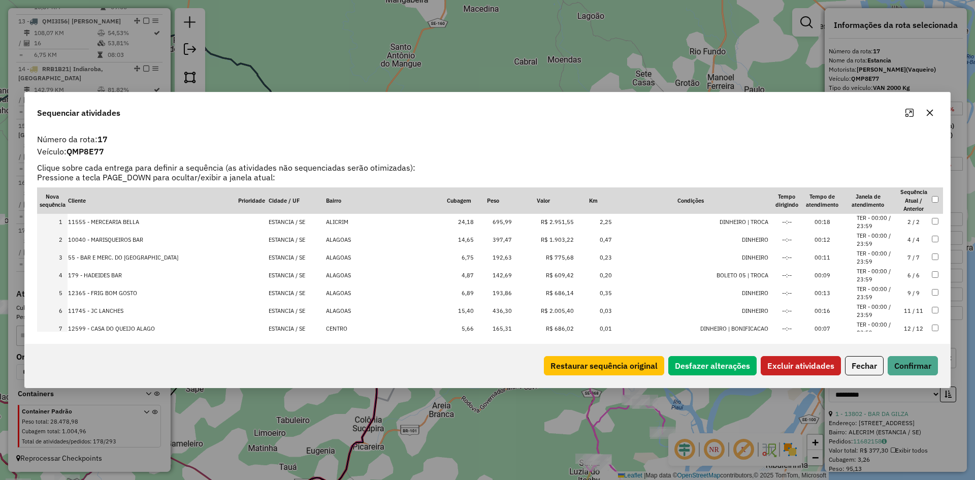
scroll to position [0, 0]
click at [931, 250] on td at bounding box center [937, 258] width 12 height 18
click at [799, 366] on button "Excluir atividades" at bounding box center [801, 365] width 80 height 19
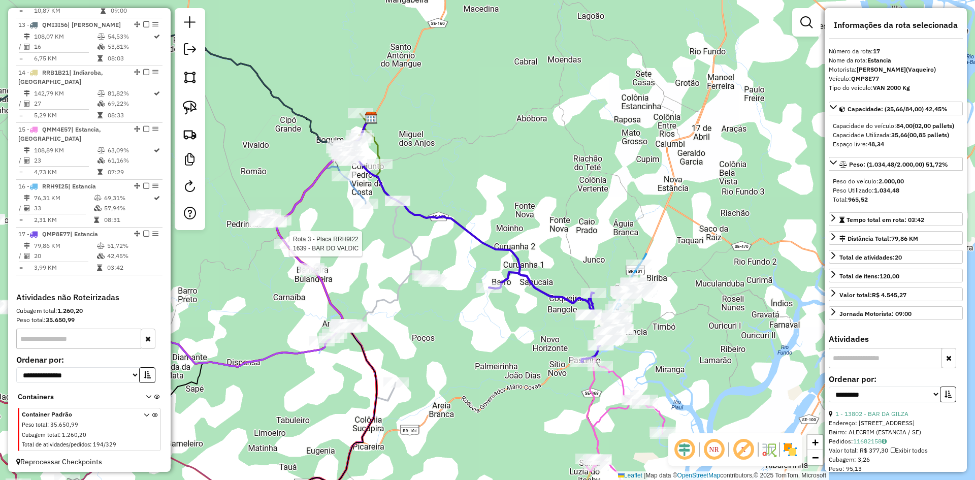
scroll to position [1008, 0]
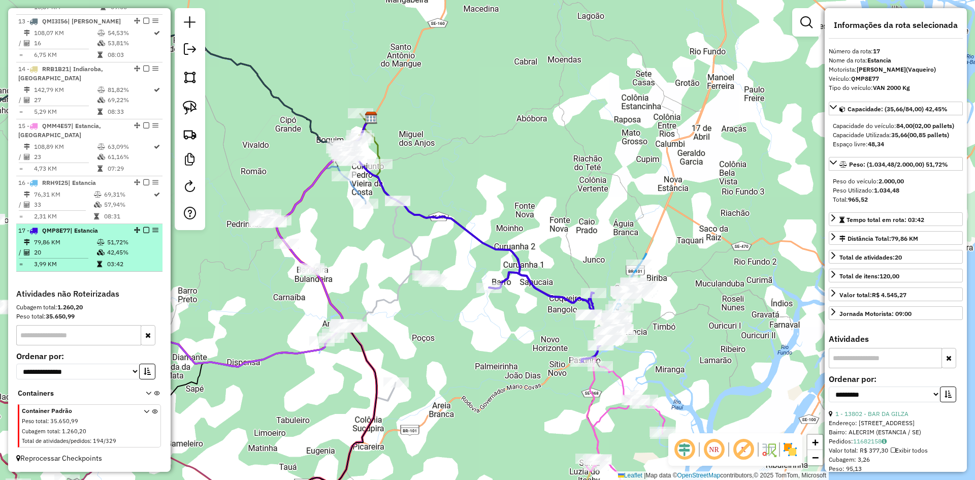
click at [109, 259] on td "03:42" at bounding box center [132, 264] width 51 height 10
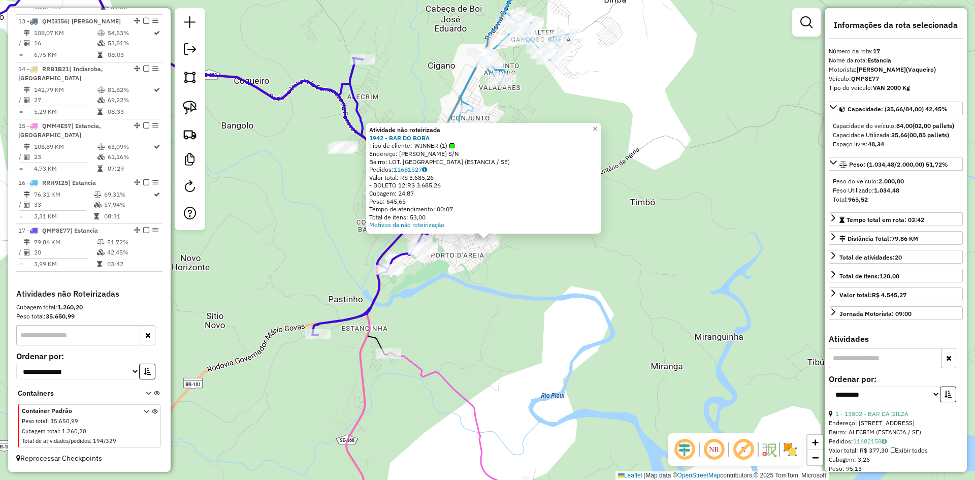
click at [546, 299] on div "Atividade não roteirizada 1942 - BAR DO BOBA Tipo de cliente: WINNER (1) Endere…" at bounding box center [487, 240] width 975 height 480
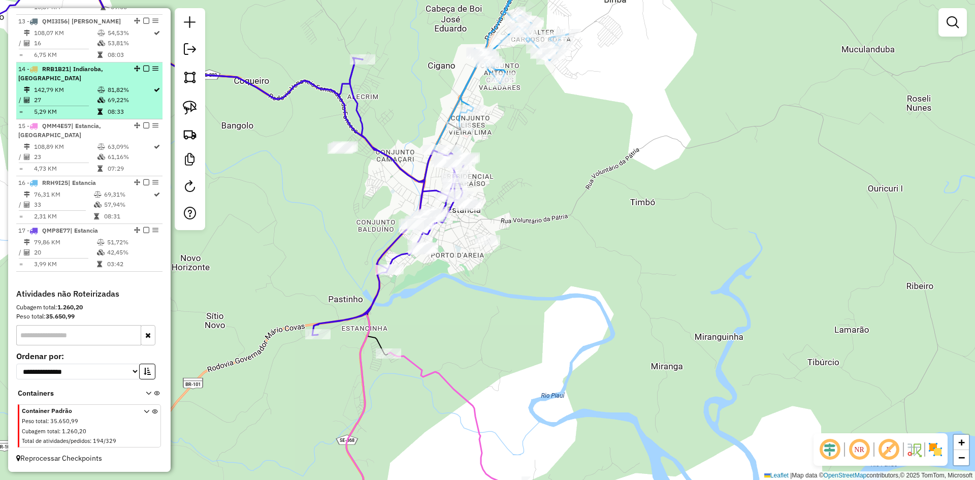
click at [100, 80] on div "14 - RRB1B21 | Indiaroba, Santa Luzia" at bounding box center [72, 73] width 108 height 18
select select "**********"
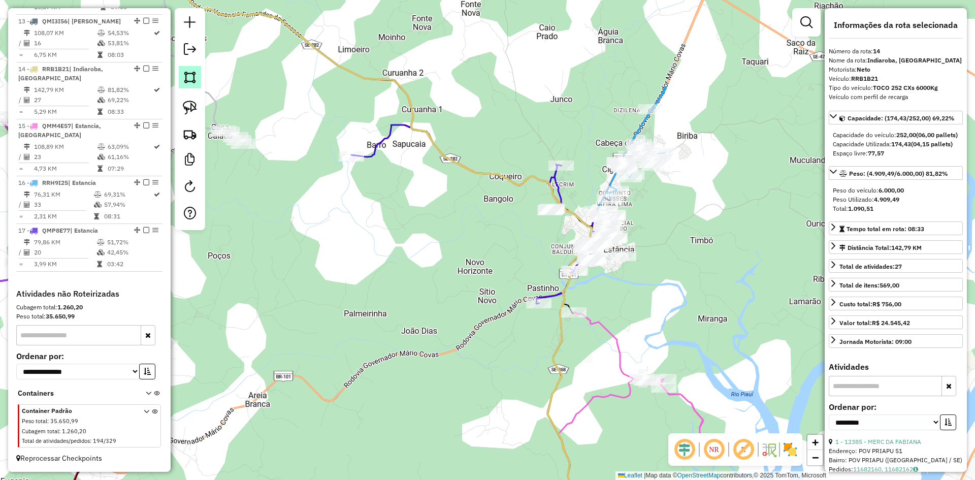
click at [187, 81] on img at bounding box center [190, 77] width 14 height 14
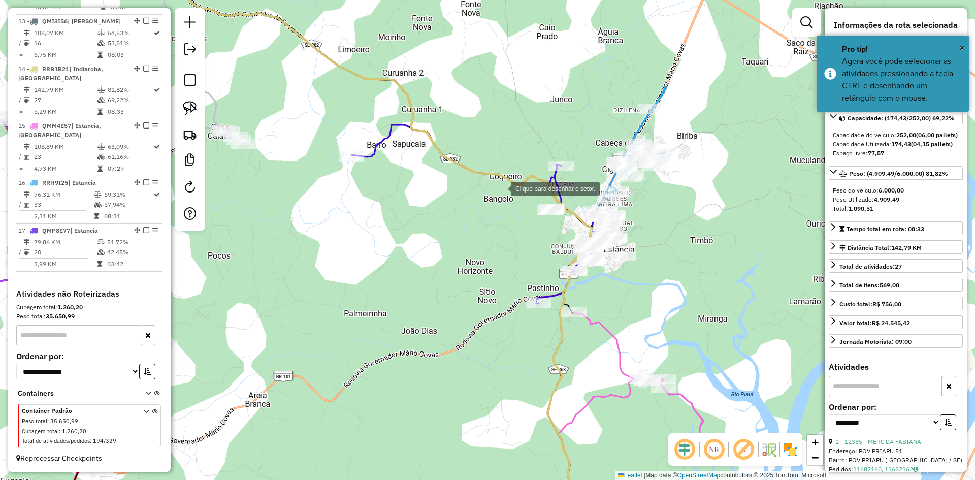
click at [501, 188] on div at bounding box center [501, 188] width 20 height 20
click at [663, 210] on div at bounding box center [662, 209] width 20 height 20
click at [671, 241] on div at bounding box center [663, 230] width 20 height 20
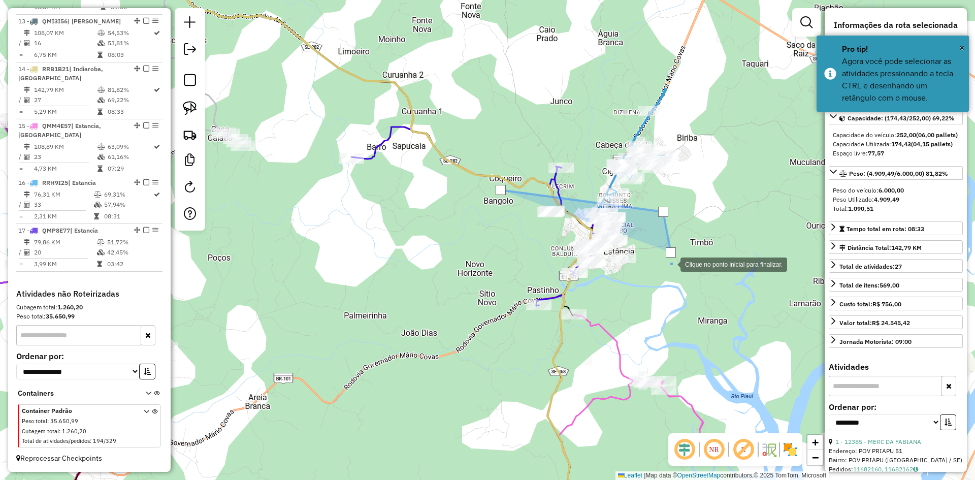
click at [667, 274] on div at bounding box center [670, 263] width 20 height 20
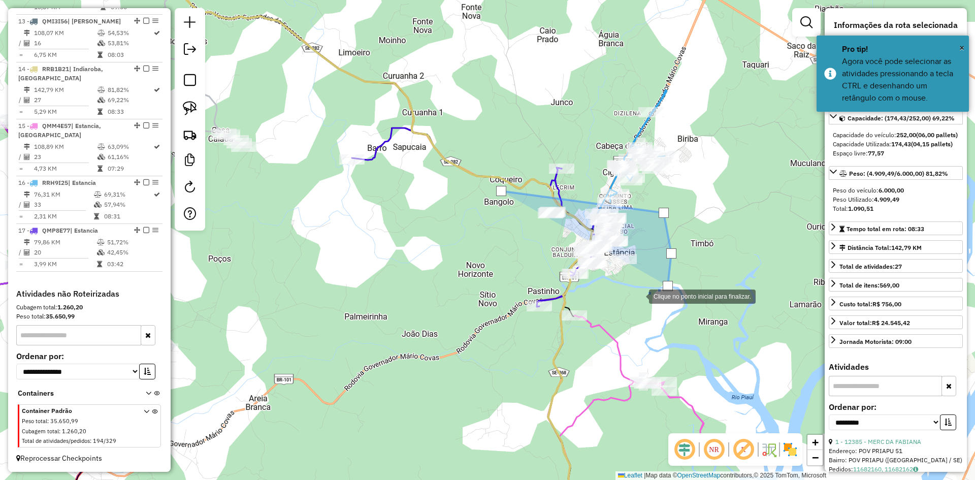
click at [639, 296] on div at bounding box center [639, 295] width 20 height 20
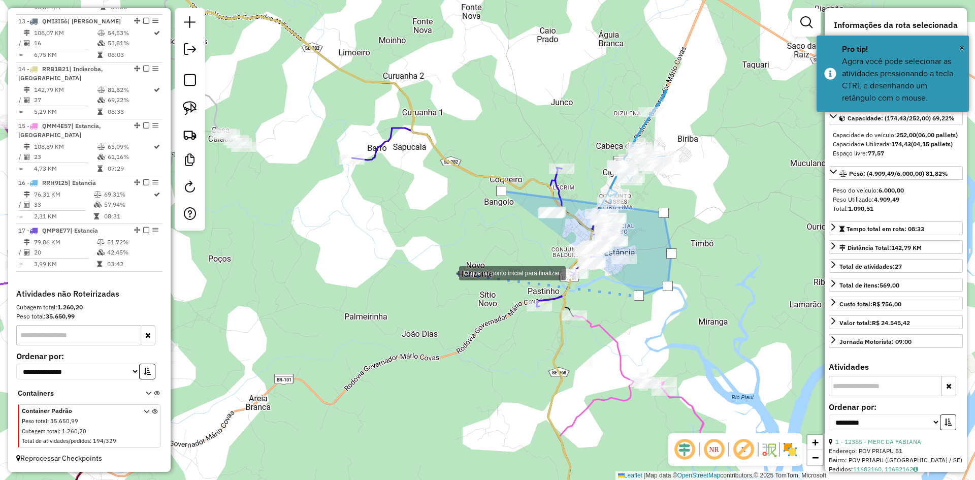
drag, startPoint x: 449, startPoint y: 272, endPoint x: 472, endPoint y: 244, distance: 36.4
click at [450, 271] on div at bounding box center [449, 272] width 20 height 20
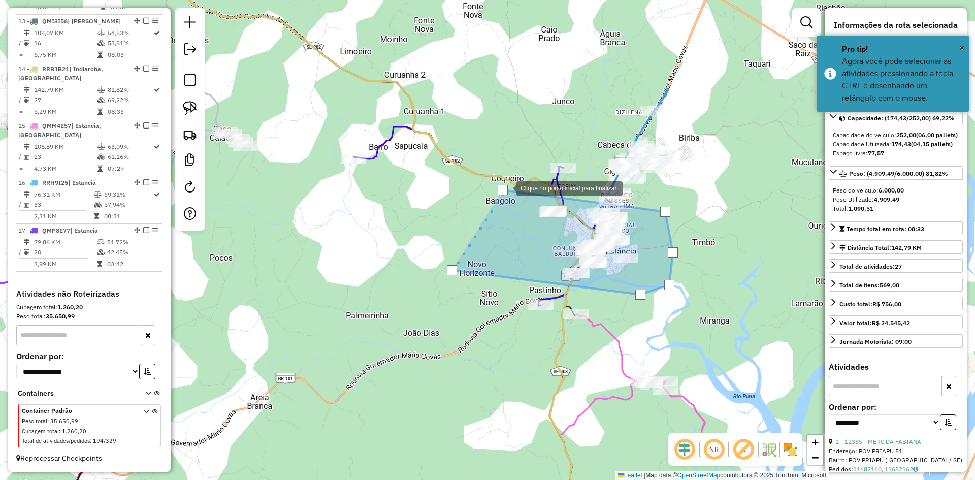
click at [506, 189] on div at bounding box center [503, 190] width 10 height 10
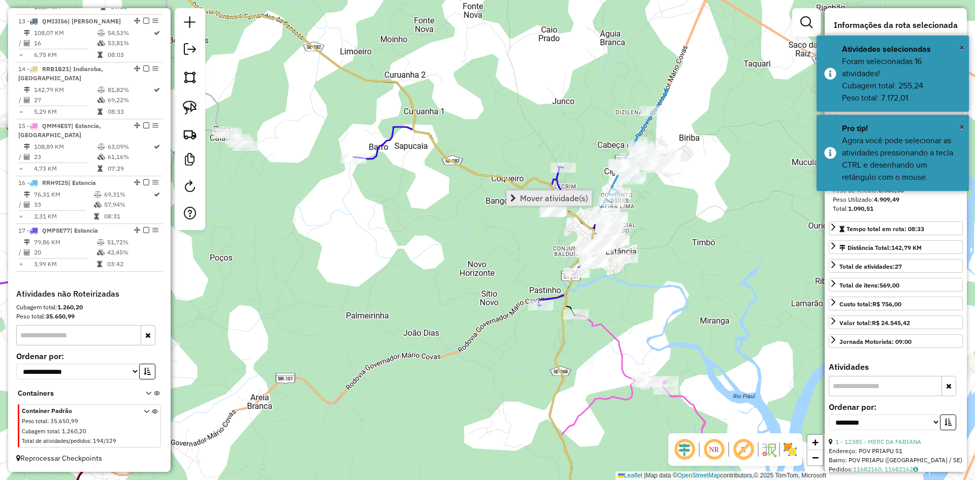
click at [537, 194] on span "Mover atividade(s)" at bounding box center [554, 198] width 68 height 8
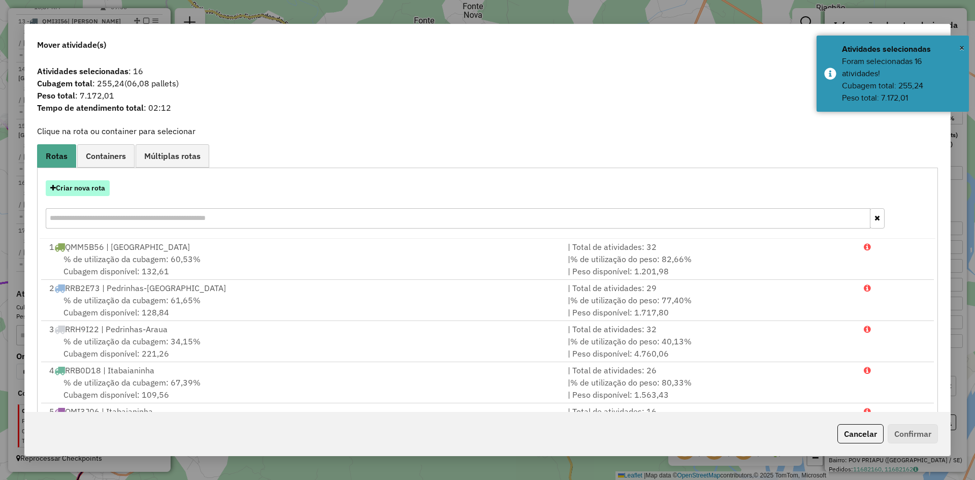
click at [76, 193] on button "Criar nova rota" at bounding box center [78, 188] width 64 height 16
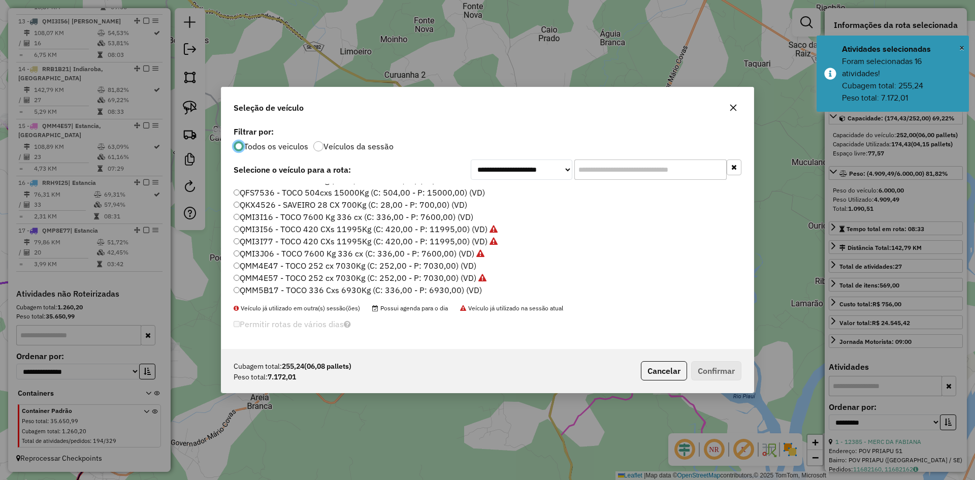
scroll to position [457, 0]
click at [274, 225] on label "QMO6F93 - TOCO 252 cx 7030Kg (C: 252,00 - P: 7030,00) (VD)" at bounding box center [355, 220] width 242 height 12
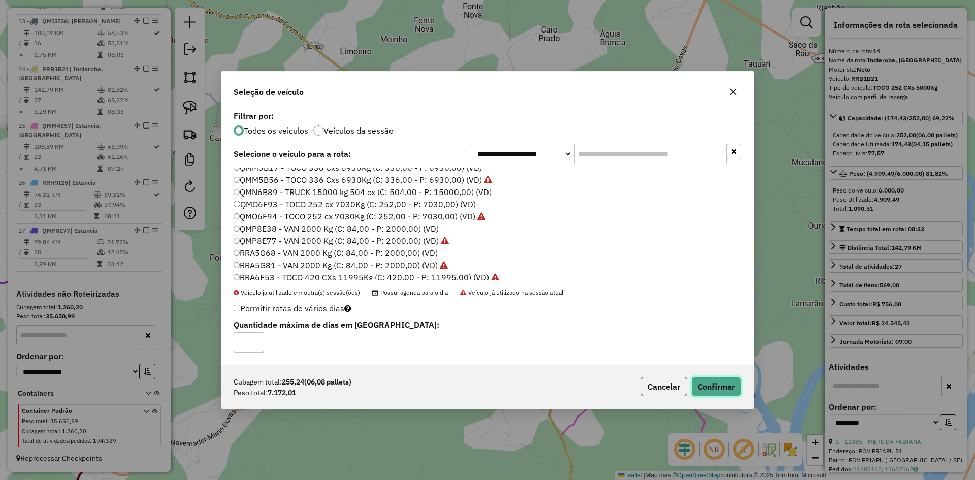
click at [709, 381] on button "Confirmar" at bounding box center [716, 386] width 50 height 19
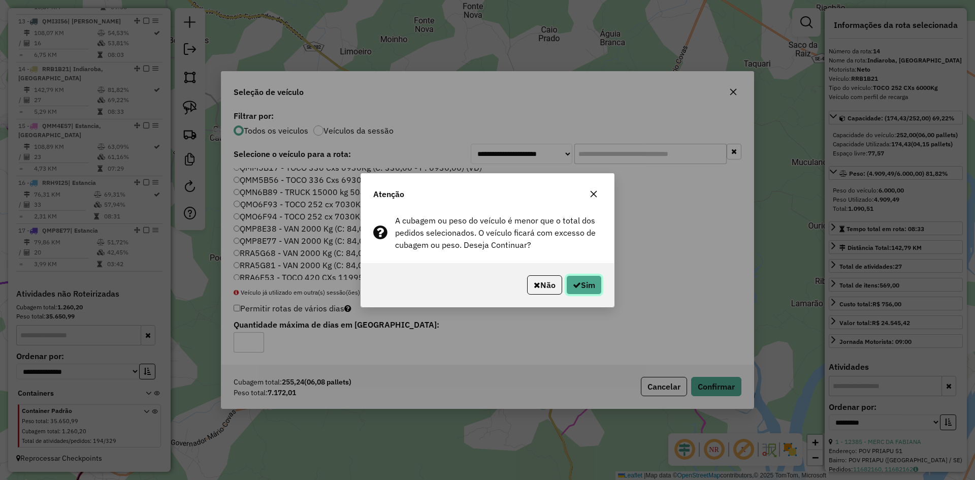
click at [594, 285] on button "Sim" at bounding box center [584, 284] width 36 height 19
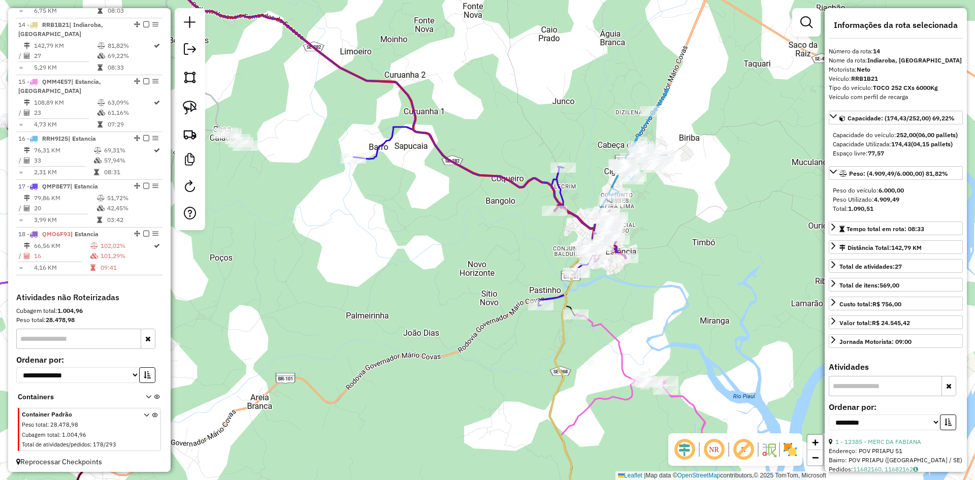
scroll to position [1056, 0]
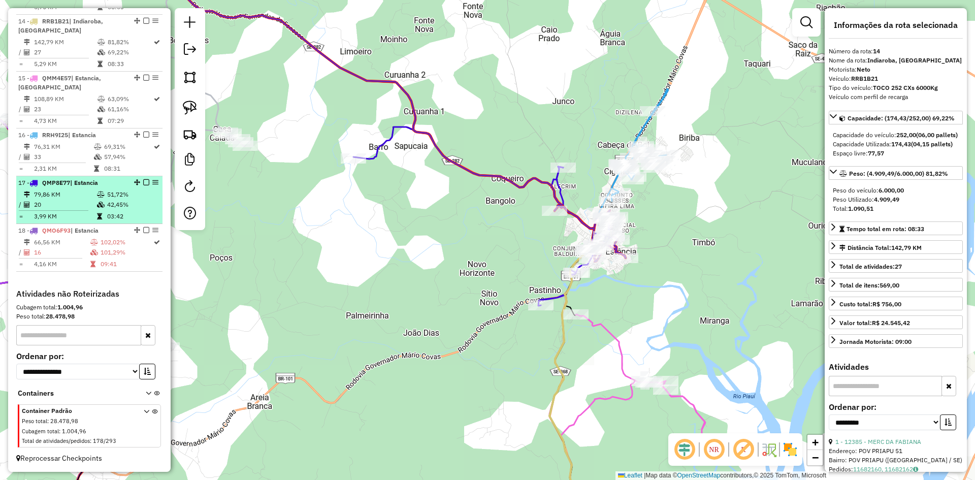
click at [109, 194] on td "51,72%" at bounding box center [132, 194] width 51 height 10
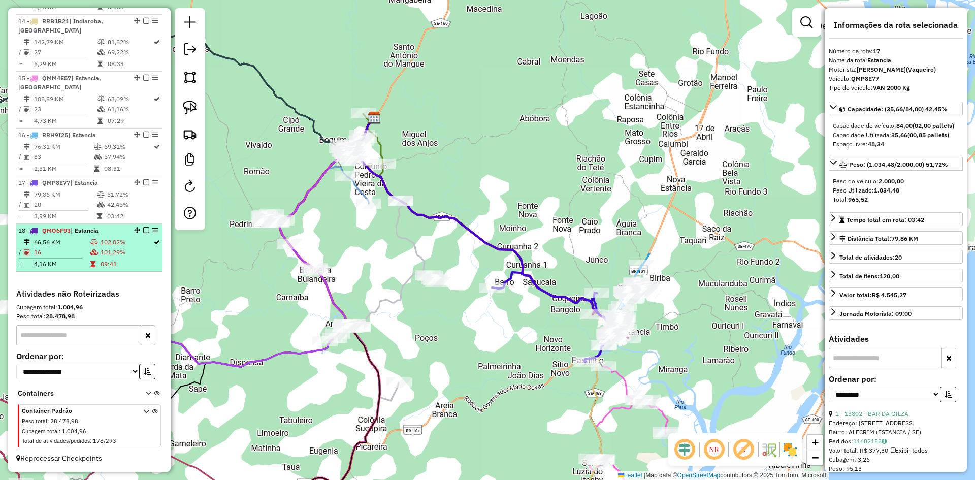
click at [100, 246] on td "102,02%" at bounding box center [126, 242] width 53 height 10
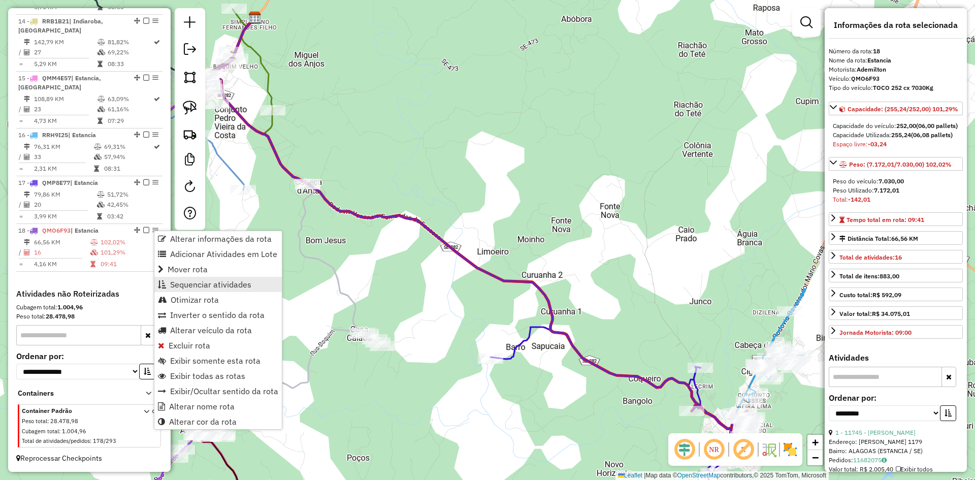
click at [226, 283] on span "Sequenciar atividades" at bounding box center [210, 284] width 81 height 8
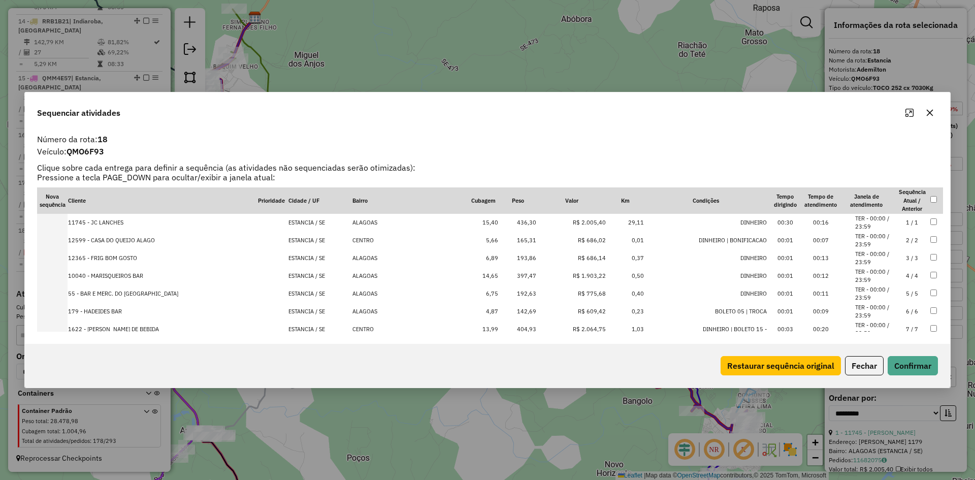
click at [537, 241] on td "R$ 686,02" at bounding box center [572, 241] width 70 height 18
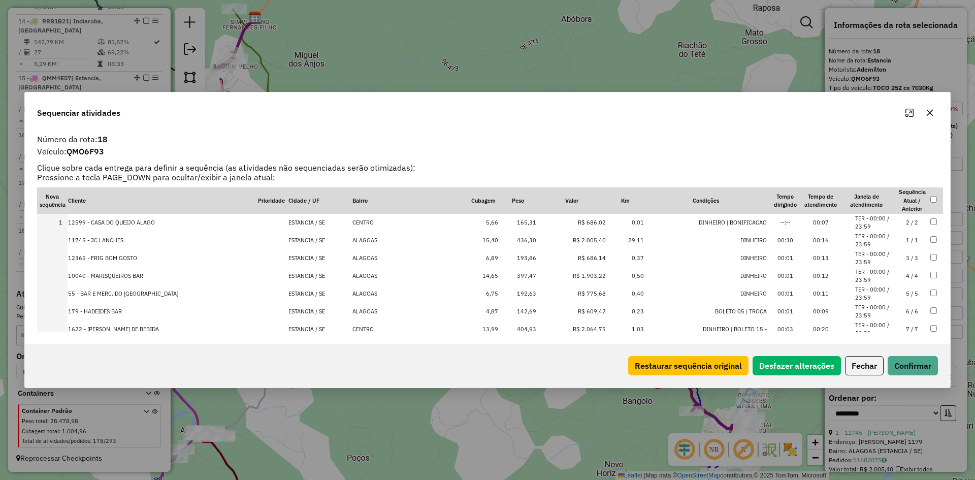
click at [537, 256] on td "R$ 686,14" at bounding box center [572, 258] width 70 height 18
click at [508, 294] on td "192,63" at bounding box center [518, 294] width 38 height 18
click at [504, 310] on td "142,69" at bounding box center [518, 312] width 38 height 18
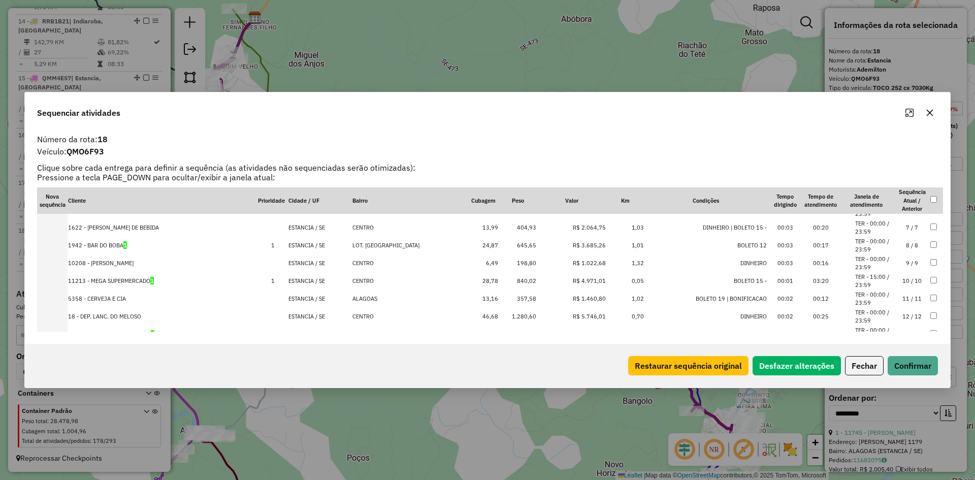
click at [537, 266] on td "R$ 1.022,68" at bounding box center [572, 263] width 70 height 18
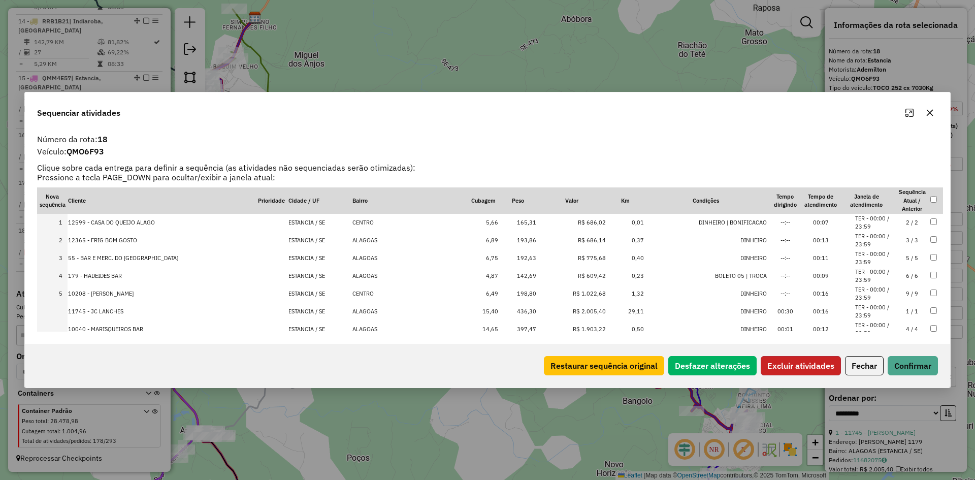
click at [809, 366] on button "Excluir atividades" at bounding box center [801, 365] width 80 height 19
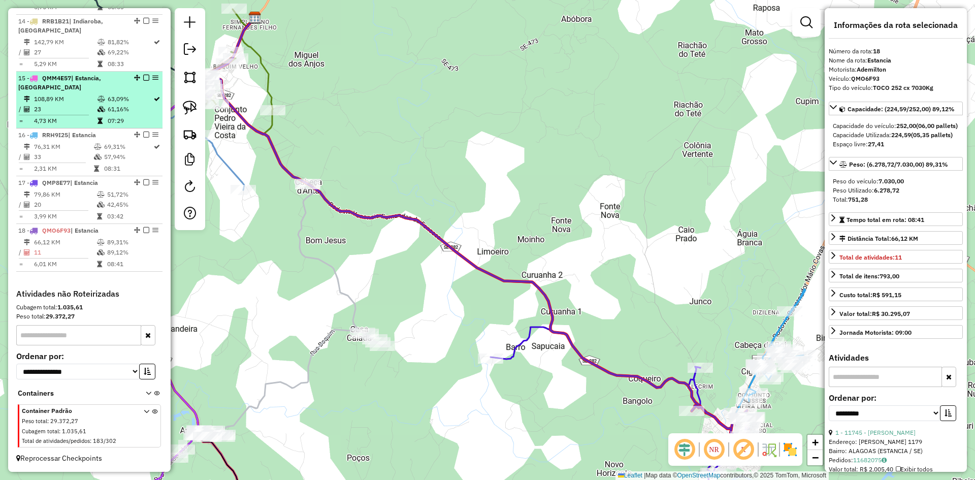
click at [107, 107] on td "61,16%" at bounding box center [130, 109] width 46 height 10
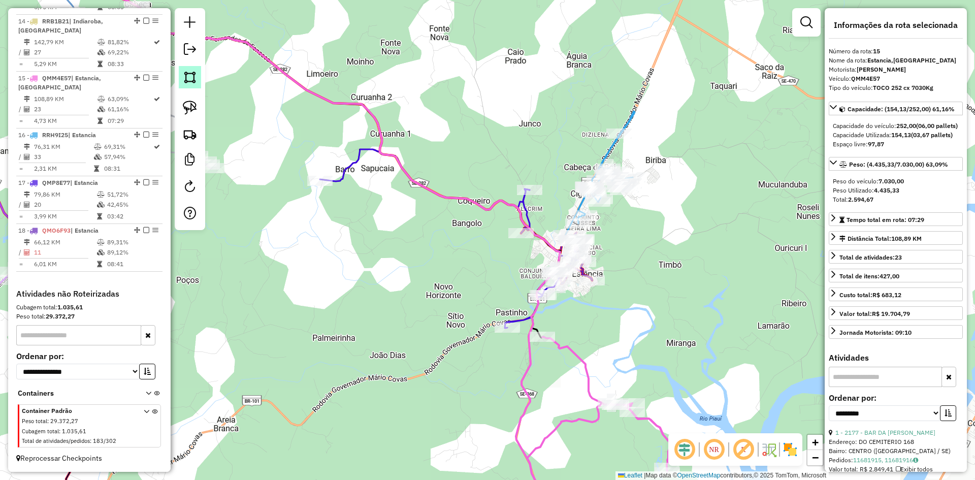
click at [188, 83] on img at bounding box center [190, 77] width 14 height 14
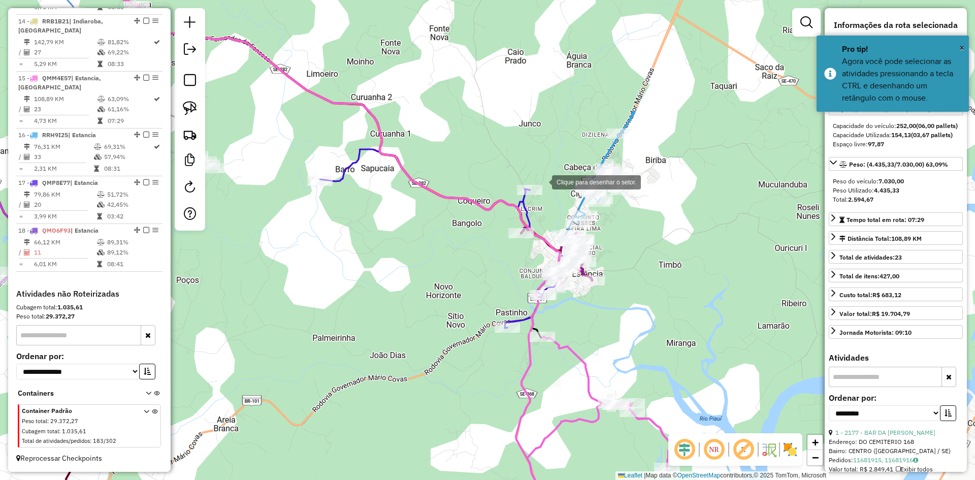
click at [542, 181] on div at bounding box center [542, 181] width 20 height 20
click at [472, 263] on div at bounding box center [472, 262] width 20 height 20
click at [609, 284] on div at bounding box center [599, 274] width 20 height 20
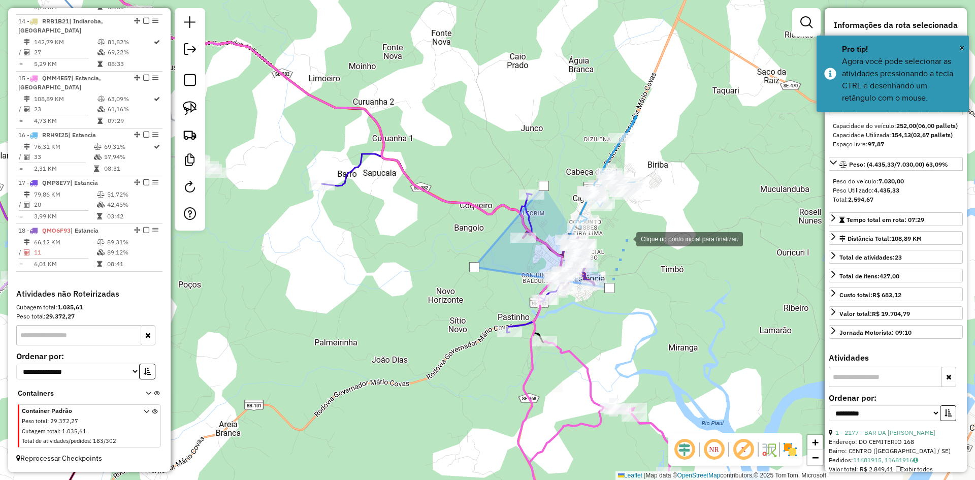
click at [626, 238] on div at bounding box center [626, 238] width 20 height 20
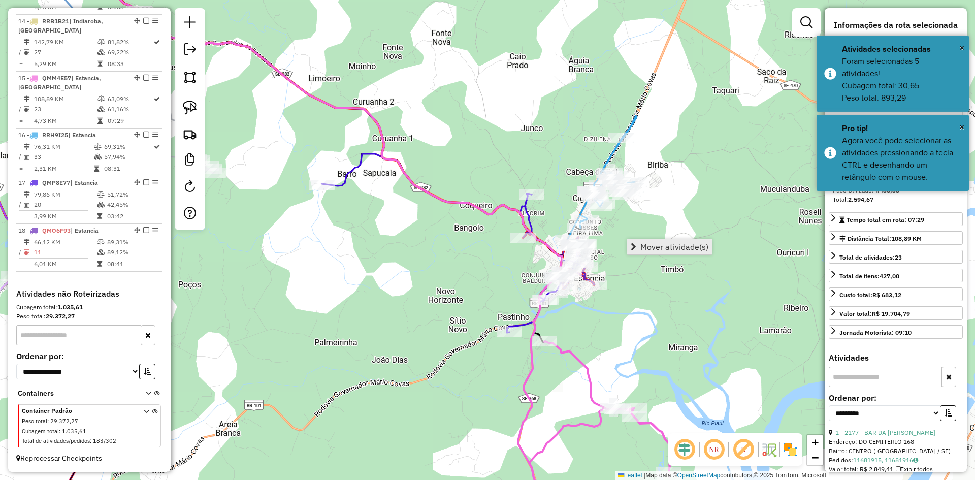
click at [652, 246] on span "Mover atividade(s)" at bounding box center [674, 247] width 68 height 8
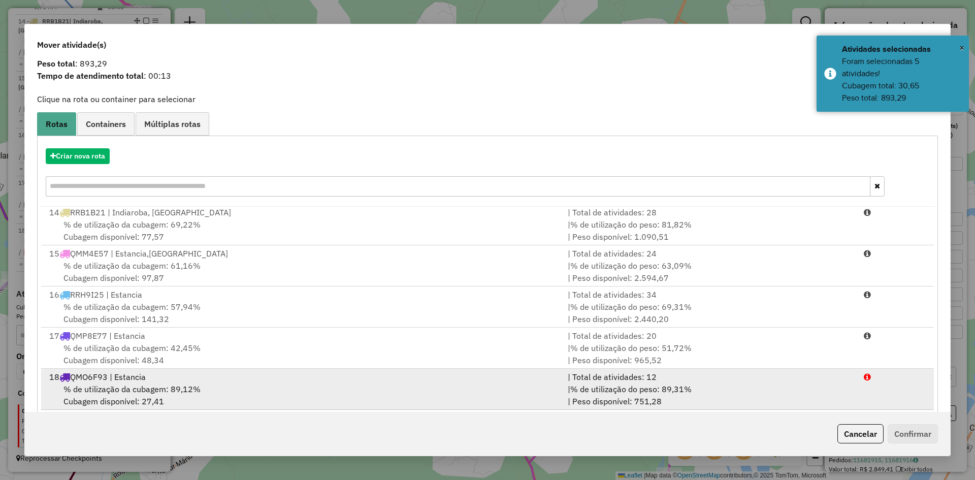
scroll to position [47, 0]
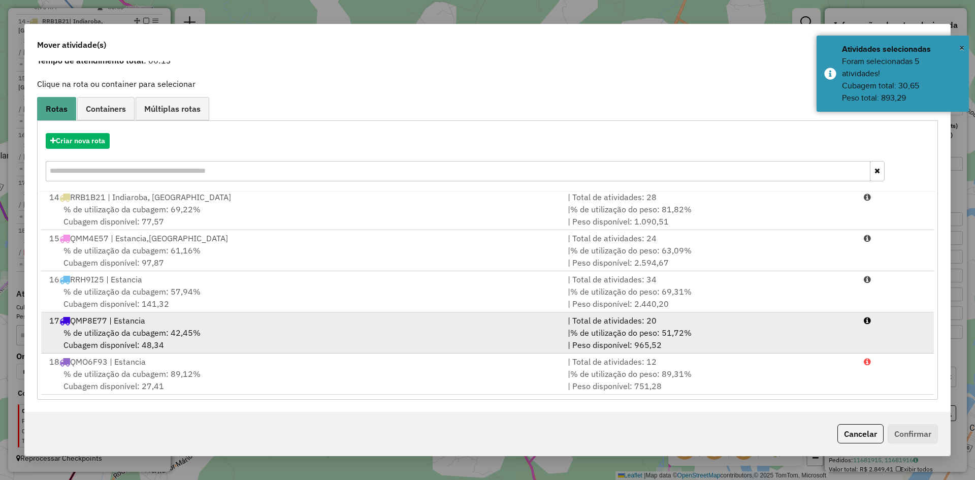
click at [127, 333] on span "% de utilização da cubagem: 42,45%" at bounding box center [131, 333] width 137 height 10
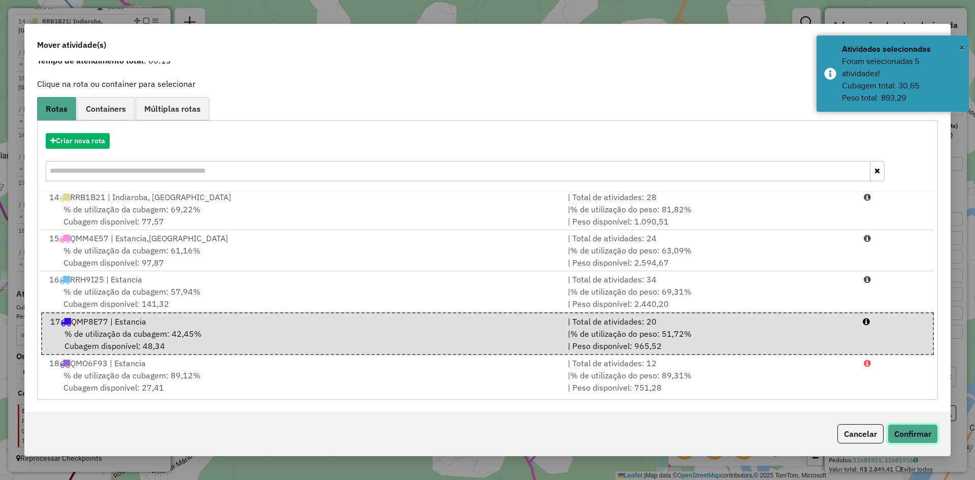
click at [908, 435] on button "Confirmar" at bounding box center [913, 433] width 50 height 19
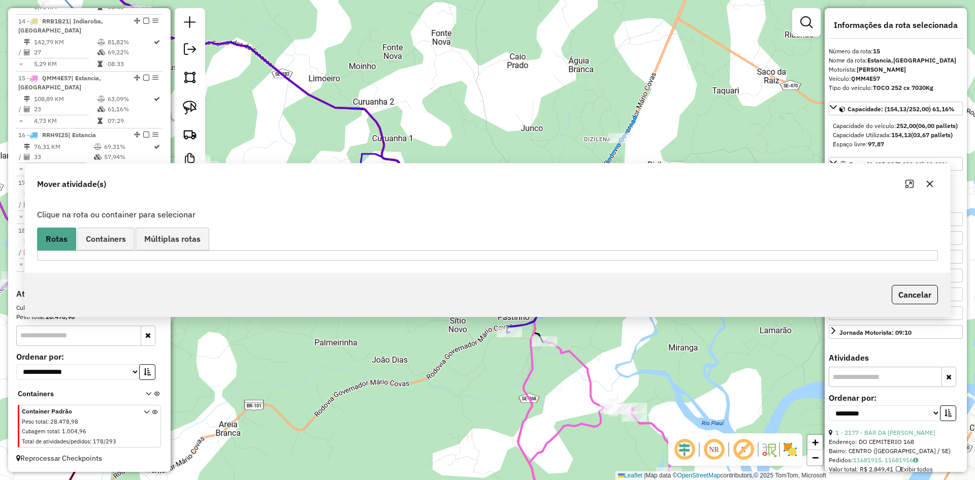
scroll to position [0, 0]
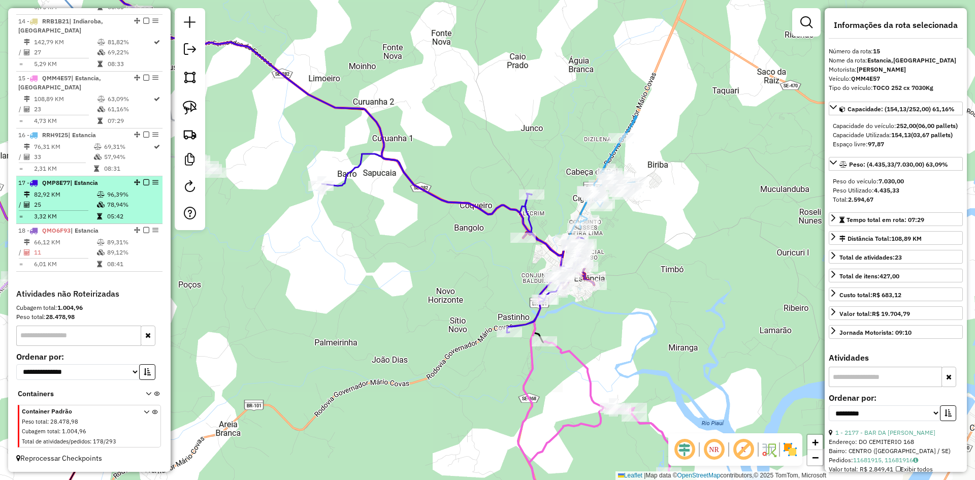
click at [133, 197] on td "96,39%" at bounding box center [132, 194] width 51 height 10
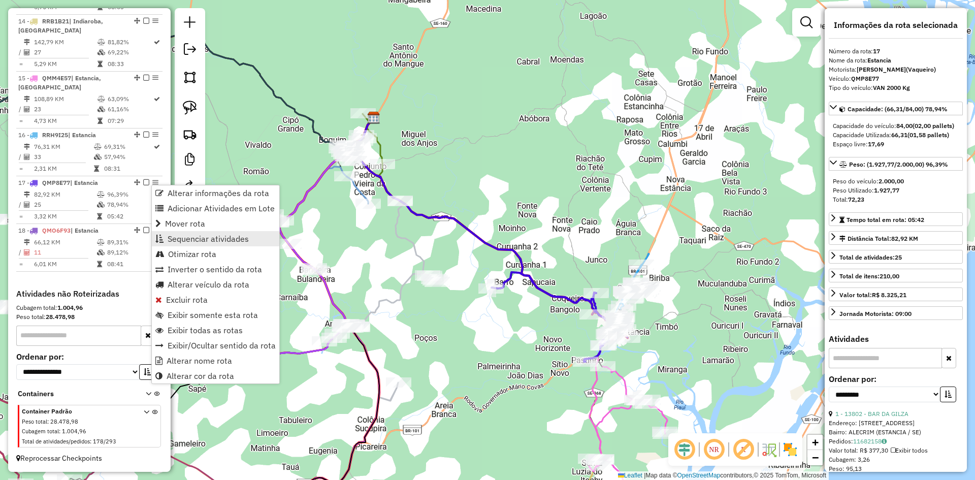
click at [194, 243] on span "Sequenciar atividades" at bounding box center [208, 239] width 81 height 8
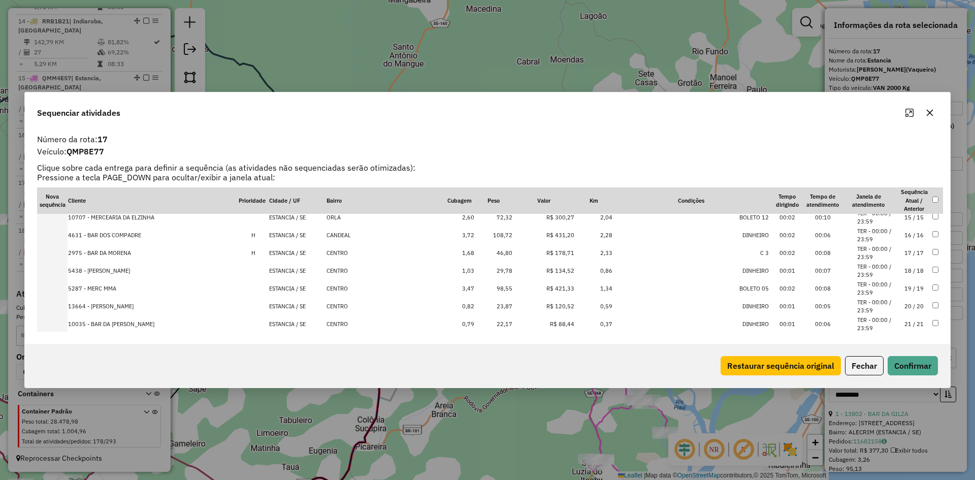
scroll to position [336, 0]
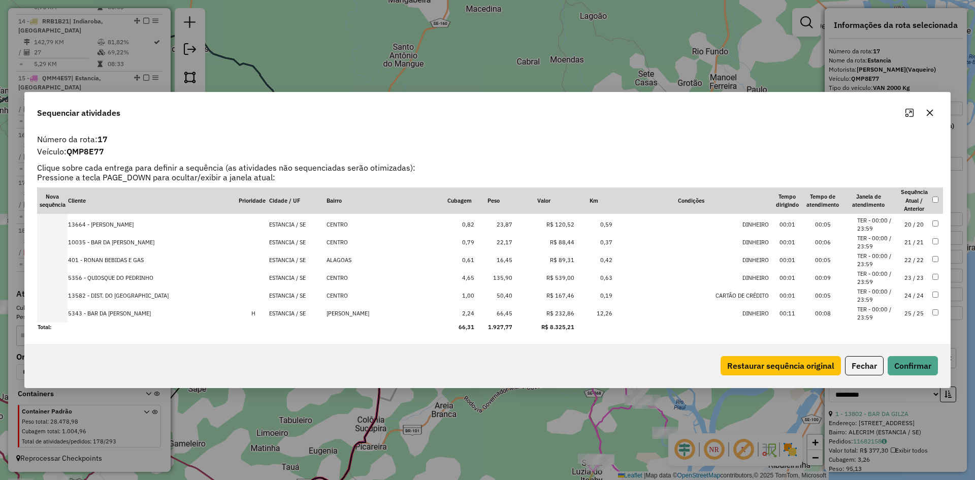
click at [860, 365] on button "Fechar" at bounding box center [864, 365] width 39 height 19
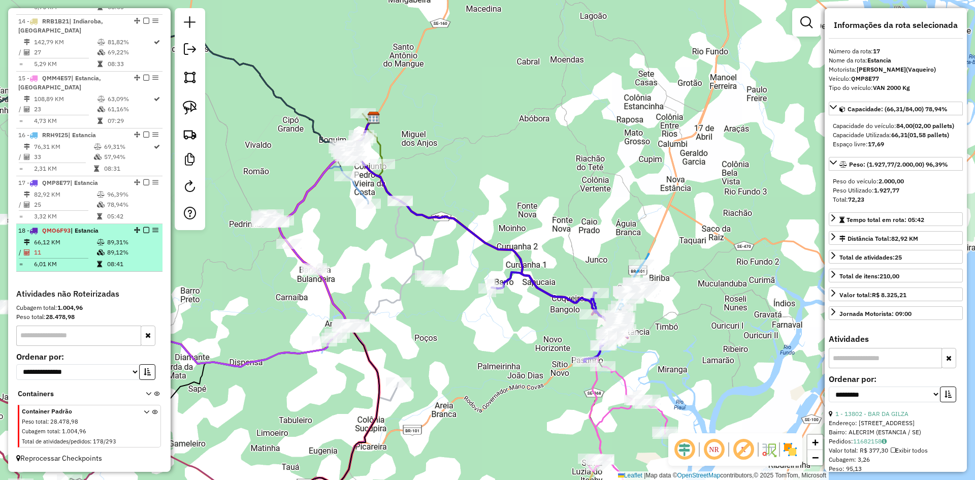
click at [141, 261] on td "08:41" at bounding box center [132, 264] width 51 height 10
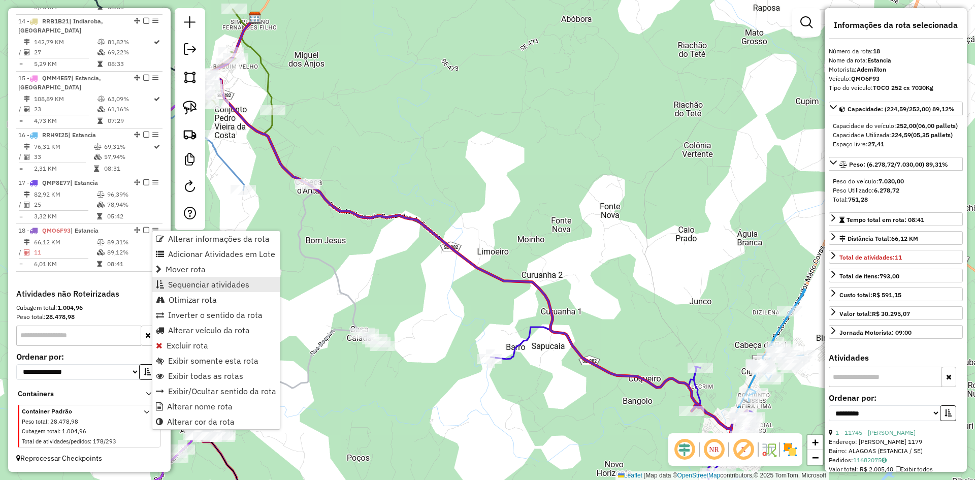
click at [199, 280] on span "Sequenciar atividades" at bounding box center [208, 284] width 81 height 8
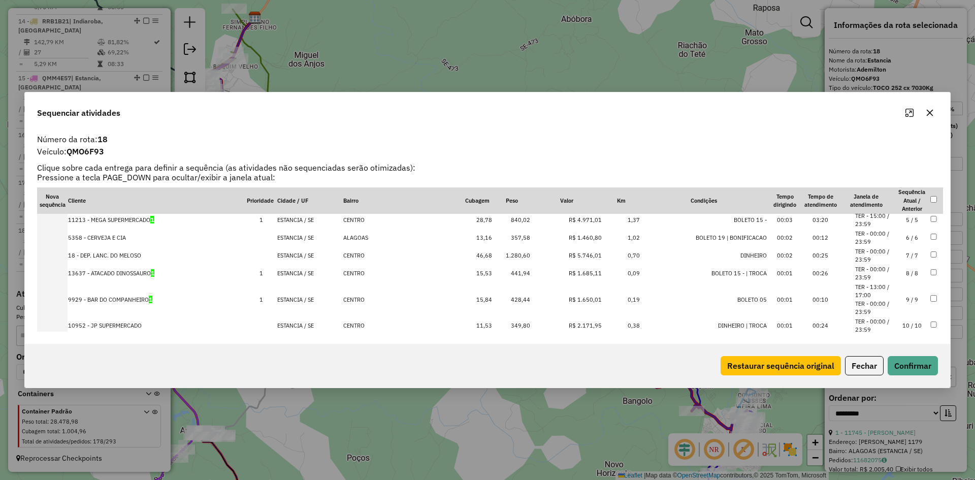
scroll to position [102, 0]
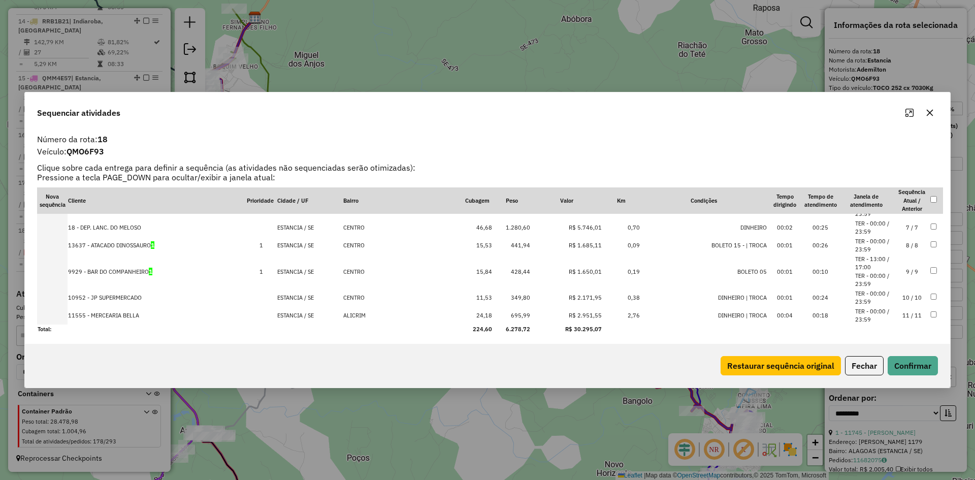
drag, startPoint x: 872, startPoint y: 367, endPoint x: 845, endPoint y: 356, distance: 28.5
click at [872, 368] on button "Fechar" at bounding box center [864, 365] width 39 height 19
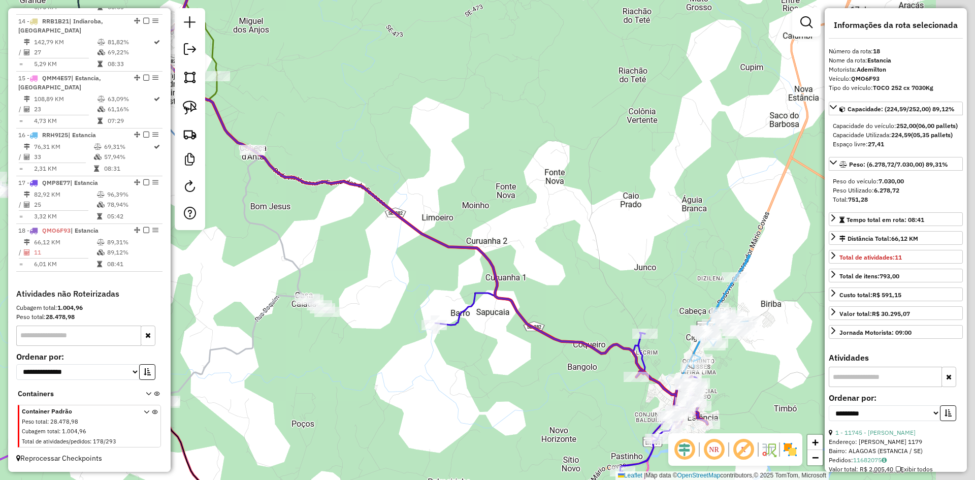
drag, startPoint x: 595, startPoint y: 298, endPoint x: 360, endPoint y: 202, distance: 254.6
click at [356, 199] on div "Janela de atendimento Grade de atendimento Capacidade Transportadoras Veículos …" at bounding box center [487, 240] width 975 height 480
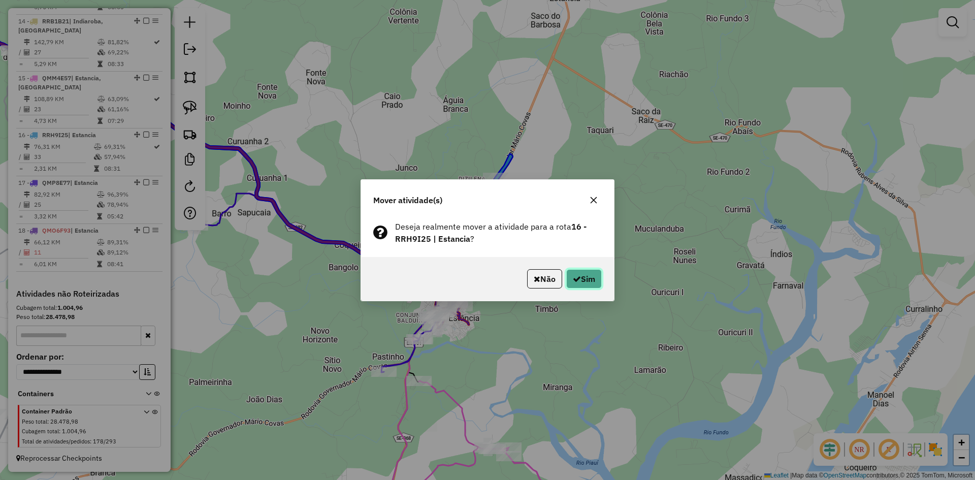
click at [580, 275] on button "Sim" at bounding box center [584, 278] width 36 height 19
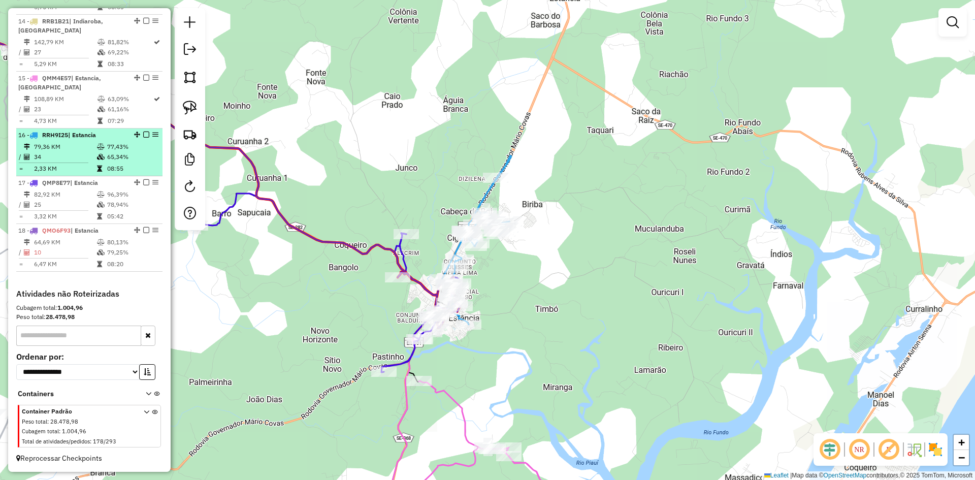
click at [89, 134] on span "| Estancia" at bounding box center [82, 135] width 28 height 8
select select "**********"
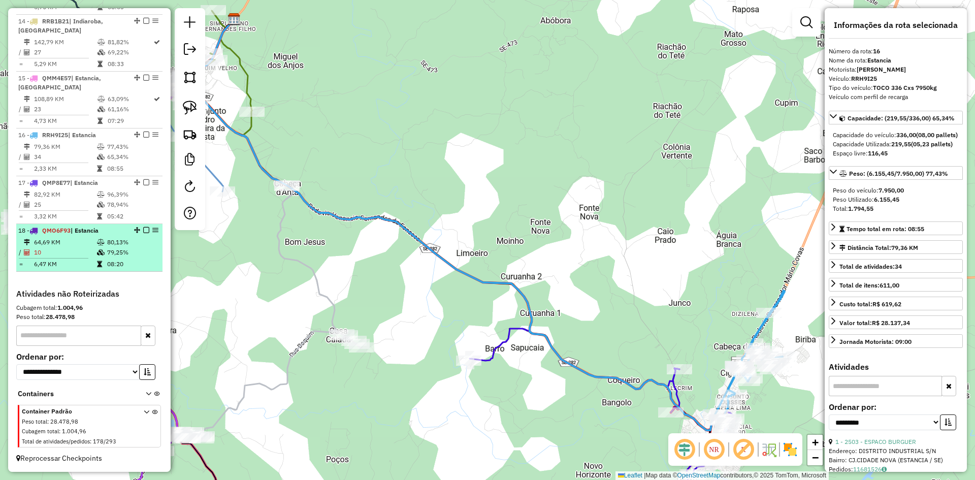
drag, startPoint x: 113, startPoint y: 259, endPoint x: 124, endPoint y: 256, distance: 11.0
click at [119, 259] on td "08:20" at bounding box center [132, 264] width 51 height 10
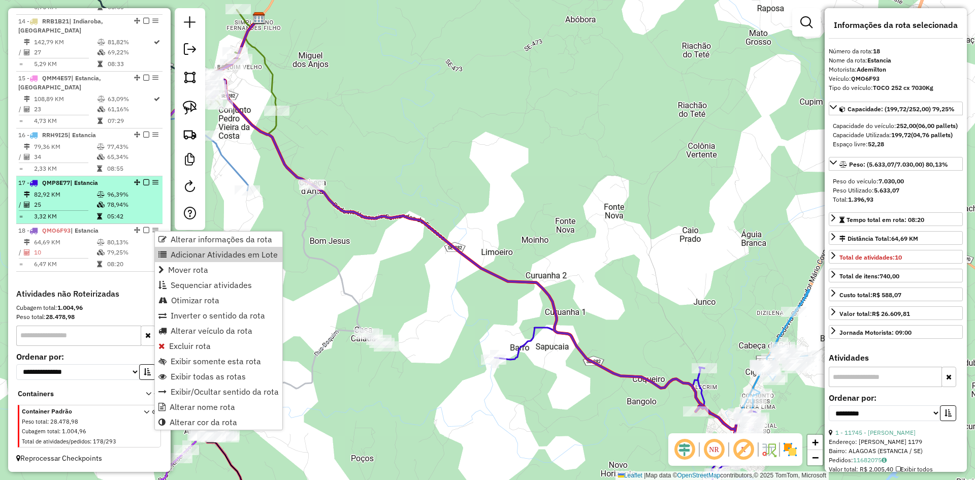
click at [93, 214] on td "3,32 KM" at bounding box center [65, 216] width 63 height 10
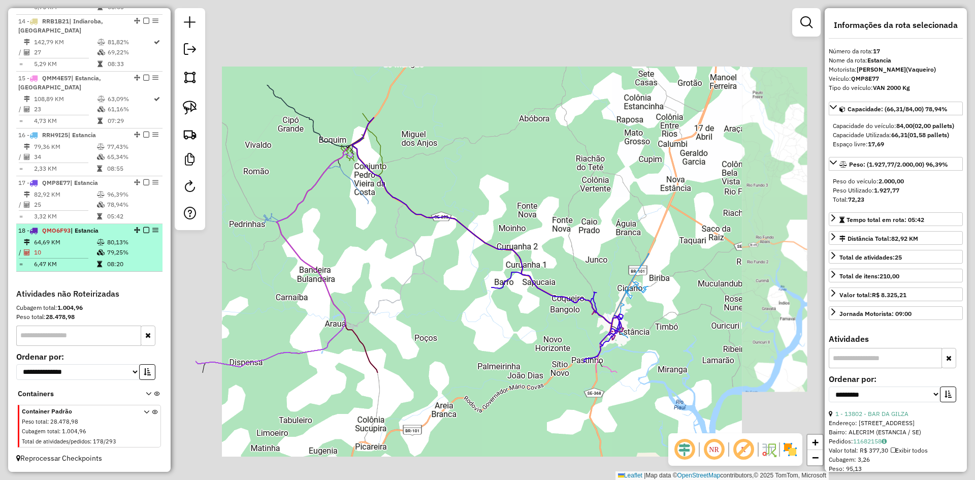
click at [93, 252] on td "10" at bounding box center [65, 252] width 63 height 10
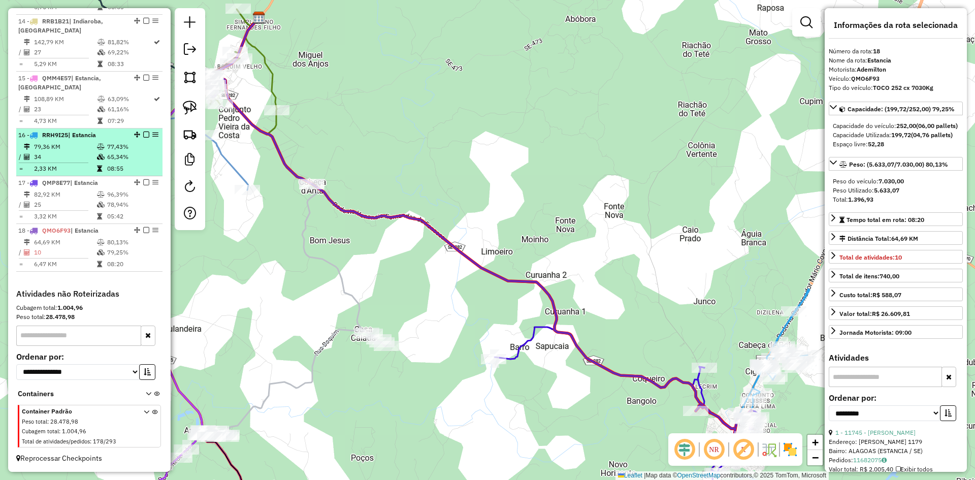
drag, startPoint x: 108, startPoint y: 188, endPoint x: 109, endPoint y: 174, distance: 14.8
click at [109, 188] on li "17 - QMP8E77 | Estancia 82,92 KM 96,39% / 25 78,94% = 3,32 KM 05:42" at bounding box center [89, 200] width 146 height 48
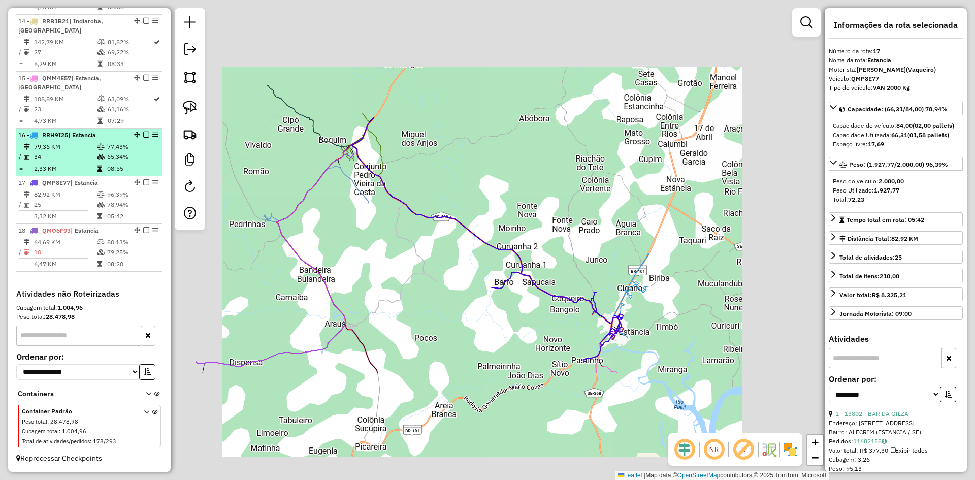
click at [109, 158] on td "65,34%" at bounding box center [132, 157] width 51 height 10
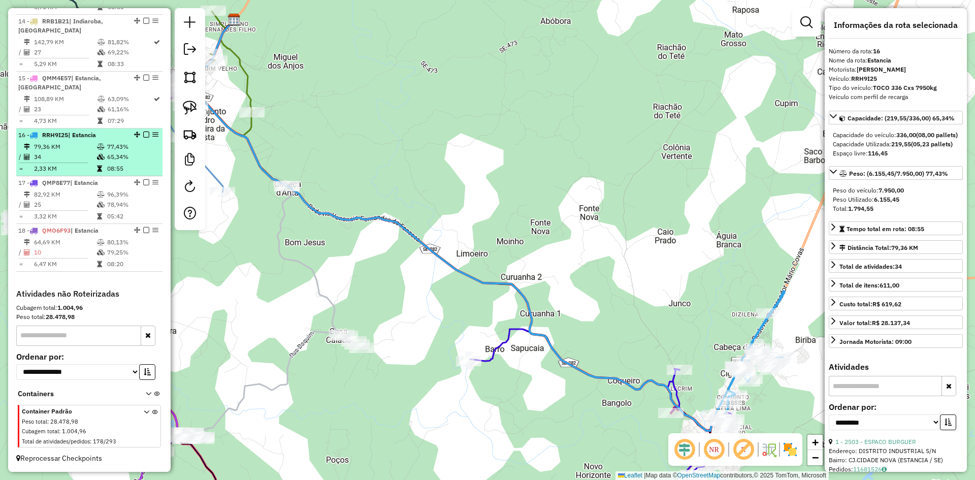
drag, startPoint x: 101, startPoint y: 146, endPoint x: 102, endPoint y: 170, distance: 24.4
click at [102, 149] on icon at bounding box center [101, 147] width 8 height 6
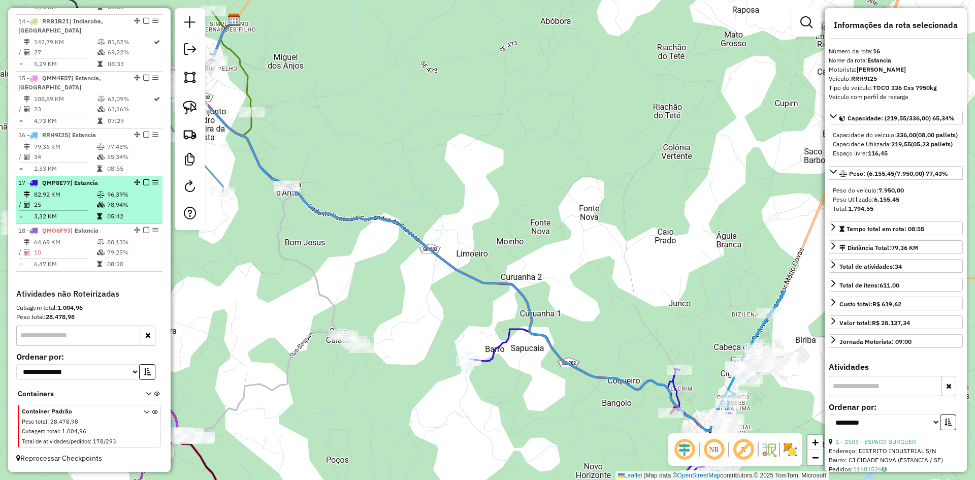
drag, startPoint x: 99, startPoint y: 191, endPoint x: 97, endPoint y: 217, distance: 26.0
click at [99, 197] on td at bounding box center [101, 194] width 10 height 10
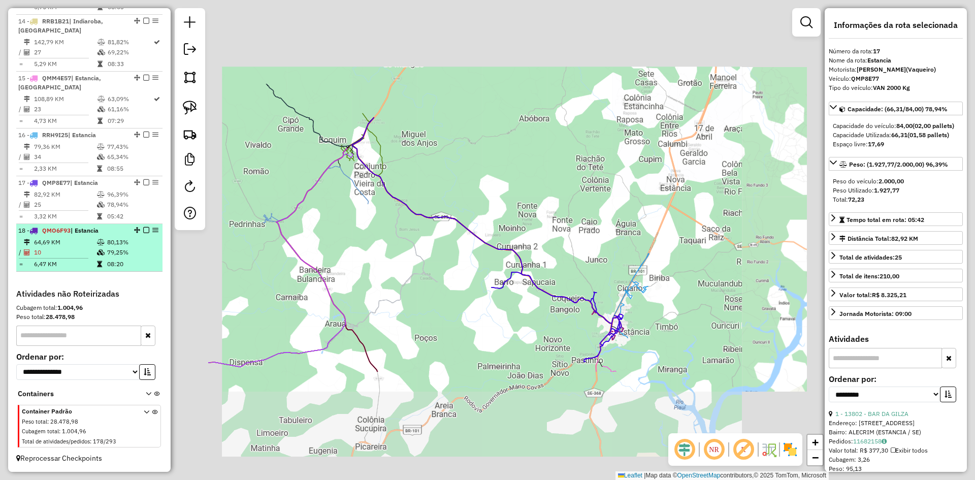
drag, startPoint x: 102, startPoint y: 257, endPoint x: 123, endPoint y: 252, distance: 21.8
click at [105, 256] on tr "/ 10 79,25%" at bounding box center [89, 252] width 142 height 10
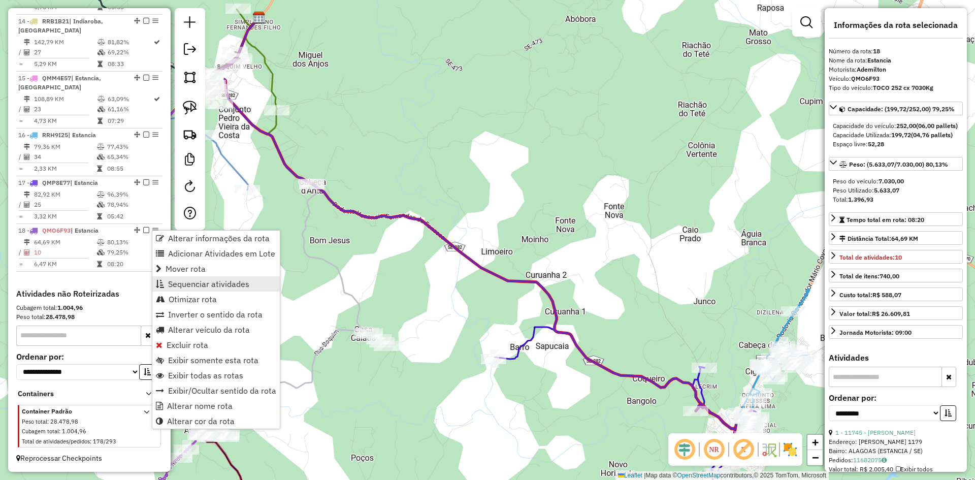
click at [208, 282] on span "Sequenciar atividades" at bounding box center [208, 284] width 81 height 8
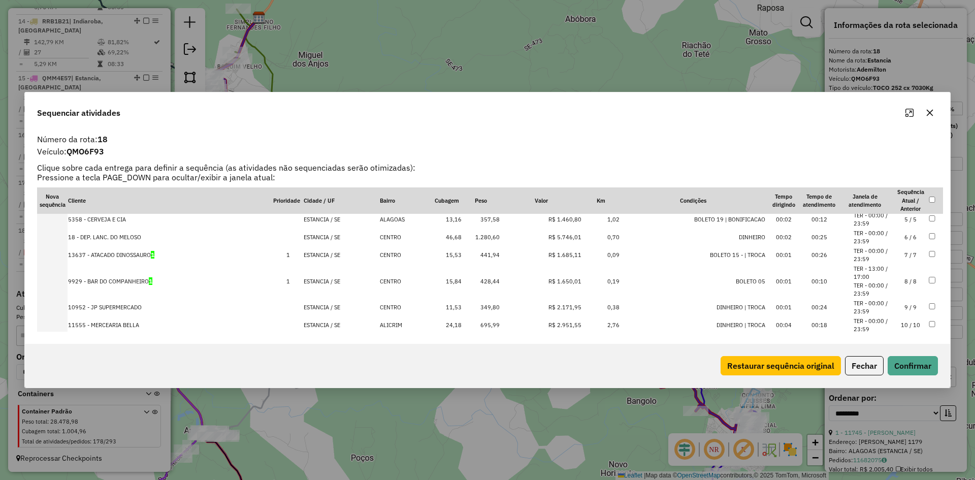
scroll to position [86, 0]
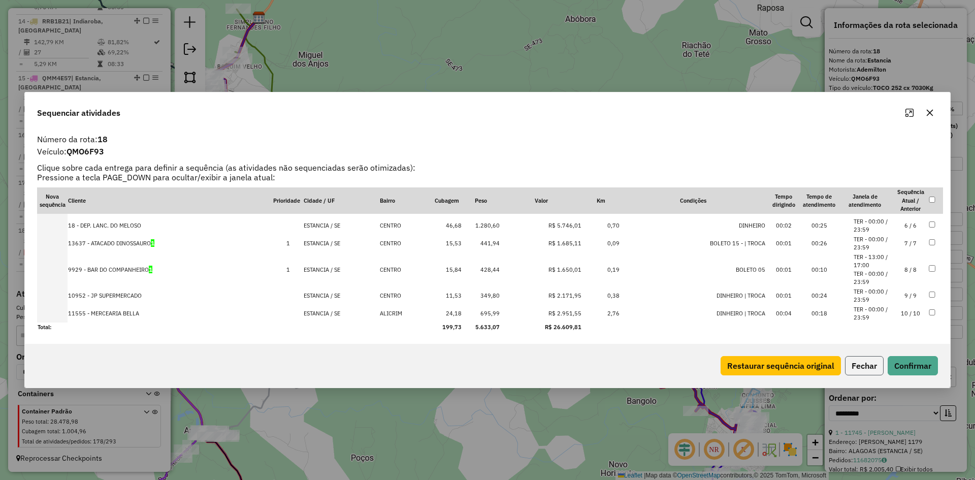
click at [856, 362] on button "Fechar" at bounding box center [864, 365] width 39 height 19
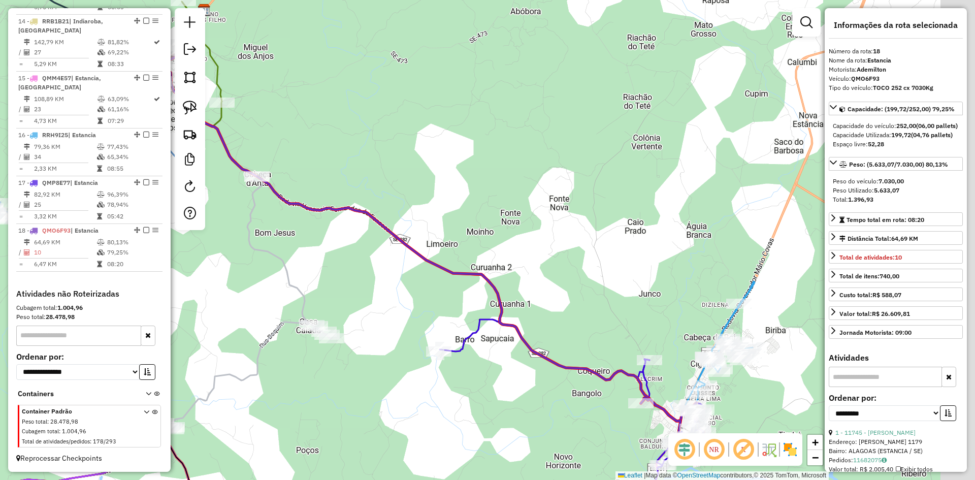
drag, startPoint x: 612, startPoint y: 231, endPoint x: 402, endPoint y: 187, distance: 215.3
click at [404, 187] on div "Janela de atendimento Grade de atendimento Capacidade Transportadoras Veículos …" at bounding box center [487, 240] width 975 height 480
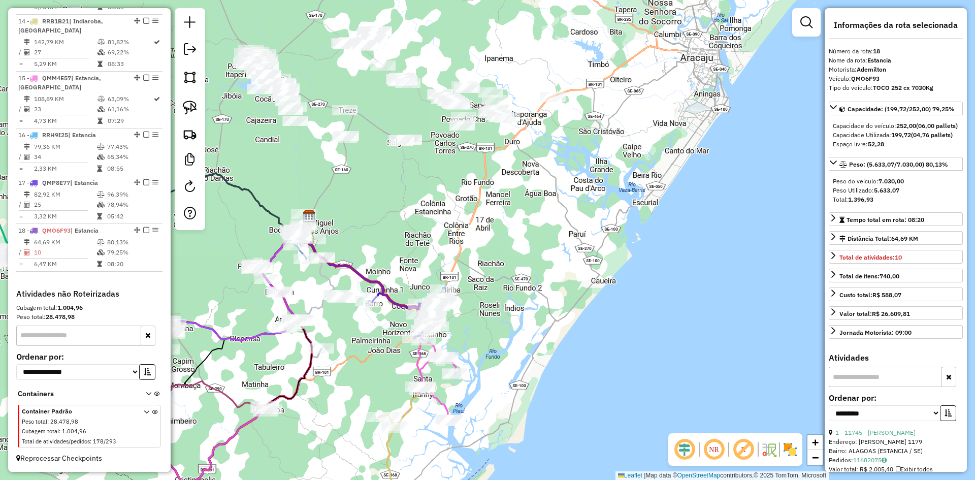
drag, startPoint x: 435, startPoint y: 156, endPoint x: 393, endPoint y: 295, distance: 144.4
click at [393, 295] on div "Janela de atendimento Grade de atendimento Capacidade Transportadoras Veículos …" at bounding box center [487, 240] width 975 height 480
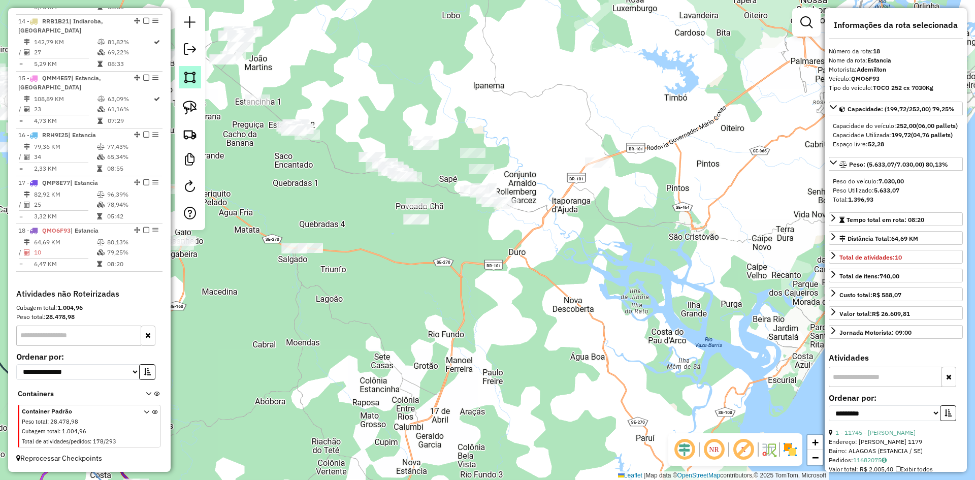
click at [192, 84] on img at bounding box center [190, 77] width 14 height 14
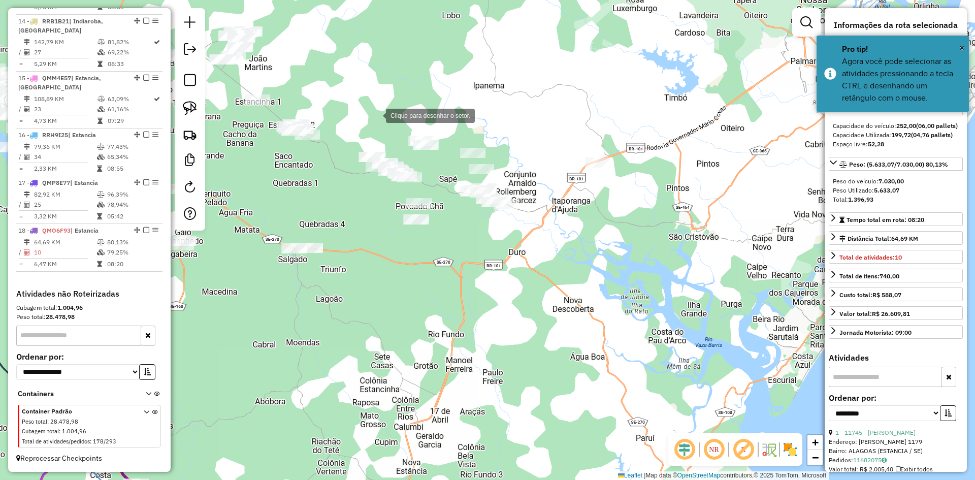
drag, startPoint x: 376, startPoint y: 115, endPoint x: 354, endPoint y: 137, distance: 30.9
click at [376, 114] on div at bounding box center [376, 115] width 20 height 20
click at [329, 173] on div at bounding box center [329, 172] width 20 height 20
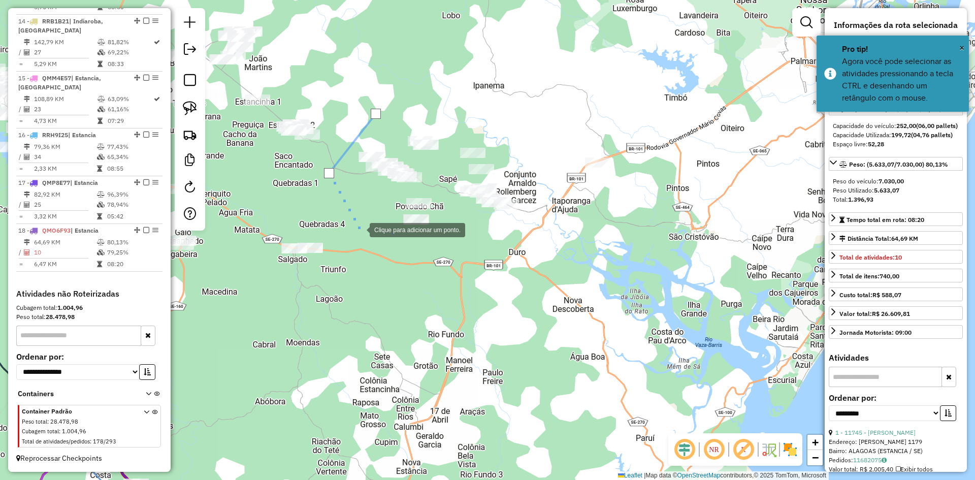
click at [360, 229] on div at bounding box center [359, 229] width 20 height 20
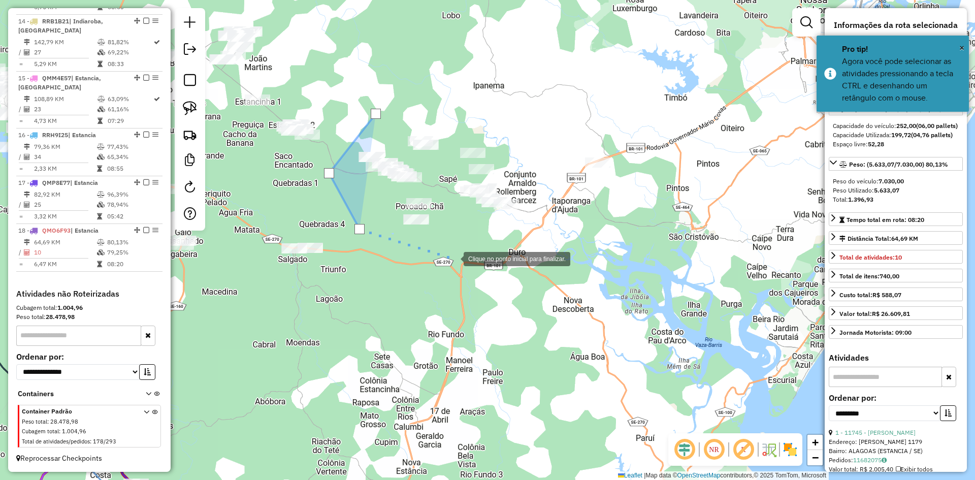
click at [453, 258] on div at bounding box center [453, 258] width 20 height 20
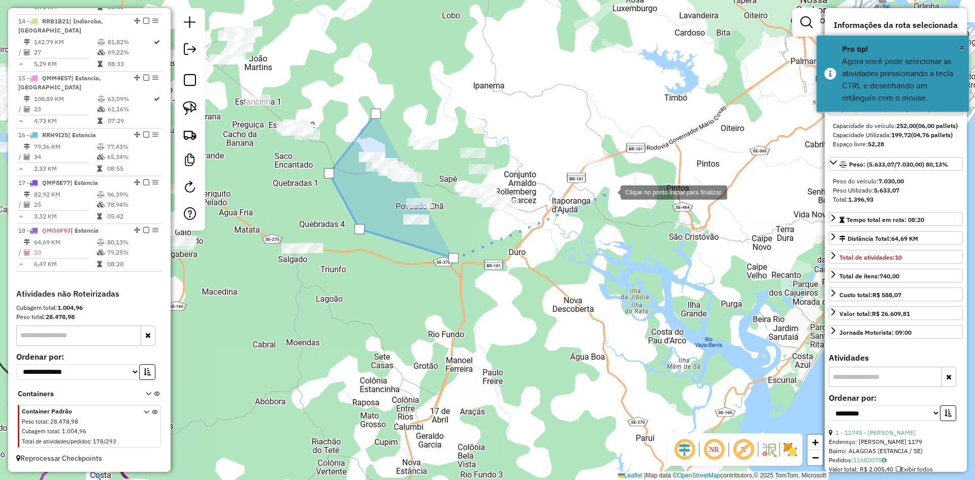
click at [610, 191] on div at bounding box center [610, 191] width 20 height 20
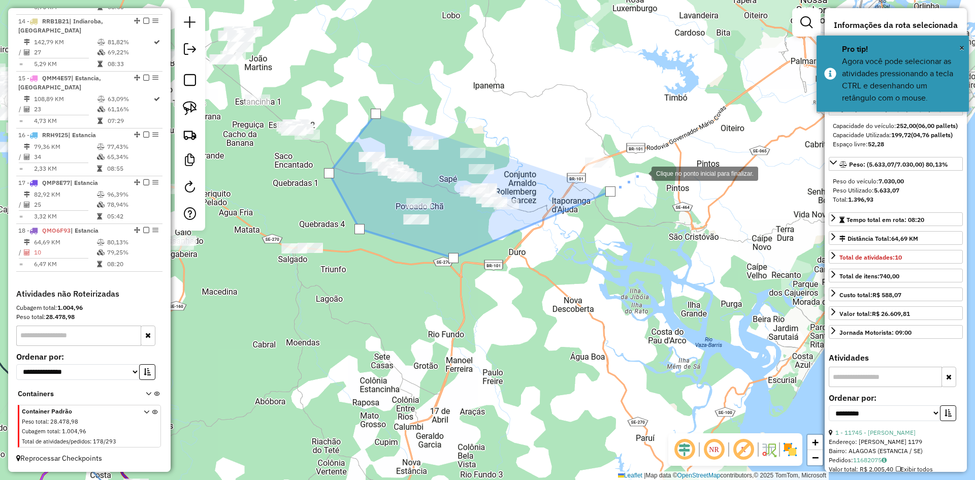
click at [647, 165] on div at bounding box center [641, 172] width 20 height 20
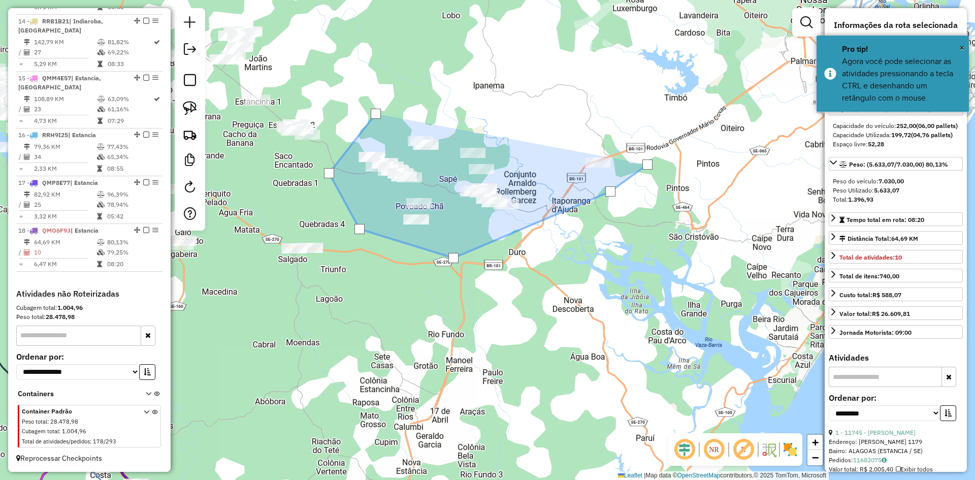
click at [647, 165] on div at bounding box center [647, 164] width 10 height 10
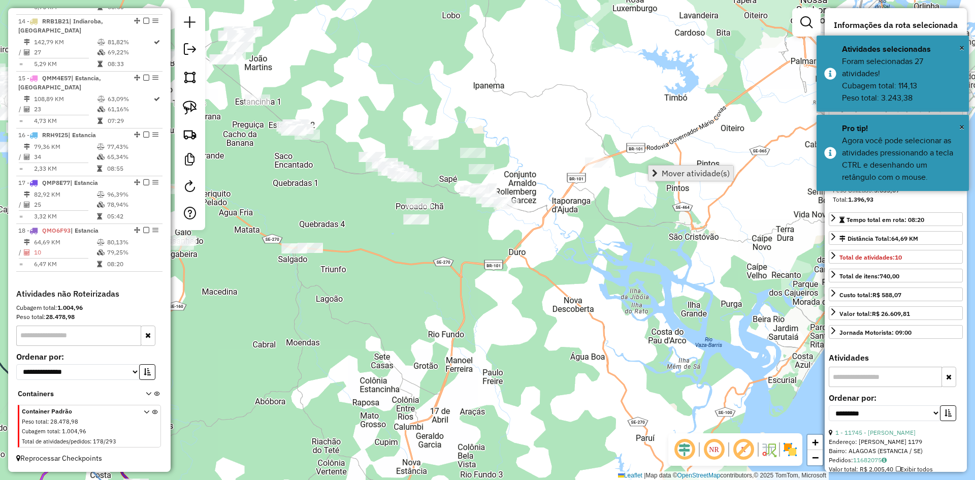
click at [665, 172] on span "Mover atividade(s)" at bounding box center [696, 173] width 68 height 8
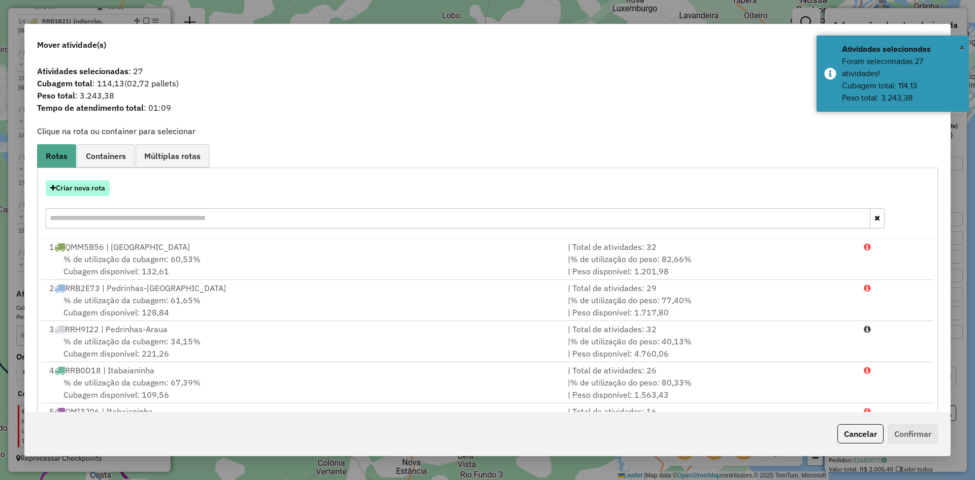
click at [88, 183] on button "Criar nova rota" at bounding box center [78, 188] width 64 height 16
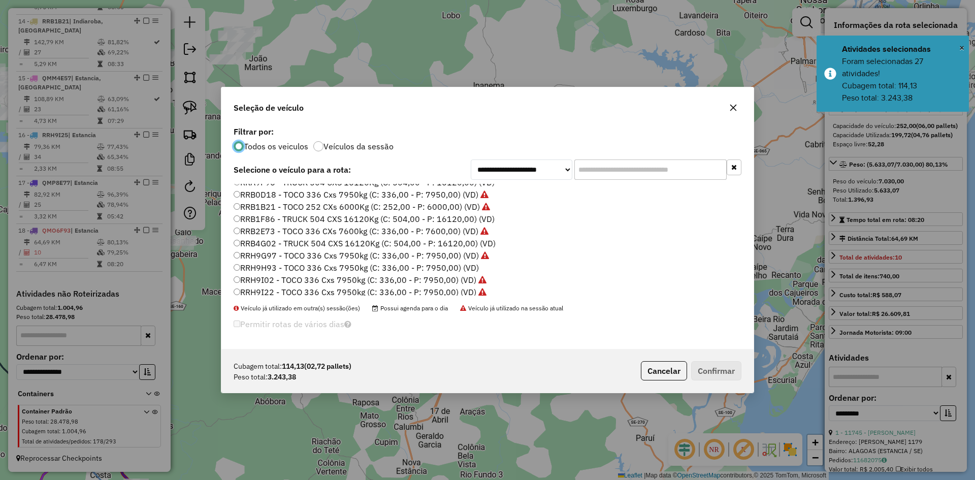
scroll to position [581, 0]
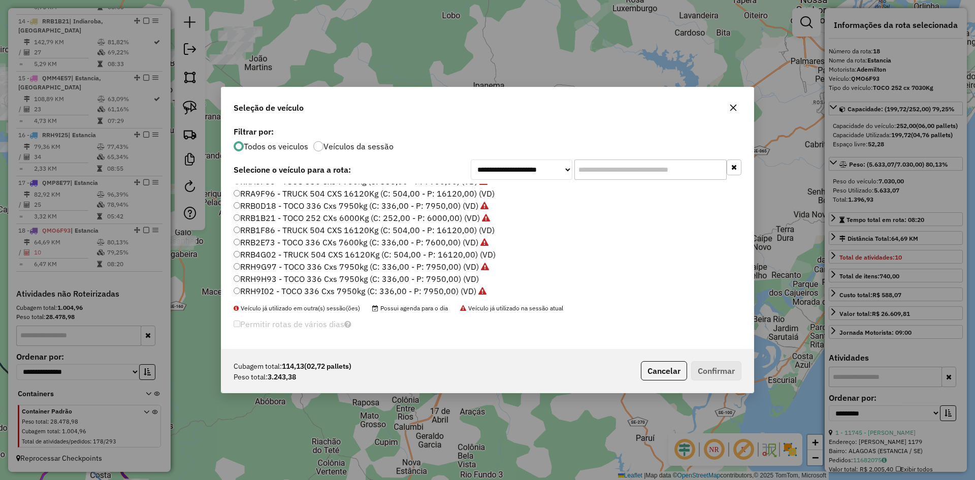
click at [273, 280] on label "RRH9H93 - TOCO 336 Cxs 7950kg (C: 336,00 - P: 7950,00) (VD)" at bounding box center [356, 279] width 245 height 12
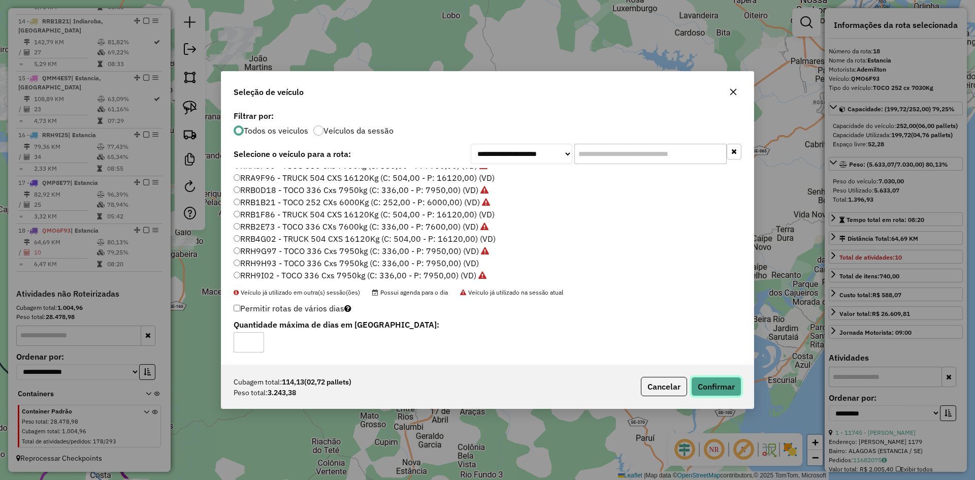
click at [725, 384] on button "Confirmar" at bounding box center [716, 386] width 50 height 19
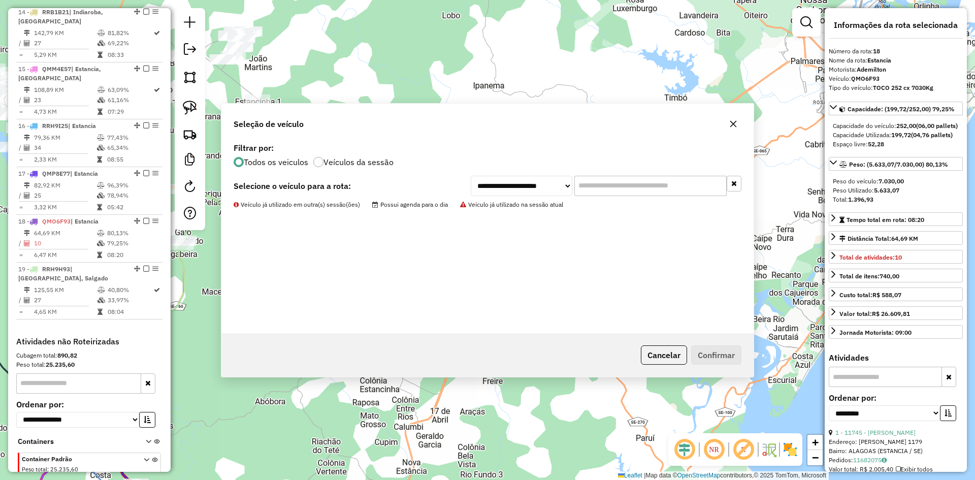
scroll to position [1100, 0]
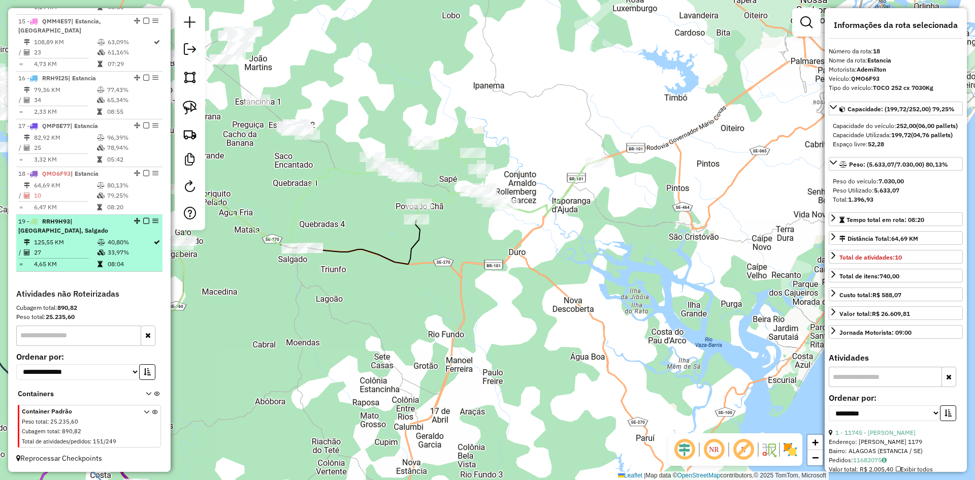
click at [124, 259] on td "08:04" at bounding box center [130, 264] width 46 height 10
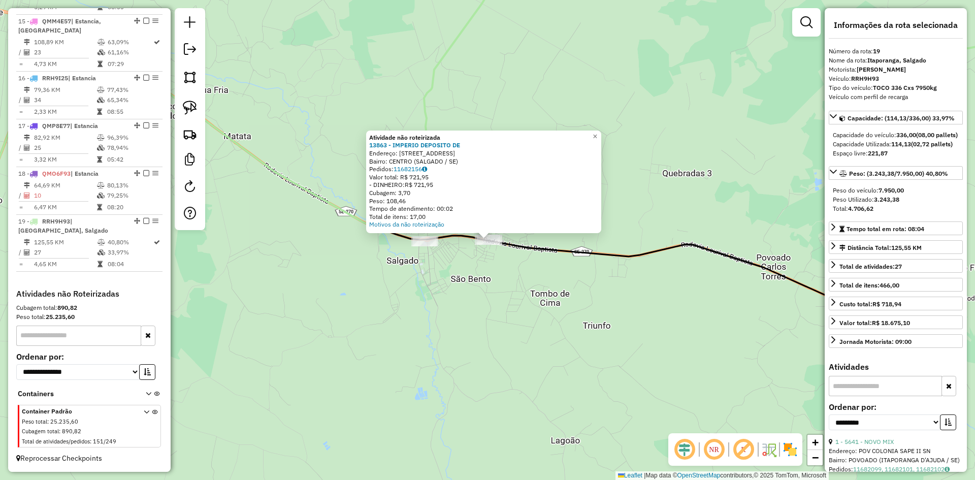
click at [503, 285] on div "Atividade não roteirizada 13863 - IMPERIO DEPOSITO DE Endereço: Estrada do Tomb…" at bounding box center [487, 240] width 975 height 480
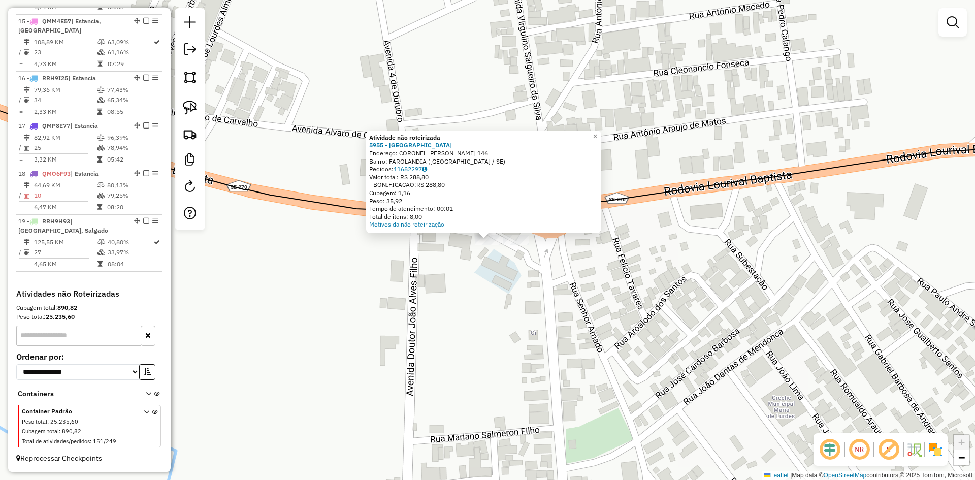
click at [439, 283] on div "Atividade não roteirizada 5955 - FAZENDA BELA VISTA Endereço: CORONEL ANTONIO P…" at bounding box center [487, 240] width 975 height 480
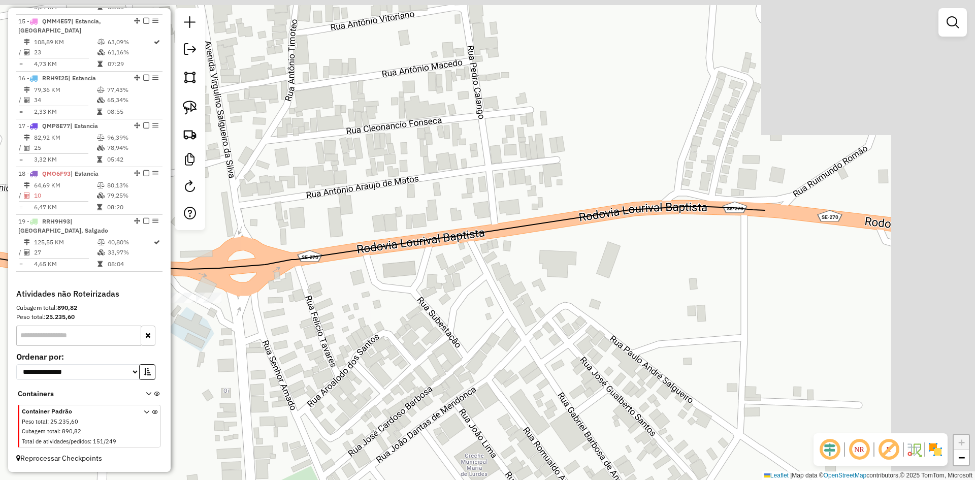
drag, startPoint x: 694, startPoint y: 262, endPoint x: 351, endPoint y: 313, distance: 347.1
click at [354, 319] on div "Janela de atendimento Grade de atendimento Capacidade Transportadoras Veículos …" at bounding box center [487, 240] width 975 height 480
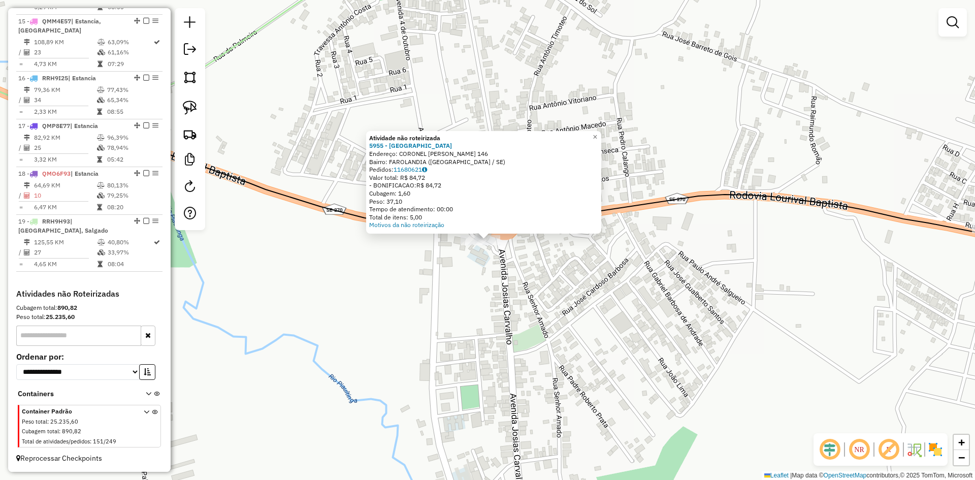
click at [480, 321] on div "Atividade não roteirizada 5955 - FAZENDA BELA VISTA Endereço: CORONEL ANTONIO P…" at bounding box center [487, 240] width 975 height 480
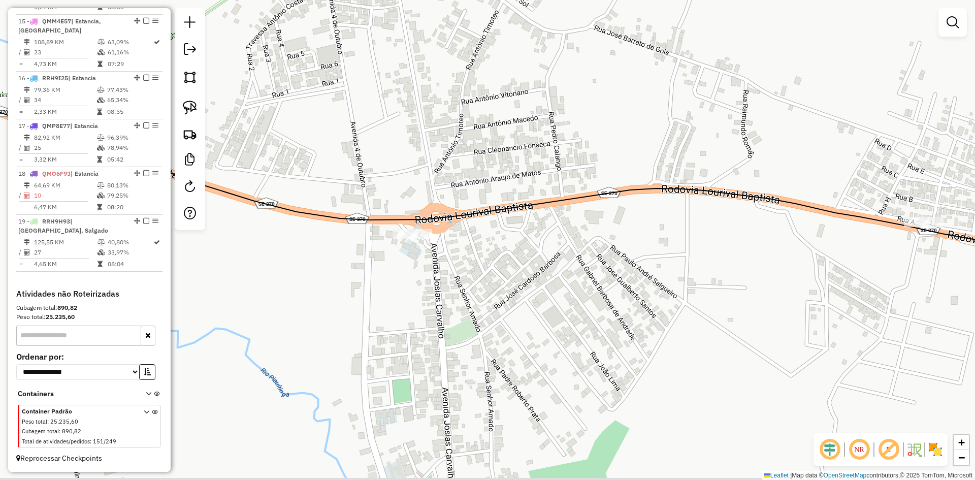
drag, startPoint x: 550, startPoint y: 332, endPoint x: 467, endPoint y: 321, distance: 84.0
click at [475, 323] on div "Janela de atendimento Grade de atendimento Capacidade Transportadoras Veículos …" at bounding box center [487, 240] width 975 height 480
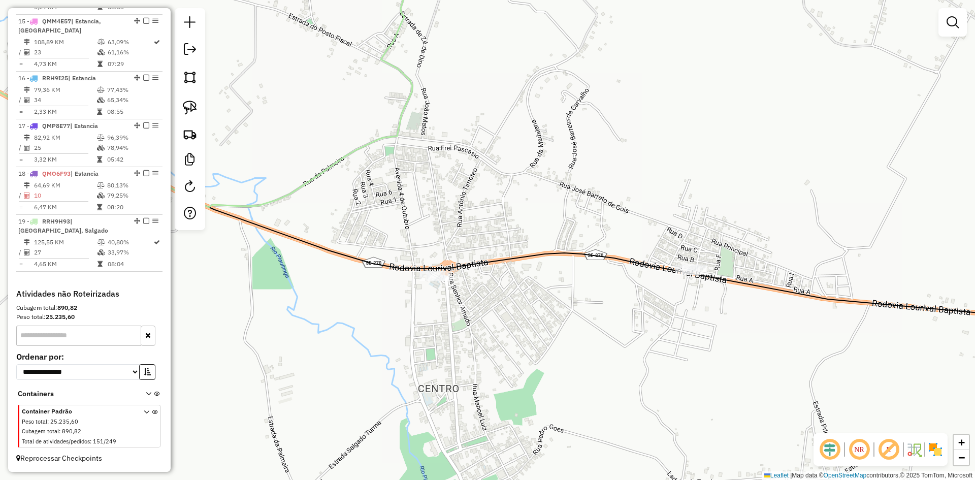
click at [188, 77] on img at bounding box center [190, 77] width 14 height 14
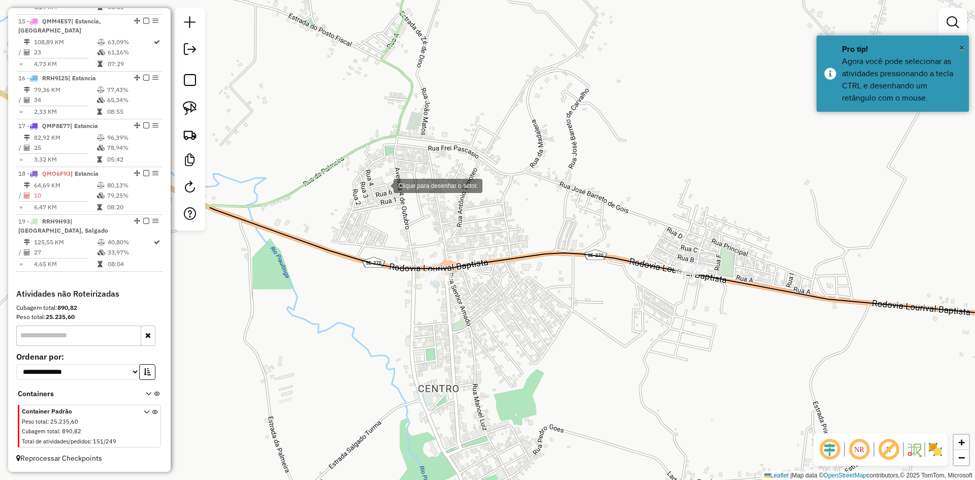
click at [383, 185] on div at bounding box center [383, 185] width 20 height 20
click at [353, 268] on div at bounding box center [353, 268] width 20 height 20
click at [440, 358] on div at bounding box center [440, 358] width 20 height 20
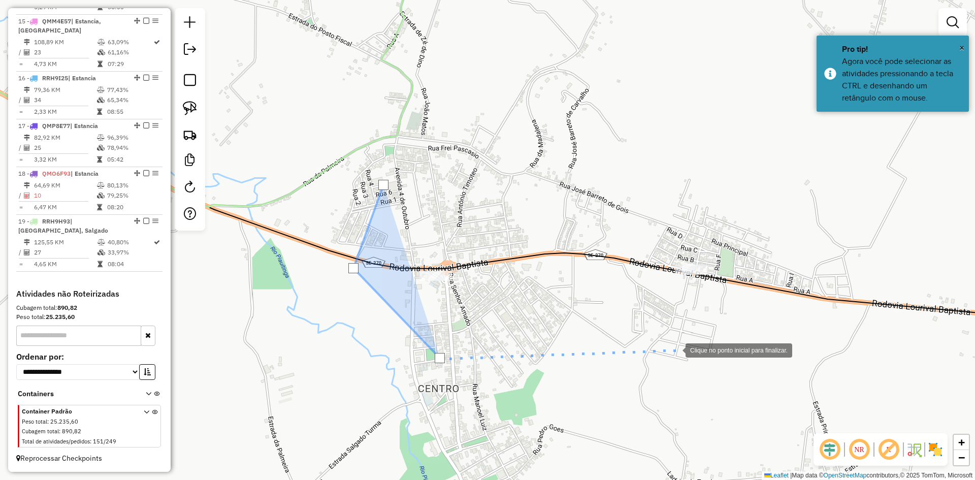
click at [685, 346] on div at bounding box center [675, 349] width 20 height 20
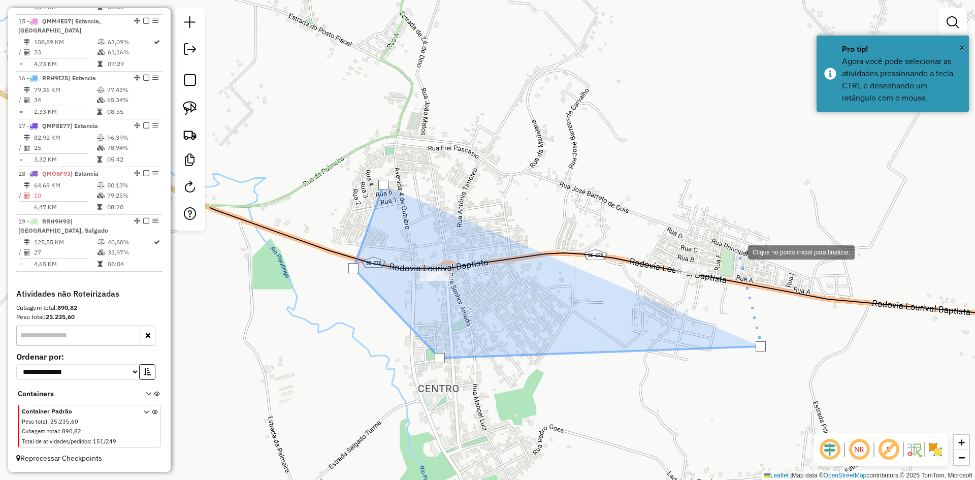
click at [732, 241] on div at bounding box center [738, 251] width 20 height 20
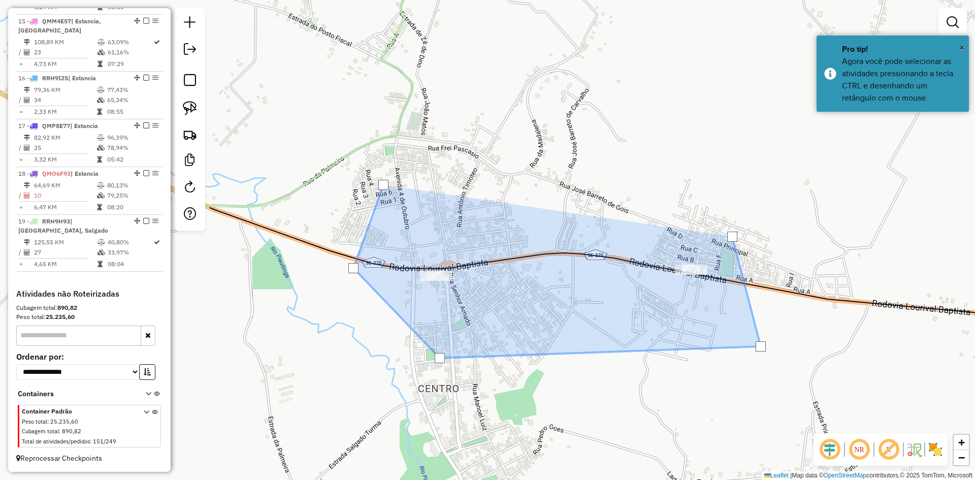
click at [732, 237] on div at bounding box center [732, 237] width 10 height 10
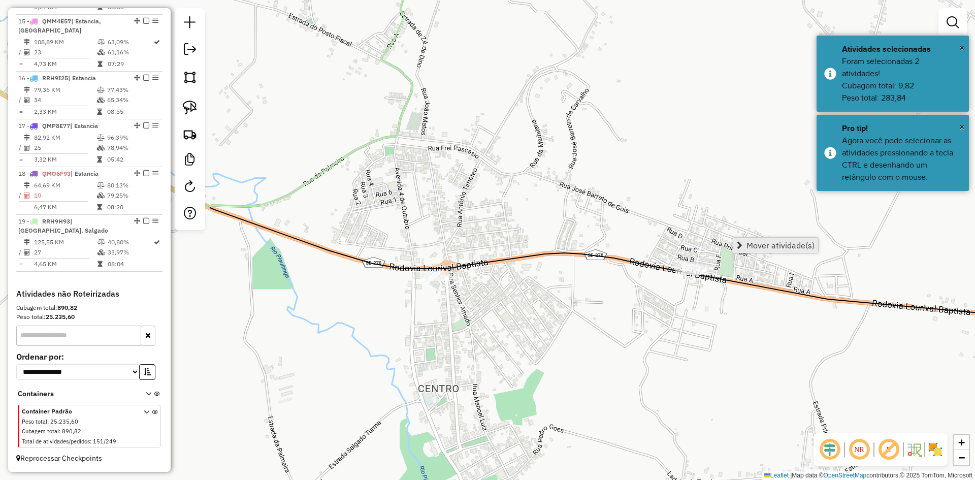
click at [761, 244] on span "Mover atividade(s)" at bounding box center [780, 245] width 68 height 8
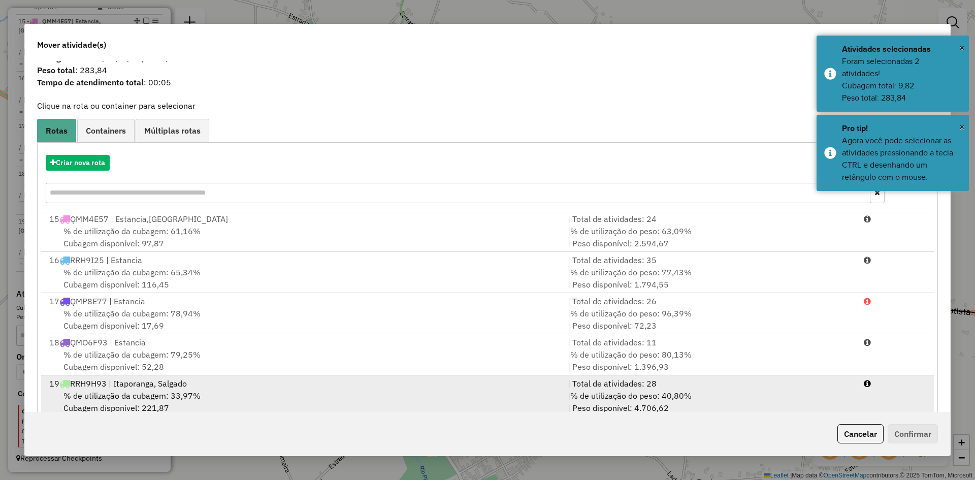
scroll to position [47, 0]
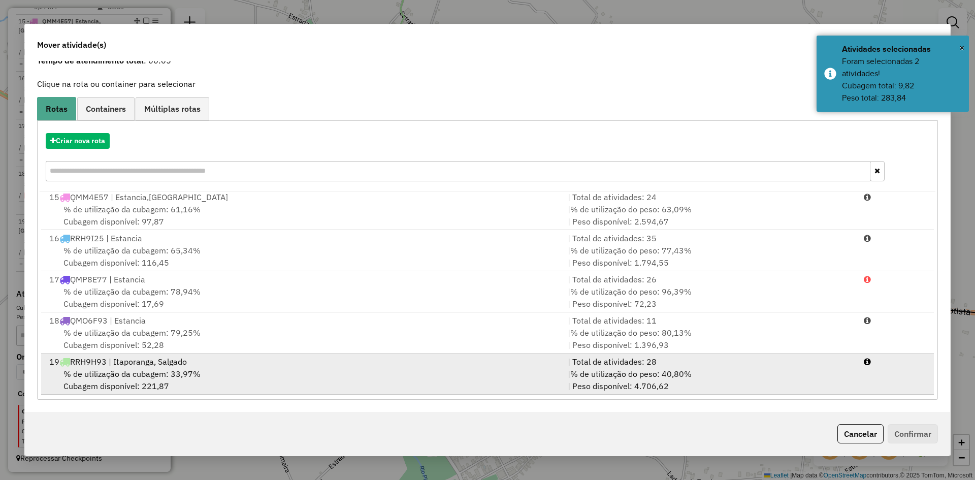
click at [124, 368] on div "% de utilização da cubagem: 33,97% Cubagem disponível: 221,87" at bounding box center [302, 380] width 518 height 24
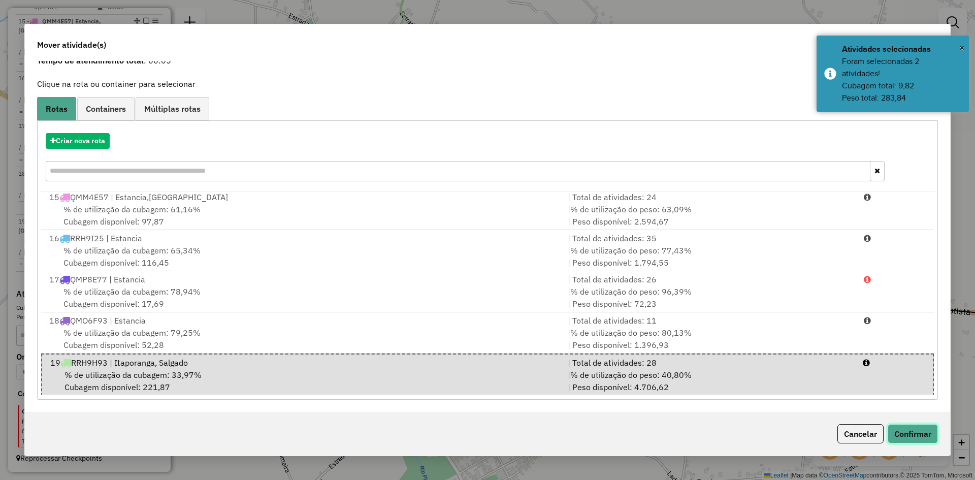
click at [906, 439] on button "Confirmar" at bounding box center [913, 433] width 50 height 19
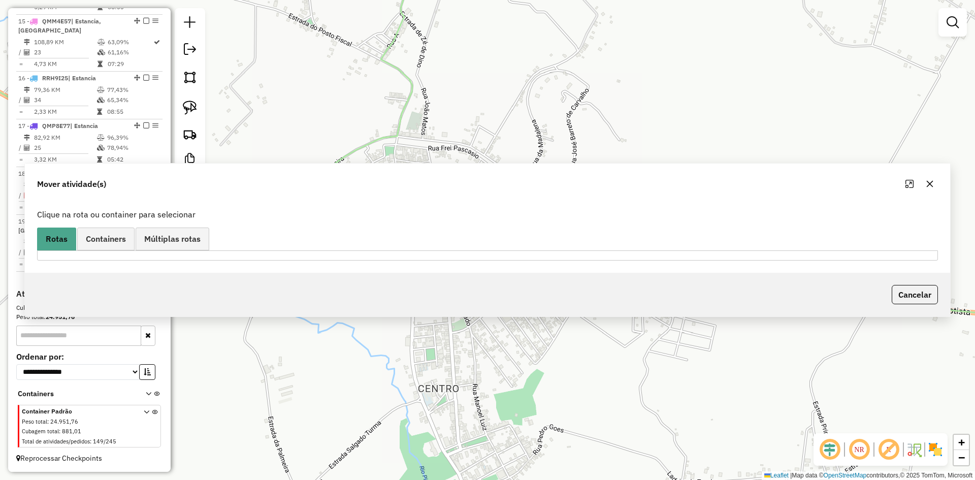
scroll to position [0, 0]
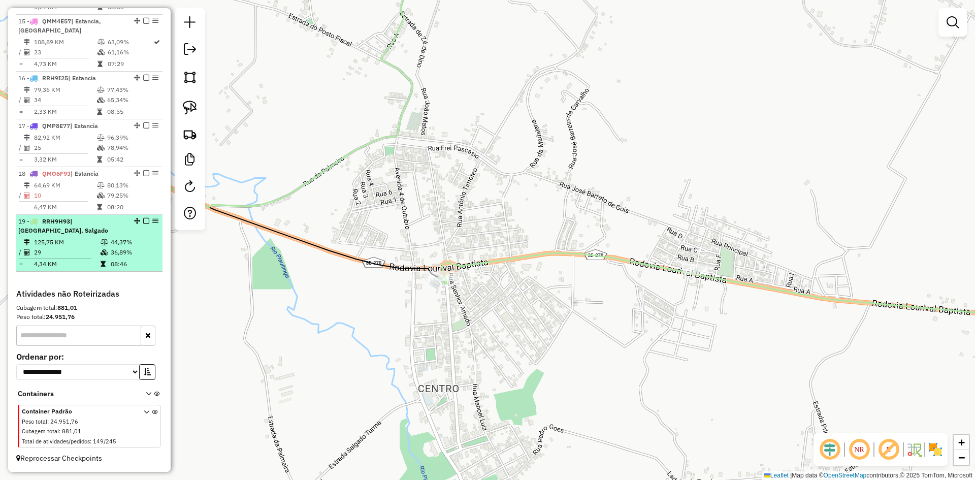
drag, startPoint x: 141, startPoint y: 255, endPoint x: 153, endPoint y: 238, distance: 21.4
click at [142, 252] on td "36,89%" at bounding box center [134, 252] width 48 height 10
select select "**********"
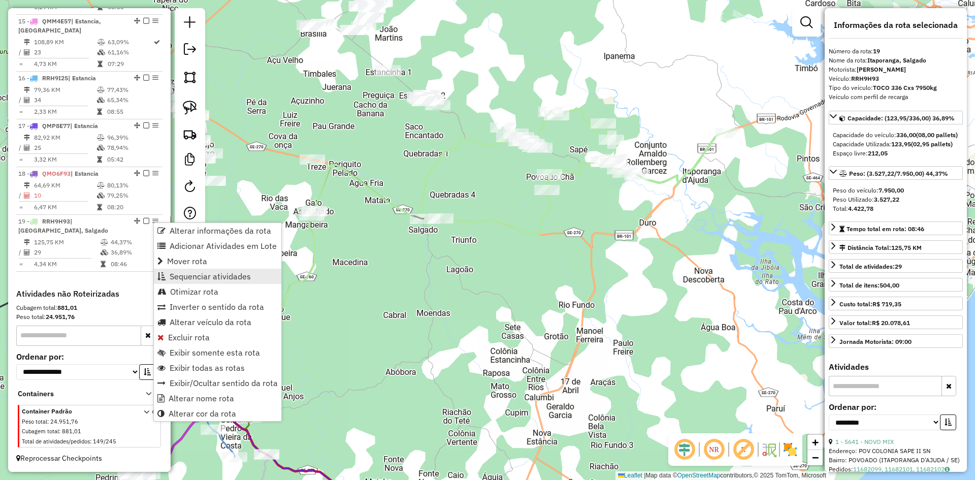
click at [243, 278] on span "Sequenciar atividades" at bounding box center [210, 276] width 81 height 8
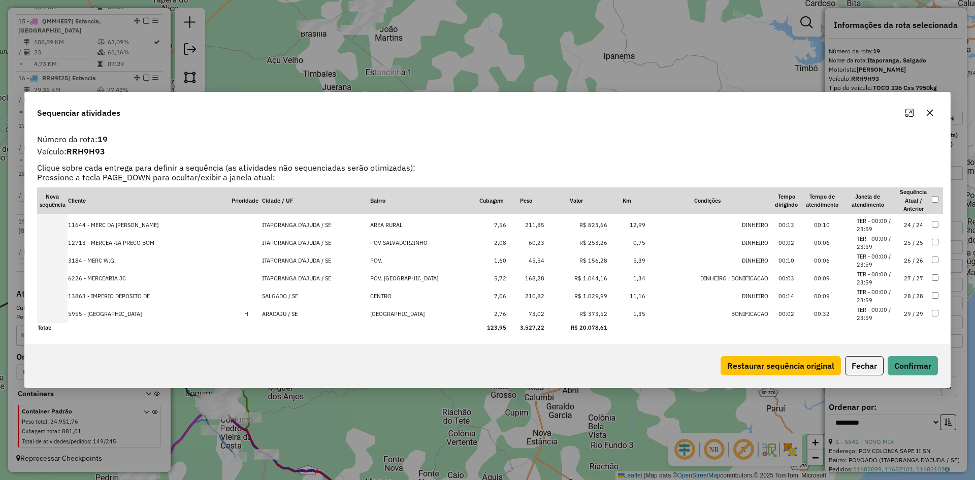
scroll to position [407, 0]
click at [856, 362] on button "Fechar" at bounding box center [864, 365] width 39 height 19
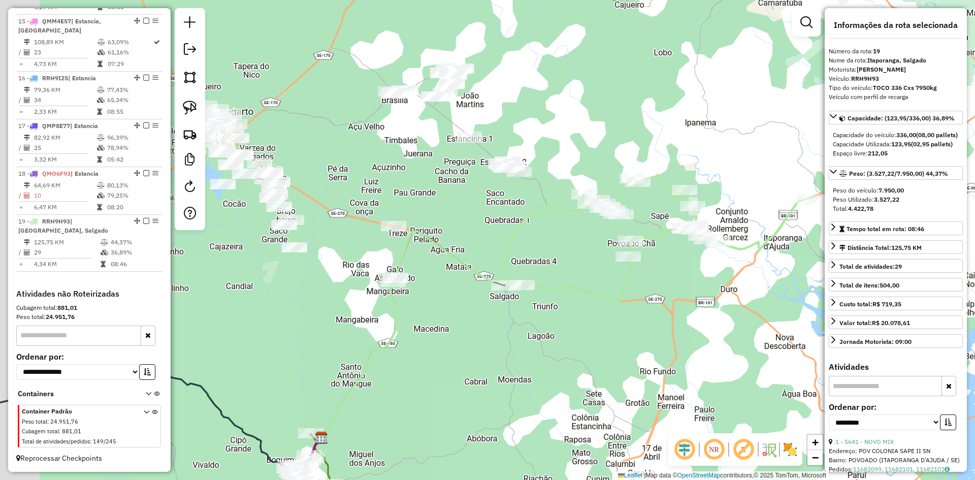
drag, startPoint x: 375, startPoint y: 190, endPoint x: 496, endPoint y: 285, distance: 153.3
click at [496, 285] on icon at bounding box center [453, 316] width 265 height 244
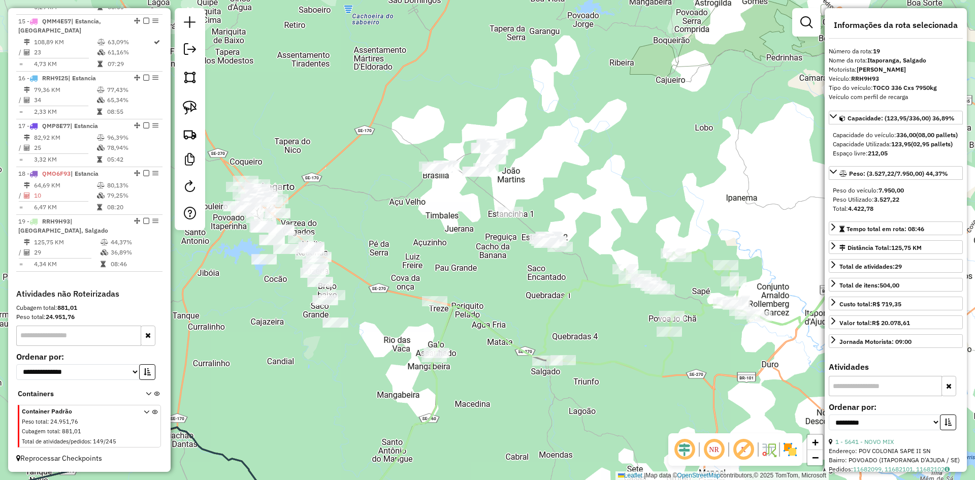
drag, startPoint x: 395, startPoint y: 190, endPoint x: 395, endPoint y: 238, distance: 48.2
click at [395, 238] on div "Janela de atendimento Grade de atendimento Capacidade Transportadoras Veículos …" at bounding box center [487, 240] width 975 height 480
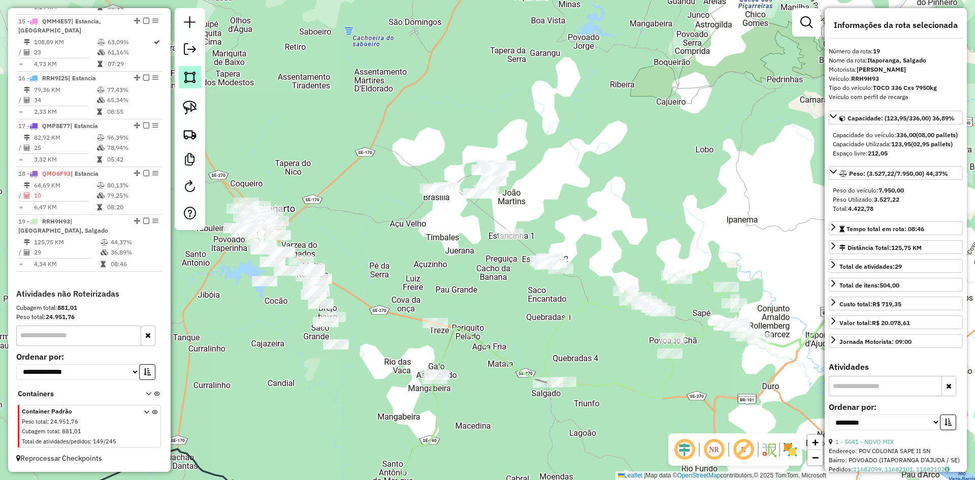
click at [190, 76] on img at bounding box center [190, 77] width 14 height 14
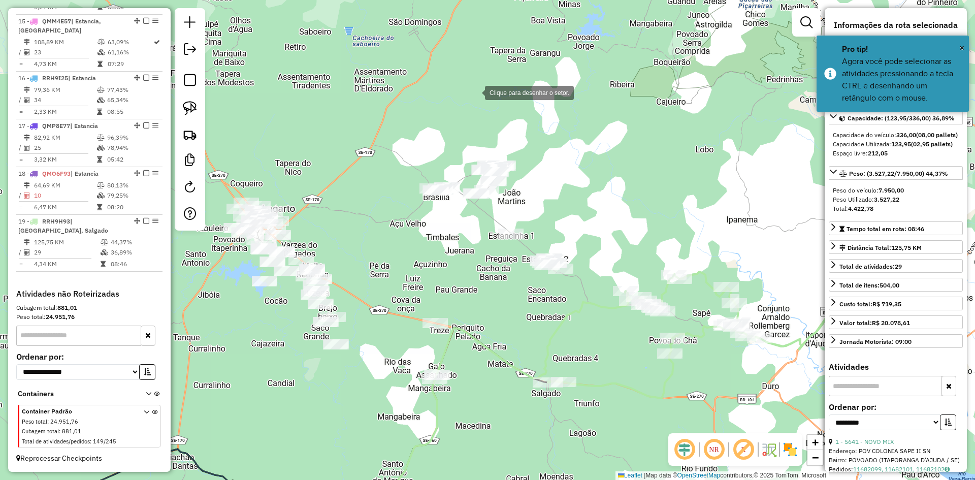
drag, startPoint x: 495, startPoint y: 85, endPoint x: 456, endPoint y: 122, distance: 53.9
click at [485, 86] on div at bounding box center [475, 92] width 20 height 20
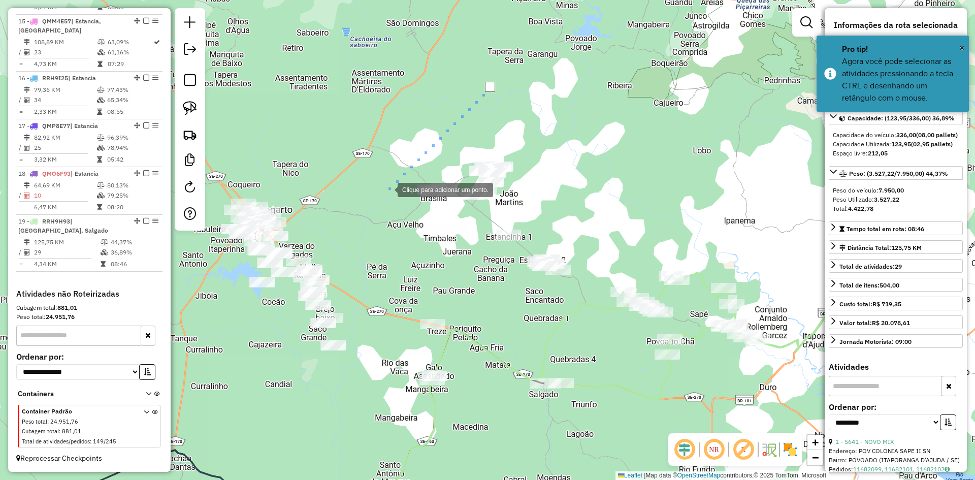
drag, startPoint x: 387, startPoint y: 189, endPoint x: 416, endPoint y: 245, distance: 62.7
click at [388, 190] on div at bounding box center [387, 189] width 20 height 20
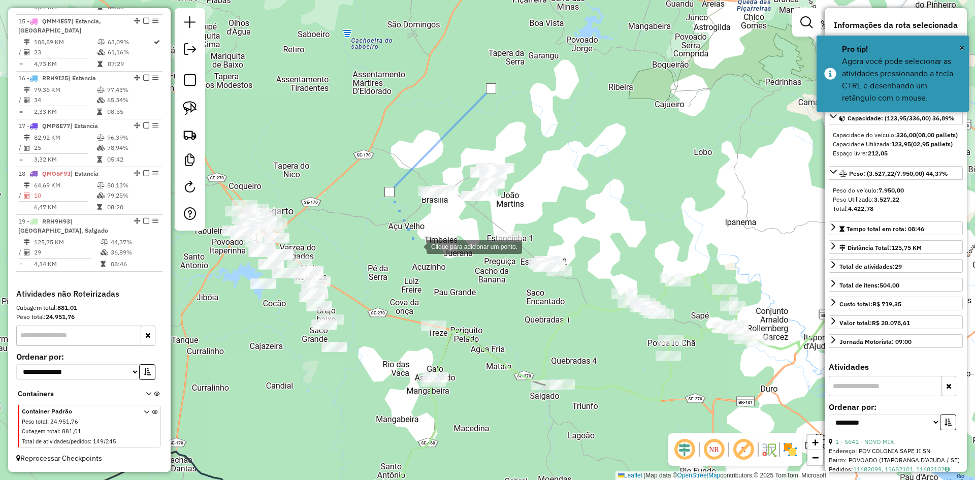
click at [416, 246] on div at bounding box center [416, 246] width 20 height 20
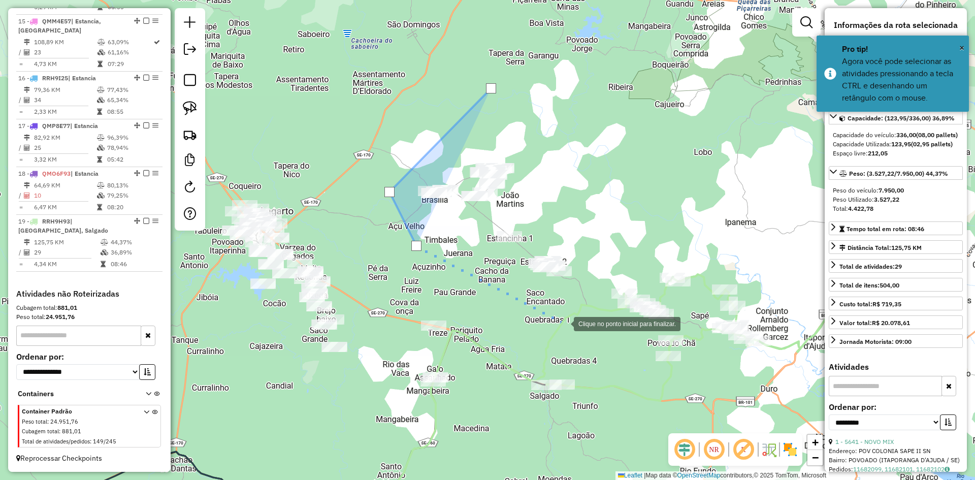
click at [564, 323] on div at bounding box center [563, 323] width 20 height 20
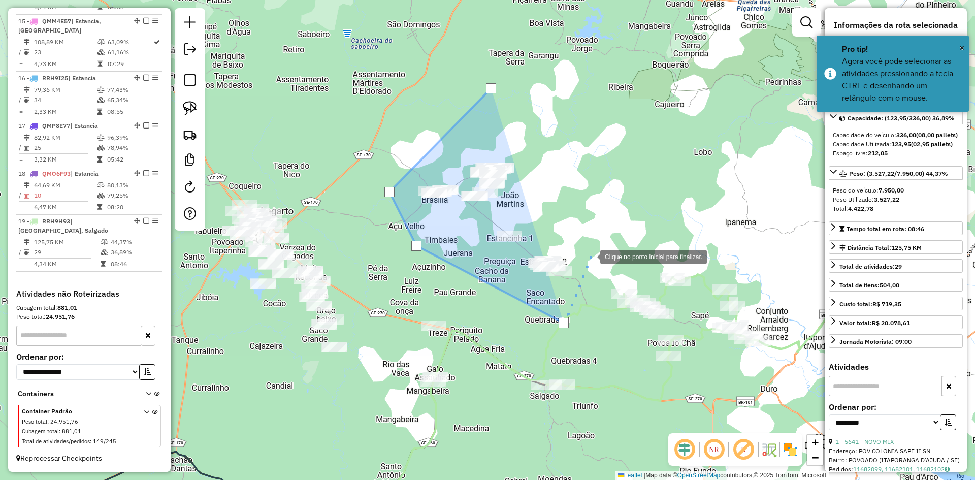
click at [600, 246] on div at bounding box center [590, 256] width 20 height 20
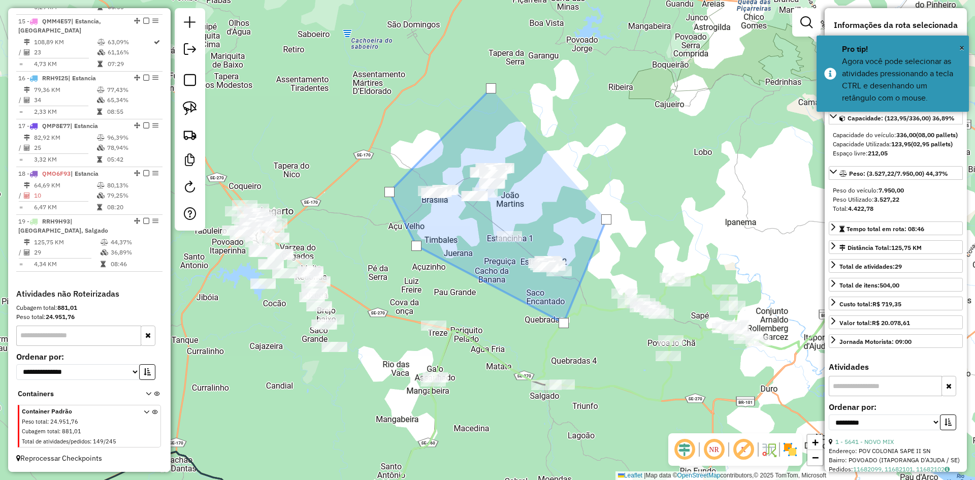
click at [606, 219] on div at bounding box center [606, 219] width 10 height 10
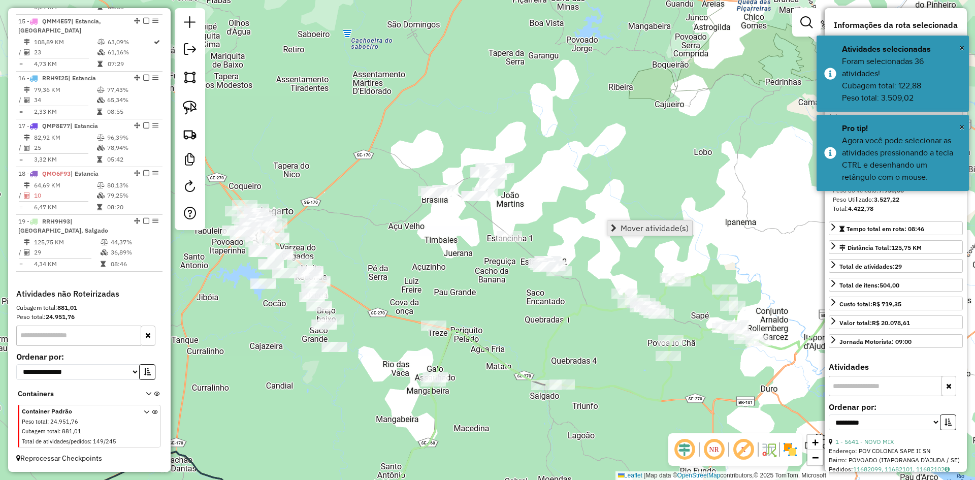
click at [629, 224] on span "Mover atividade(s)" at bounding box center [654, 228] width 68 height 8
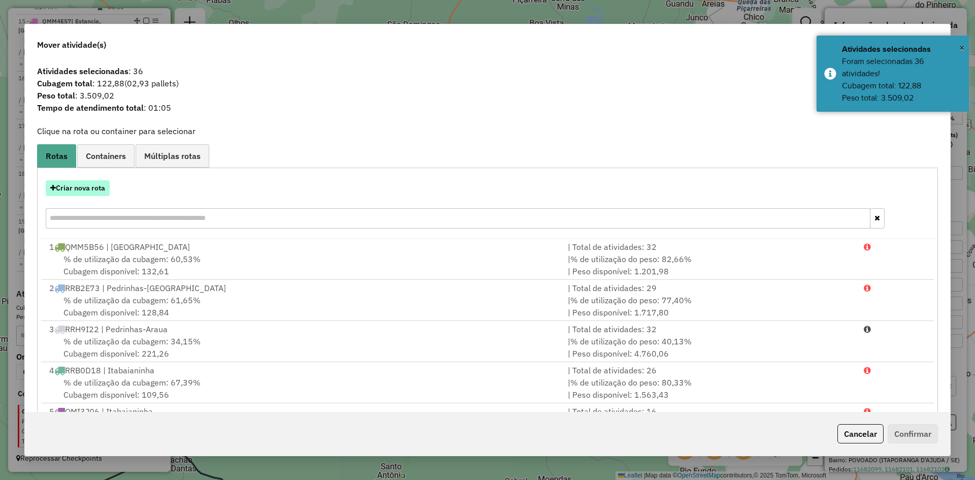
click at [102, 186] on button "Criar nova rota" at bounding box center [78, 188] width 64 height 16
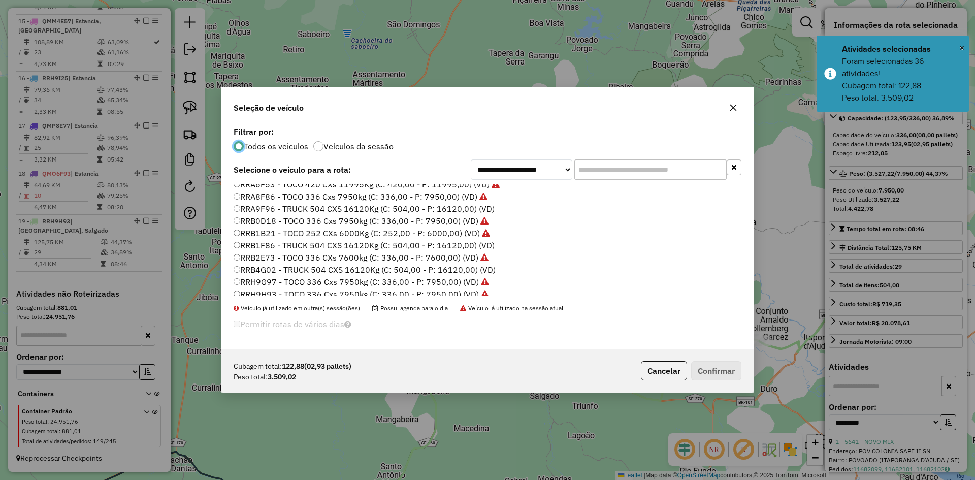
scroll to position [632, 0]
click at [263, 275] on label "RRH9I28 - TOCO 336 Cxs 7950kg (C: 336,00 - P: 7950,00) (VD)" at bounding box center [355, 277] width 243 height 12
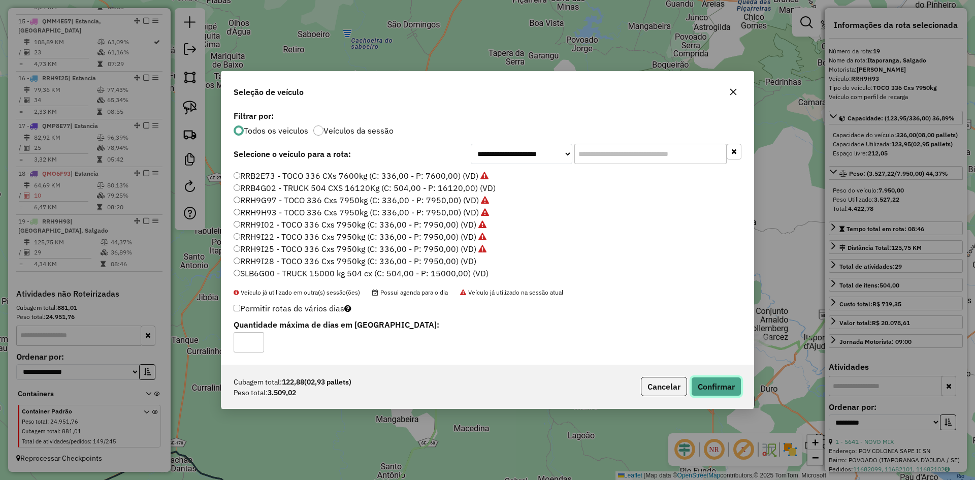
click at [720, 381] on button "Confirmar" at bounding box center [716, 386] width 50 height 19
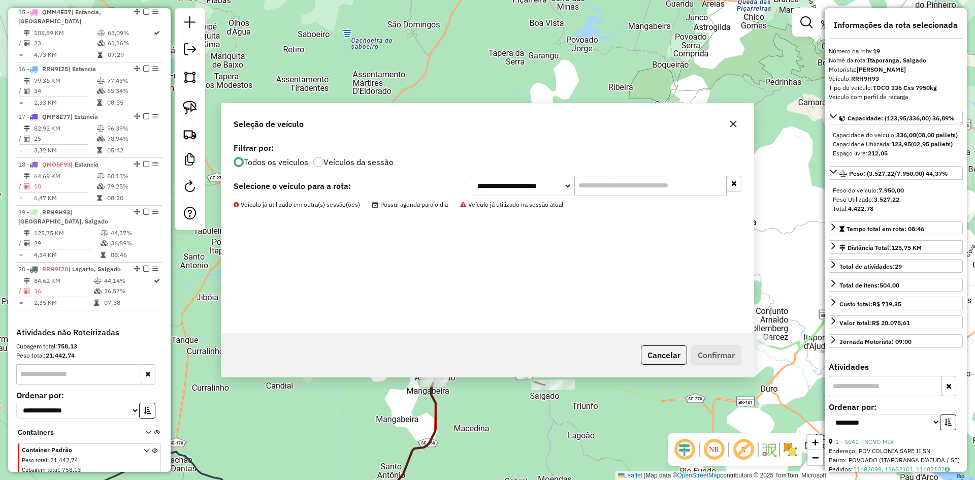
scroll to position [1148, 0]
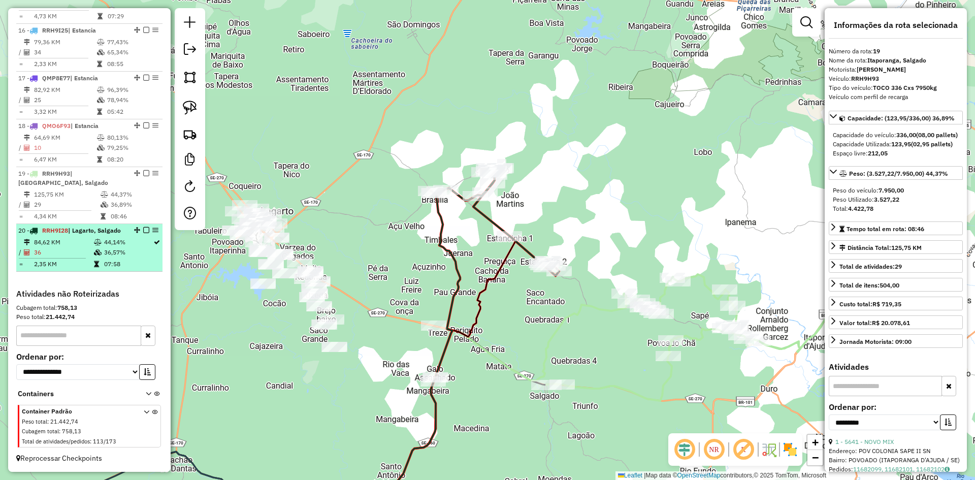
click at [121, 247] on td "36,57%" at bounding box center [128, 252] width 49 height 10
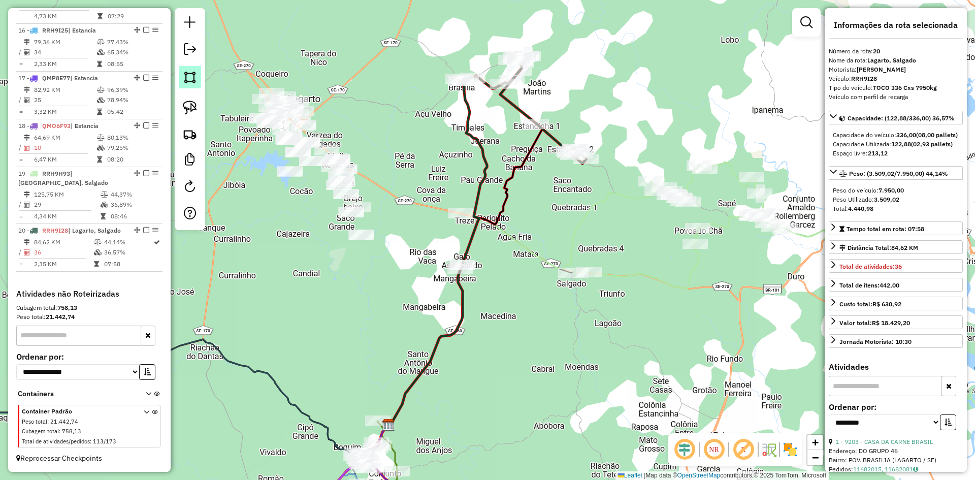
click at [193, 75] on img at bounding box center [190, 77] width 14 height 14
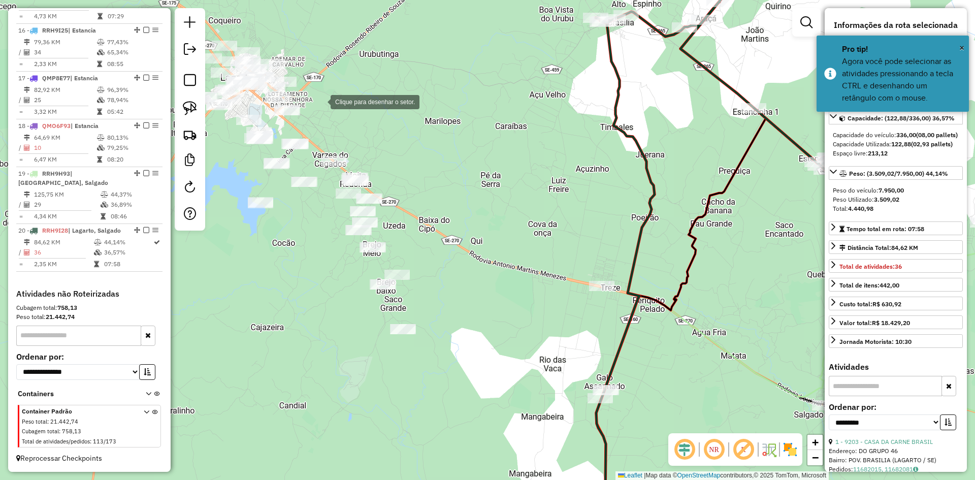
click at [320, 101] on div at bounding box center [320, 101] width 20 height 20
drag, startPoint x: 246, startPoint y: 177, endPoint x: 232, endPoint y: 246, distance: 70.6
click at [246, 178] on div at bounding box center [246, 177] width 20 height 20
click at [231, 246] on div at bounding box center [230, 246] width 20 height 20
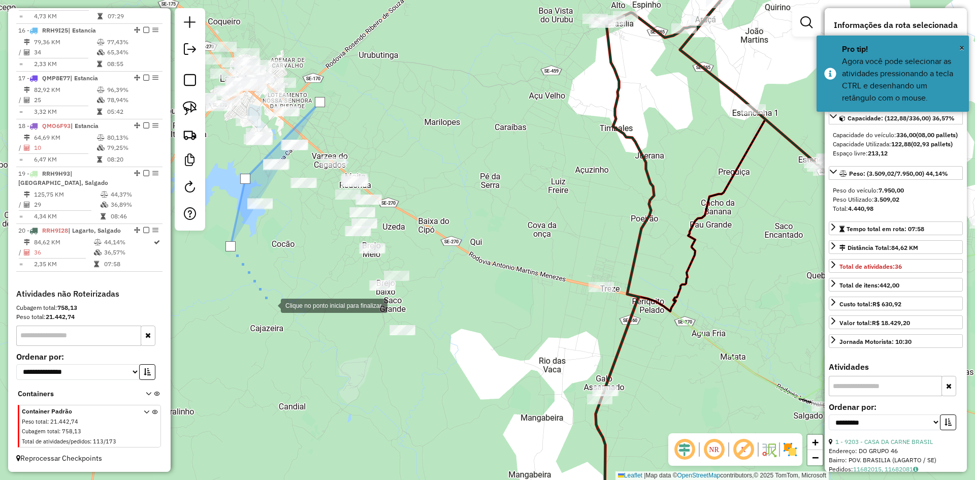
click at [272, 306] on div at bounding box center [270, 305] width 20 height 20
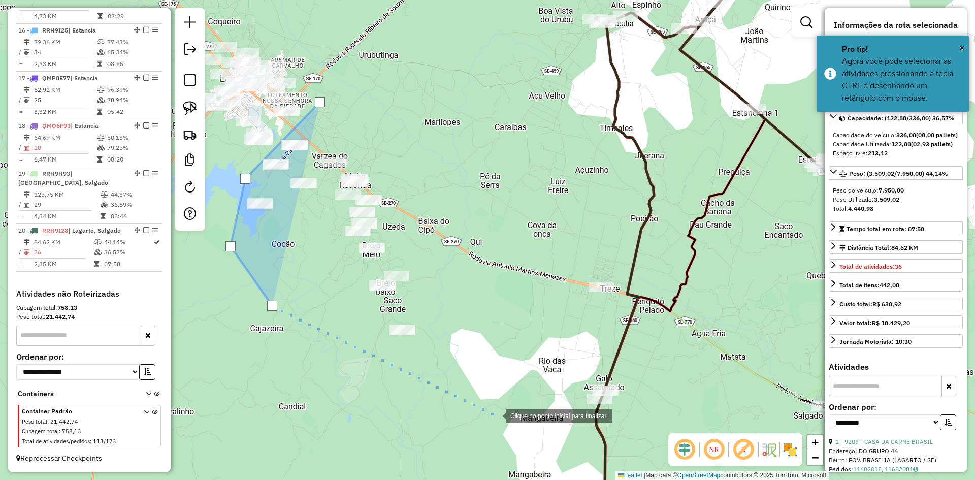
click at [496, 415] on div at bounding box center [495, 415] width 20 height 20
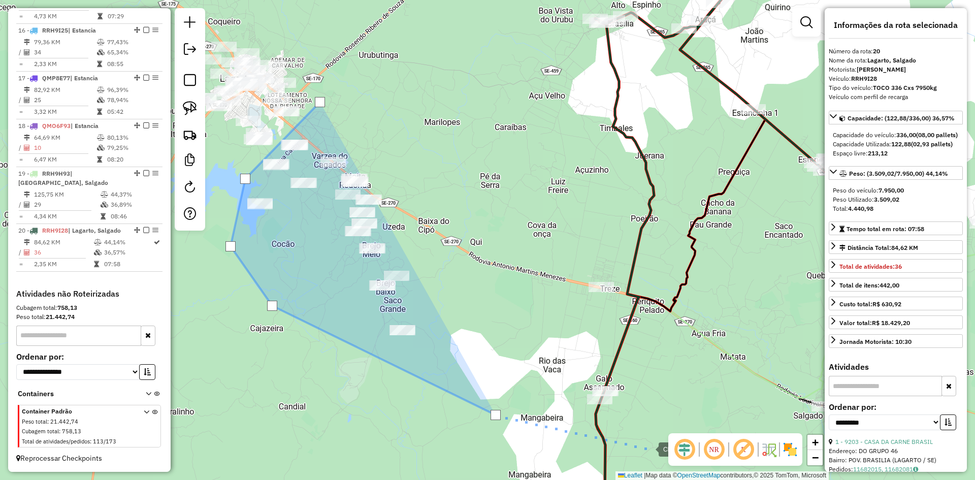
click at [650, 448] on div at bounding box center [648, 448] width 20 height 20
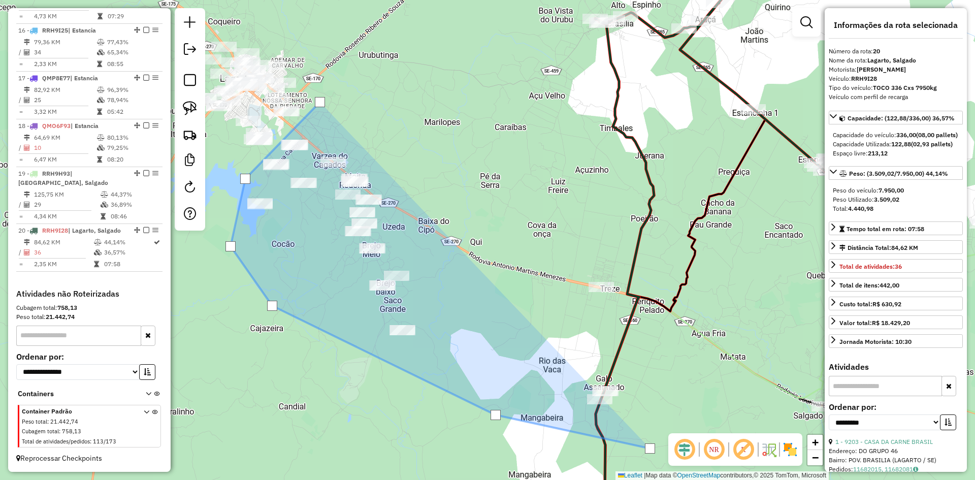
click at [659, 441] on div at bounding box center [650, 448] width 20 height 20
click at [674, 284] on div at bounding box center [674, 284] width 20 height 20
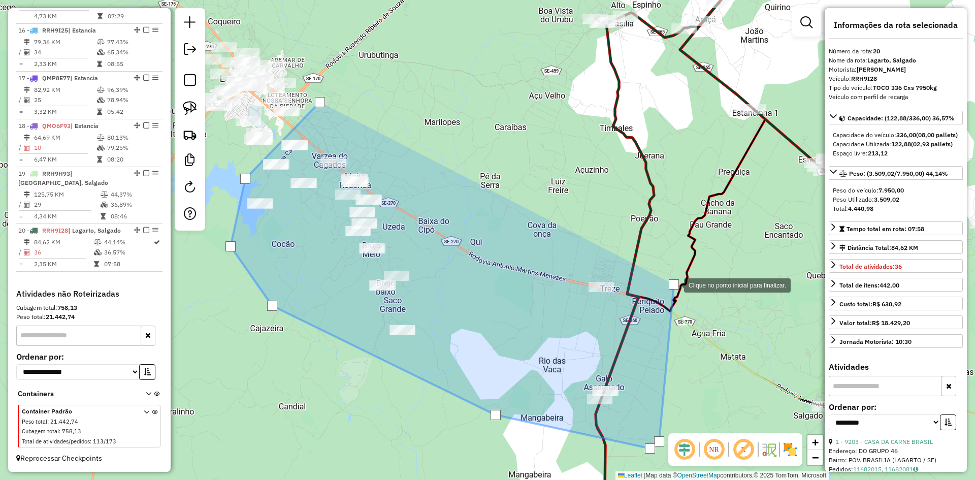
click at [674, 284] on div at bounding box center [674, 284] width 10 height 10
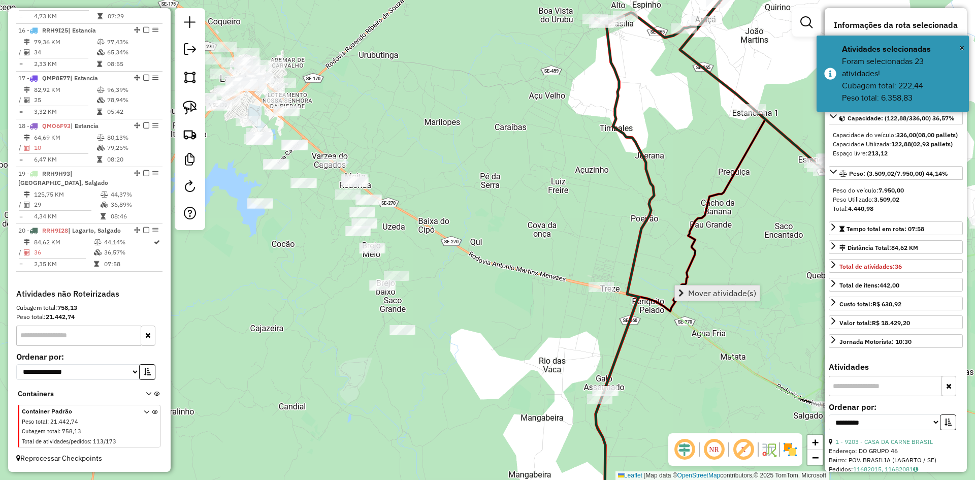
click at [707, 291] on span "Mover atividade(s)" at bounding box center [722, 293] width 68 height 8
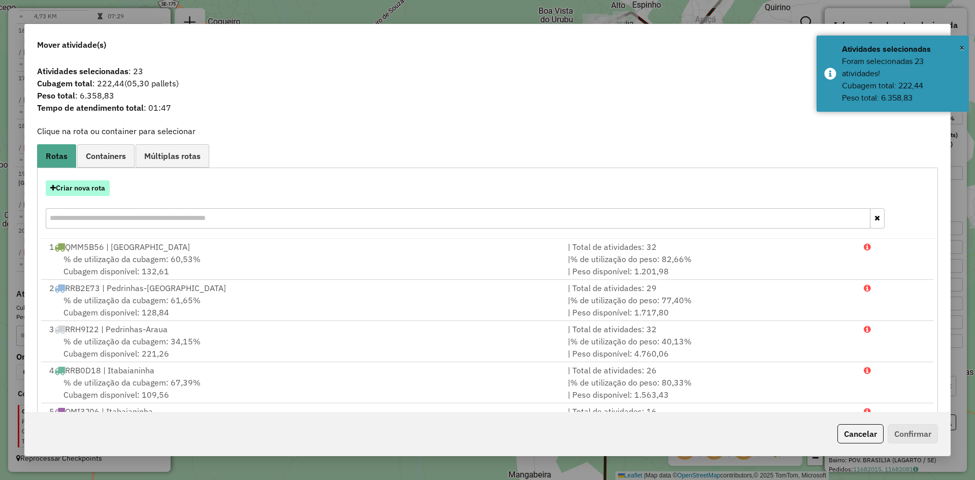
click at [106, 183] on button "Criar nova rota" at bounding box center [78, 188] width 64 height 16
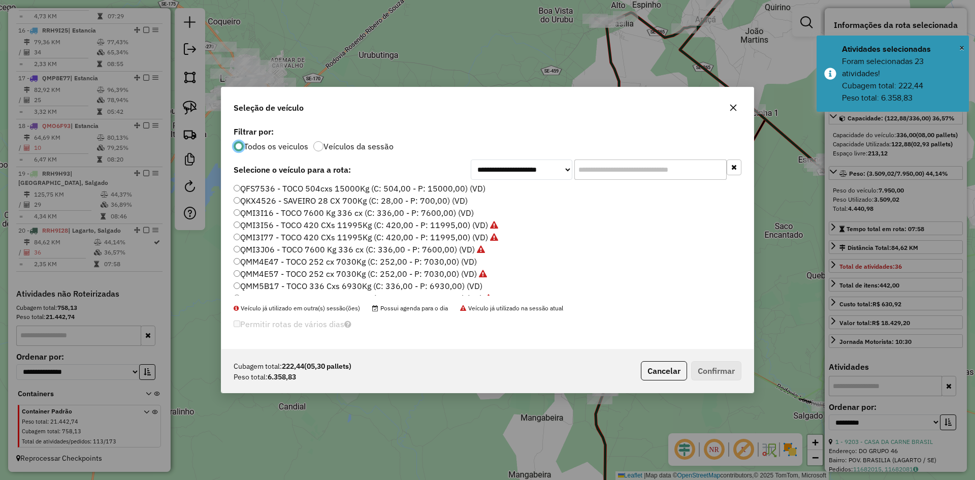
scroll to position [355, 0]
click at [274, 212] on label "QMI3I16 - TOCO 7600 Kg 336 cx (C: 336,00 - P: 7600,00) (VD)" at bounding box center [354, 212] width 240 height 12
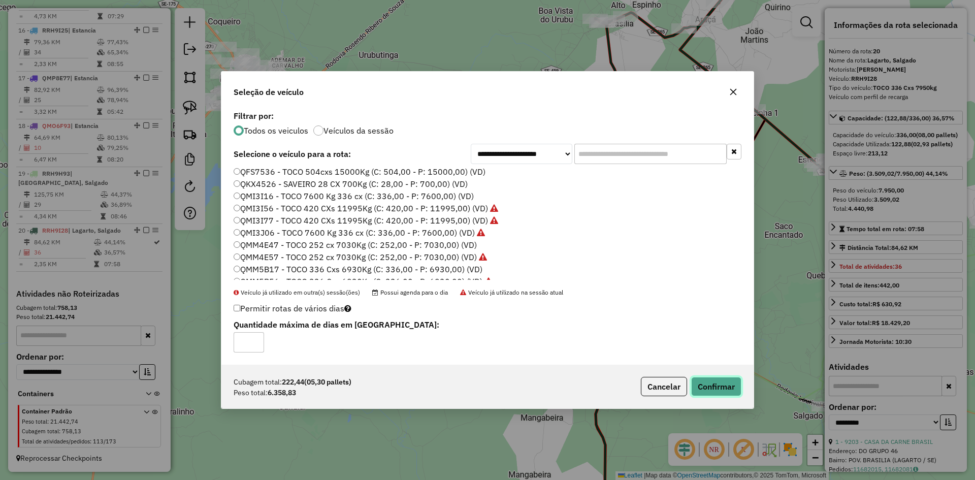
click at [734, 386] on button "Confirmar" at bounding box center [716, 386] width 50 height 19
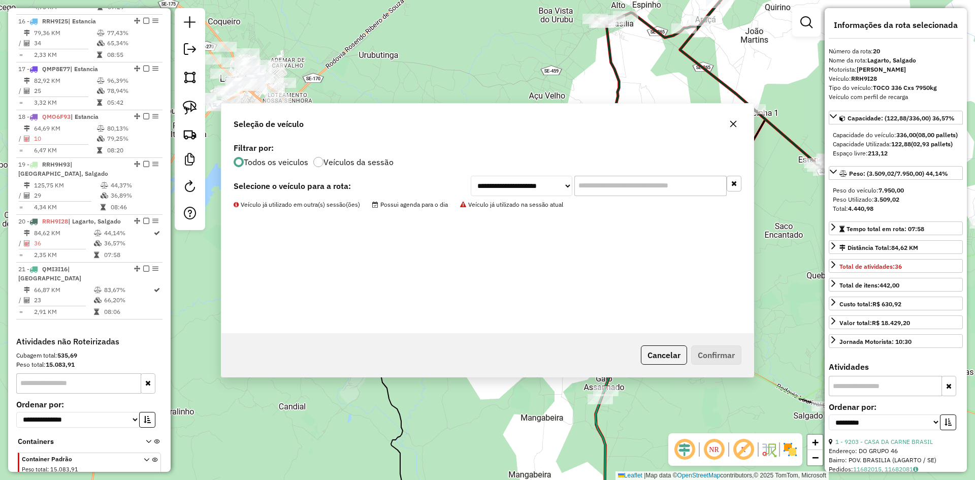
scroll to position [1196, 0]
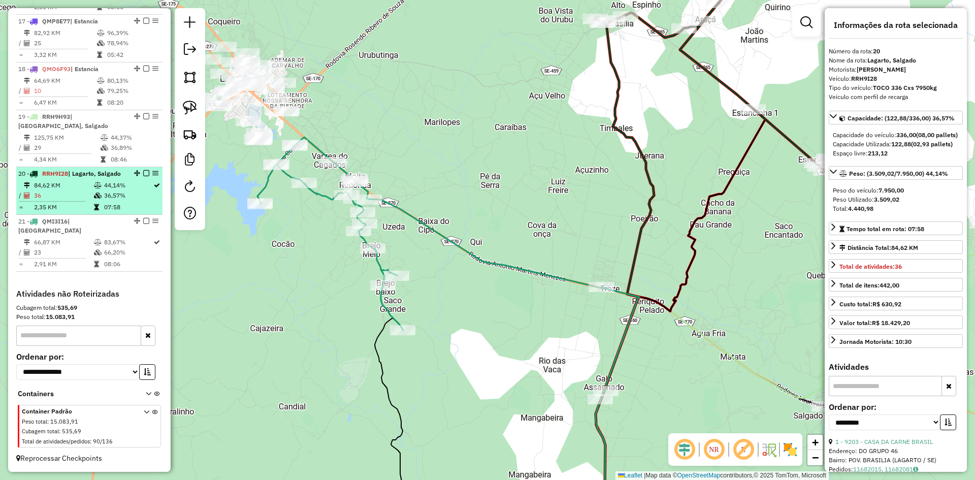
click at [120, 212] on td "07:58" at bounding box center [128, 207] width 49 height 10
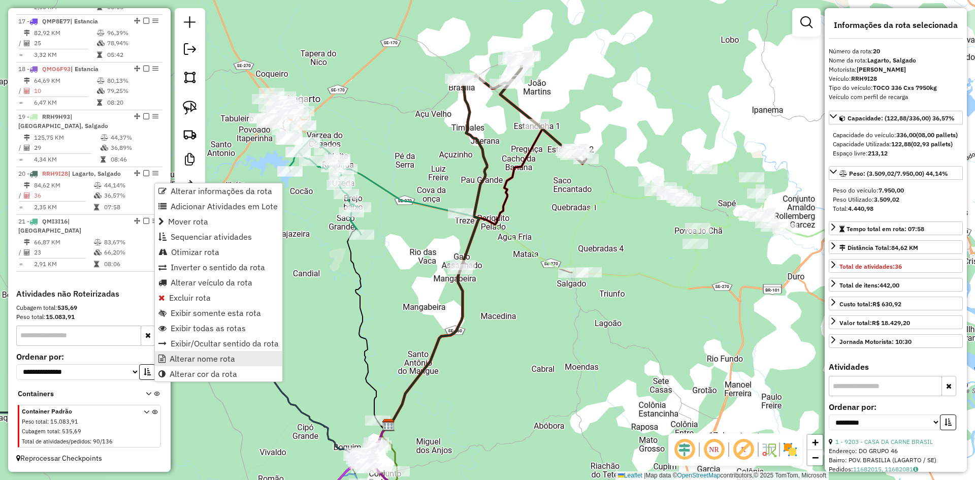
click at [222, 364] on link "Alterar nome rota" at bounding box center [218, 358] width 127 height 15
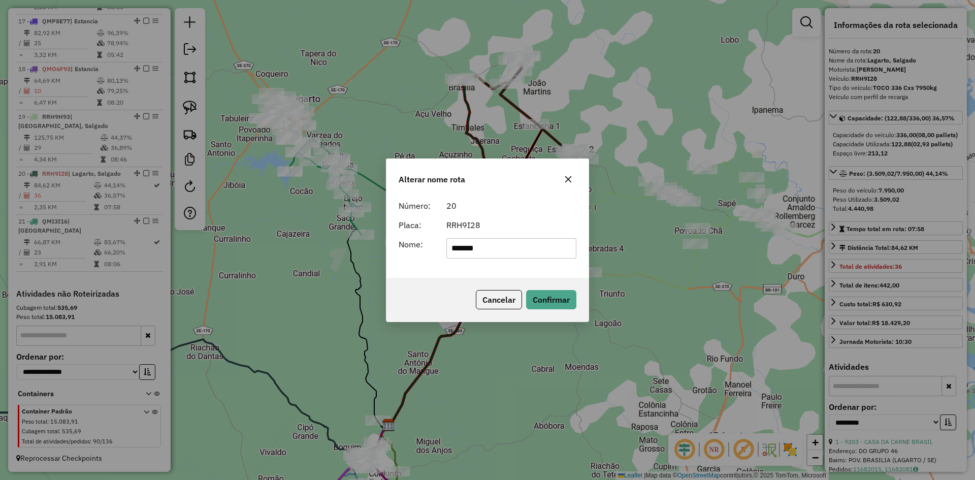
type input "**********"
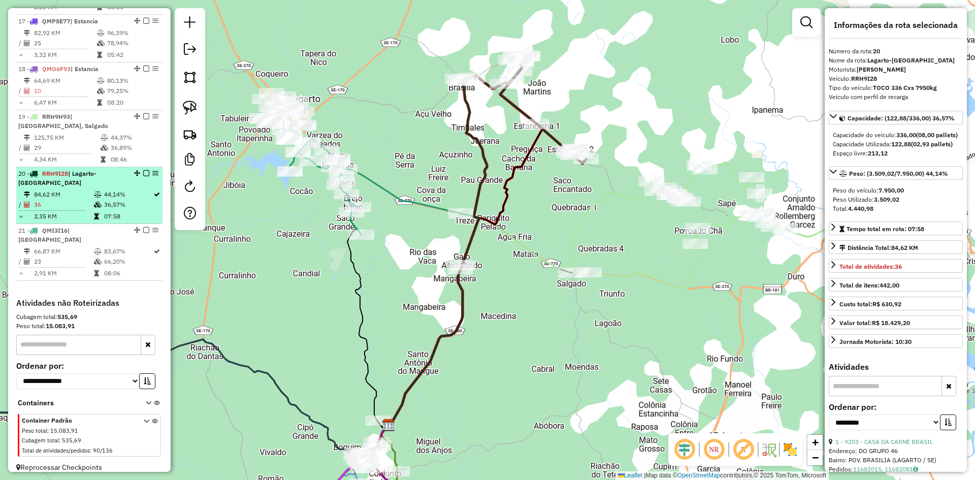
drag, startPoint x: 131, startPoint y: 206, endPoint x: 146, endPoint y: 194, distance: 18.9
click at [135, 200] on td "44,14%" at bounding box center [128, 194] width 49 height 10
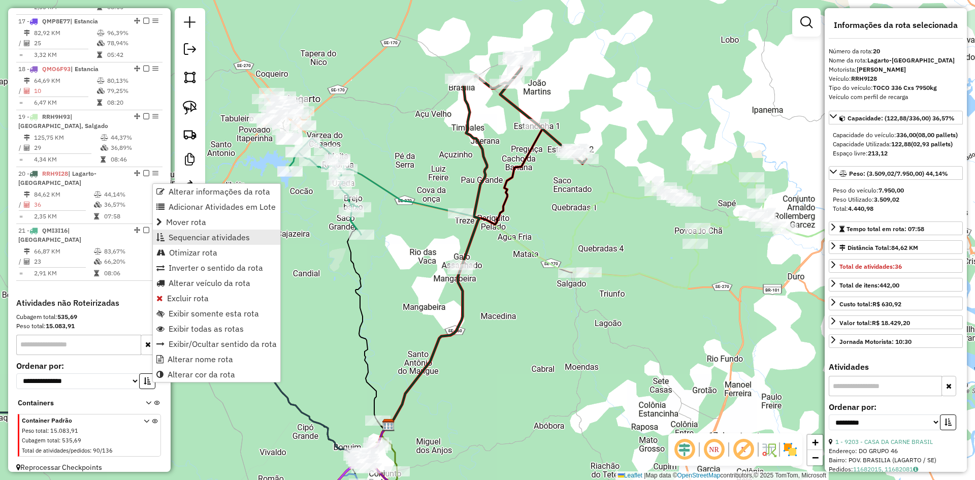
click at [240, 240] on span "Sequenciar atividades" at bounding box center [209, 237] width 81 height 8
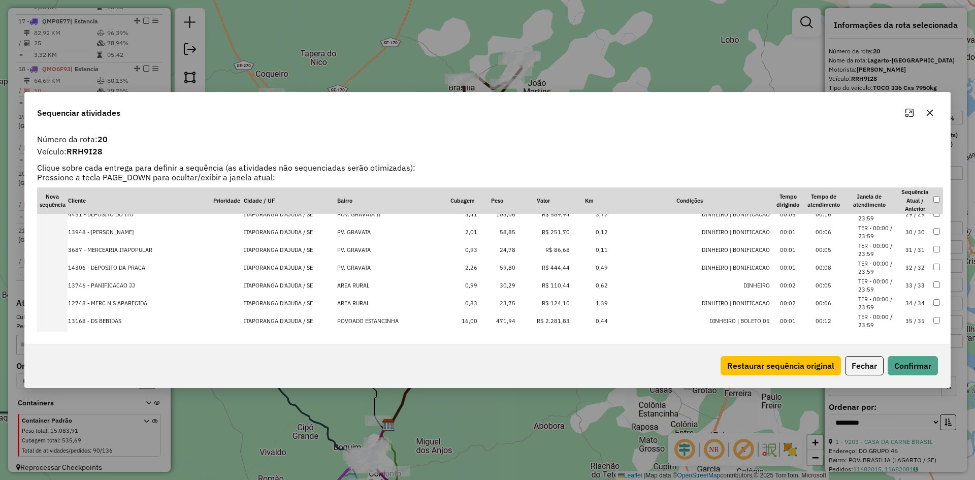
scroll to position [531, 0]
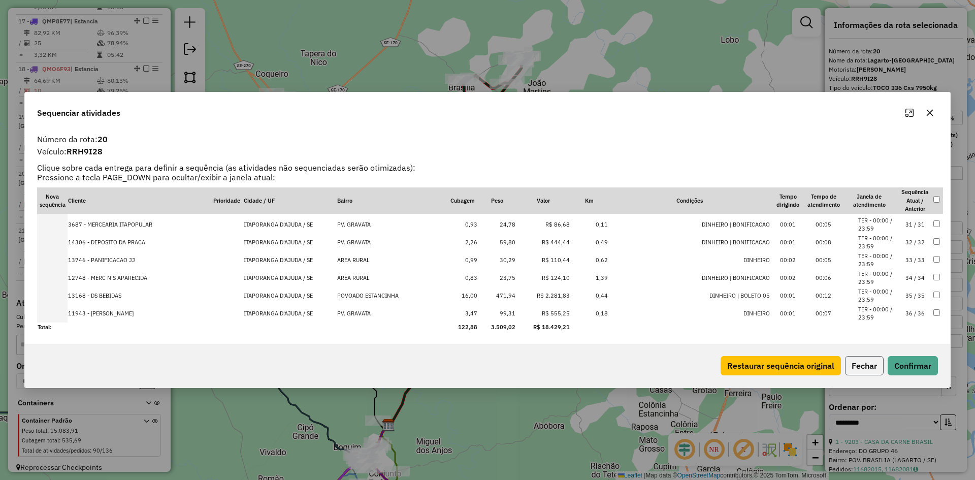
click at [864, 367] on button "Fechar" at bounding box center [864, 365] width 39 height 19
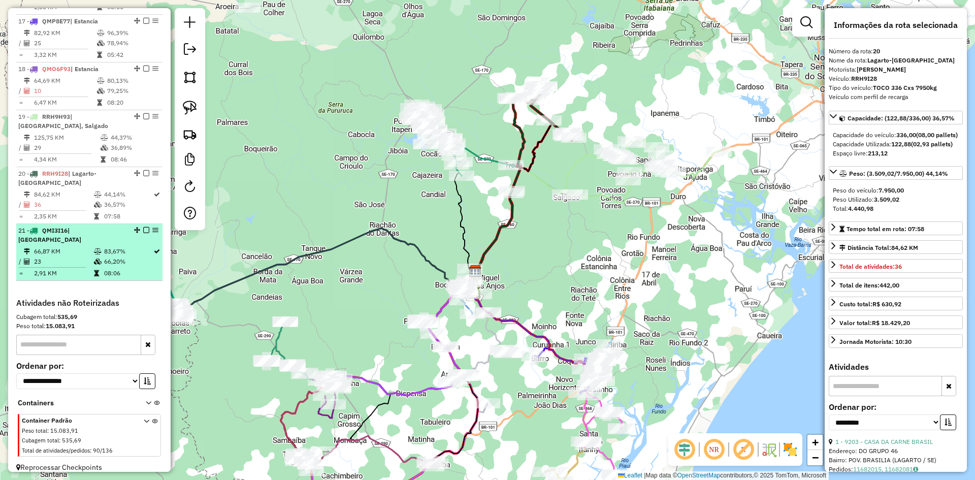
click at [116, 249] on td "83,67%" at bounding box center [128, 251] width 49 height 10
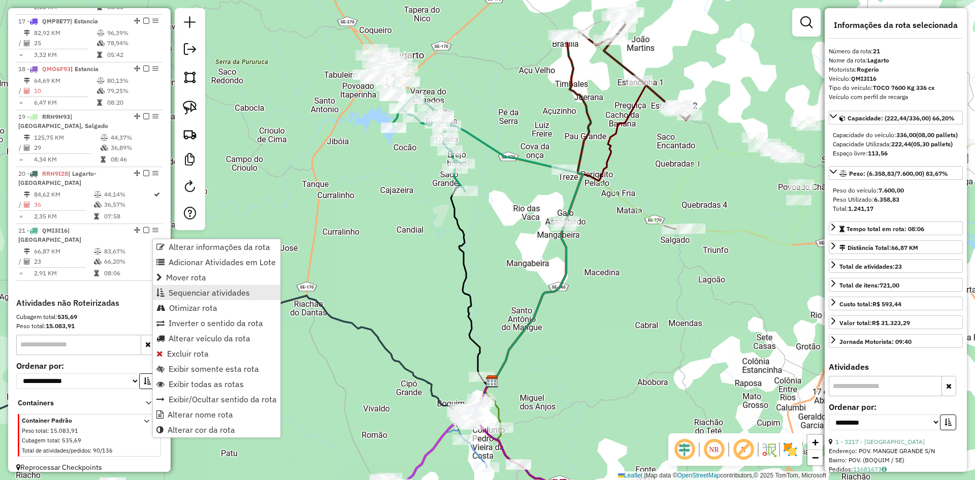
click at [209, 288] on span "Sequenciar atividades" at bounding box center [209, 292] width 81 height 8
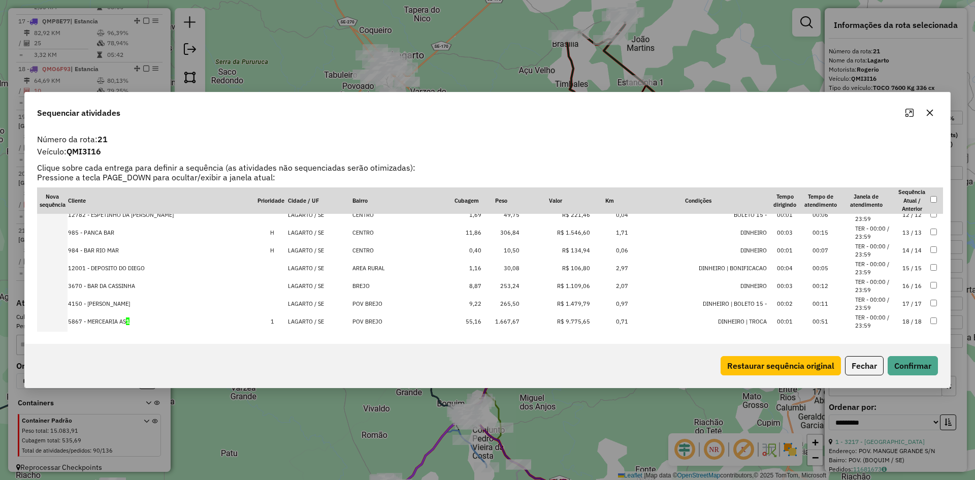
scroll to position [300, 0]
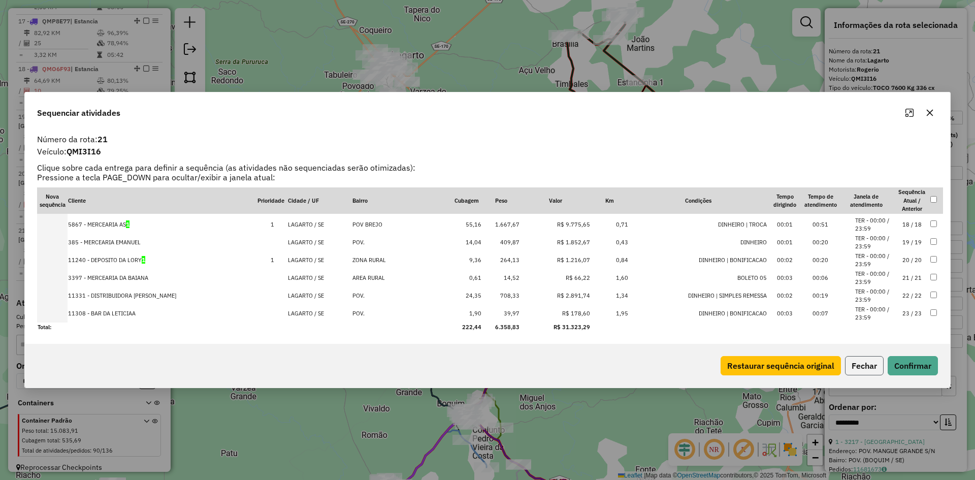
click at [863, 366] on button "Fechar" at bounding box center [864, 365] width 39 height 19
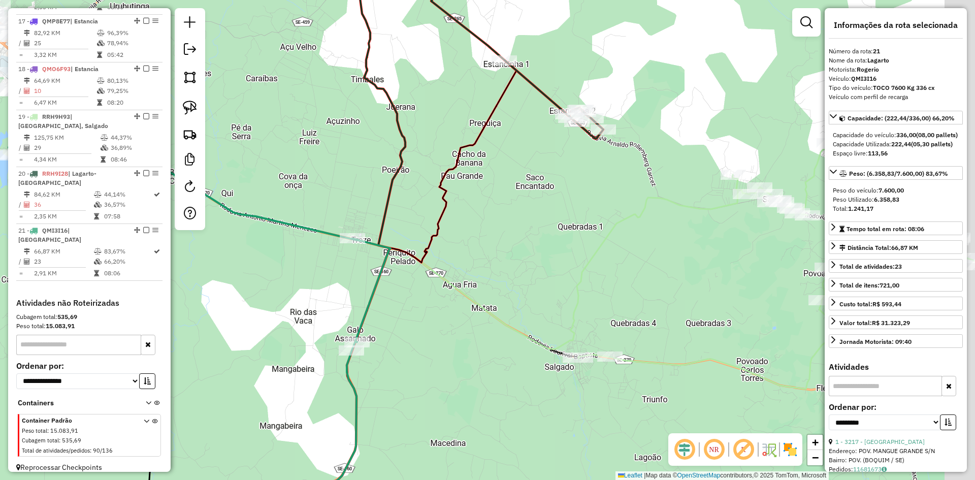
drag, startPoint x: 672, startPoint y: 171, endPoint x: 603, endPoint y: 208, distance: 78.8
click at [603, 206] on div "Janela de atendimento Grade de atendimento Capacidade Transportadoras Veículos …" at bounding box center [487, 240] width 975 height 480
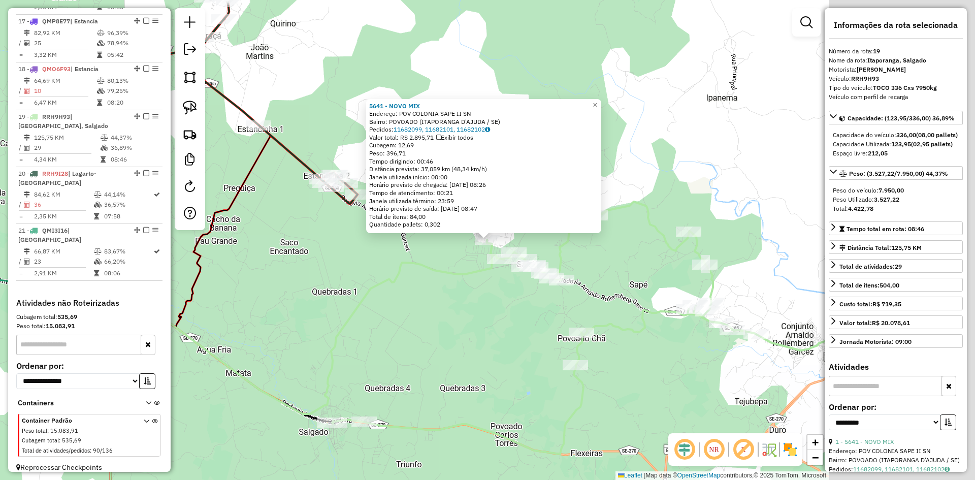
scroll to position [1205, 0]
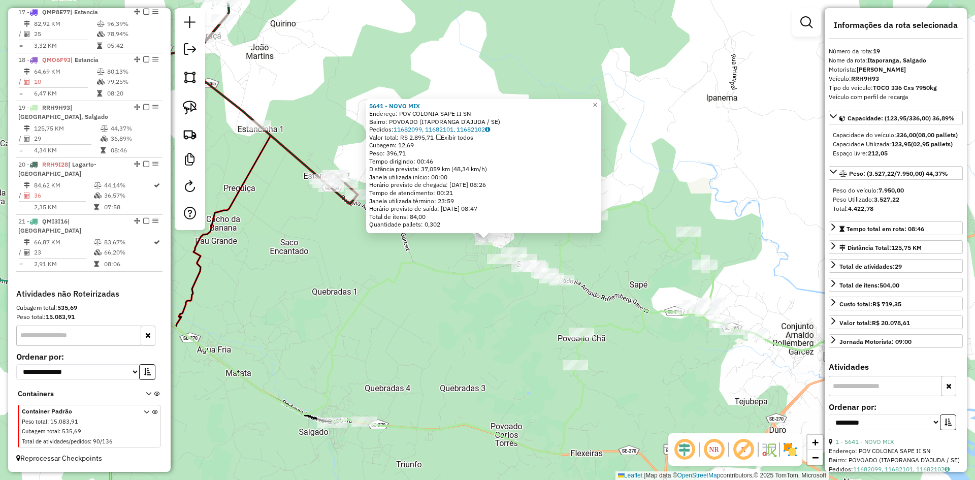
click at [409, 296] on div "5641 - NOVO MIX Endereço: POV COLONIA SAPE II SN Bairro: POVOADO (ITAPORANGA D'…" at bounding box center [487, 240] width 975 height 480
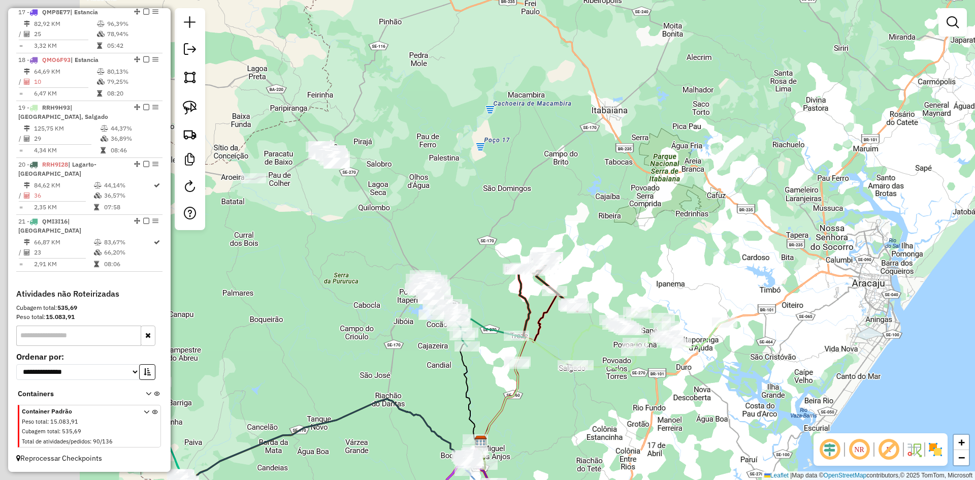
drag, startPoint x: 258, startPoint y: 204, endPoint x: 452, endPoint y: 269, distance: 204.9
click at [450, 259] on div "Janela de atendimento Grade de atendimento Capacidade Transportadoras Veículos …" at bounding box center [487, 240] width 975 height 480
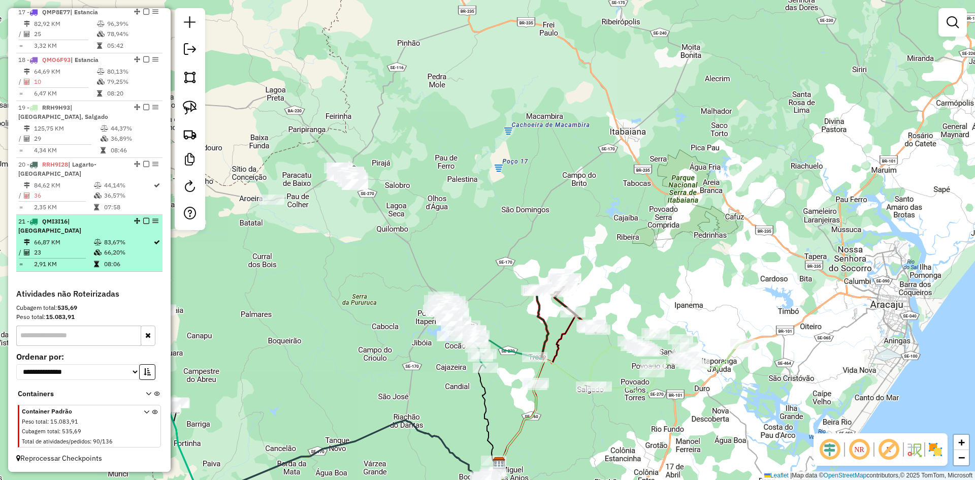
drag, startPoint x: 129, startPoint y: 245, endPoint x: 143, endPoint y: 238, distance: 15.7
click at [129, 245] on td "83,67%" at bounding box center [128, 242] width 49 height 10
select select "**********"
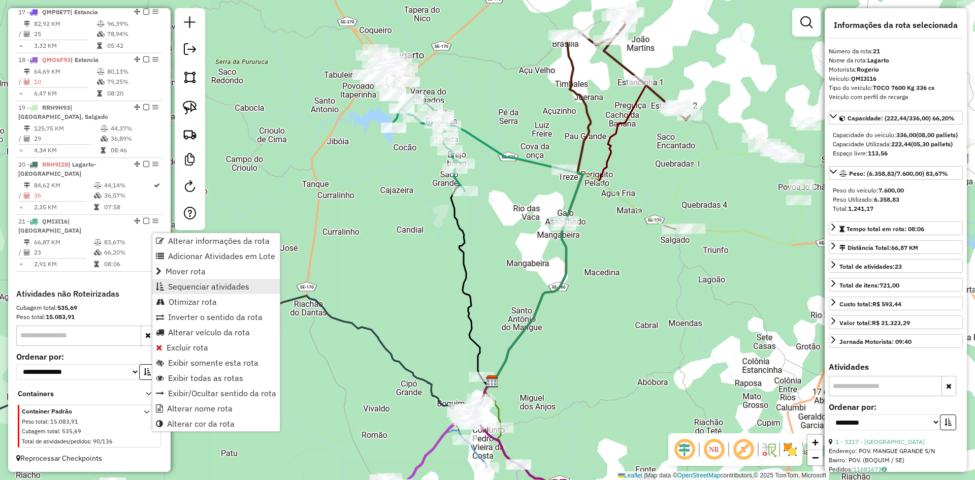
click at [192, 279] on link "Sequenciar atividades" at bounding box center [215, 286] width 127 height 15
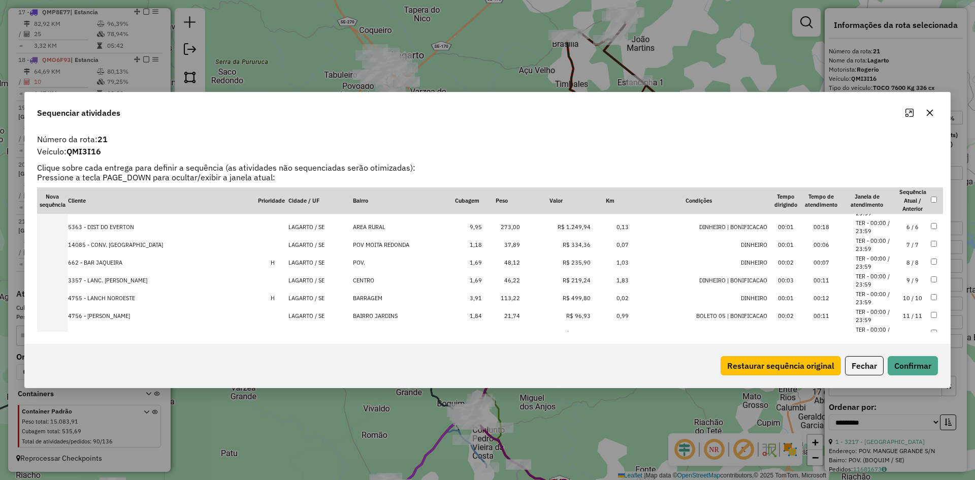
scroll to position [0, 0]
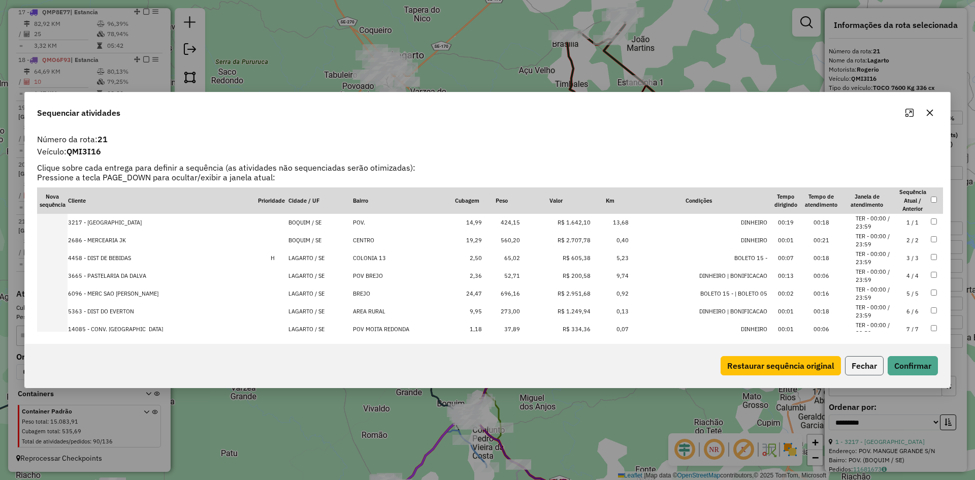
click at [859, 369] on button "Fechar" at bounding box center [864, 365] width 39 height 19
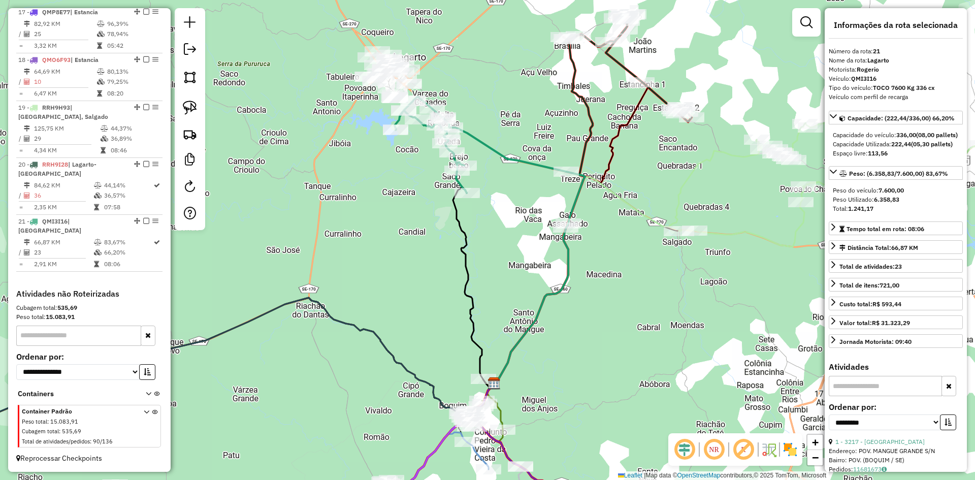
drag, startPoint x: 332, startPoint y: 108, endPoint x: 382, endPoint y: 183, distance: 91.1
click at [382, 183] on div "Janela de atendimento Grade de atendimento Capacidade Transportadoras Veículos …" at bounding box center [487, 240] width 975 height 480
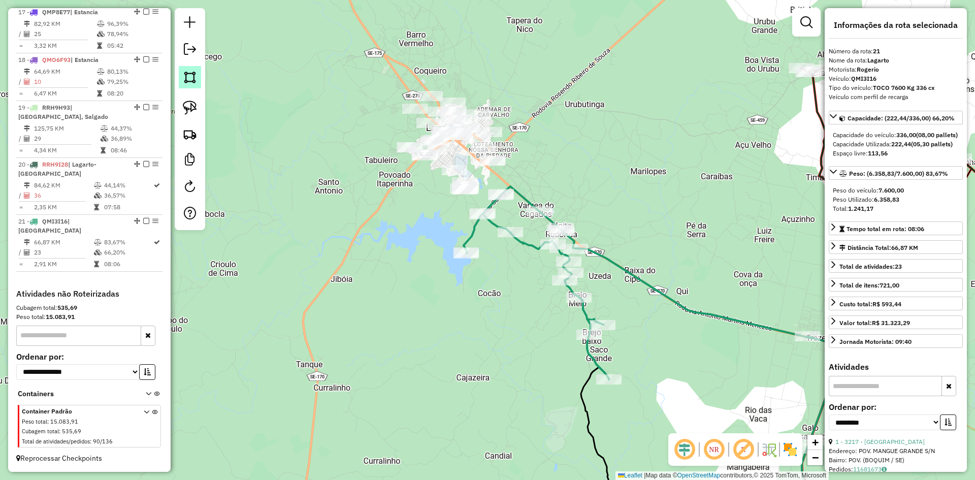
click at [184, 77] on img at bounding box center [190, 77] width 14 height 14
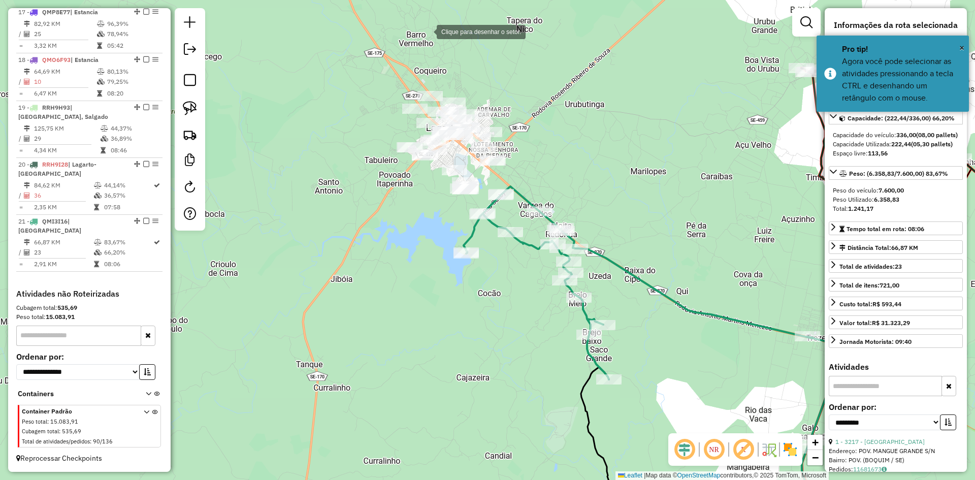
click at [427, 31] on div at bounding box center [426, 31] width 20 height 20
drag, startPoint x: 315, startPoint y: 147, endPoint x: 324, endPoint y: 171, distance: 25.1
click at [358, 115] on div at bounding box center [368, 105] width 20 height 20
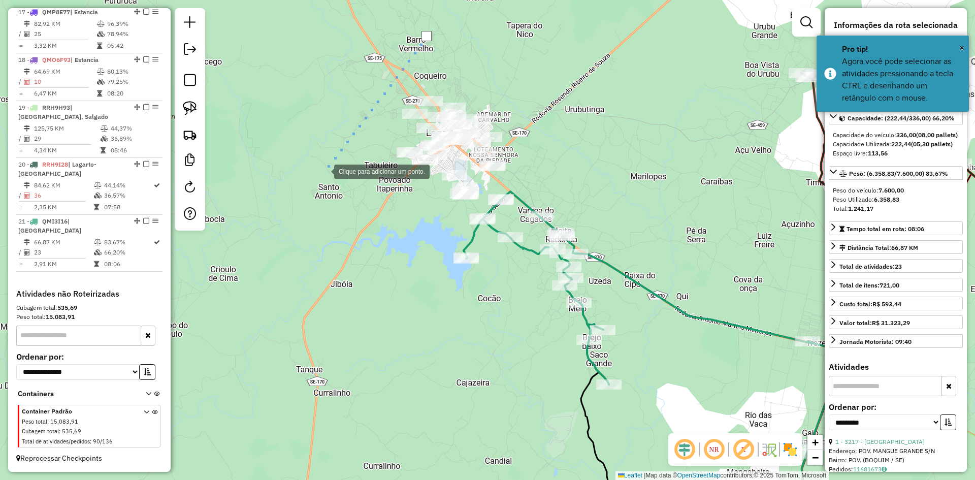
click at [334, 181] on div at bounding box center [324, 170] width 20 height 20
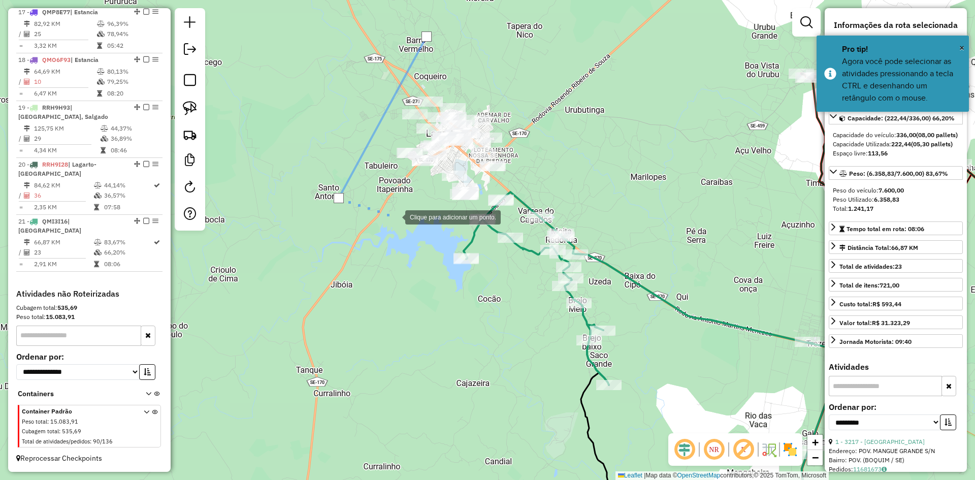
click at [395, 216] on div at bounding box center [395, 216] width 20 height 20
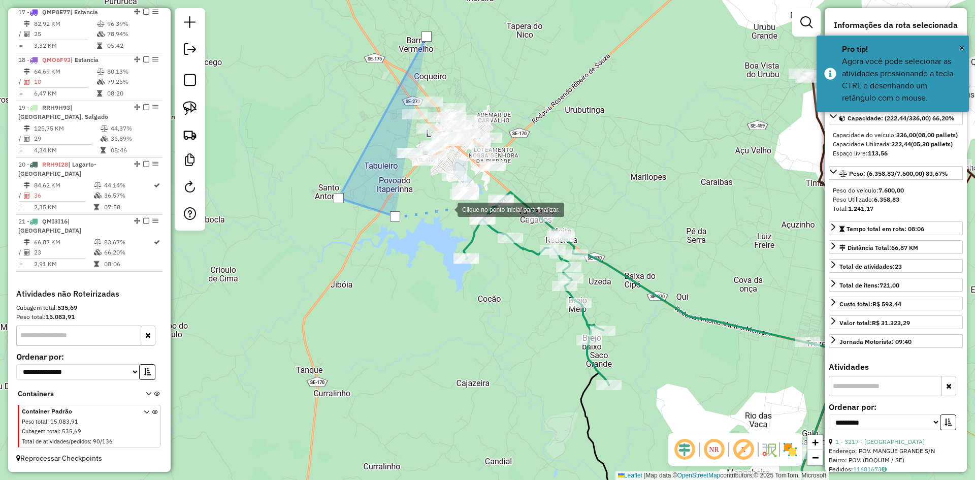
click at [447, 209] on div at bounding box center [447, 209] width 20 height 20
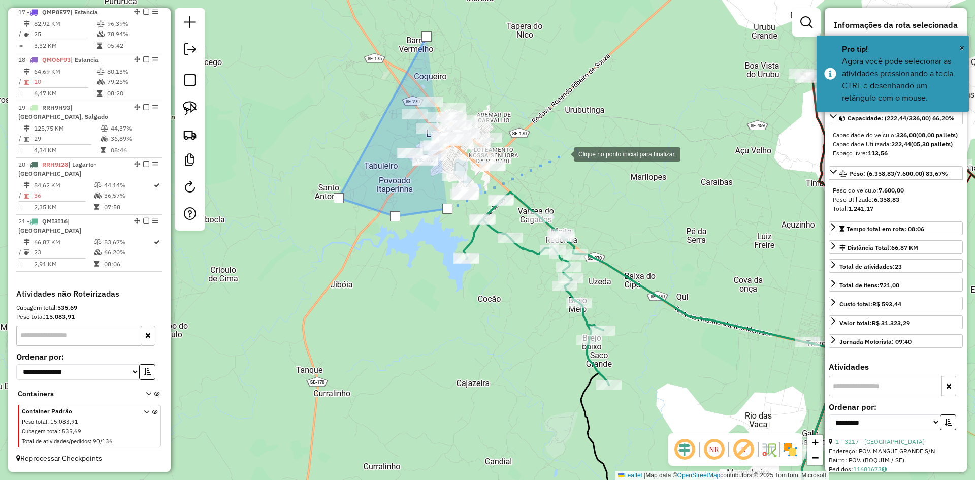
click at [564, 153] on div at bounding box center [563, 153] width 20 height 20
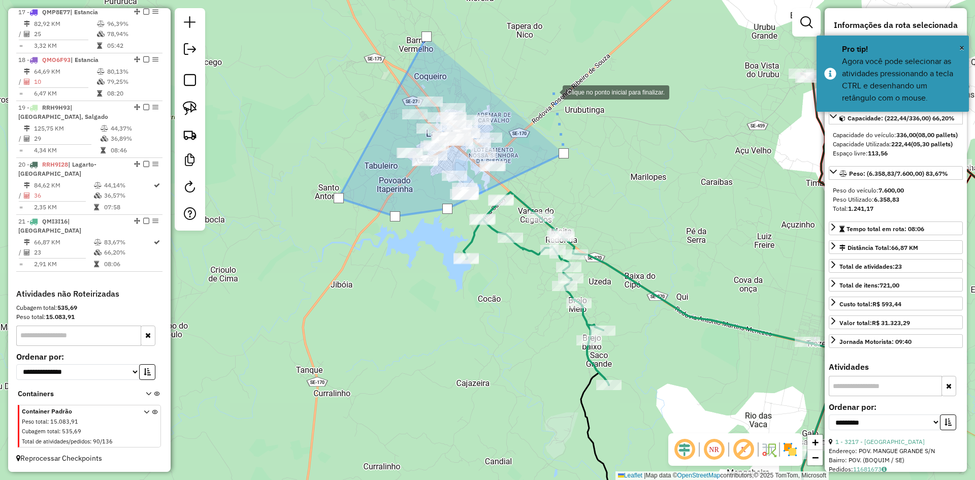
click at [552, 91] on div at bounding box center [552, 91] width 20 height 20
click at [552, 91] on div at bounding box center [552, 91] width 10 height 10
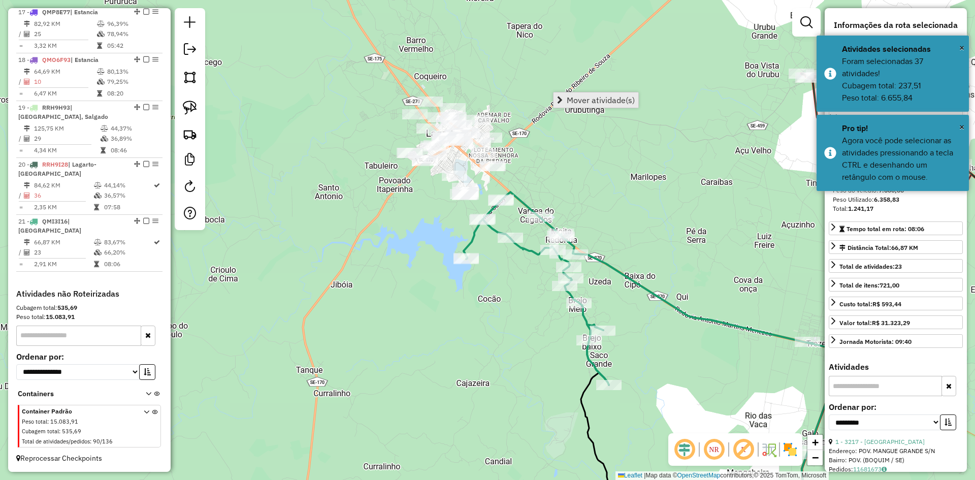
click at [572, 94] on link "Mover atividade(s)" at bounding box center [595, 99] width 85 height 15
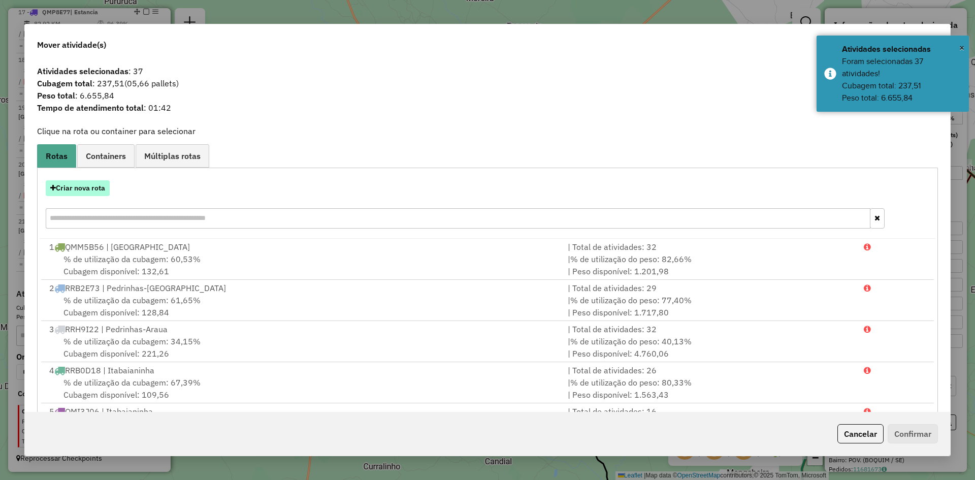
click at [96, 186] on button "Criar nova rota" at bounding box center [78, 188] width 64 height 16
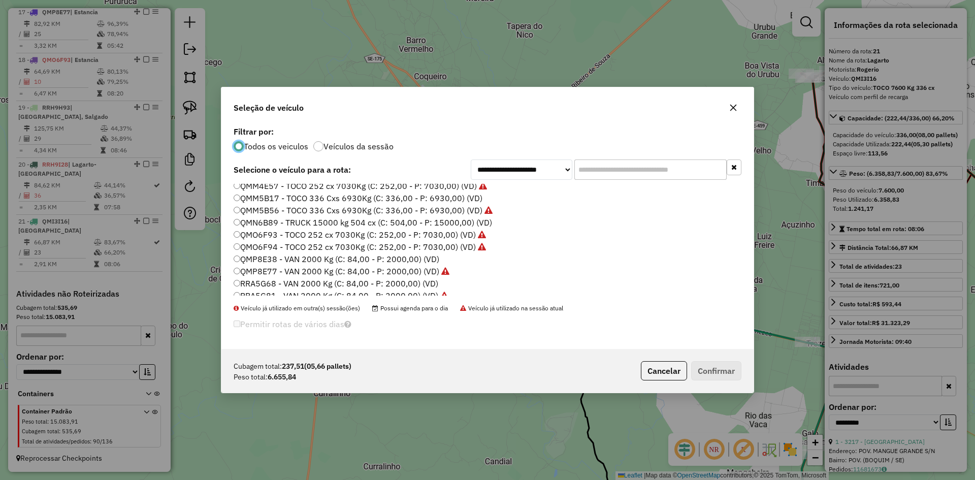
scroll to position [457, 0]
click at [267, 269] on label "RRA5G68 - VAN 2000 Kg (C: 84,00 - P: 2000,00) (VD)" at bounding box center [336, 269] width 205 height 12
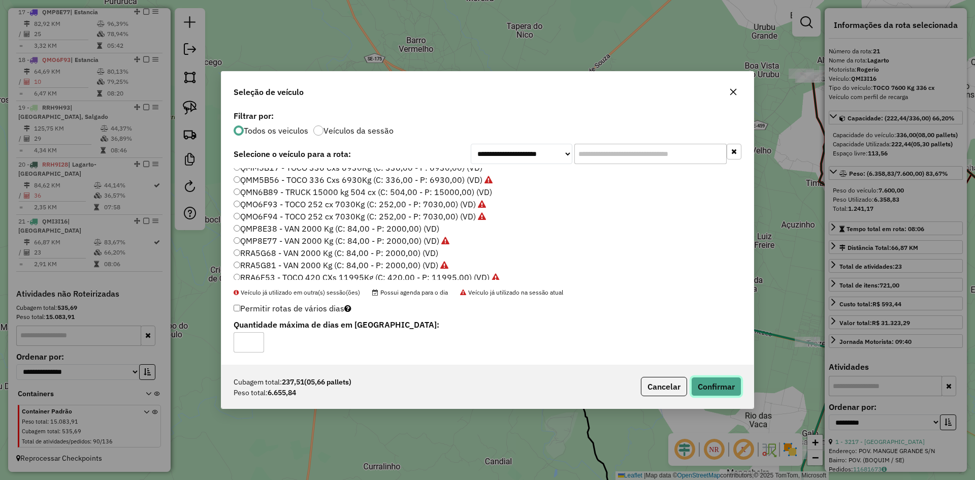
click at [716, 381] on button "Confirmar" at bounding box center [716, 386] width 50 height 19
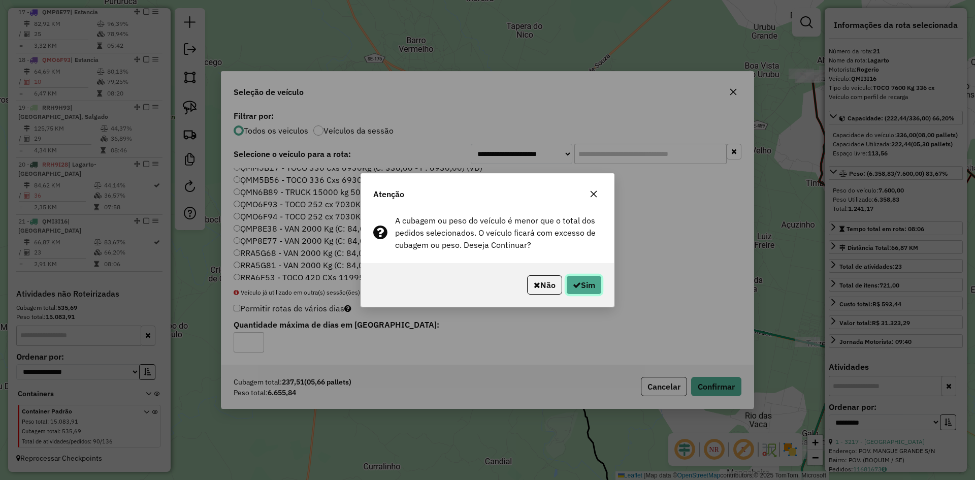
click at [585, 288] on button "Sim" at bounding box center [584, 284] width 36 height 19
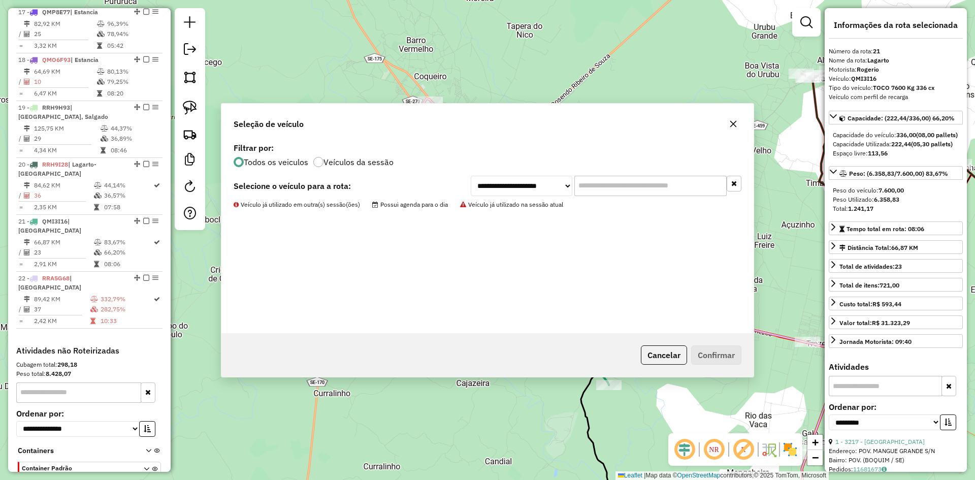
scroll to position [1253, 0]
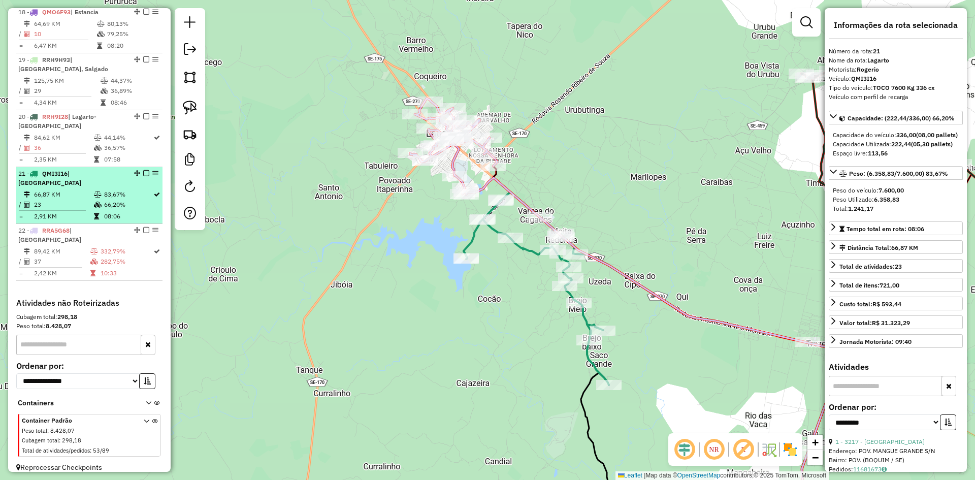
click at [128, 205] on td "66,20%" at bounding box center [128, 205] width 49 height 10
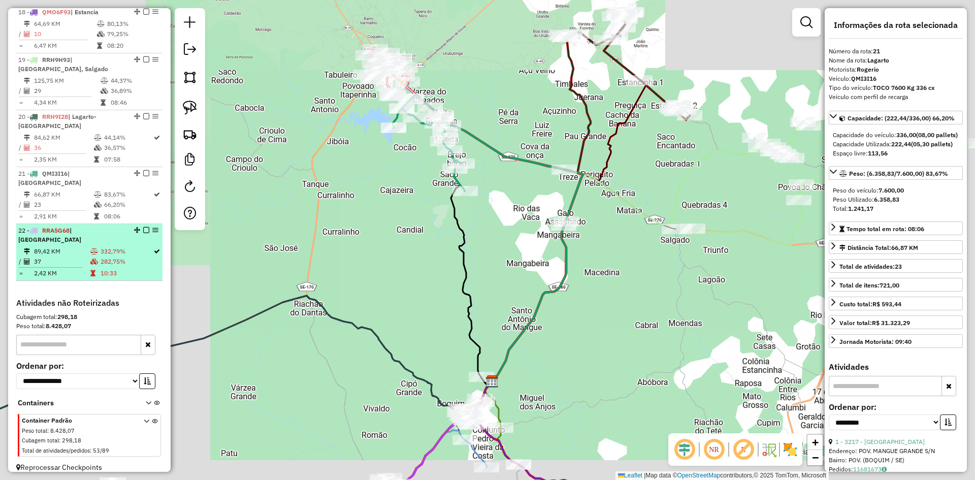
drag, startPoint x: 111, startPoint y: 251, endPoint x: 141, endPoint y: 243, distance: 30.6
click at [112, 256] on td "282,75%" at bounding box center [126, 261] width 53 height 10
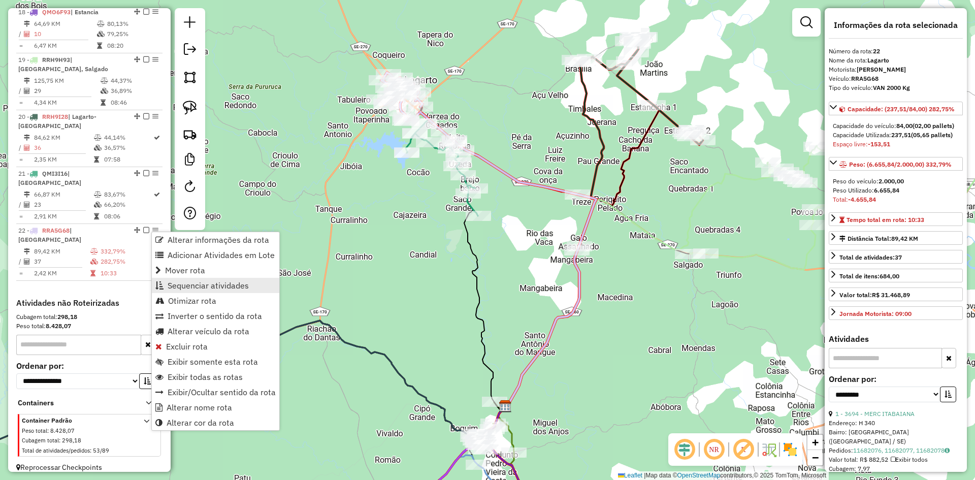
click at [213, 282] on span "Sequenciar atividades" at bounding box center [208, 285] width 81 height 8
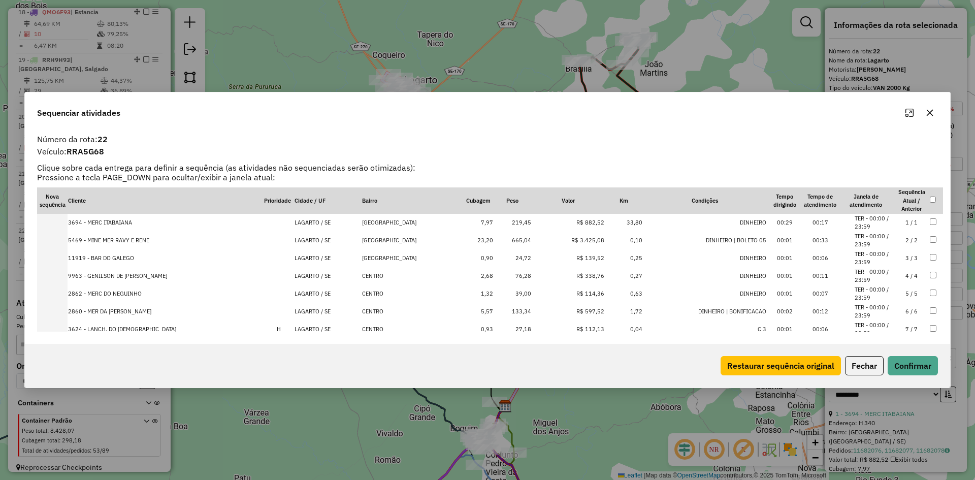
click at [532, 224] on td "R$ 882,52" at bounding box center [568, 223] width 73 height 18
click at [522, 240] on td "665,04" at bounding box center [513, 241] width 38 height 18
click at [526, 260] on td "24,72" at bounding box center [513, 258] width 38 height 18
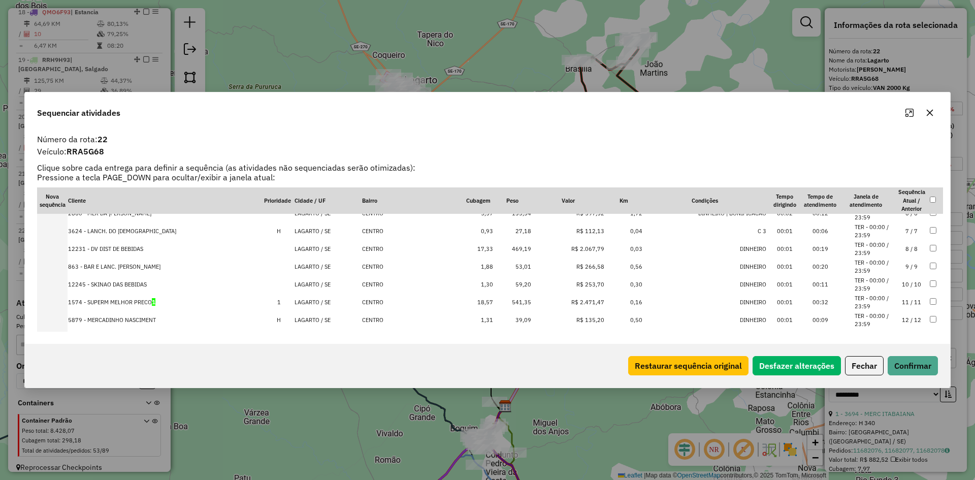
scroll to position [102, 0]
click at [524, 249] on td "469,19" at bounding box center [513, 246] width 38 height 18
click at [519, 282] on td "541,35" at bounding box center [513, 281] width 38 height 18
click at [519, 300] on td "421,37" at bounding box center [513, 299] width 38 height 18
click at [522, 266] on td "274,32" at bounding box center [513, 266] width 38 height 18
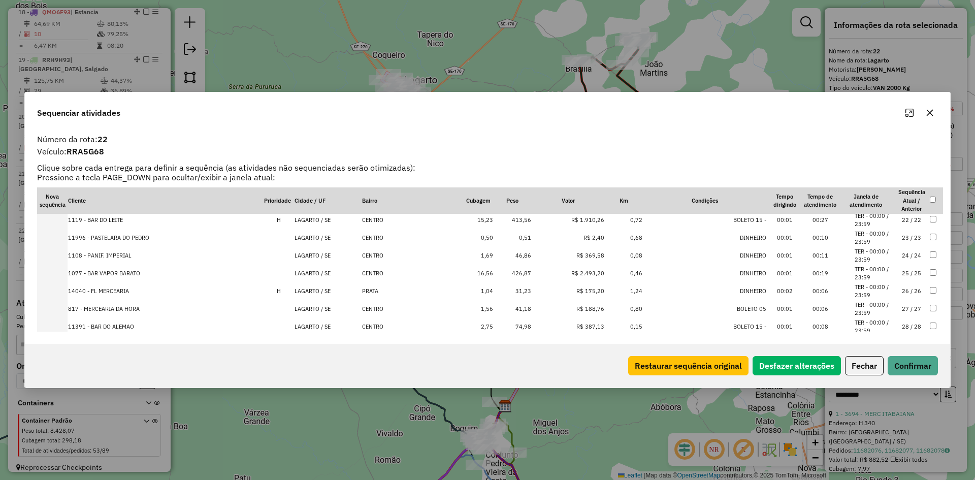
click at [516, 219] on td "413,56" at bounding box center [513, 220] width 38 height 18
click at [524, 258] on td "426,87" at bounding box center [513, 256] width 38 height 18
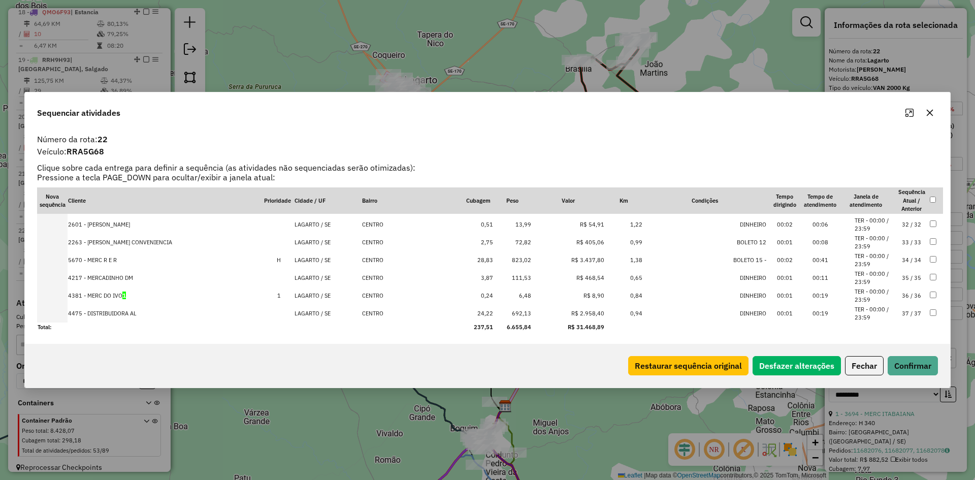
click at [515, 261] on td "823,02" at bounding box center [513, 260] width 38 height 18
click at [517, 315] on td "692,13" at bounding box center [513, 314] width 38 height 18
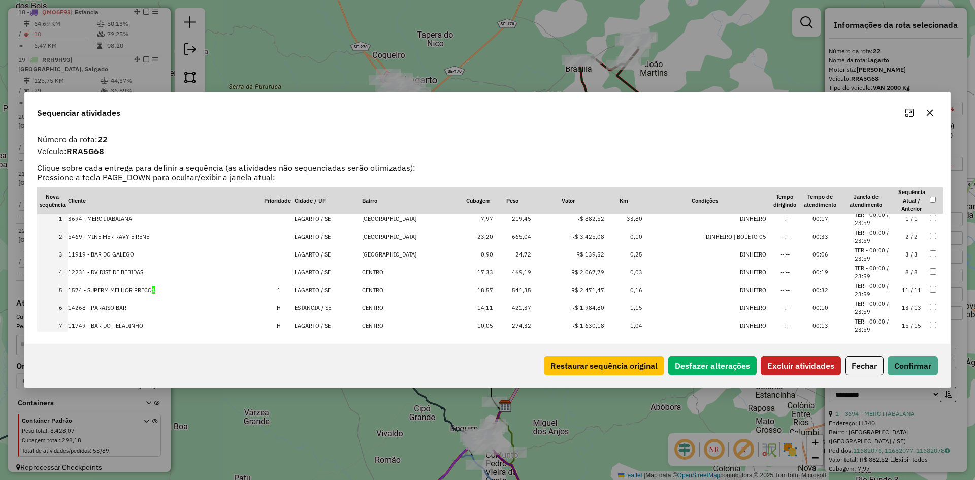
scroll to position [0, 0]
click at [785, 361] on button "Excluir atividades" at bounding box center [801, 365] width 80 height 19
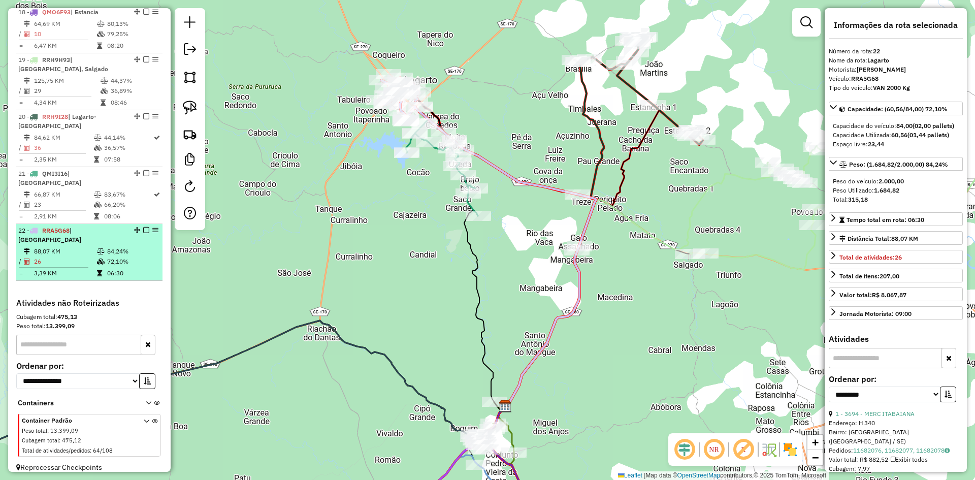
click at [123, 256] on td "72,10%" at bounding box center [132, 261] width 51 height 10
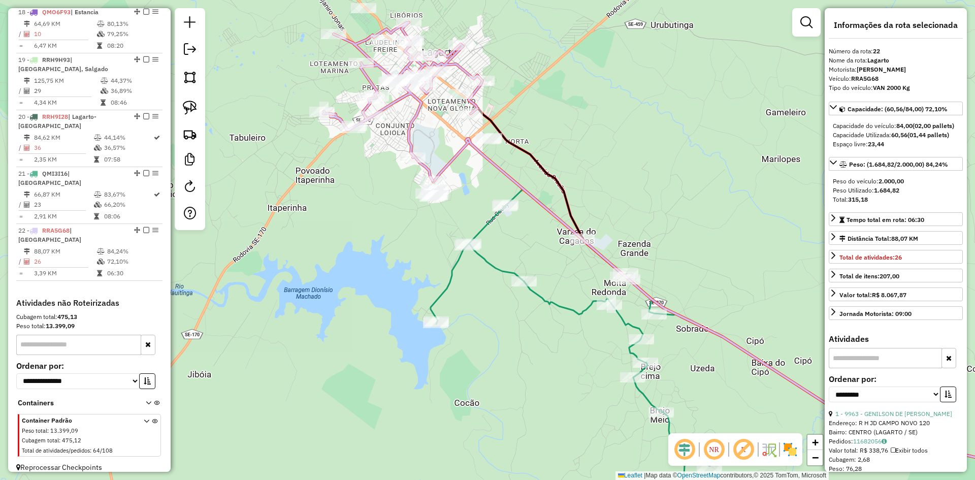
click at [517, 276] on icon at bounding box center [752, 358] width 642 height 339
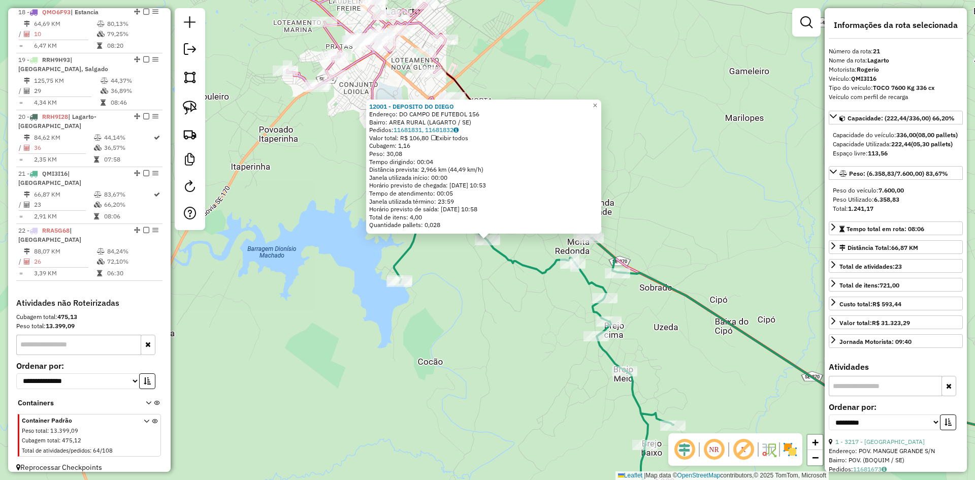
click at [499, 301] on div "12001 - DEPOSITO DO DIEGO Endereço: DO CAMPO DE FUTEBOL 156 Bairro: AREA RURAL …" at bounding box center [487, 240] width 975 height 480
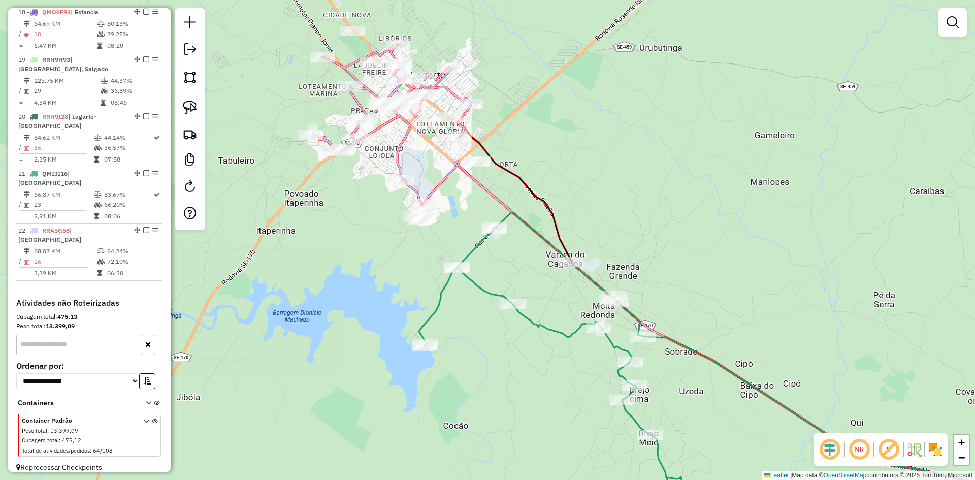
drag, startPoint x: 286, startPoint y: 186, endPoint x: 311, endPoint y: 248, distance: 66.8
click at [311, 248] on div "Janela de atendimento Grade de atendimento Capacidade Transportadoras Veículos …" at bounding box center [487, 240] width 975 height 480
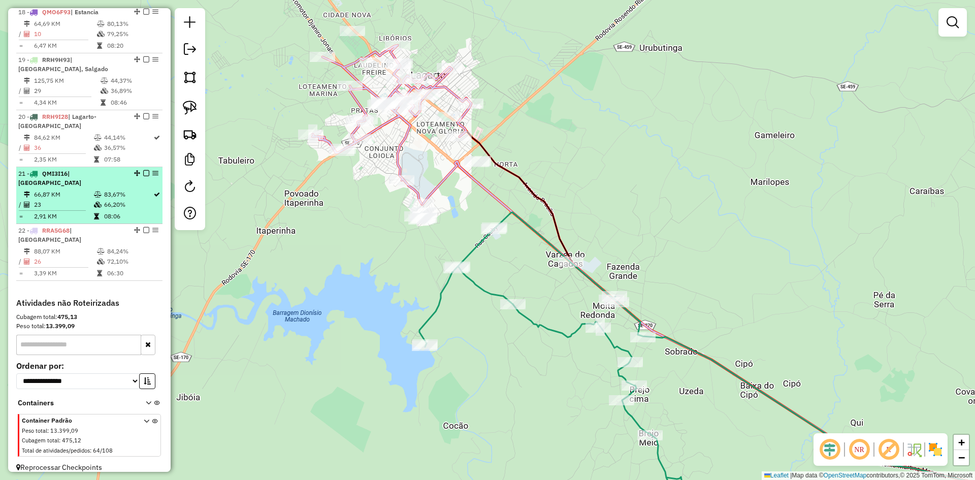
click at [104, 194] on td "83,67%" at bounding box center [128, 194] width 49 height 10
select select "**********"
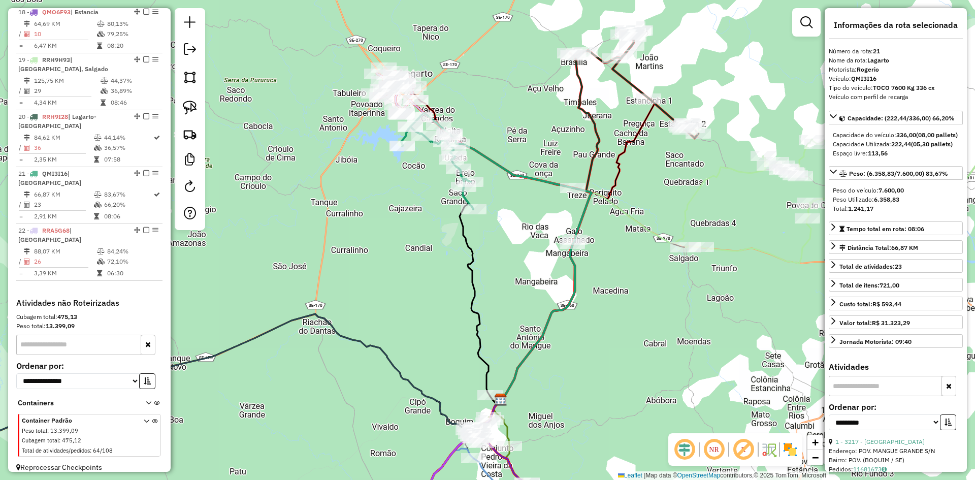
drag, startPoint x: 291, startPoint y: 125, endPoint x: 348, endPoint y: 218, distance: 108.5
click at [346, 217] on div "Janela de atendimento Grade de atendimento Capacidade Transportadoras Veículos …" at bounding box center [487, 240] width 975 height 480
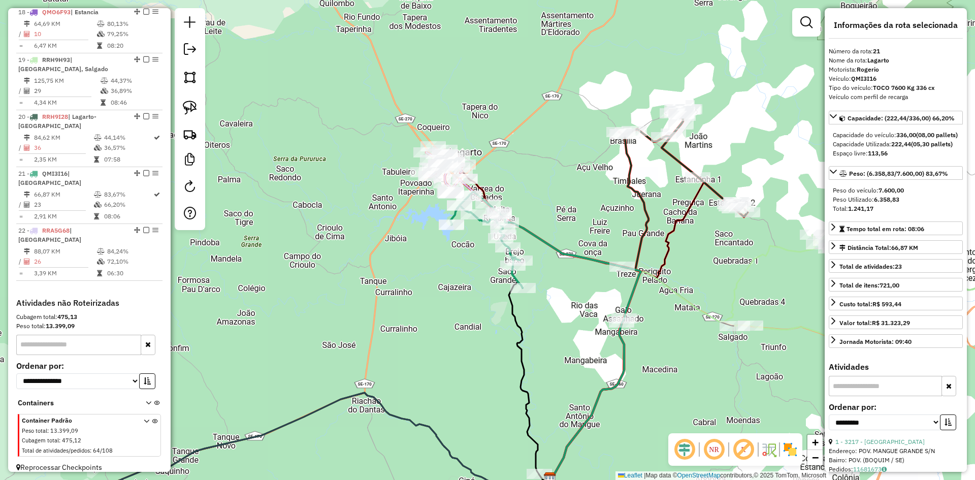
click at [191, 76] on img at bounding box center [190, 77] width 14 height 14
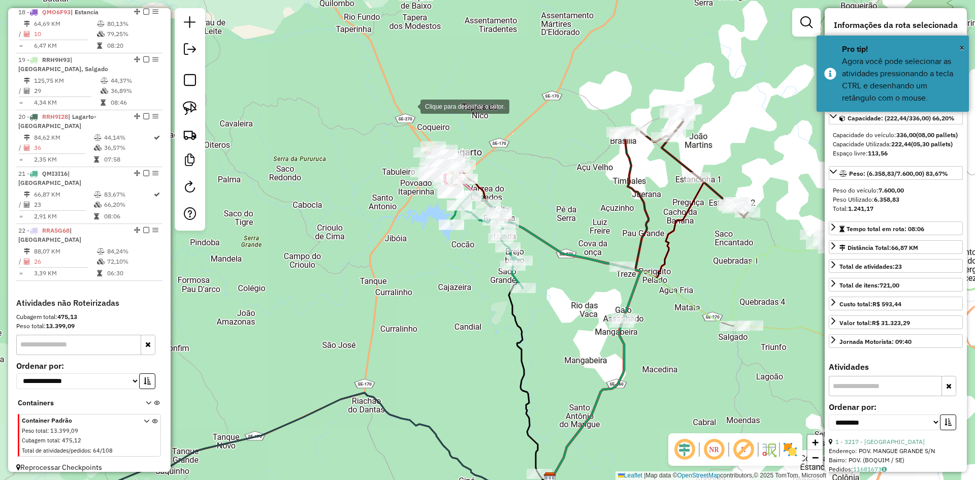
click at [420, 95] on div at bounding box center [410, 105] width 20 height 20
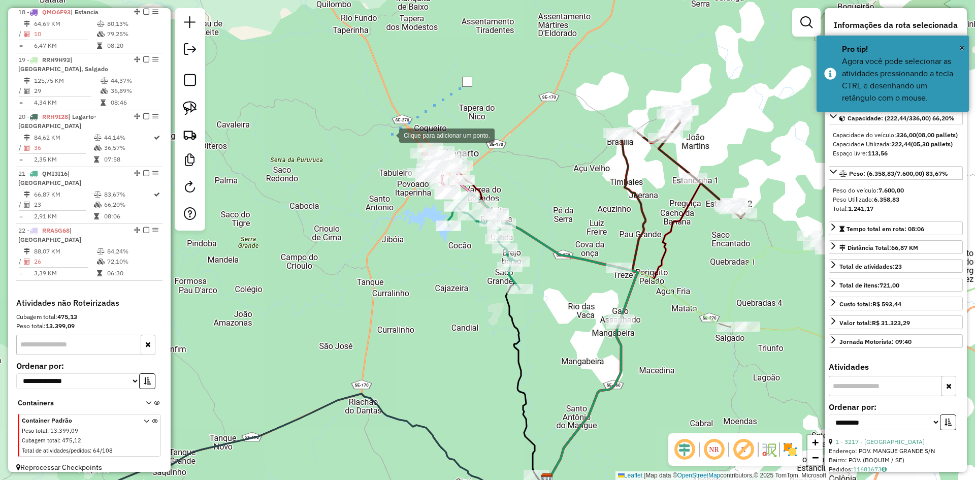
click at [379, 145] on div at bounding box center [389, 134] width 20 height 20
click at [327, 215] on div at bounding box center [327, 215] width 20 height 20
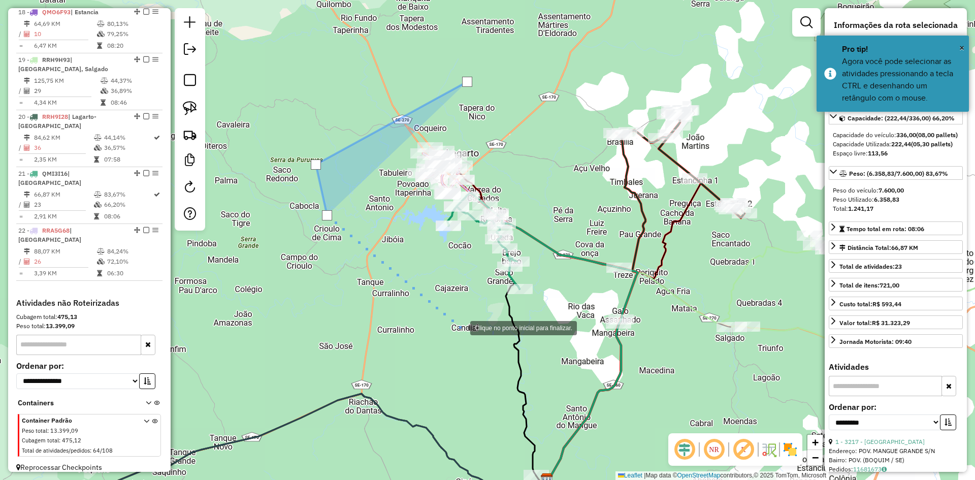
click at [460, 327] on div at bounding box center [460, 327] width 20 height 20
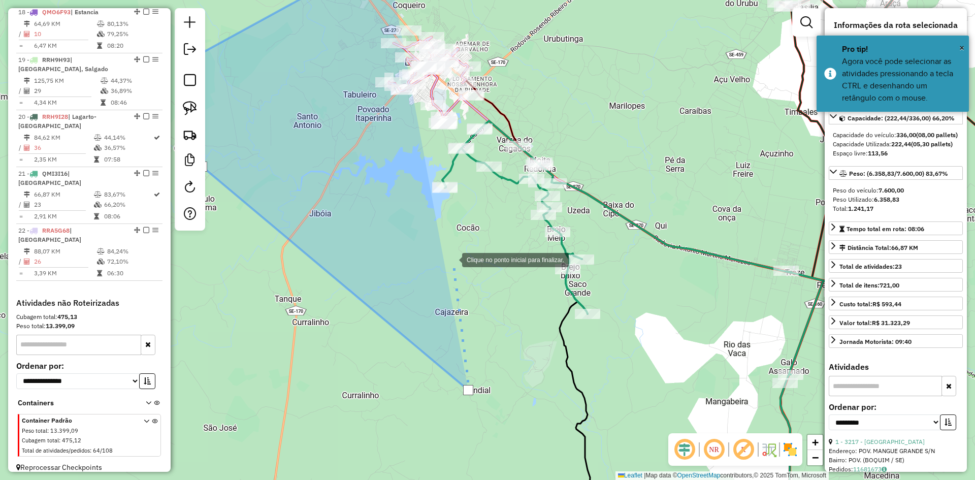
click at [452, 259] on div at bounding box center [452, 259] width 20 height 20
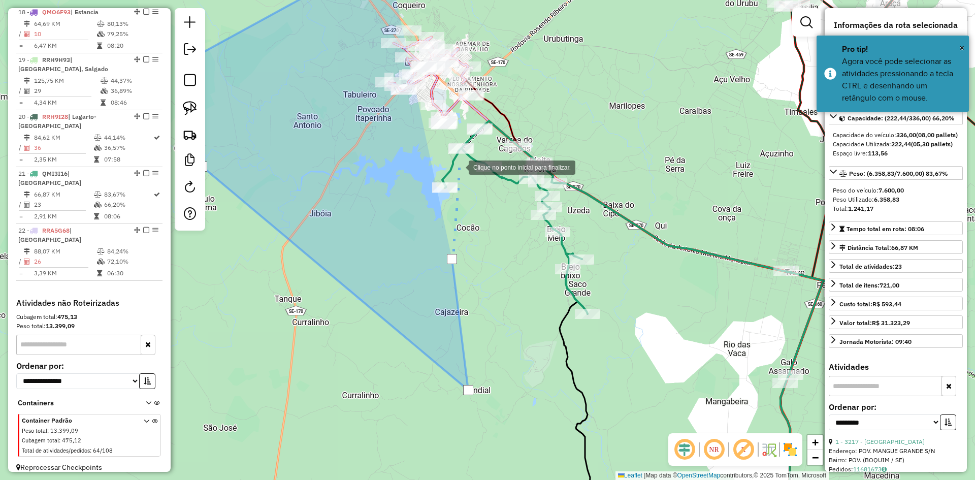
click at [462, 158] on div at bounding box center [458, 166] width 20 height 20
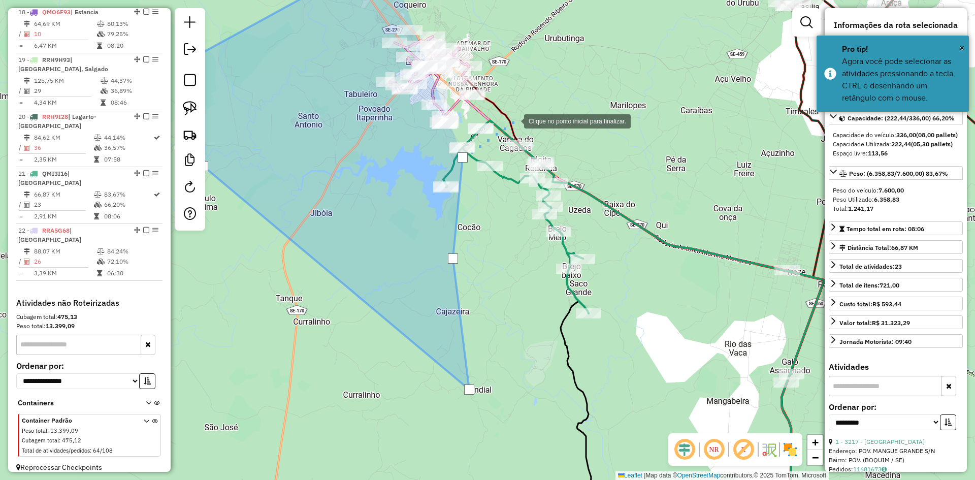
drag, startPoint x: 514, startPoint y: 120, endPoint x: 532, endPoint y: 97, distance: 29.3
click at [514, 120] on div at bounding box center [514, 120] width 20 height 20
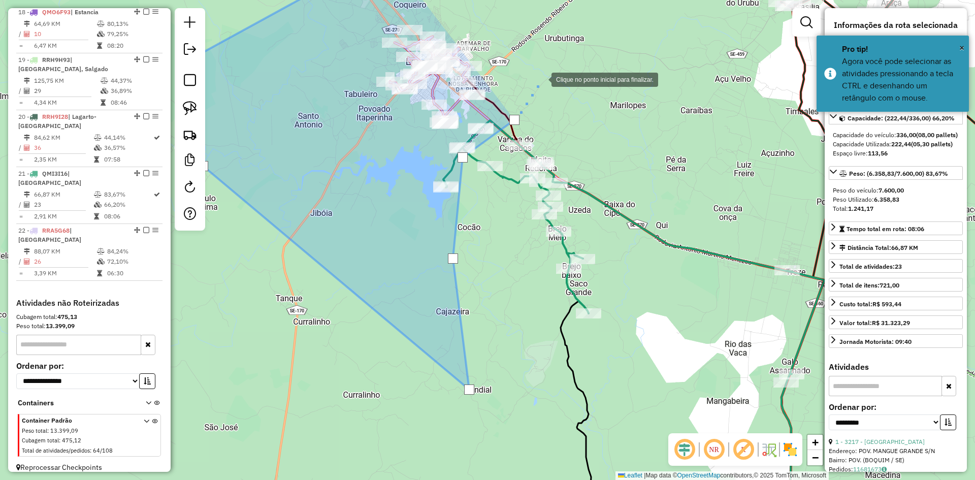
drag, startPoint x: 541, startPoint y: 79, endPoint x: 506, endPoint y: 154, distance: 83.4
click at [531, 89] on div at bounding box center [541, 79] width 20 height 20
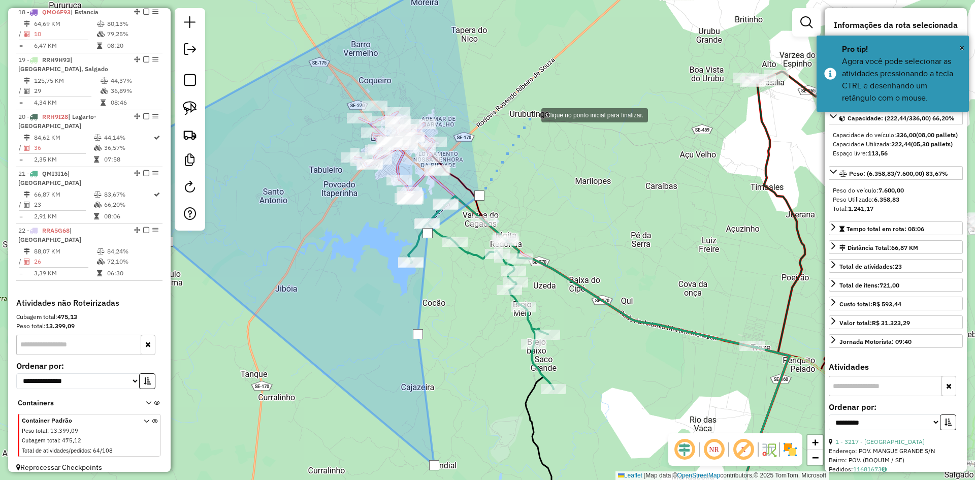
click at [531, 114] on div at bounding box center [531, 114] width 20 height 20
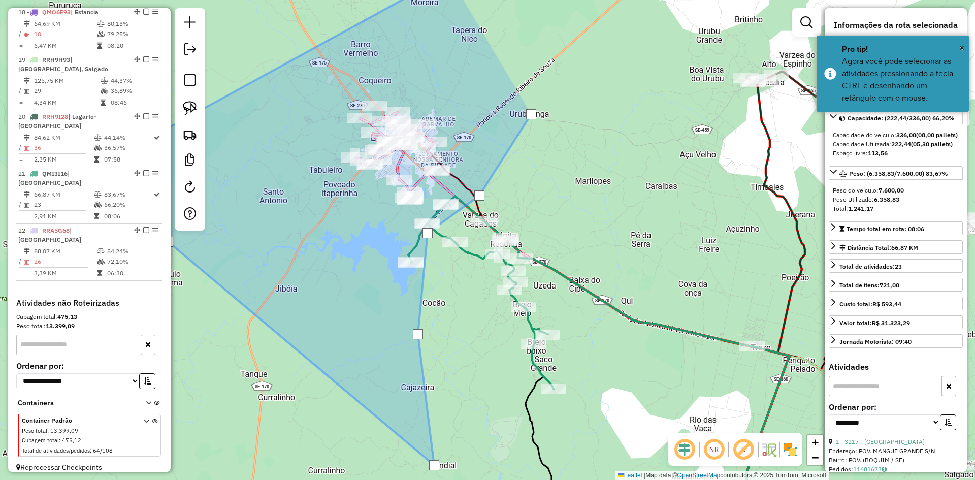
click at [531, 114] on div at bounding box center [531, 114] width 10 height 10
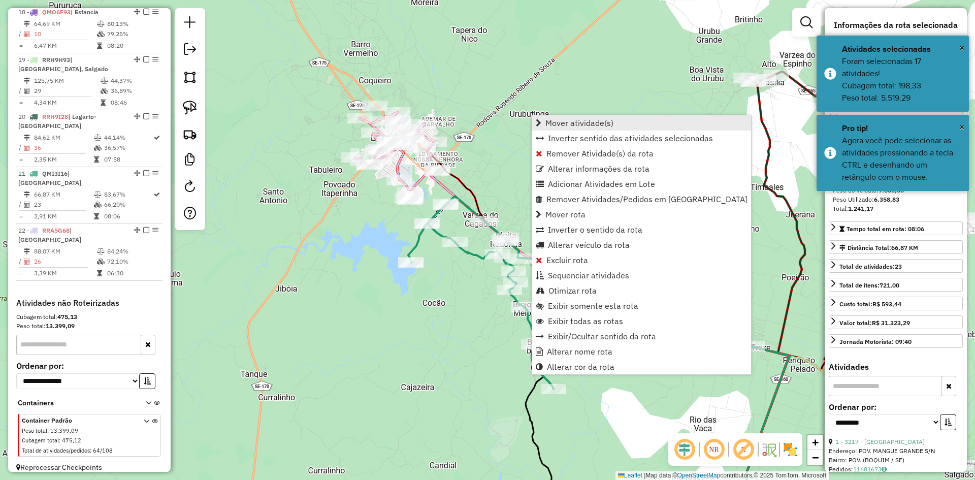
click at [565, 124] on span "Mover atividade(s)" at bounding box center [579, 123] width 68 height 8
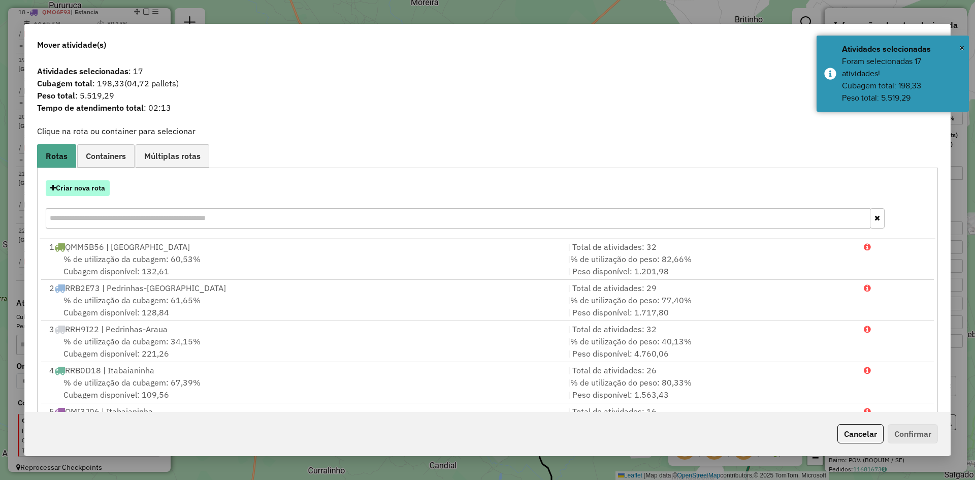
click at [94, 189] on button "Criar nova rota" at bounding box center [78, 188] width 64 height 16
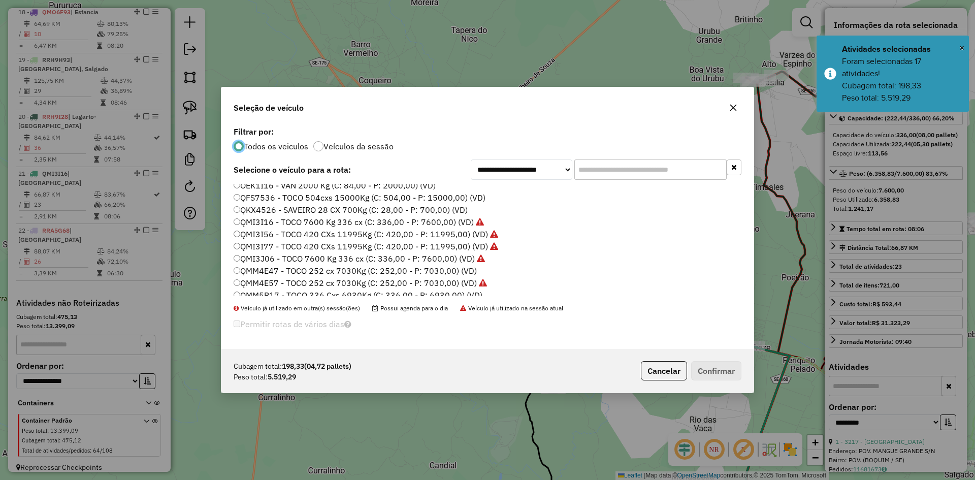
scroll to position [406, 0]
click at [271, 234] on label "QMM5B17 - TOCO 336 Cxs 6930Kg (C: 336,00 - P: 6930,00) (VD)" at bounding box center [358, 234] width 249 height 12
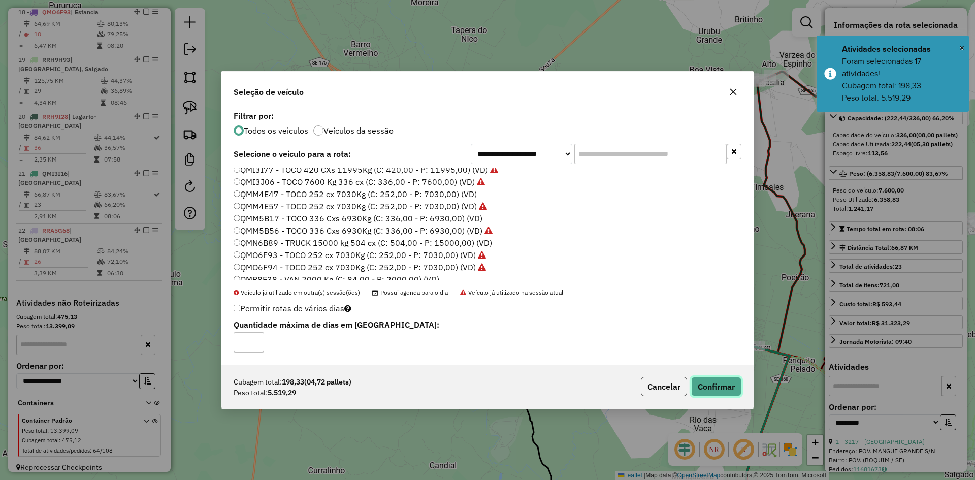
click at [716, 378] on button "Confirmar" at bounding box center [716, 386] width 50 height 19
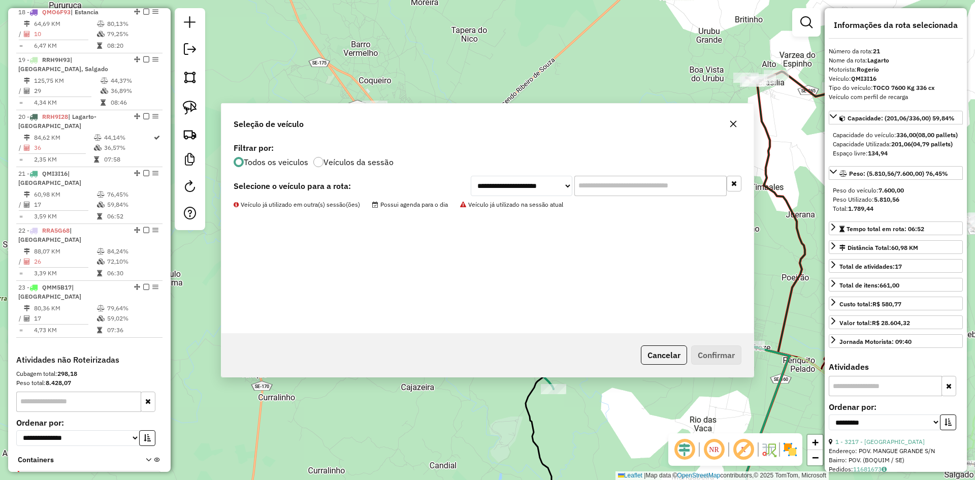
scroll to position [1300, 0]
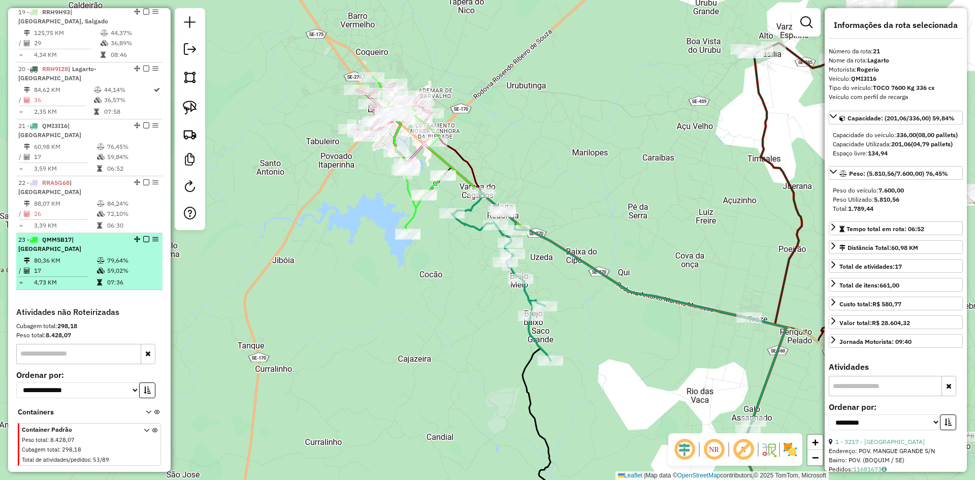
click at [113, 255] on td "79,64%" at bounding box center [132, 260] width 51 height 10
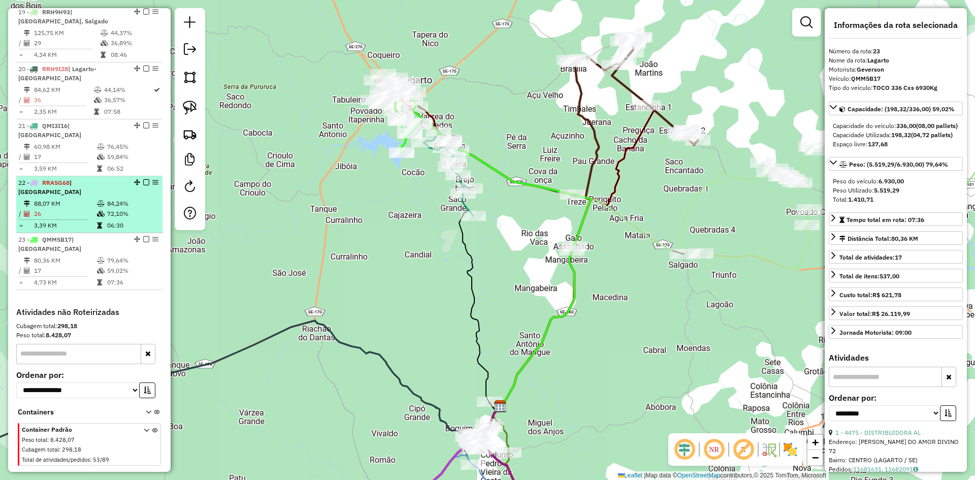
click at [111, 209] on td "72,10%" at bounding box center [132, 214] width 51 height 10
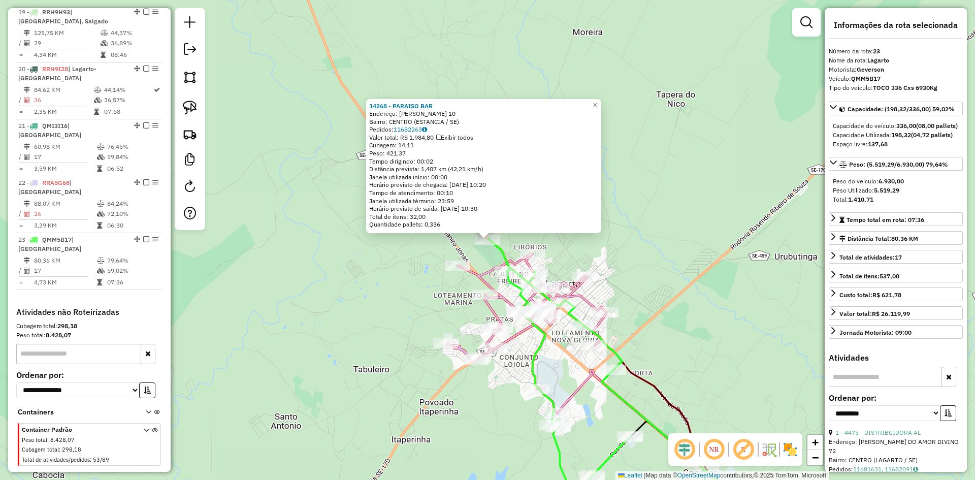
click at [647, 205] on div "14268 - PARAISO BAR Endereço: ANTONIA NASCIMENTO CARVALHO 10 Bairro: CENTRO (ES…" at bounding box center [487, 240] width 975 height 480
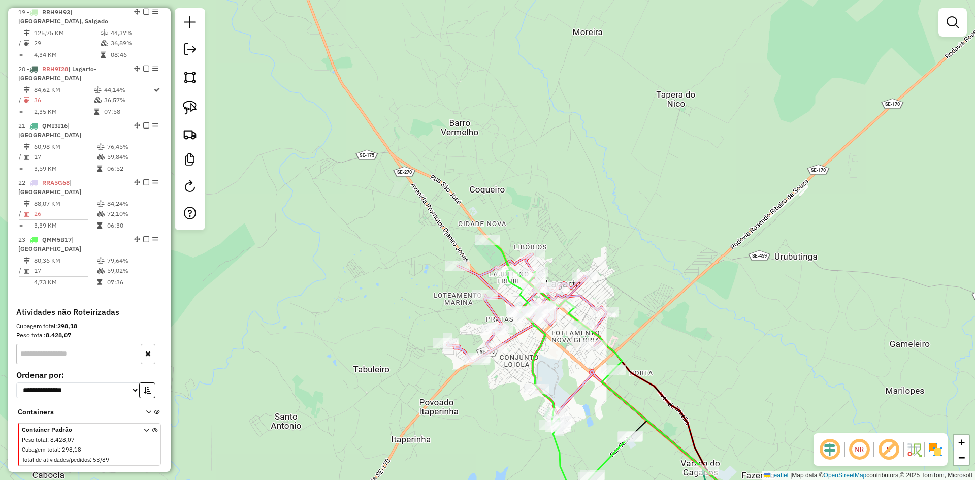
drag, startPoint x: 650, startPoint y: 200, endPoint x: 641, endPoint y: 196, distance: 9.8
click at [650, 196] on div "Rota 22 - Placa RRA5G68 4217 - MERCADINHO DM Janela de atendimento Grade de ate…" at bounding box center [487, 240] width 975 height 480
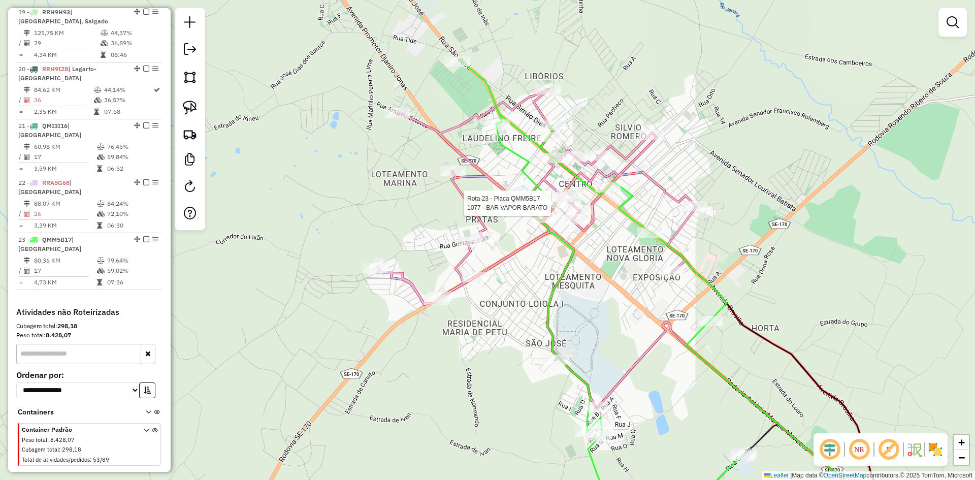
select select "**********"
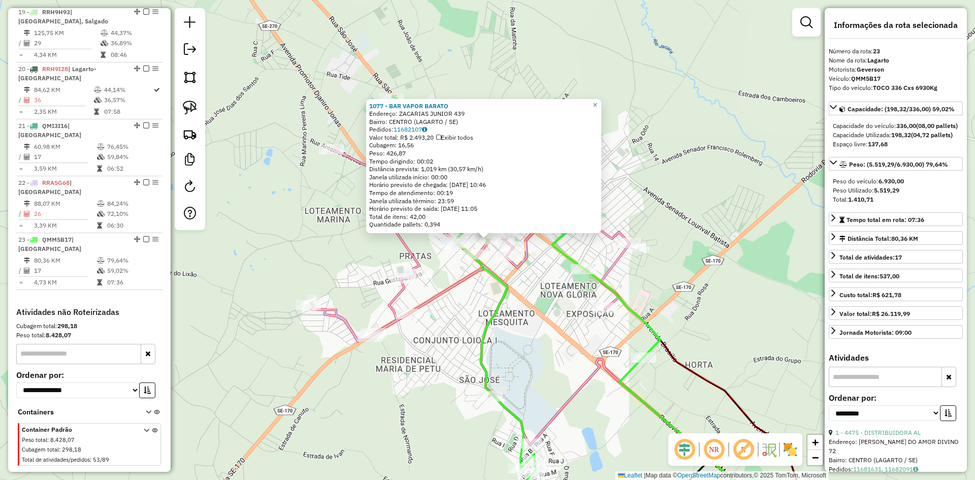
click at [657, 231] on div "1077 - BAR VAPOR BARATO Endereço: ZACARIAS JUNIOR 439 Bairro: CENTRO (LAGARTO /…" at bounding box center [487, 240] width 975 height 480
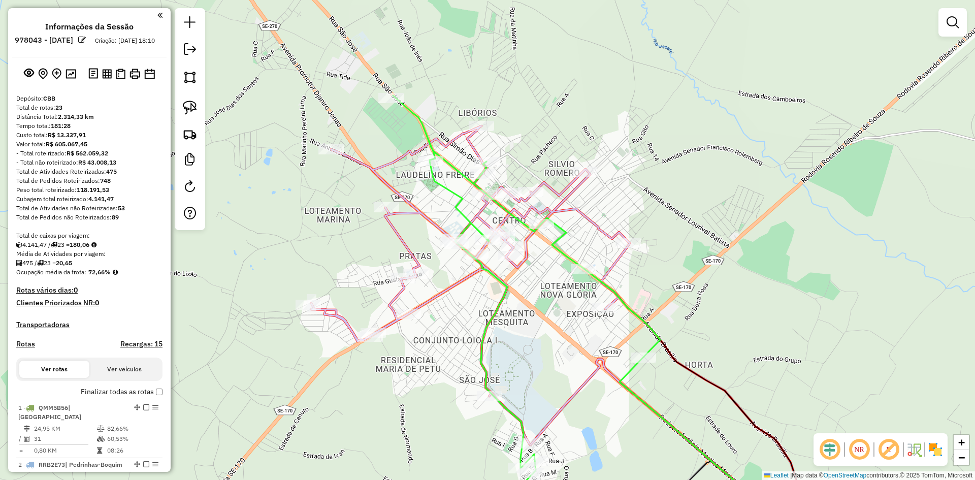
scroll to position [1300, 0]
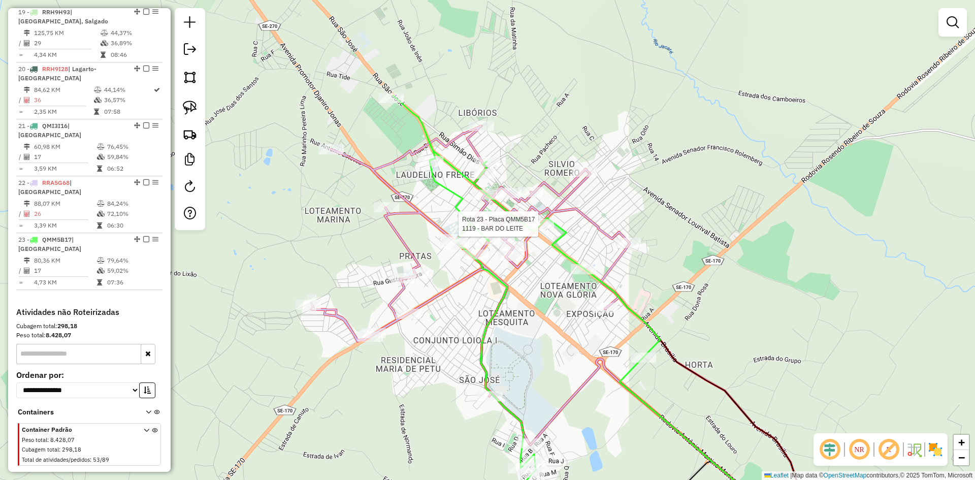
select select "**********"
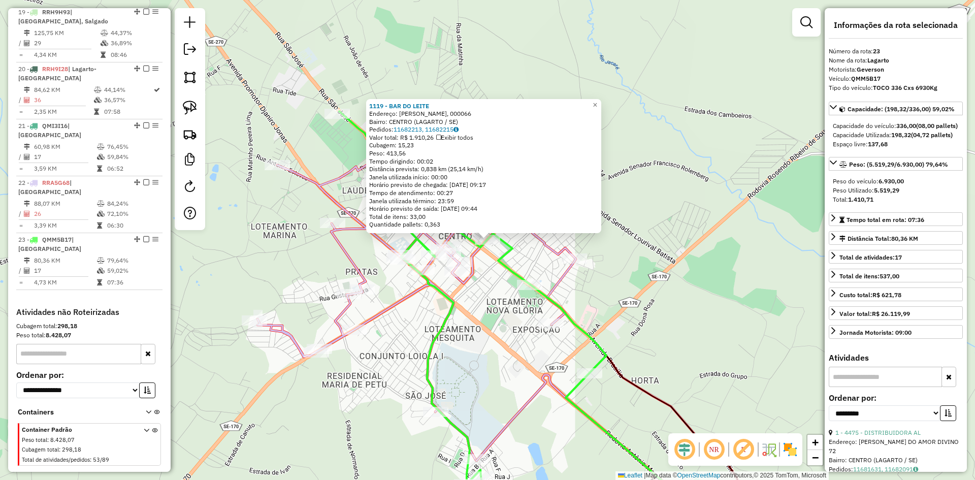
drag, startPoint x: 688, startPoint y: 198, endPoint x: 675, endPoint y: 198, distance: 12.7
click at [682, 198] on div "1119 - BAR DO LEITE Endereço: [PERSON_NAME], 000066 Bairro: CENTRO (LAGARTO / S…" at bounding box center [487, 240] width 975 height 480
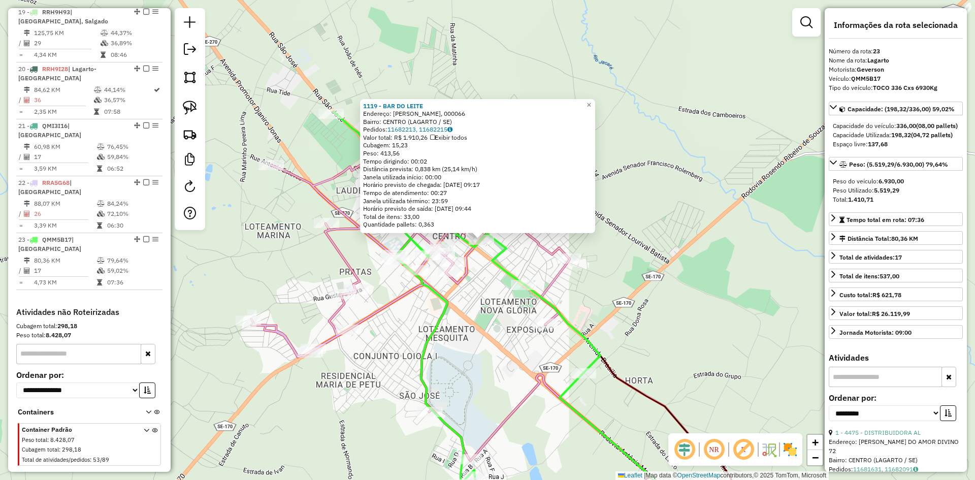
click at [620, 178] on div "1119 - BAR DO LEITE Endereço: [PERSON_NAME], 000066 Bairro: CENTRO (LAGARTO / S…" at bounding box center [487, 240] width 975 height 480
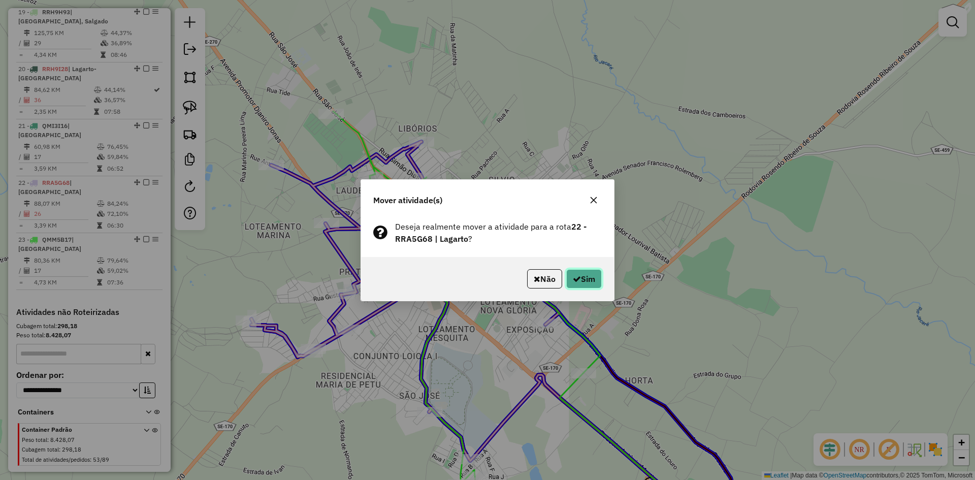
click at [589, 281] on button "Sim" at bounding box center [584, 278] width 36 height 19
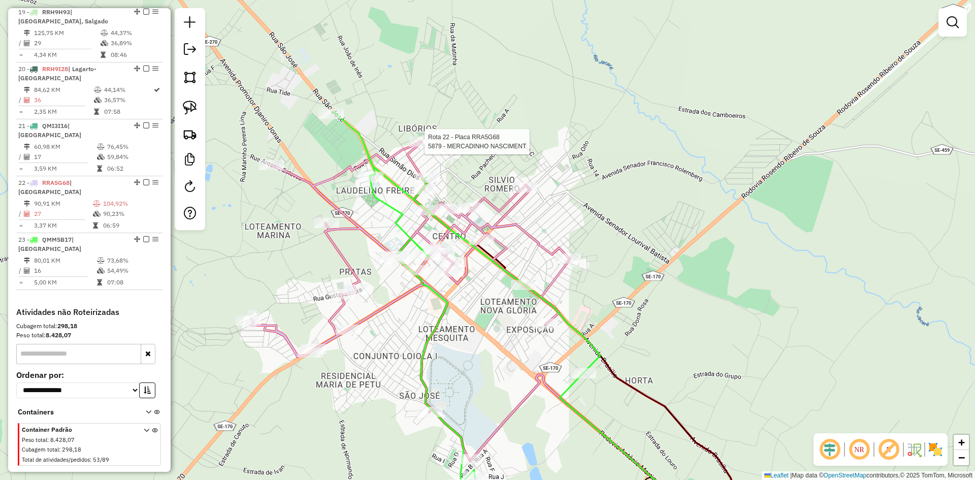
select select "**********"
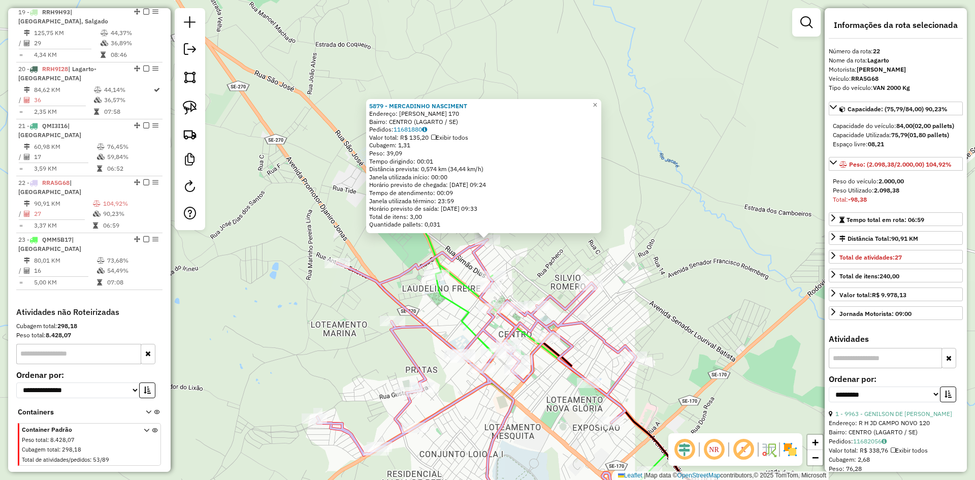
click at [667, 183] on div "5879 - MERCADINHO NASCIMENT Endereço: [PERSON_NAME] 170 Bairro: CENTRO (LAGARTO…" at bounding box center [487, 240] width 975 height 480
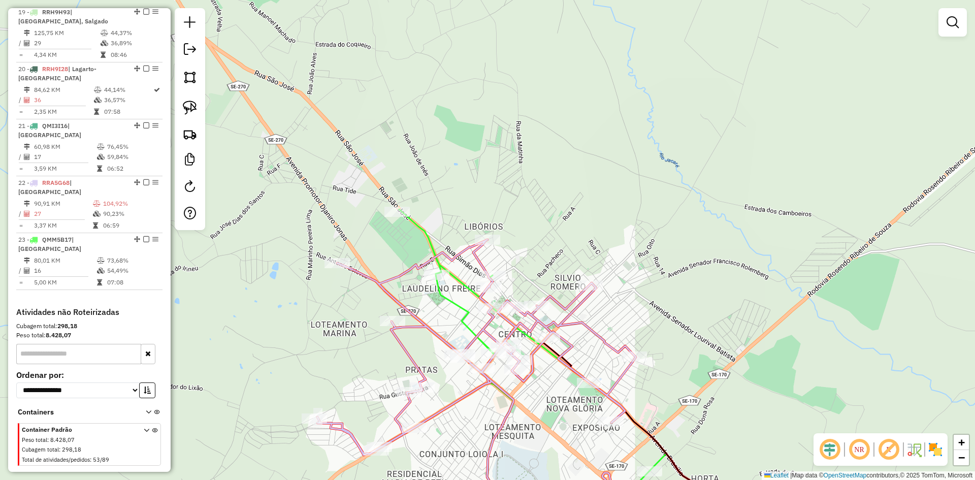
drag, startPoint x: 650, startPoint y: 287, endPoint x: 579, endPoint y: 144, distance: 159.6
click at [579, 145] on div "Janela de atendimento Grade de atendimento Capacidade Transportadoras Veículos …" at bounding box center [487, 240] width 975 height 480
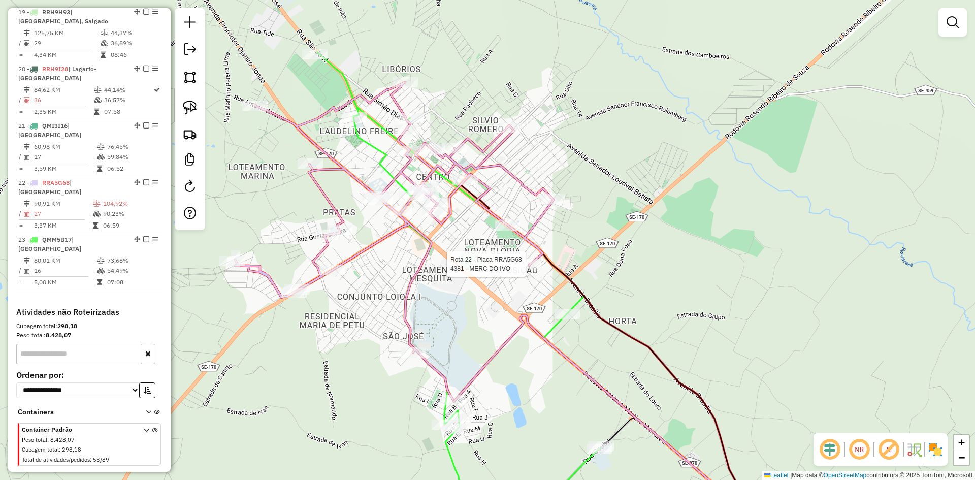
select select "**********"
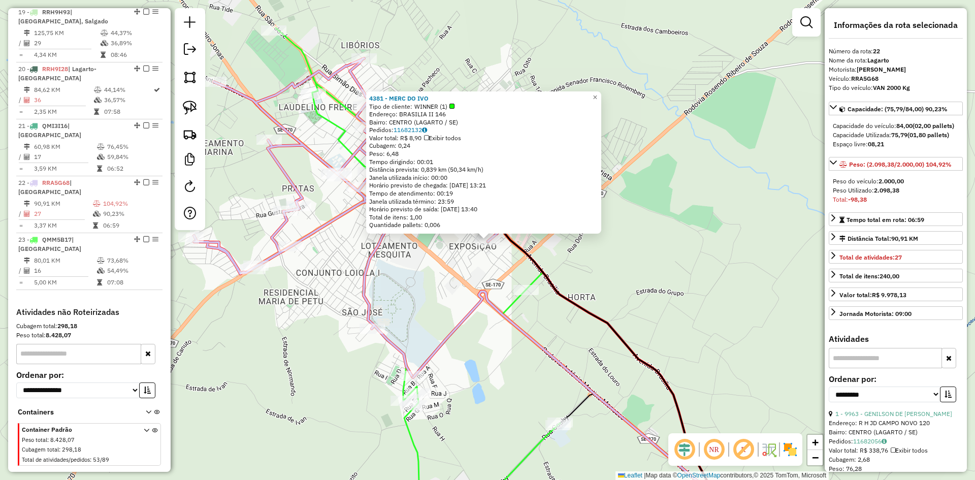
click at [616, 257] on div "4381 - MERC DO IVO Tipo de cliente: WINNER (1) Endereço: BRASILIA II 146 Bairro…" at bounding box center [487, 240] width 975 height 480
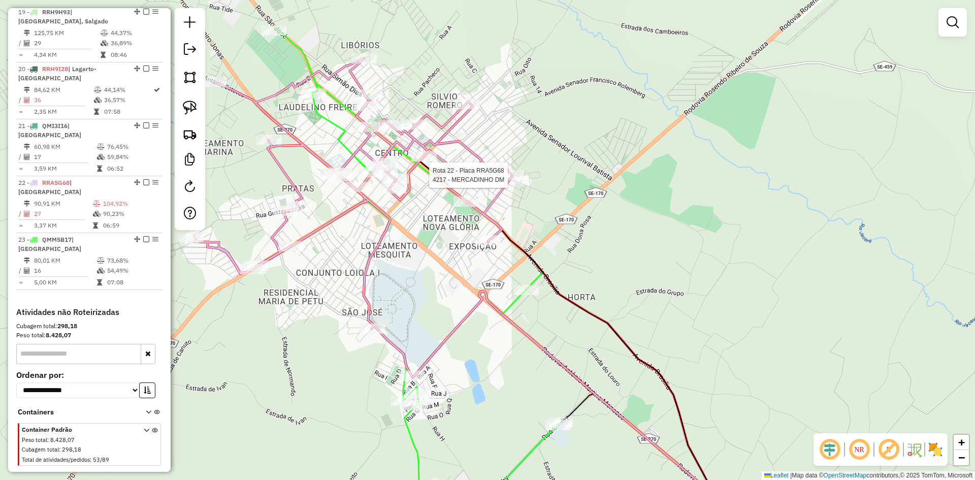
select select "**********"
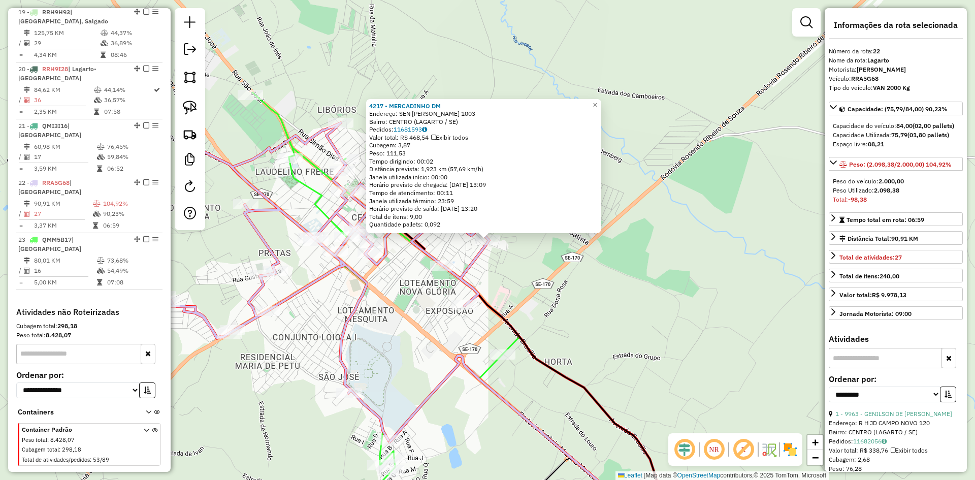
click at [540, 268] on div "4217 - MERCADINHO DM Endereço: SEN [PERSON_NAME] 1003 Bairro: CENTRO (LAGARTO /…" at bounding box center [487, 240] width 975 height 480
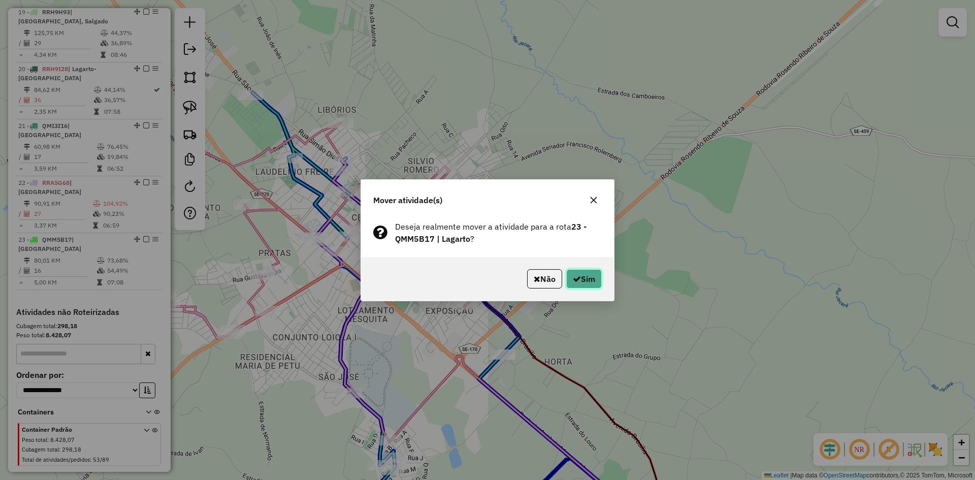
click at [579, 278] on button "Sim" at bounding box center [584, 278] width 36 height 19
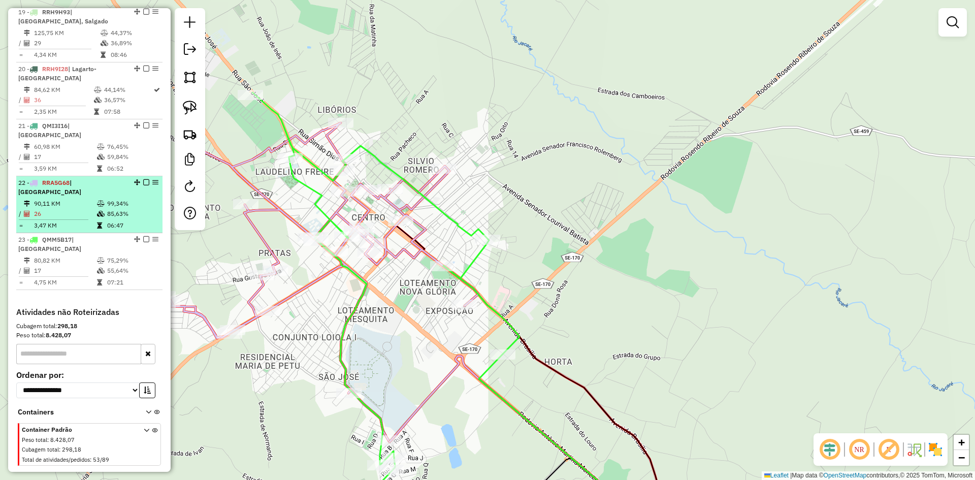
drag, startPoint x: 121, startPoint y: 198, endPoint x: 147, endPoint y: 188, distance: 28.1
click at [125, 199] on td "99,34%" at bounding box center [132, 204] width 51 height 10
select select "**********"
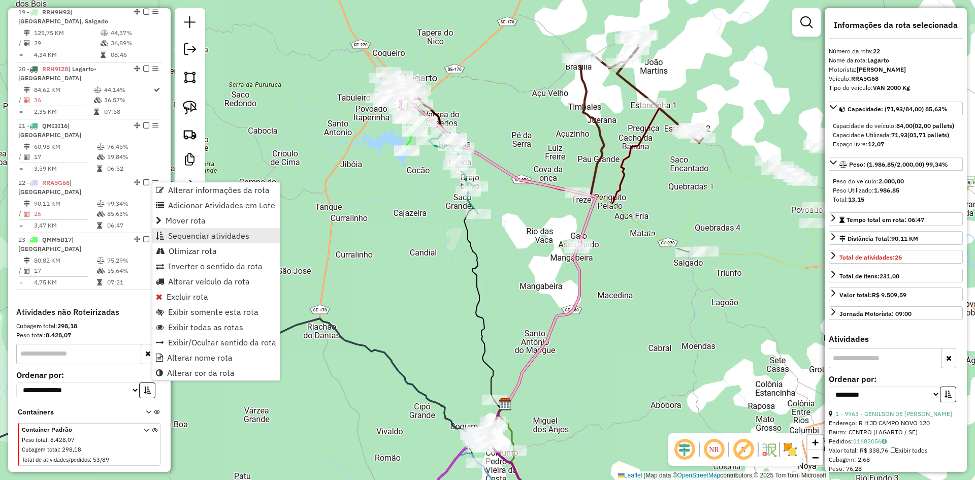
click at [218, 234] on span "Sequenciar atividades" at bounding box center [208, 236] width 81 height 8
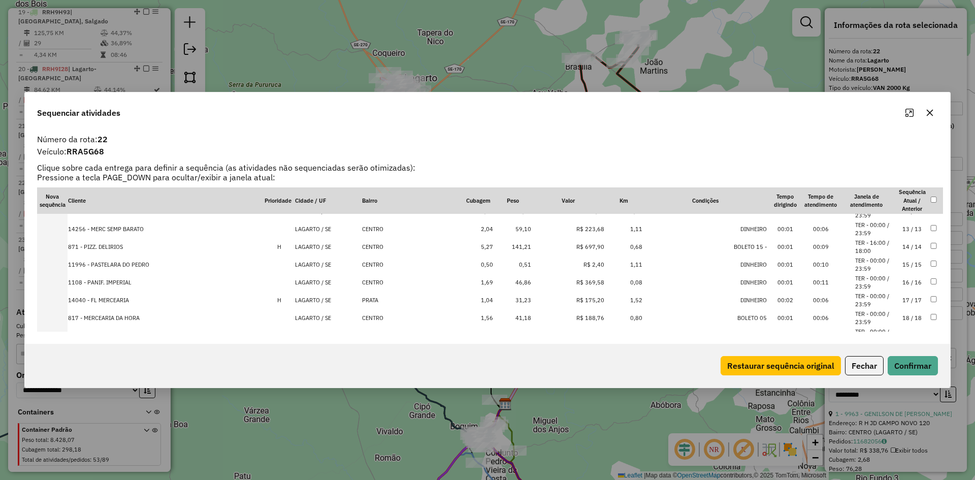
scroll to position [353, 0]
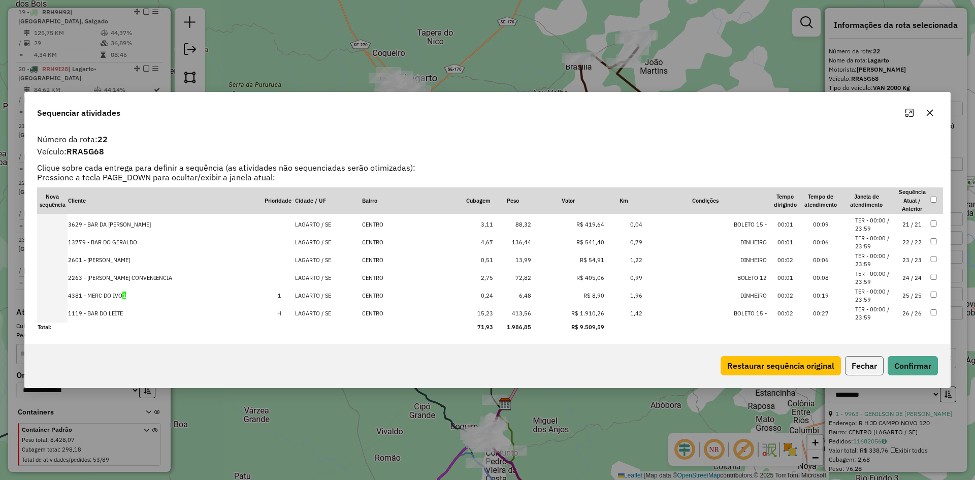
click at [866, 369] on button "Fechar" at bounding box center [864, 365] width 39 height 19
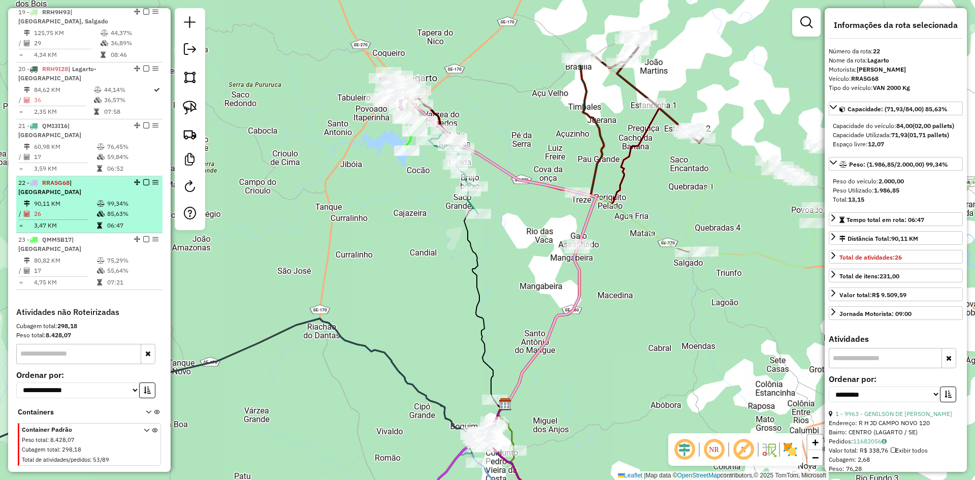
click at [136, 199] on td "99,34%" at bounding box center [132, 204] width 51 height 10
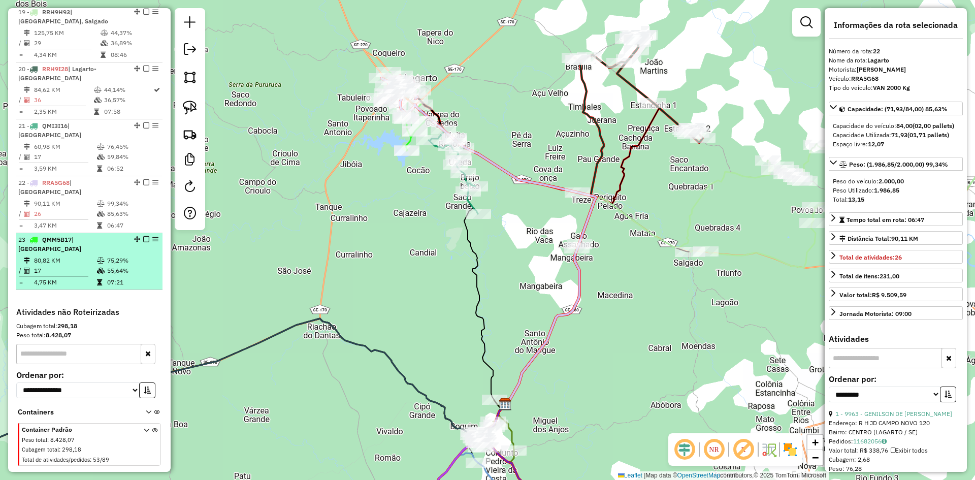
click at [145, 255] on td "75,29%" at bounding box center [132, 260] width 51 height 10
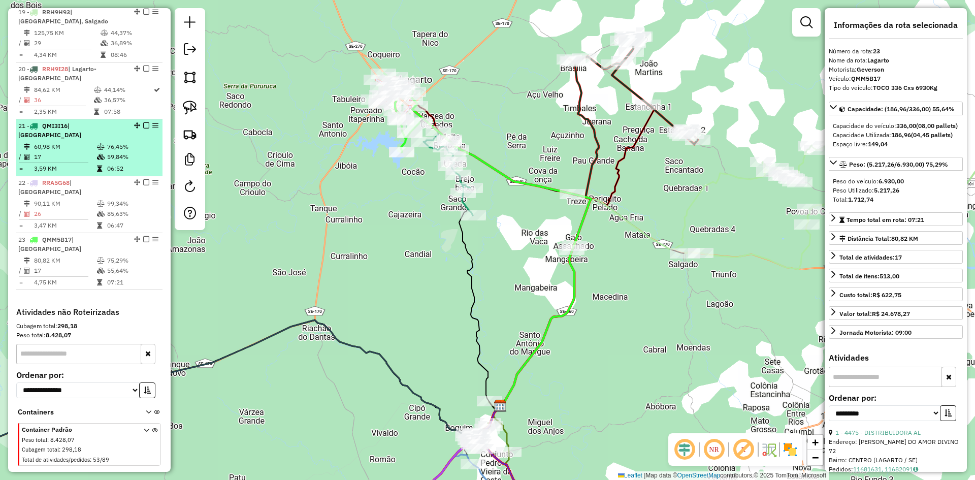
click at [140, 168] on td "06:52" at bounding box center [132, 169] width 51 height 10
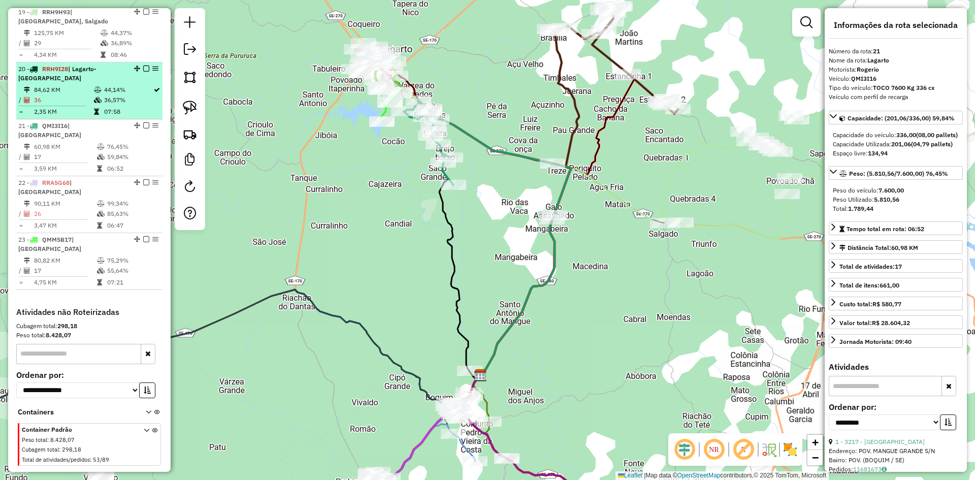
click at [130, 95] on td "44,14%" at bounding box center [128, 90] width 49 height 10
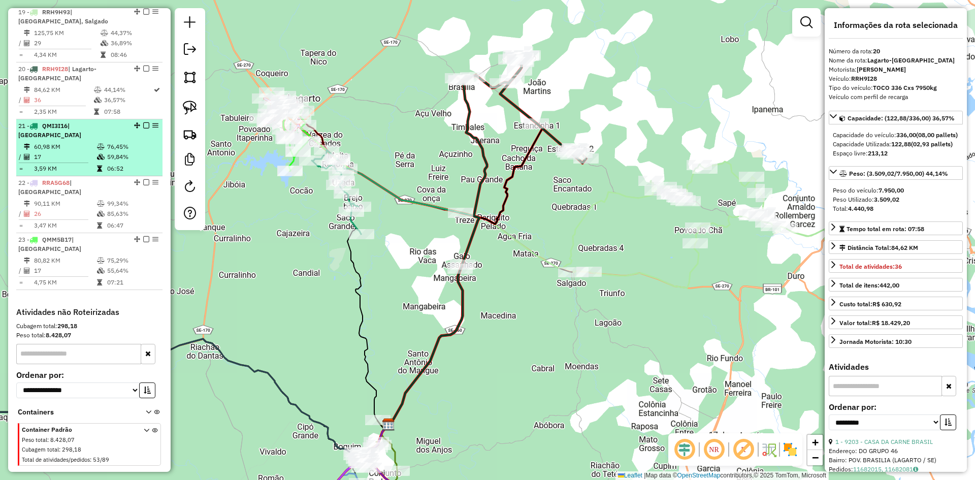
click at [114, 147] on td "76,45%" at bounding box center [132, 147] width 51 height 10
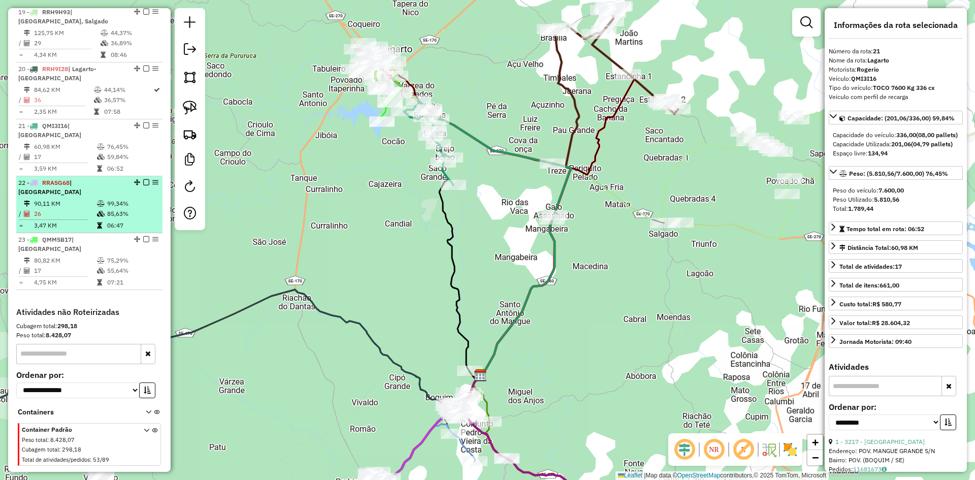
click at [107, 199] on td "99,34%" at bounding box center [132, 204] width 51 height 10
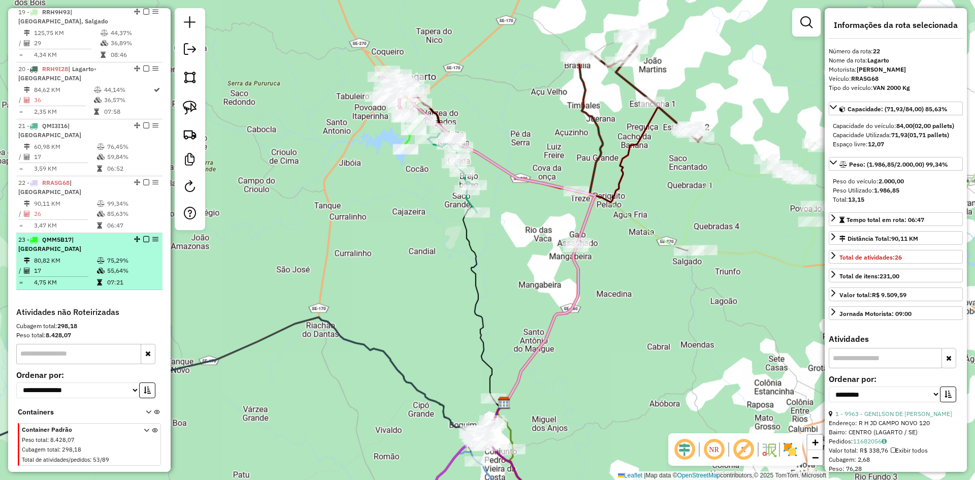
click at [108, 266] on td "55,64%" at bounding box center [132, 271] width 51 height 10
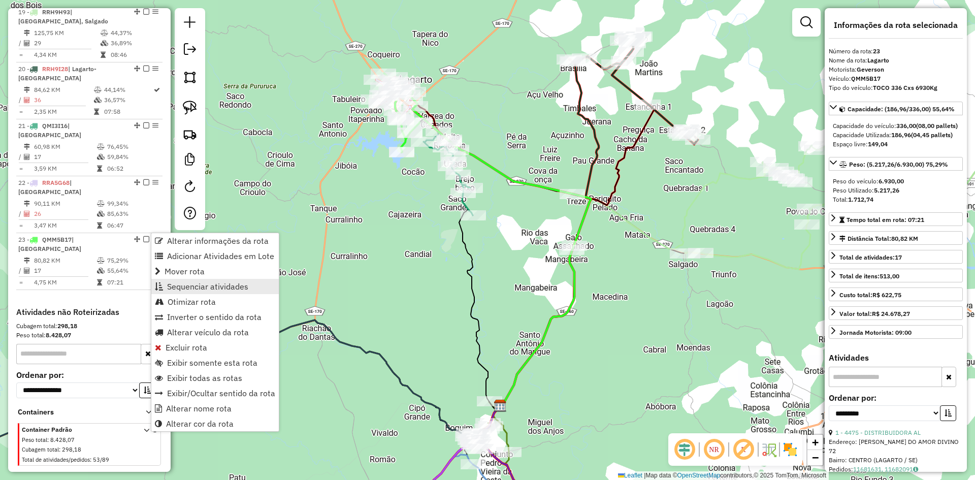
click at [249, 288] on link "Sequenciar atividades" at bounding box center [214, 286] width 127 height 15
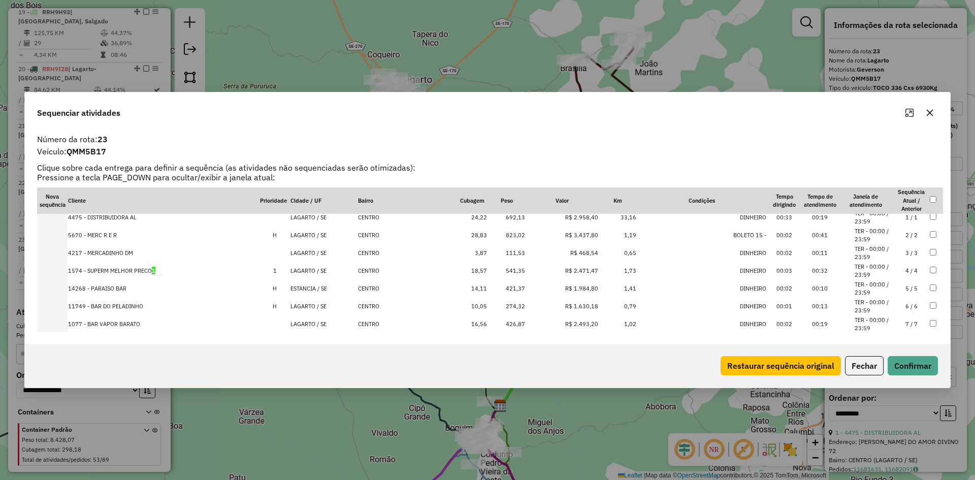
scroll to position [0, 0]
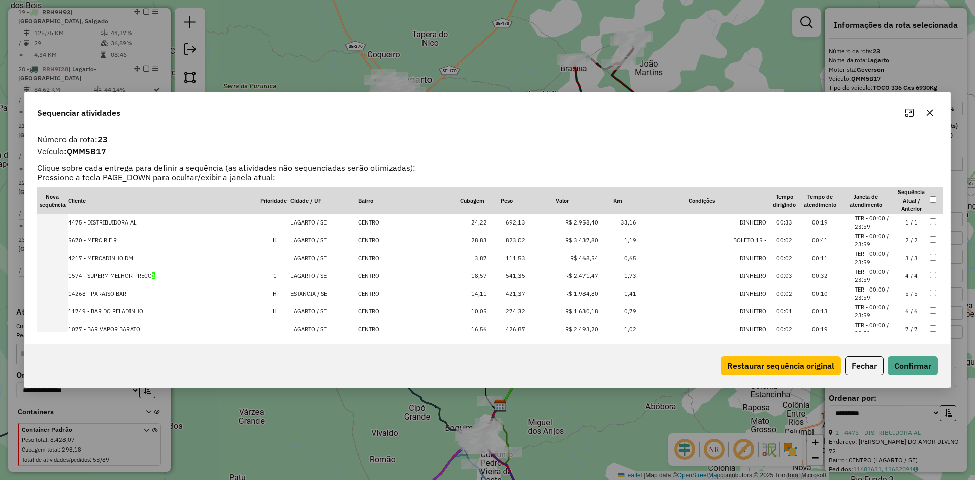
click at [308, 293] on td "ESTANCIA / SE" at bounding box center [324, 294] width 68 height 18
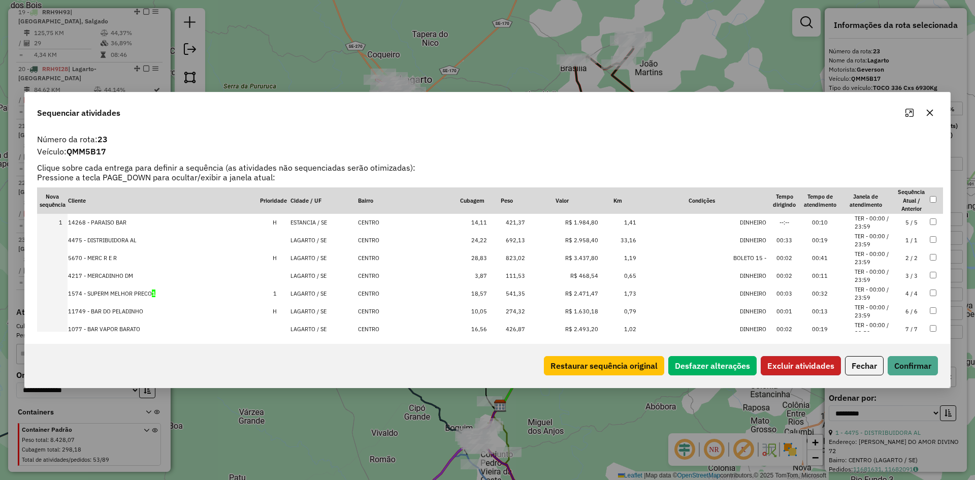
click at [789, 369] on button "Excluir atividades" at bounding box center [801, 365] width 80 height 19
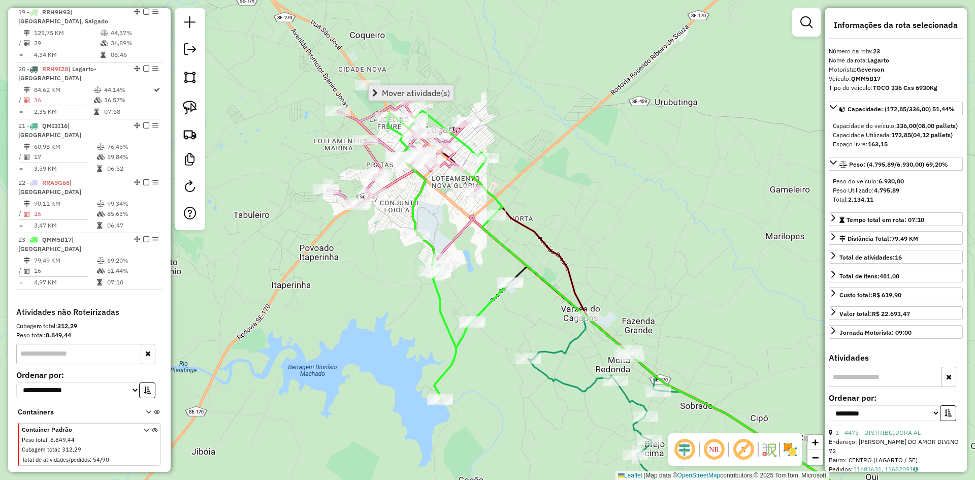
click at [394, 90] on span "Mover atividade(s)" at bounding box center [416, 93] width 68 height 8
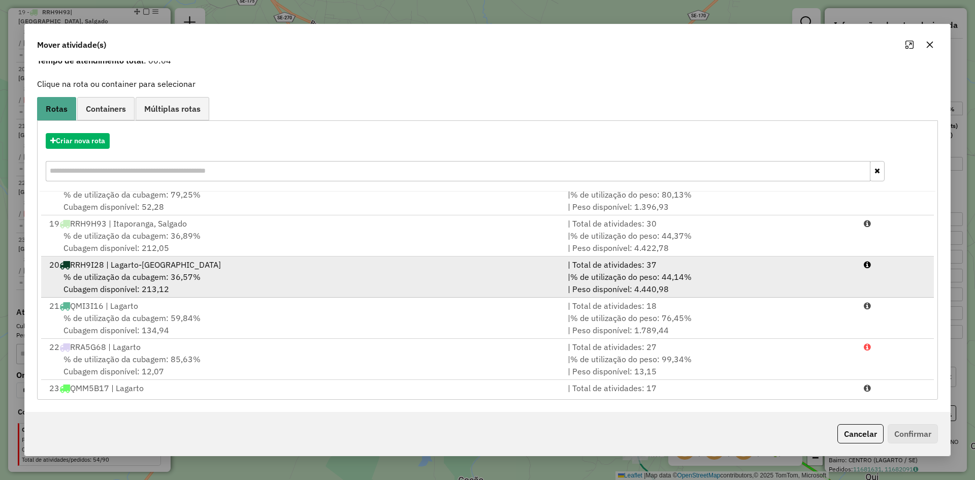
scroll to position [692, 0]
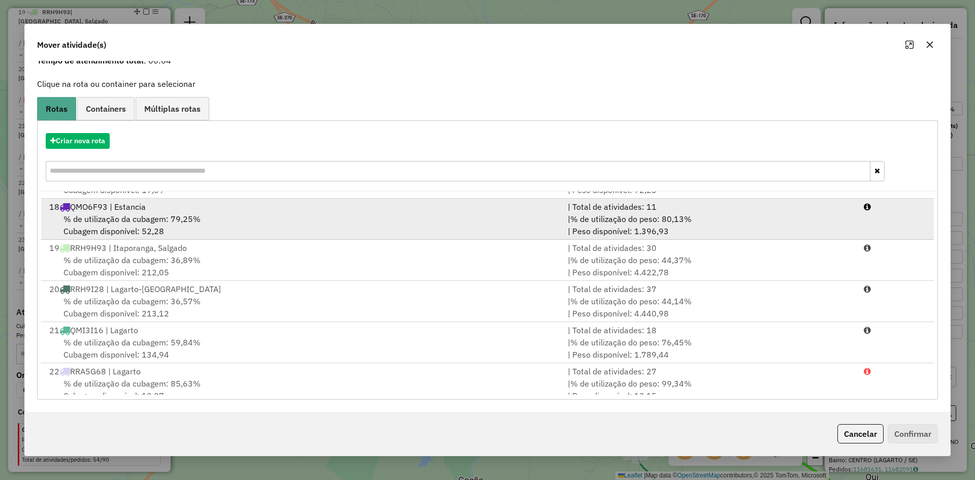
click at [176, 219] on span "% de utilização da cubagem: 79,25%" at bounding box center [131, 219] width 137 height 10
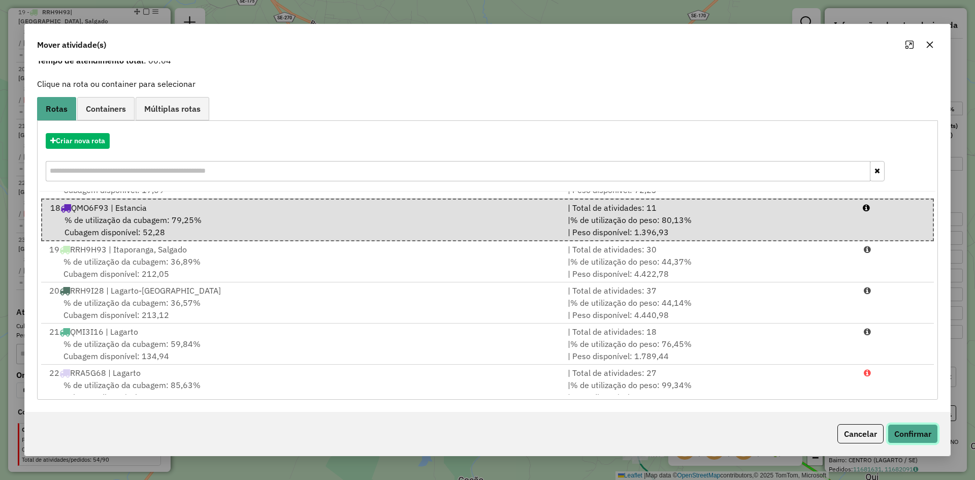
click at [912, 435] on button "Confirmar" at bounding box center [913, 433] width 50 height 19
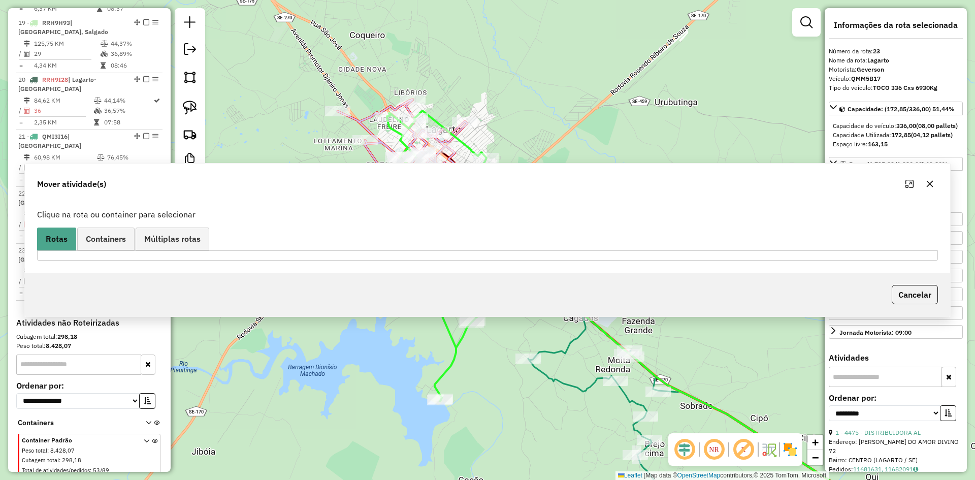
scroll to position [1300, 0]
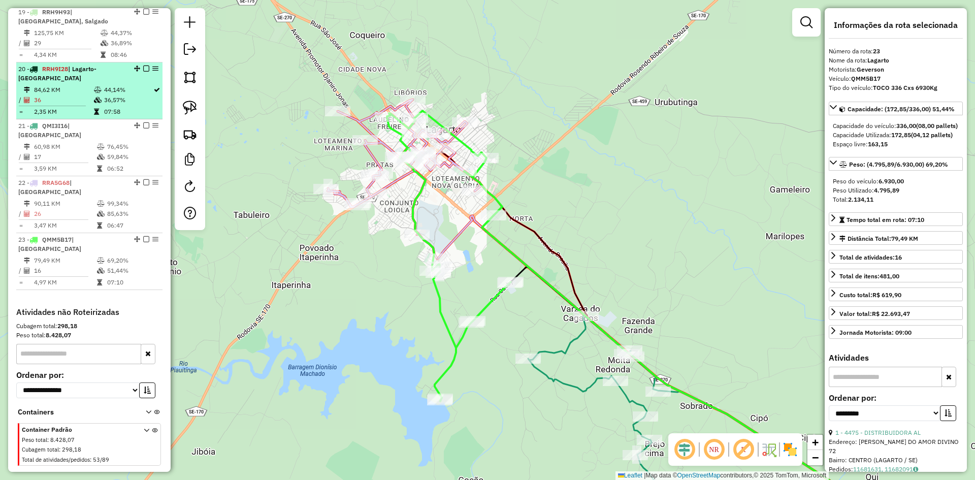
click at [108, 95] on td "44,14%" at bounding box center [128, 90] width 49 height 10
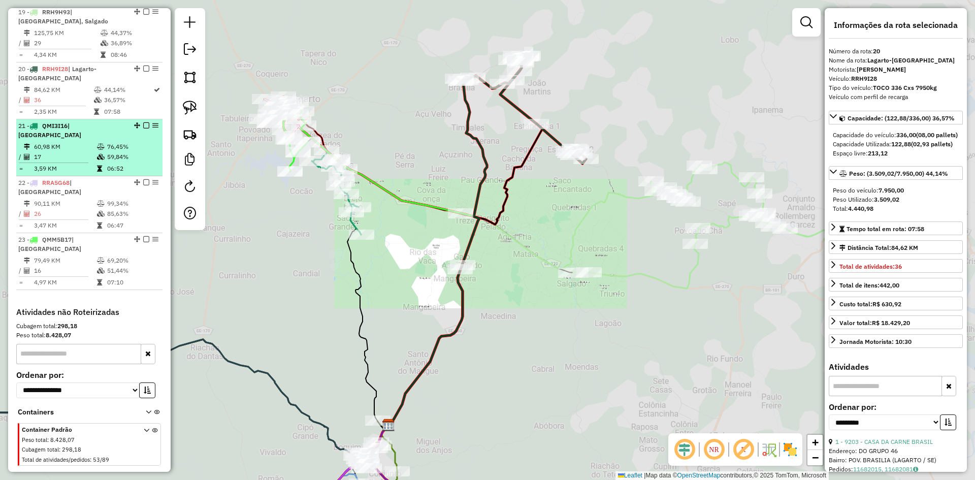
click at [100, 143] on td at bounding box center [101, 147] width 10 height 10
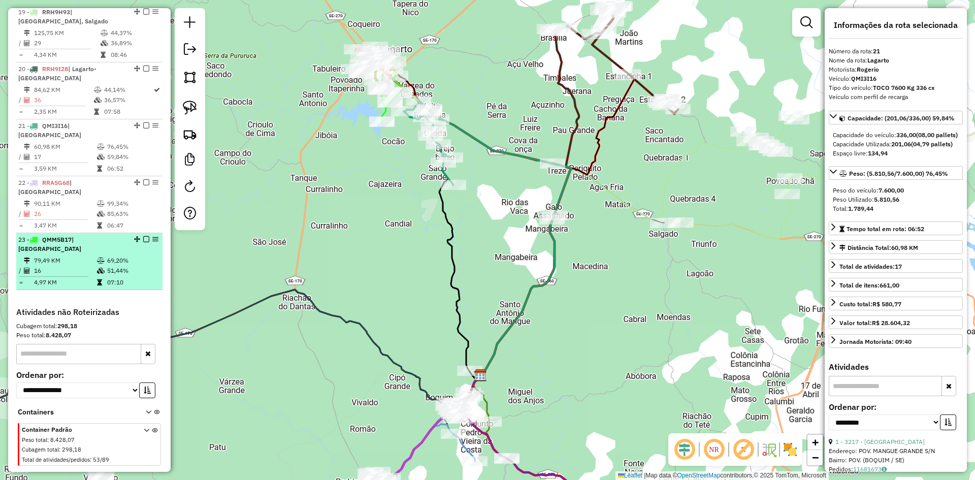
click at [93, 277] on td "4,97 KM" at bounding box center [65, 282] width 63 height 10
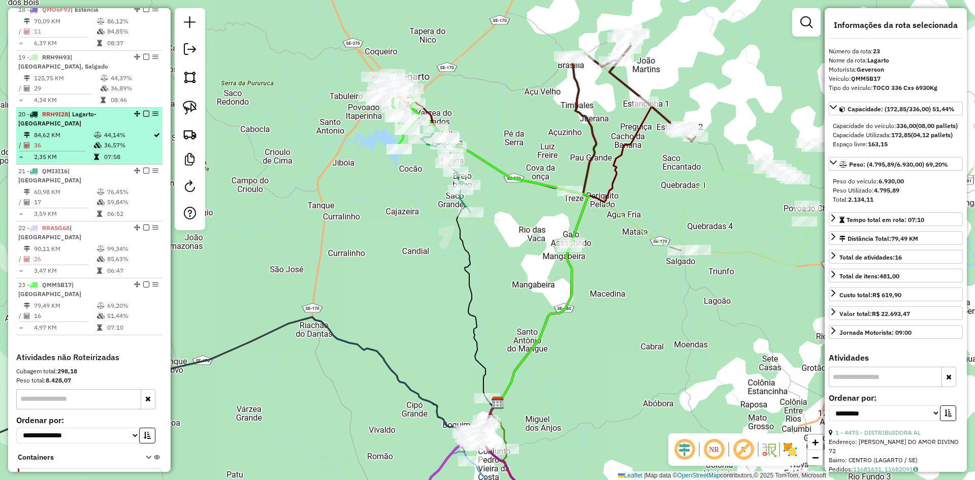
scroll to position [1199, 0]
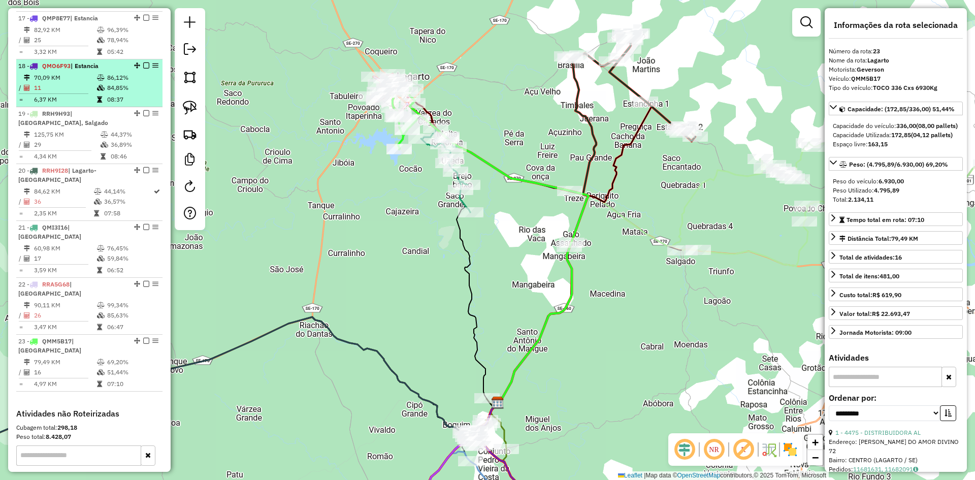
click at [111, 92] on td "84,85%" at bounding box center [132, 88] width 51 height 10
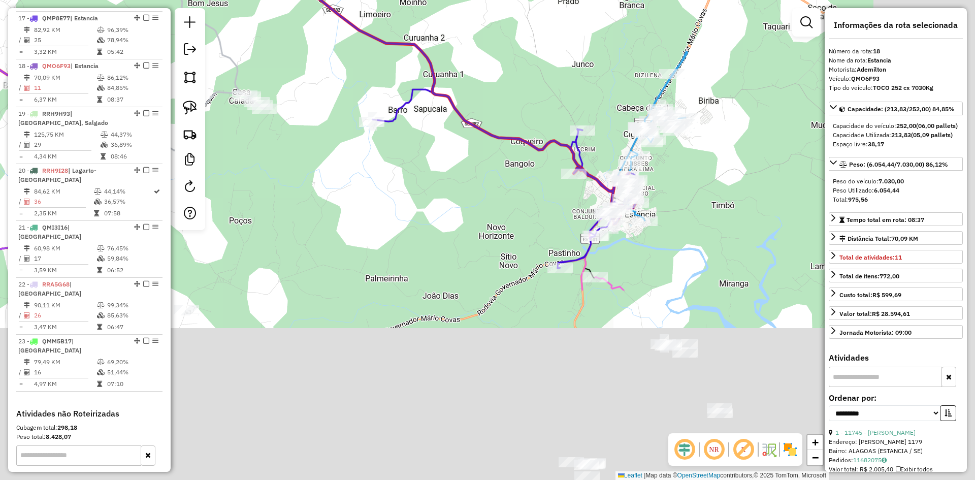
drag, startPoint x: 578, startPoint y: 274, endPoint x: 408, endPoint y: 10, distance: 313.9
click at [398, 0] on html "Aguarde... Pop-up bloqueado! Seu navegador bloqueou automáticamente a abertura …" at bounding box center [487, 240] width 975 height 480
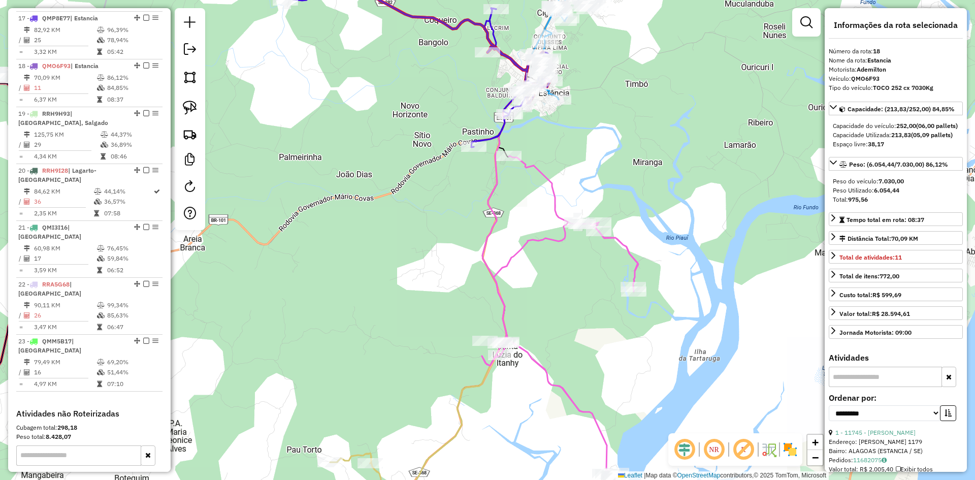
drag, startPoint x: 417, startPoint y: 98, endPoint x: 447, endPoint y: 167, distance: 75.1
click at [419, 156] on div "Janela de atendimento Grade de atendimento Capacidade Transportadoras Veículos …" at bounding box center [487, 240] width 975 height 480
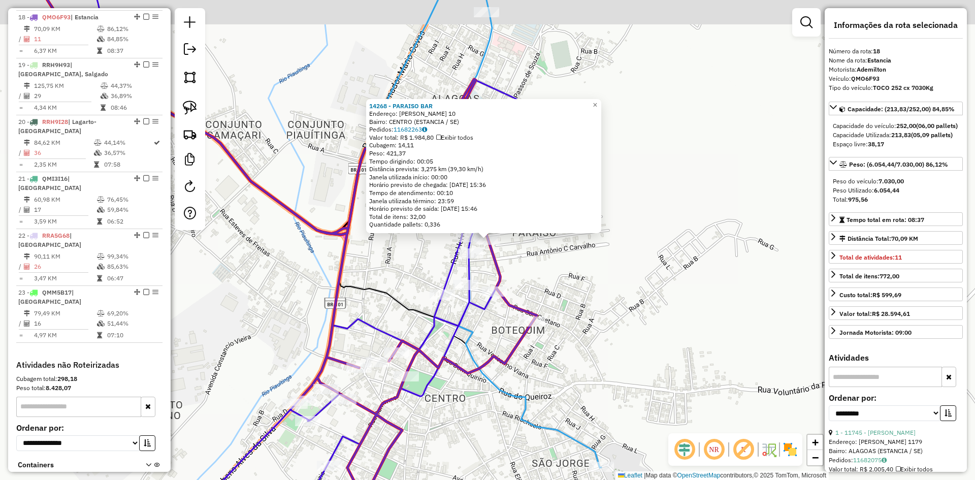
scroll to position [1259, 0]
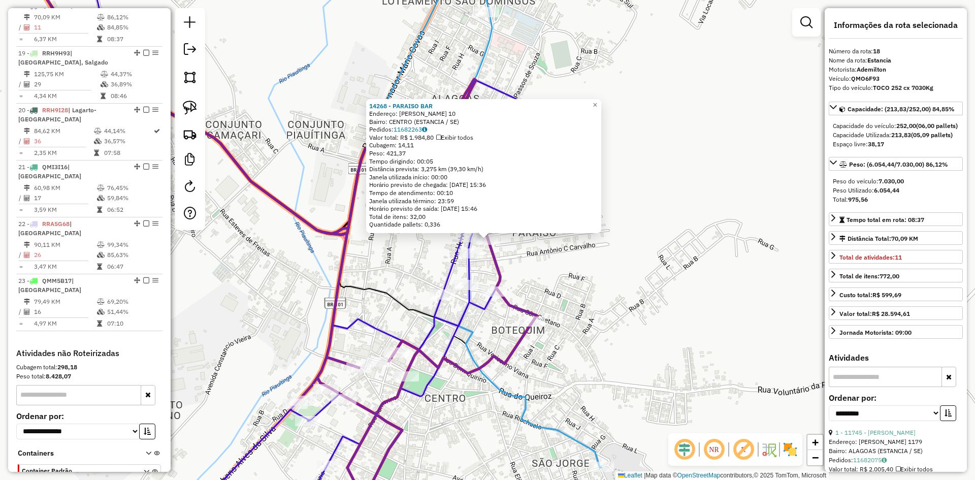
click at [570, 283] on div "14268 - PARAISO BAR Endereço: [PERSON_NAME] 10 Bairro: CENTRO (ESTANCIA / SE) P…" at bounding box center [487, 240] width 975 height 480
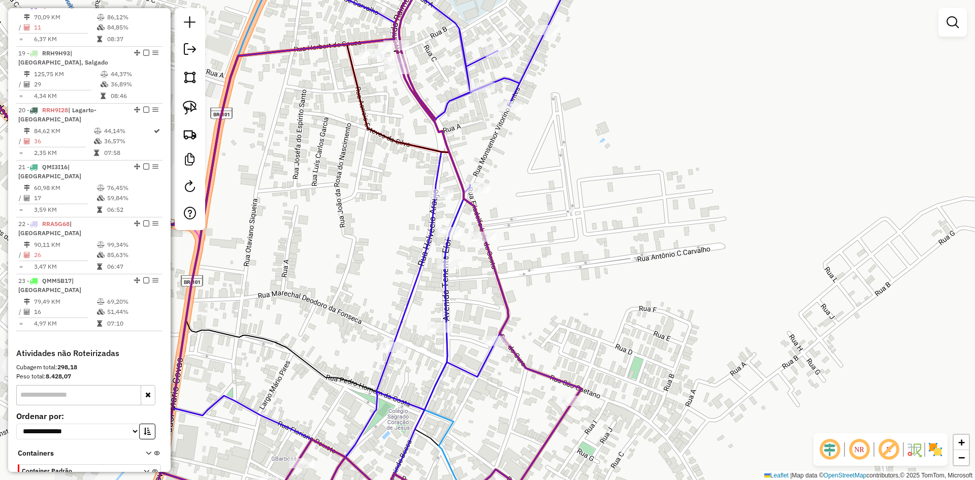
click at [576, 203] on div "Rota 18 - Placa QMO6F93 14268 - PARAISO BAR Janela de atendimento Grade de aten…" at bounding box center [487, 240] width 975 height 480
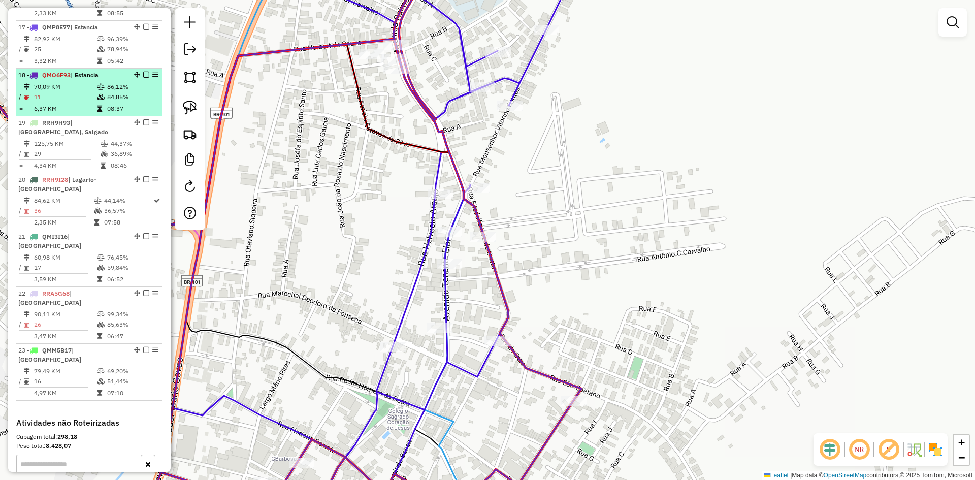
scroll to position [1148, 0]
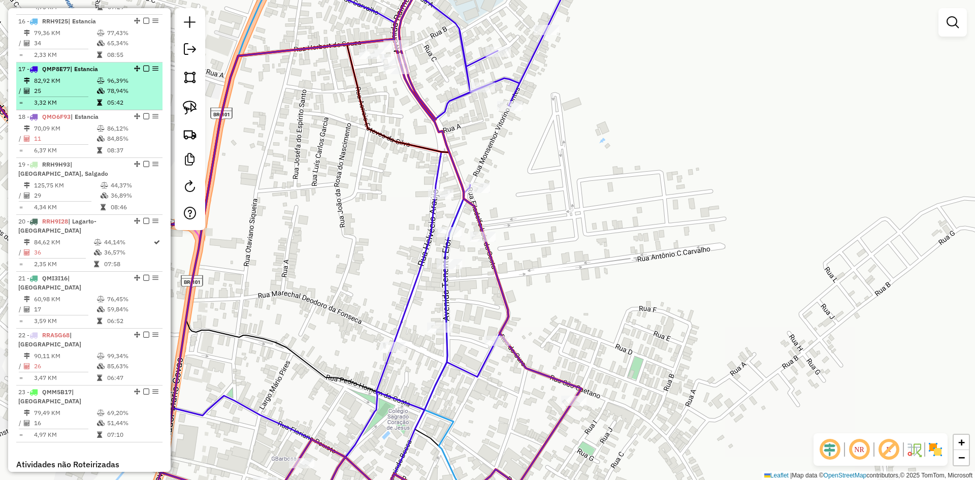
click at [109, 86] on td "96,39%" at bounding box center [132, 81] width 51 height 10
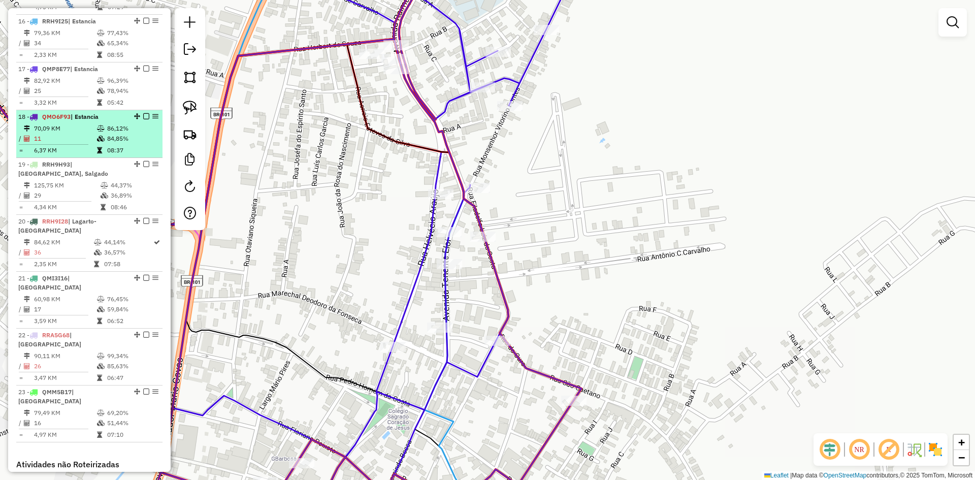
select select "**********"
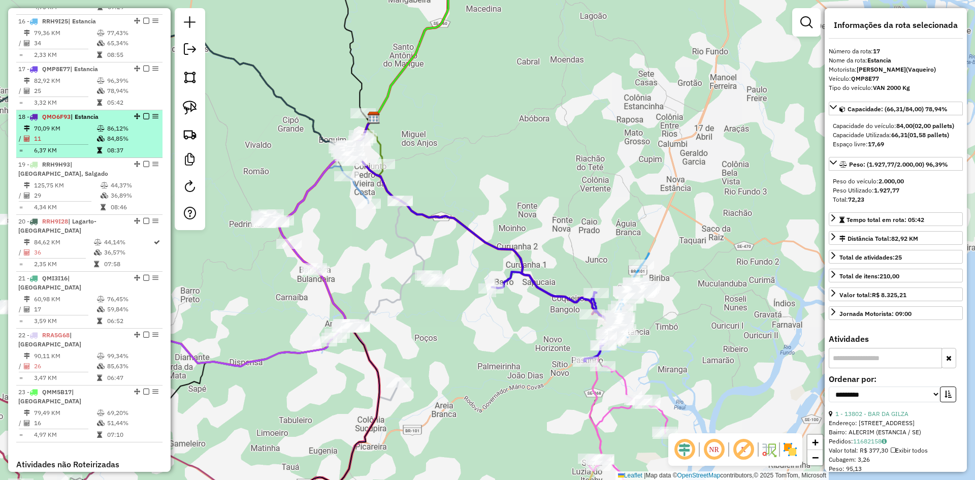
click at [97, 132] on icon at bounding box center [101, 128] width 8 height 6
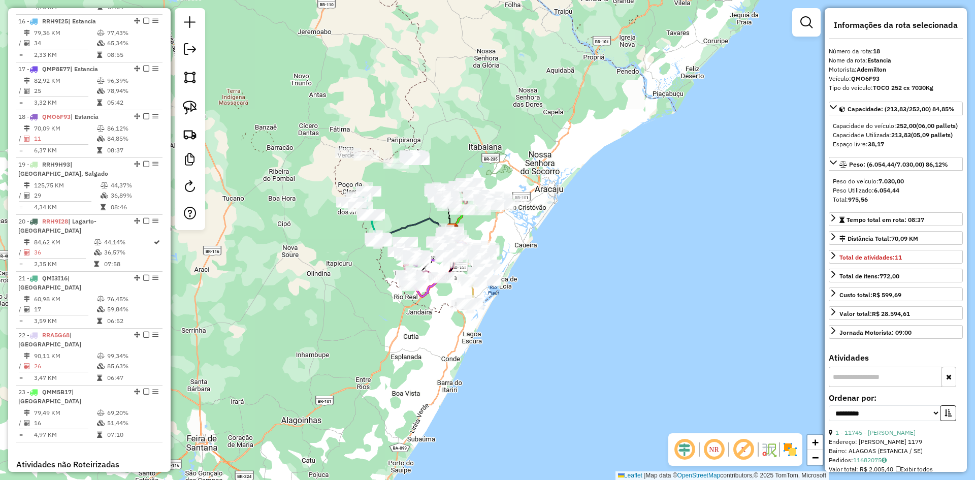
drag, startPoint x: 279, startPoint y: 100, endPoint x: 351, endPoint y: 189, distance: 114.4
click at [299, 170] on div "Janela de atendimento Grade de atendimento Capacidade Transportadoras Veículos …" at bounding box center [487, 240] width 975 height 480
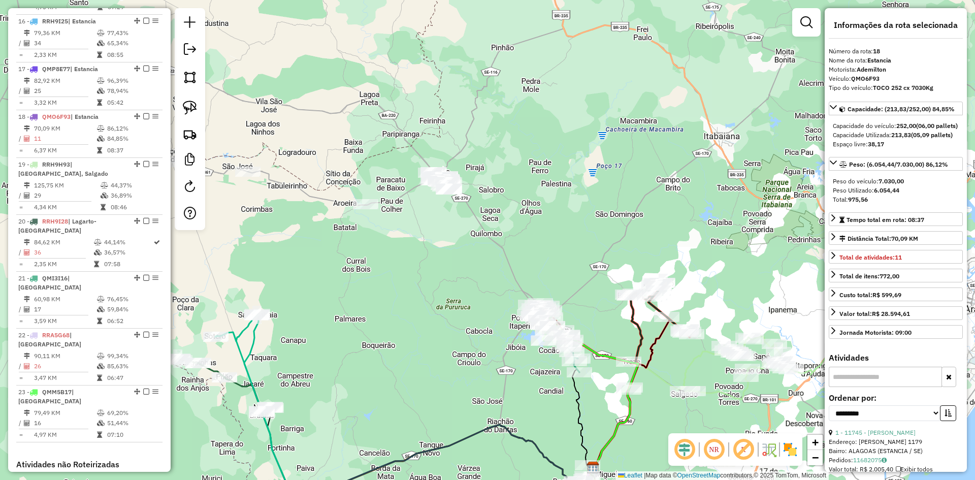
drag, startPoint x: 288, startPoint y: 197, endPoint x: 329, endPoint y: 215, distance: 45.0
click at [329, 219] on div "Janela de atendimento Grade de atendimento Capacidade Transportadoras Veículos …" at bounding box center [487, 240] width 975 height 480
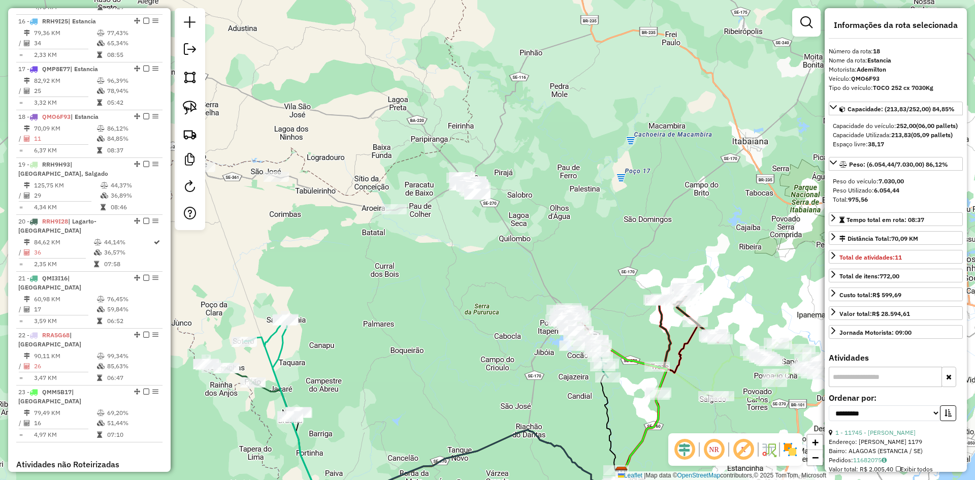
drag, startPoint x: 329, startPoint y: 179, endPoint x: 492, endPoint y: 217, distance: 167.0
click at [492, 217] on div "Janela de atendimento Grade de atendimento Capacidade Transportadoras Veículos …" at bounding box center [487, 240] width 975 height 480
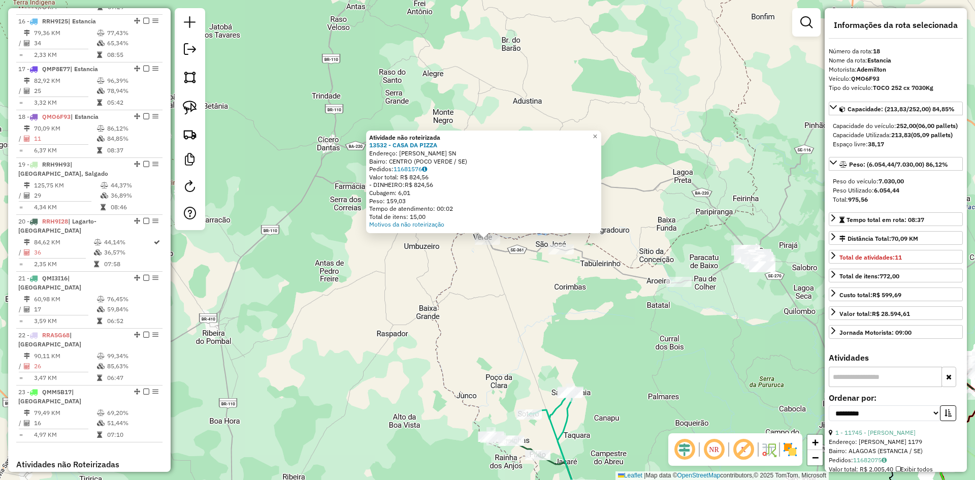
click at [493, 277] on div "Atividade não roteirizada 13532 - CASA DA PIZZA Endereço: SIMAO DIAS SN Bairro:…" at bounding box center [487, 240] width 975 height 480
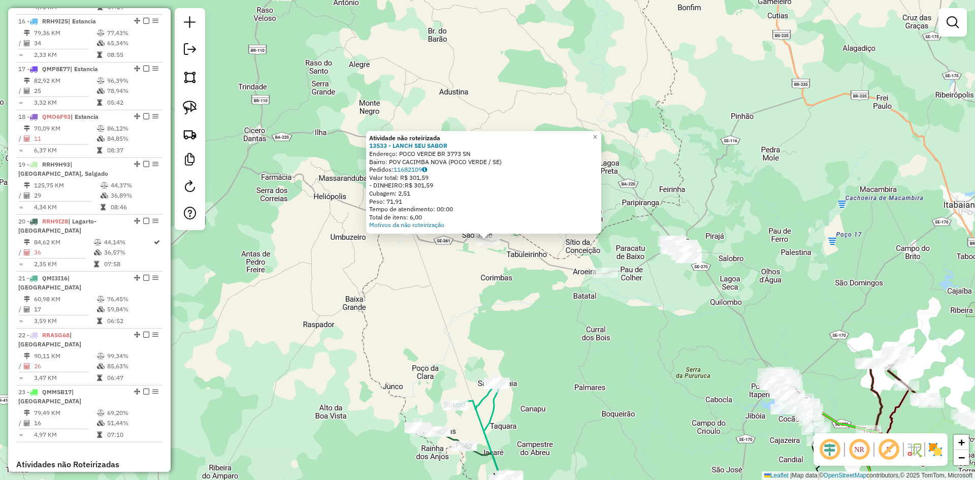
click at [558, 291] on div "Atividade não roteirizada 13533 - LANCH SEU SABOR Endereço: POCO VERDE BR 3773 …" at bounding box center [487, 240] width 975 height 480
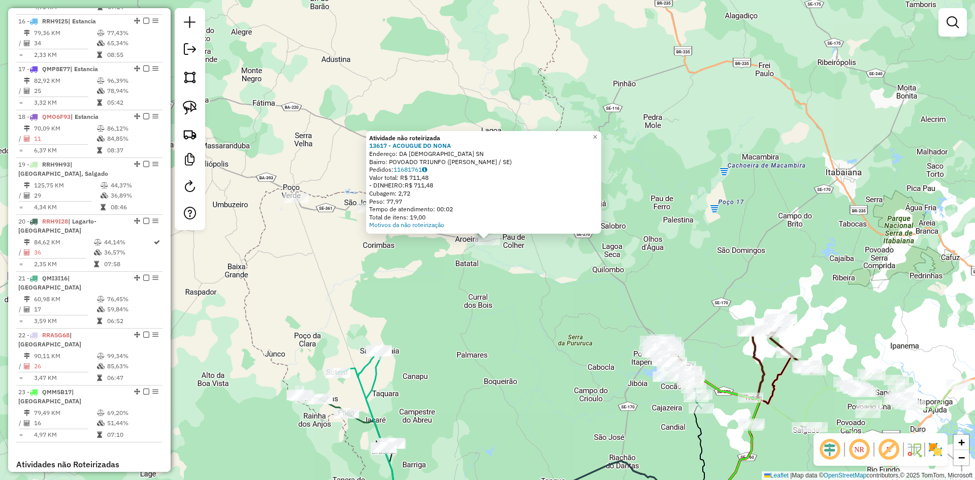
click at [579, 301] on div "Atividade não roteirizada 13617 - ACOUGUE DO NONA Endereço: DA IGREJA SN Bairro…" at bounding box center [487, 240] width 975 height 480
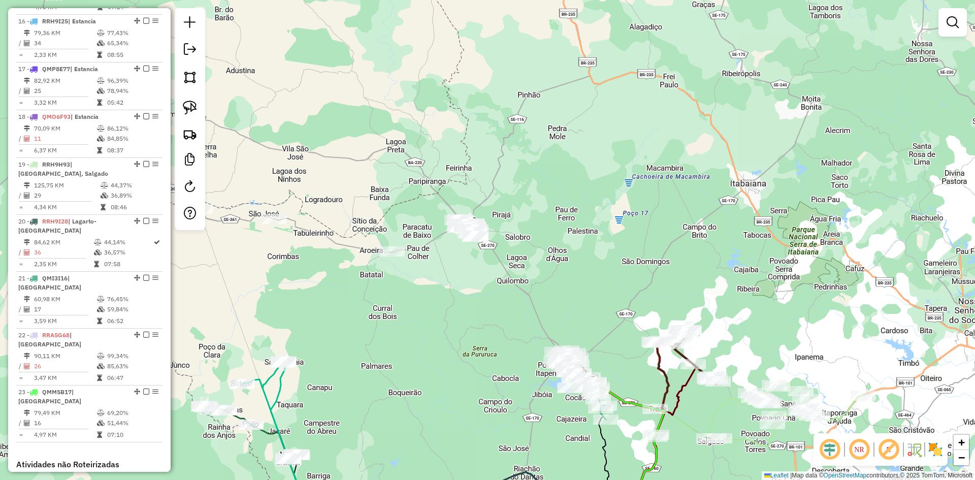
drag, startPoint x: 578, startPoint y: 301, endPoint x: 375, endPoint y: 272, distance: 205.2
click at [443, 315] on div "Janela de atendimento Grade de atendimento Capacidade Transportadoras Veículos …" at bounding box center [487, 240] width 975 height 480
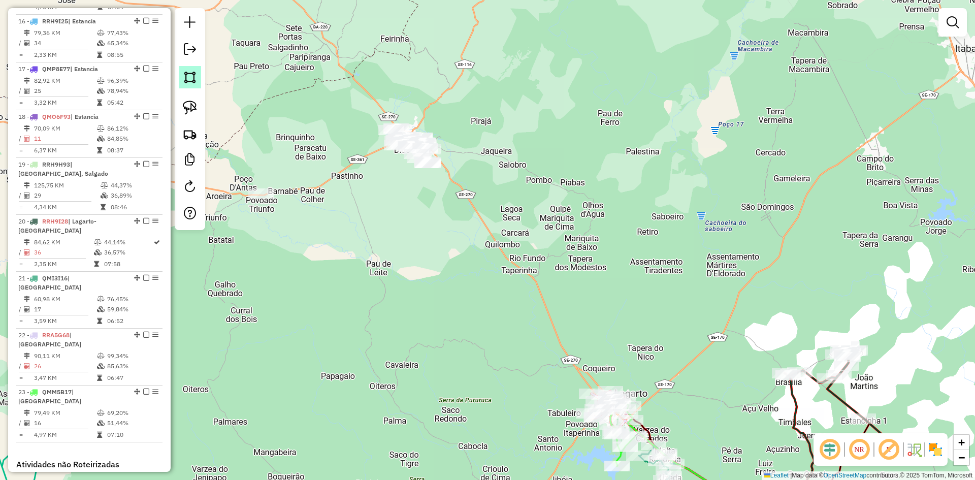
click at [191, 72] on img at bounding box center [190, 77] width 14 height 14
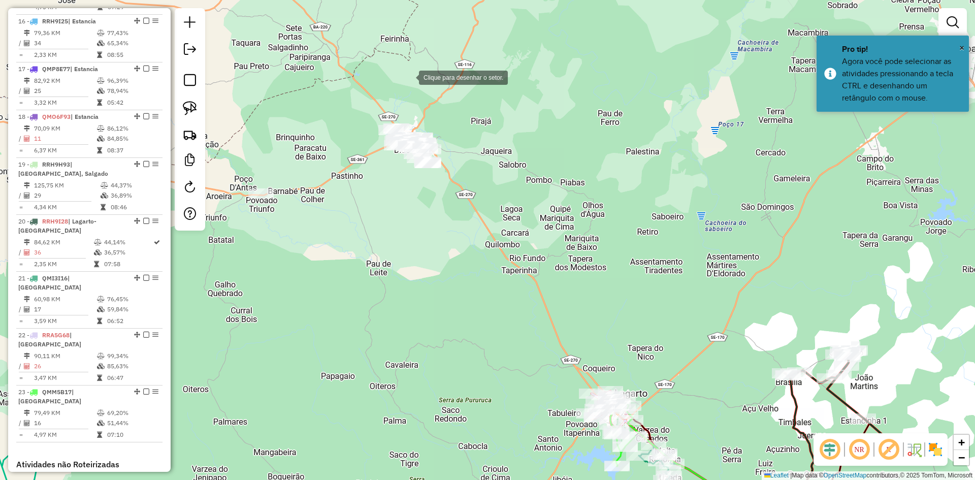
click at [409, 77] on div at bounding box center [409, 77] width 20 height 20
click at [344, 146] on div at bounding box center [352, 138] width 20 height 20
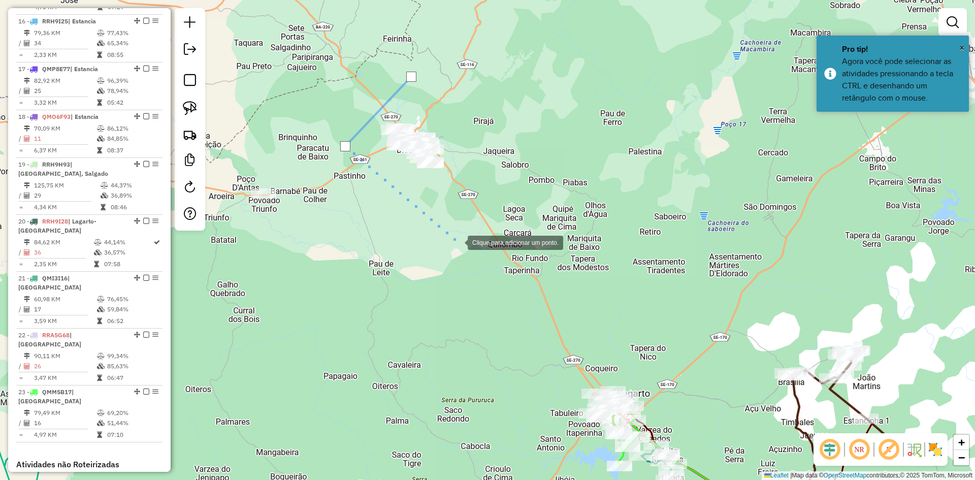
drag, startPoint x: 458, startPoint y: 242, endPoint x: 466, endPoint y: 232, distance: 13.3
click at [458, 242] on div at bounding box center [457, 242] width 20 height 20
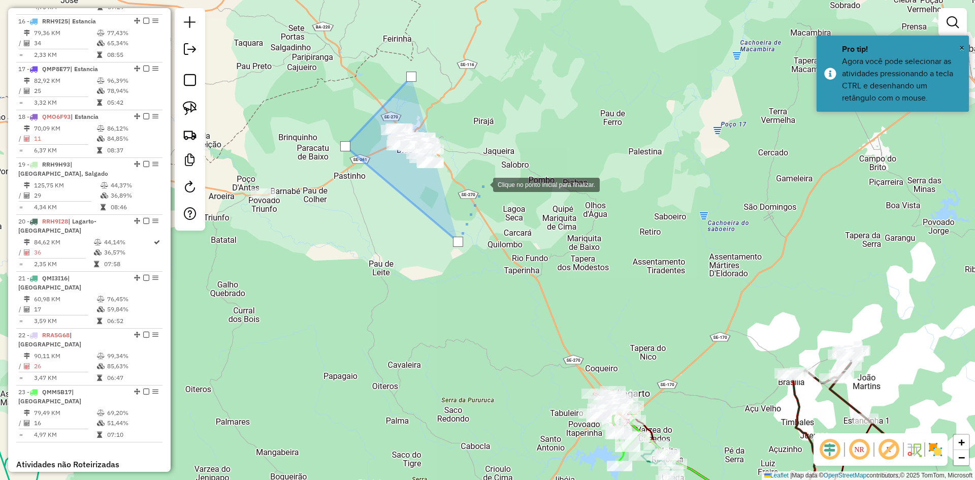
click at [493, 174] on div at bounding box center [483, 184] width 20 height 20
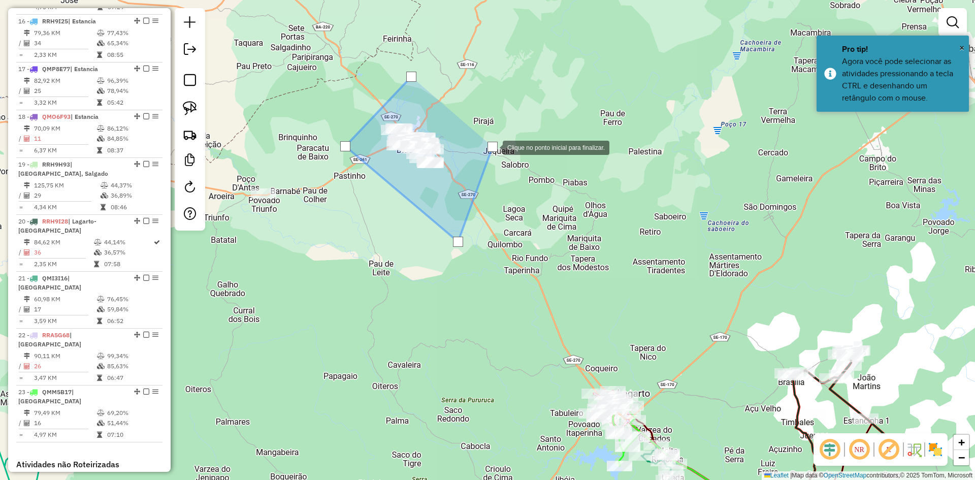
click at [492, 146] on div at bounding box center [492, 147] width 10 height 10
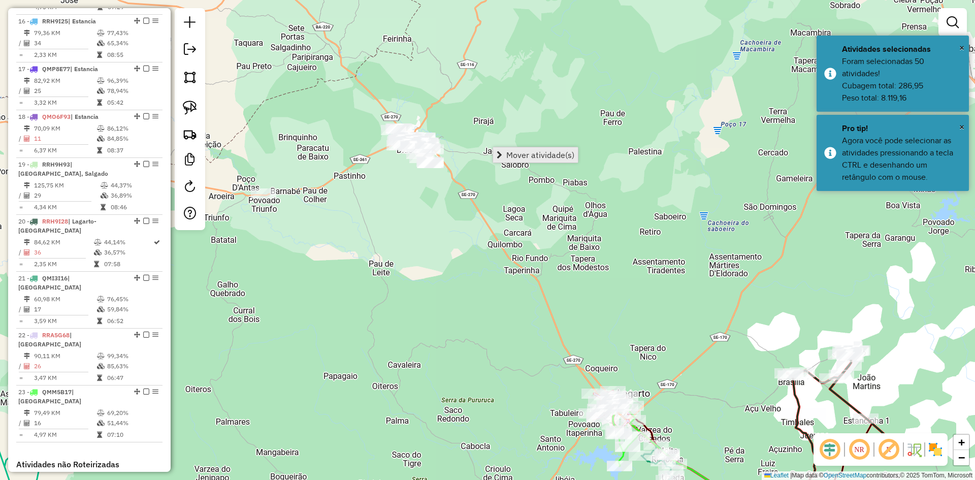
drag, startPoint x: 520, startPoint y: 152, endPoint x: 483, endPoint y: 150, distance: 37.6
click at [519, 152] on span "Mover atividade(s)" at bounding box center [540, 155] width 68 height 8
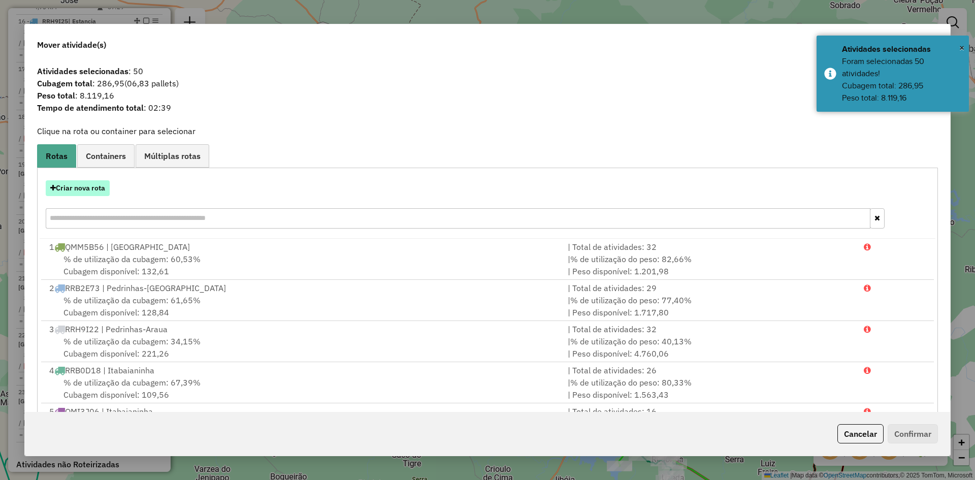
click at [97, 191] on button "Criar nova rota" at bounding box center [78, 188] width 64 height 16
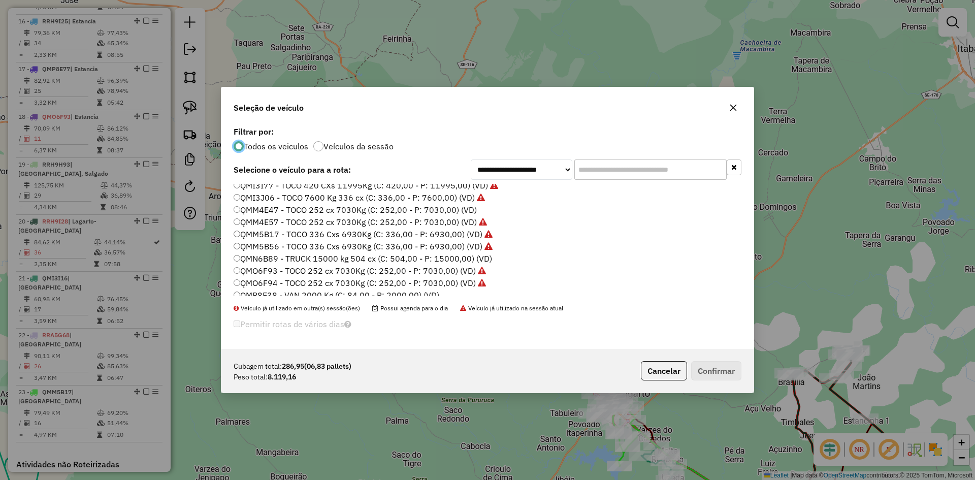
scroll to position [457, 0]
click at [278, 245] on label "QMP8E38 - VAN 2000 Kg (C: 84,00 - P: 2000,00) (VD)" at bounding box center [337, 244] width 206 height 12
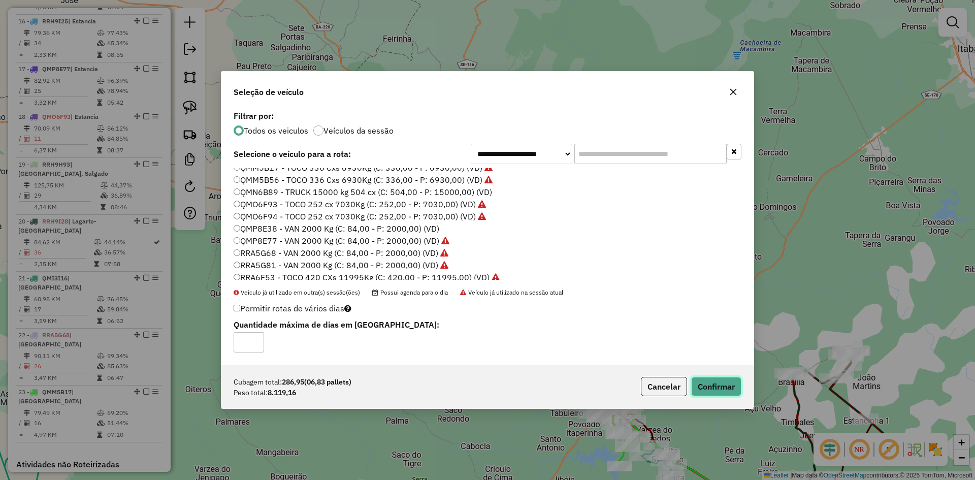
click at [722, 385] on button "Confirmar" at bounding box center [716, 386] width 50 height 19
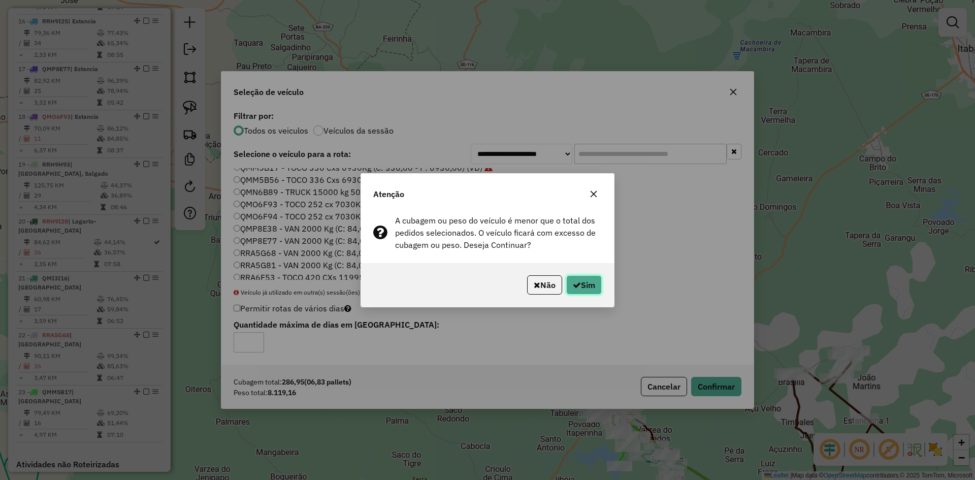
click at [577, 283] on icon "button" at bounding box center [577, 285] width 8 height 8
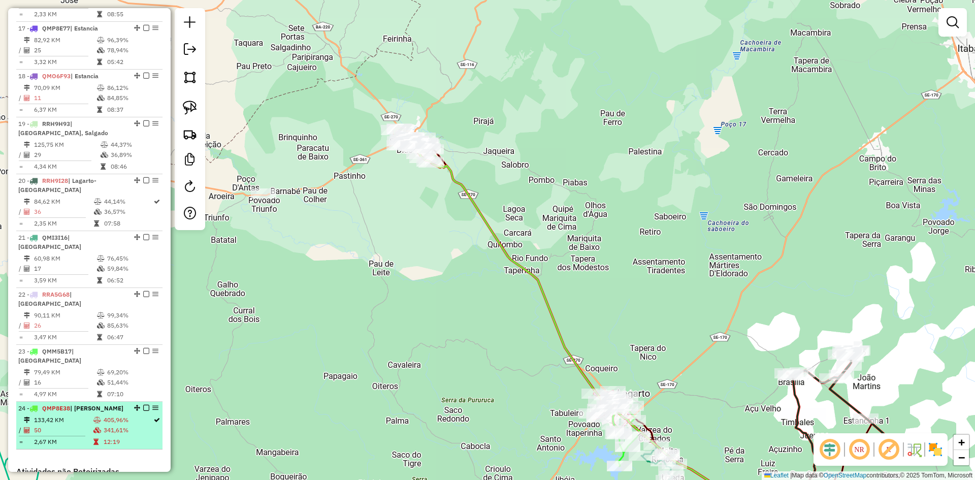
scroll to position [1348, 0]
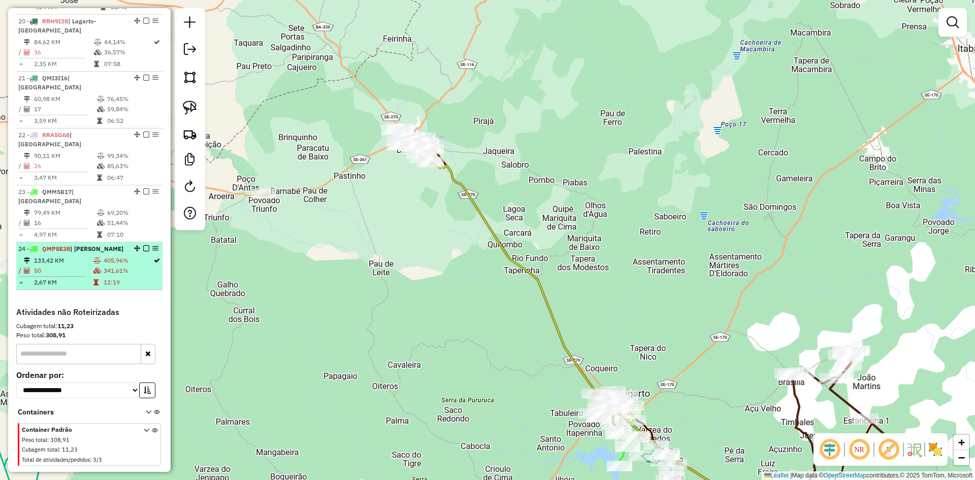
drag, startPoint x: 121, startPoint y: 239, endPoint x: 143, endPoint y: 239, distance: 21.8
click at [124, 255] on td "405,96%" at bounding box center [128, 260] width 50 height 10
select select "**********"
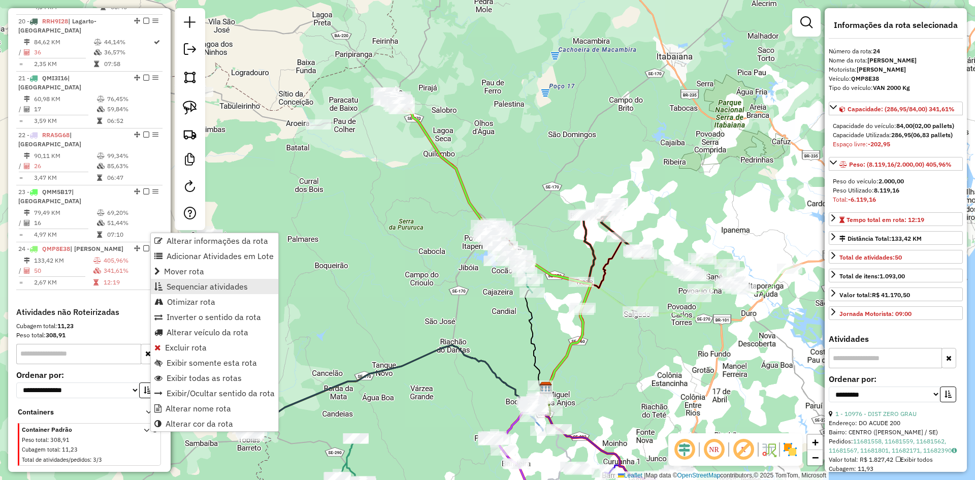
click at [198, 283] on span "Sequenciar atividades" at bounding box center [207, 286] width 81 height 8
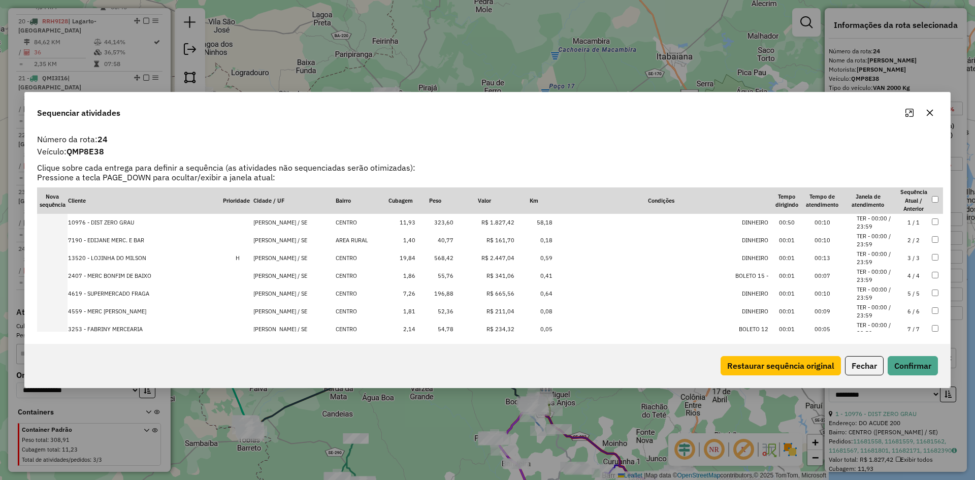
click at [454, 225] on td "R$ 1.827,42" at bounding box center [484, 223] width 61 height 18
click at [434, 255] on td "568,42" at bounding box center [435, 258] width 38 height 18
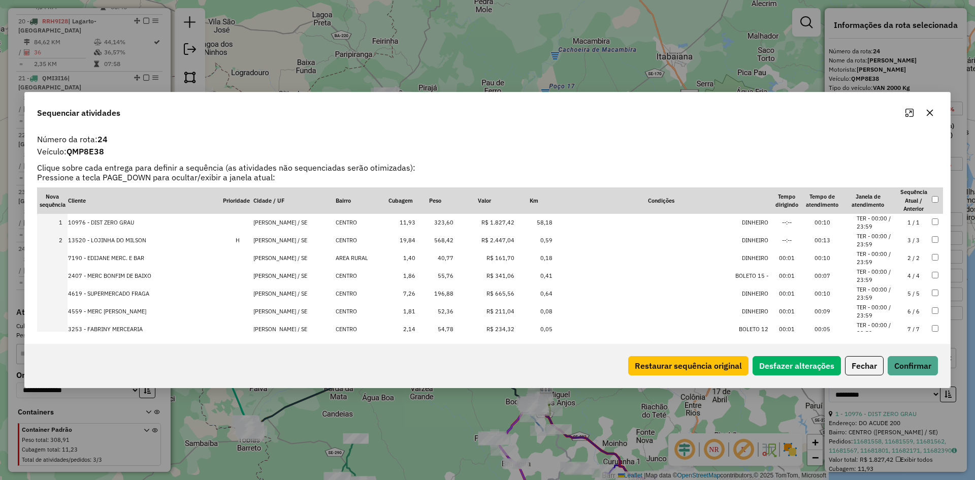
click at [441, 297] on td "196,88" at bounding box center [435, 294] width 38 height 18
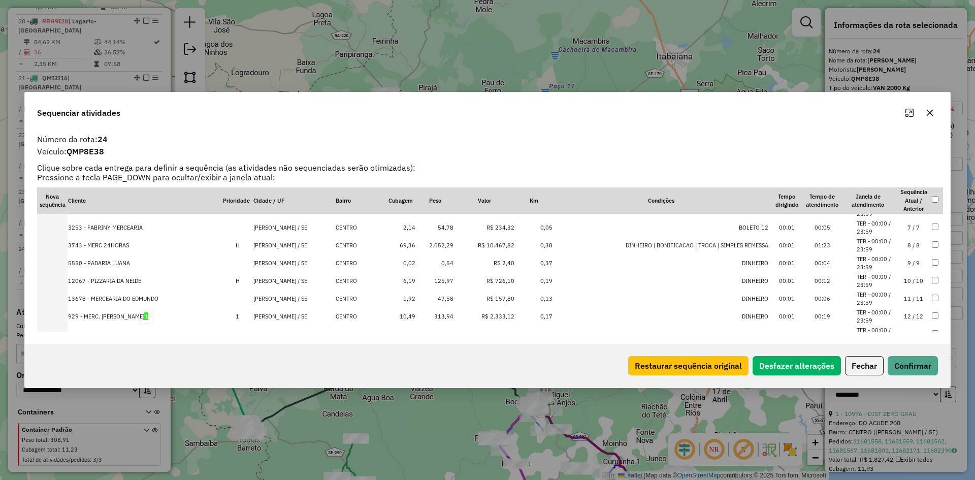
click at [454, 246] on td "R$ 10.467,82" at bounding box center [484, 246] width 61 height 18
click at [437, 299] on td "313,94" at bounding box center [435, 299] width 38 height 18
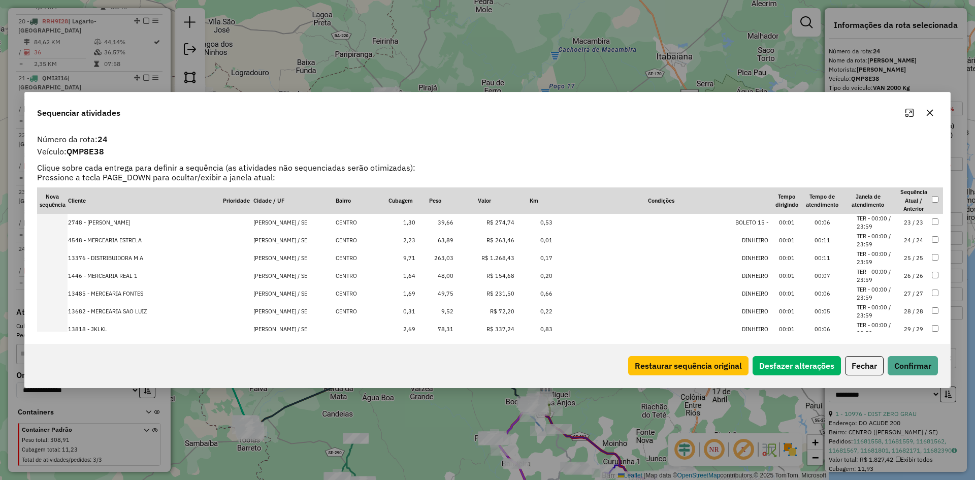
click at [438, 257] on td "263,03" at bounding box center [435, 258] width 38 height 18
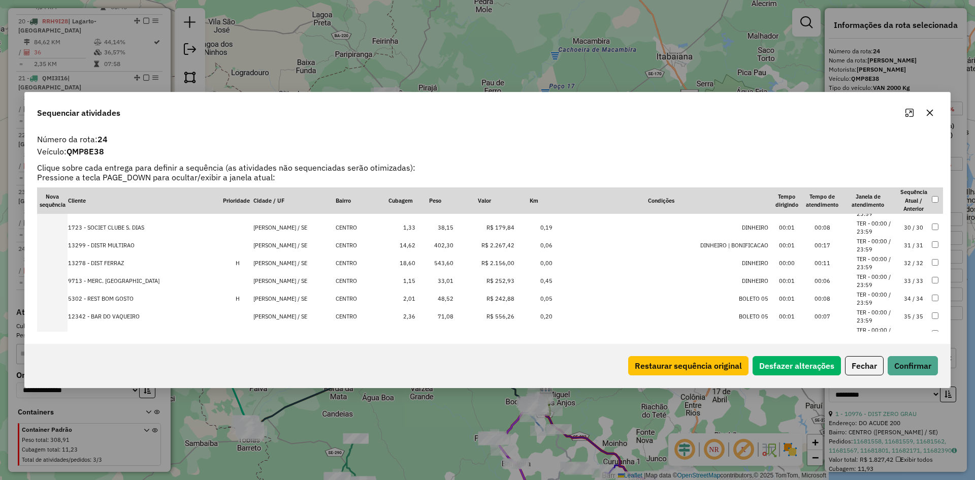
click at [435, 243] on td "402,30" at bounding box center [435, 246] width 38 height 18
click at [435, 243] on td "543,60" at bounding box center [435, 246] width 38 height 18
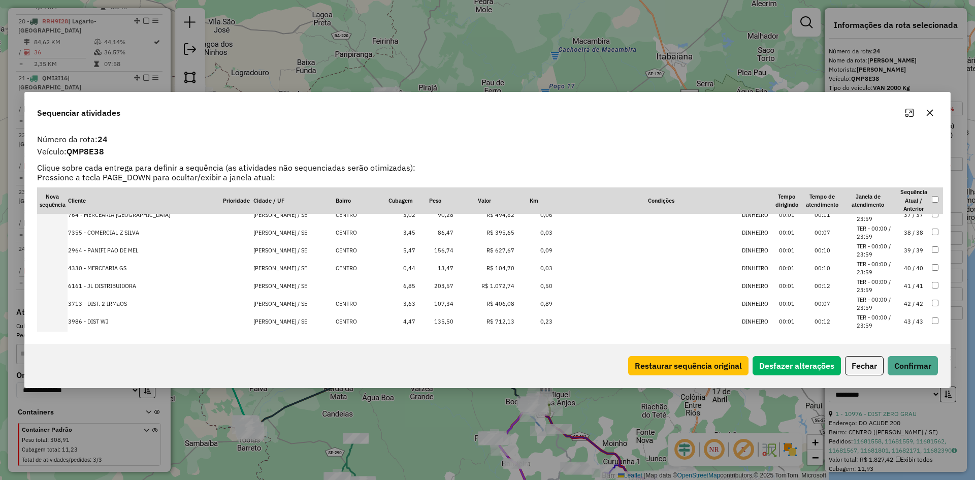
click at [429, 248] on td "156,74" at bounding box center [435, 251] width 38 height 18
click at [436, 271] on td "203,57" at bounding box center [435, 268] width 38 height 18
click at [439, 285] on td "135,50" at bounding box center [435, 286] width 38 height 18
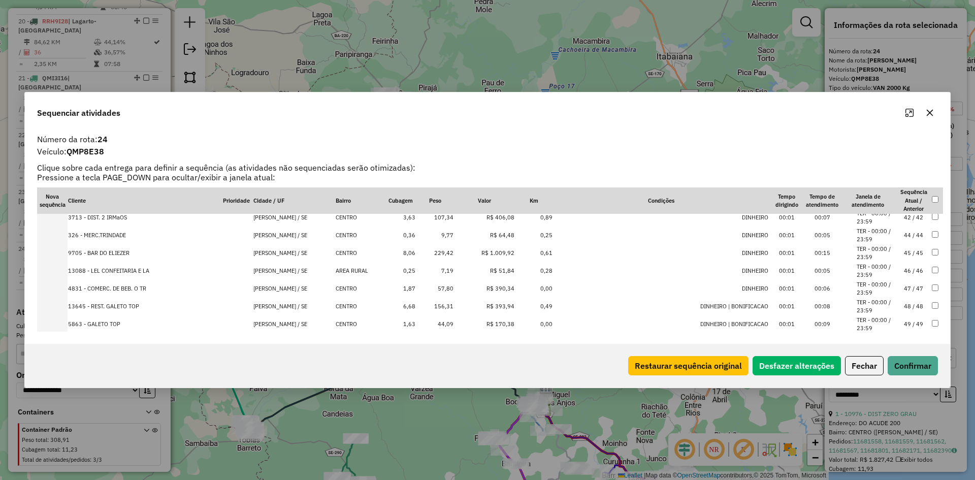
click at [432, 255] on td "229,42" at bounding box center [435, 253] width 38 height 18
click at [433, 289] on td "156,31" at bounding box center [435, 289] width 38 height 18
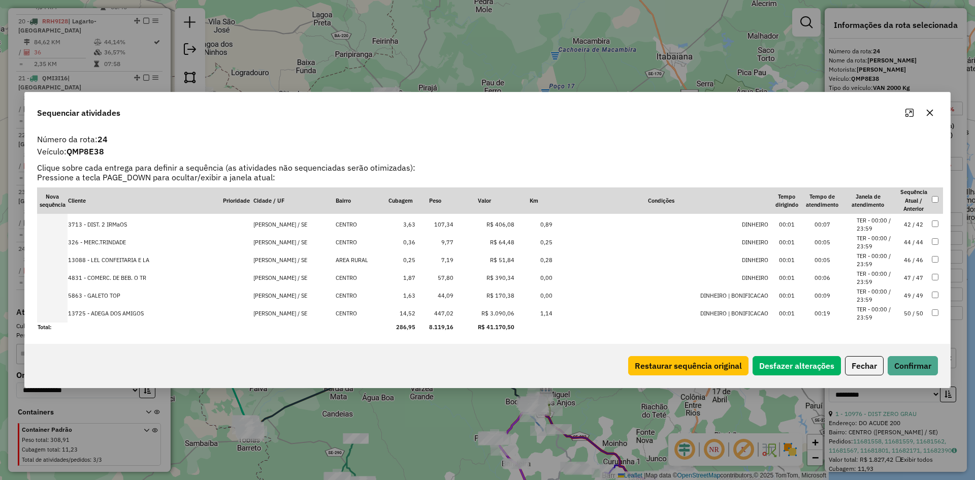
click at [435, 312] on td "447,02" at bounding box center [435, 314] width 38 height 18
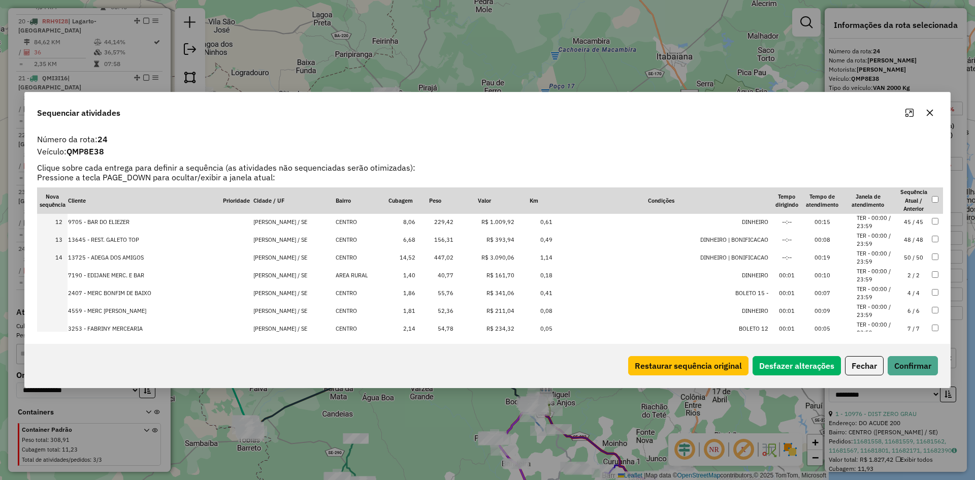
scroll to position [171, 0]
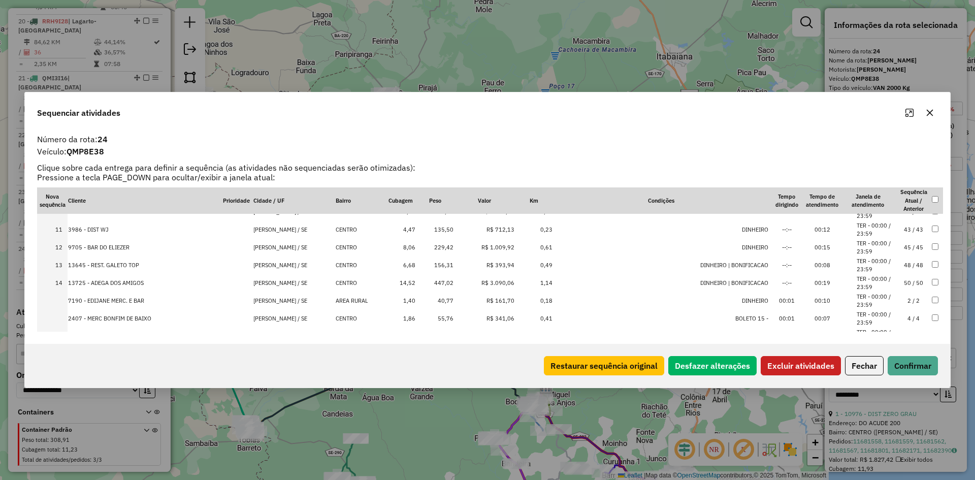
drag, startPoint x: 930, startPoint y: 242, endPoint x: 930, endPoint y: 236, distance: 6.6
click at [931, 242] on td at bounding box center [937, 248] width 12 height 18
click at [933, 246] on td at bounding box center [937, 245] width 12 height 18
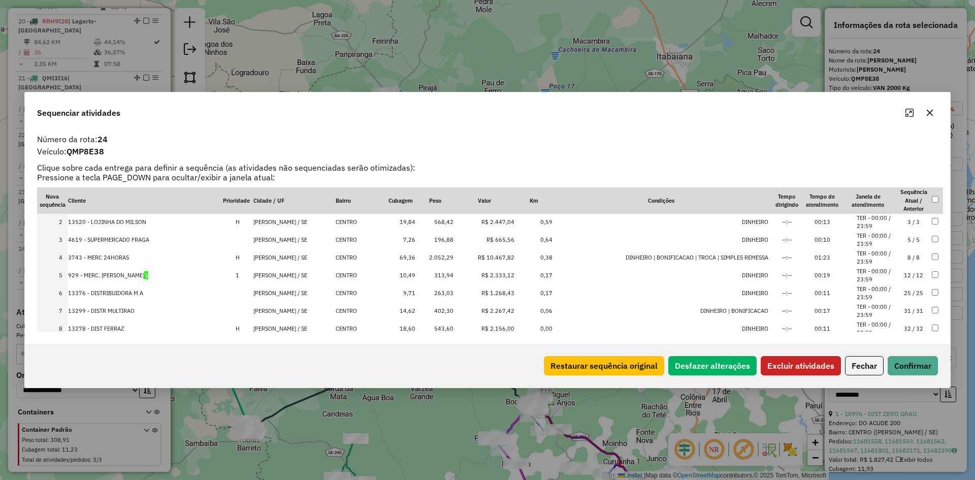
scroll to position [0, 0]
click at [787, 361] on button "Excluir atividades" at bounding box center [801, 365] width 80 height 19
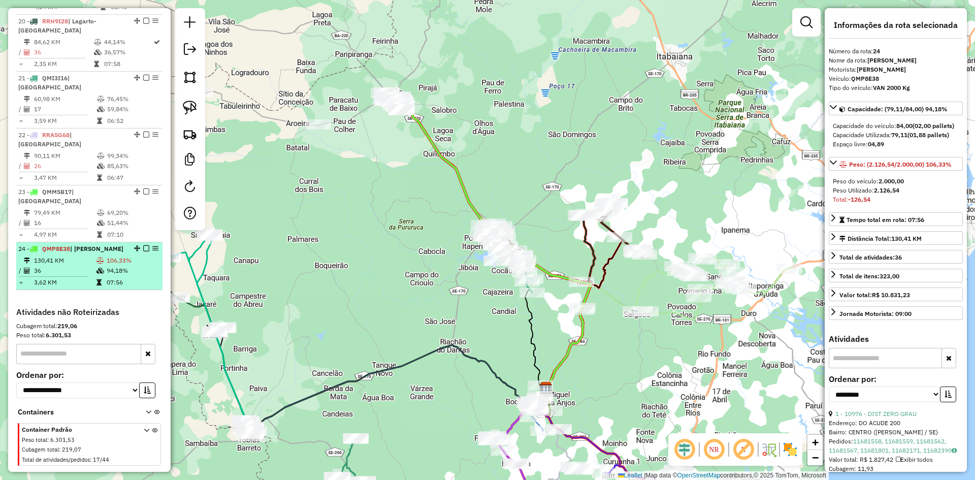
click at [111, 277] on td "07:56" at bounding box center [132, 282] width 52 height 10
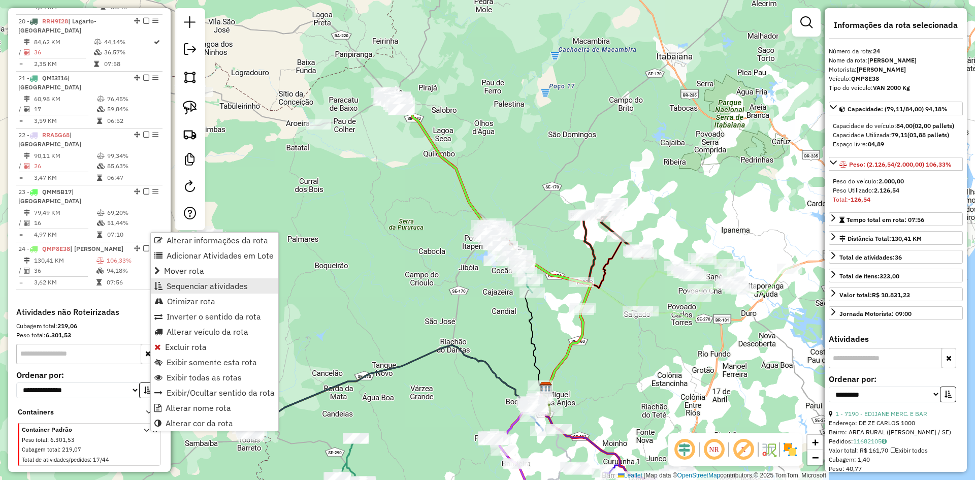
click at [219, 288] on span "Sequenciar atividades" at bounding box center [207, 286] width 81 height 8
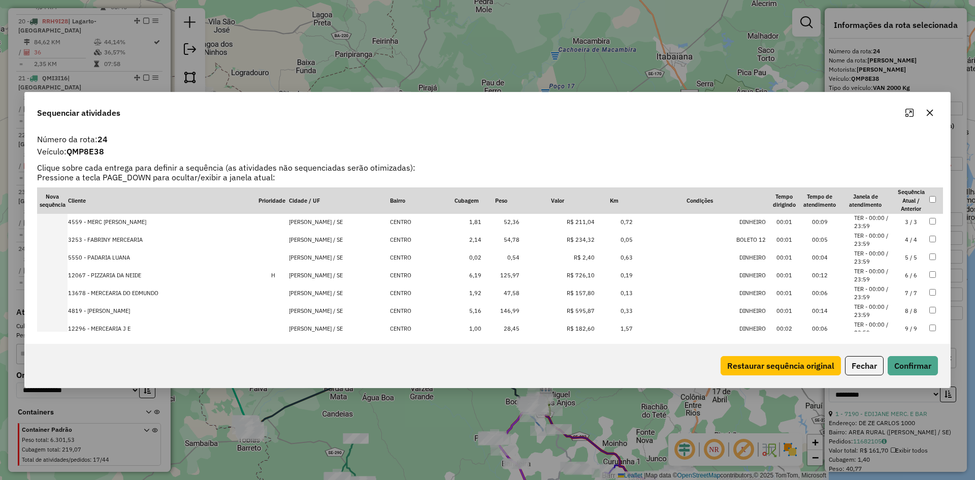
scroll to position [51, 0]
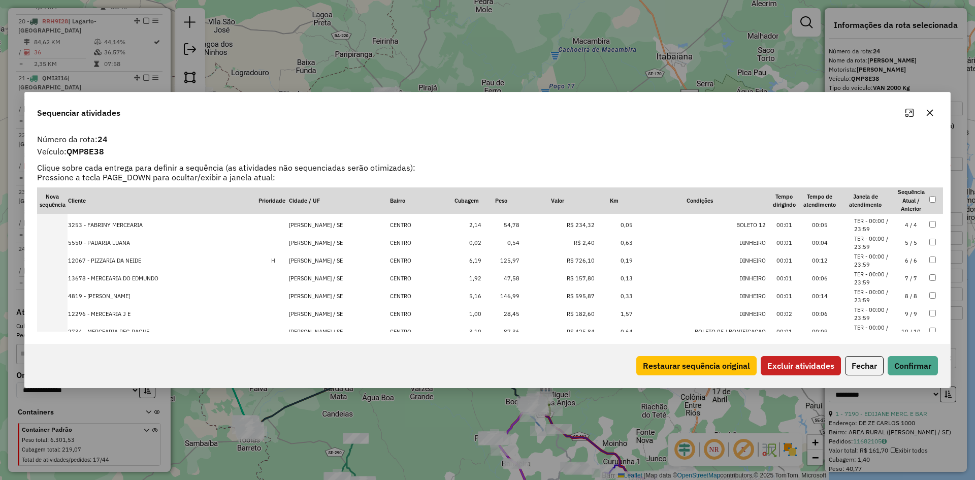
click at [806, 365] on button "Excluir atividades" at bounding box center [801, 365] width 80 height 19
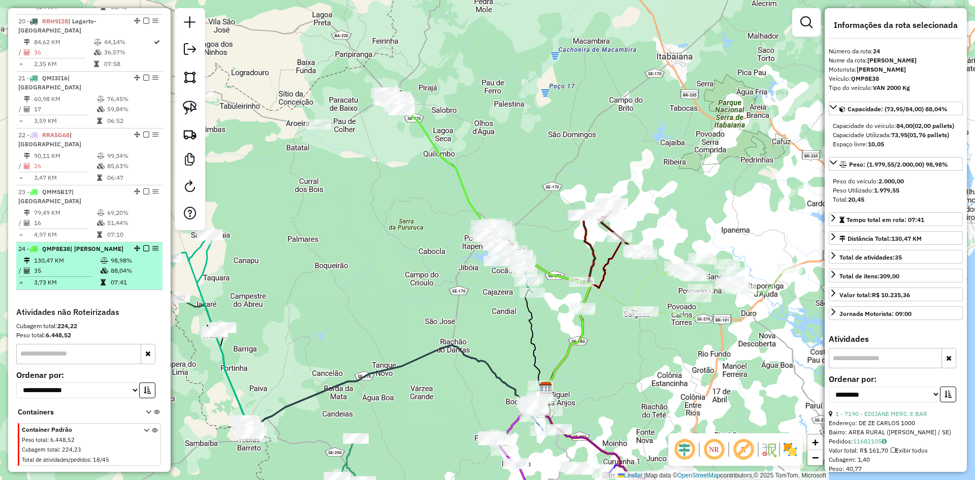
click at [103, 277] on td at bounding box center [105, 282] width 10 height 10
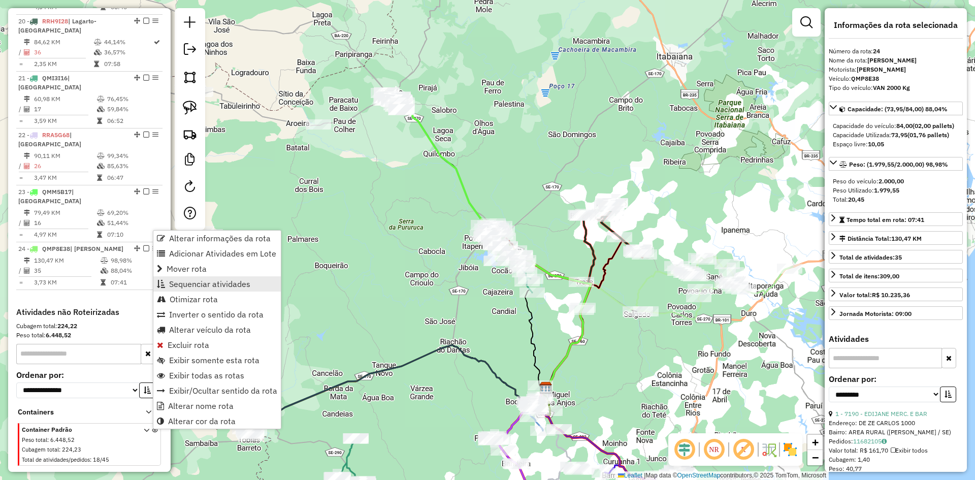
click at [208, 280] on span "Sequenciar atividades" at bounding box center [209, 284] width 81 height 8
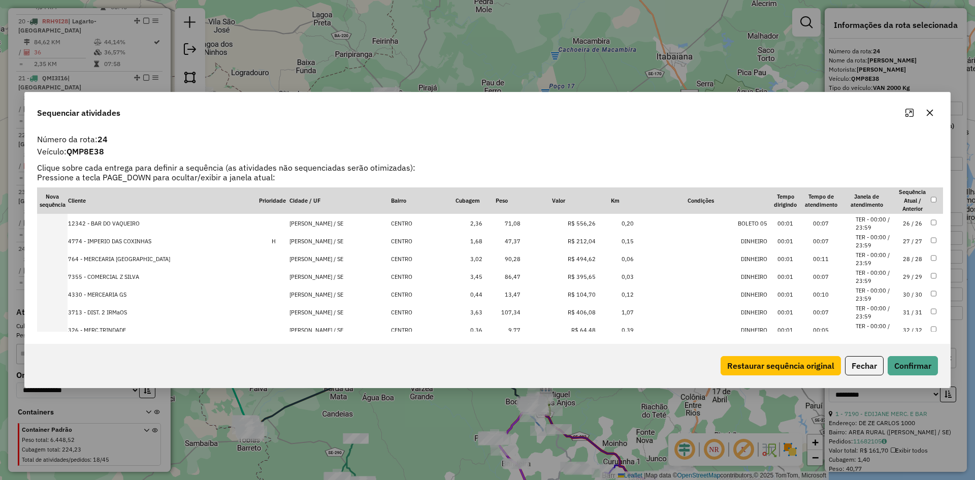
scroll to position [513, 0]
drag, startPoint x: 857, startPoint y: 360, endPoint x: 707, endPoint y: 307, distance: 159.1
click at [858, 360] on button "Fechar" at bounding box center [864, 365] width 39 height 19
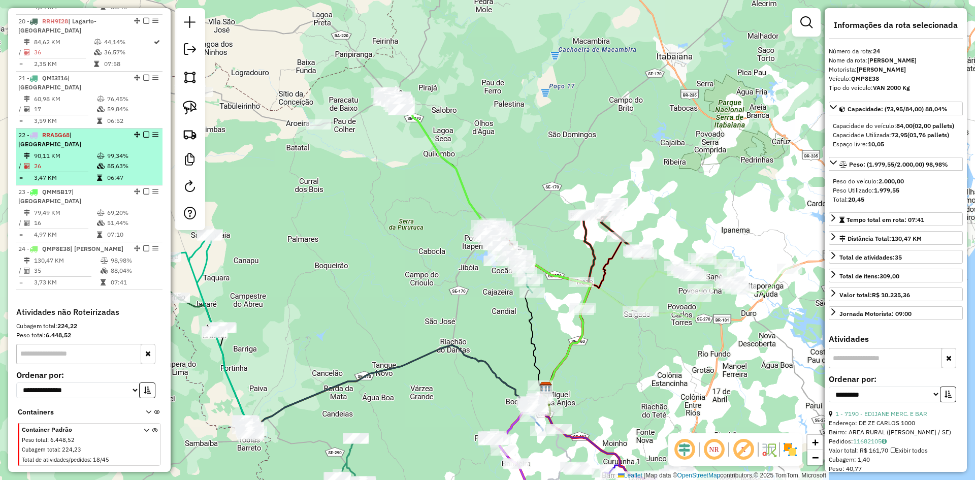
click at [90, 141] on li "22 - RRA5G68 | Lagarto 90,11 KM 99,34% / 26 85,63% = 3,47 KM 06:47" at bounding box center [89, 156] width 146 height 57
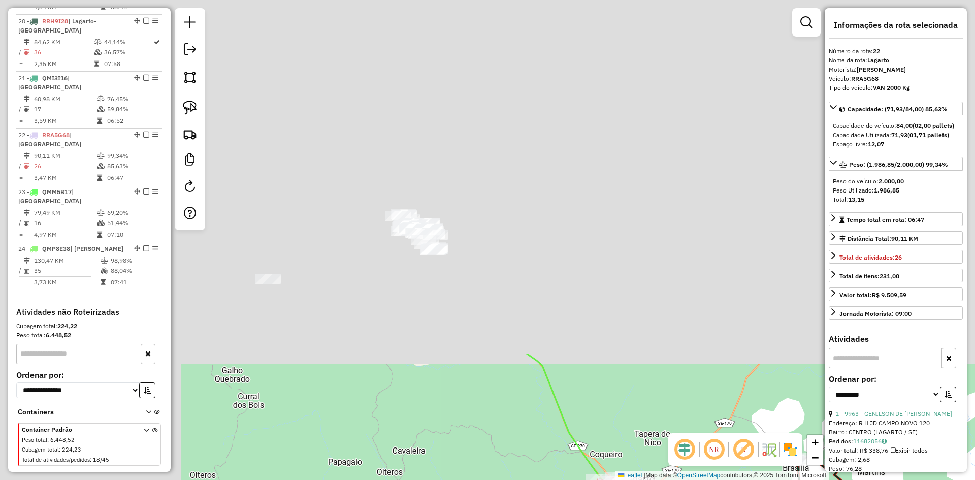
drag, startPoint x: 288, startPoint y: 92, endPoint x: 499, endPoint y: 482, distance: 443.3
click at [499, 479] on html "Aguarde... Pop-up bloqueado! Seu navegador bloqueou automáticamente a abertura …" at bounding box center [487, 240] width 975 height 480
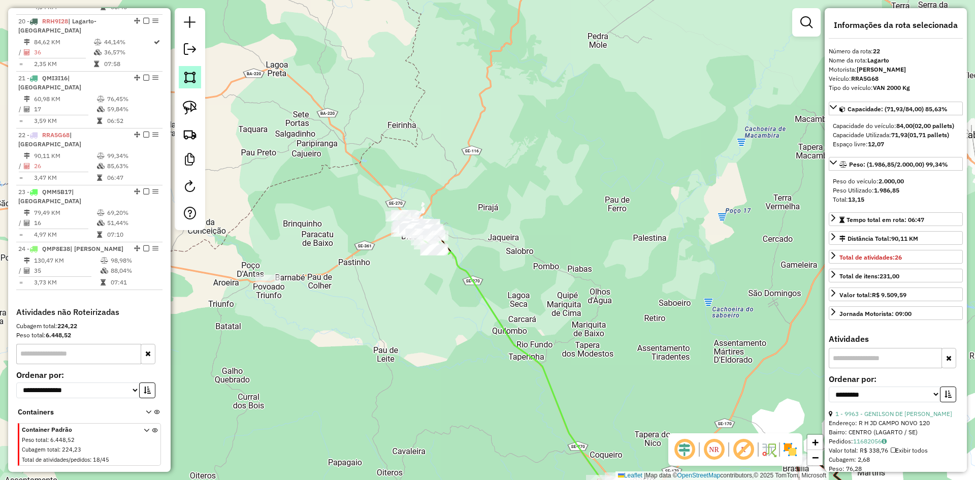
click at [194, 80] on img at bounding box center [190, 77] width 14 height 14
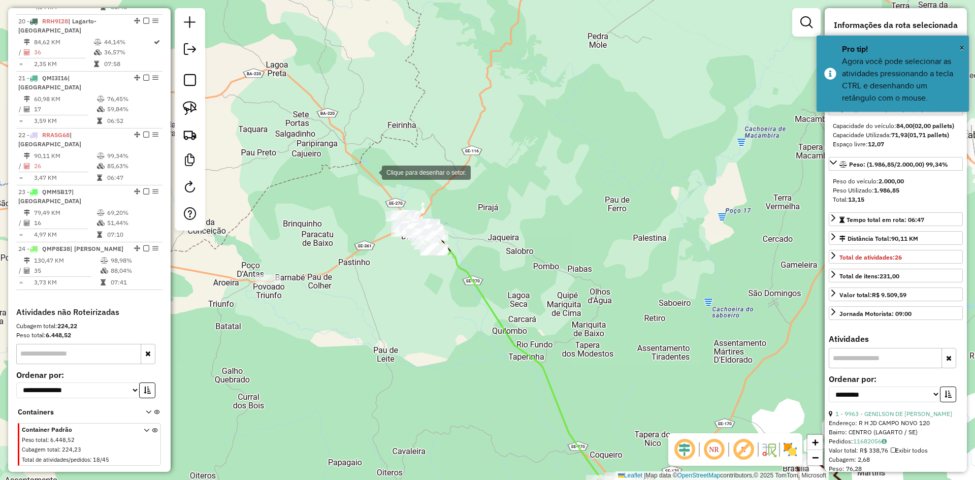
click at [382, 161] on div at bounding box center [372, 171] width 20 height 20
click at [344, 221] on div at bounding box center [348, 220] width 20 height 20
click at [413, 304] on div at bounding box center [413, 303] width 20 height 20
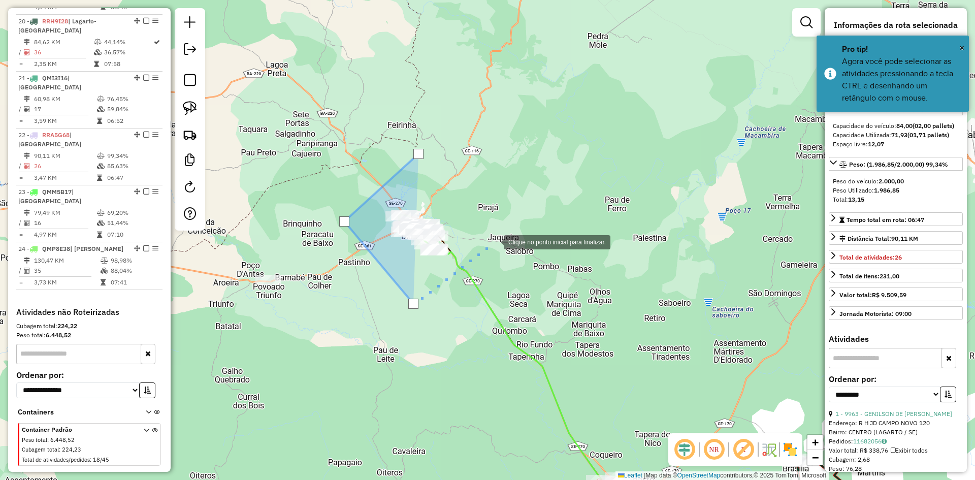
click at [496, 238] on div at bounding box center [493, 241] width 20 height 20
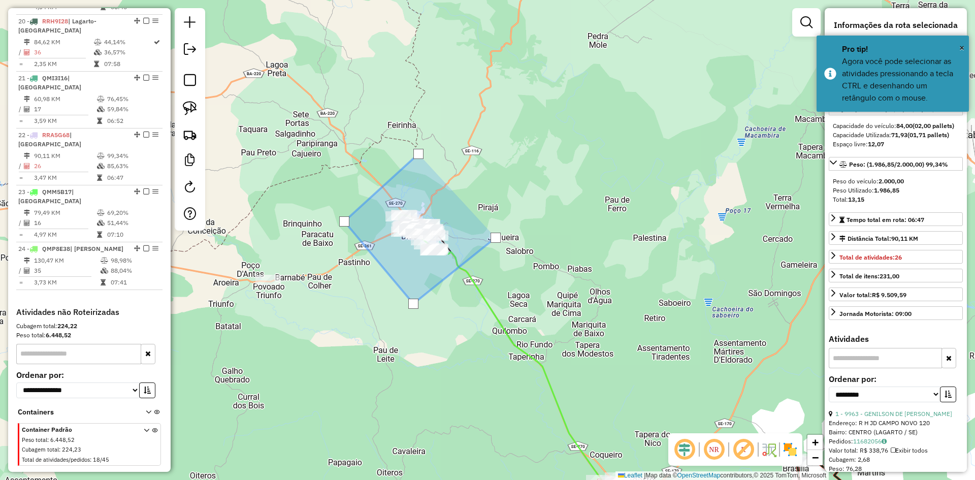
click at [496, 238] on div at bounding box center [496, 238] width 10 height 10
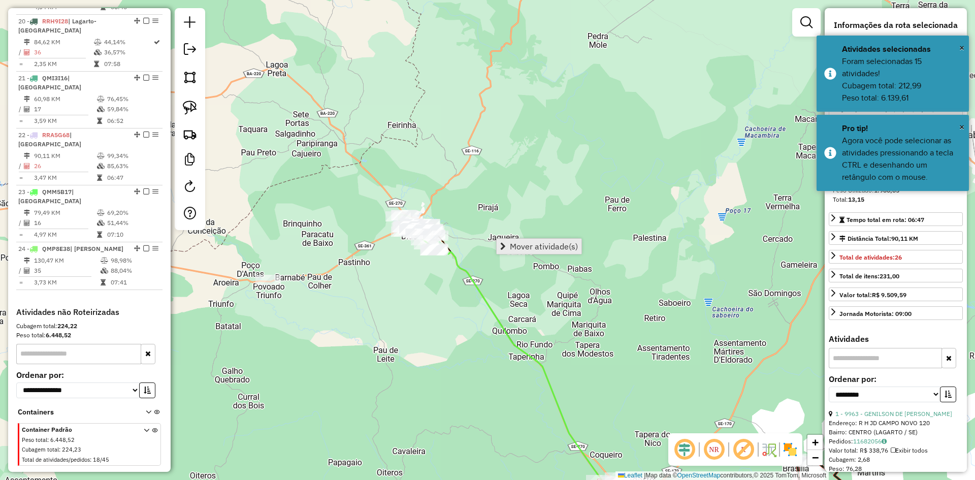
click at [527, 240] on link "Mover atividade(s)" at bounding box center [539, 246] width 85 height 15
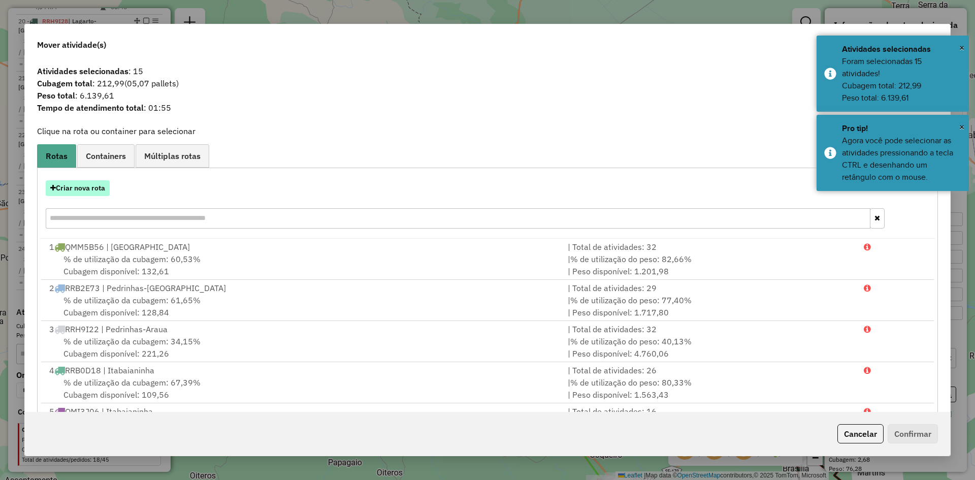
click at [91, 189] on button "Criar nova rota" at bounding box center [78, 188] width 64 height 16
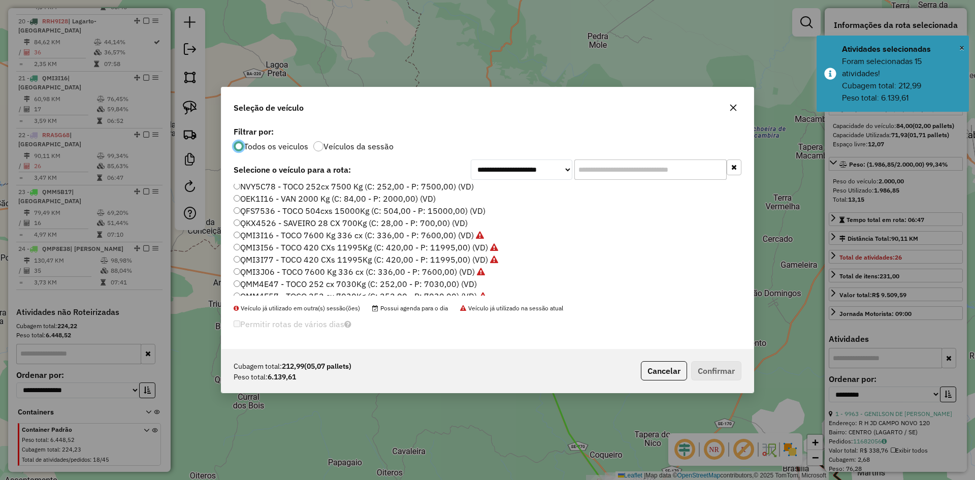
scroll to position [355, 0]
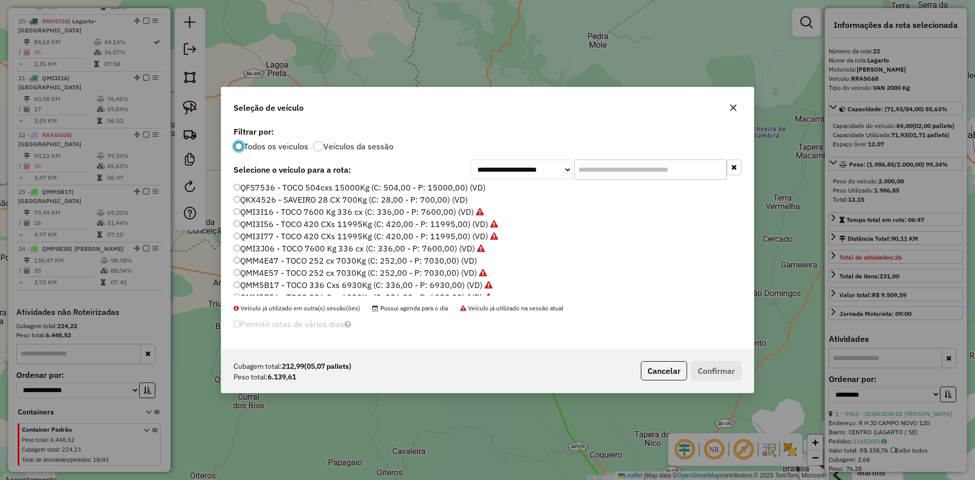
click at [267, 262] on label "QMM4E47 - TOCO 252 cx 7030Kg (C: 252,00 - P: 7030,00) (VD)" at bounding box center [355, 260] width 243 height 12
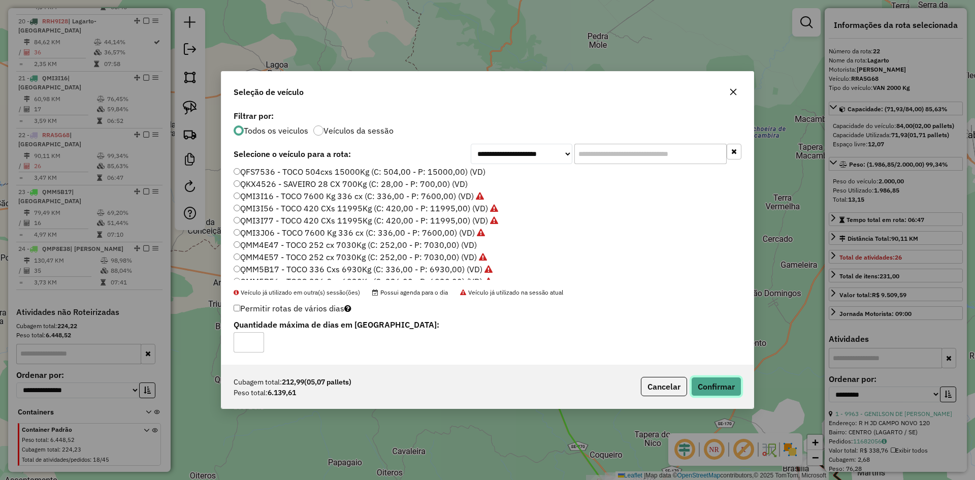
click at [724, 388] on button "Confirmar" at bounding box center [716, 386] width 50 height 19
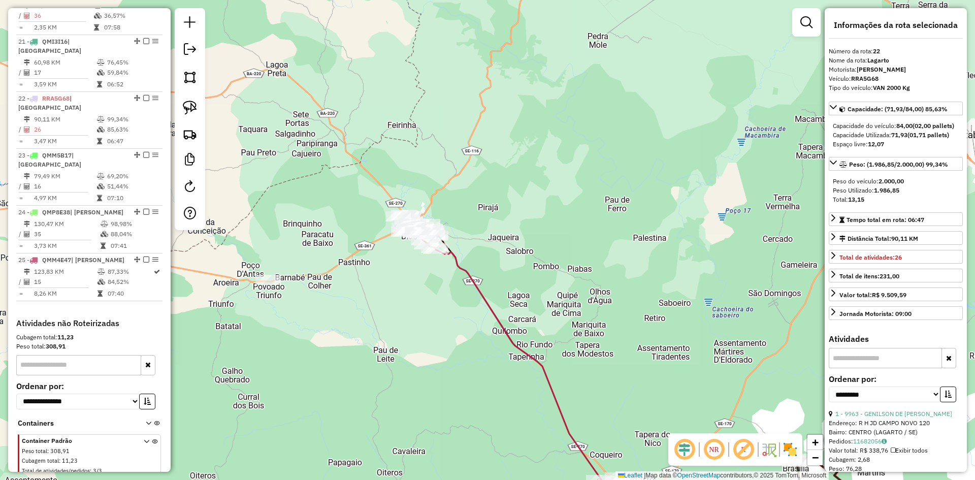
scroll to position [1396, 0]
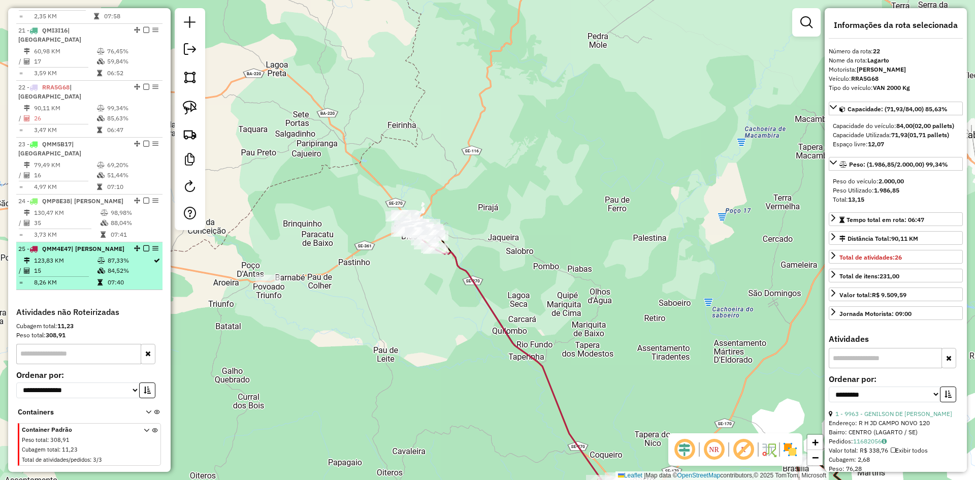
click at [122, 277] on td "07:40" at bounding box center [130, 282] width 46 height 10
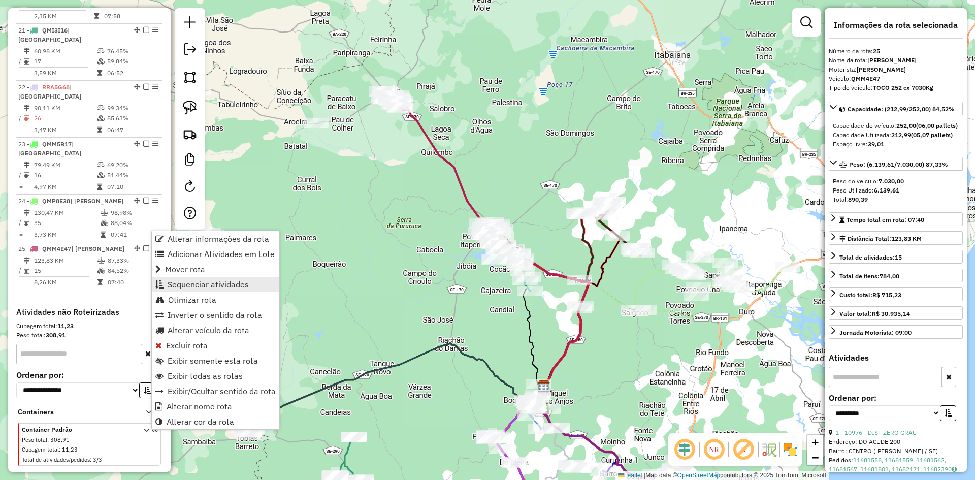
click at [238, 283] on span "Sequenciar atividades" at bounding box center [208, 284] width 81 height 8
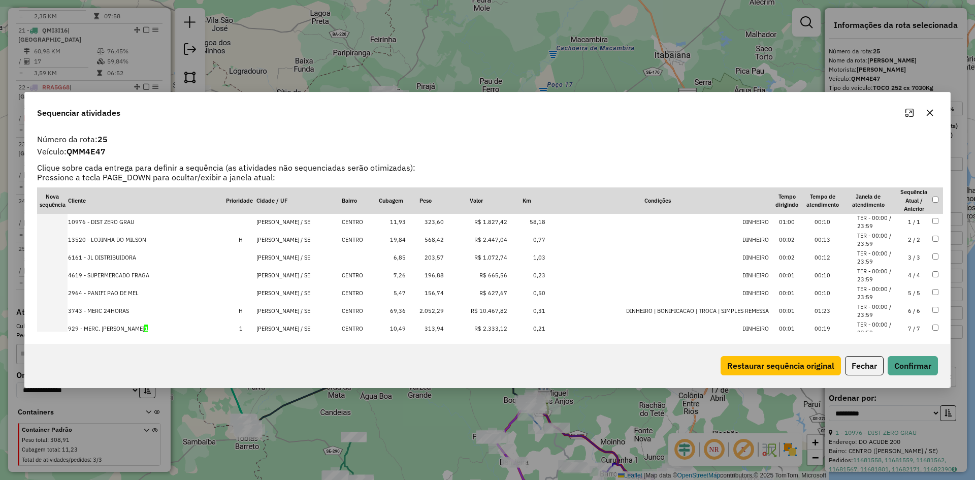
scroll to position [0, 0]
click at [865, 371] on button "Fechar" at bounding box center [864, 365] width 39 height 19
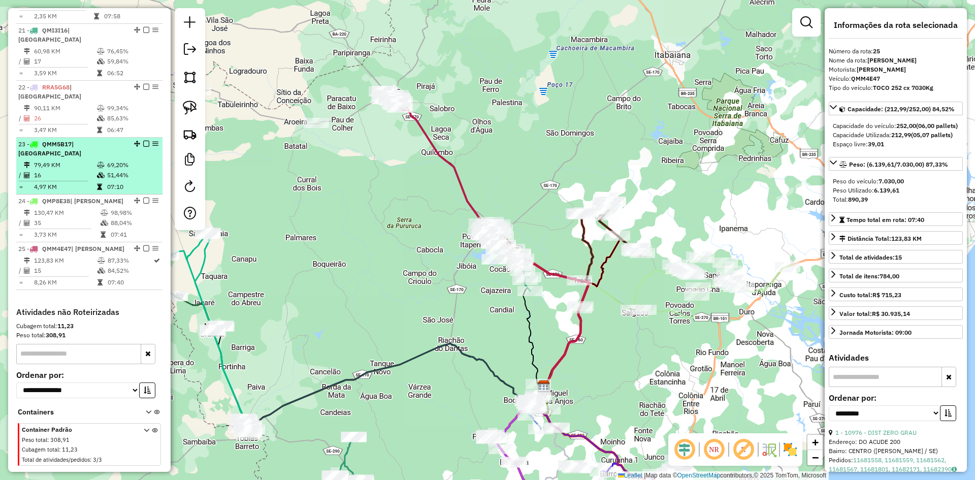
click at [93, 208] on td "130,47 KM" at bounding box center [67, 213] width 67 height 10
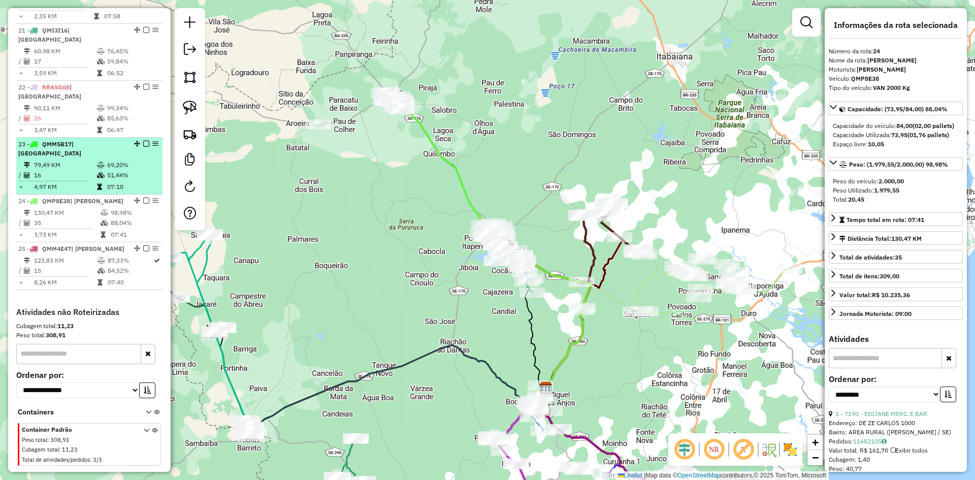
click at [107, 170] on td "51,44%" at bounding box center [132, 175] width 51 height 10
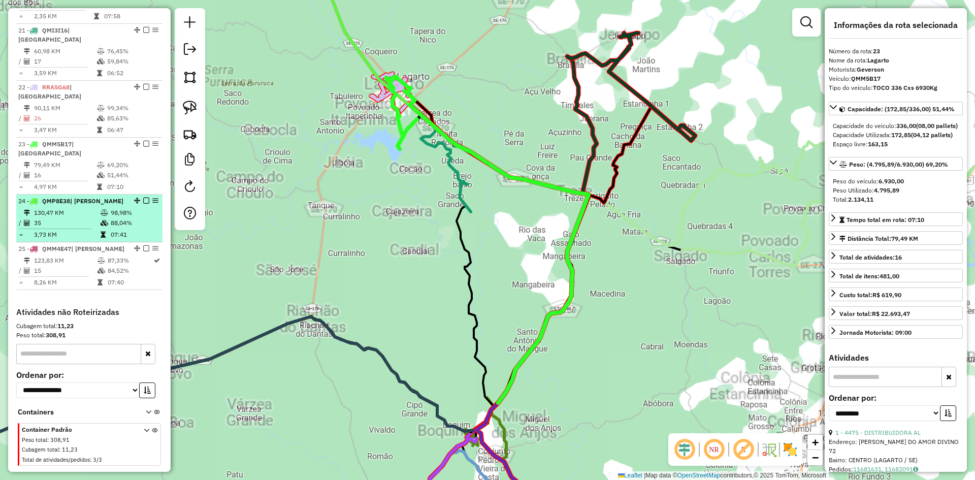
click at [103, 210] on icon at bounding box center [105, 213] width 8 height 6
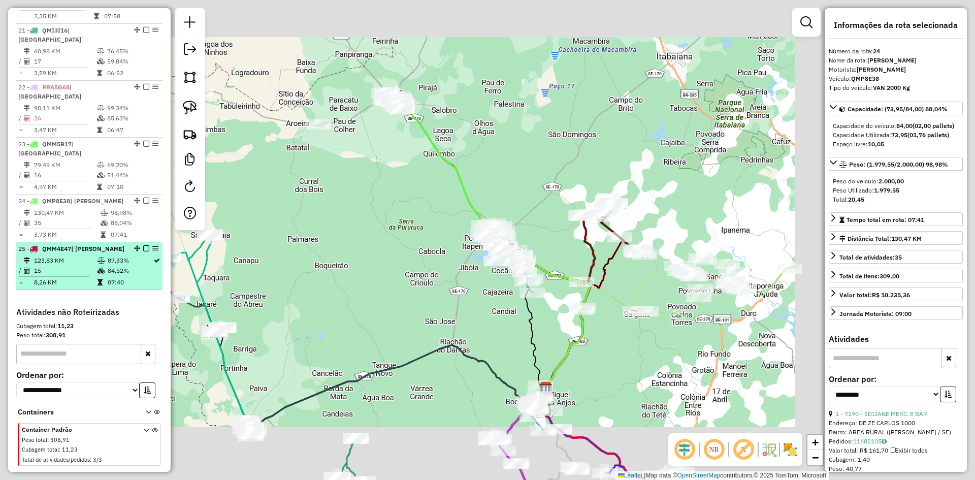
click at [107, 255] on td "87,33%" at bounding box center [130, 260] width 46 height 10
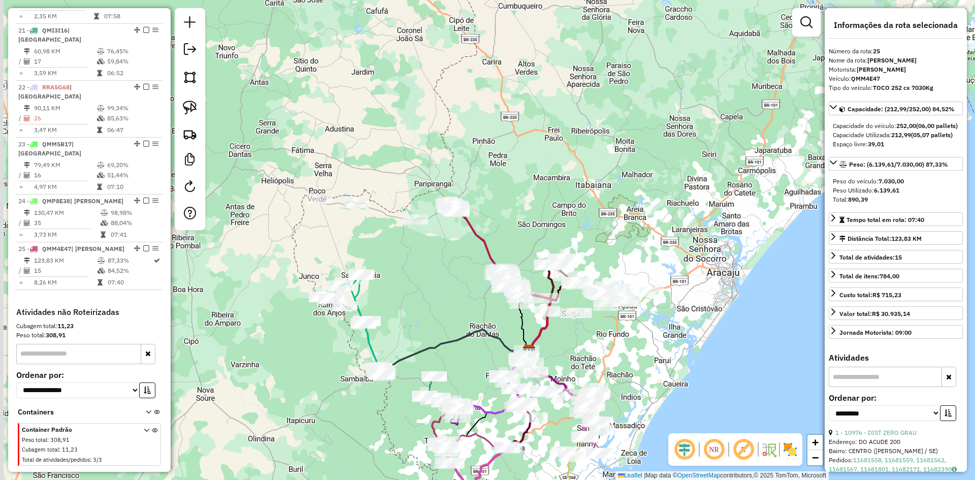
drag, startPoint x: 321, startPoint y: 225, endPoint x: 397, endPoint y: 254, distance: 81.7
click at [406, 274] on div "Janela de atendimento Grade de atendimento Capacidade Transportadoras Veículos …" at bounding box center [487, 240] width 975 height 480
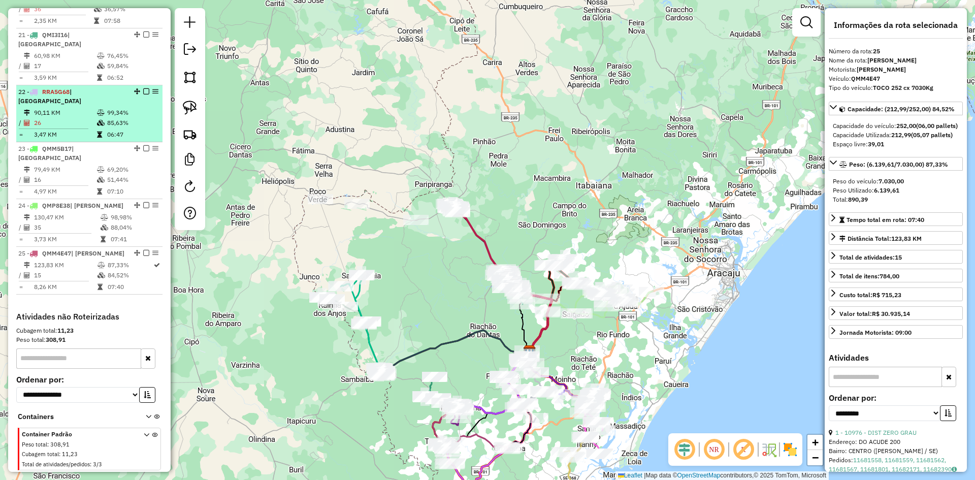
scroll to position [1396, 0]
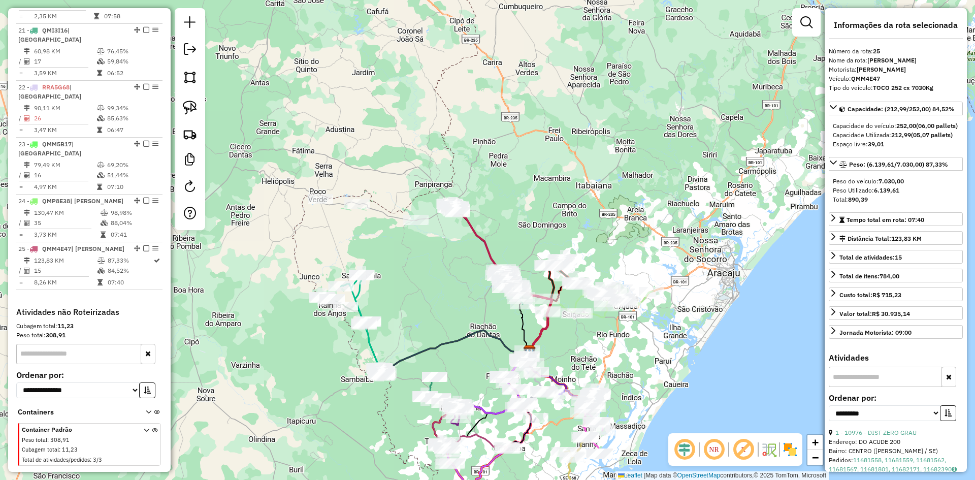
click at [76, 344] on input "text" at bounding box center [78, 354] width 125 height 20
type input "**"
drag, startPoint x: 203, startPoint y: 301, endPoint x: 198, endPoint y: 308, distance: 9.4
click at [203, 302] on div "Janela de atendimento Grade de atendimento Capacidade Transportadoras Veículos …" at bounding box center [487, 240] width 975 height 480
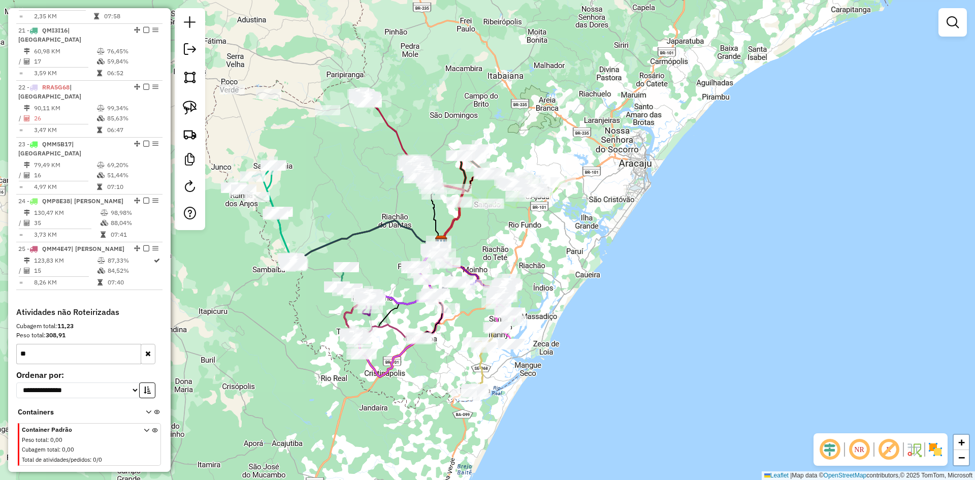
drag, startPoint x: 318, startPoint y: 431, endPoint x: 348, endPoint y: 329, distance: 106.5
click at [253, 333] on div "Janela de atendimento Grade de atendimento Capacidade Transportadoras Veículos …" at bounding box center [487, 240] width 975 height 480
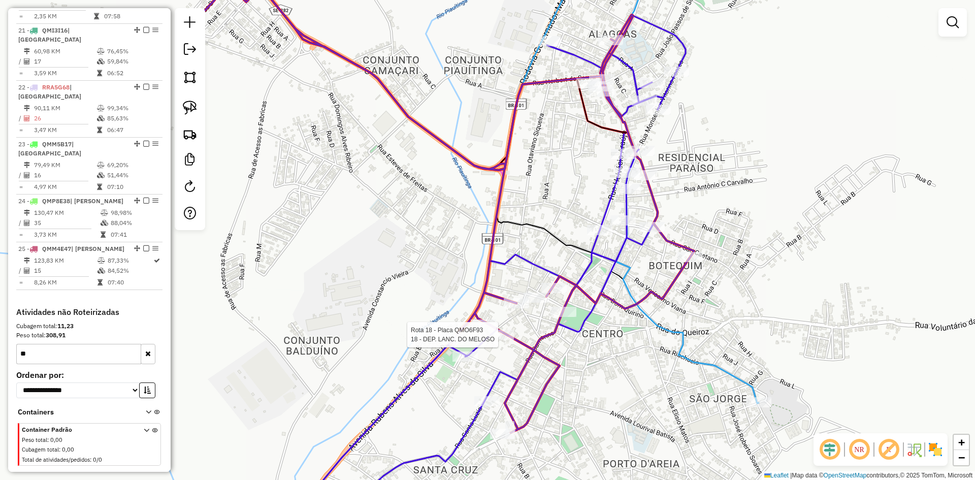
select select "**********"
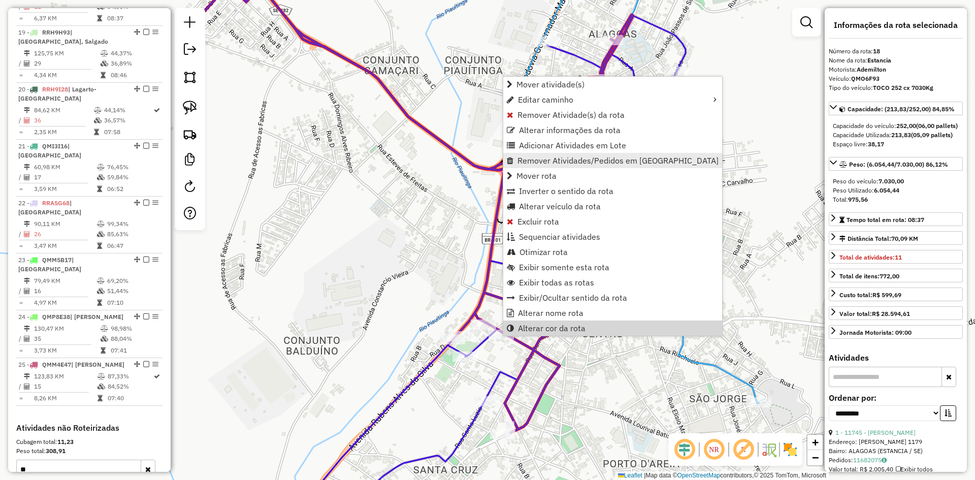
scroll to position [1259, 0]
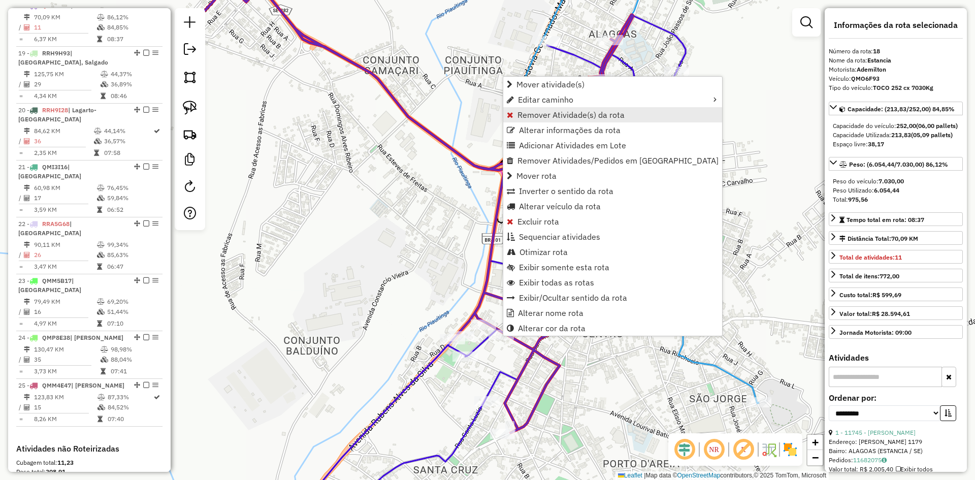
click at [544, 111] on span "Remover Atividade(s) da rota" at bounding box center [570, 115] width 107 height 8
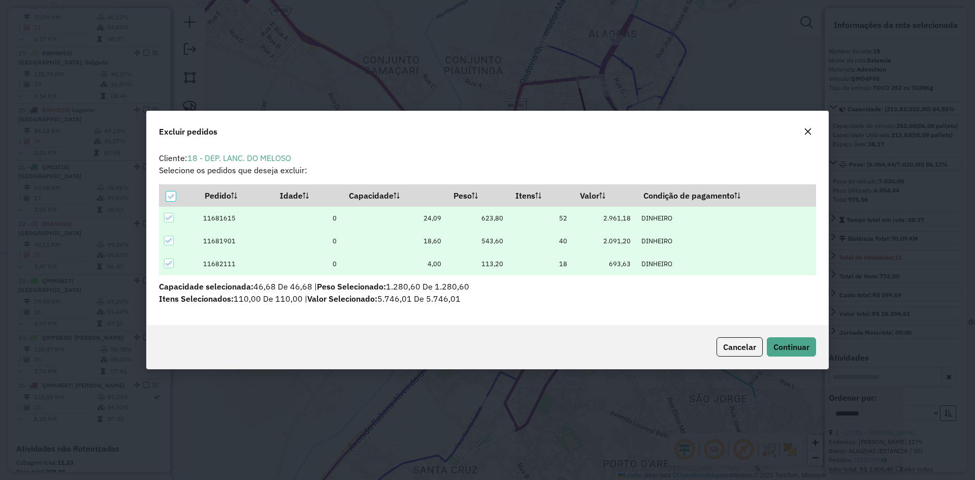
scroll to position [6, 3]
click at [168, 199] on icon at bounding box center [170, 196] width 7 height 7
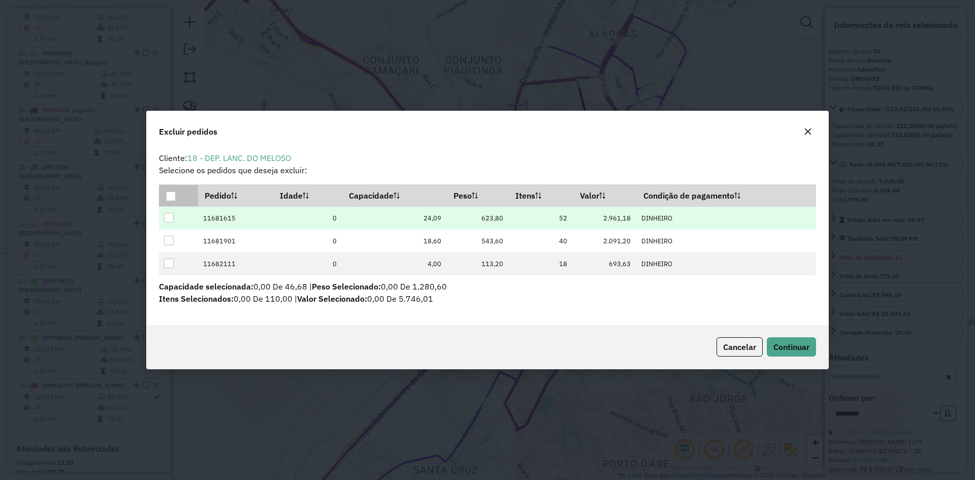
click at [170, 217] on div at bounding box center [169, 218] width 10 height 10
click at [797, 350] on span "Continuar" at bounding box center [791, 347] width 36 height 10
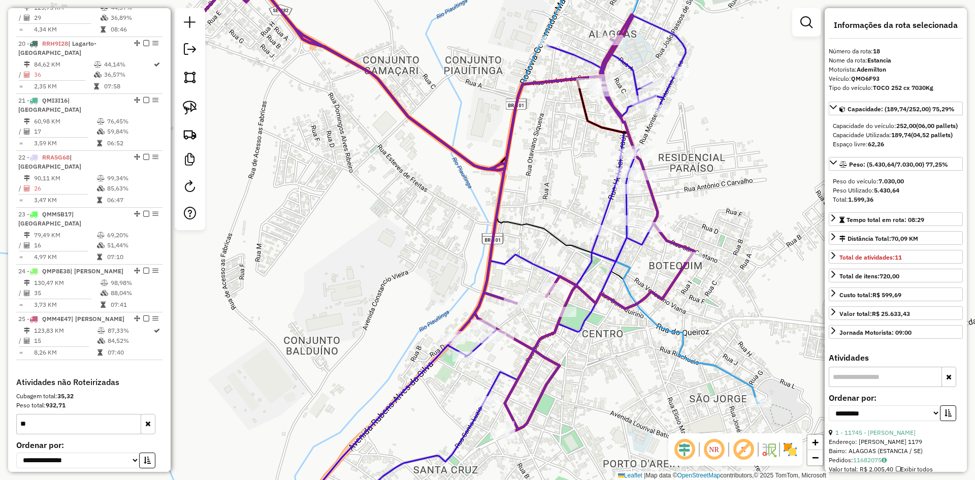
scroll to position [1396, 0]
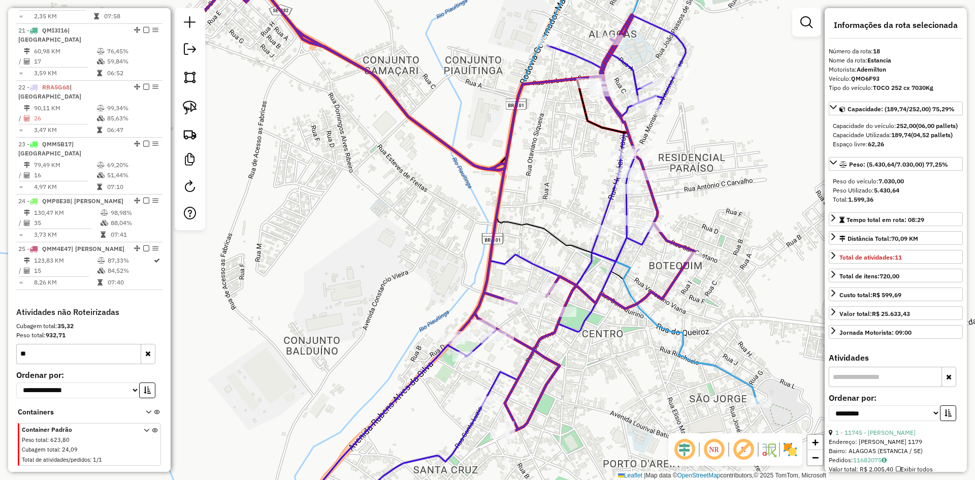
click at [67, 344] on input "**" at bounding box center [78, 354] width 125 height 20
click at [136, 344] on input "***" at bounding box center [78, 354] width 125 height 20
type input "***"
click at [142, 344] on button "button" at bounding box center [148, 354] width 15 height 20
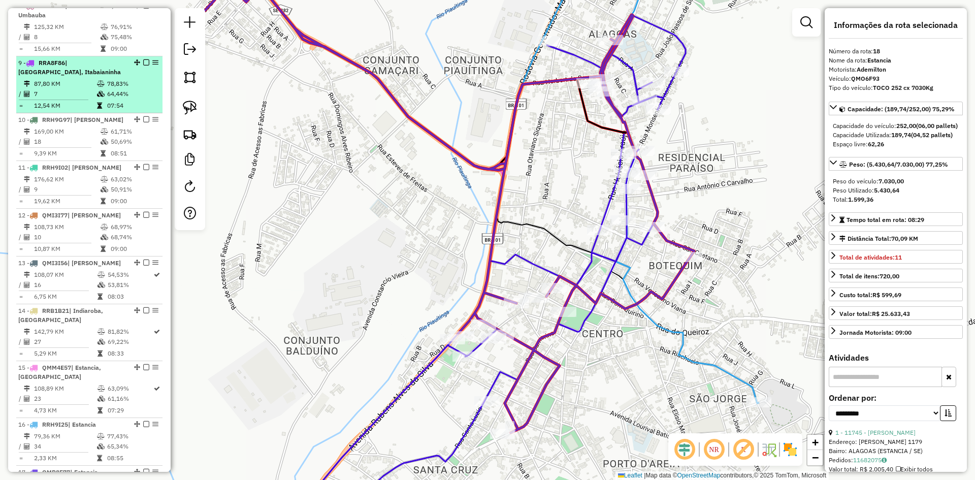
scroll to position [685, 0]
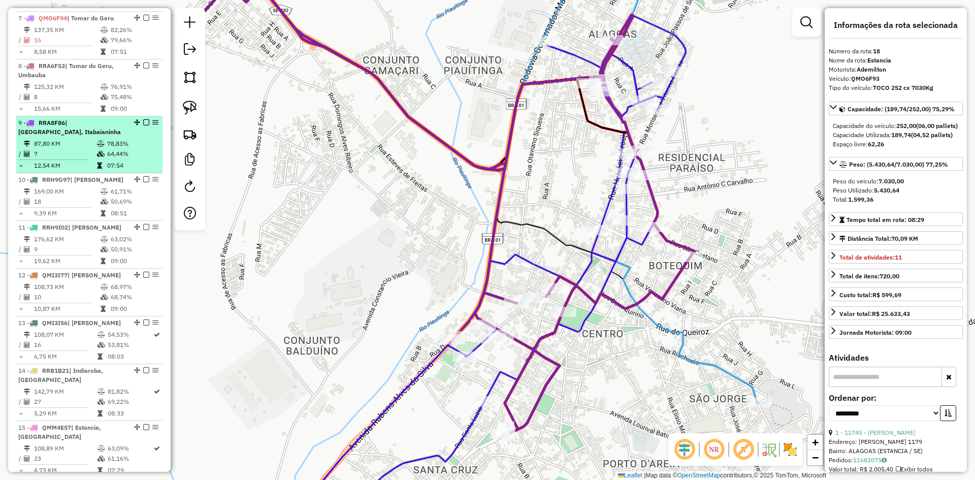
drag, startPoint x: 123, startPoint y: 156, endPoint x: 128, endPoint y: 156, distance: 5.6
click at [126, 149] on td "78,83%" at bounding box center [132, 144] width 51 height 10
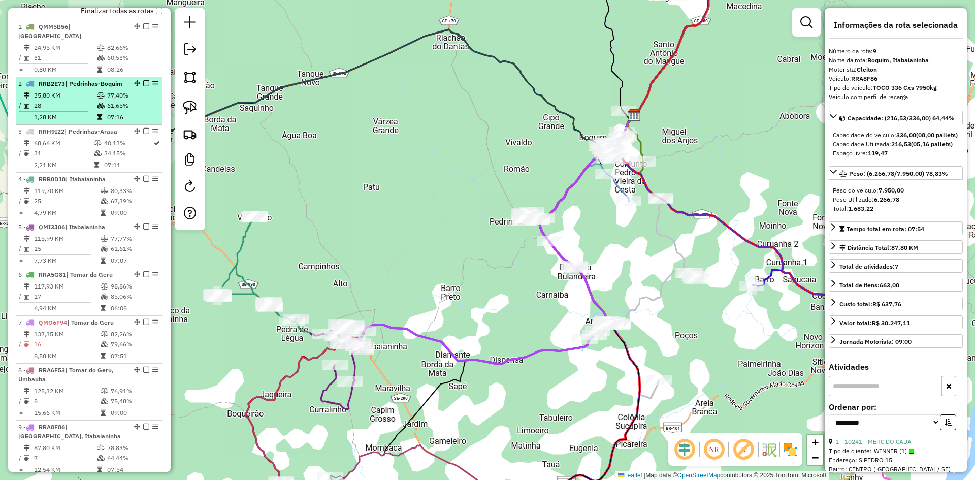
scroll to position [380, 0]
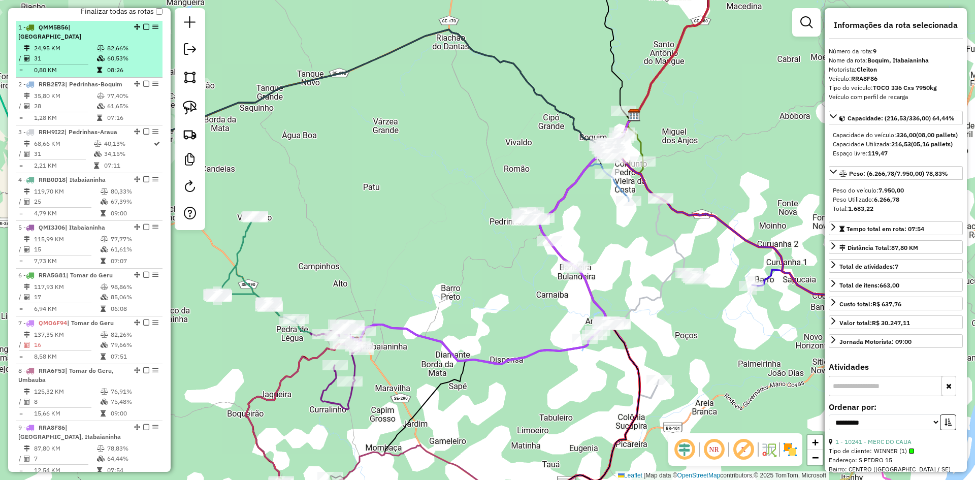
click at [110, 54] on td "60,53%" at bounding box center [132, 58] width 51 height 10
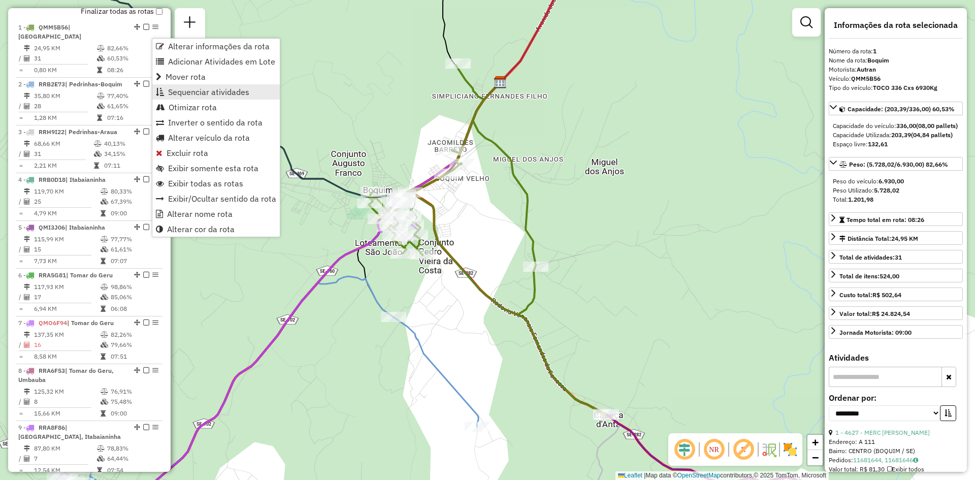
click at [193, 88] on span "Sequenciar atividades" at bounding box center [208, 92] width 81 height 8
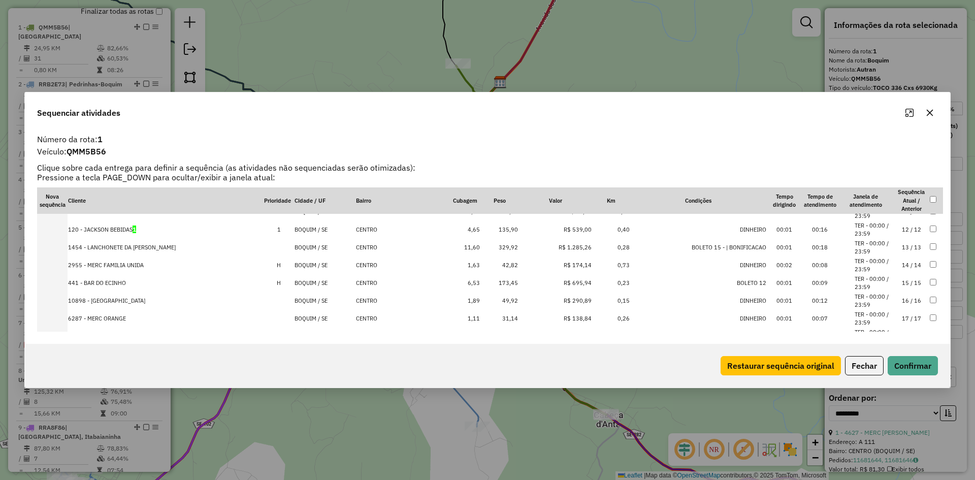
scroll to position [0, 0]
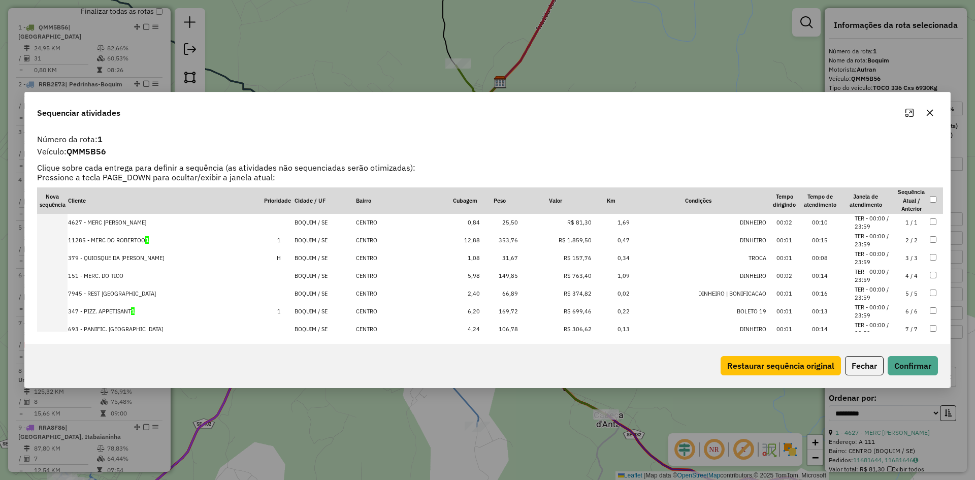
click at [355, 258] on td "CENTRO" at bounding box center [402, 258] width 94 height 18
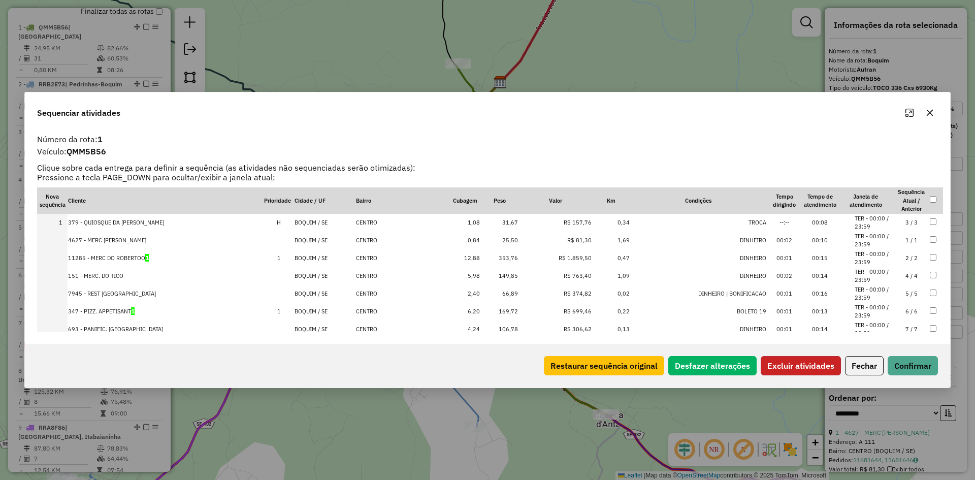
click at [789, 367] on button "Excluir atividades" at bounding box center [801, 365] width 80 height 19
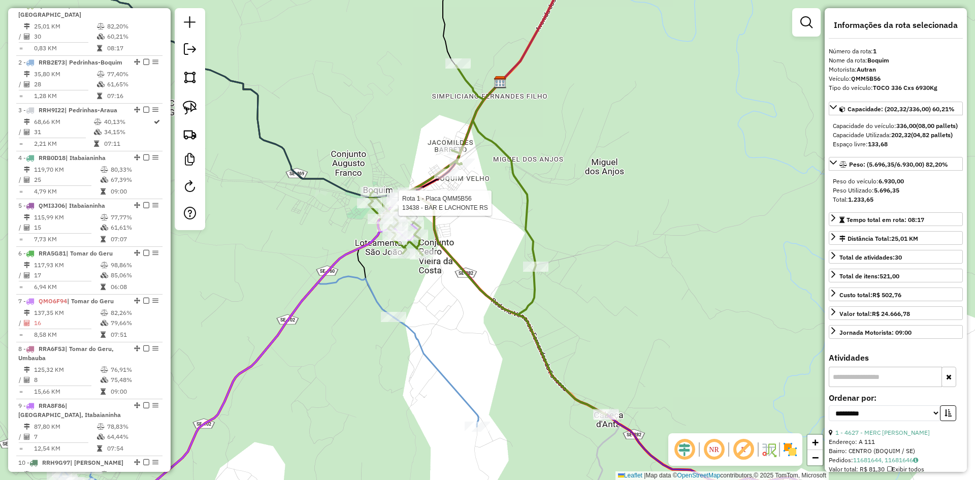
scroll to position [402, 0]
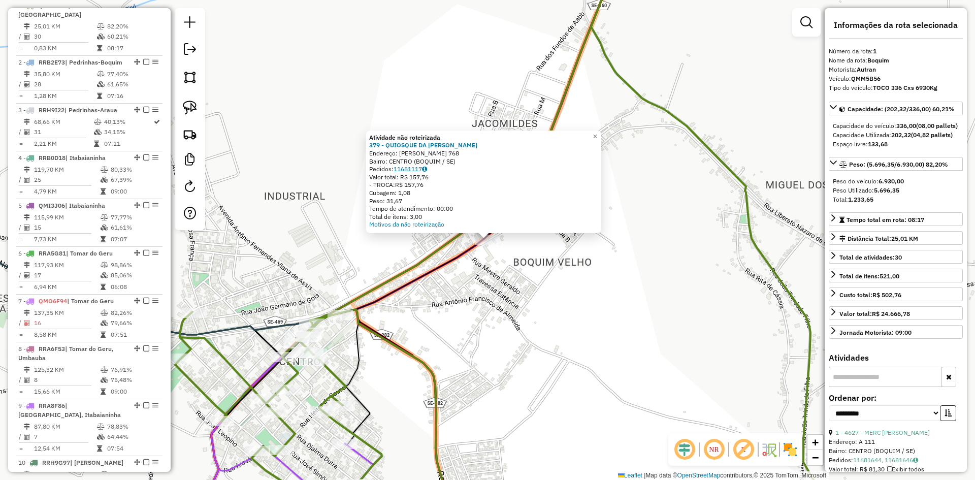
click at [463, 325] on div "Atividade não roteirizada 379 - QUIOSQUE DA MARILENE Endereço: PAULO BARRETO DE…" at bounding box center [487, 240] width 975 height 480
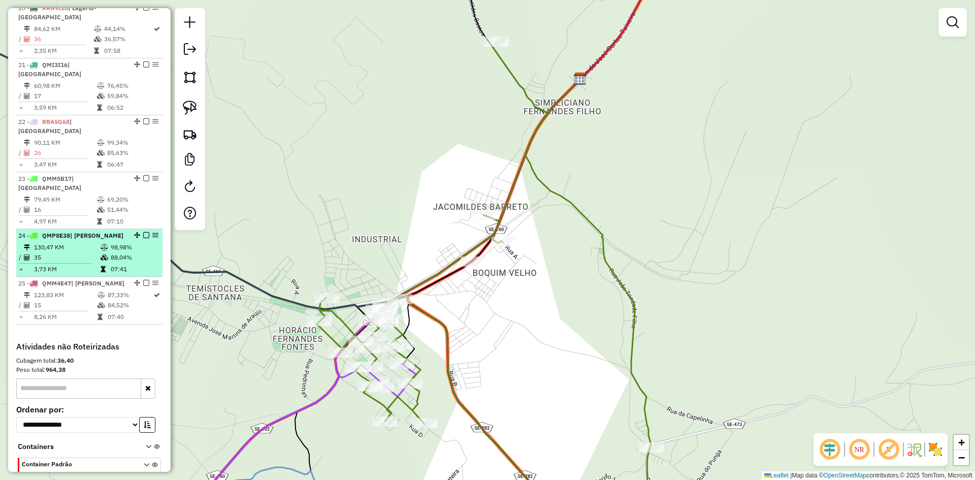
scroll to position [1396, 0]
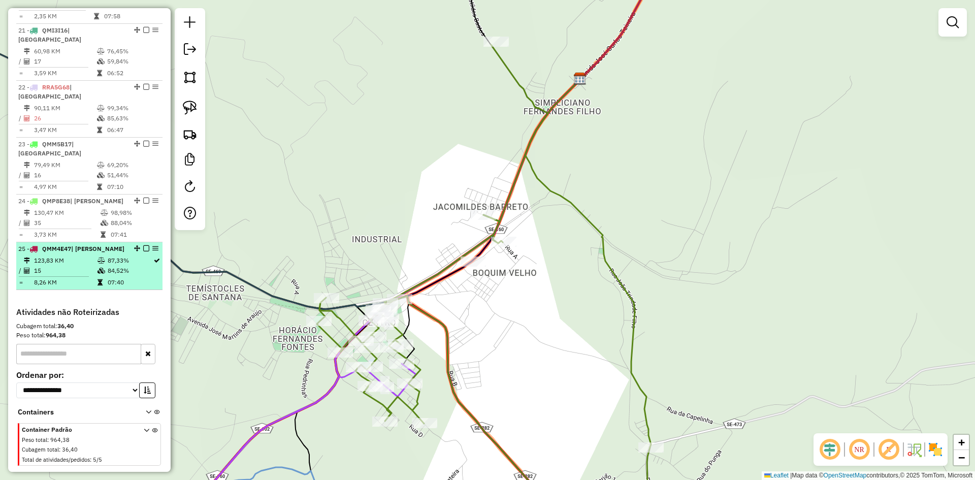
click at [84, 266] on td "15" at bounding box center [65, 271] width 63 height 10
select select "**********"
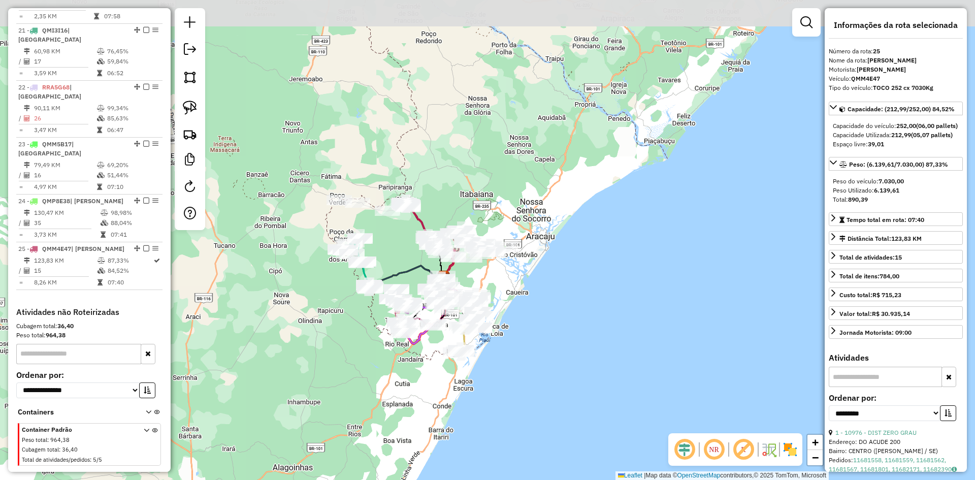
drag, startPoint x: 364, startPoint y: 128, endPoint x: 368, endPoint y: 139, distance: 10.9
click at [368, 139] on div "Janela de atendimento Grade de atendimento Capacidade Transportadoras Veículos …" at bounding box center [487, 240] width 975 height 480
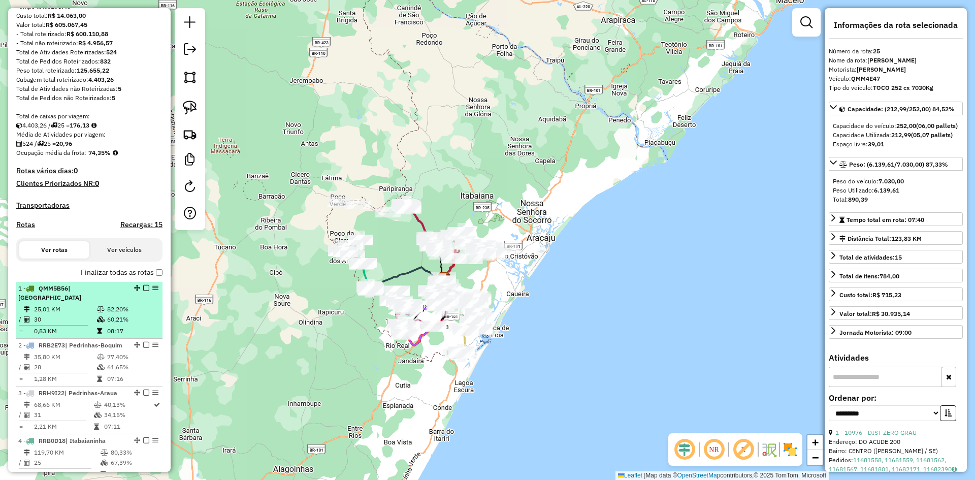
scroll to position [228, 0]
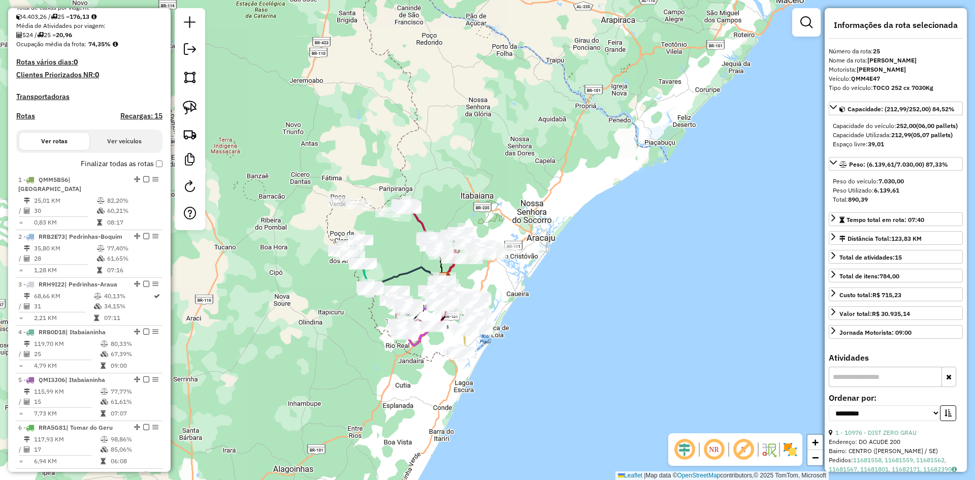
click at [118, 150] on button "Ver veículos" at bounding box center [124, 141] width 70 height 17
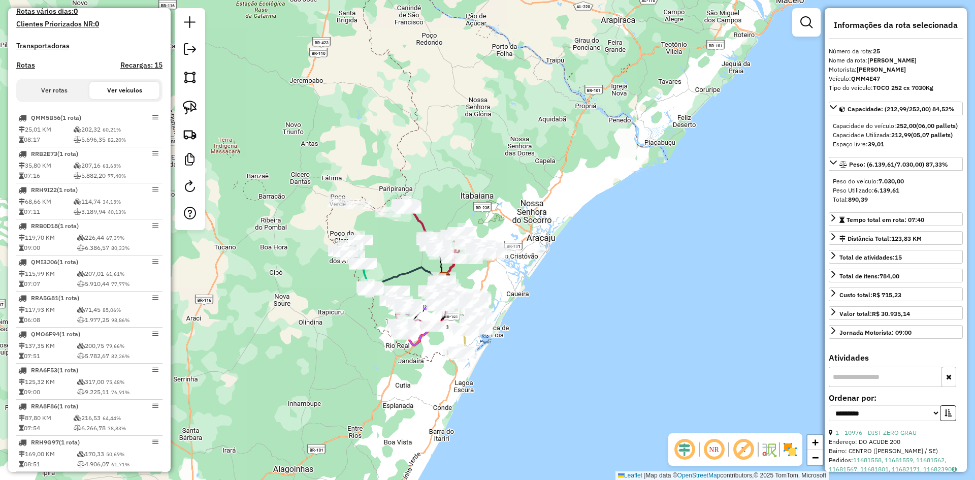
scroll to position [126, 0]
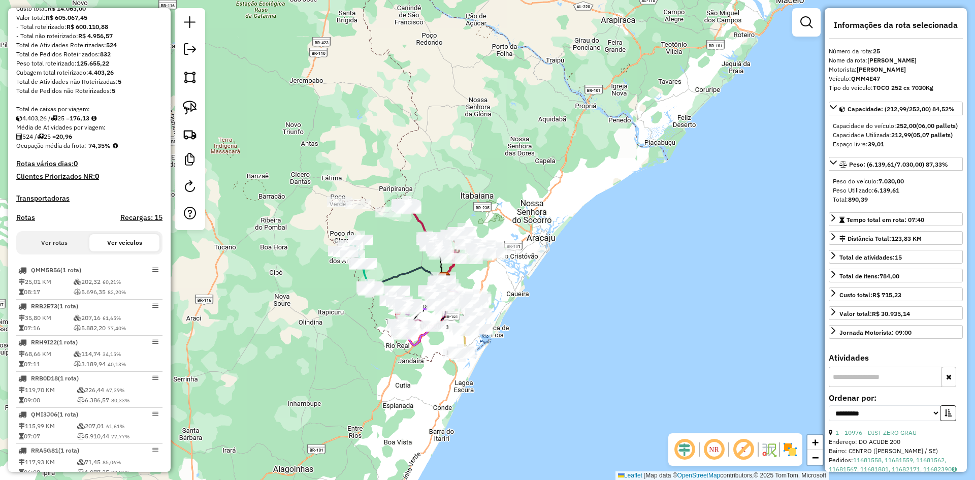
click at [58, 244] on button "Ver rotas" at bounding box center [54, 242] width 70 height 17
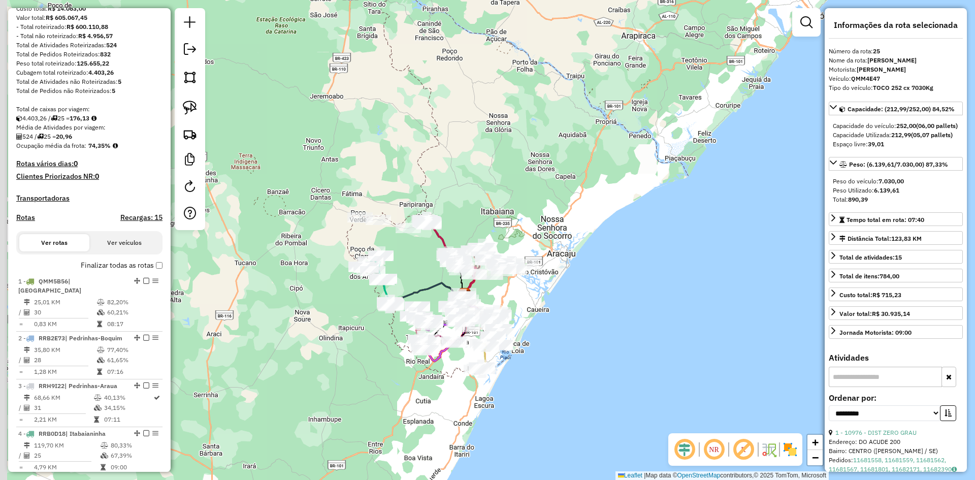
drag, startPoint x: 315, startPoint y: 125, endPoint x: 365, endPoint y: 163, distance: 62.4
click at [362, 162] on div "Janela de atendimento Grade de atendimento Capacidade Transportadoras Veículos …" at bounding box center [487, 240] width 975 height 480
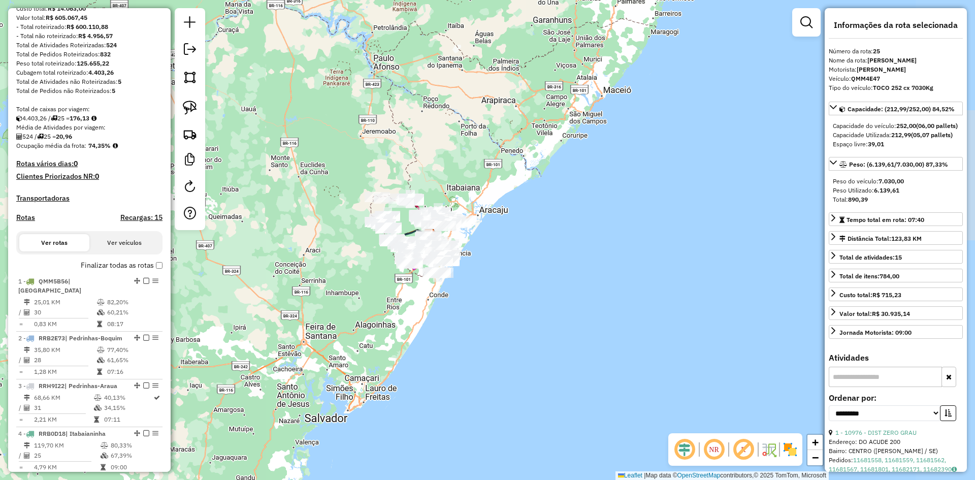
drag, startPoint x: 331, startPoint y: 156, endPoint x: 364, endPoint y: 187, distance: 45.3
click at [362, 186] on div "Janela de atendimento Grade de atendimento Capacidade Transportadoras Veículos …" at bounding box center [487, 240] width 975 height 480
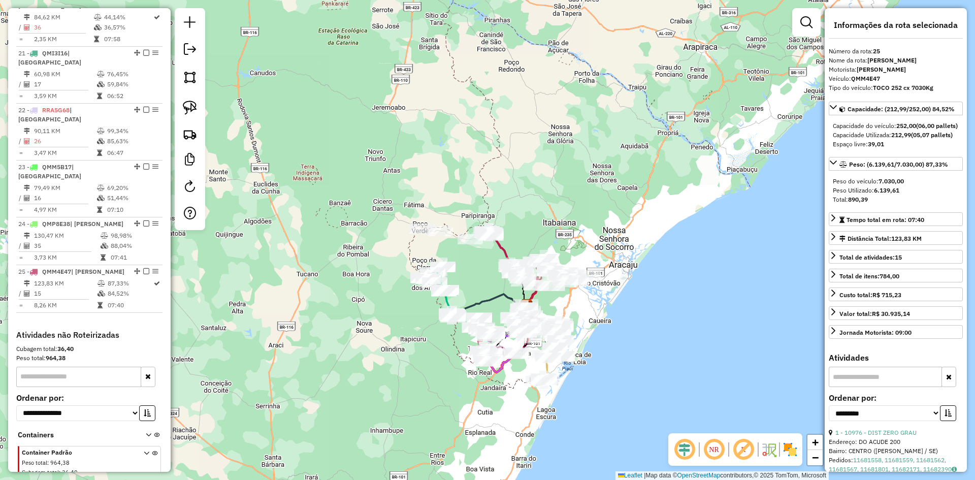
scroll to position [1396, 0]
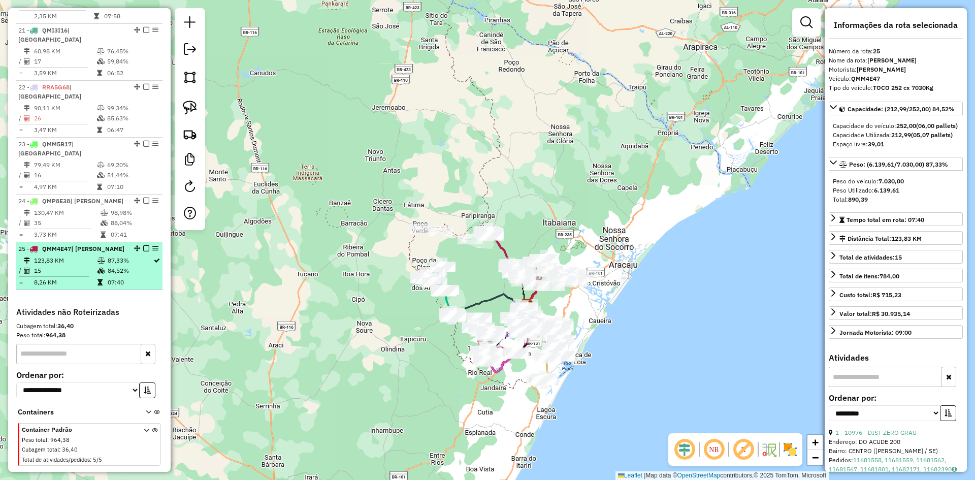
click at [117, 266] on td "84,52%" at bounding box center [130, 271] width 46 height 10
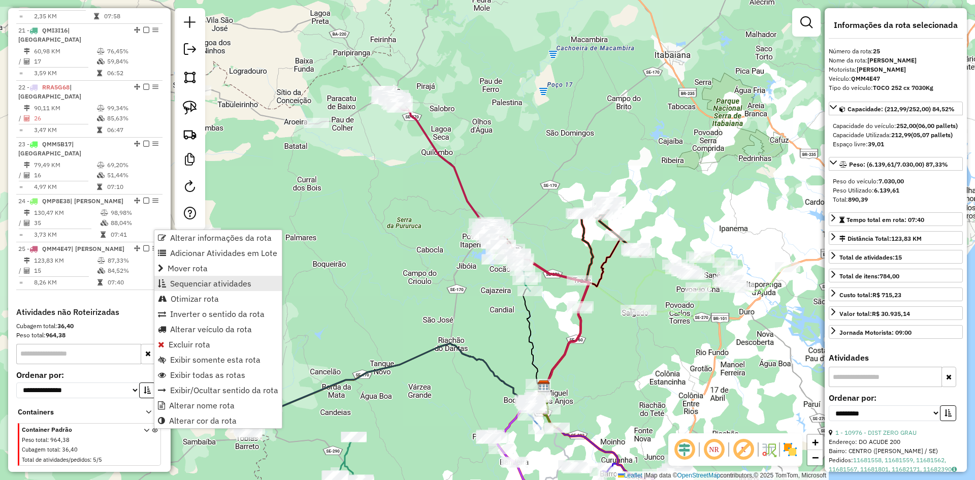
click at [206, 281] on span "Sequenciar atividades" at bounding box center [210, 283] width 81 height 8
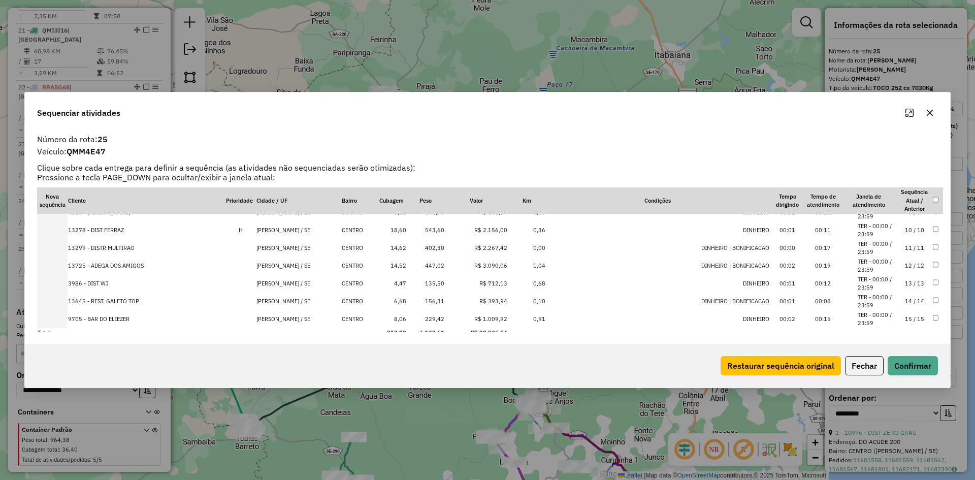
scroll to position [158, 0]
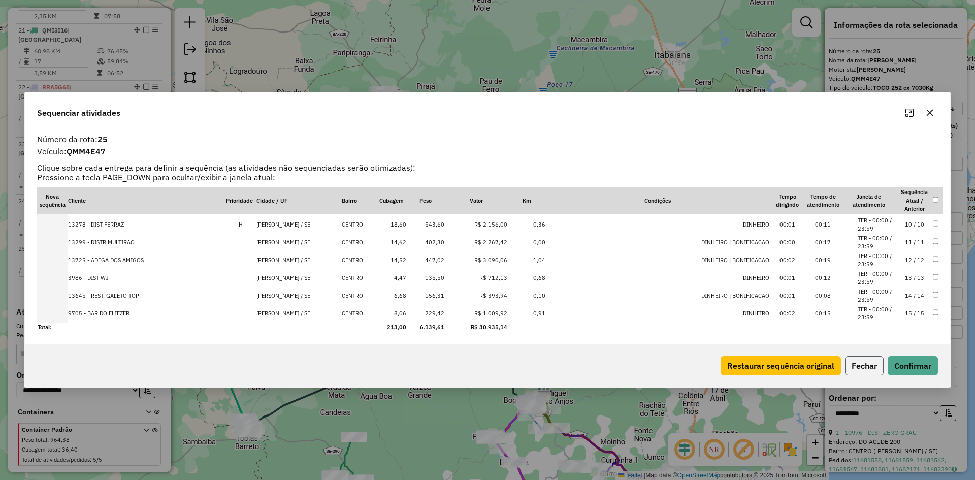
click at [863, 374] on button "Fechar" at bounding box center [864, 365] width 39 height 19
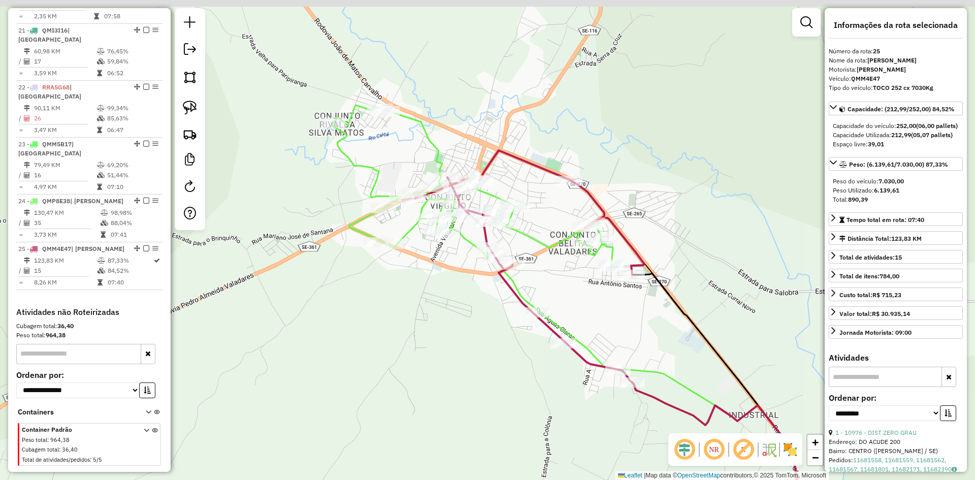
drag, startPoint x: 385, startPoint y: 59, endPoint x: 397, endPoint y: 149, distance: 91.1
click at [399, 148] on div "Janela de atendimento Grade de atendimento Capacidade Transportadoras Veículos …" at bounding box center [487, 240] width 975 height 480
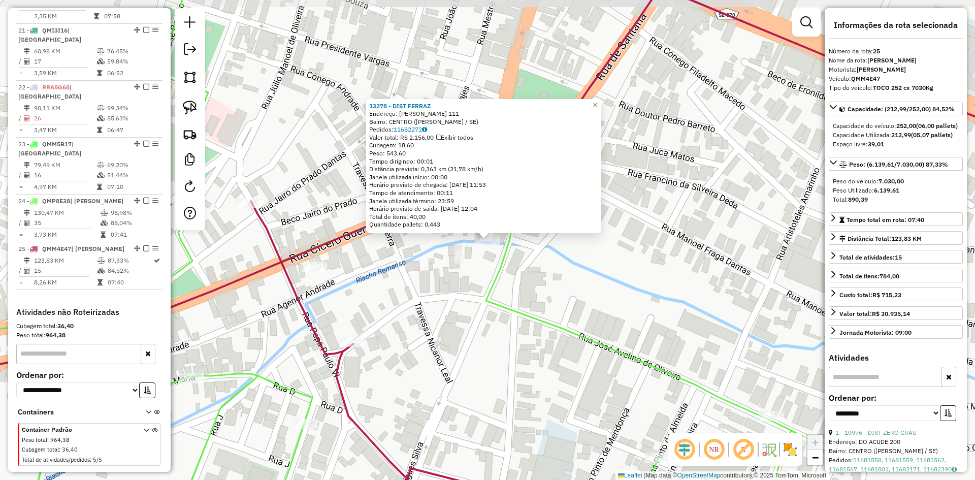
click at [467, 311] on div "13278 - DIST FERRAZ Endereço: JOSE CEGUINHO 111 Bairro: CENTRO (SIMAO DIAS / SE…" at bounding box center [487, 240] width 975 height 480
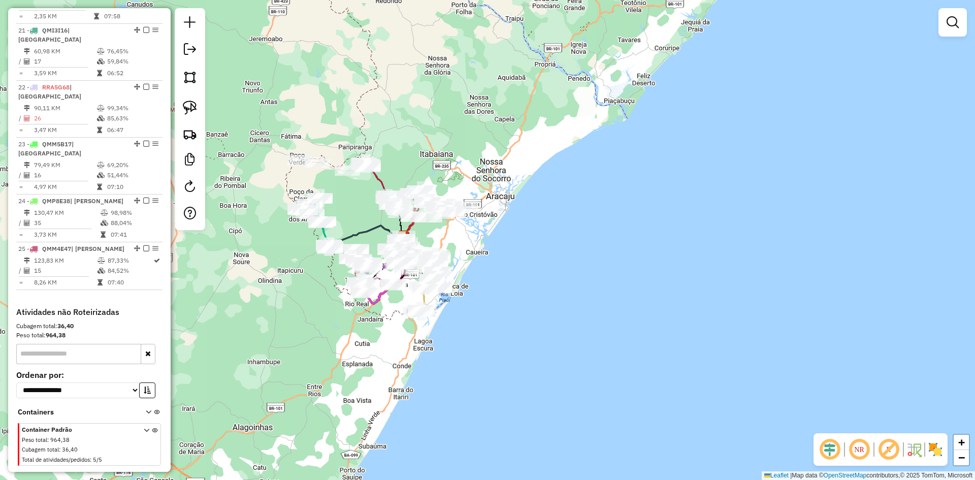
drag, startPoint x: 329, startPoint y: 112, endPoint x: 347, endPoint y: 154, distance: 46.1
click at [346, 153] on div "Janela de atendimento Grade de atendimento Capacidade Transportadoras Veículos …" at bounding box center [487, 240] width 975 height 480
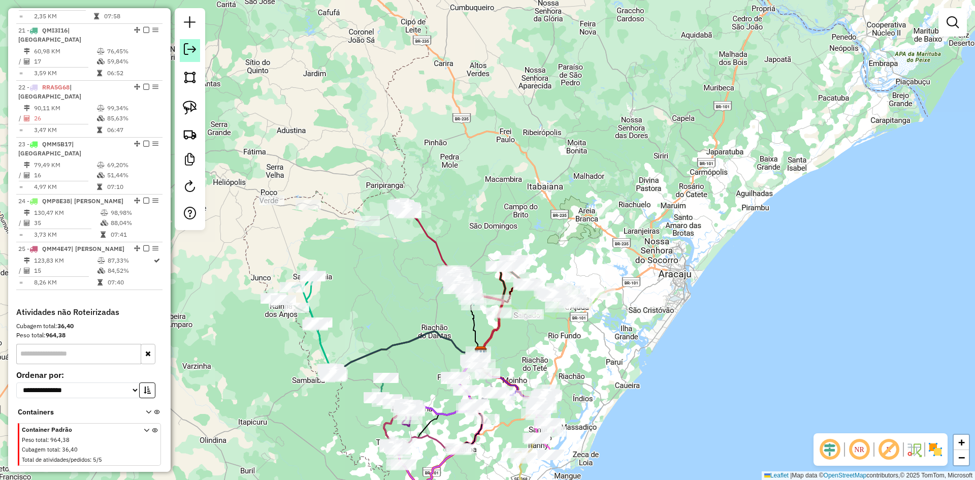
click at [184, 54] on em at bounding box center [190, 49] width 12 height 12
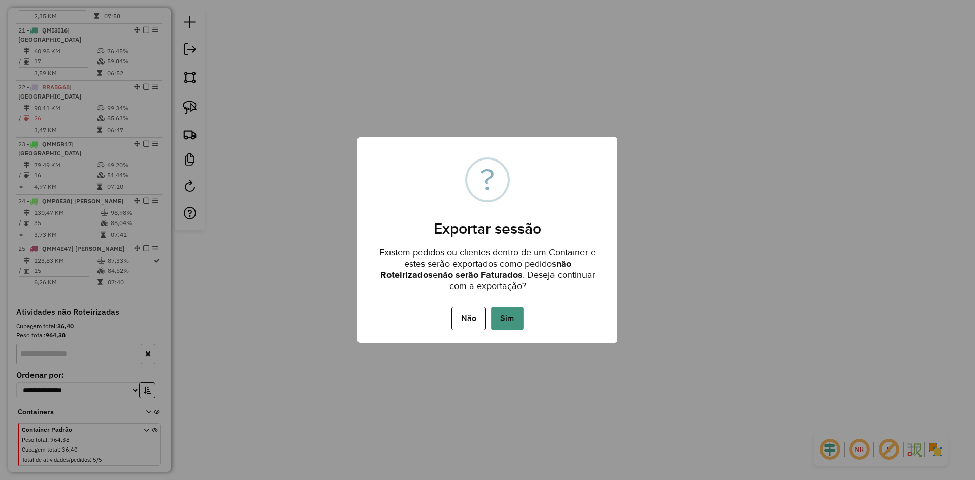
click at [510, 323] on button "Sim" at bounding box center [507, 318] width 32 height 23
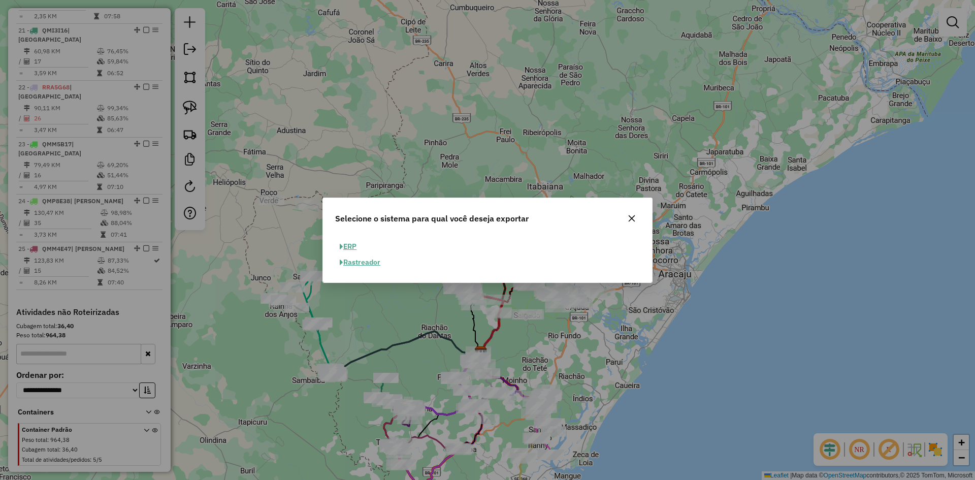
click at [353, 244] on button "ERP" at bounding box center [348, 247] width 26 height 16
select select "**"
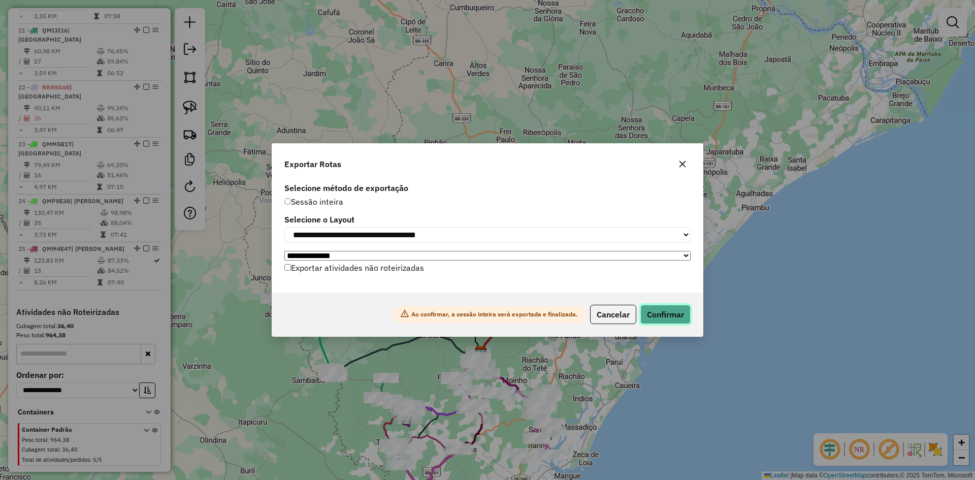
click at [674, 320] on button "Confirmar" at bounding box center [665, 314] width 50 height 19
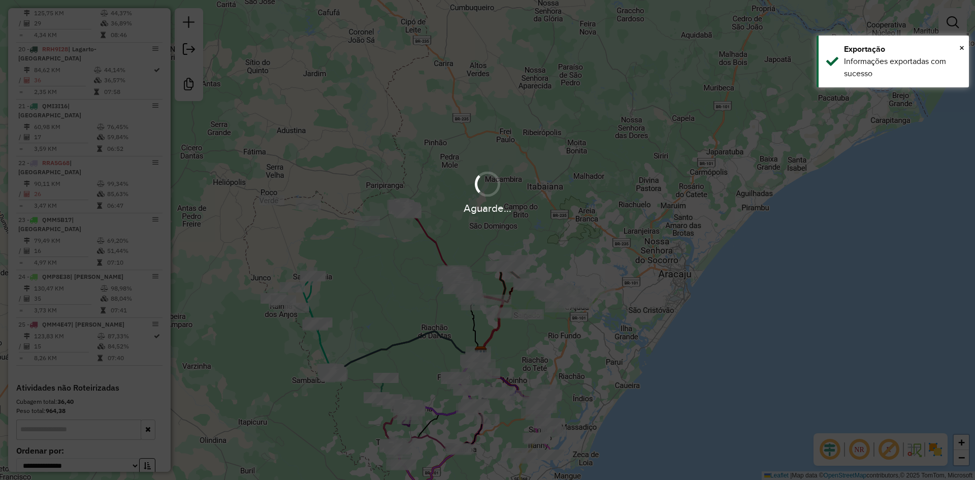
scroll to position [1380, 0]
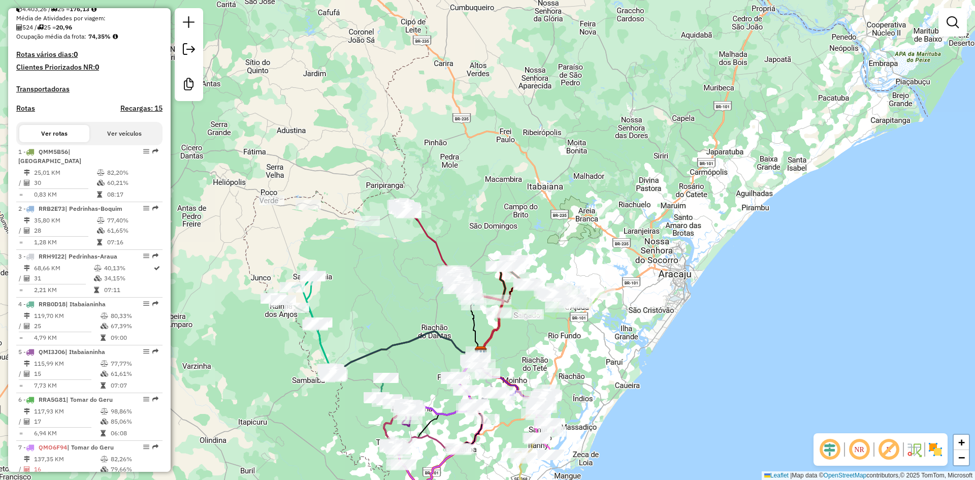
scroll to position [9, 0]
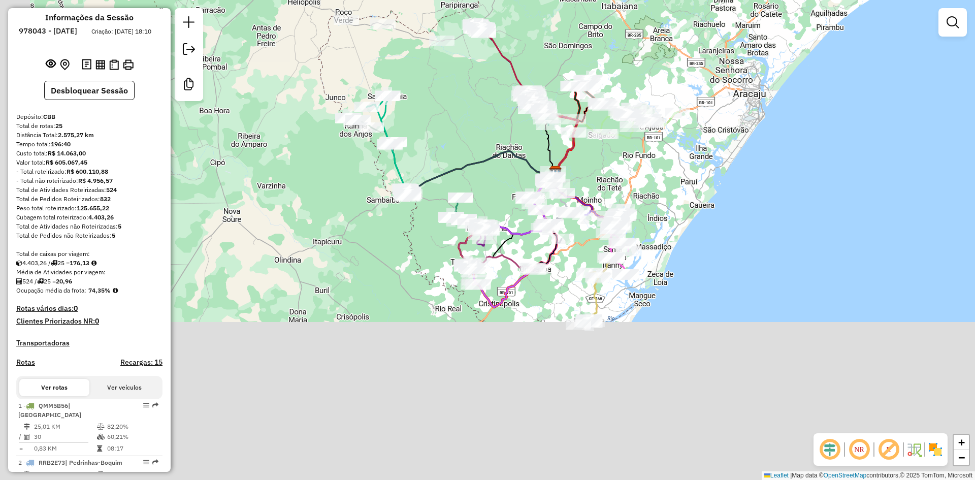
drag, startPoint x: 391, startPoint y: 246, endPoint x: 438, endPoint y: 105, distance: 148.7
click at [438, 105] on div "Janela de atendimento Grade de atendimento Capacidade Transportadoras Veículos …" at bounding box center [487, 240] width 975 height 480
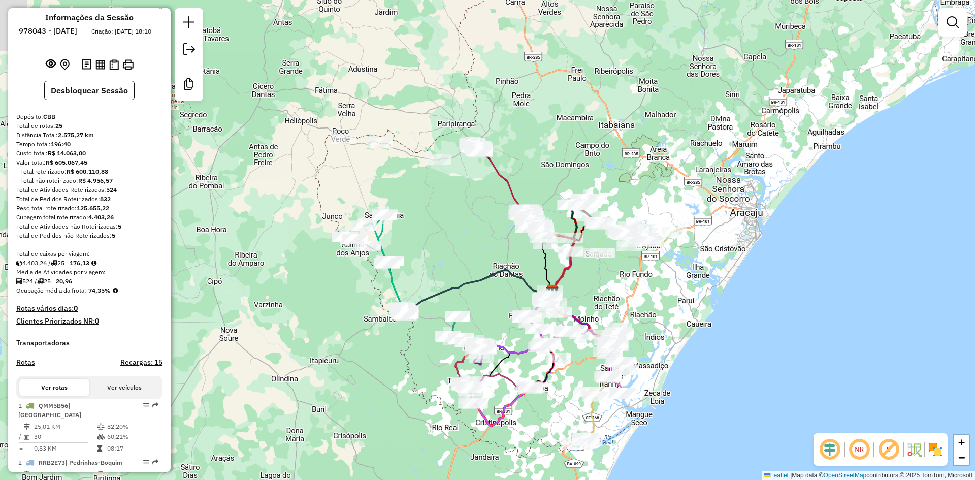
drag, startPoint x: 476, startPoint y: 225, endPoint x: 489, endPoint y: 235, distance: 16.1
click at [479, 242] on div "Janela de atendimento Grade de atendimento Capacidade Transportadoras Veículos …" at bounding box center [487, 240] width 975 height 480
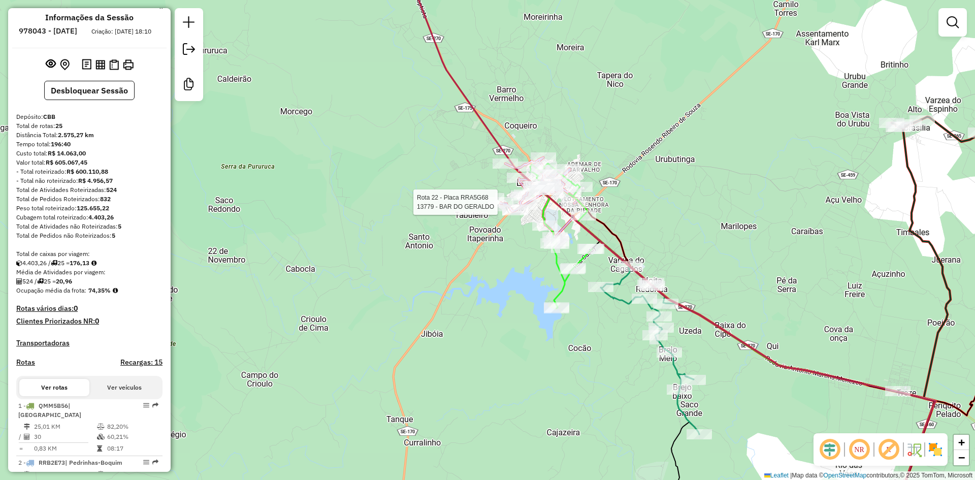
select select "**********"
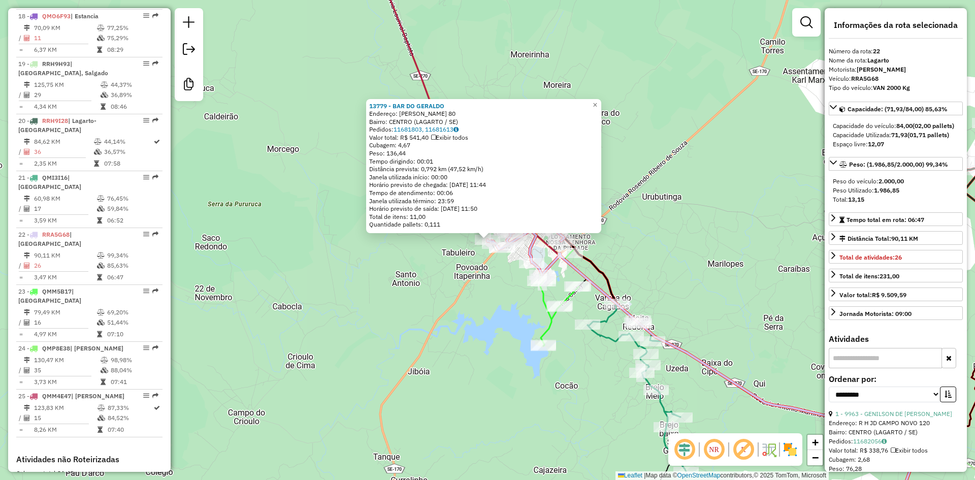
scroll to position [1380, 0]
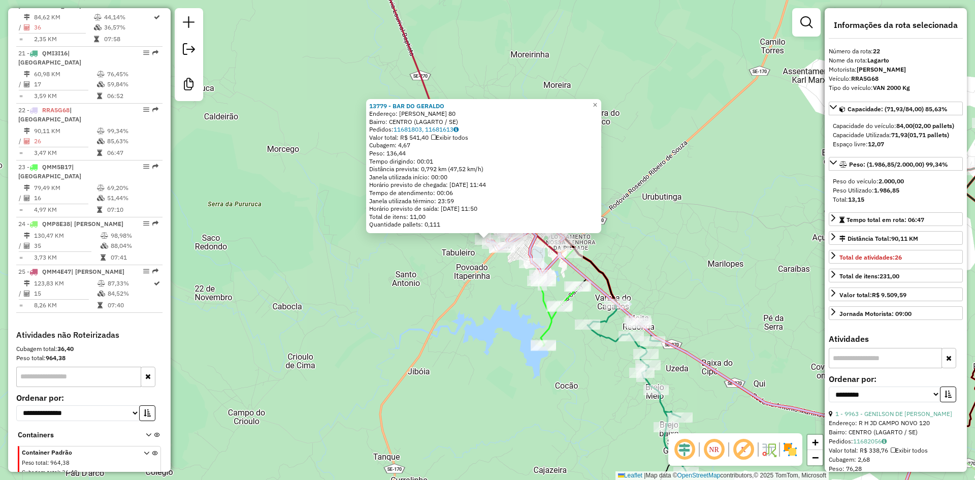
click at [467, 314] on div "13779 - BAR DO [PERSON_NAME]: [PERSON_NAME] 80 Bairro: CENTRO (LAGARTO / SE) Pe…" at bounding box center [487, 240] width 975 height 480
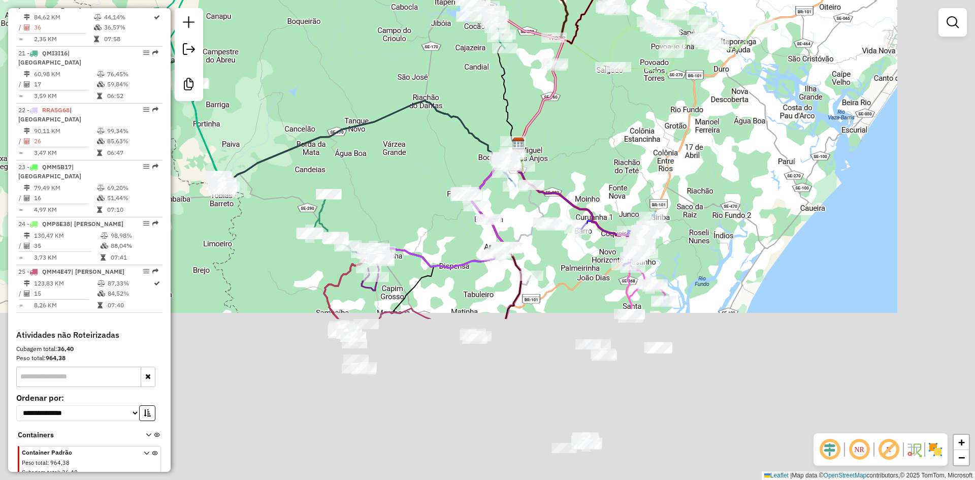
drag, startPoint x: 739, startPoint y: 376, endPoint x: 494, endPoint y: 15, distance: 436.5
click at [494, 15] on div "Janela de atendimento Grade de atendimento Capacidade Transportadoras Veículos …" at bounding box center [487, 240] width 975 height 480
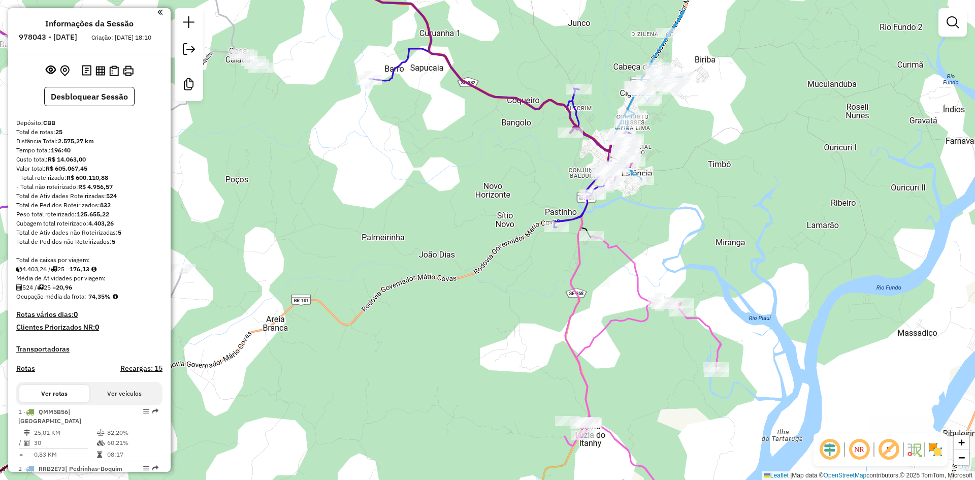
scroll to position [0, 0]
